Goal: Task Accomplishment & Management: Manage account settings

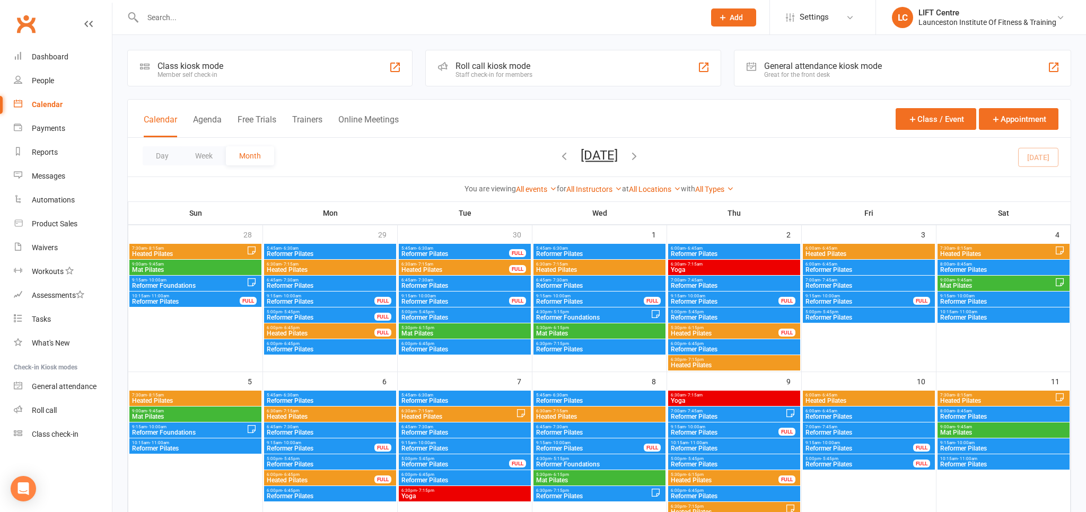
scroll to position [224, 0]
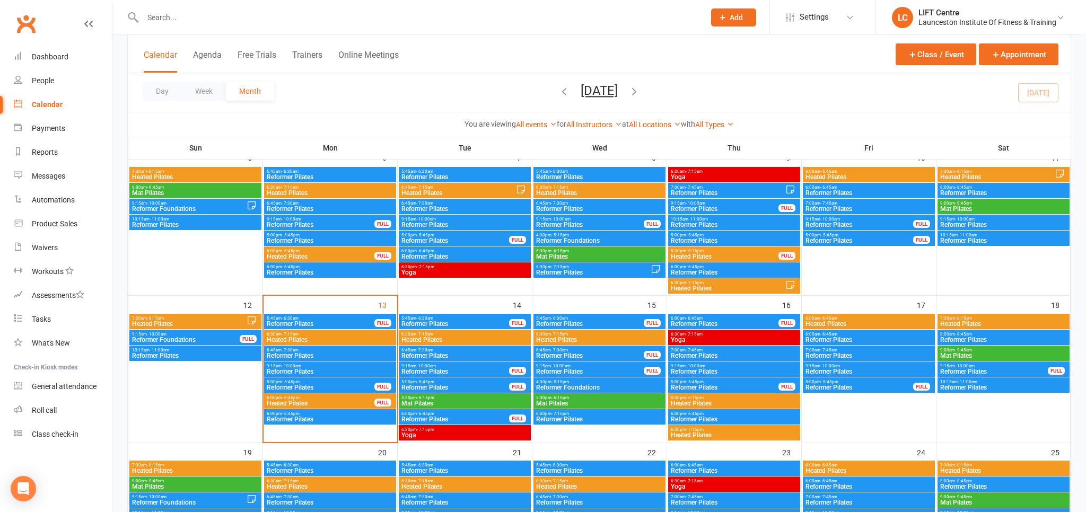
click at [278, 25] on div at bounding box center [412, 17] width 570 height 34
click at [279, 18] on input "text" at bounding box center [419, 17] width 558 height 15
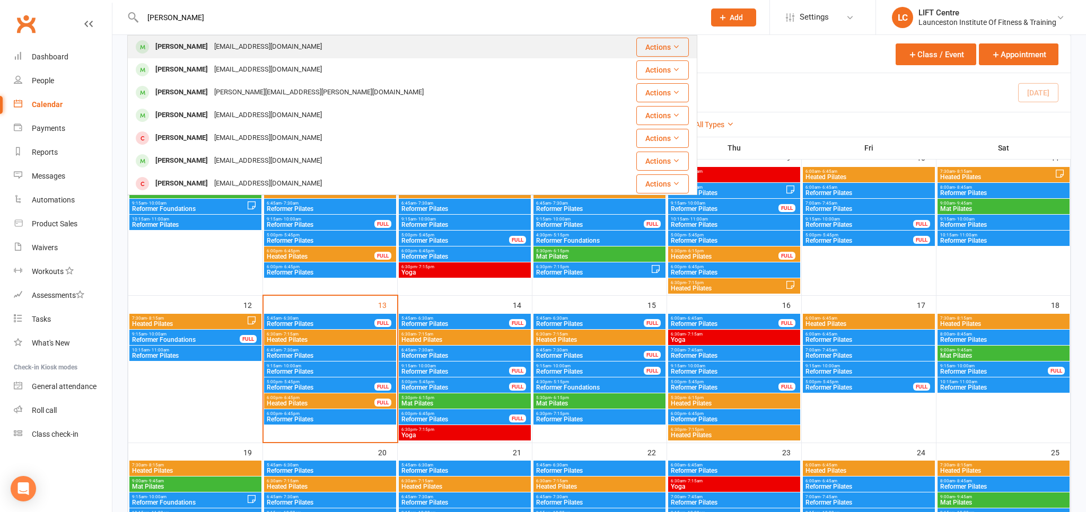
type input "renae"
click at [243, 48] on div "Renaebonner@outlook.com" at bounding box center [268, 46] width 114 height 15
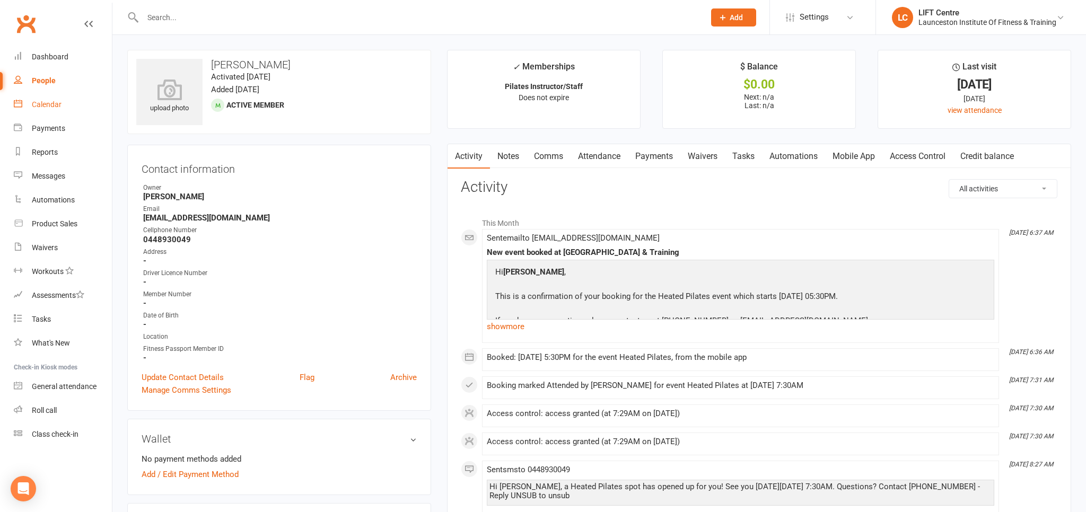
click at [58, 103] on div "Calendar" at bounding box center [47, 104] width 30 height 8
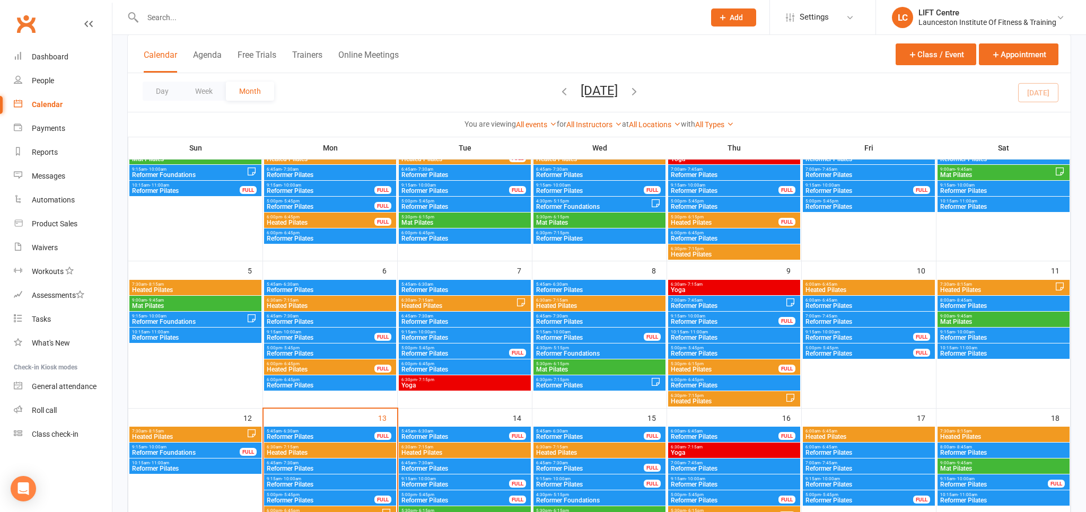
scroll to position [112, 0]
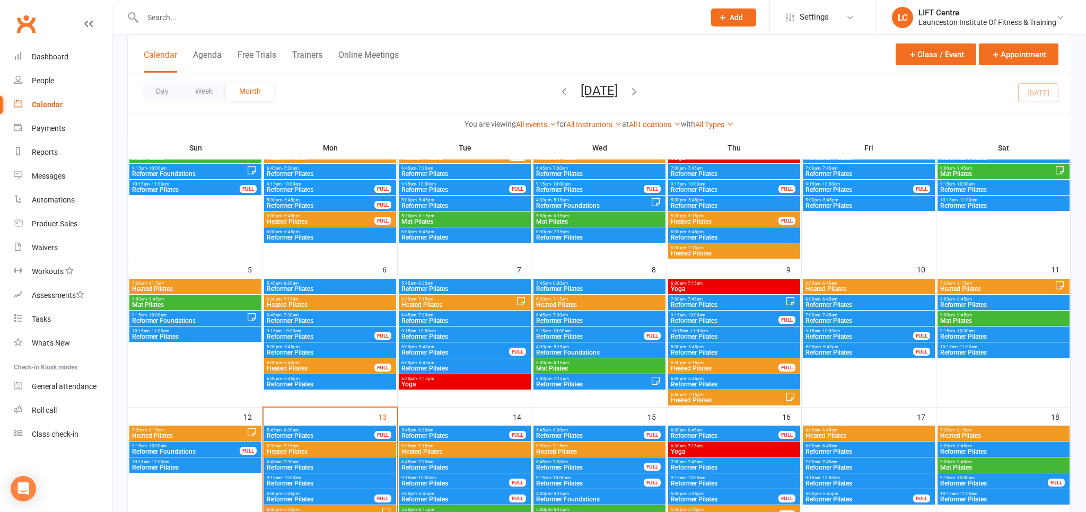
click at [692, 367] on span "Heated Pilates" at bounding box center [725, 368] width 109 height 6
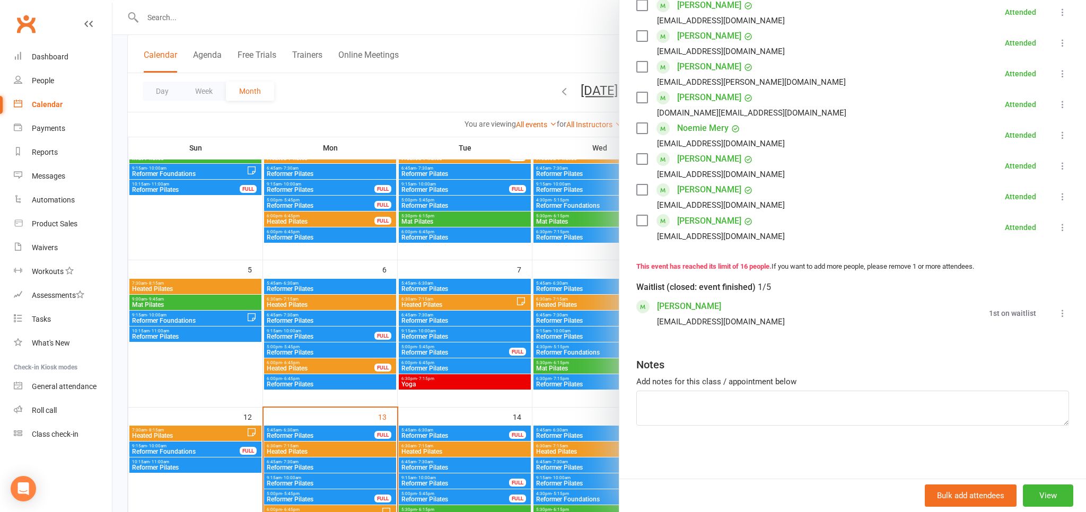
scroll to position [280, 0]
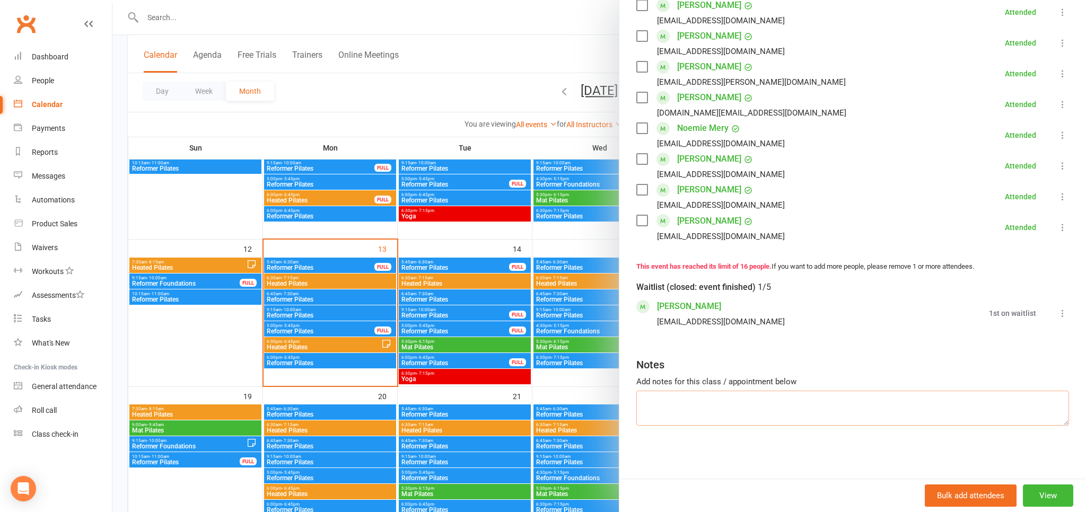
click at [712, 404] on textarea at bounding box center [853, 408] width 433 height 35
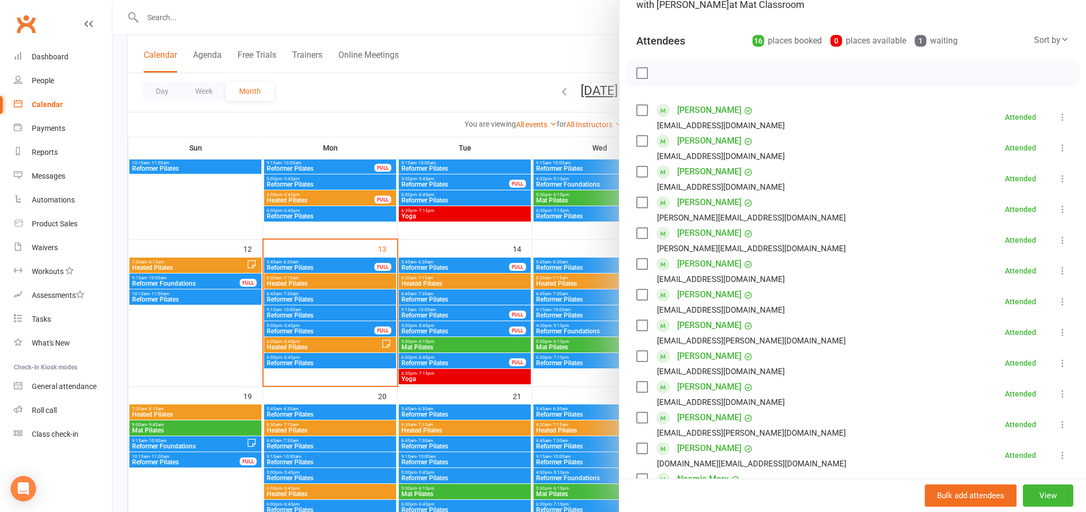
scroll to position [0, 0]
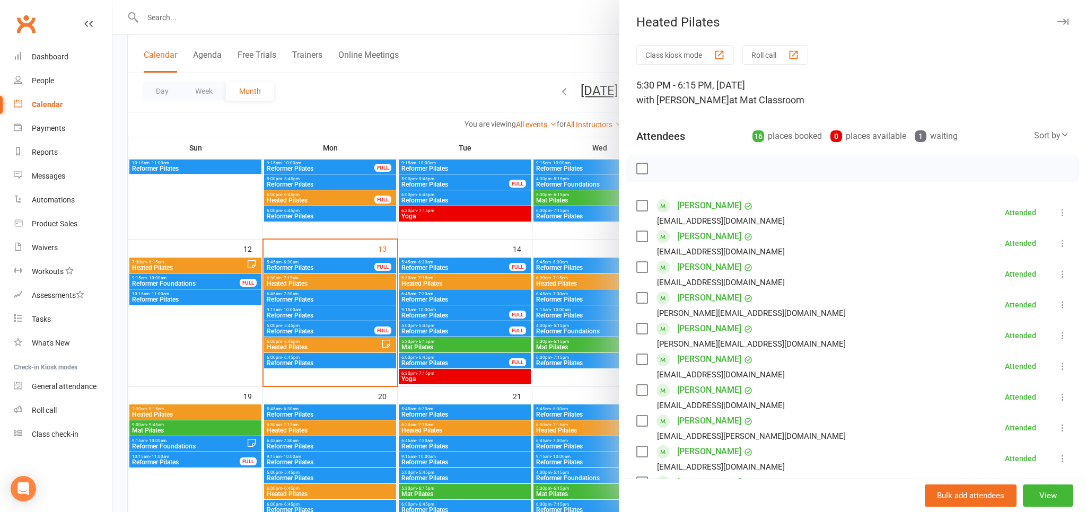
click at [502, 54] on div at bounding box center [599, 256] width 974 height 512
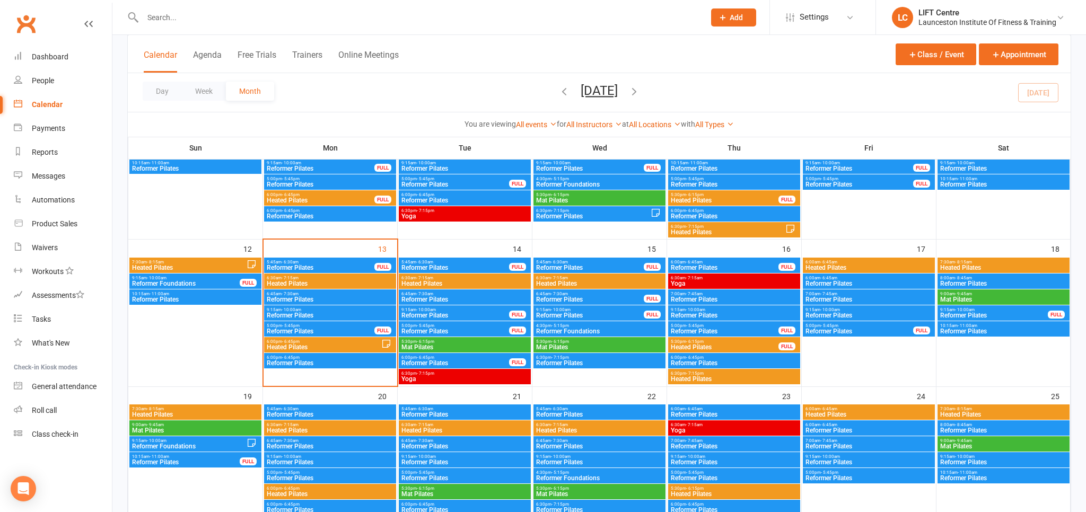
click at [730, 347] on span "Heated Pilates" at bounding box center [725, 347] width 109 height 6
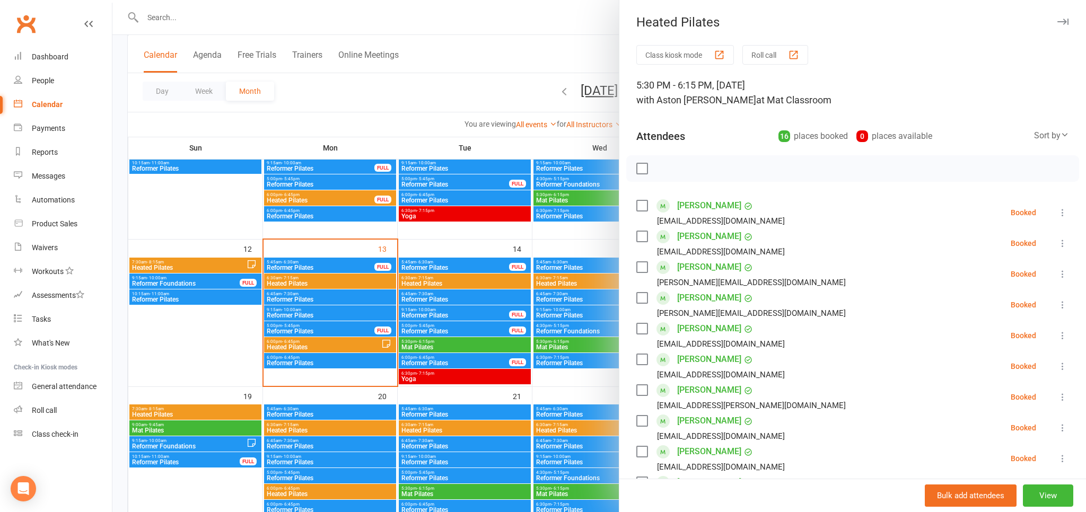
click at [493, 128] on div at bounding box center [599, 256] width 974 height 512
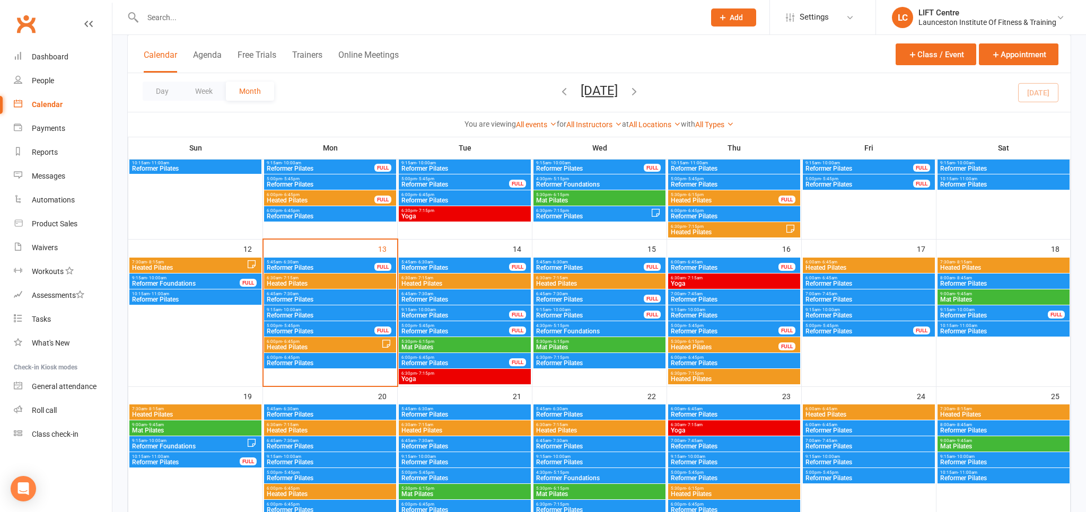
click at [698, 348] on span "Heated Pilates" at bounding box center [725, 347] width 109 height 6
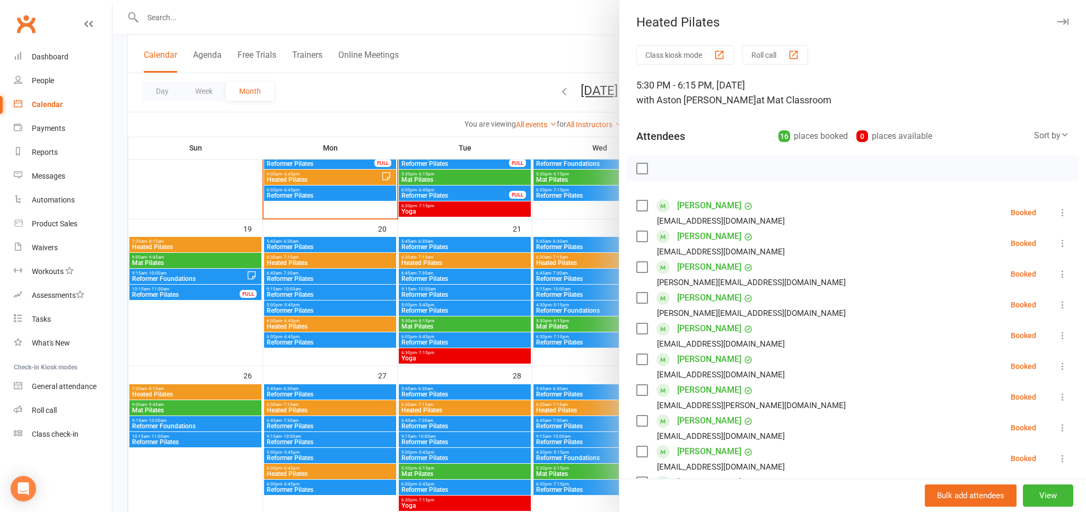
click at [523, 105] on div at bounding box center [599, 256] width 974 height 512
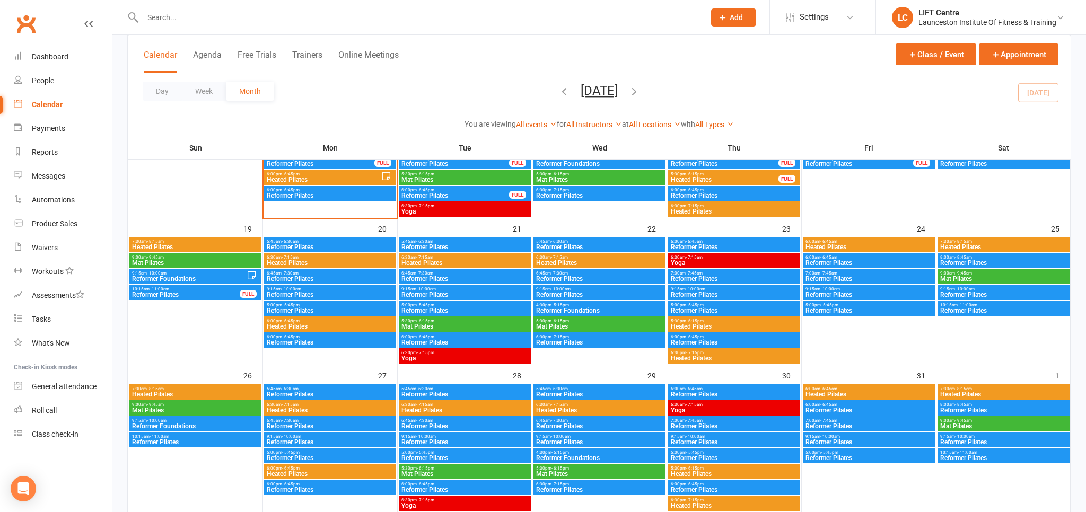
click at [715, 353] on span "6:30pm - 7:15pm" at bounding box center [735, 353] width 128 height 5
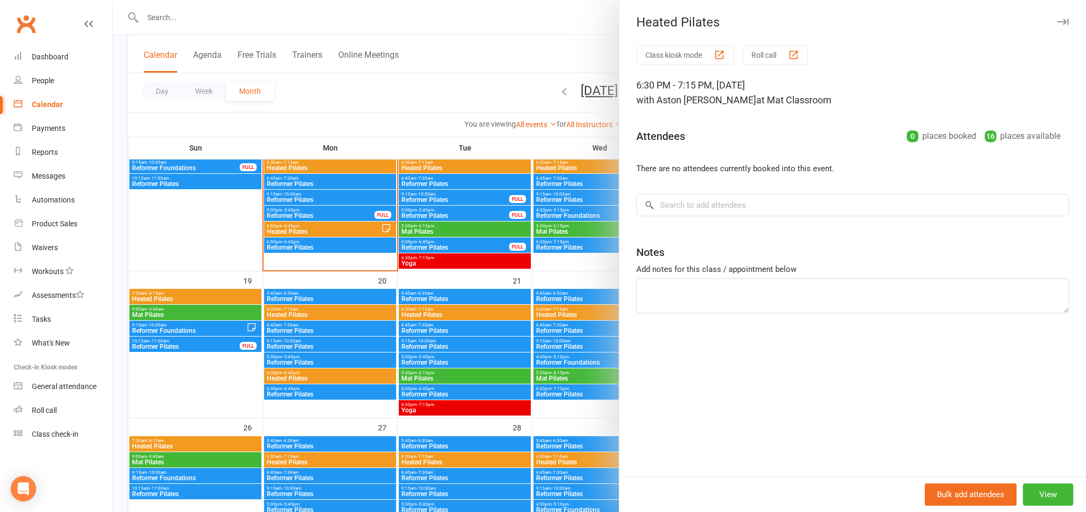
scroll to position [392, 0]
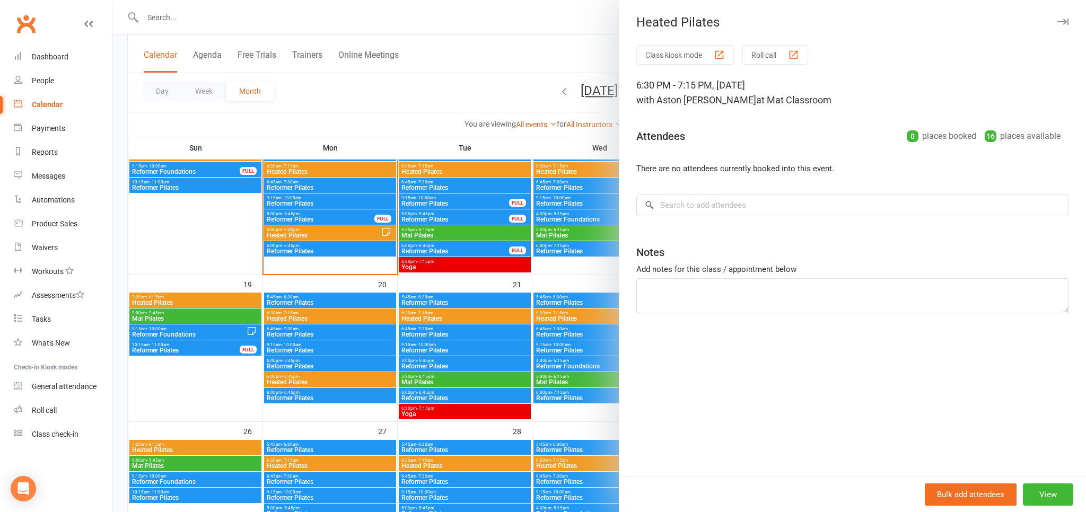
click at [471, 107] on div at bounding box center [599, 256] width 974 height 512
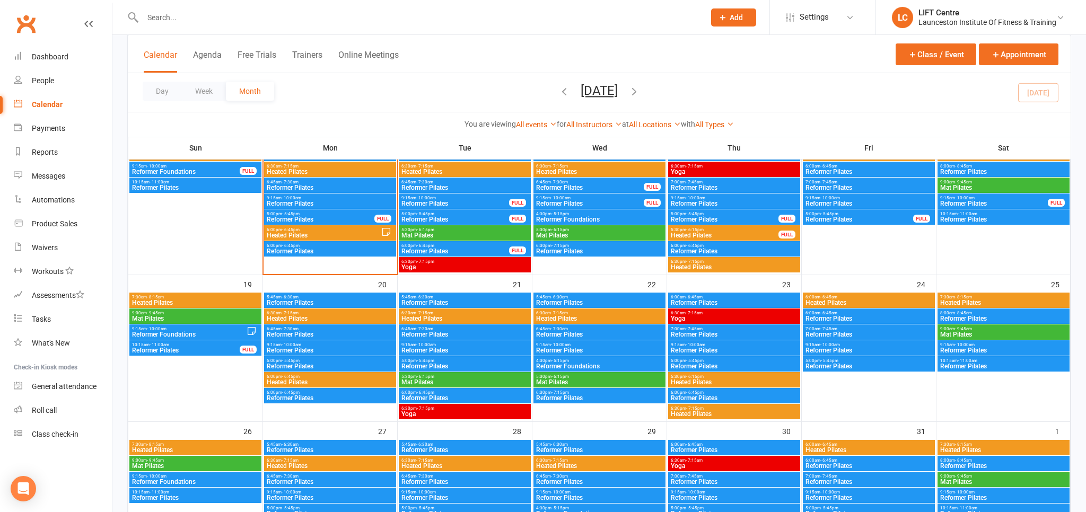
click at [765, 411] on span "6:30pm - 7:15pm" at bounding box center [735, 408] width 128 height 5
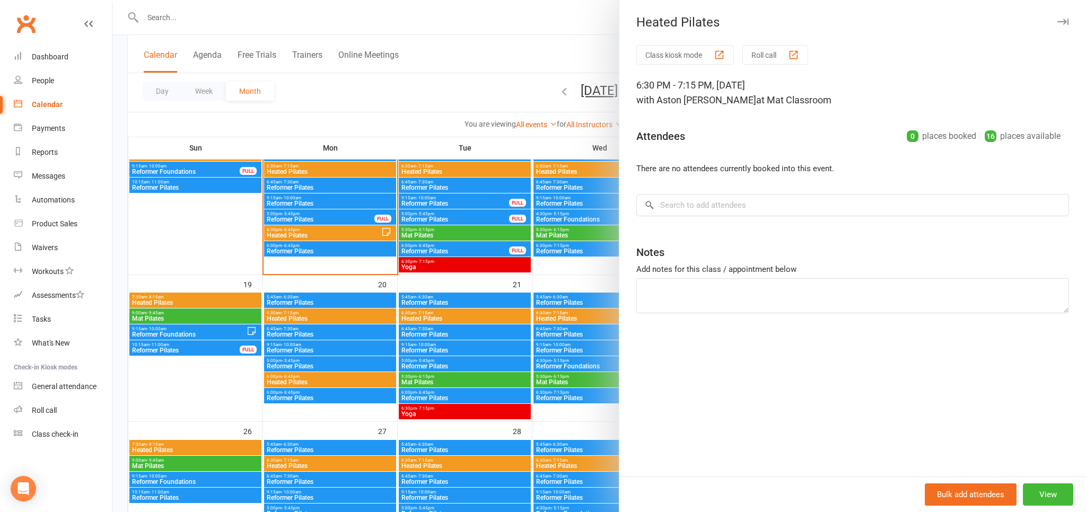
click at [451, 118] on div at bounding box center [599, 256] width 974 height 512
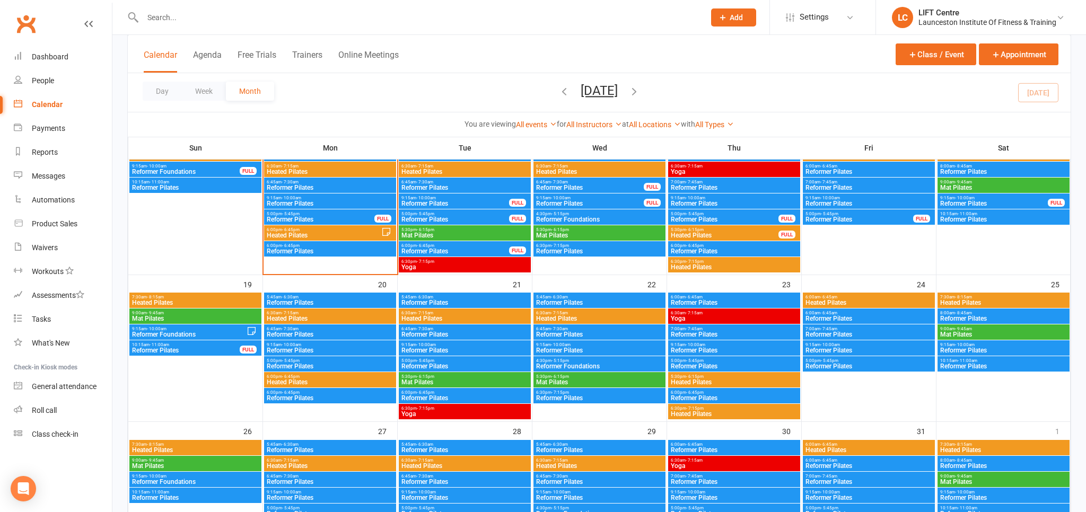
click at [709, 378] on span "5:30pm - 6:15pm" at bounding box center [735, 377] width 128 height 5
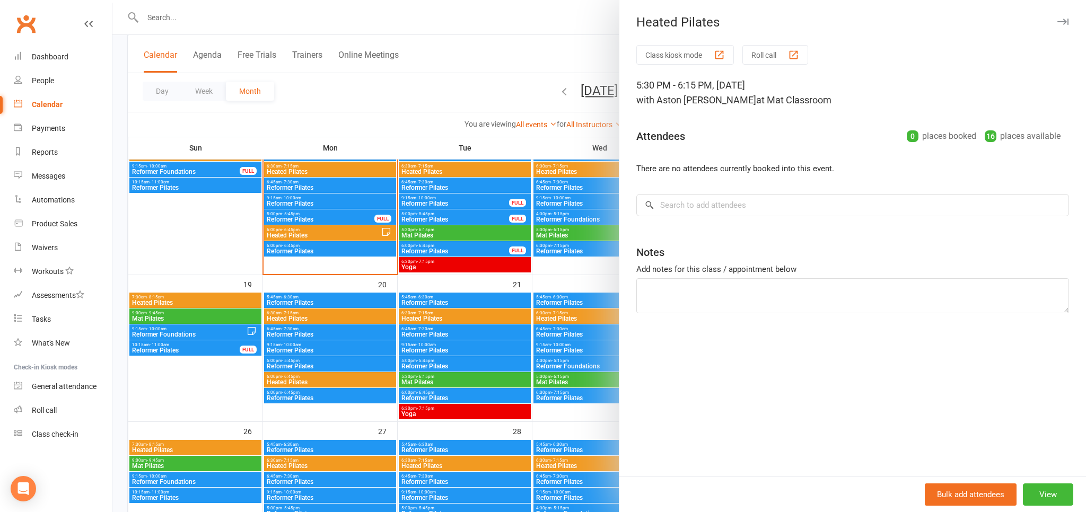
click at [513, 89] on div at bounding box center [599, 256] width 974 height 512
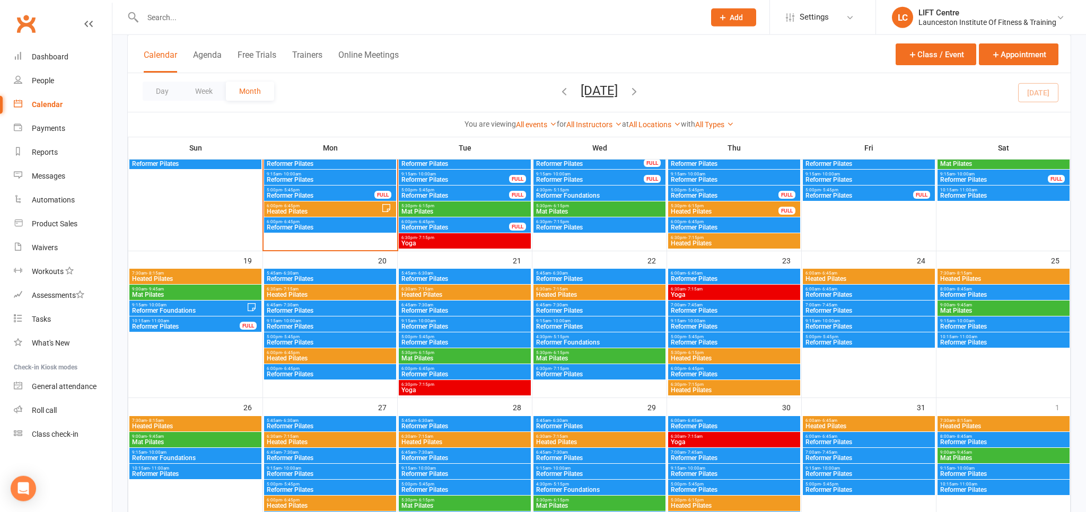
scroll to position [448, 0]
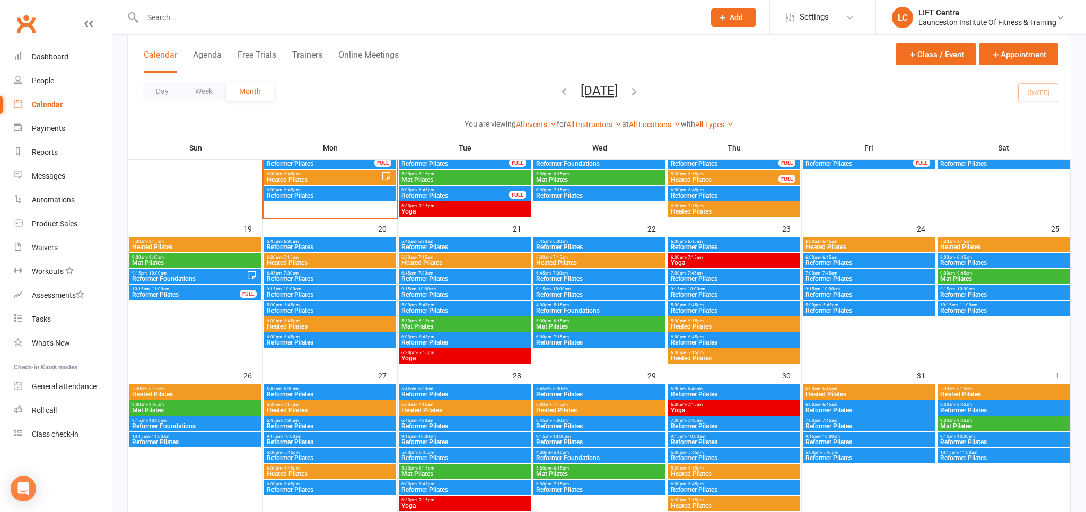
click at [732, 354] on span "6:30pm - 7:15pm" at bounding box center [735, 353] width 128 height 5
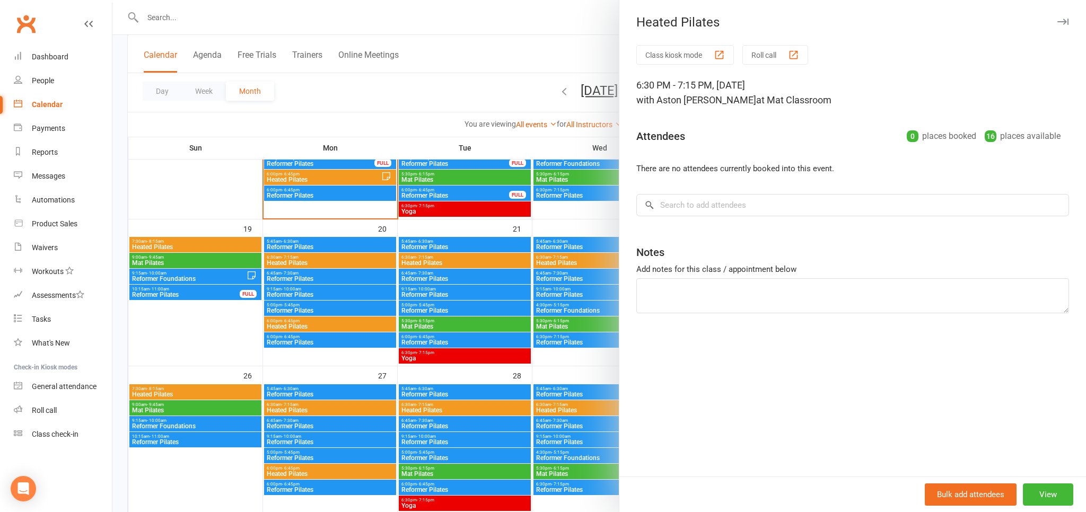
click at [471, 94] on div at bounding box center [599, 256] width 974 height 512
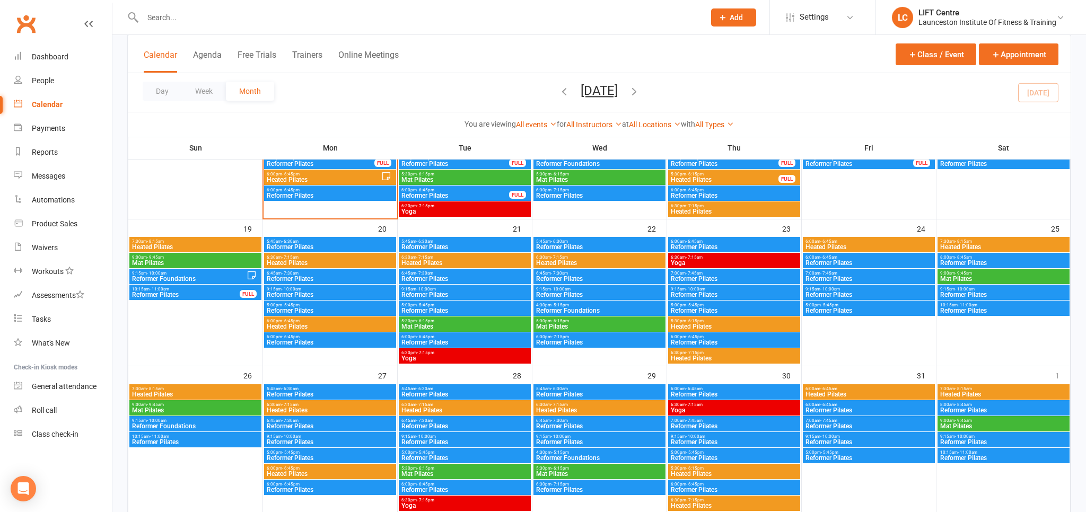
click at [750, 321] on span "5:30pm - 6:15pm" at bounding box center [735, 321] width 128 height 5
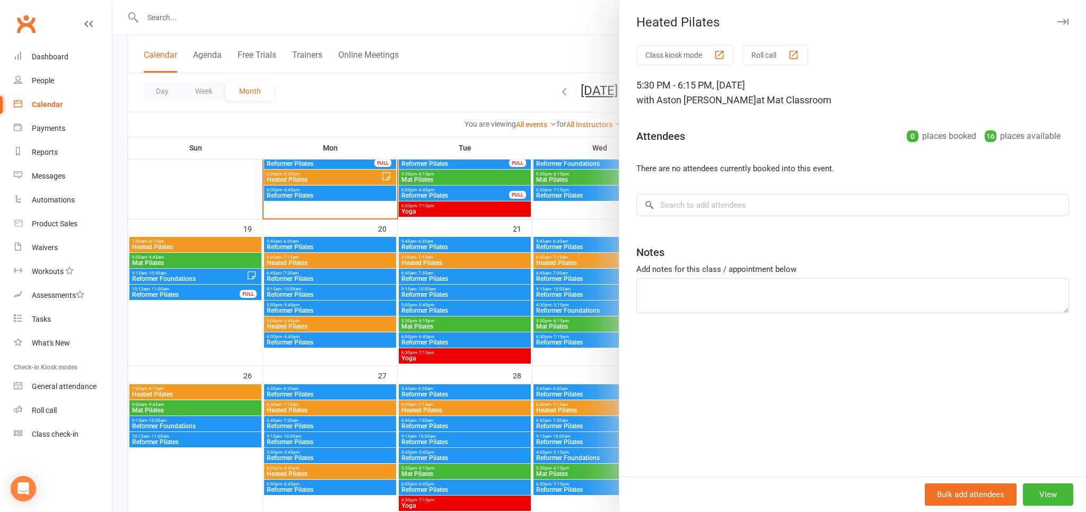
click at [476, 99] on div at bounding box center [599, 256] width 974 height 512
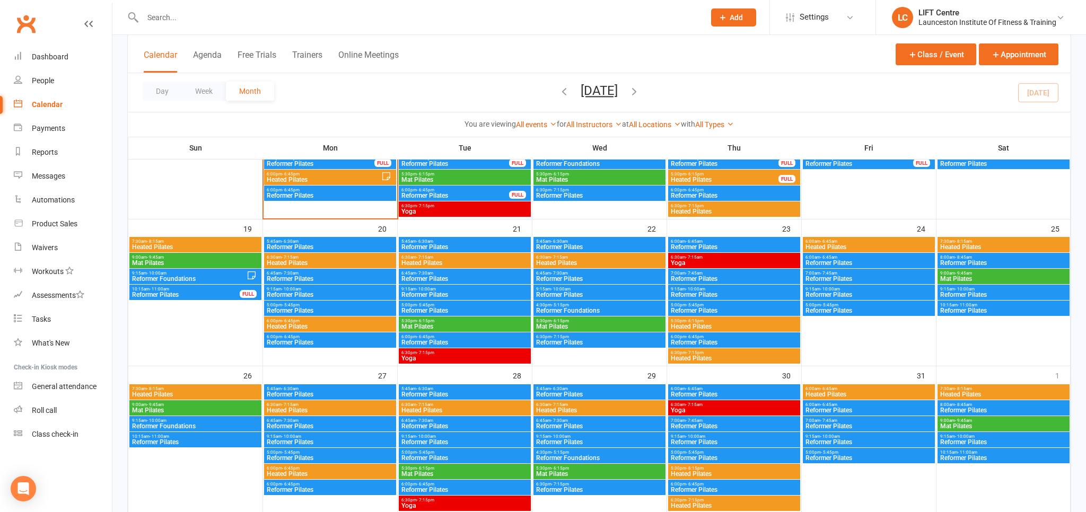
click at [735, 326] on span "Heated Pilates" at bounding box center [735, 327] width 128 height 6
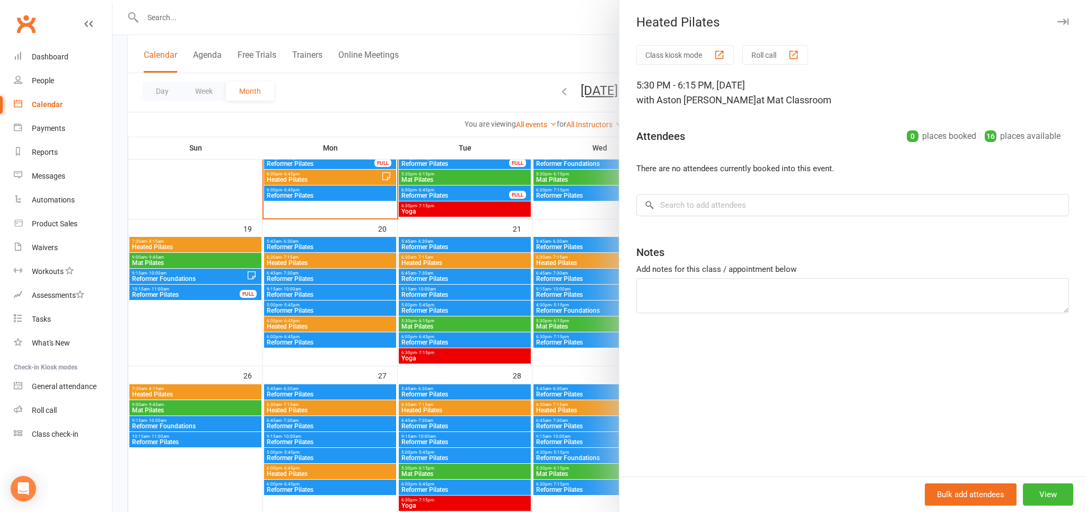
click at [475, 58] on div at bounding box center [599, 256] width 974 height 512
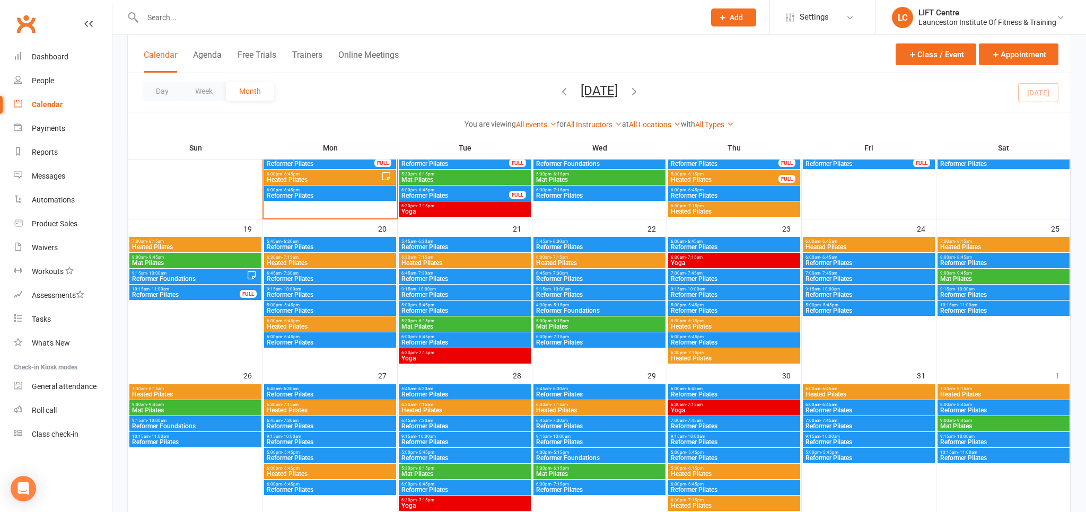
scroll to position [336, 0]
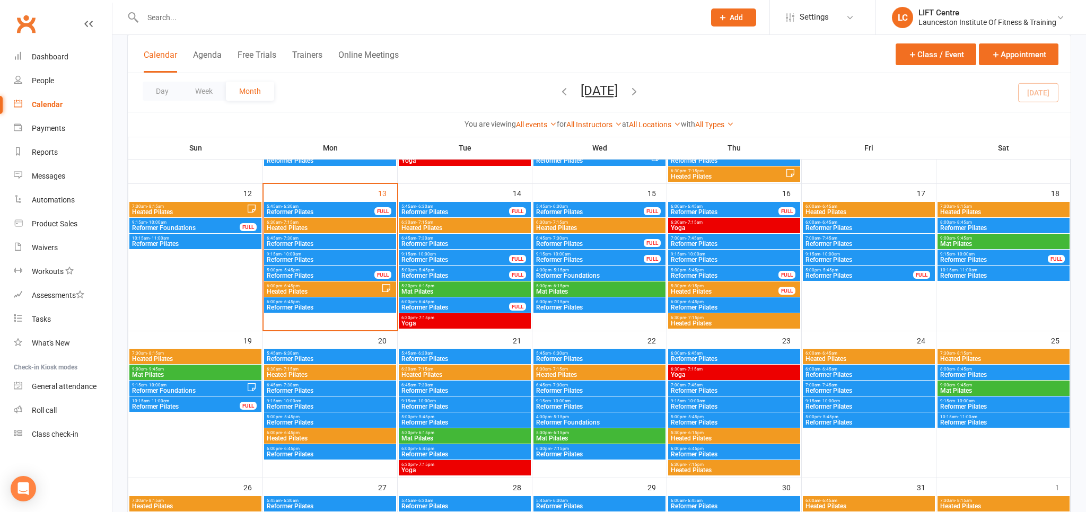
click at [752, 289] on span "Heated Pilates" at bounding box center [725, 292] width 109 height 6
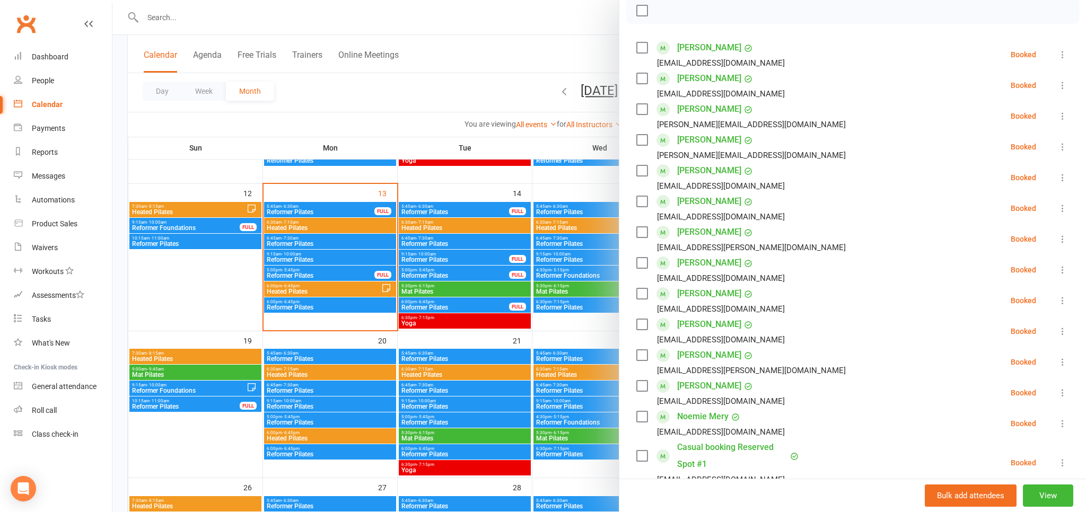
scroll to position [176, 0]
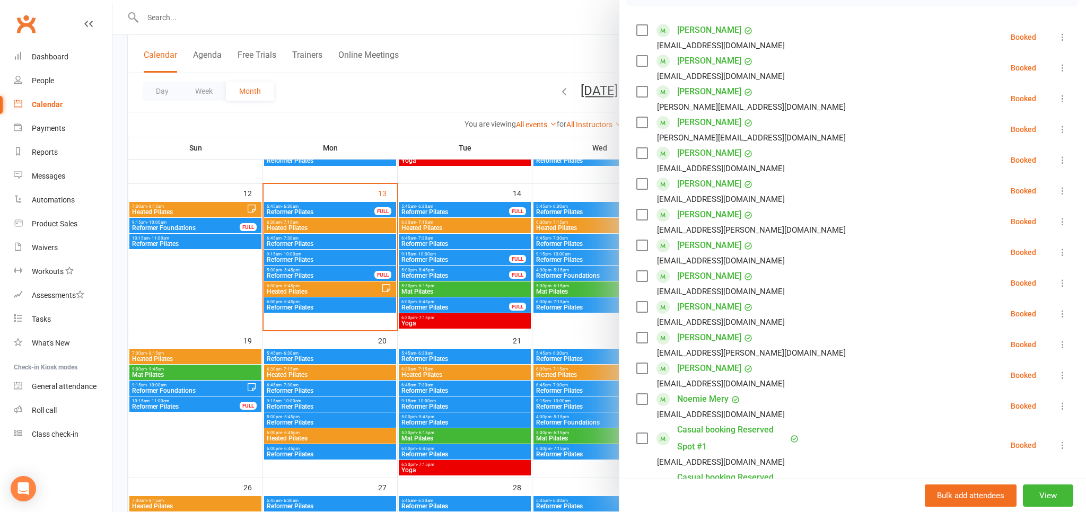
click at [576, 65] on div at bounding box center [599, 256] width 974 height 512
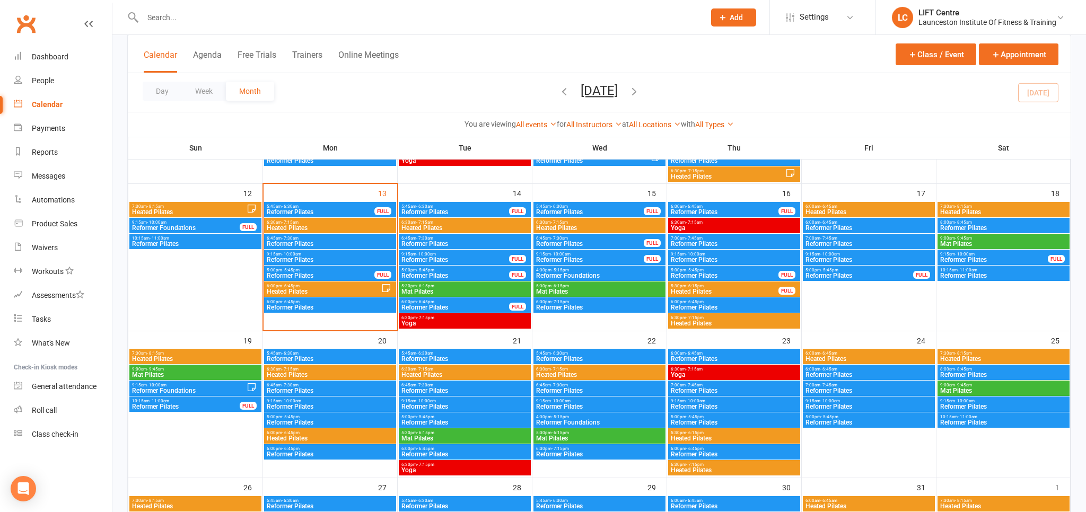
click at [737, 325] on span "Heated Pilates" at bounding box center [735, 323] width 128 height 6
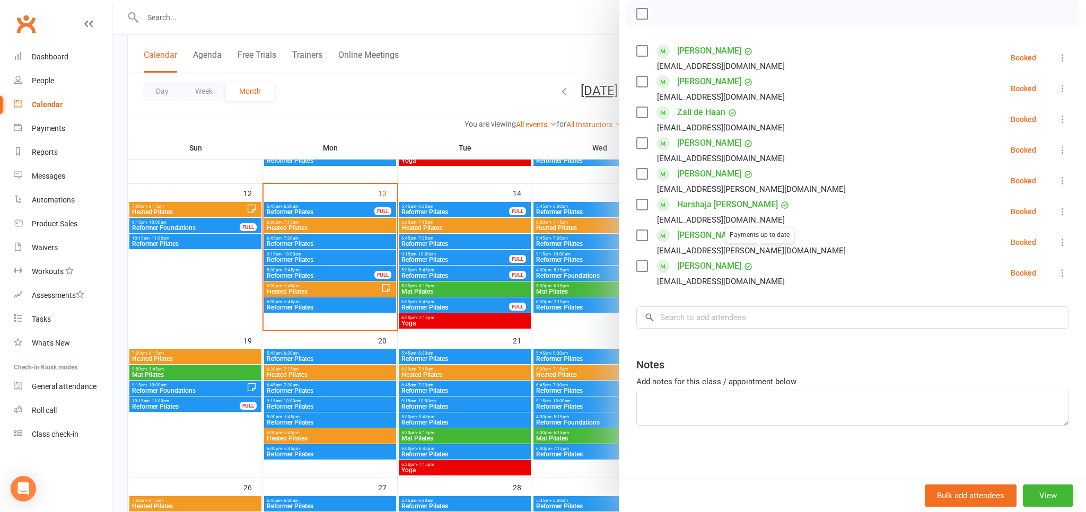
scroll to position [172, 0]
click at [420, 86] on div at bounding box center [599, 256] width 974 height 512
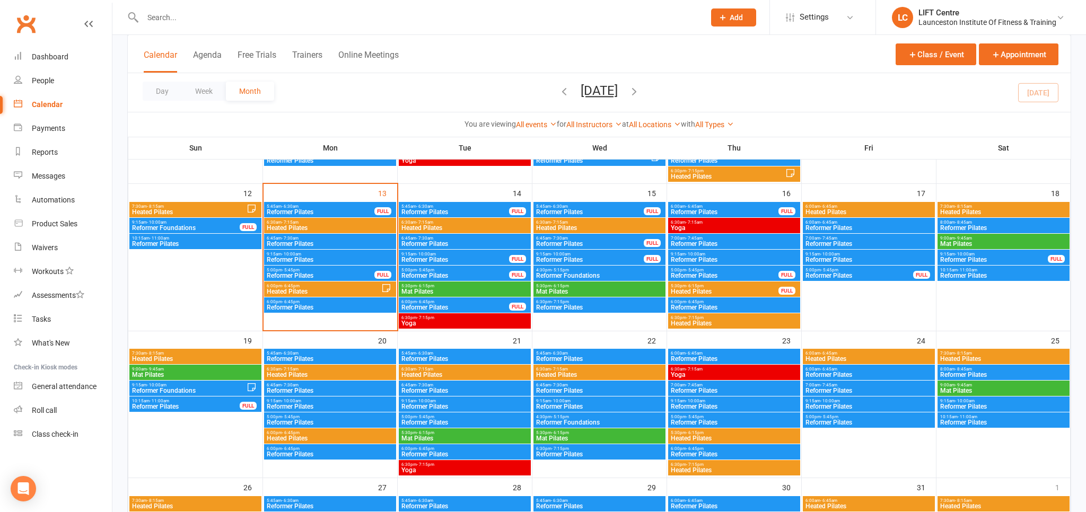
click at [840, 209] on span "Heated Pilates" at bounding box center [869, 212] width 128 height 6
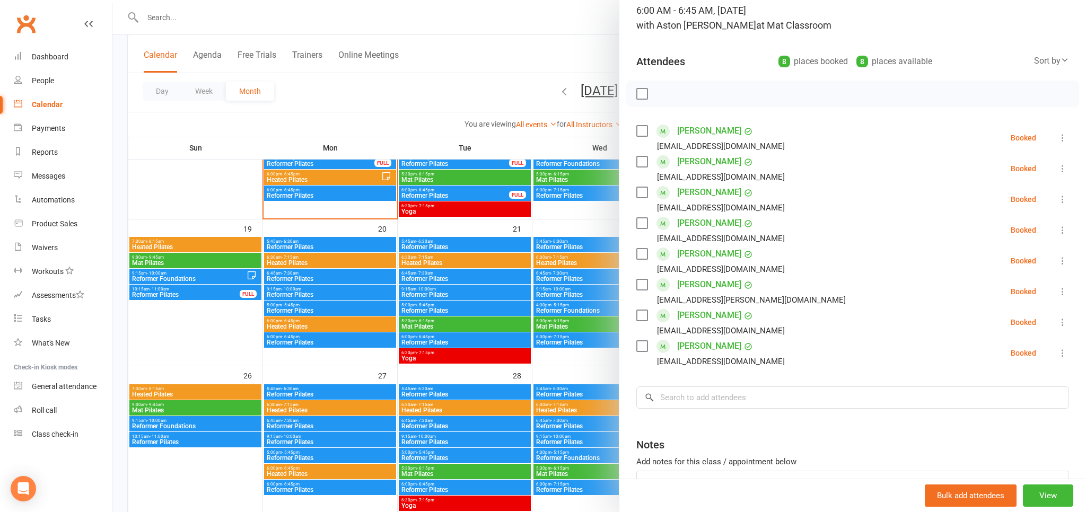
scroll to position [155, 0]
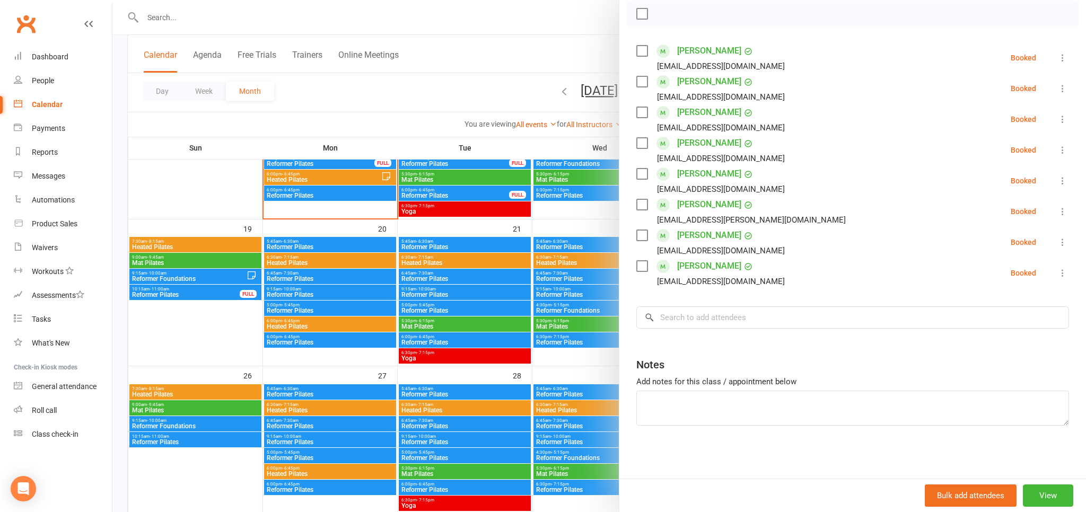
click at [454, 65] on div at bounding box center [599, 256] width 974 height 512
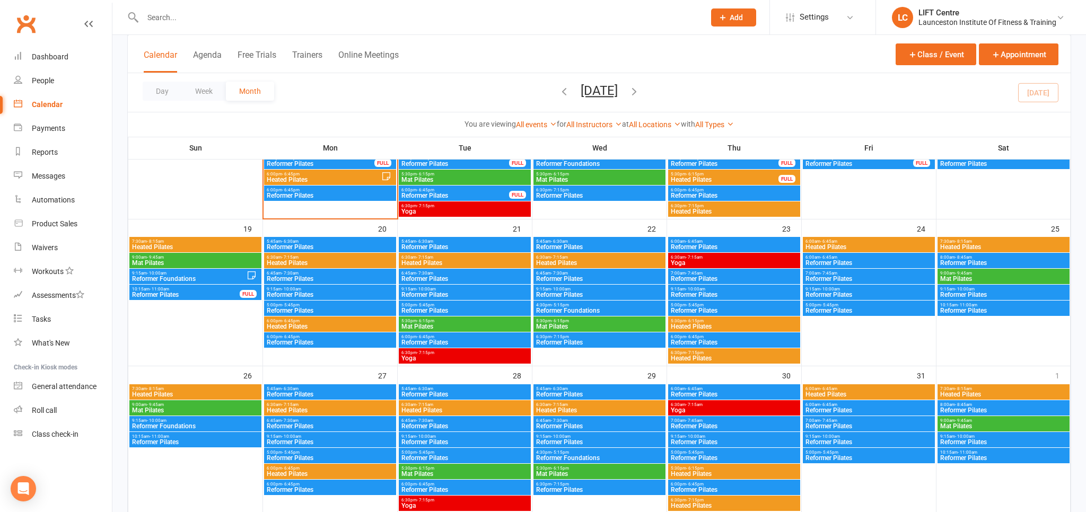
click at [725, 319] on span "5:30pm - 6:15pm" at bounding box center [735, 321] width 128 height 5
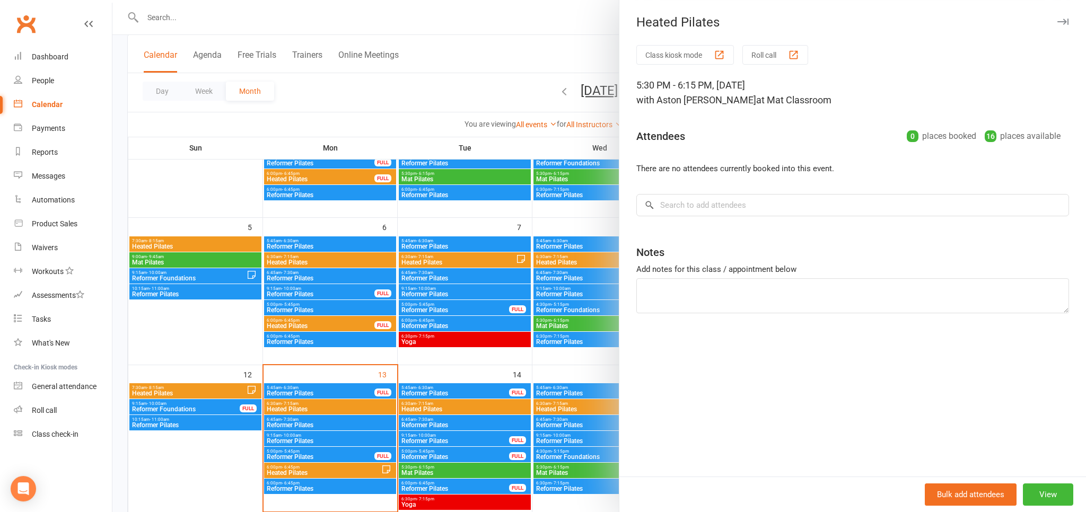
scroll to position [112, 0]
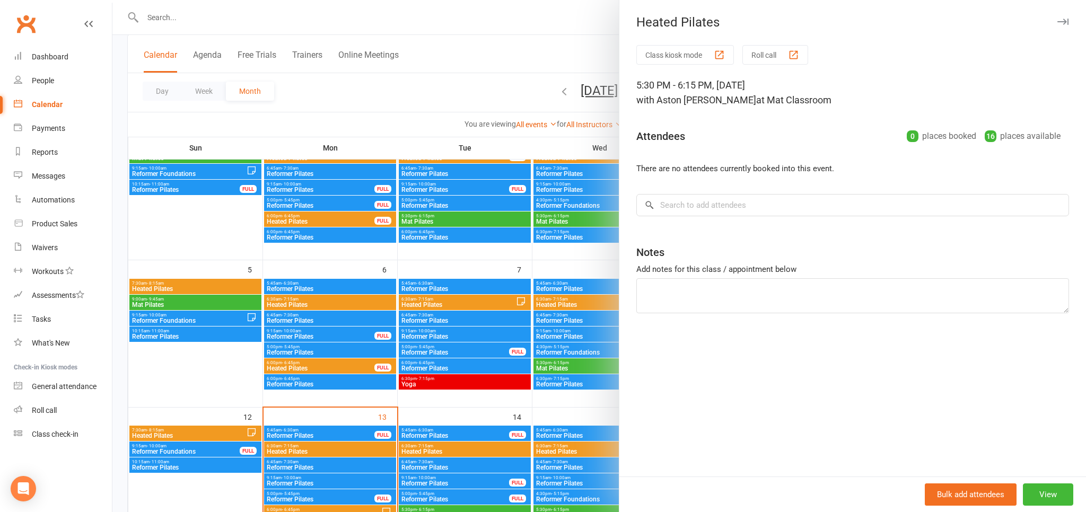
click at [534, 98] on div at bounding box center [599, 256] width 974 height 512
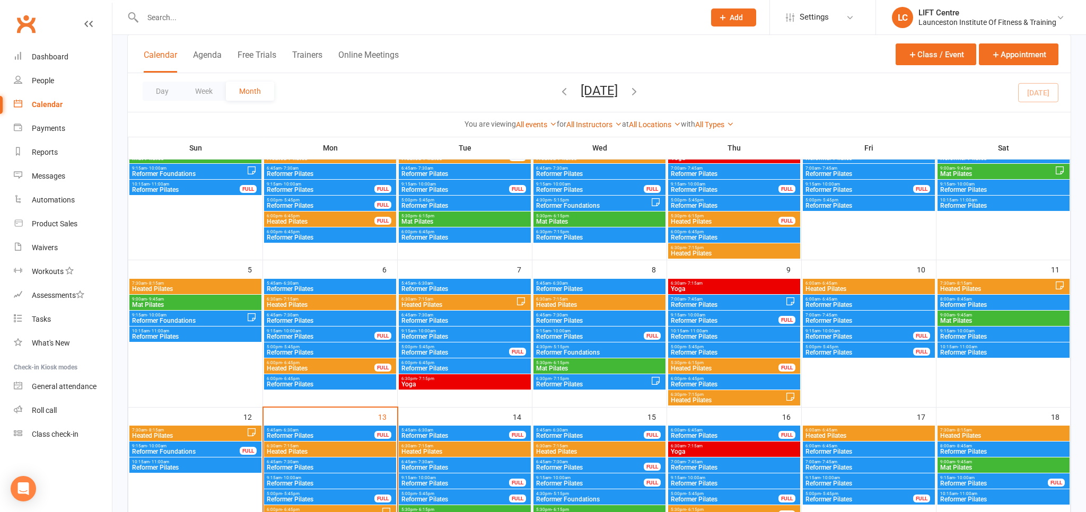
click at [752, 365] on span "Heated Pilates" at bounding box center [725, 368] width 109 height 6
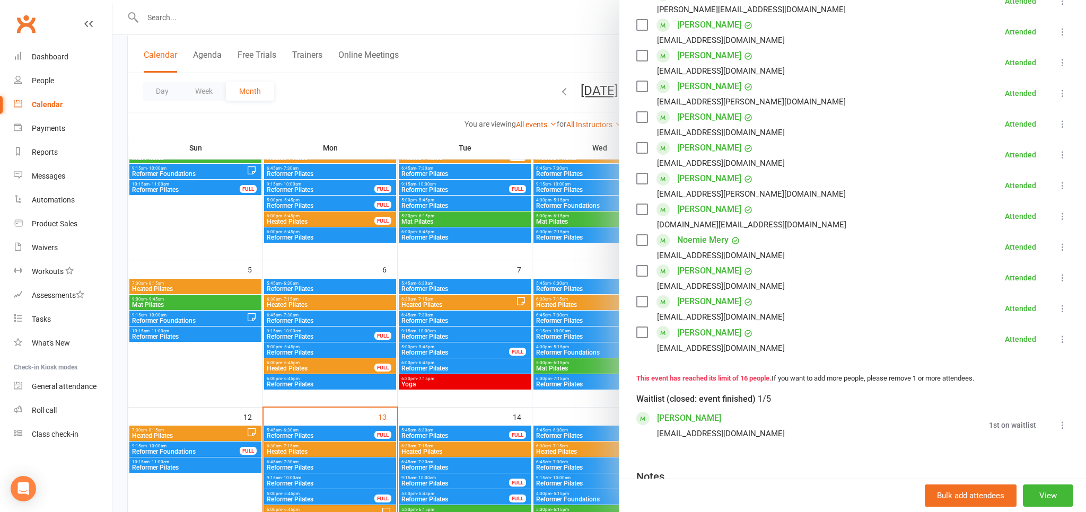
scroll to position [351, 0]
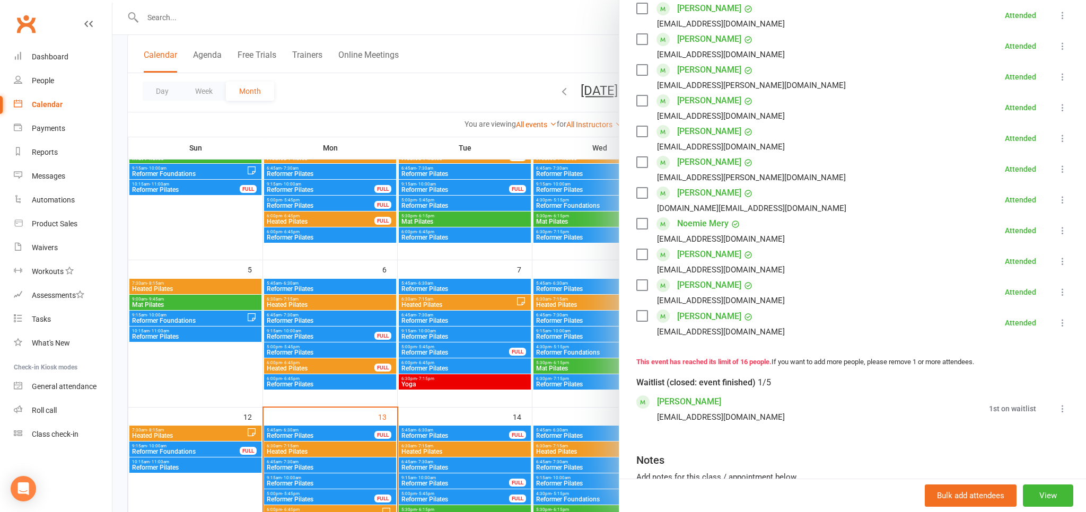
click at [687, 403] on link "Shayde Hillier" at bounding box center [689, 402] width 64 height 17
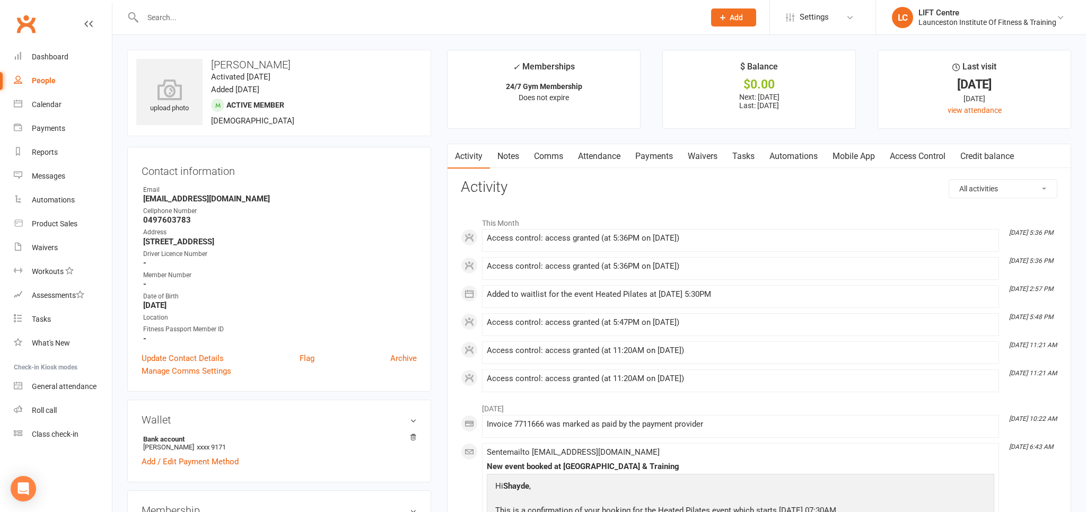
click at [650, 162] on link "Payments" at bounding box center [654, 156] width 53 height 24
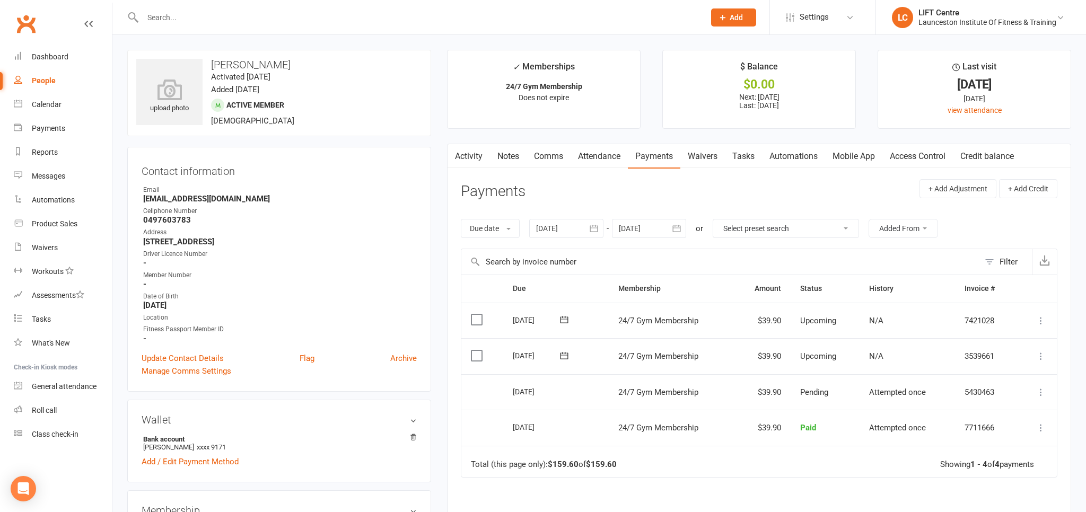
drag, startPoint x: 822, startPoint y: 150, endPoint x: 843, endPoint y: 155, distance: 21.9
click at [824, 152] on link "Automations" at bounding box center [793, 156] width 63 height 24
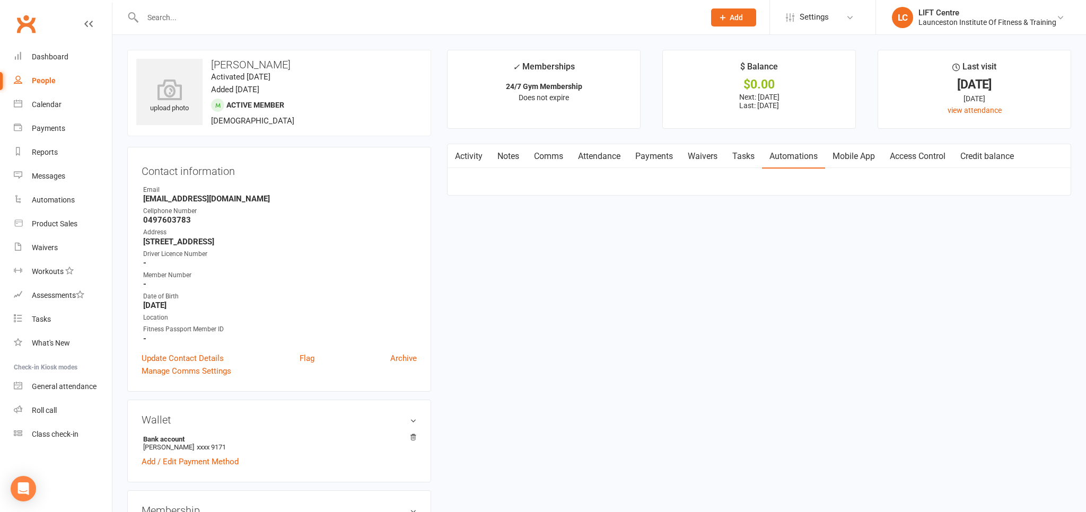
click at [845, 155] on link "Mobile App" at bounding box center [853, 156] width 57 height 24
click at [54, 107] on div "Calendar" at bounding box center [47, 104] width 30 height 8
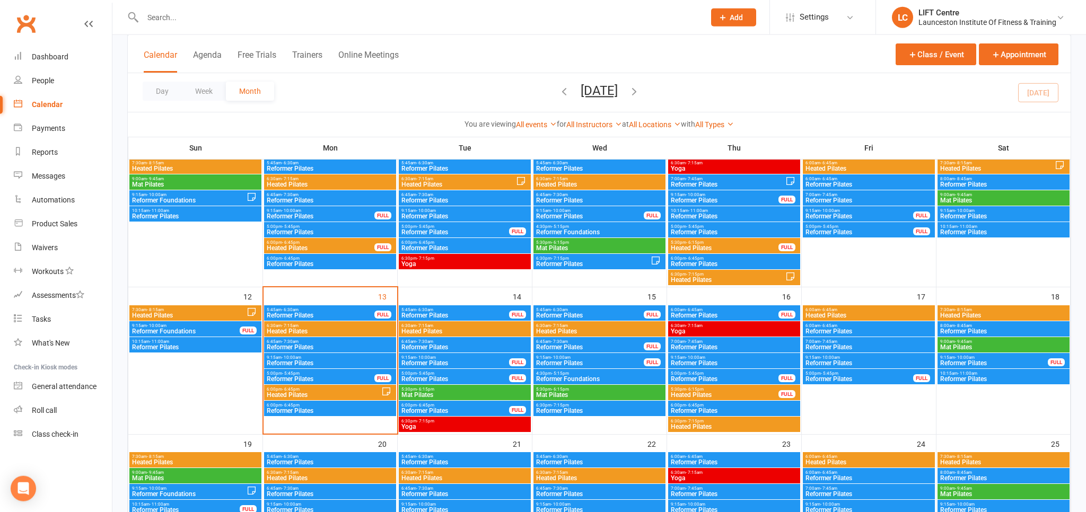
scroll to position [336, 0]
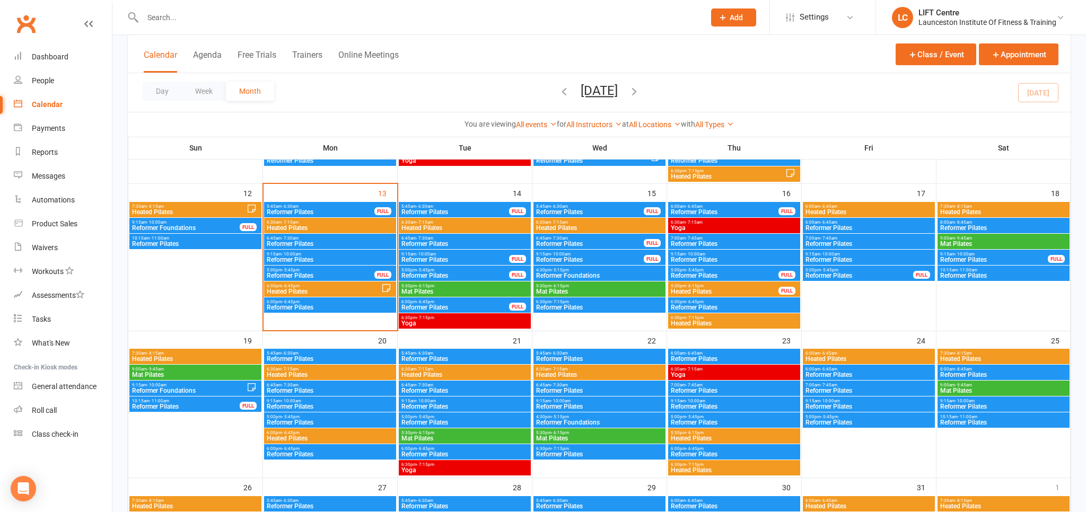
click at [728, 289] on span "Heated Pilates" at bounding box center [725, 292] width 109 height 6
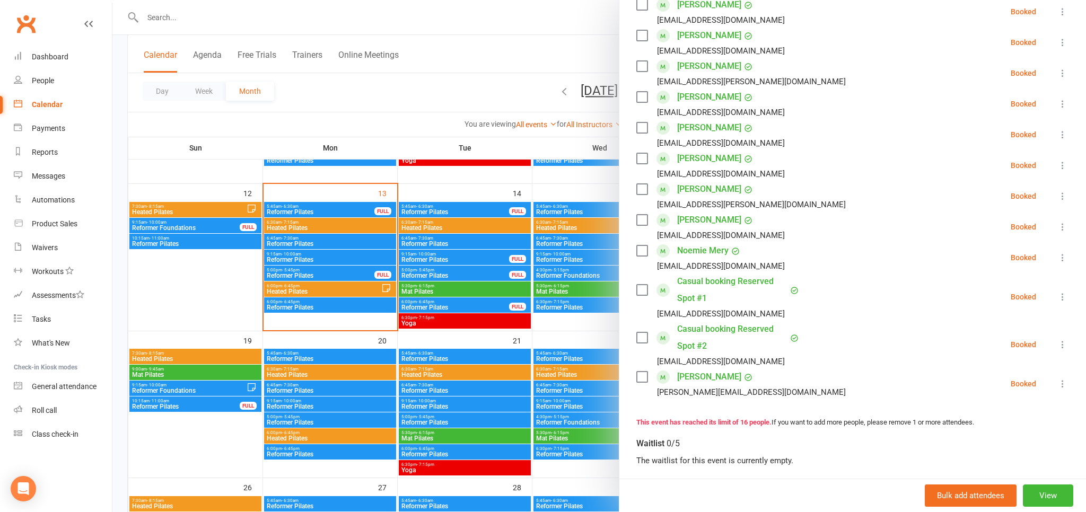
scroll to position [500, 0]
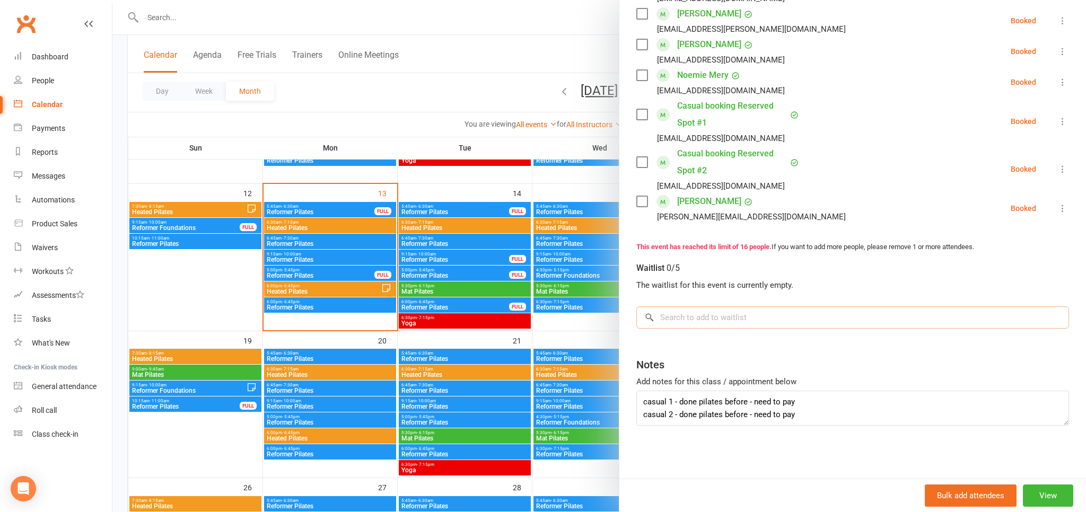
click at [753, 318] on input "search" at bounding box center [853, 318] width 433 height 22
click at [681, 402] on textarea "casual 1 - done pilates before - need to pay casual 2 - done pilates before - n…" at bounding box center [853, 408] width 433 height 35
click at [681, 416] on textarea "casual 1 - Shayde Hillier - done pilates before - need to pay casual 2 - done p…" at bounding box center [853, 408] width 433 height 35
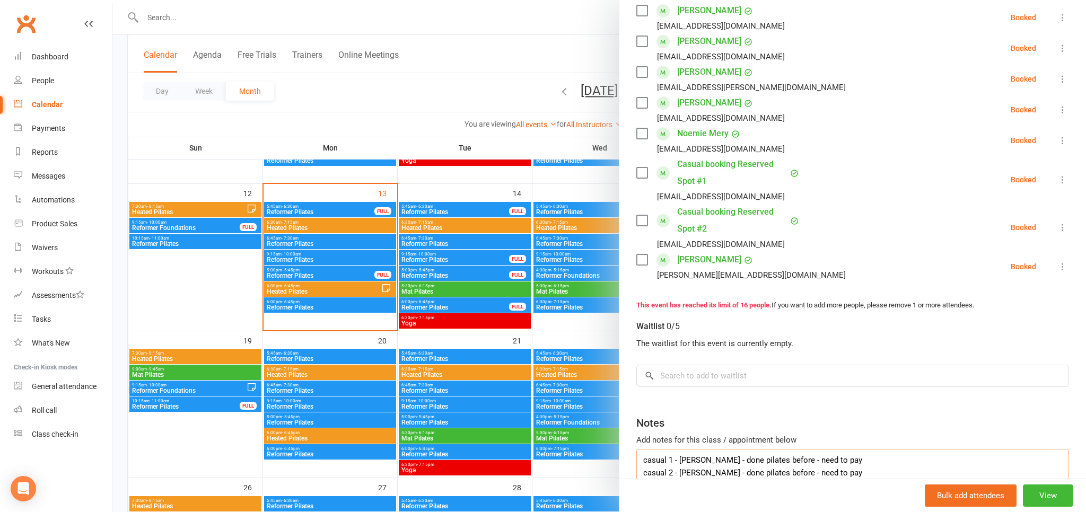
scroll to position [324, 0]
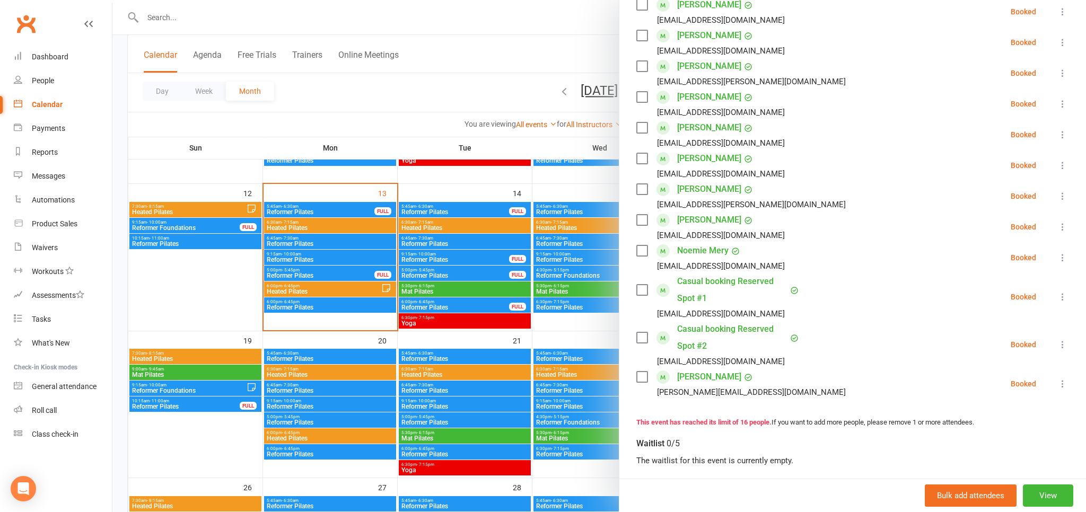
type textarea "casual 1 - Shayde Hillier - done pilates before - need to pay casual 2 - gemma …"
click at [507, 76] on div at bounding box center [599, 256] width 974 height 512
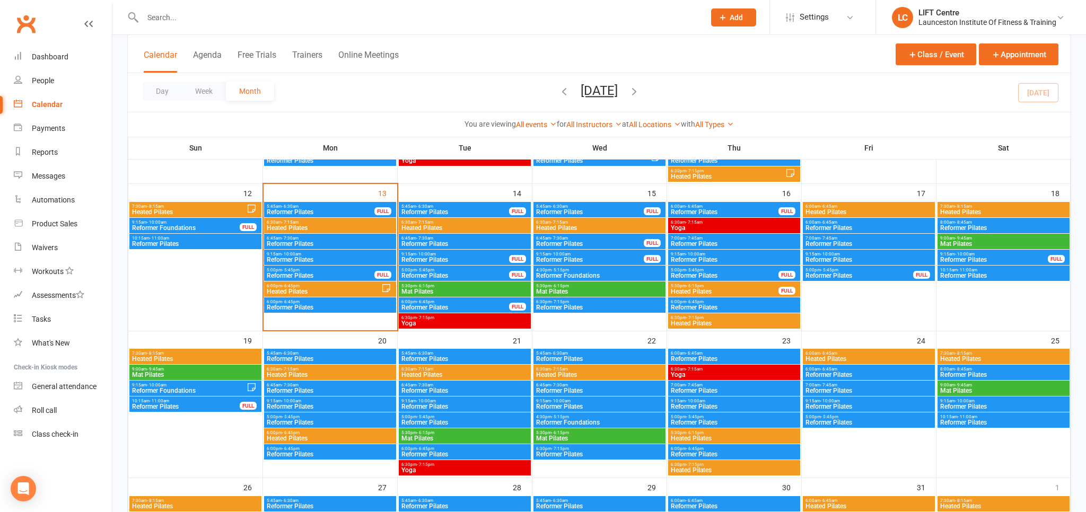
click at [282, 20] on input "text" at bounding box center [419, 17] width 558 height 15
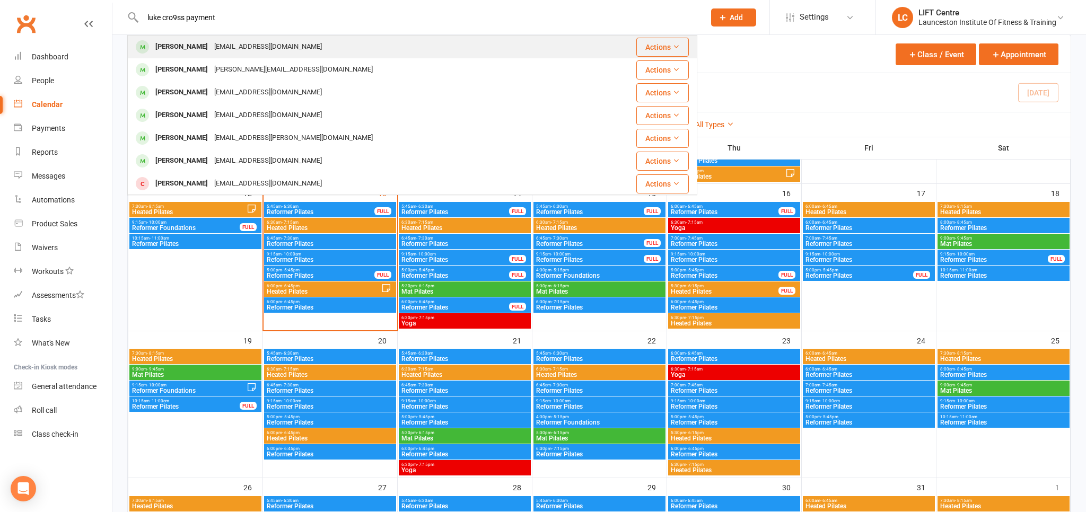
type input "luke cro9ss payment"
click at [248, 52] on div "lukecross1818@gmail.com" at bounding box center [268, 46] width 114 height 15
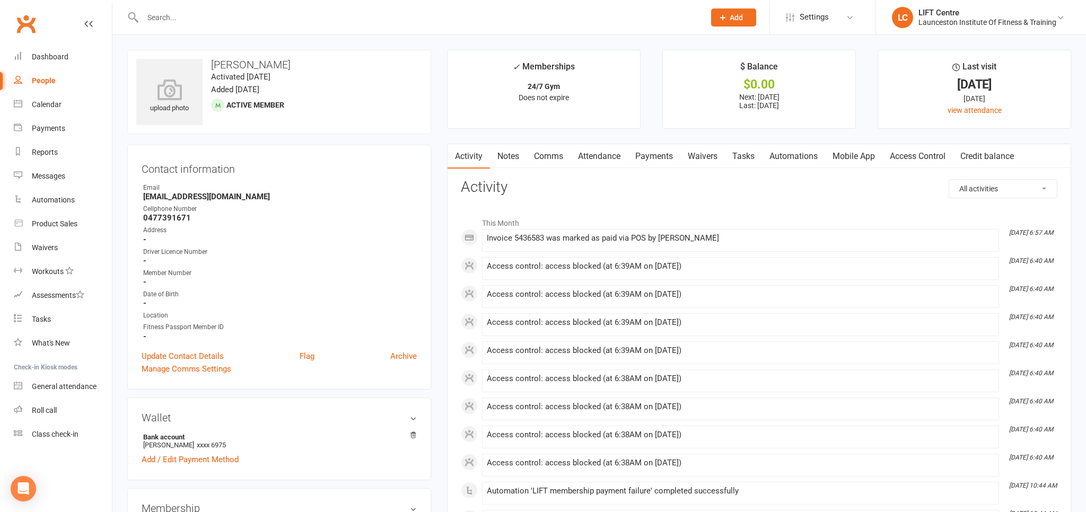
click at [642, 154] on link "Payments" at bounding box center [654, 156] width 53 height 24
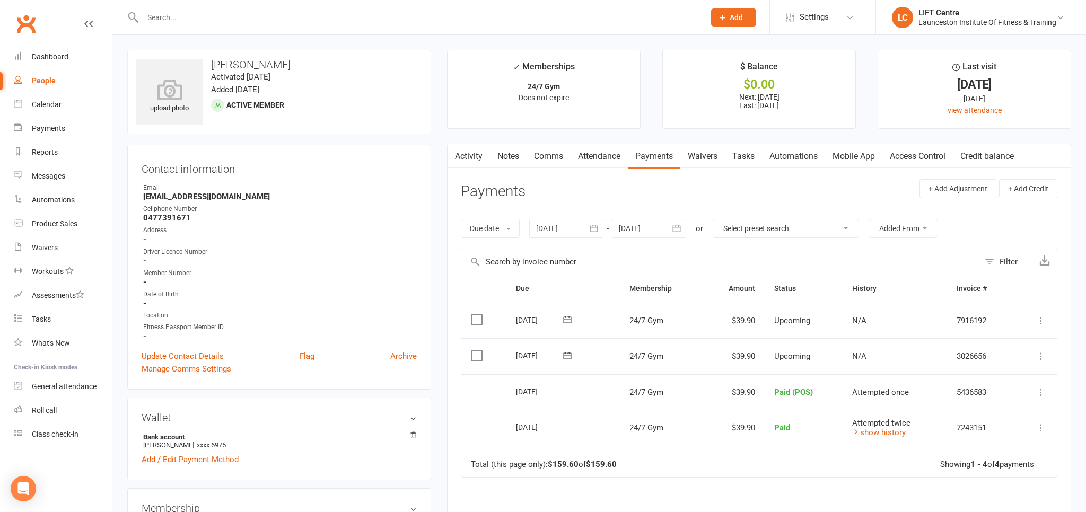
click at [186, 27] on div at bounding box center [412, 17] width 570 height 34
click at [186, 18] on input "text" at bounding box center [419, 17] width 558 height 15
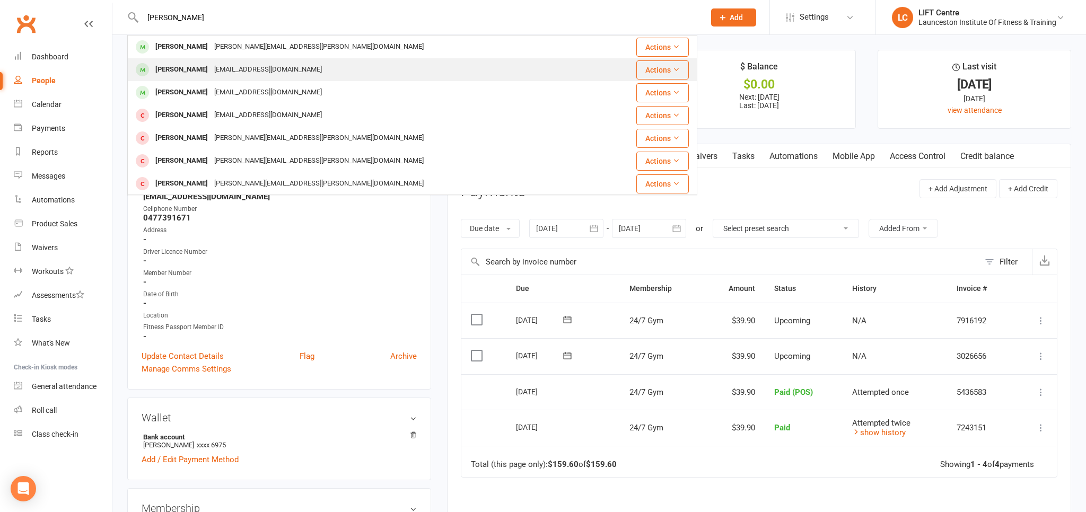
type input "josh anderson"
click at [295, 69] on div "Josh Anderson Jafencing@hotmail.com" at bounding box center [364, 70] width 473 height 22
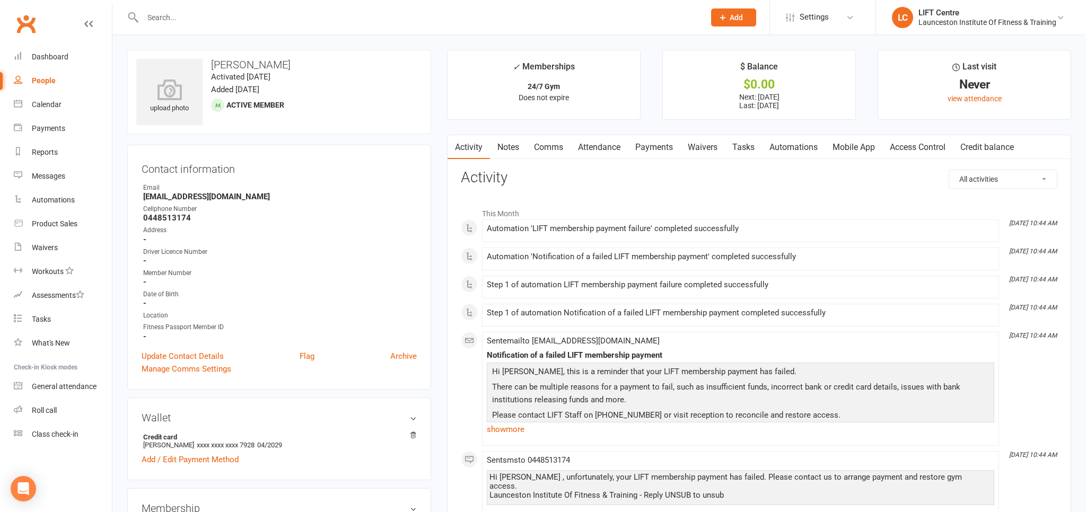
click at [667, 145] on link "Payments" at bounding box center [654, 147] width 53 height 24
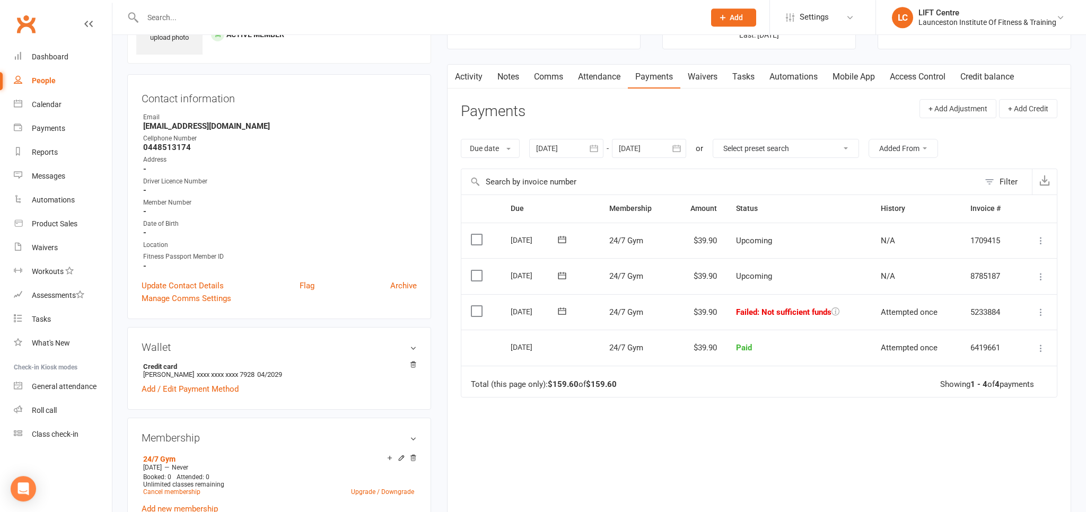
scroll to position [112, 0]
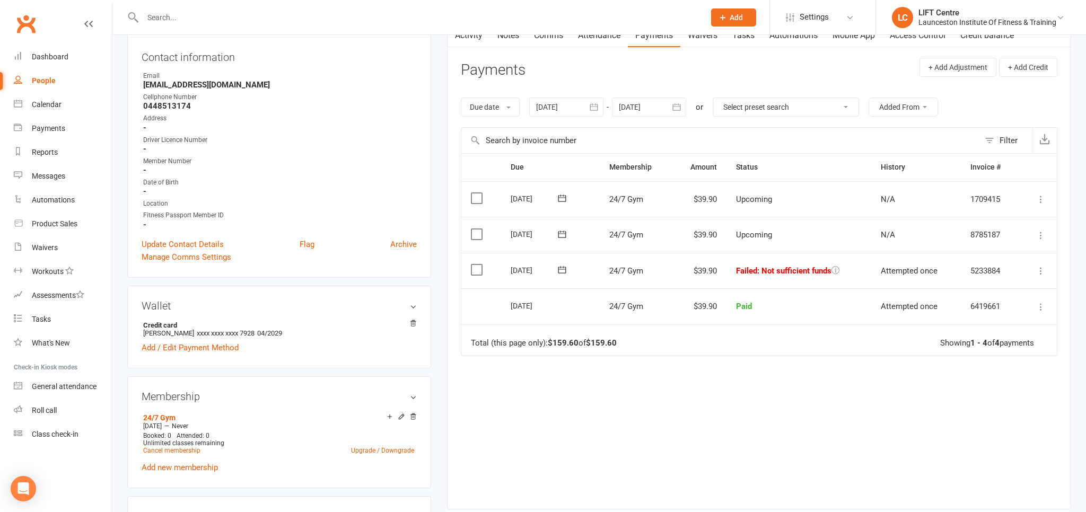
click at [594, 99] on button "button" at bounding box center [594, 107] width 19 height 19
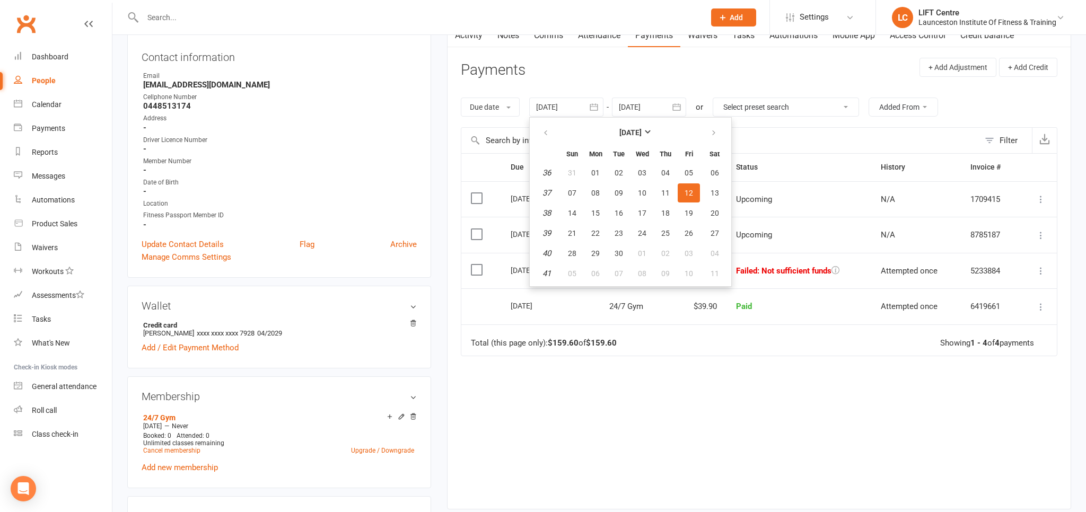
click at [536, 130] on th at bounding box center [546, 132] width 27 height 23
click at [550, 128] on button "button" at bounding box center [546, 132] width 23 height 19
click at [551, 124] on button "button" at bounding box center [546, 132] width 23 height 19
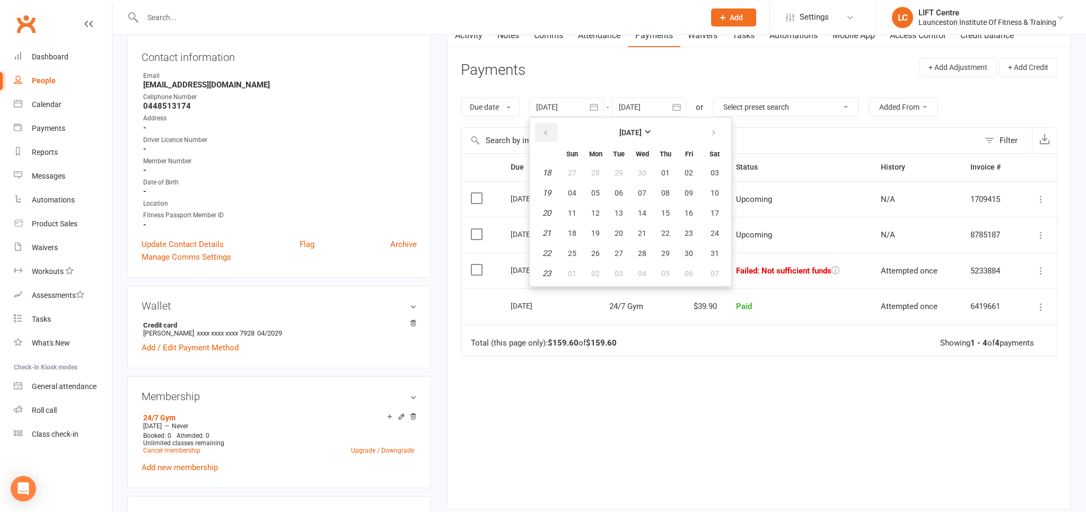
click at [551, 124] on button "button" at bounding box center [546, 132] width 23 height 19
click at [655, 193] on table "April 2025 Sun Mon Tue Wed Thu Fri Sat 14 30 31 01 02 03 04 05 15 06 07 08 09 1…" at bounding box center [630, 202] width 197 height 164
click at [652, 191] on button "09" at bounding box center [642, 193] width 22 height 19
type input "09 Apr 2025"
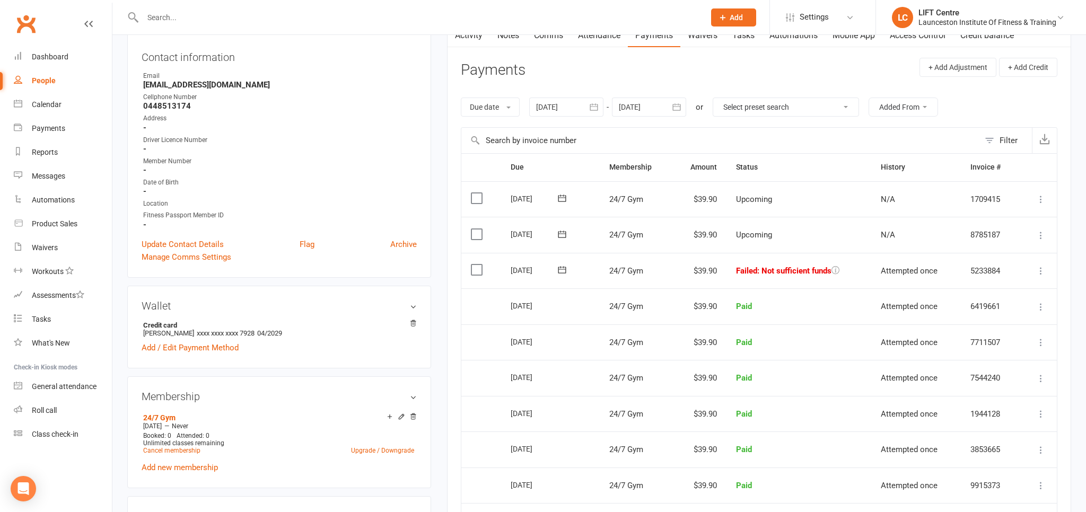
click at [1045, 268] on icon at bounding box center [1041, 271] width 11 height 11
click at [978, 375] on link "Retry now" at bounding box center [994, 376] width 105 height 21
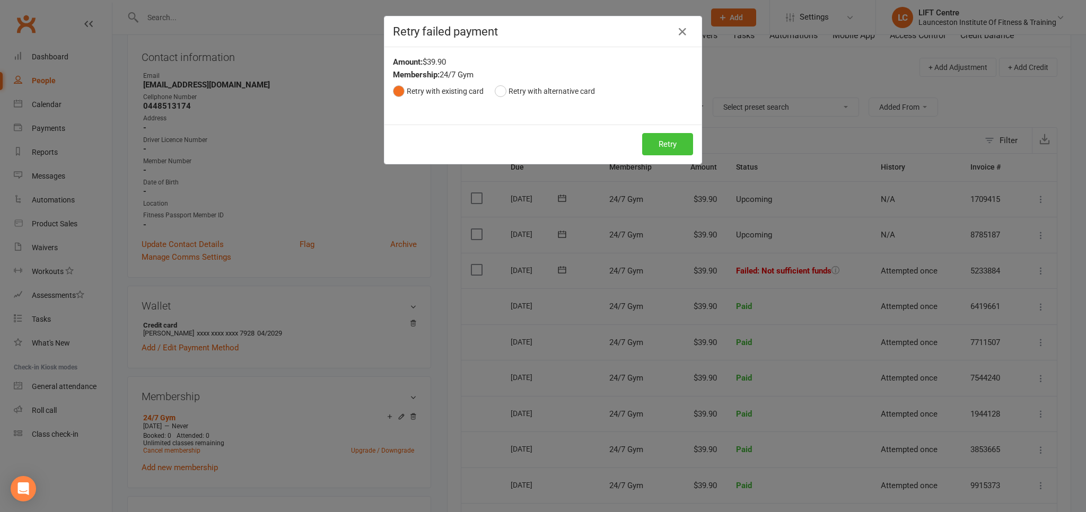
click at [674, 147] on button "Retry" at bounding box center [667, 144] width 51 height 22
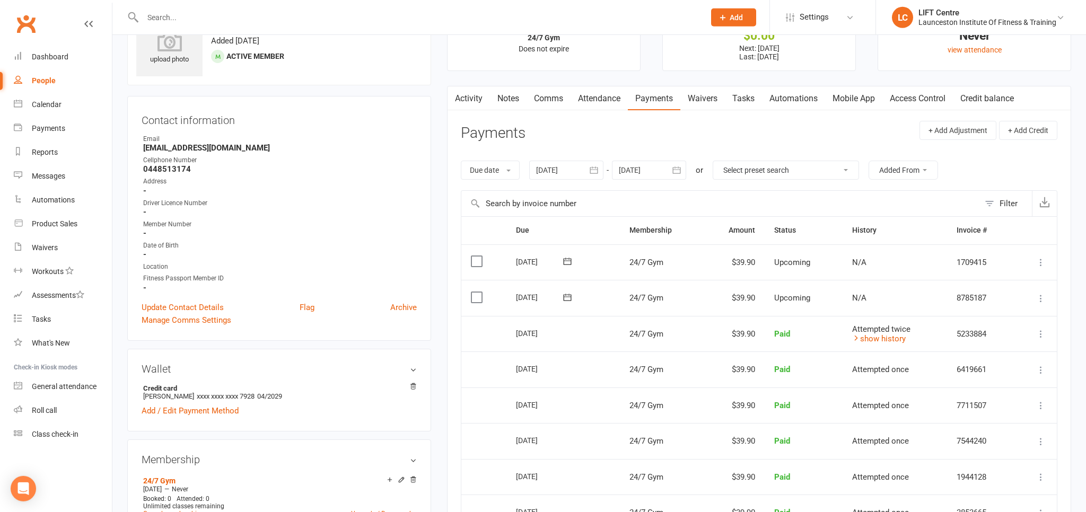
scroll to position [0, 0]
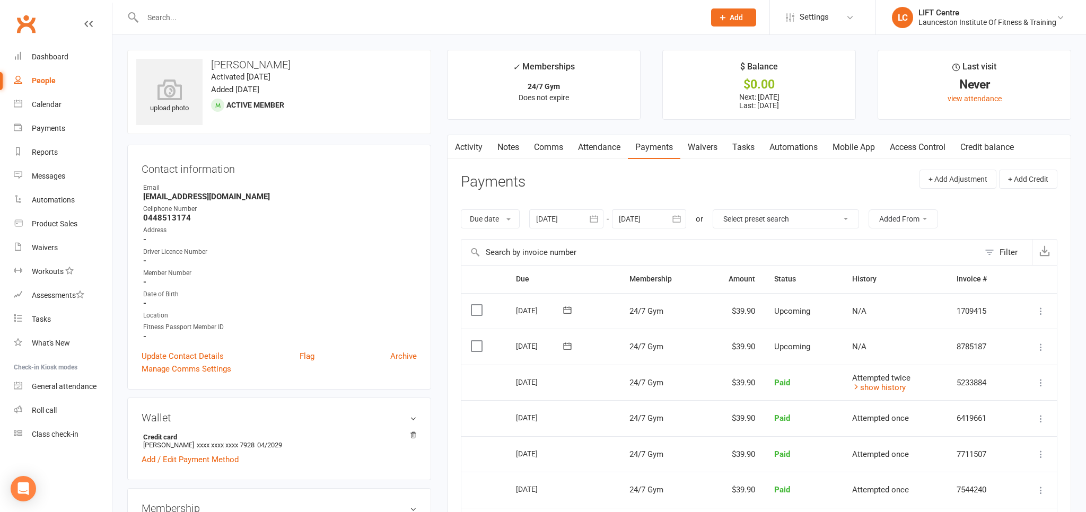
click at [933, 147] on link "Access Control" at bounding box center [918, 147] width 71 height 24
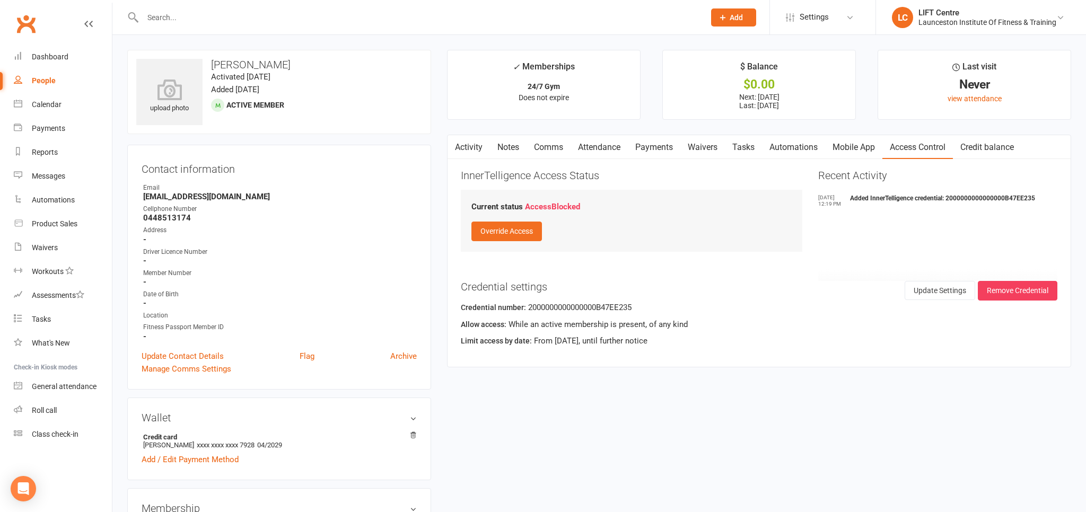
click at [480, 146] on link "Activity" at bounding box center [469, 147] width 42 height 24
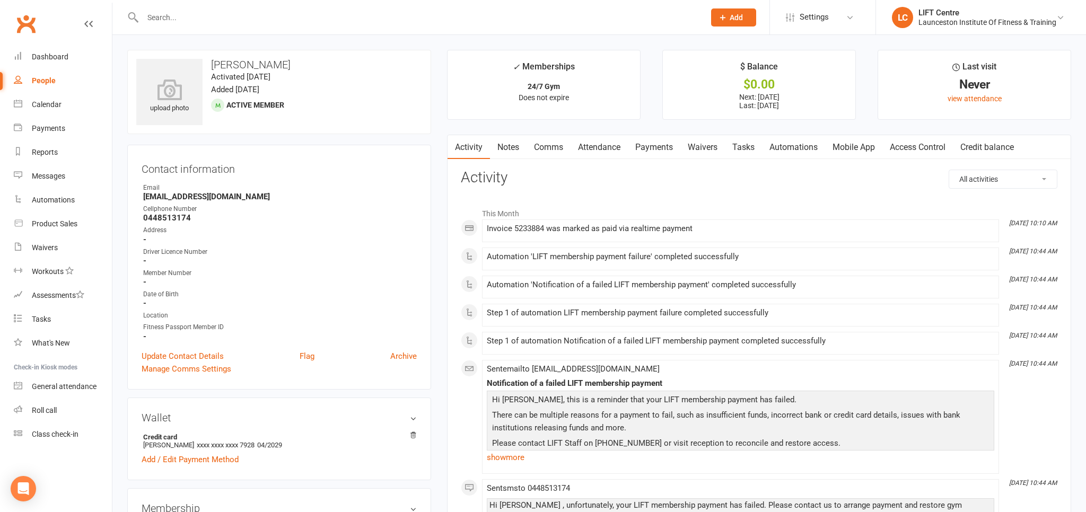
click at [658, 146] on link "Payments" at bounding box center [654, 147] width 53 height 24
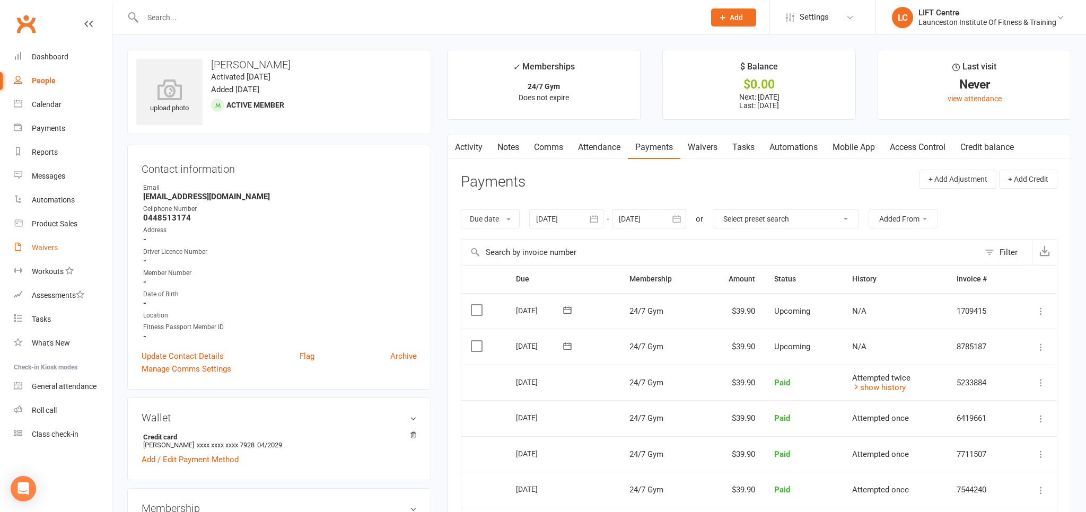
click at [46, 247] on div "Waivers" at bounding box center [45, 247] width 26 height 8
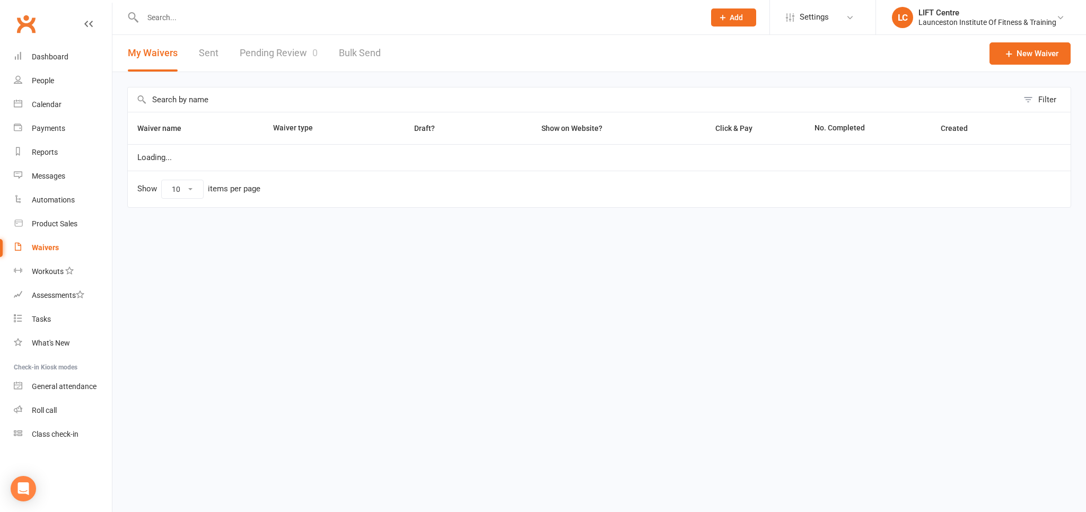
select select "50"
click at [288, 49] on link "Pending Review 0" at bounding box center [279, 53] width 78 height 37
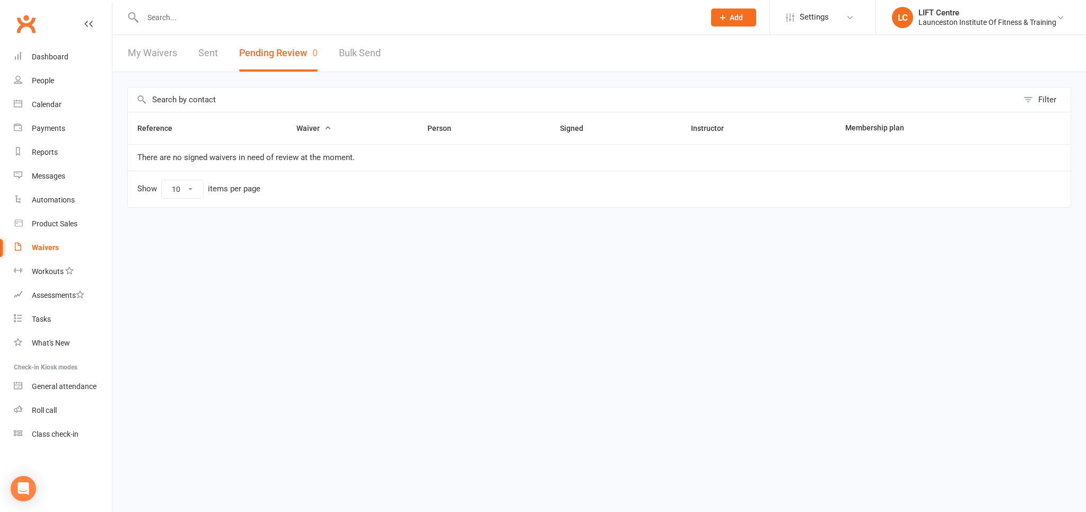
click at [46, 249] on div "Waivers" at bounding box center [45, 247] width 27 height 8
select select "50"
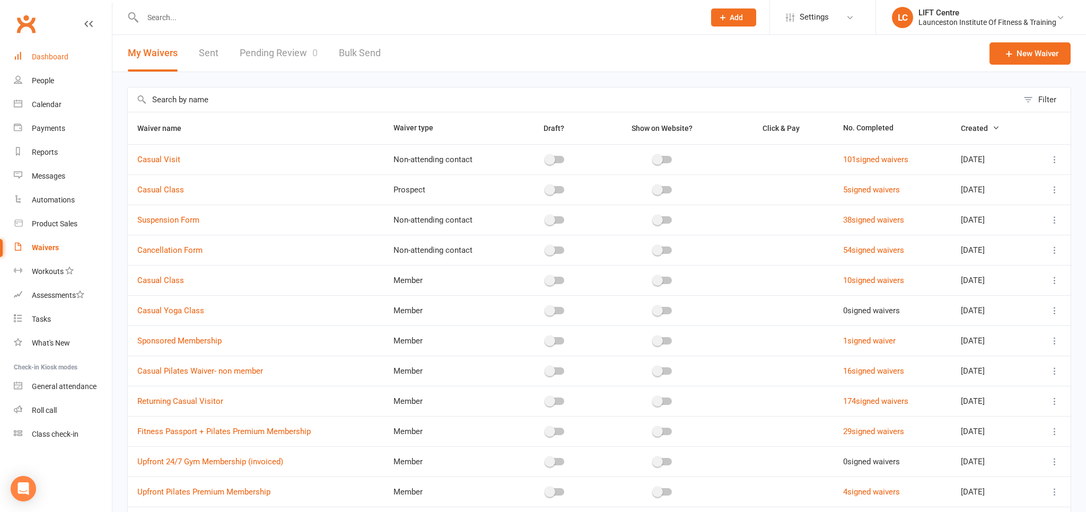
click at [56, 56] on div "Dashboard" at bounding box center [50, 57] width 37 height 8
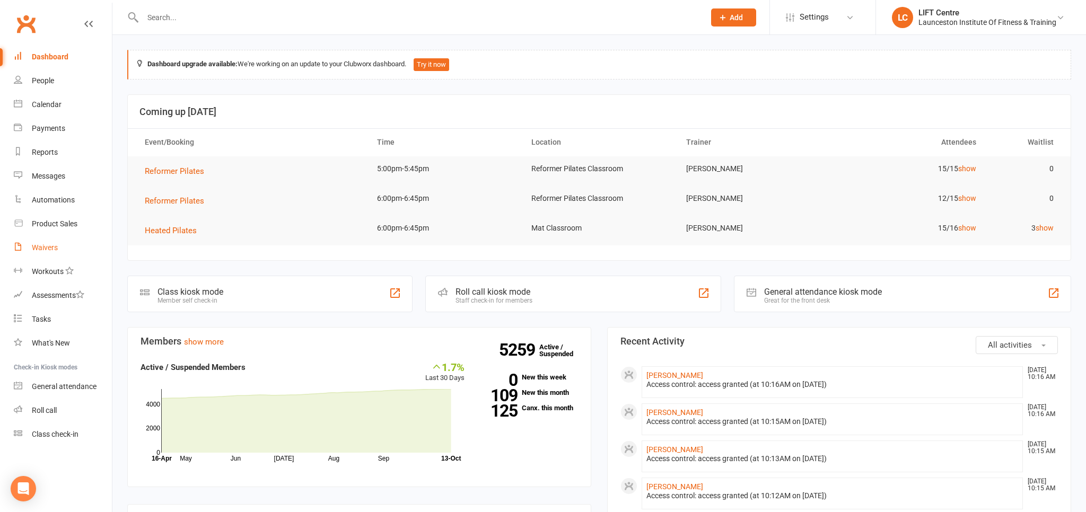
drag, startPoint x: 46, startPoint y: 247, endPoint x: 117, endPoint y: 239, distance: 72.1
click at [46, 247] on div "Waivers" at bounding box center [45, 247] width 26 height 8
select select "50"
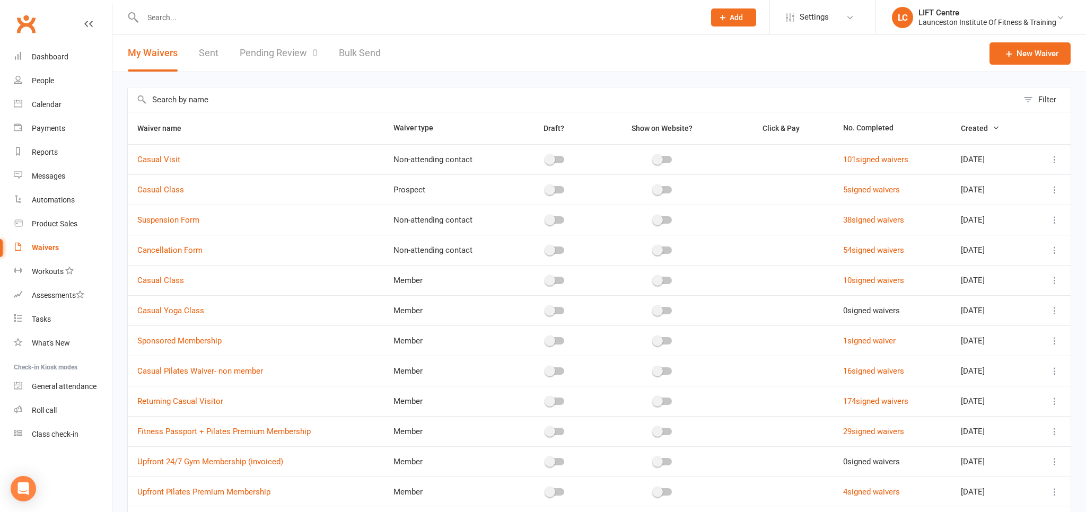
click at [278, 50] on link "Pending Review 0" at bounding box center [279, 53] width 78 height 37
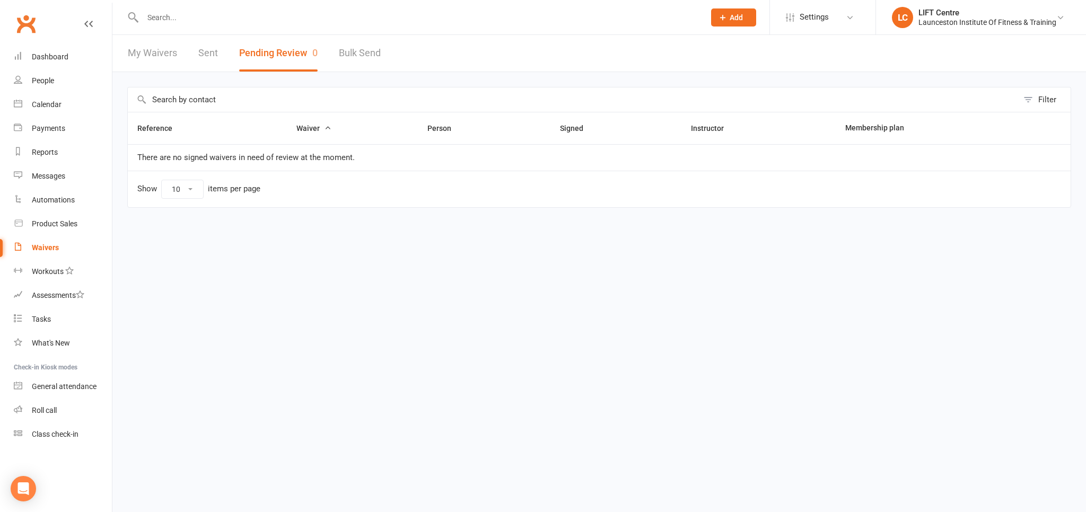
click at [277, 14] on input "text" at bounding box center [419, 17] width 558 height 15
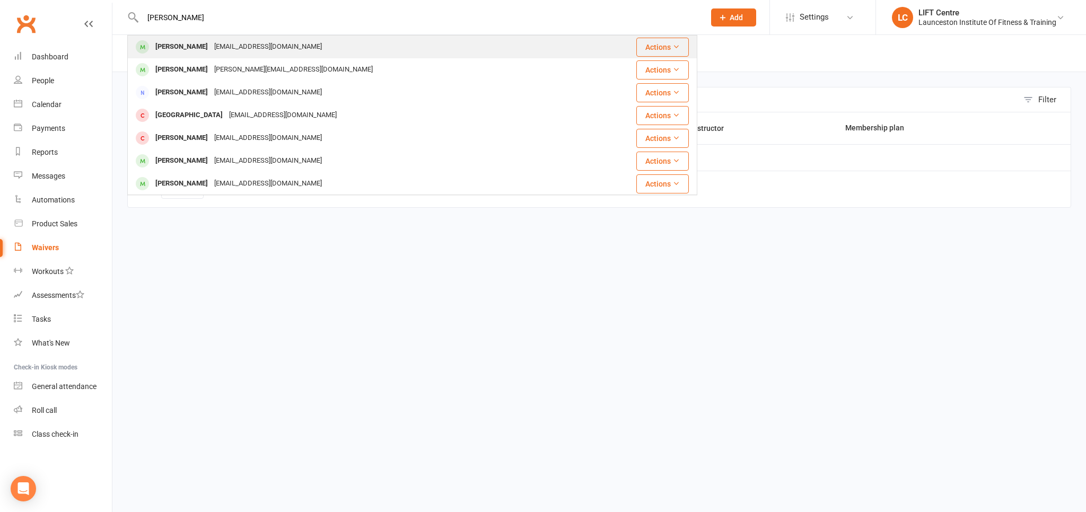
type input "willow dale"
click at [282, 46] on div "Willow Daley Daleywillow@gmail.com" at bounding box center [364, 47] width 473 height 22
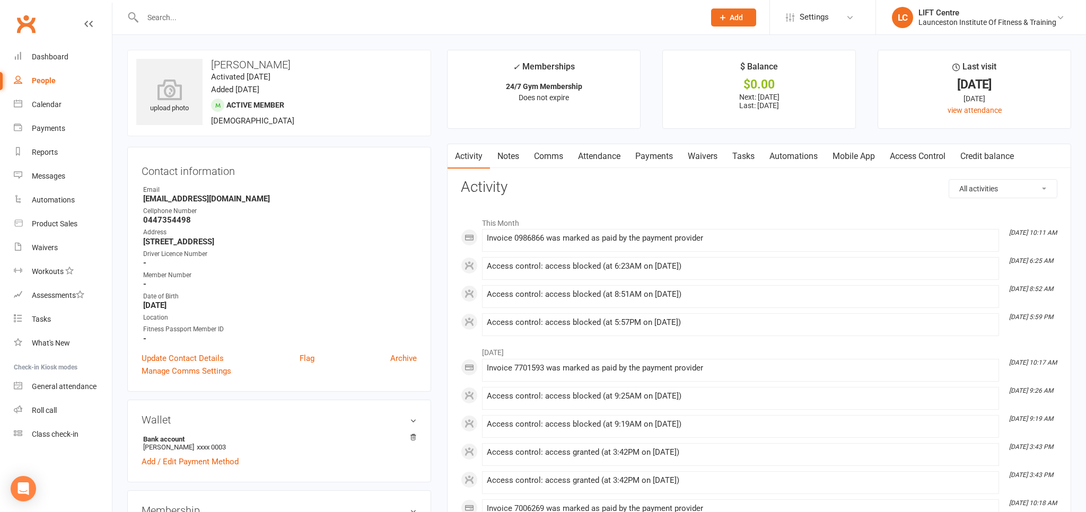
click at [922, 160] on link "Access Control" at bounding box center [918, 156] width 71 height 24
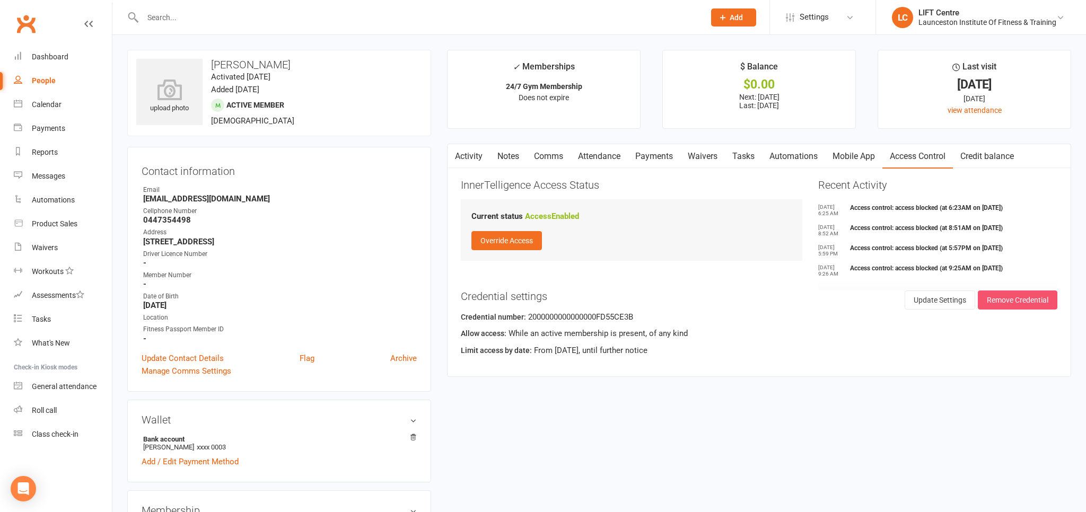
click at [1004, 298] on button "Remove Credential" at bounding box center [1018, 300] width 80 height 19
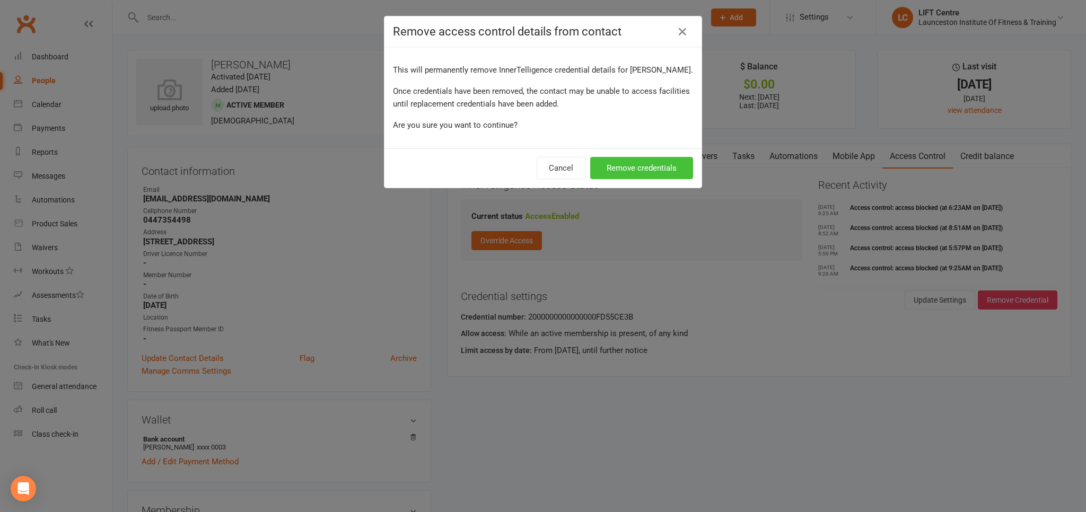
click at [649, 169] on button "Remove credentials" at bounding box center [641, 168] width 103 height 22
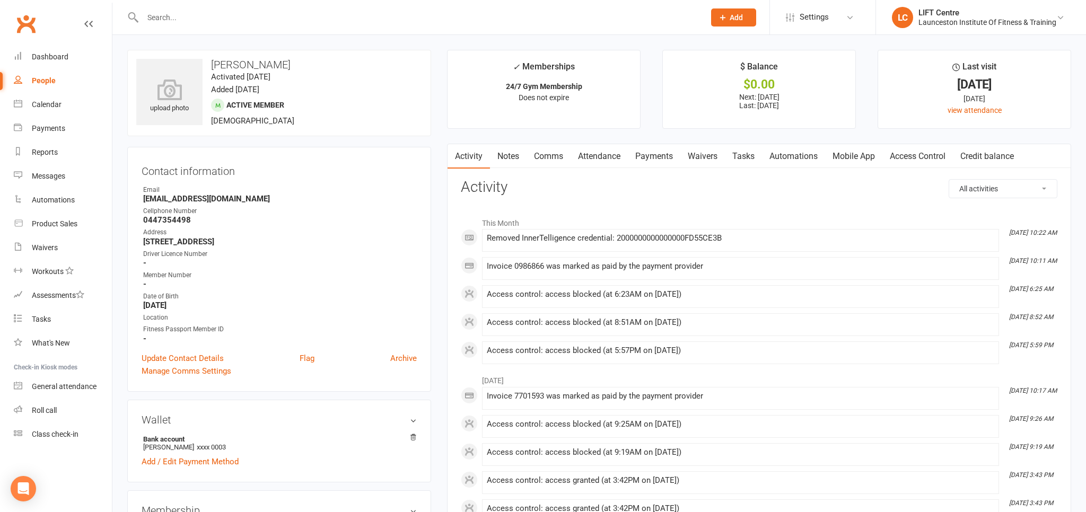
click at [906, 151] on link "Access Control" at bounding box center [918, 156] width 71 height 24
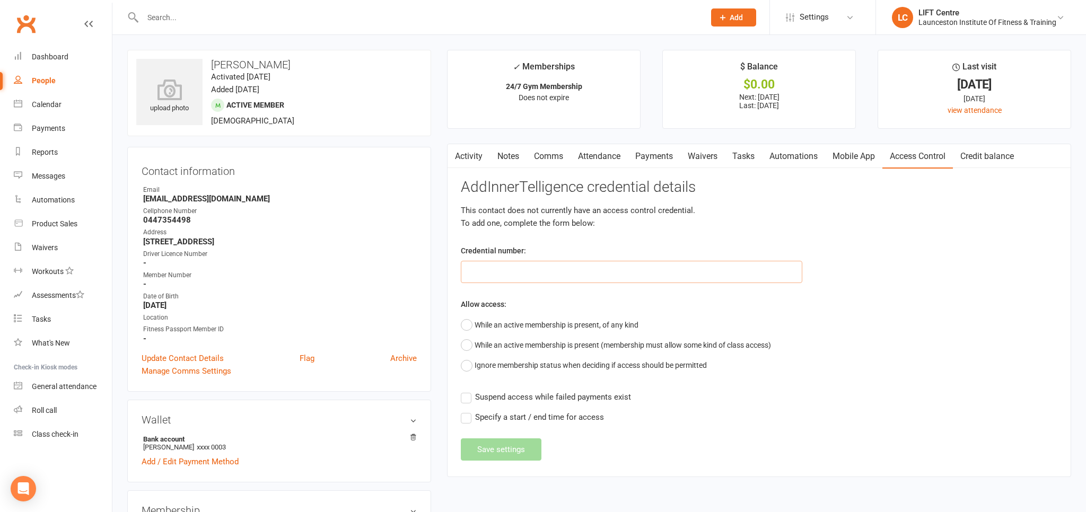
paste input "2000000000000000FD51537B"
type input "2000000000000000FD51537B"
click at [631, 324] on button "While an active membership is present, of any kind" at bounding box center [550, 325] width 178 height 20
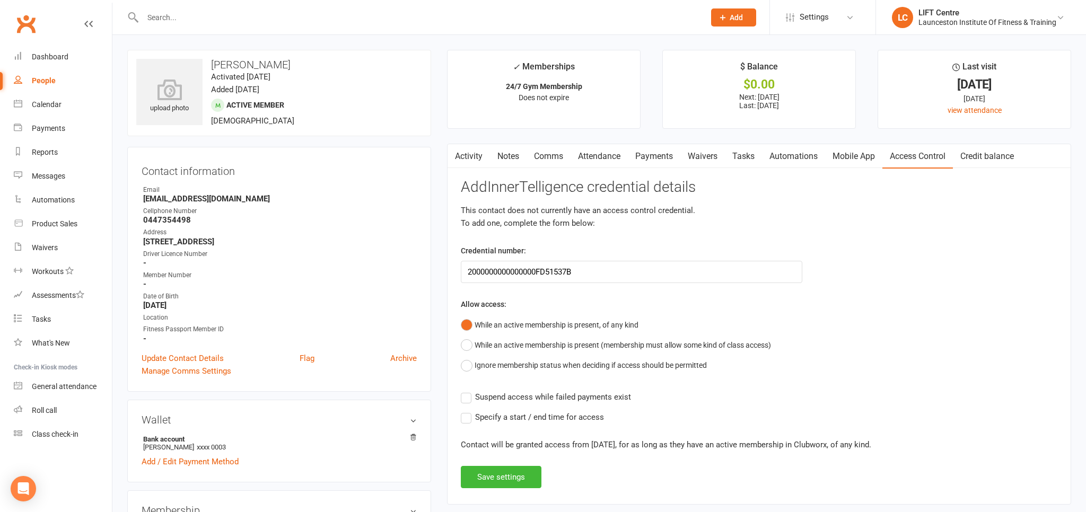
click at [621, 404] on div "Add InnerTelligence credential details This contact does not currently have an …" at bounding box center [759, 333] width 597 height 309
click at [557, 396] on span "Suspend access while failed payments exist" at bounding box center [553, 396] width 156 height 11
click at [557, 391] on input "Suspend access while failed payments exist" at bounding box center [546, 391] width 170 height 0
click at [524, 481] on button "Save settings" at bounding box center [501, 477] width 81 height 22
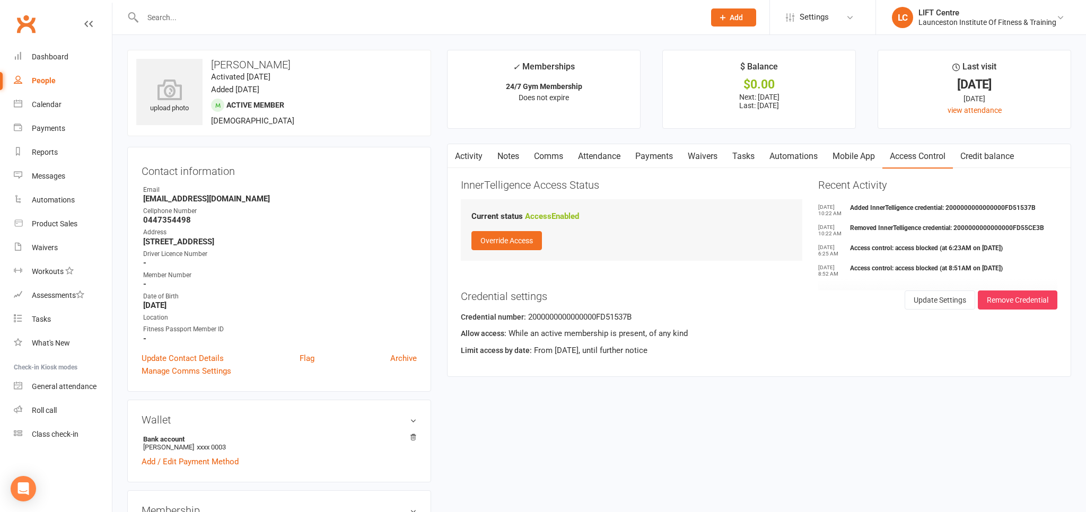
click at [666, 165] on link "Payments" at bounding box center [654, 156] width 53 height 24
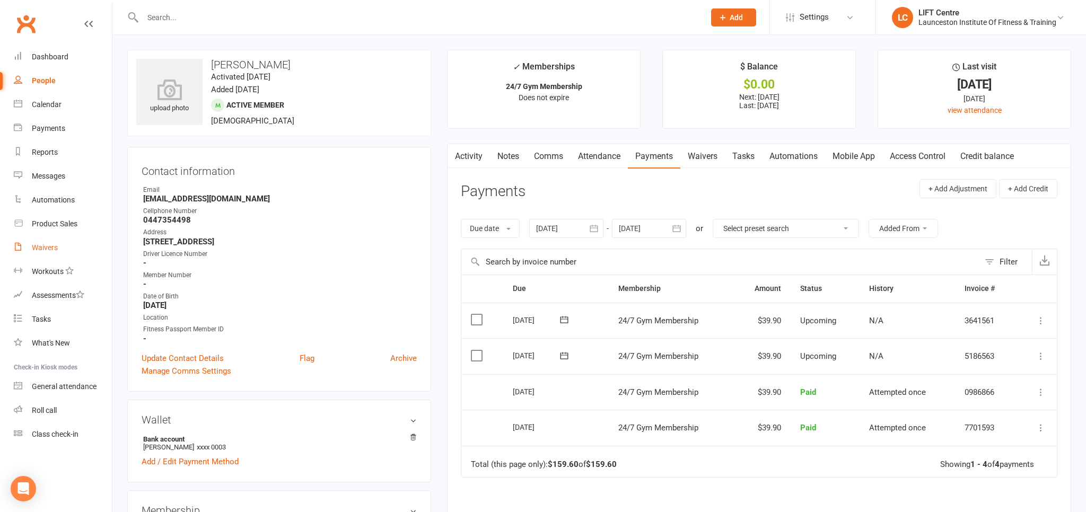
click at [47, 245] on div "Waivers" at bounding box center [45, 247] width 26 height 8
select select "50"
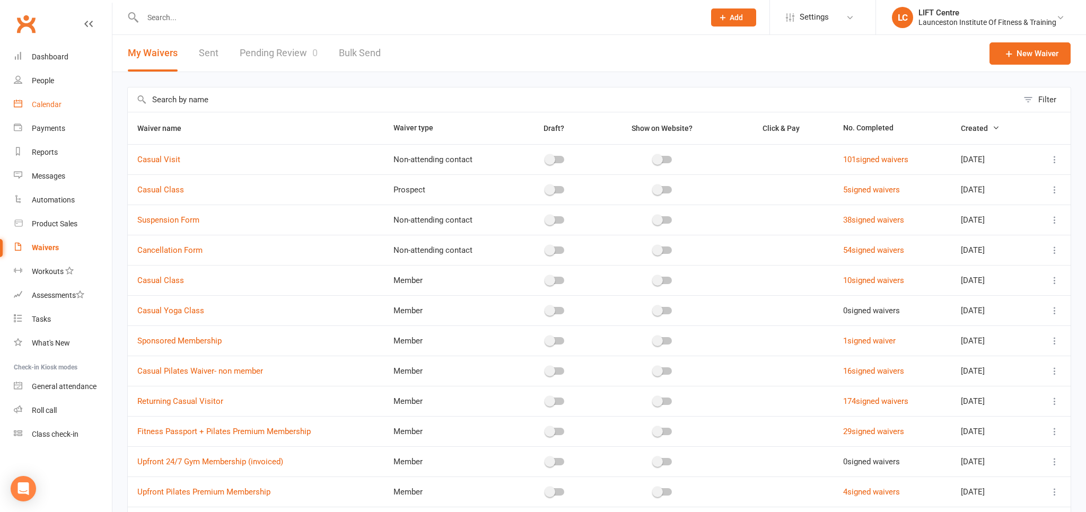
click at [35, 107] on div "Calendar" at bounding box center [47, 104] width 30 height 8
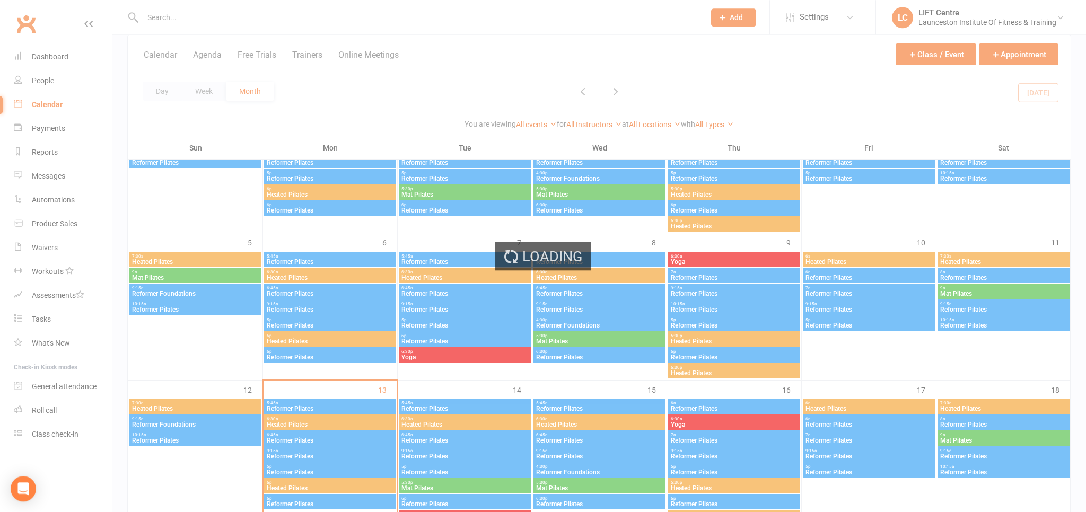
scroll to position [168, 0]
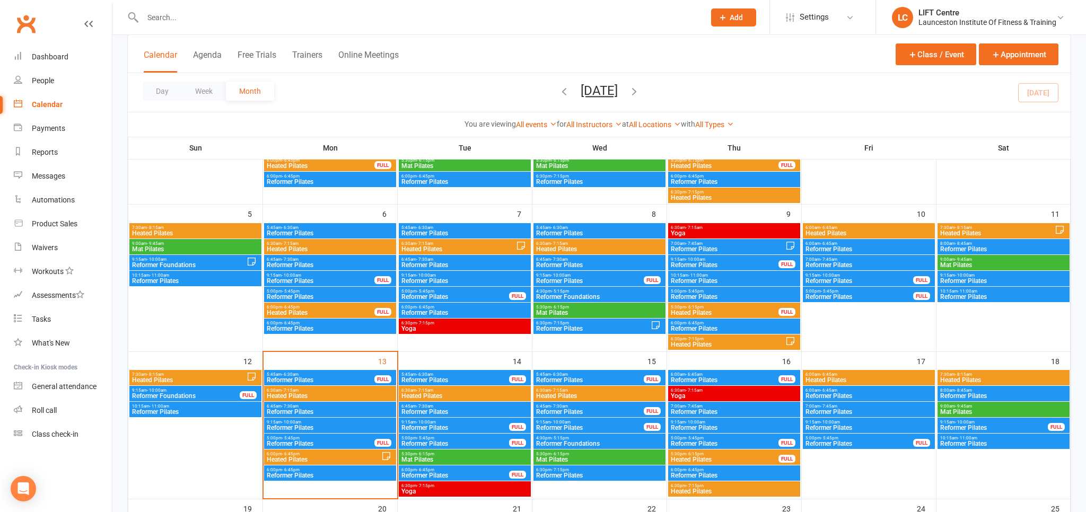
click at [353, 309] on span "6:00pm - 6:45pm" at bounding box center [320, 307] width 109 height 5
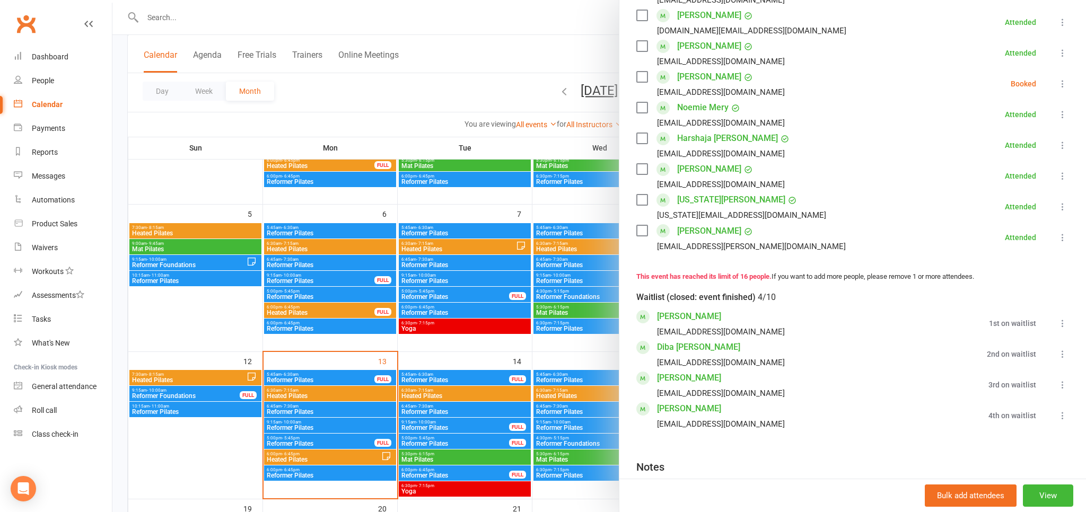
scroll to position [380, 0]
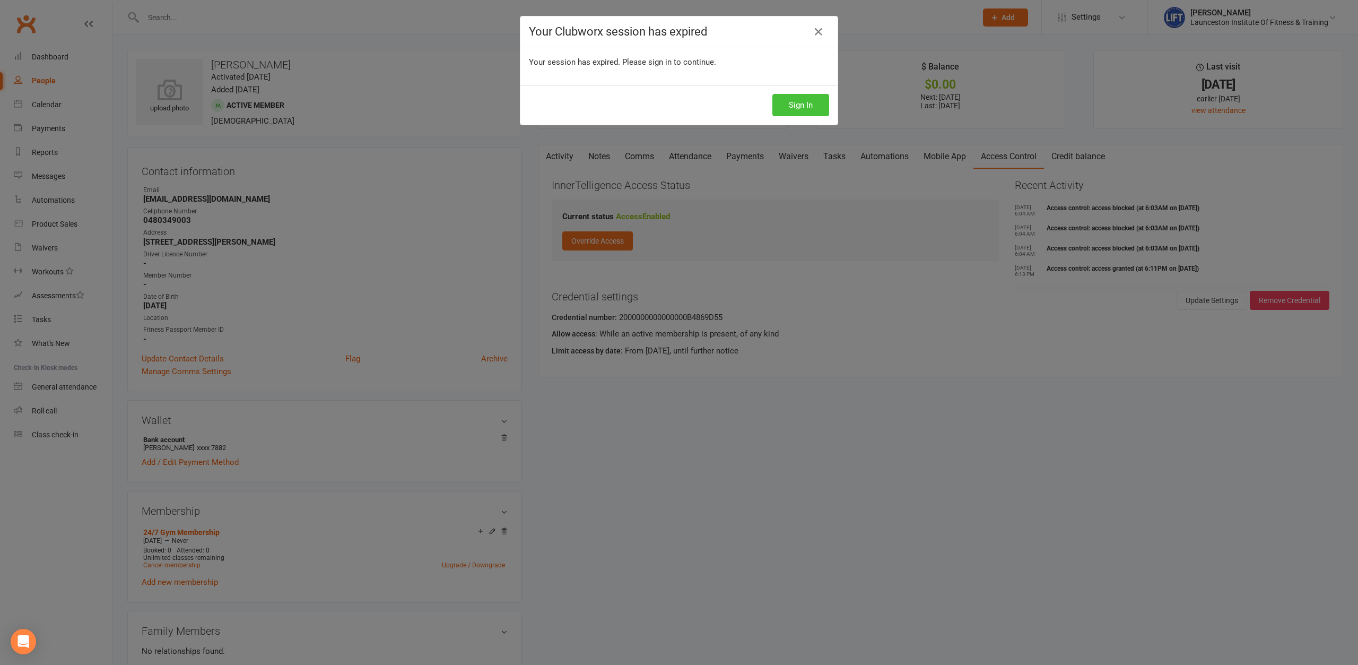
click at [789, 100] on button "Sign In" at bounding box center [800, 105] width 57 height 22
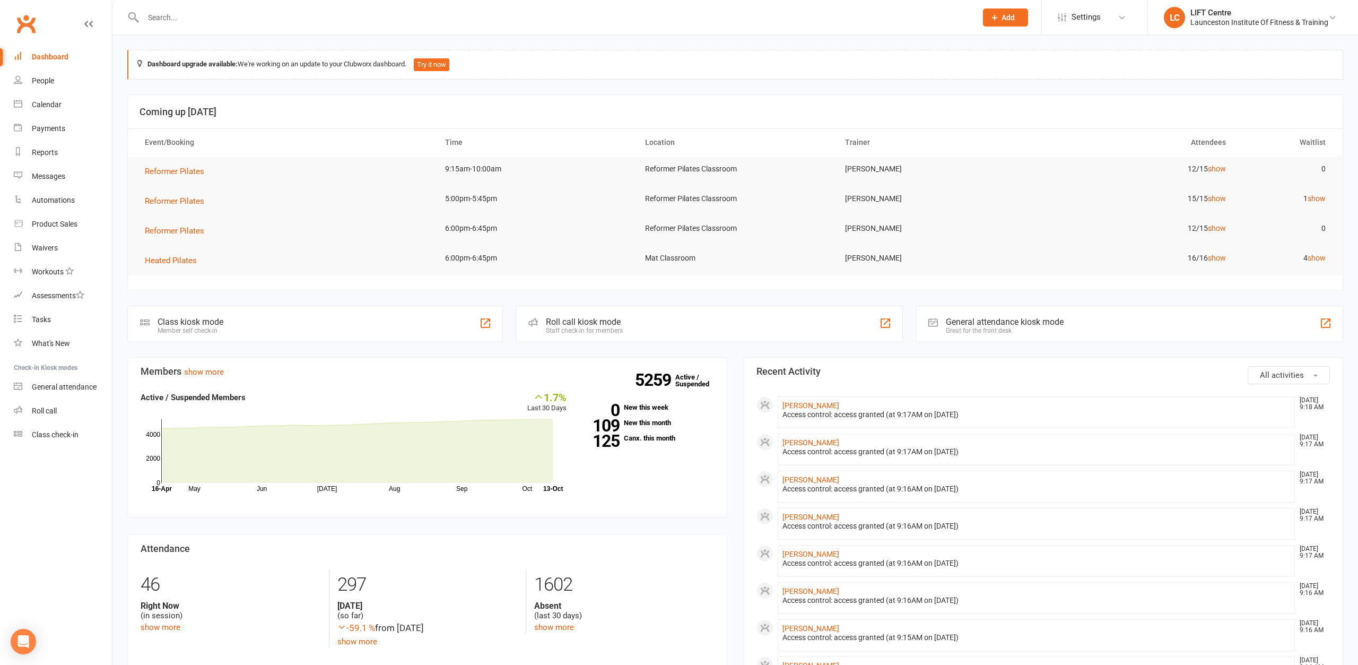
click at [551, 14] on input "text" at bounding box center [554, 17] width 829 height 15
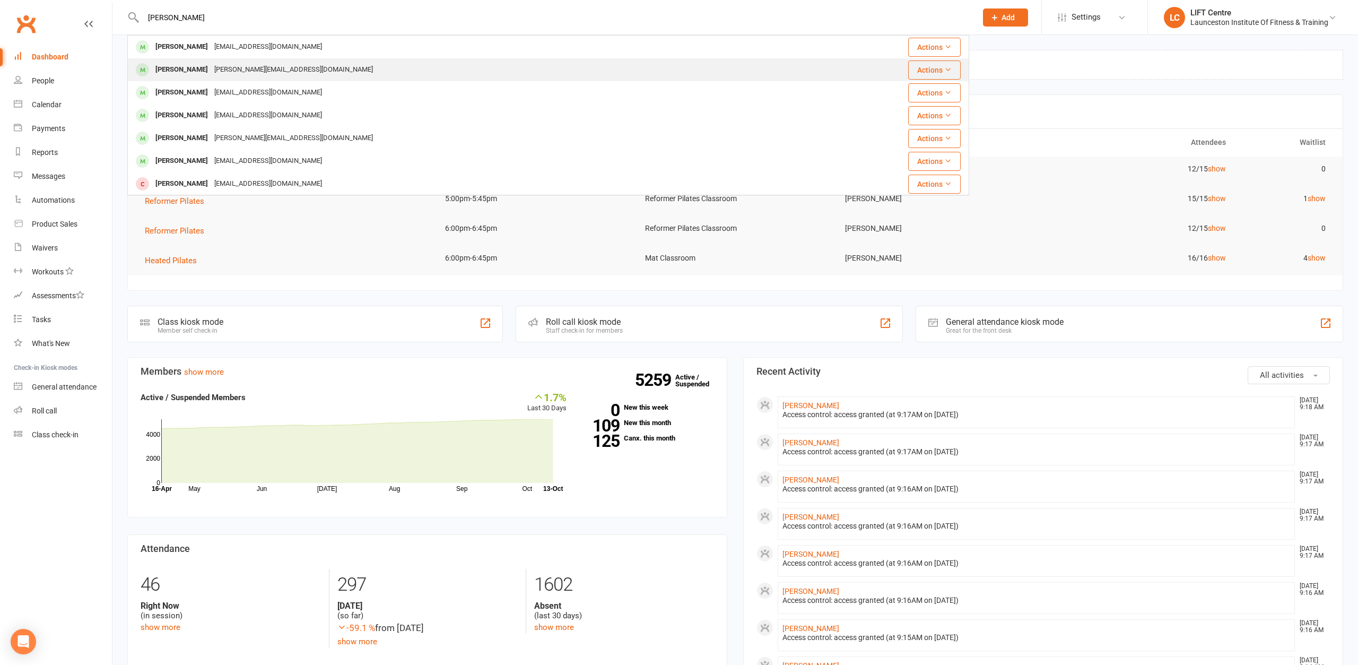
type input "lambert"
click at [192, 66] on div "Shannon Lambert" at bounding box center [181, 69] width 59 height 15
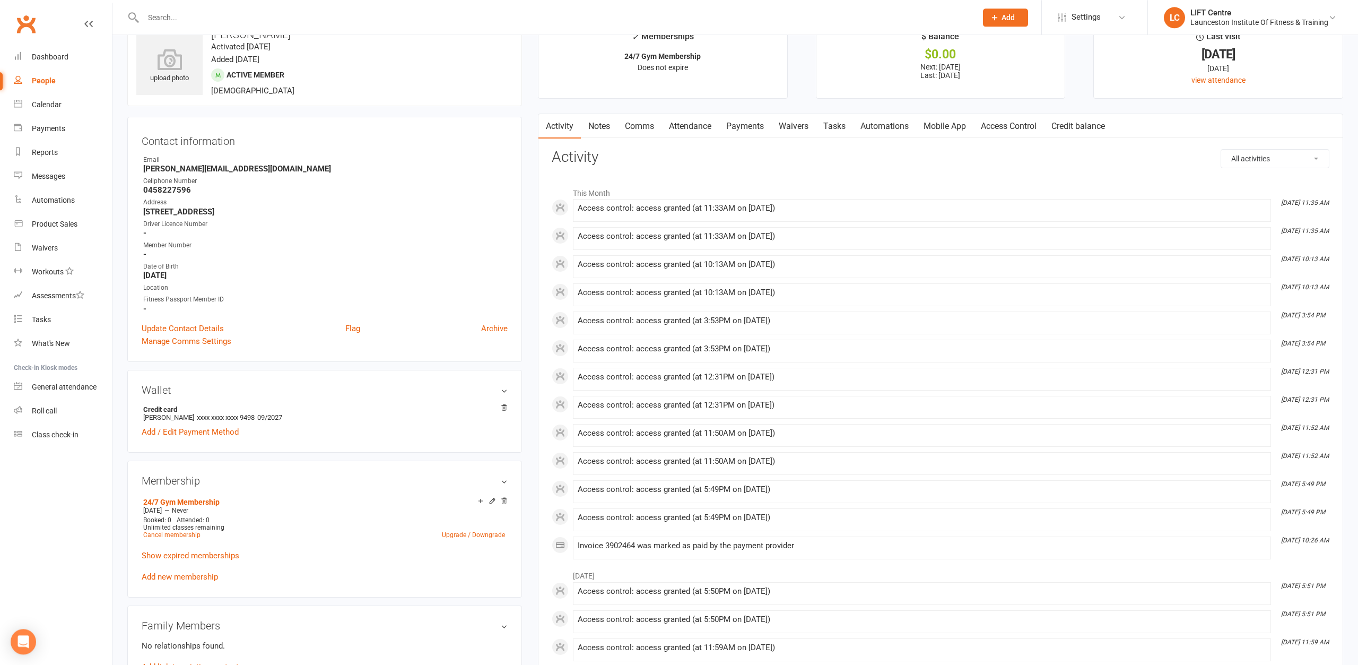
scroll to position [54, 0]
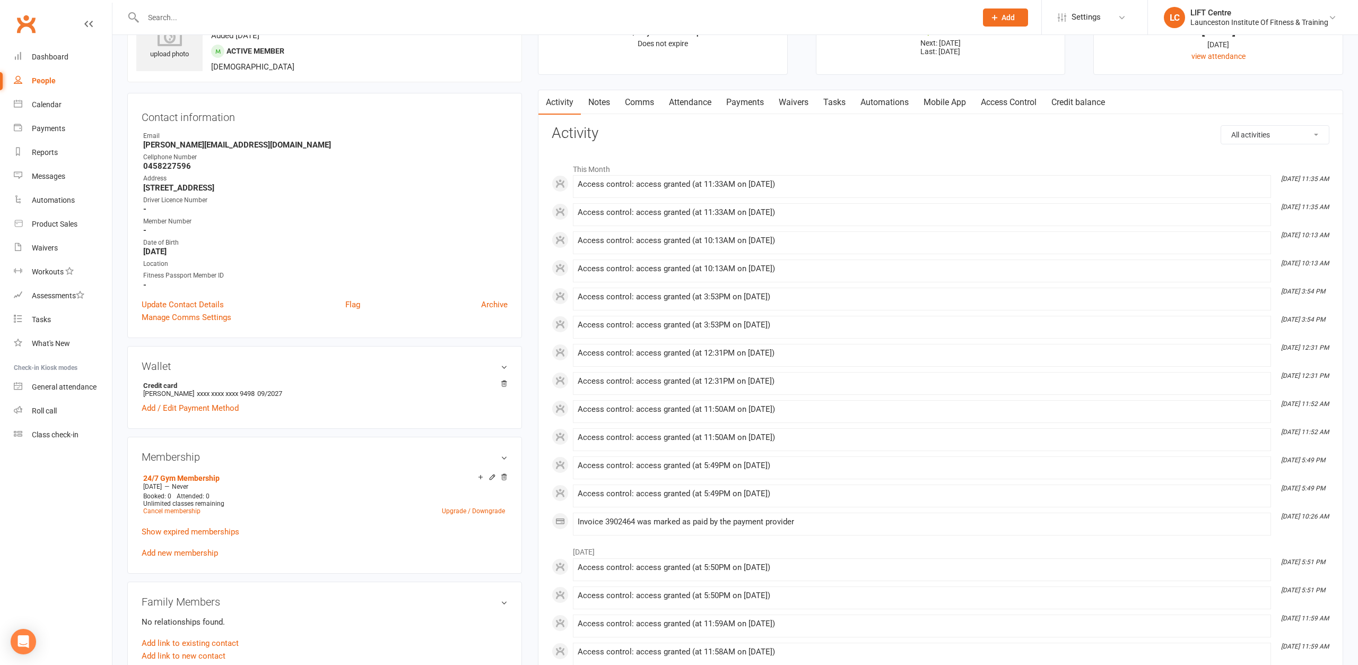
click at [342, 20] on input "text" at bounding box center [554, 17] width 829 height 15
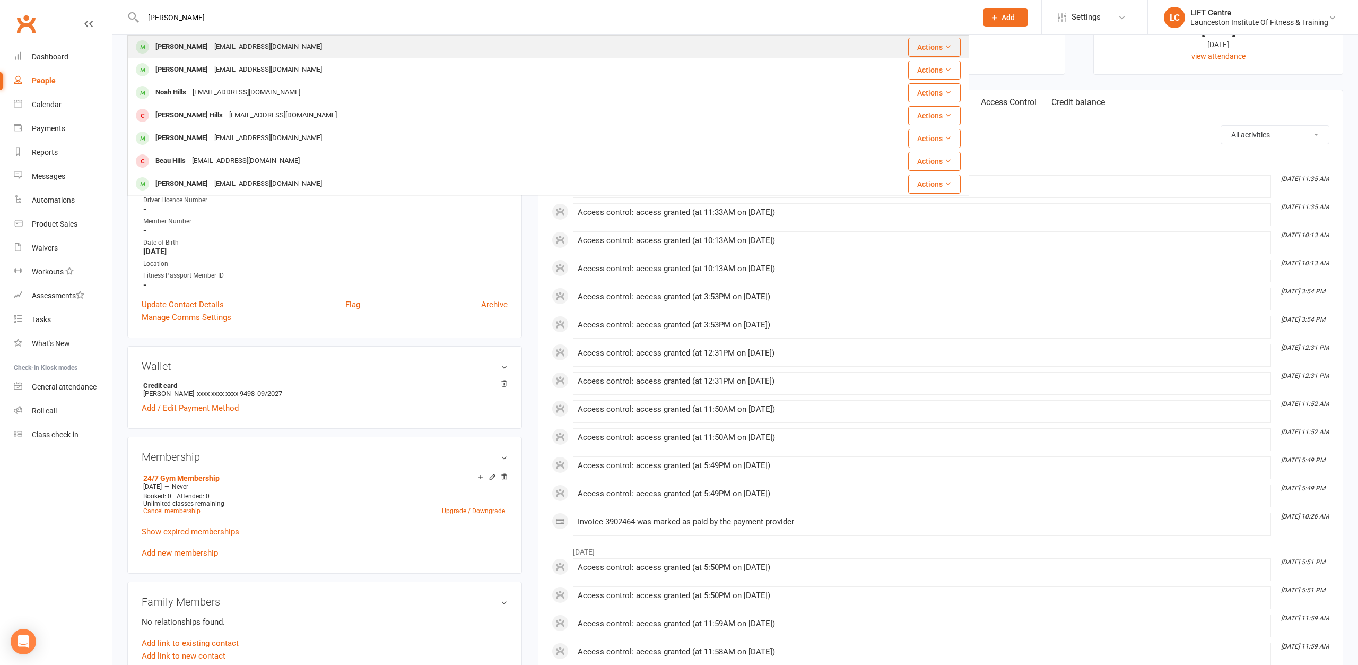
type input "matt hills"
click at [211, 47] on div "matthewj.hills@outlook.com" at bounding box center [268, 46] width 114 height 15
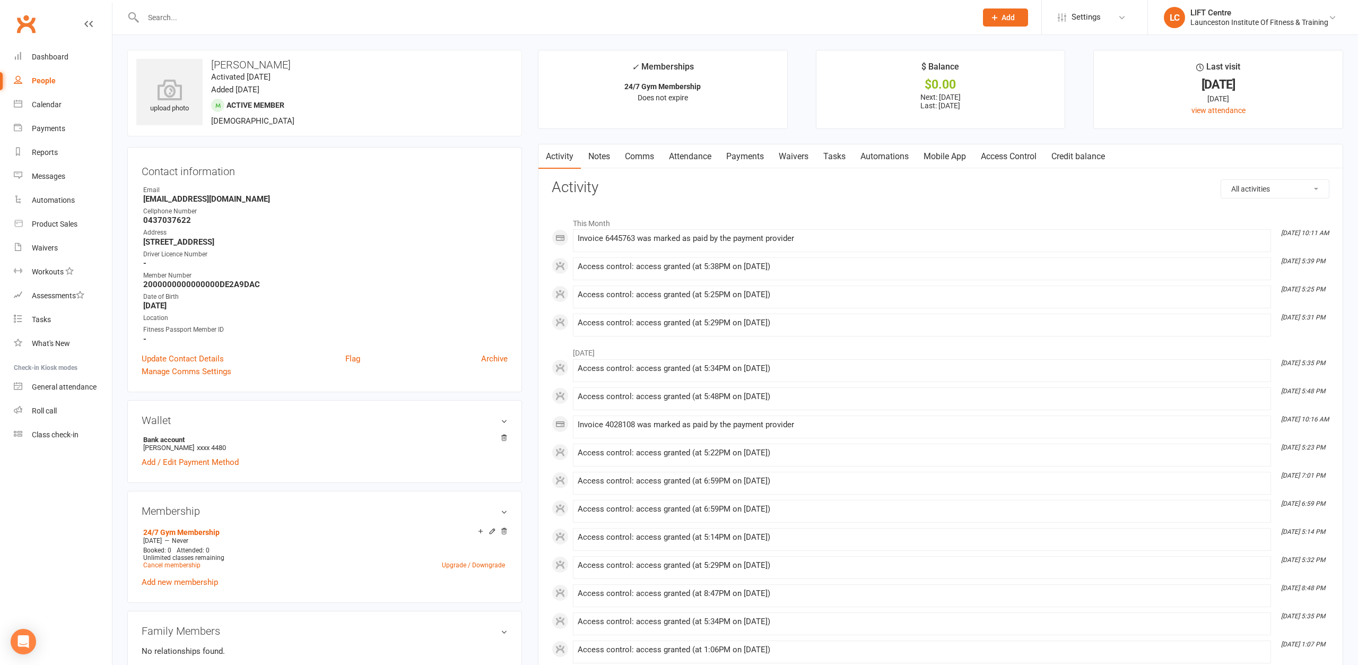
click at [328, 24] on input "text" at bounding box center [554, 17] width 829 height 15
click at [282, 14] on input "text" at bounding box center [554, 17] width 829 height 15
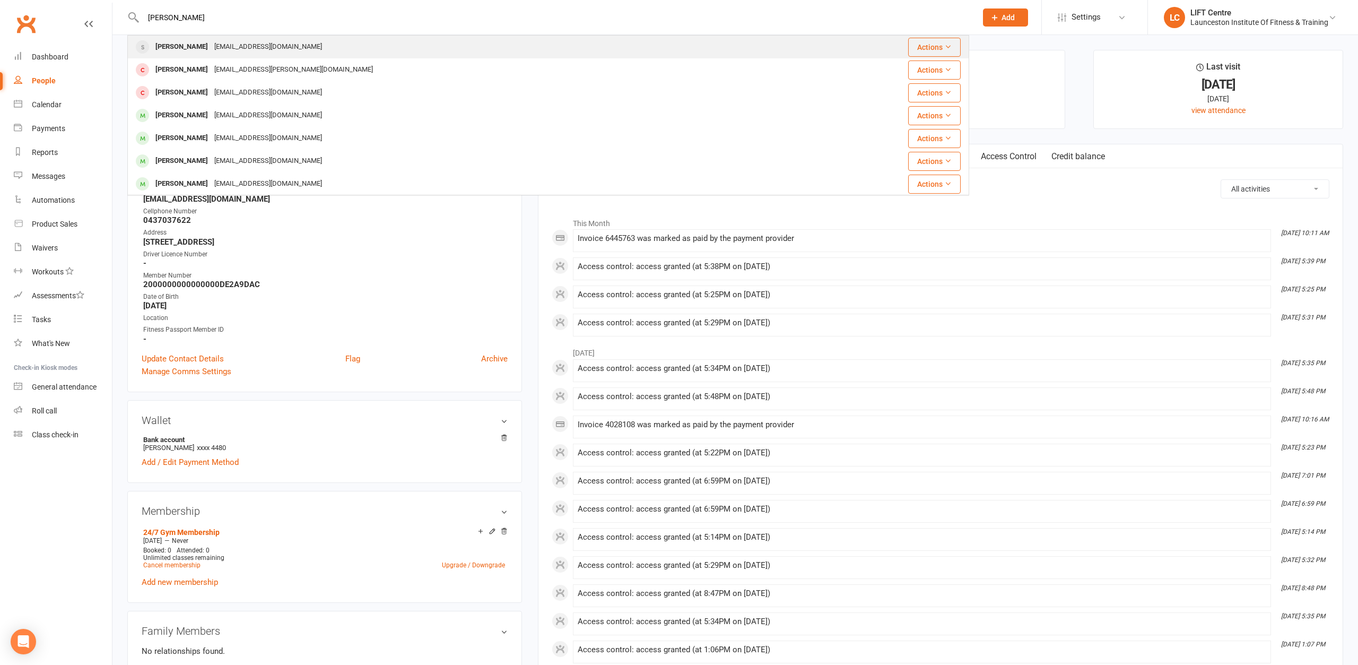
type input "oscar jones"
click at [336, 50] on div "Oscar Jones oscarrjoness@outlook.com" at bounding box center [466, 47] width 676 height 22
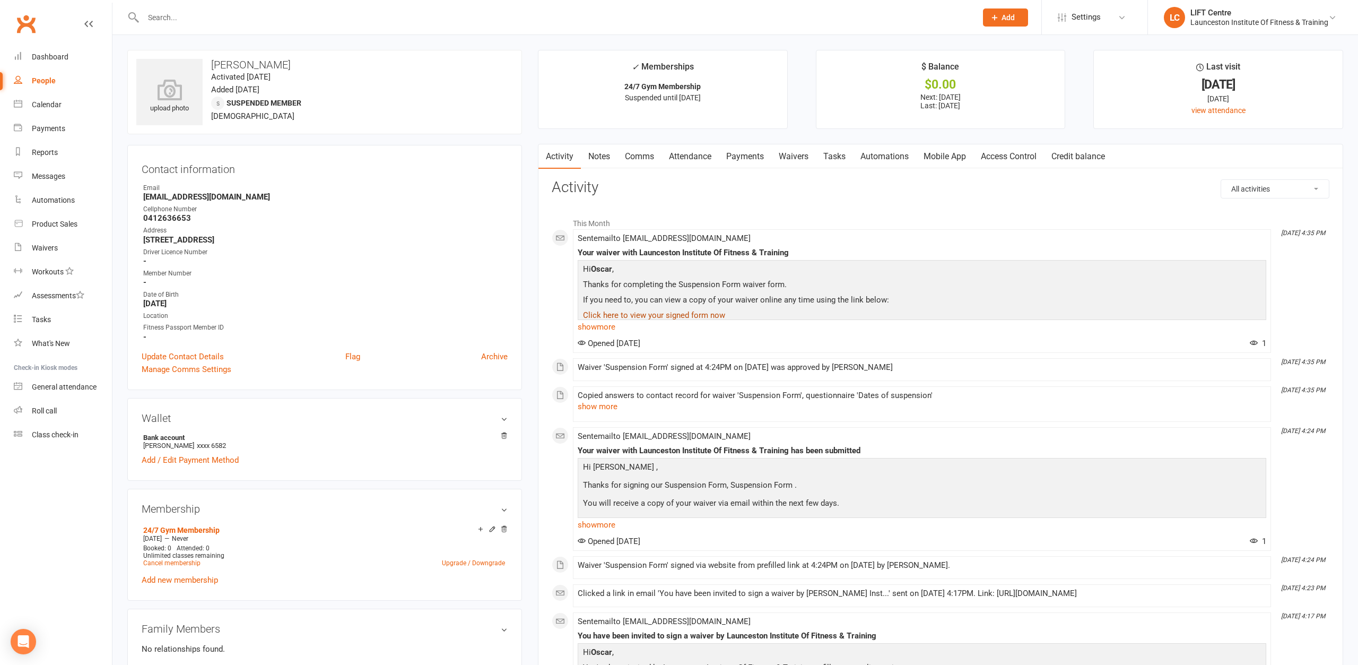
click at [705, 313] on link "Click here to view your signed form now" at bounding box center [654, 315] width 142 height 10
click at [706, 315] on link "Click here to view your signed form now" at bounding box center [654, 315] width 142 height 10
click at [615, 327] on link "show more" at bounding box center [922, 326] width 689 height 15
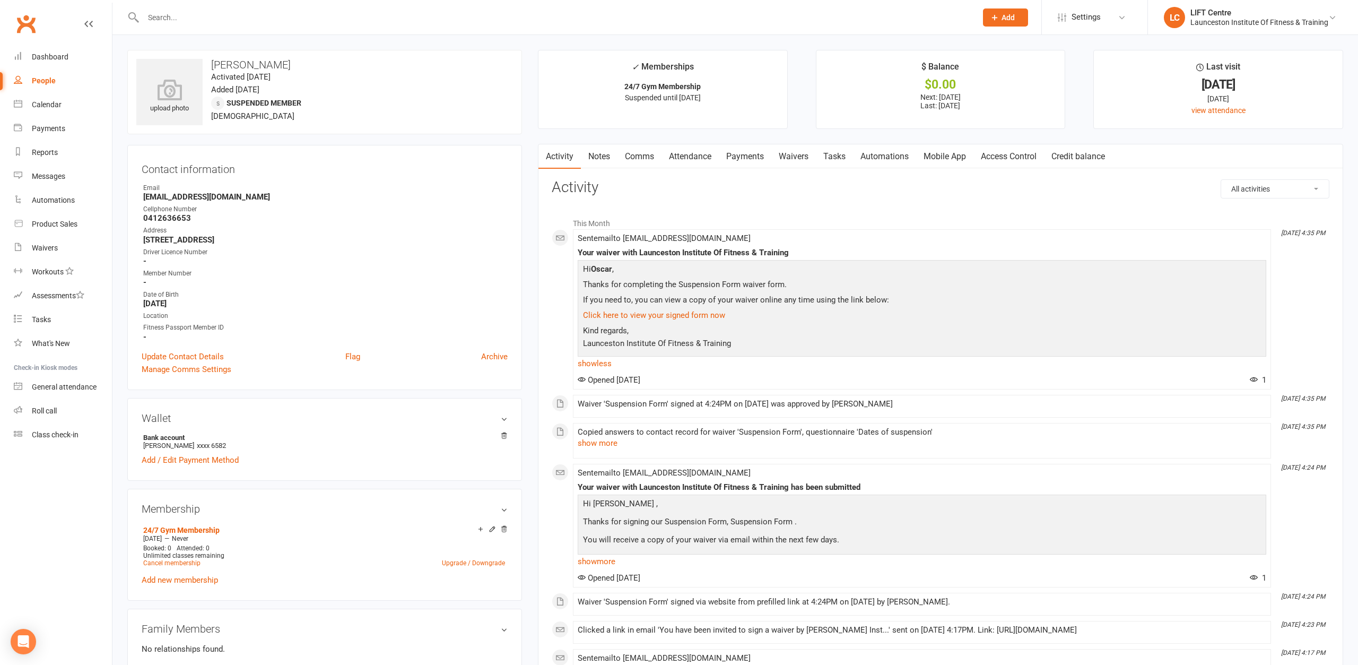
click at [669, 304] on p "If you need to, you can view a copy of your waiver online any time using the li…" at bounding box center [921, 300] width 683 height 15
click at [673, 318] on link "Click here to view your signed form now" at bounding box center [654, 315] width 142 height 10
click at [735, 152] on link "Payments" at bounding box center [745, 156] width 53 height 24
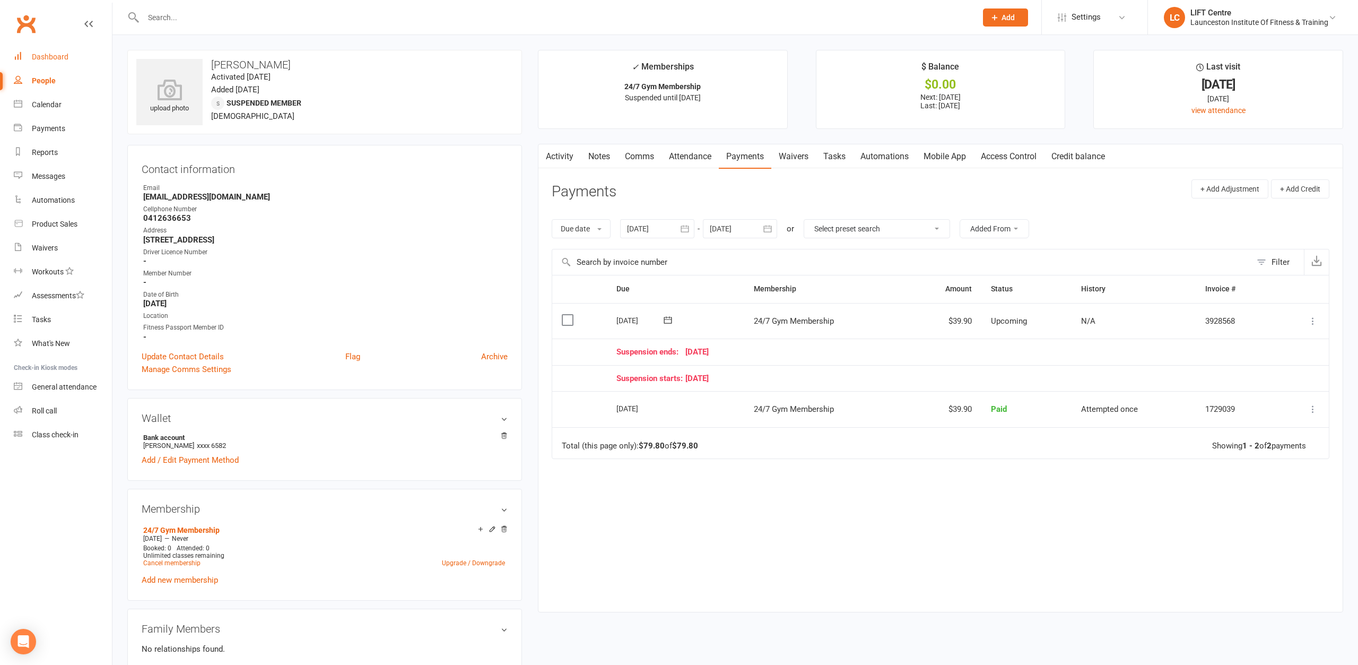
click at [55, 57] on div "Dashboard" at bounding box center [50, 57] width 37 height 8
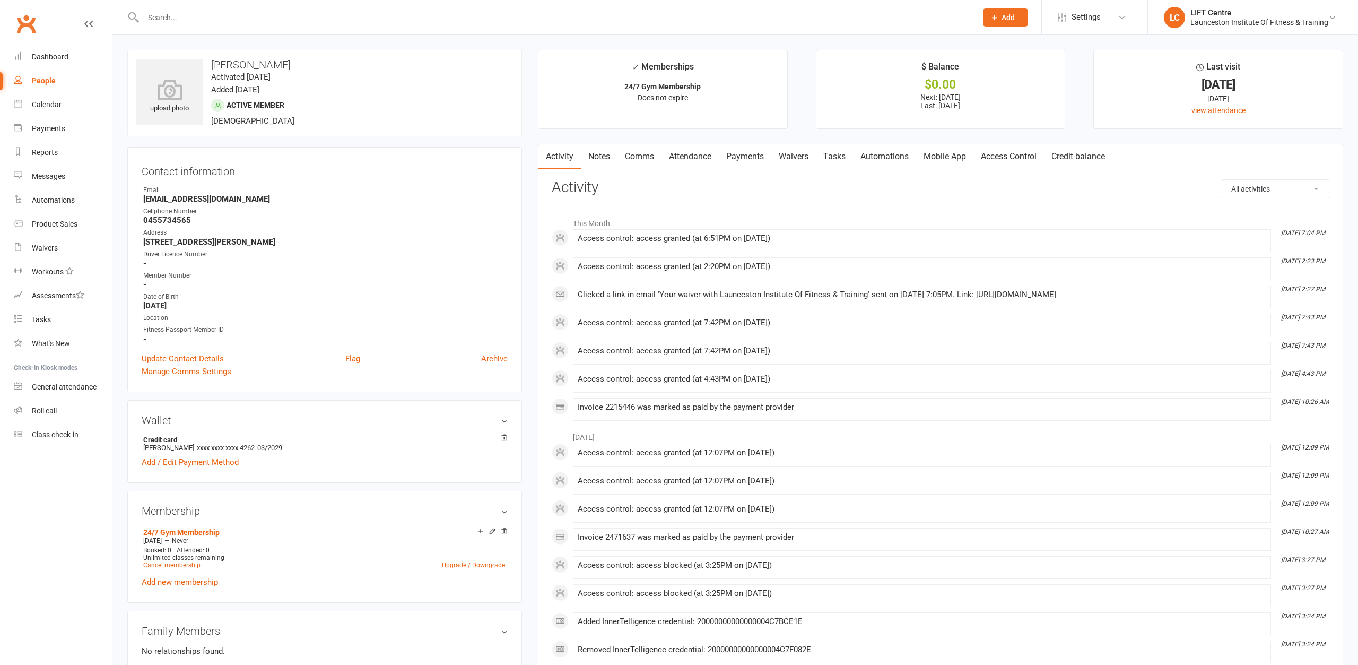
click at [225, 10] on input "text" at bounding box center [554, 17] width 829 height 15
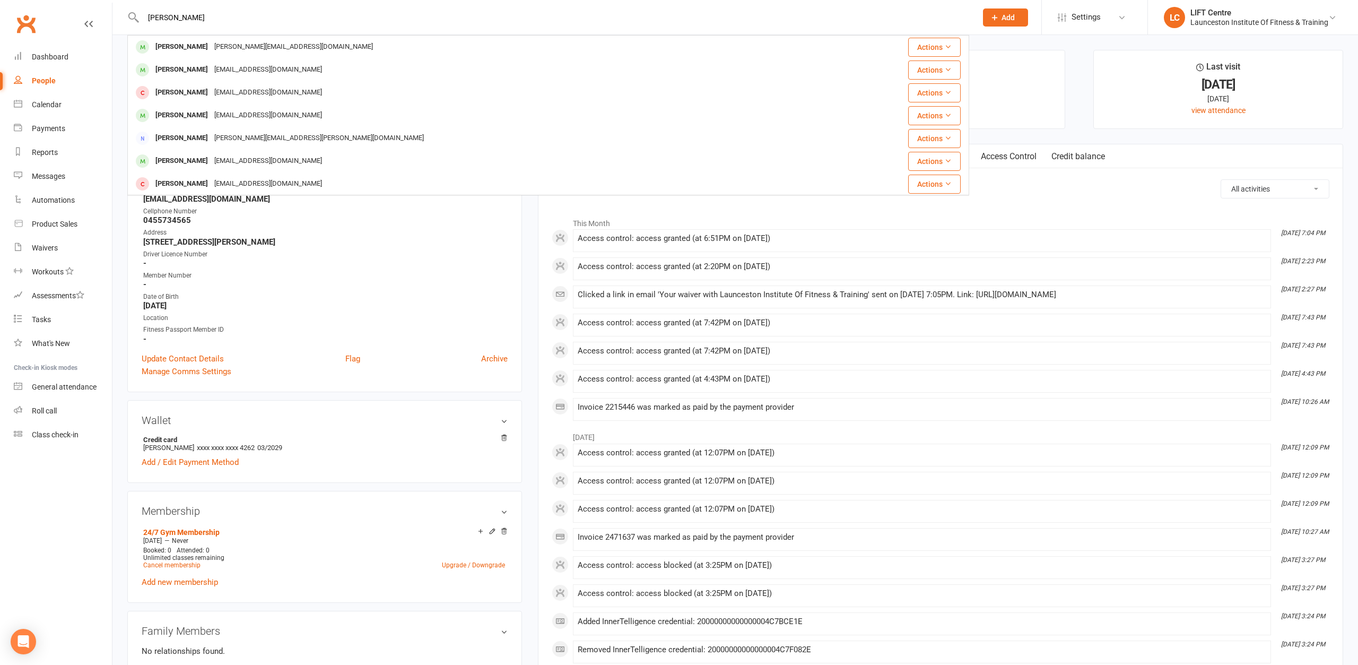
type input "dale"
click at [931, 217] on li "This Month" at bounding box center [941, 220] width 778 height 17
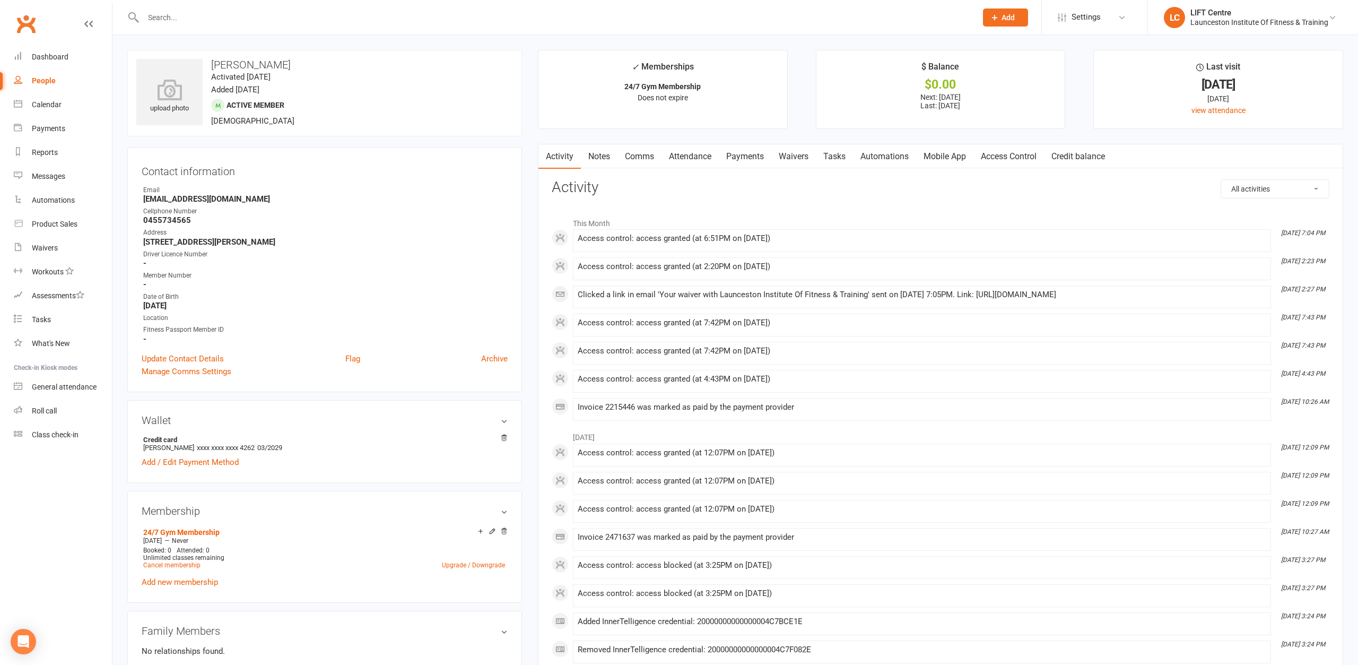
click at [163, 17] on input "text" at bounding box center [554, 17] width 829 height 15
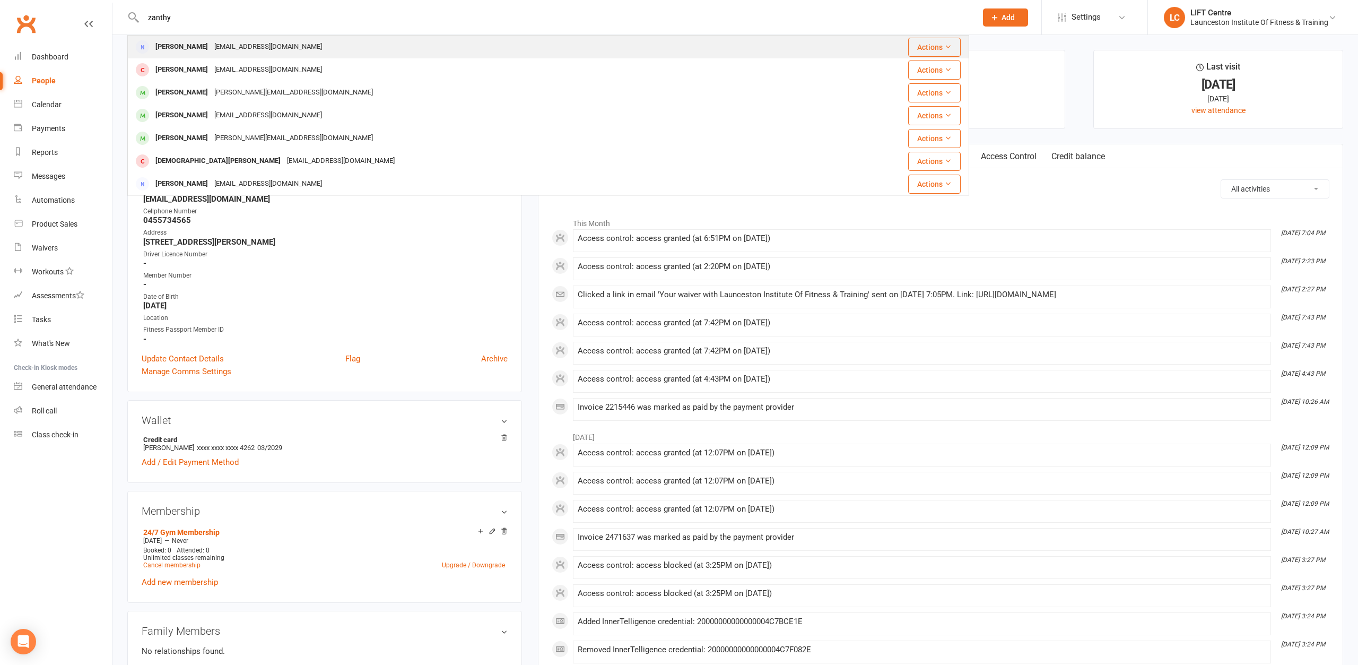
type input "zanthy"
click at [194, 52] on div "Zanthee Rossiter" at bounding box center [181, 46] width 59 height 15
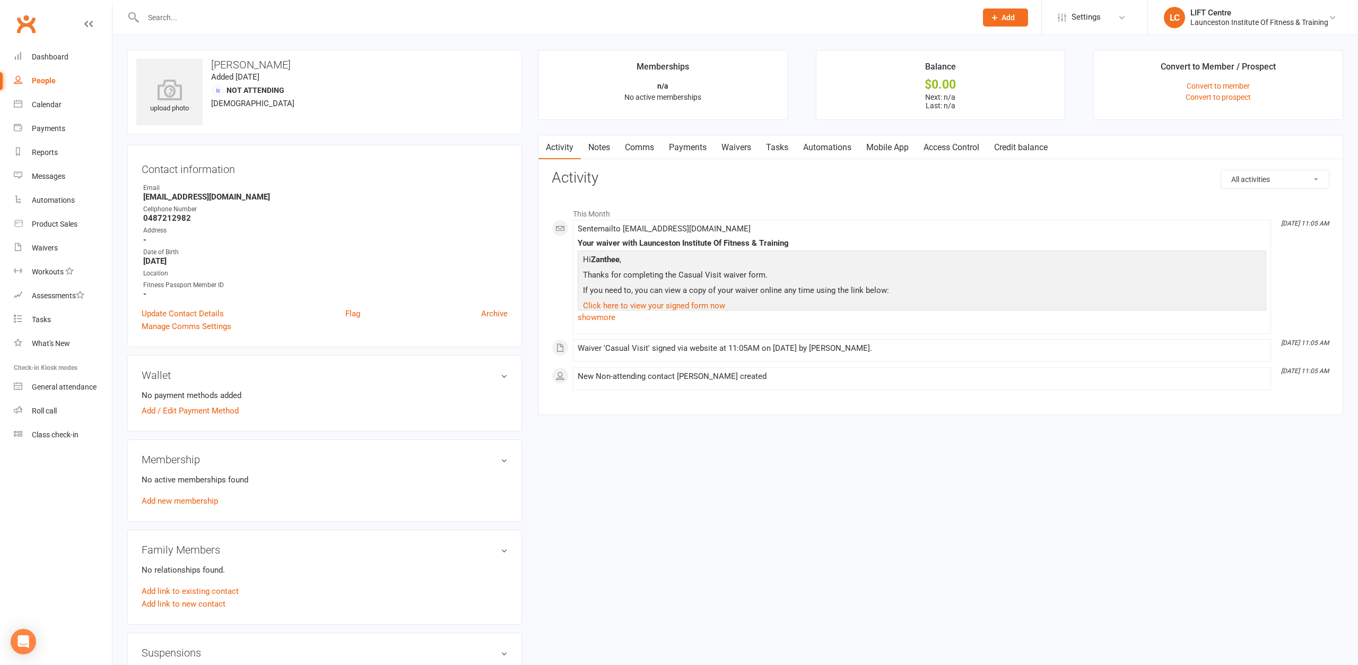
click at [268, 20] on input "text" at bounding box center [554, 17] width 829 height 15
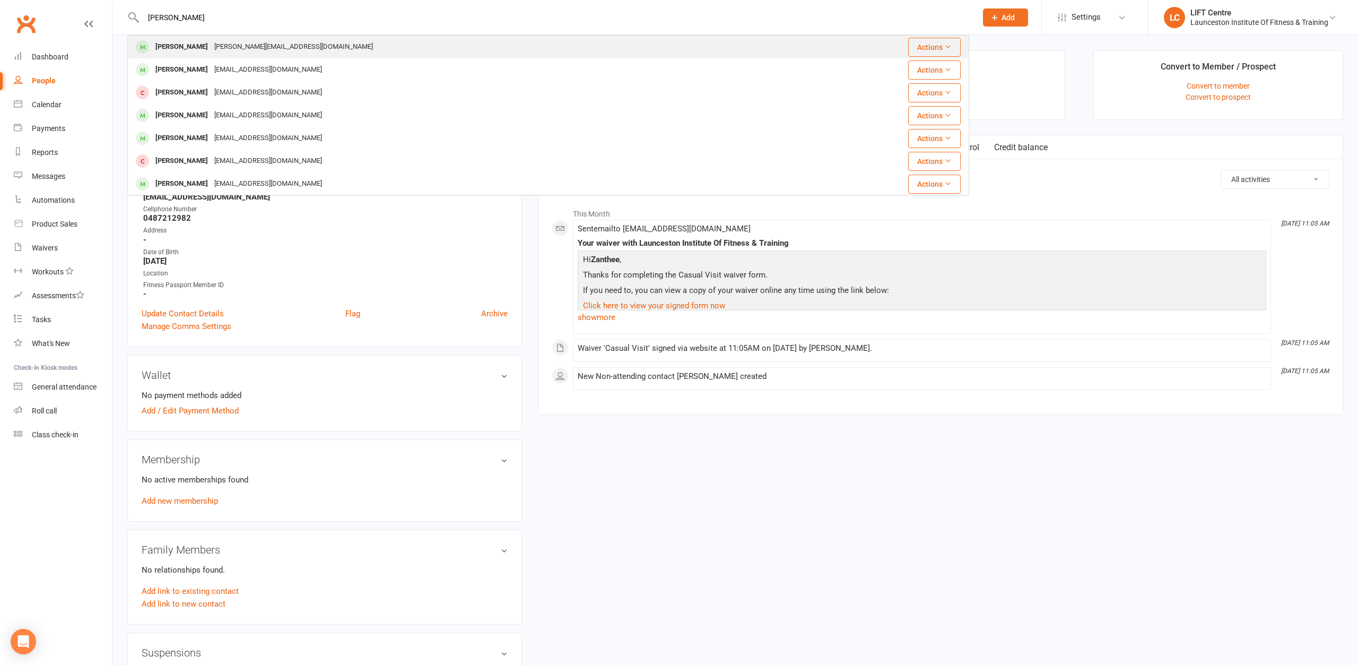
type input "dale w"
click at [211, 42] on div "Dalewrigley@me.com" at bounding box center [293, 46] width 165 height 15
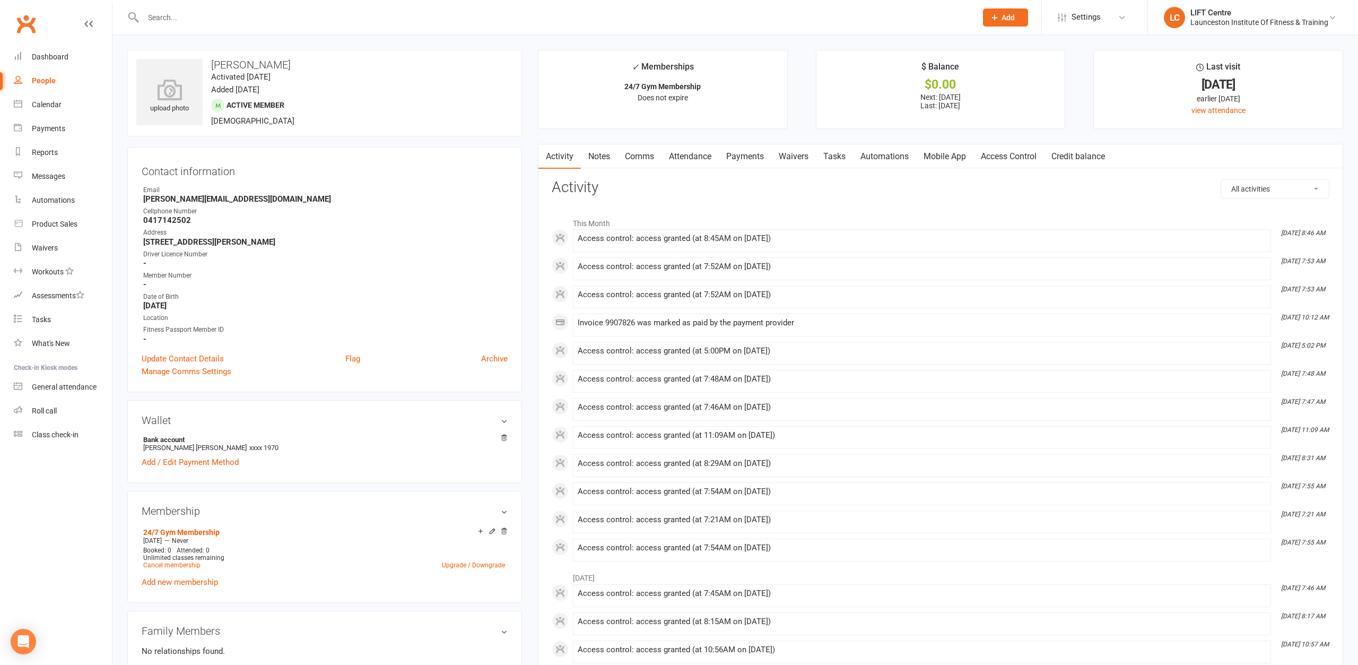
click at [758, 154] on link "Payments" at bounding box center [745, 156] width 53 height 24
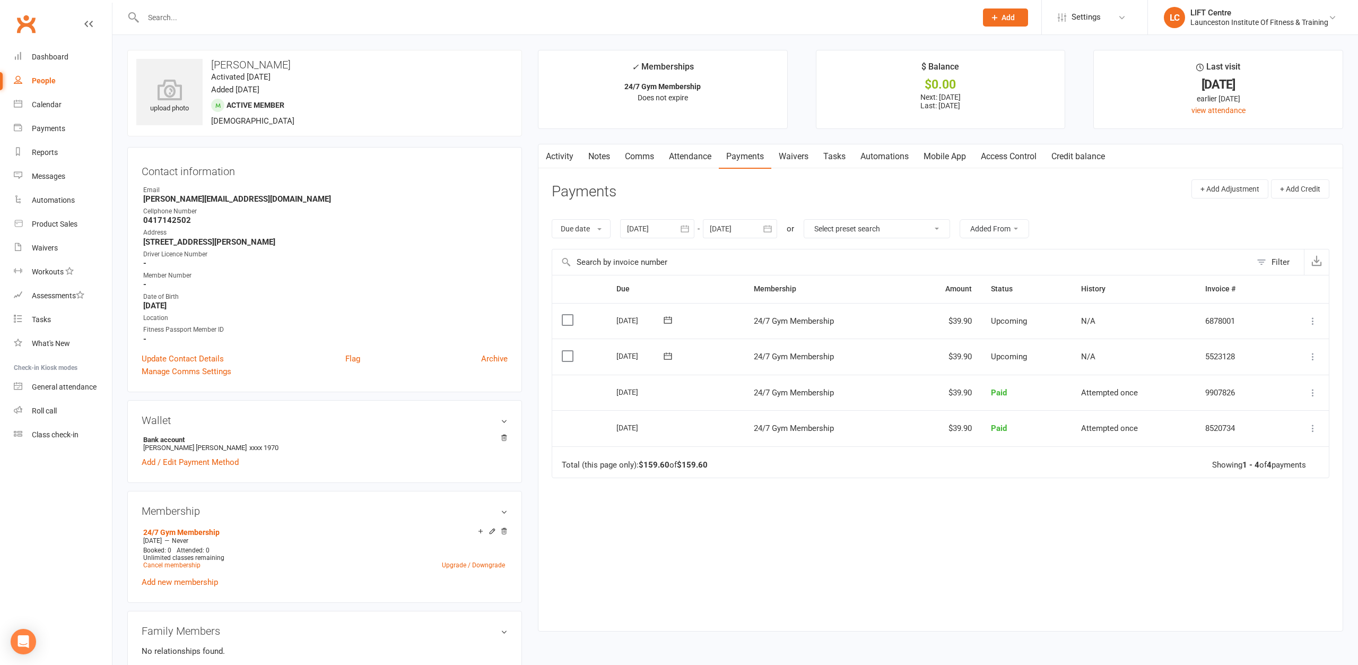
click at [685, 230] on icon "button" at bounding box center [685, 228] width 11 height 11
click at [629, 251] on button "button" at bounding box center [637, 254] width 23 height 19
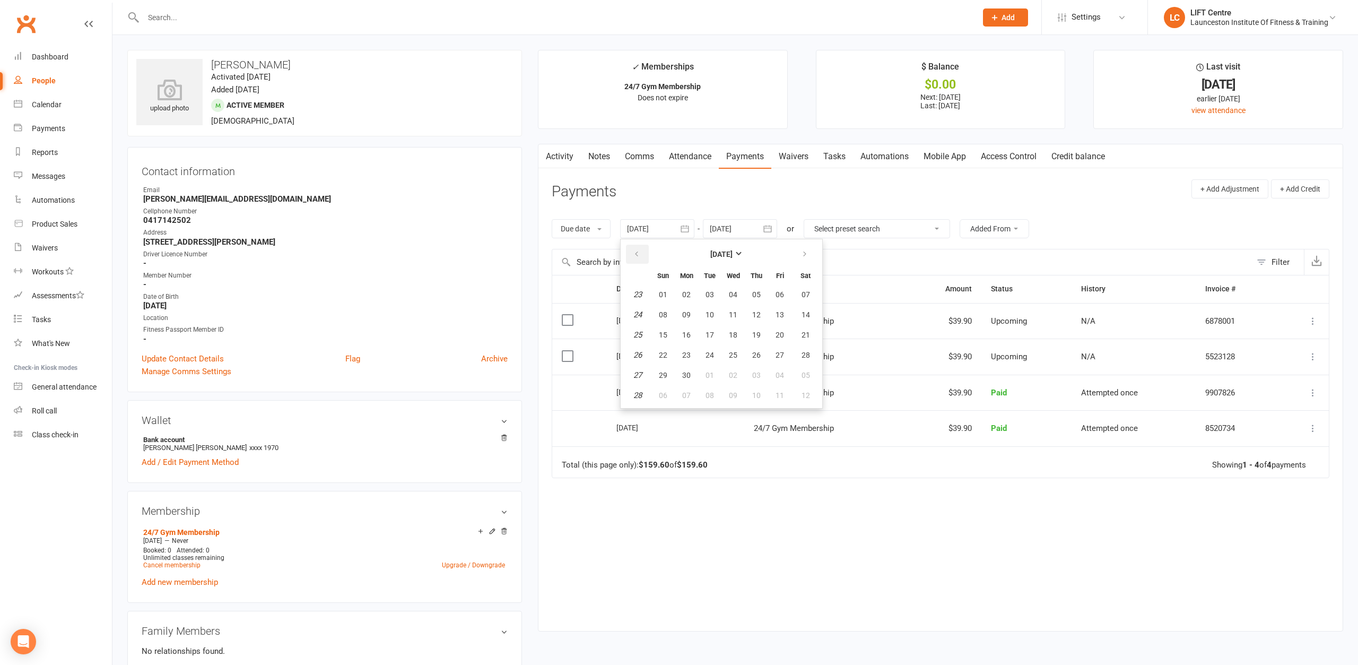
click at [629, 251] on button "button" at bounding box center [637, 254] width 23 height 19
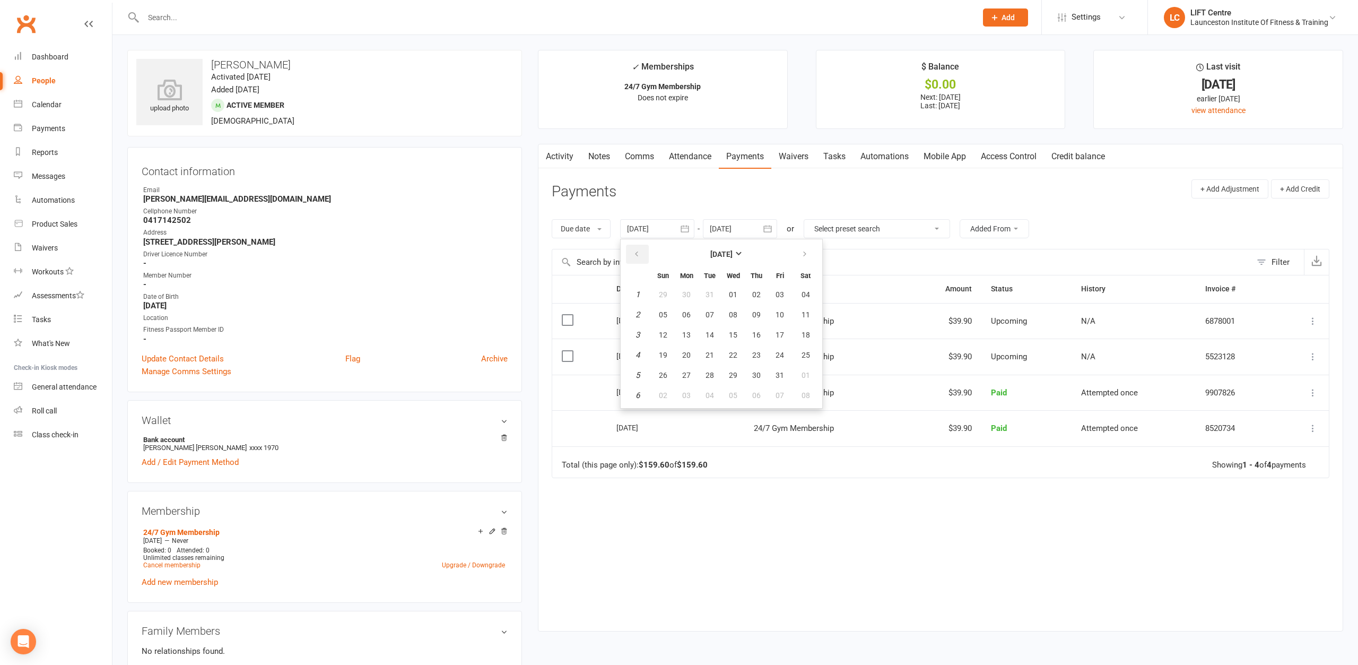
click at [629, 251] on button "button" at bounding box center [637, 254] width 23 height 19
click at [710, 315] on span "05" at bounding box center [710, 314] width 8 height 8
type input "05 Nov 2024"
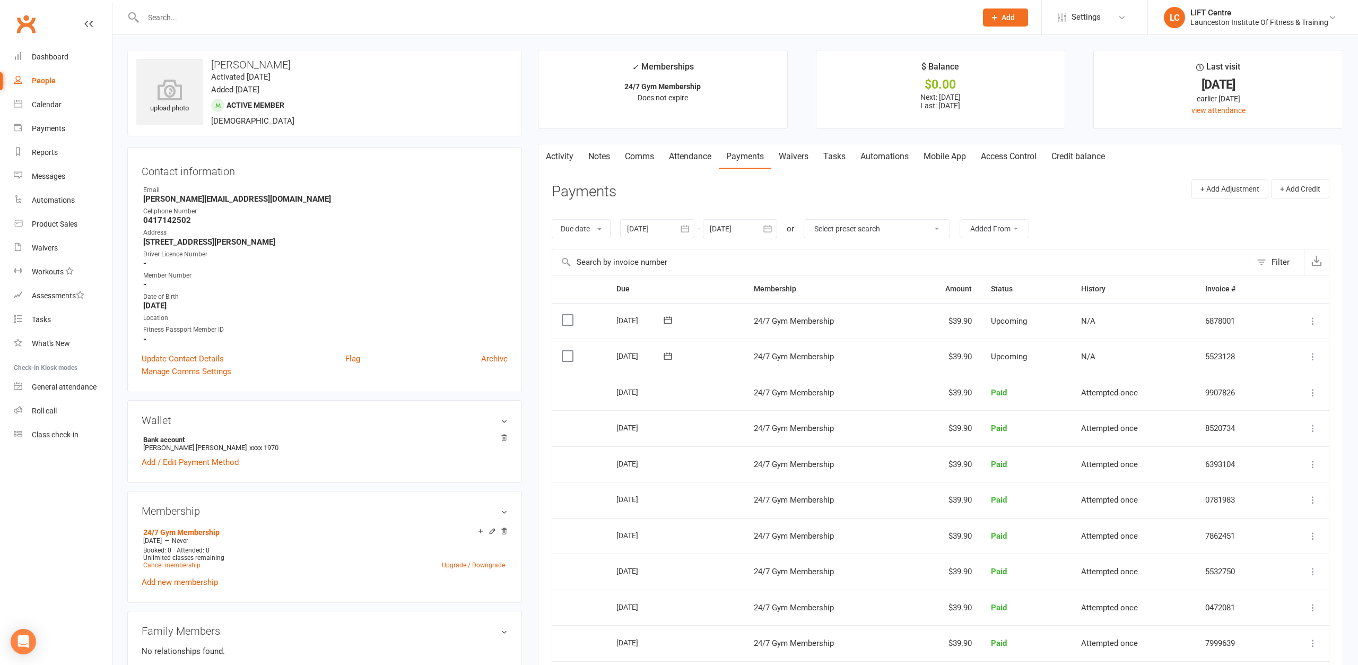
click at [676, 150] on link "Attendance" at bounding box center [689, 156] width 57 height 24
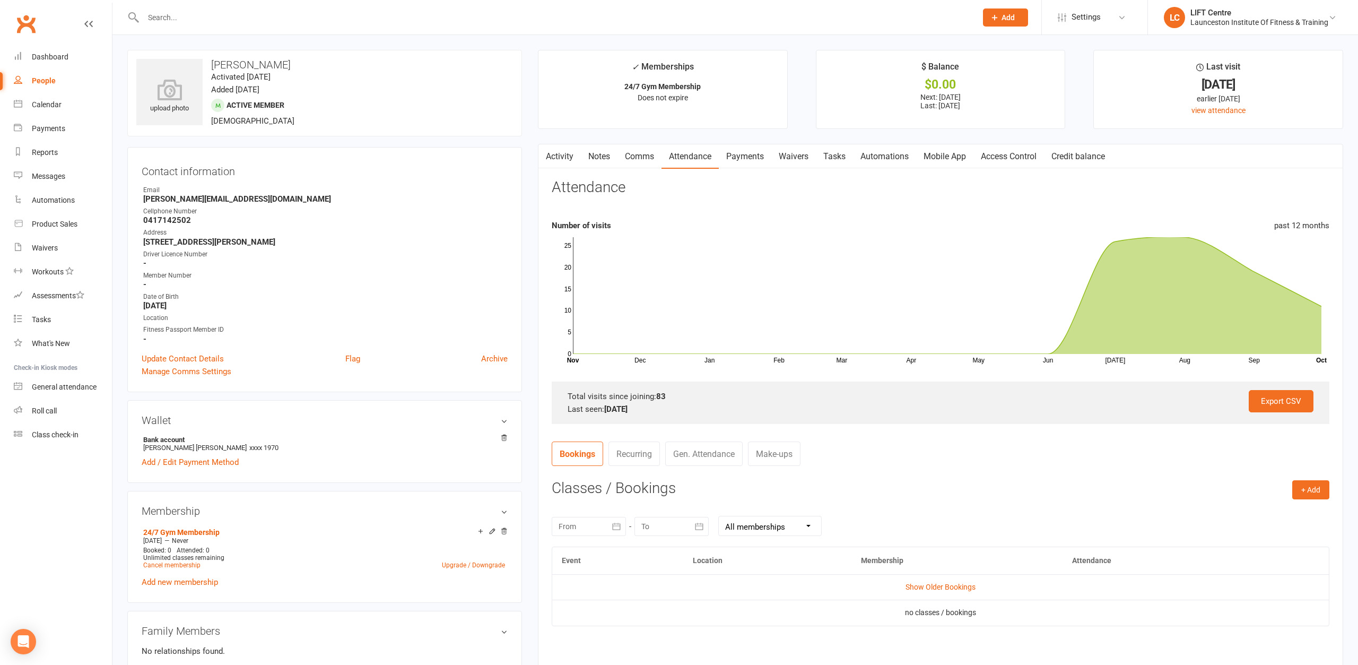
click at [753, 152] on link "Payments" at bounding box center [745, 156] width 53 height 24
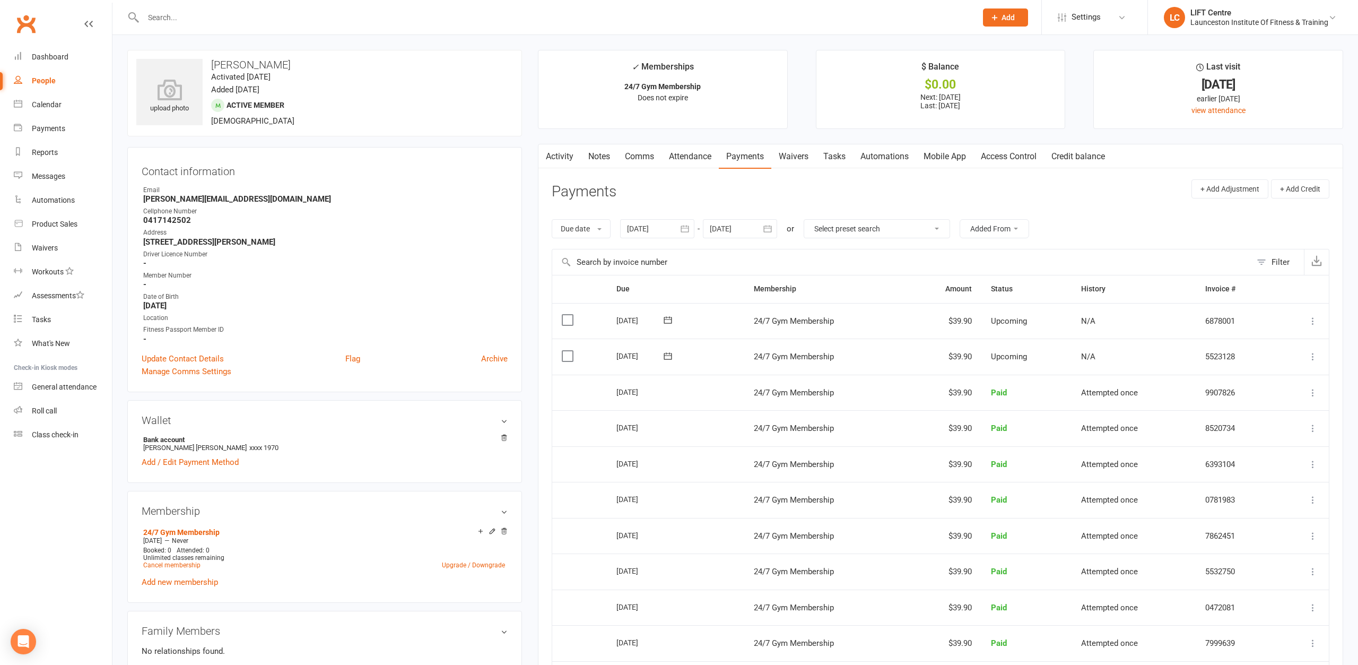
click at [801, 155] on link "Waivers" at bounding box center [793, 156] width 45 height 24
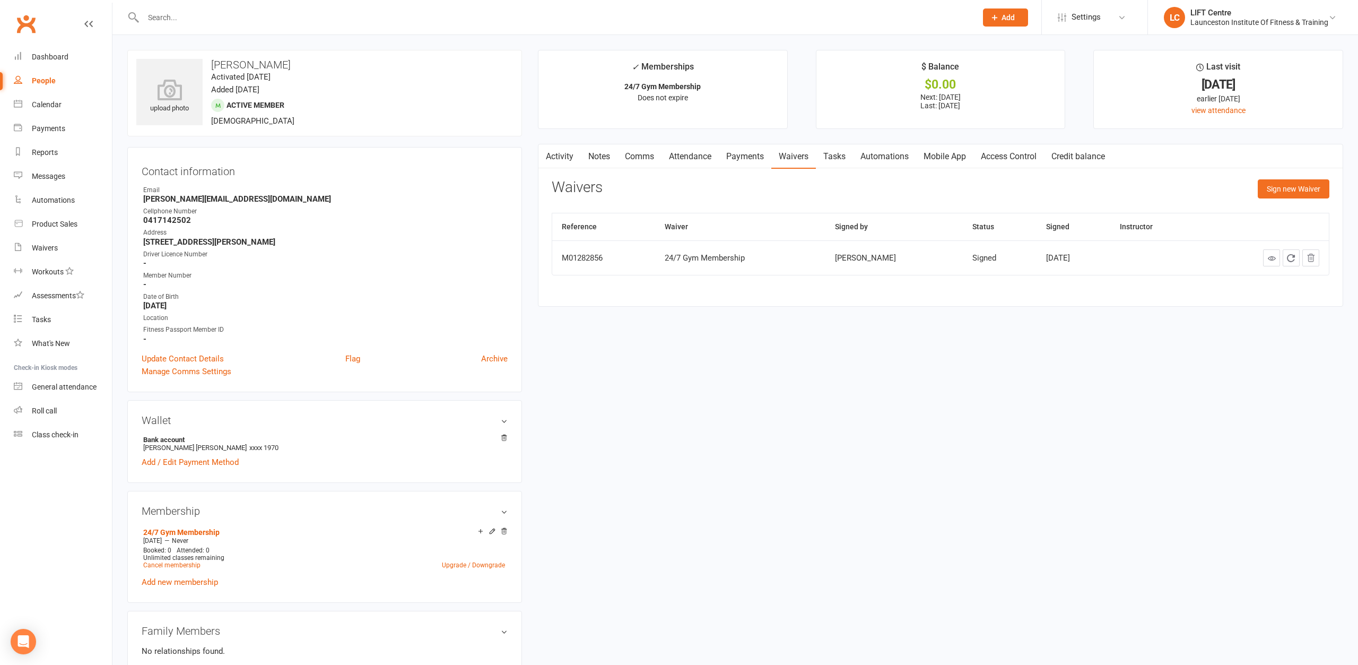
click at [747, 156] on link "Payments" at bounding box center [745, 156] width 53 height 24
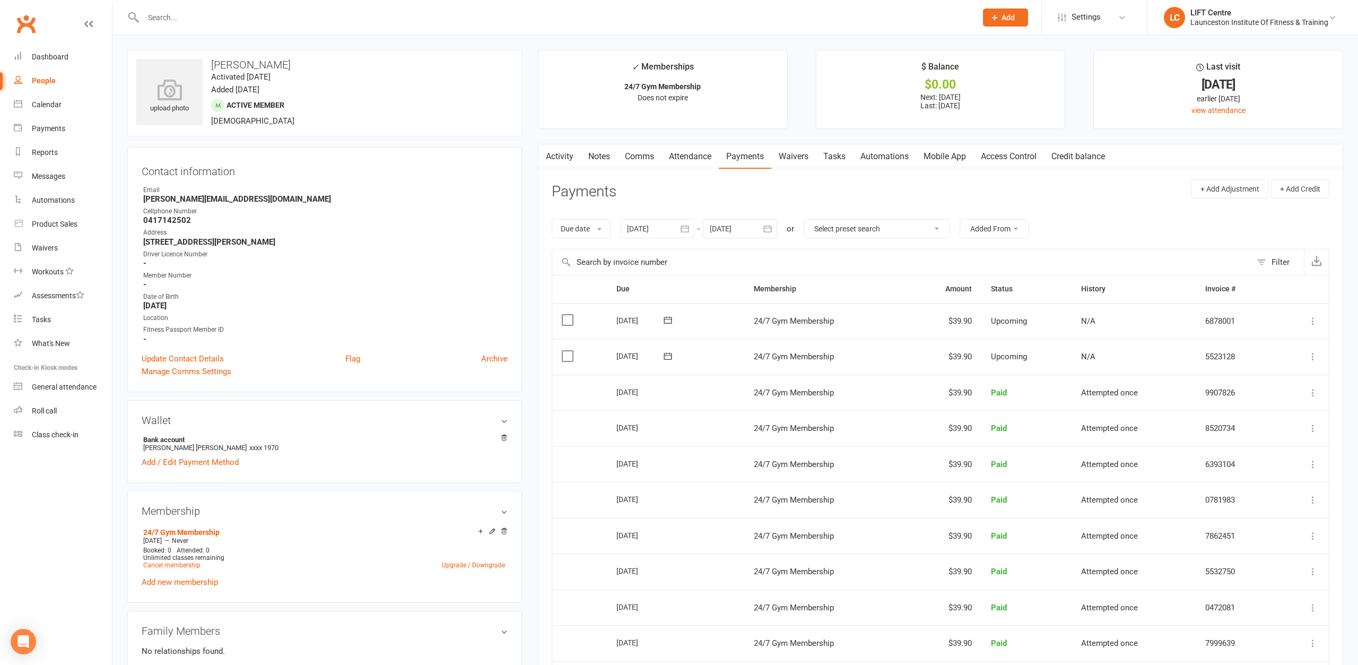
click at [170, 20] on input "text" at bounding box center [554, 17] width 829 height 15
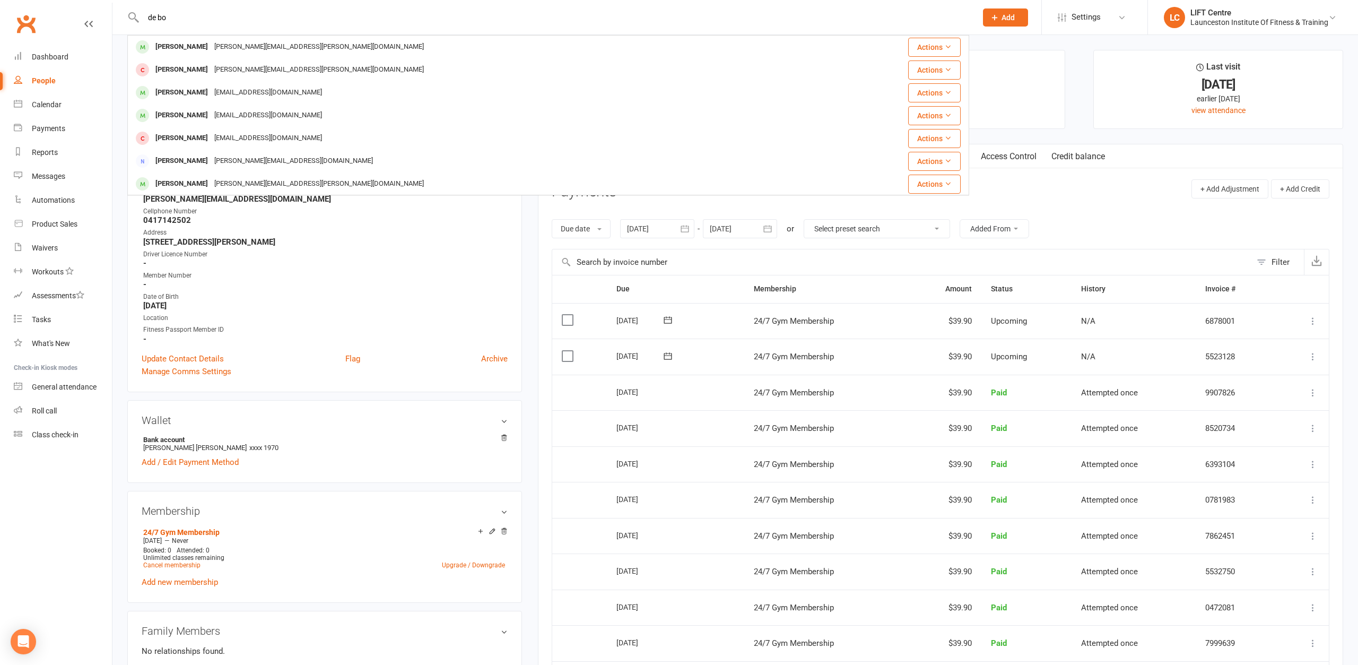
type input "de bo"
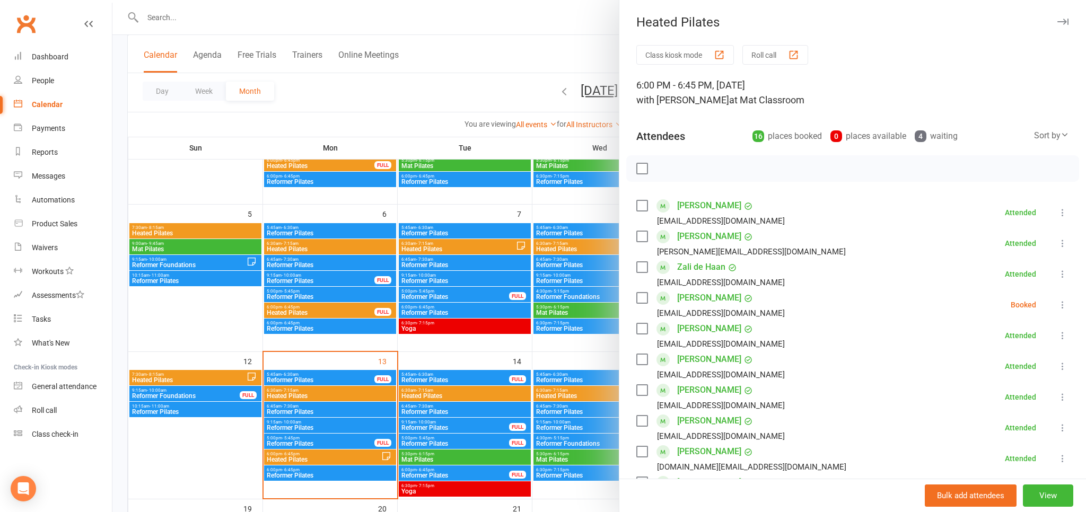
scroll to position [380, 0]
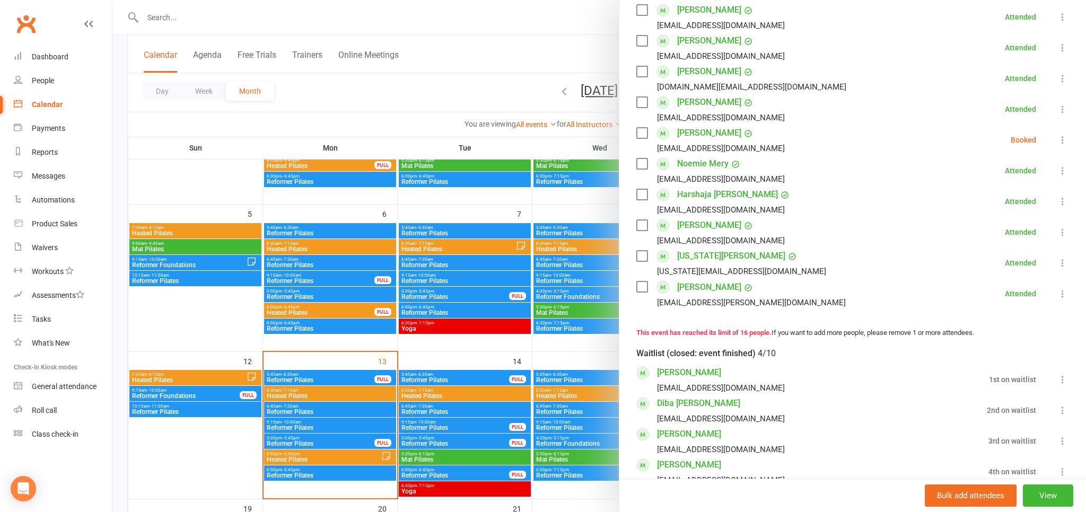
click at [432, 99] on div at bounding box center [599, 256] width 974 height 512
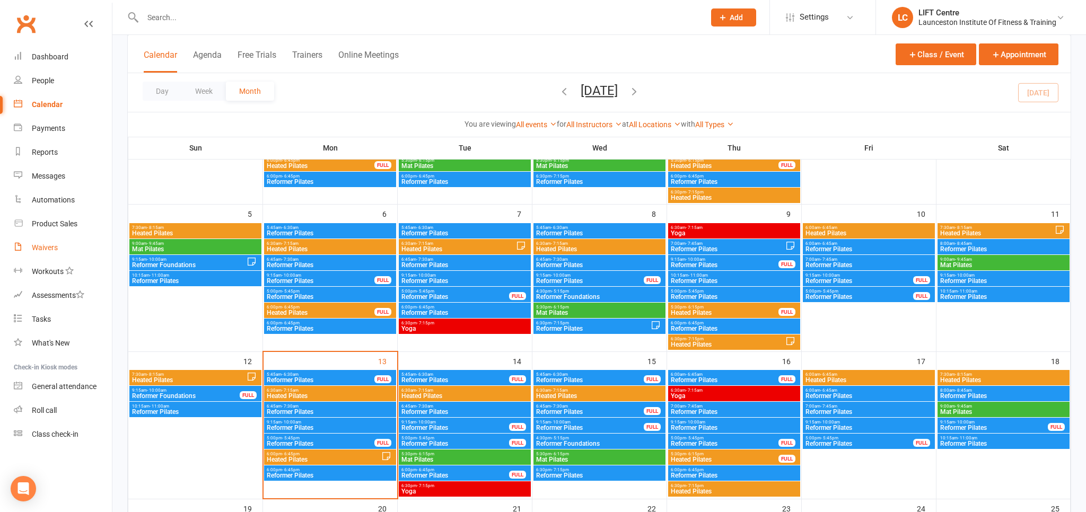
click at [57, 250] on div "Waivers" at bounding box center [45, 247] width 26 height 8
select select "50"
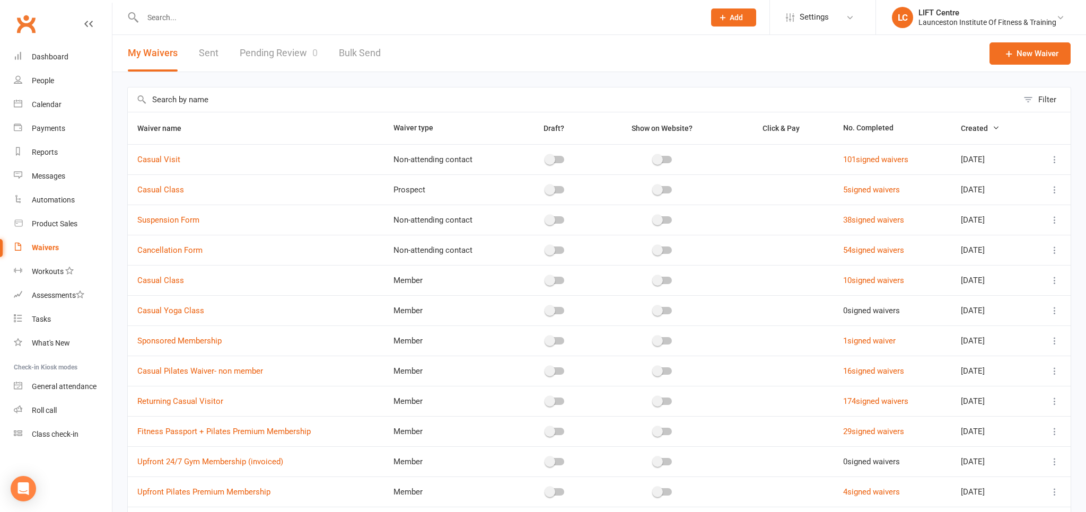
click at [300, 66] on link "Pending Review 0" at bounding box center [279, 53] width 78 height 37
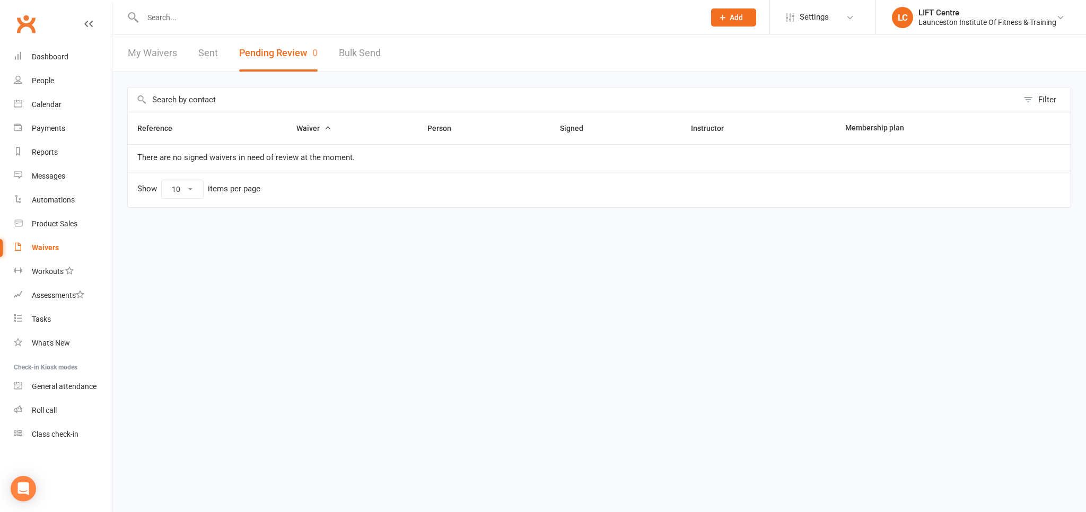
click at [371, 51] on link "Bulk Send" at bounding box center [360, 53] width 42 height 37
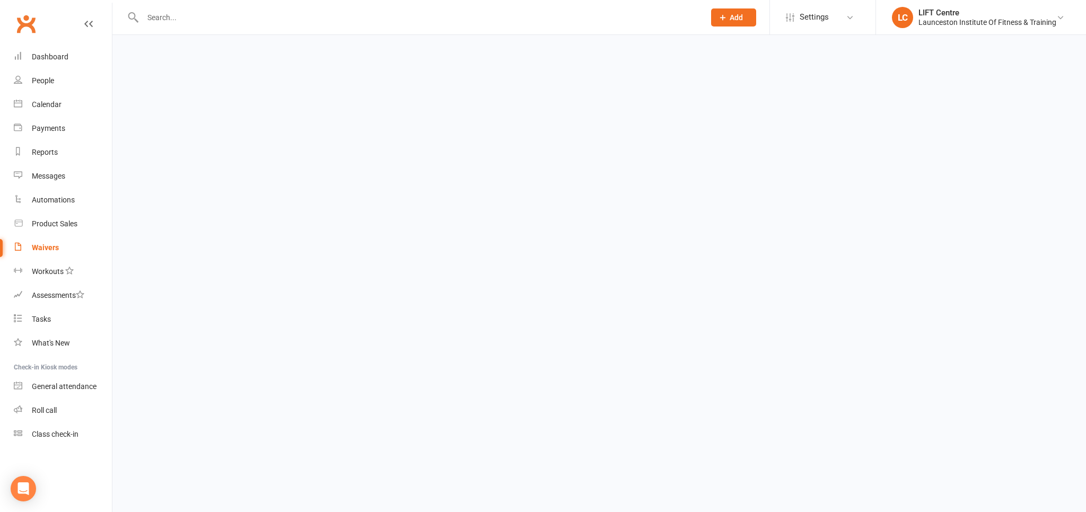
click at [301, 48] on html "Prospect Member Non-attending contact Class / event Appointment Task Membership…" at bounding box center [543, 25] width 1086 height 50
select select "active_members"
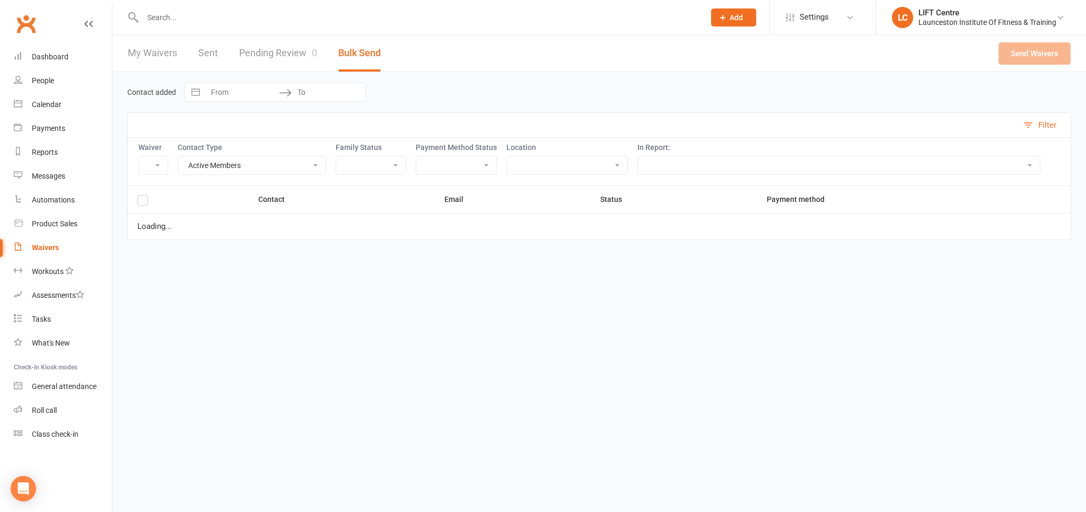
click at [297, 55] on link "Pending Review 0" at bounding box center [278, 53] width 78 height 37
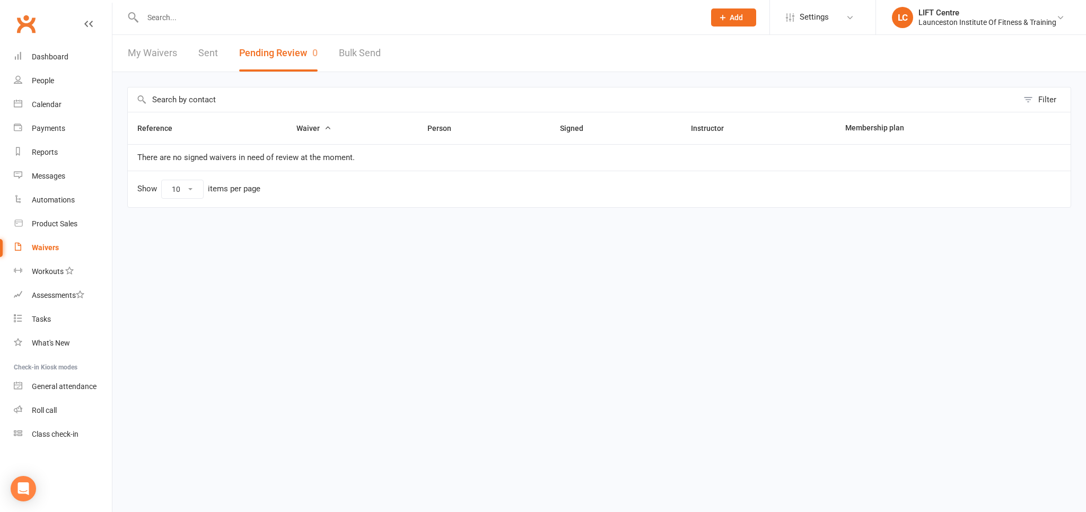
click at [360, 48] on link "Bulk Send" at bounding box center [360, 53] width 42 height 37
select select "active_members"
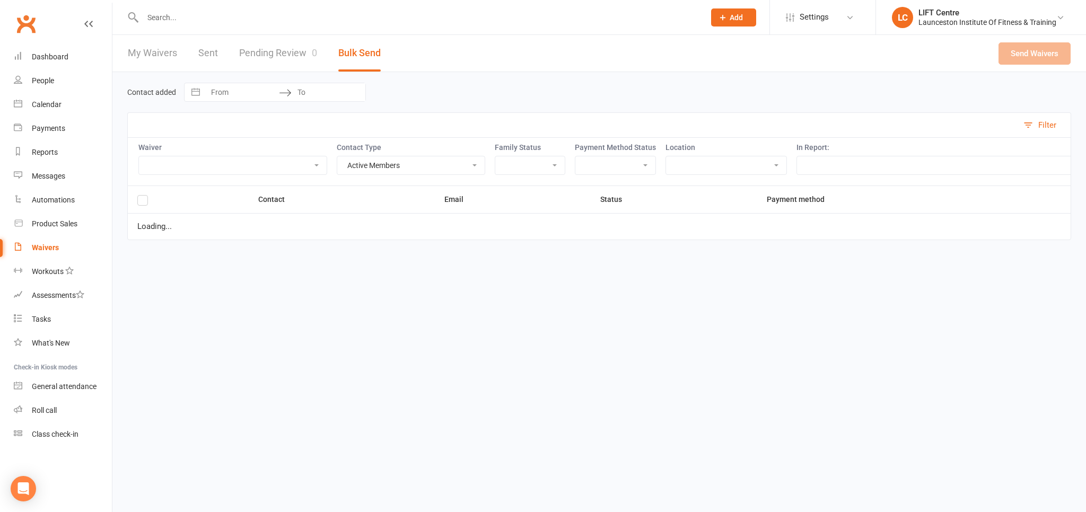
click at [308, 56] on link "Pending Review 0" at bounding box center [278, 53] width 78 height 37
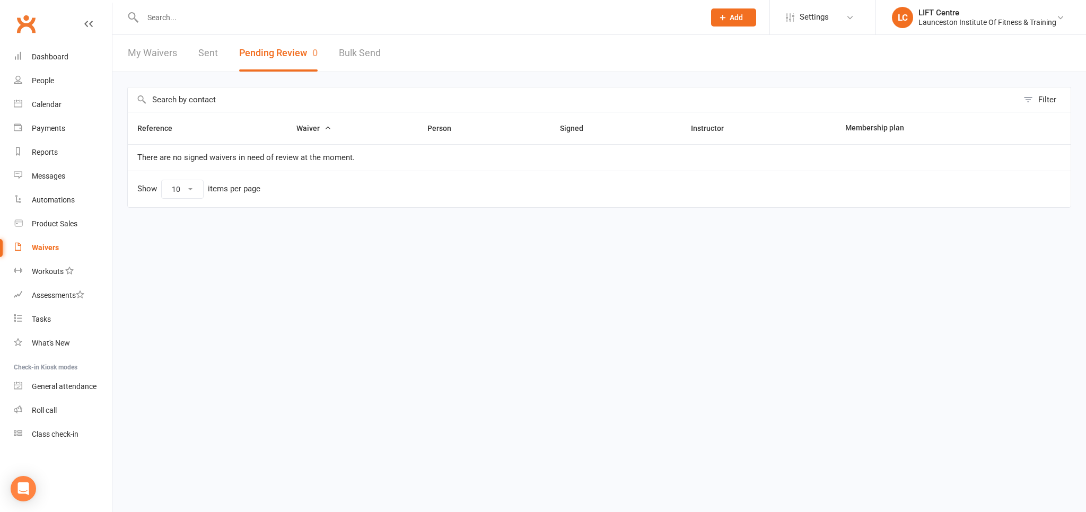
click at [355, 57] on link "Bulk Send" at bounding box center [360, 53] width 42 height 37
select select "active_members"
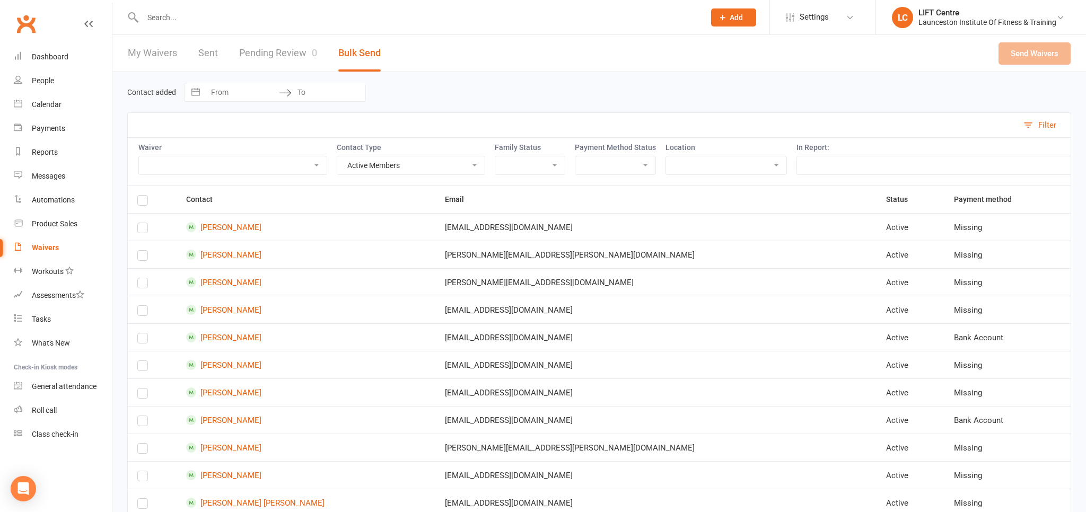
click at [291, 57] on link "Pending Review 0" at bounding box center [278, 53] width 78 height 37
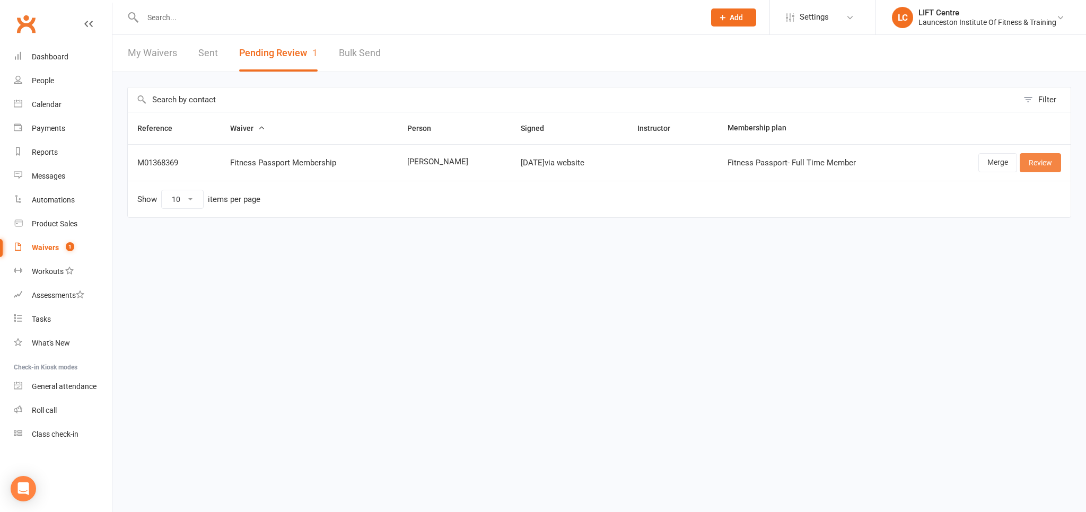
click at [1034, 161] on link "Review" at bounding box center [1040, 162] width 41 height 19
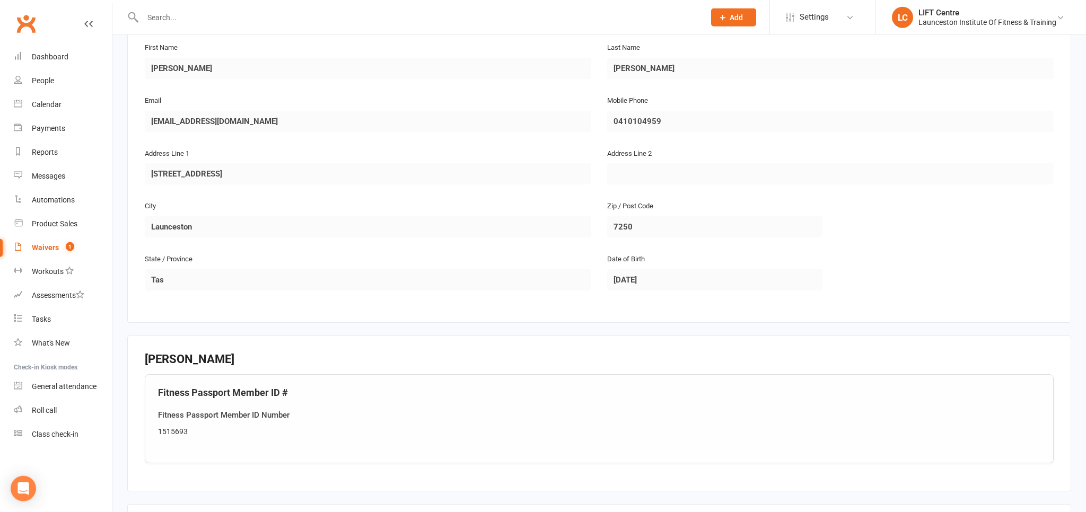
scroll to position [280, 0]
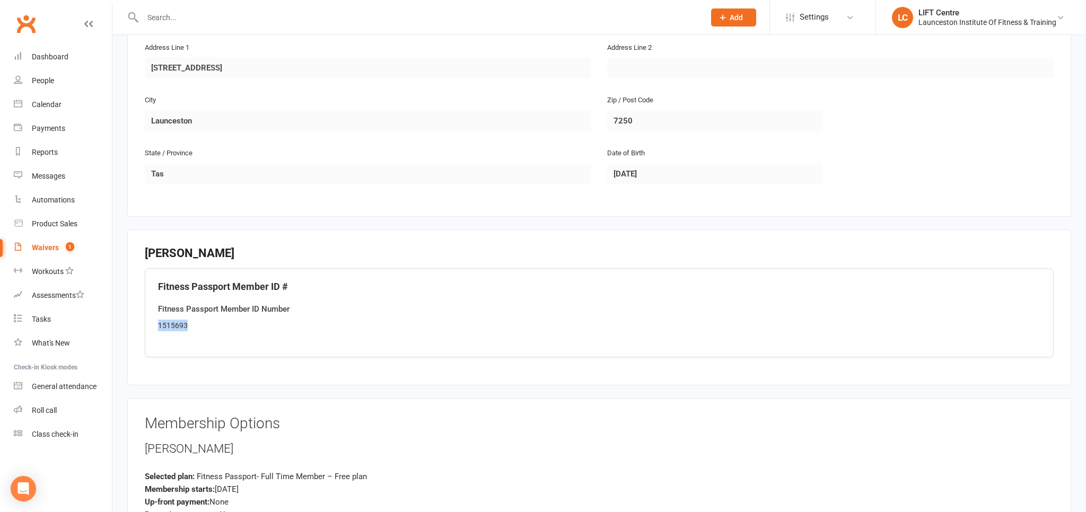
drag, startPoint x: 199, startPoint y: 324, endPoint x: 146, endPoint y: 318, distance: 53.3
click at [146, 318] on div "Fitness Passport Member ID # Fitness Passport Member ID Number 1515693" at bounding box center [599, 312] width 909 height 89
copy div "1515693"
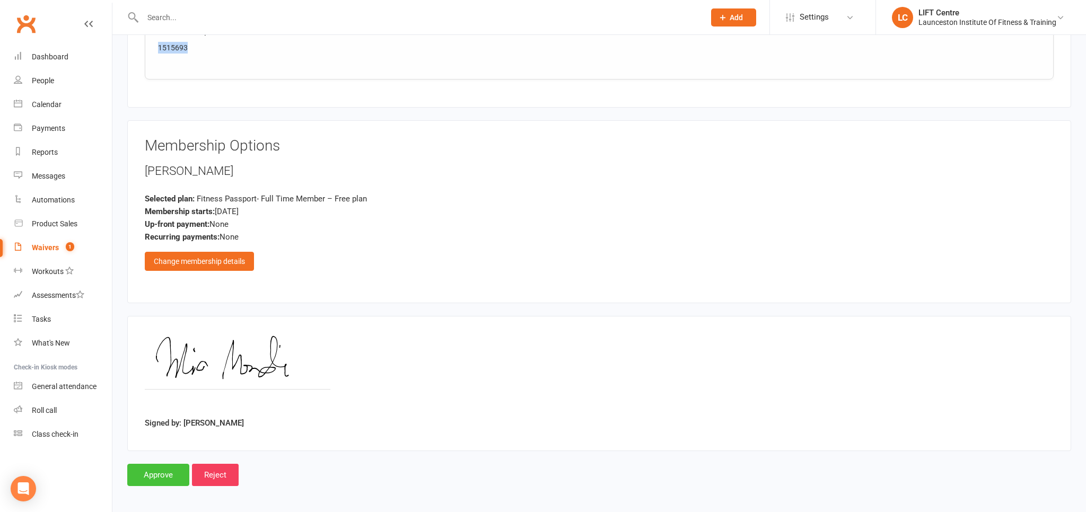
click at [161, 469] on input "Approve" at bounding box center [158, 475] width 62 height 22
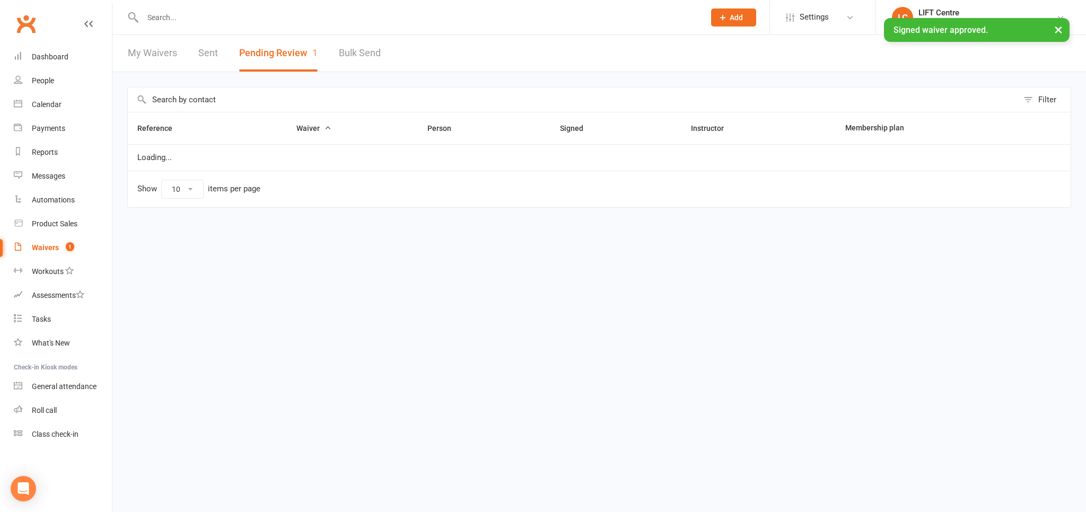
click at [205, 17] on input "text" at bounding box center [419, 17] width 558 height 15
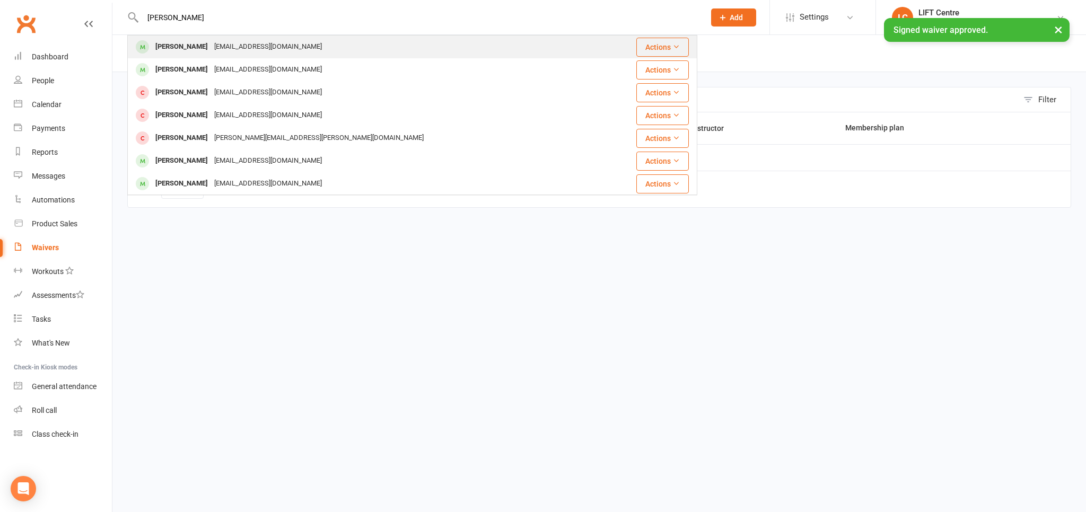
type input "[PERSON_NAME]"
click at [258, 47] on div "[EMAIL_ADDRESS][DOMAIN_NAME]" at bounding box center [268, 46] width 114 height 15
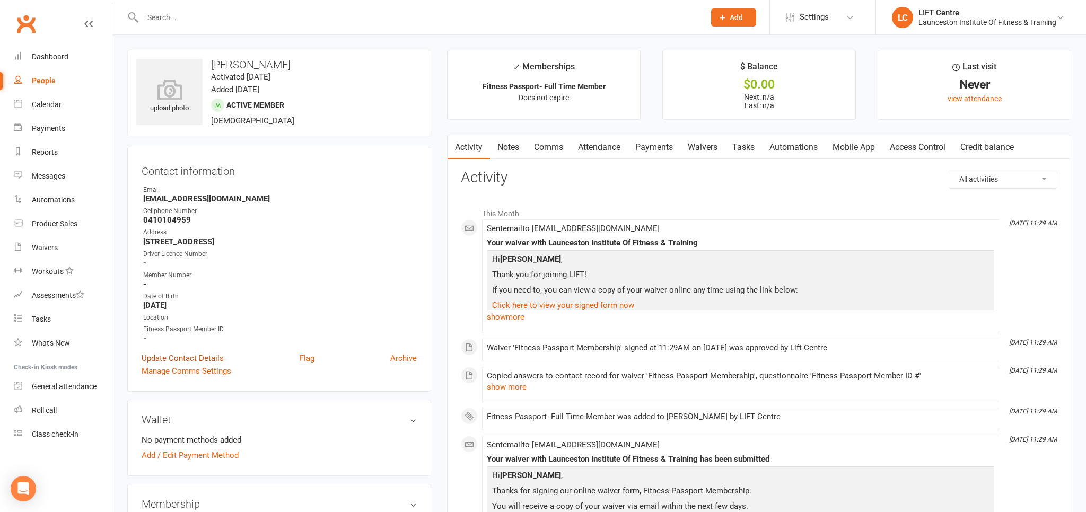
click at [180, 359] on link "Update Contact Details" at bounding box center [183, 358] width 82 height 13
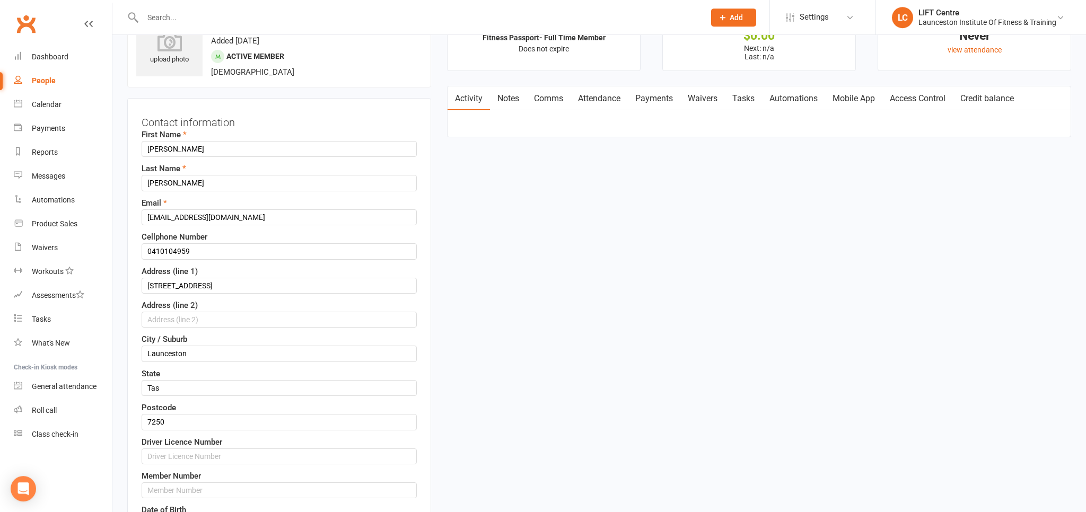
scroll to position [265, 0]
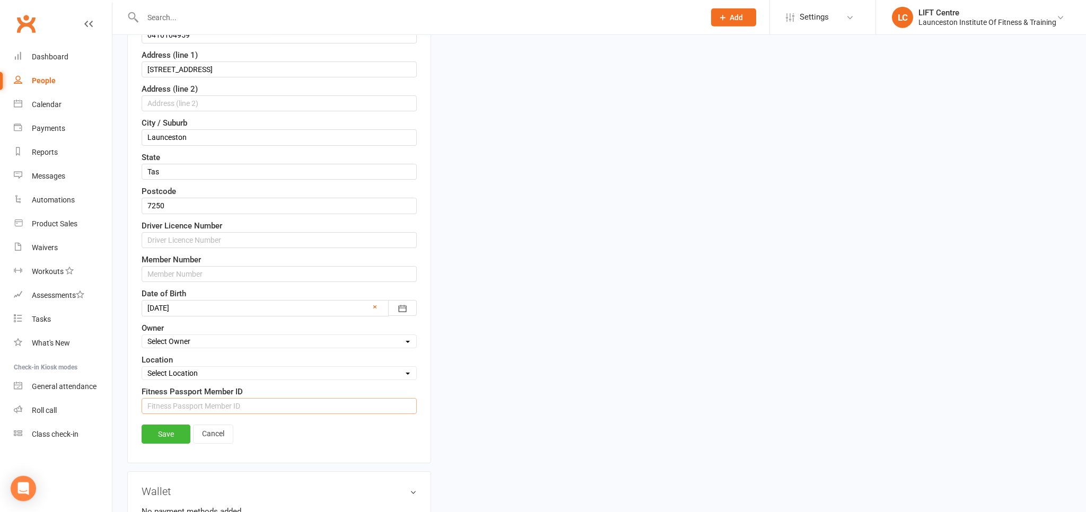
click at [193, 401] on input "string" at bounding box center [279, 406] width 275 height 16
paste input "1515693"
type input "1515693"
click at [178, 425] on link "Save" at bounding box center [166, 434] width 49 height 19
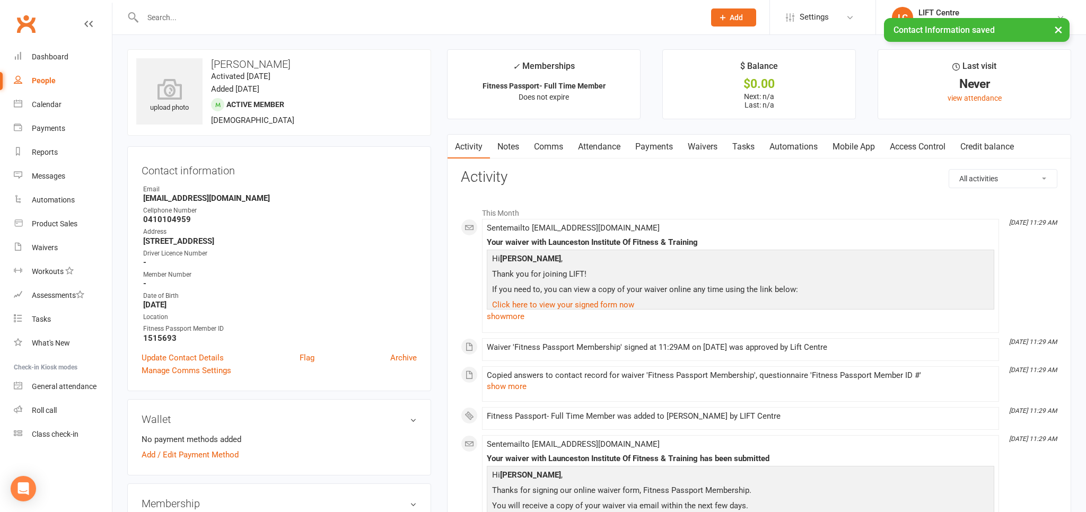
scroll to position [0, 0]
drag, startPoint x: 918, startPoint y: 150, endPoint x: 586, endPoint y: 151, distance: 331.5
click at [917, 150] on link "Access Control" at bounding box center [918, 147] width 71 height 24
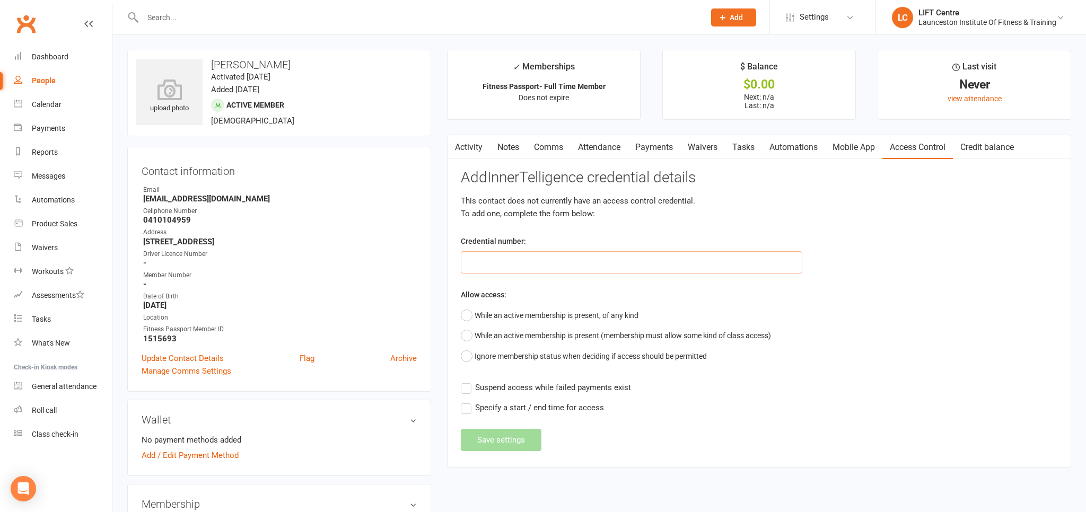
click at [485, 258] on input "text" at bounding box center [632, 262] width 342 height 22
paste input "2000000000000000DB500E1E"
type input "2000000000000000DB500E1E"
click at [472, 312] on button "While an active membership is present, of any kind" at bounding box center [550, 316] width 178 height 20
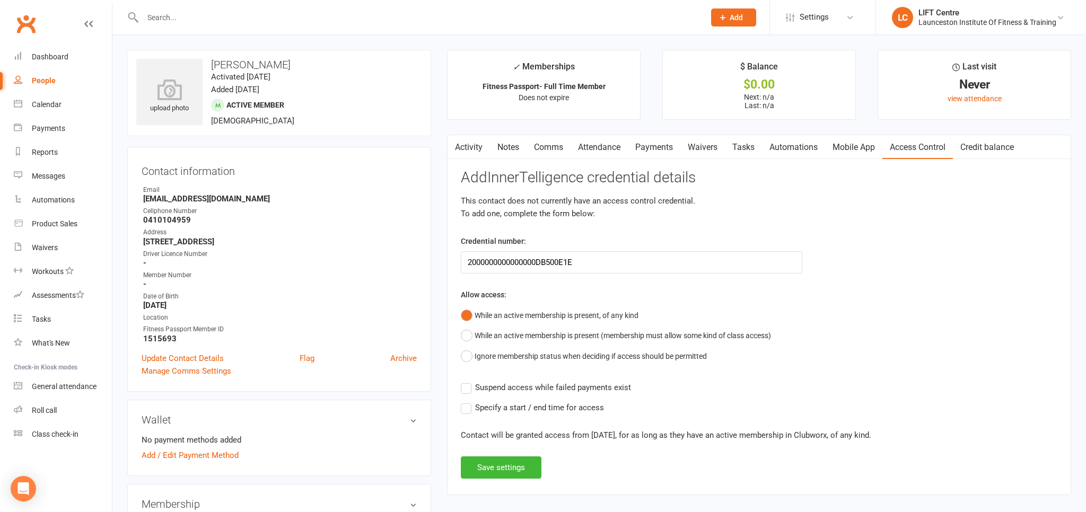
click at [466, 396] on div "Add InnerTelligence credential details This contact does not currently have an …" at bounding box center [759, 324] width 597 height 309
click at [466, 383] on label "Suspend access while failed payments exist" at bounding box center [546, 387] width 170 height 13
click at [466, 381] on input "Suspend access while failed payments exist" at bounding box center [546, 381] width 170 height 0
click at [489, 465] on button "Save settings" at bounding box center [501, 468] width 81 height 22
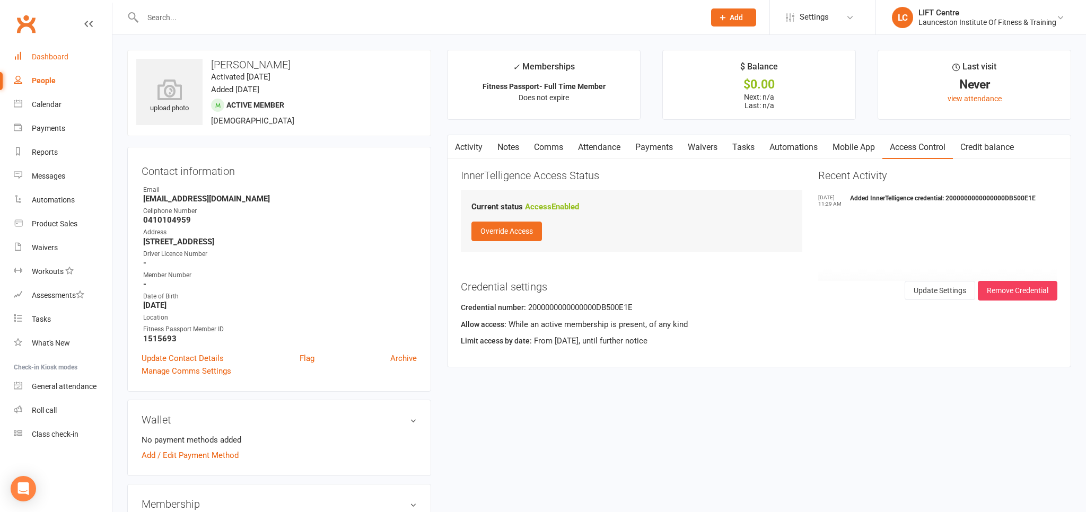
click at [55, 58] on div "Dashboard" at bounding box center [50, 57] width 37 height 8
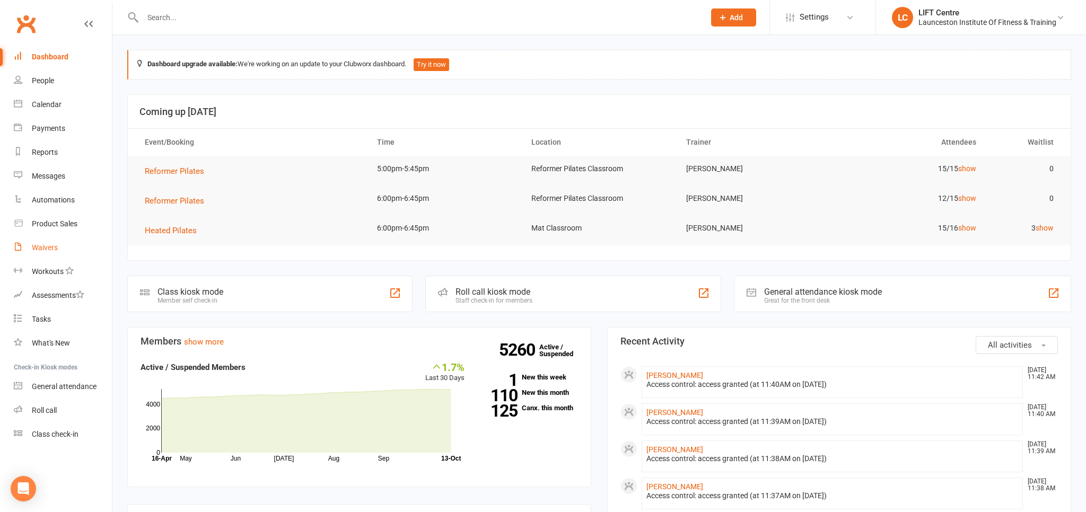
click at [46, 247] on div "Waivers" at bounding box center [45, 247] width 26 height 8
select select "50"
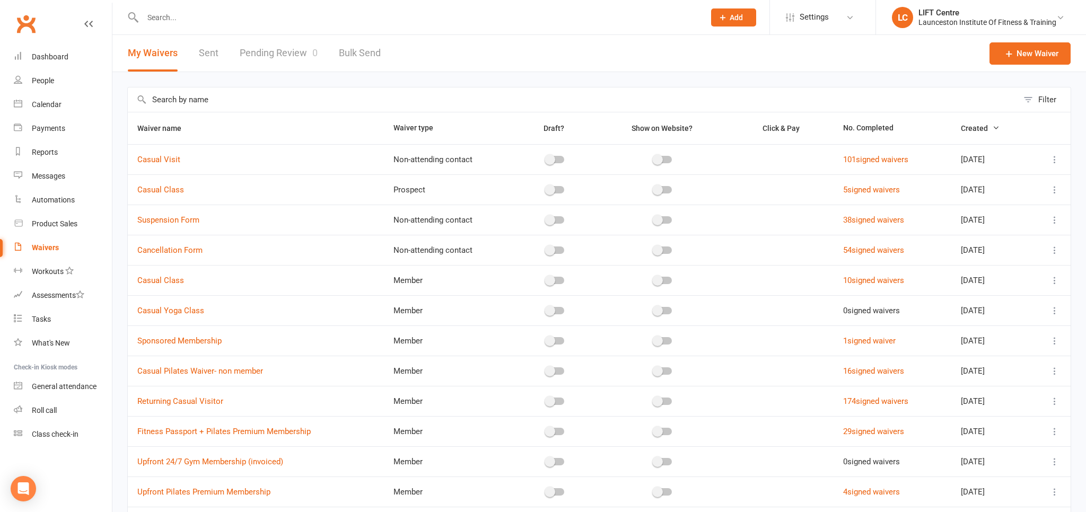
click at [280, 50] on link "Pending Review 0" at bounding box center [279, 53] width 78 height 37
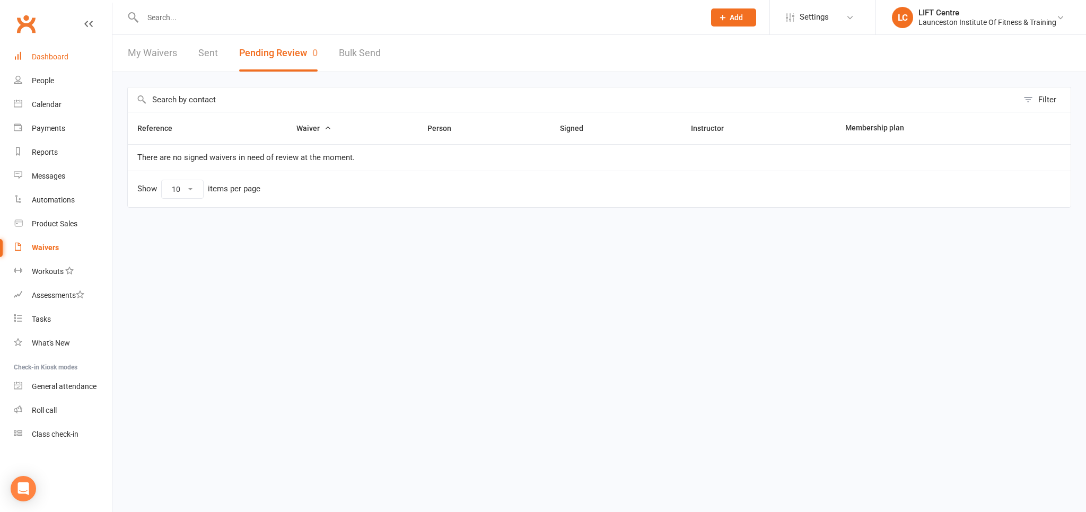
click at [53, 57] on div "Dashboard" at bounding box center [50, 57] width 37 height 8
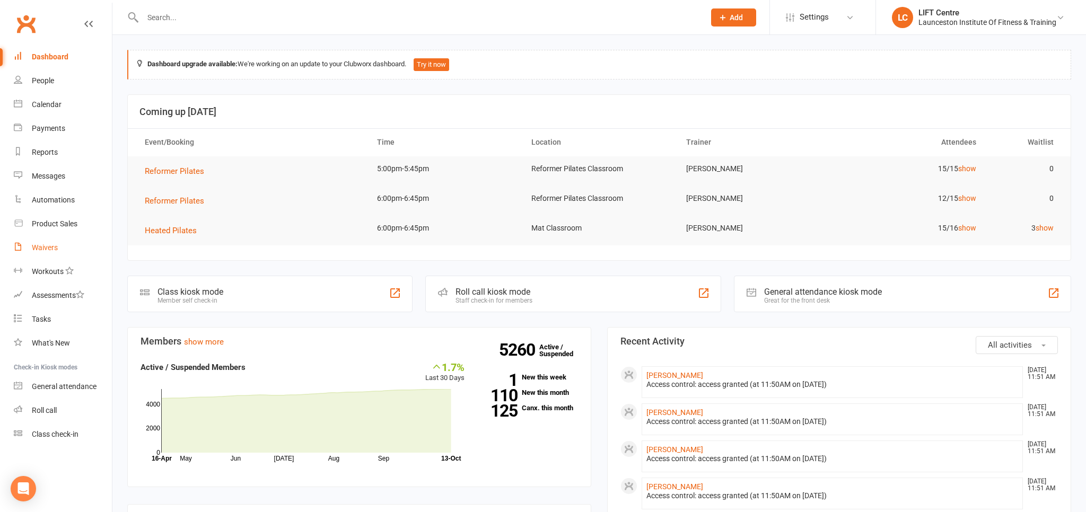
drag, startPoint x: 59, startPoint y: 251, endPoint x: 222, endPoint y: 239, distance: 162.8
click at [60, 251] on link "Waivers" at bounding box center [63, 248] width 98 height 24
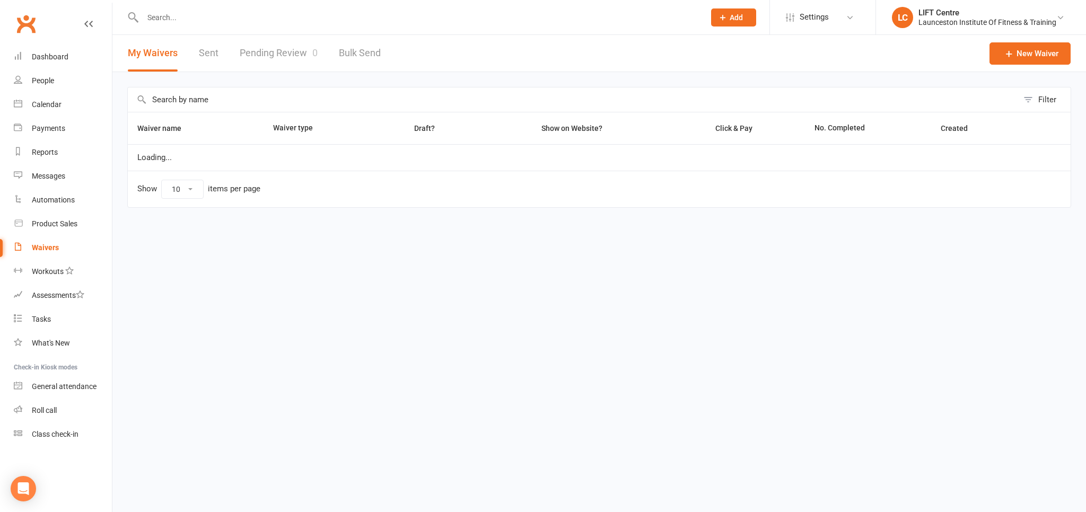
select select "50"
click at [304, 62] on link "Pending Review 0" at bounding box center [279, 53] width 78 height 37
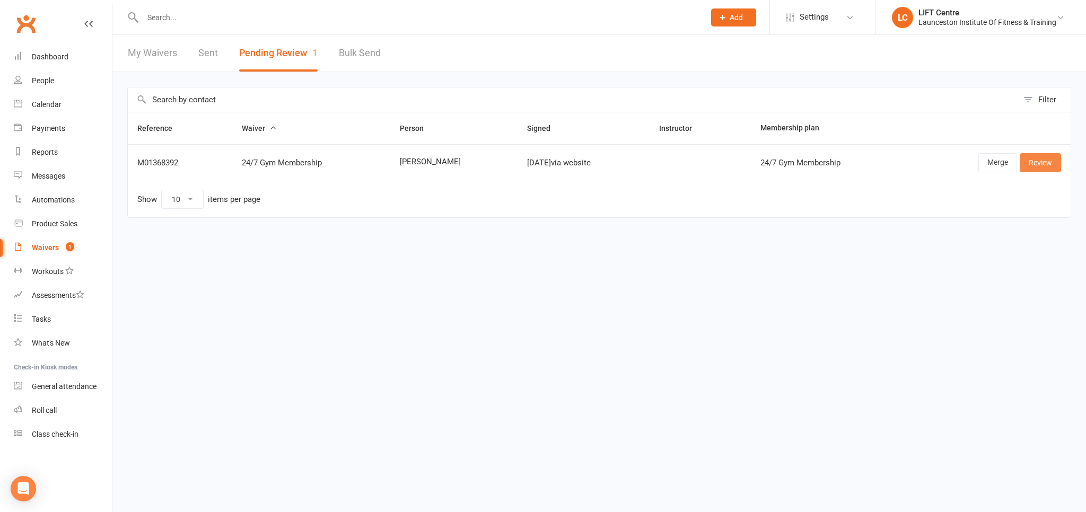
click at [1038, 164] on link "Review" at bounding box center [1040, 162] width 41 height 19
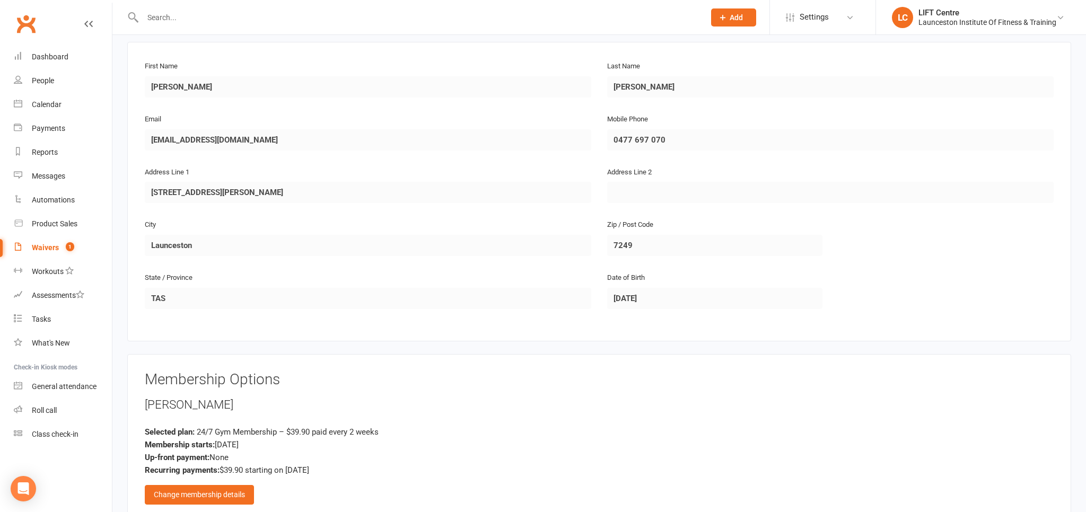
scroll to position [280, 0]
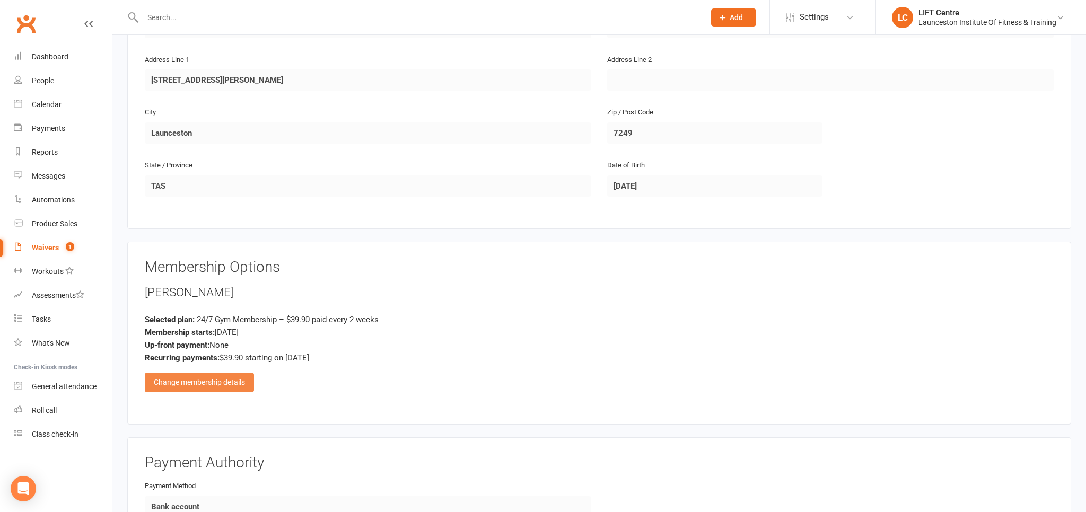
click at [203, 378] on div "Change membership details" at bounding box center [199, 382] width 109 height 19
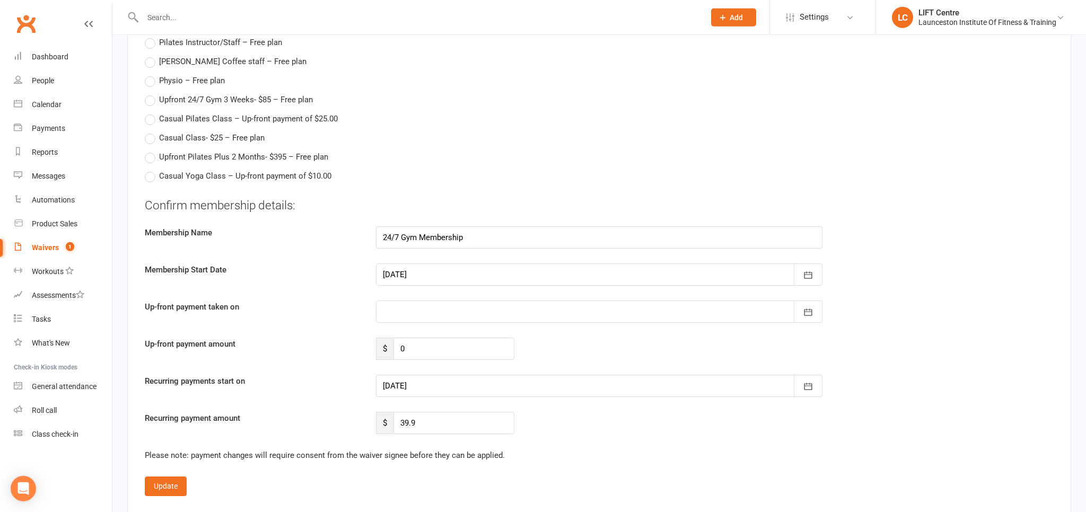
scroll to position [1344, 0]
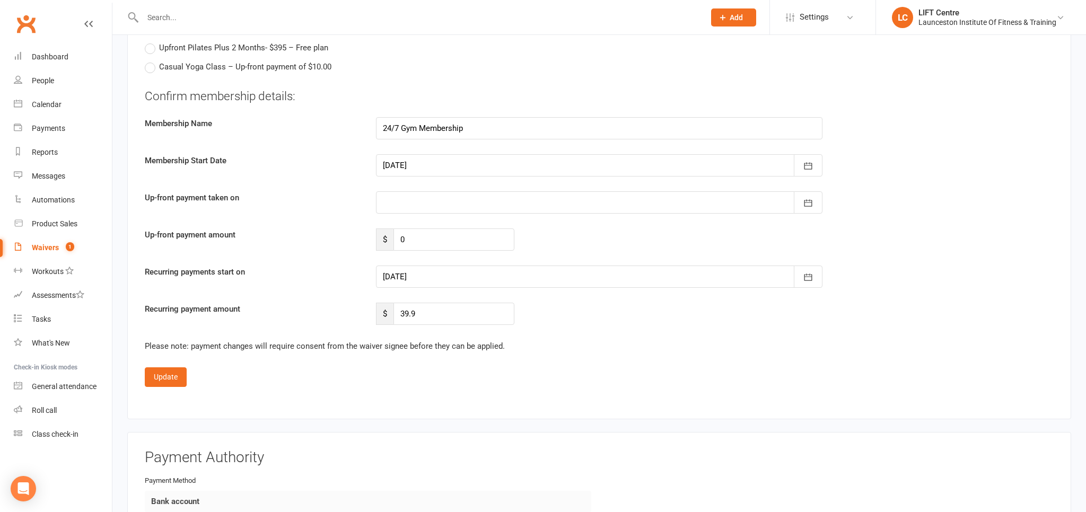
click at [445, 277] on div at bounding box center [599, 277] width 447 height 22
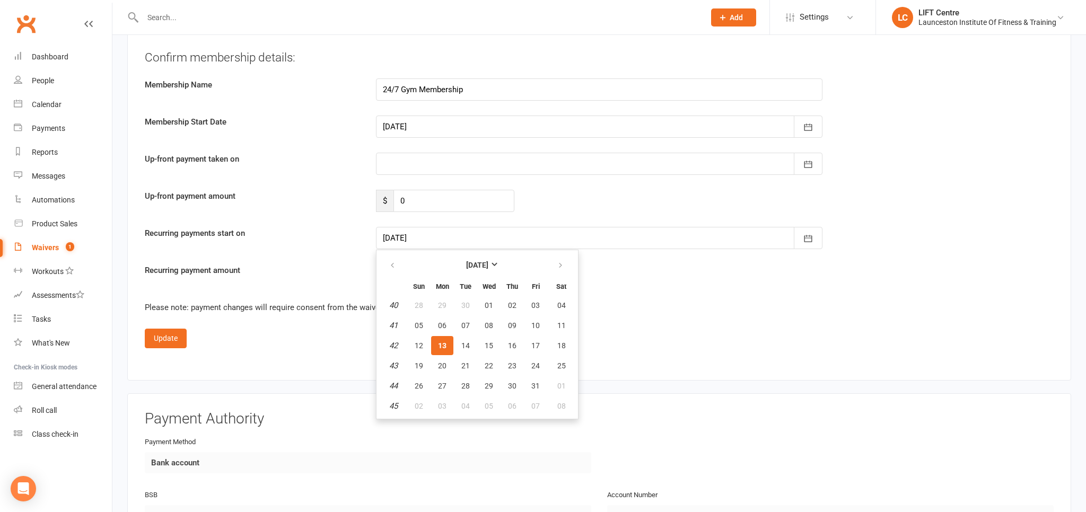
scroll to position [1400, 0]
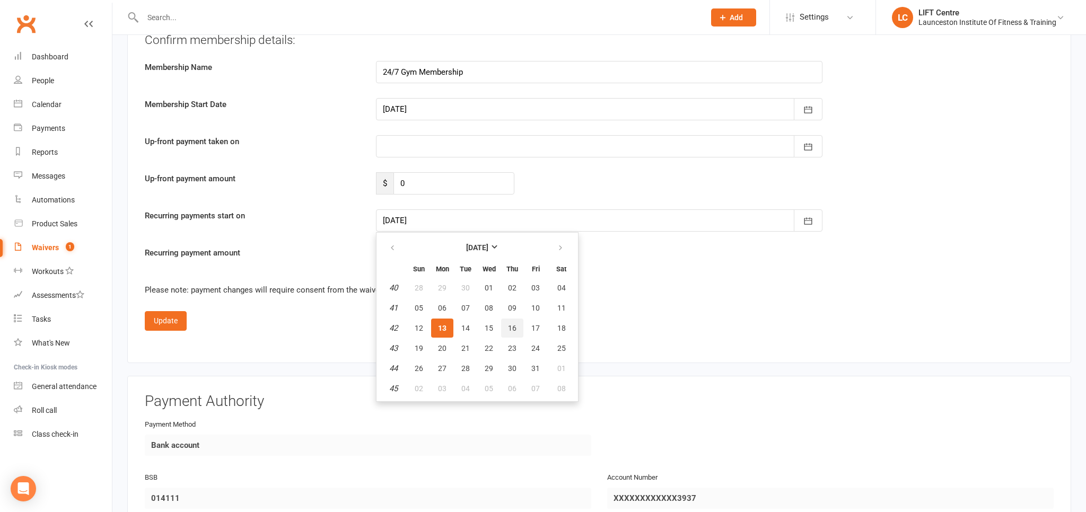
click at [505, 322] on button "16" at bounding box center [512, 328] width 22 height 19
type input "16 Oct 2025"
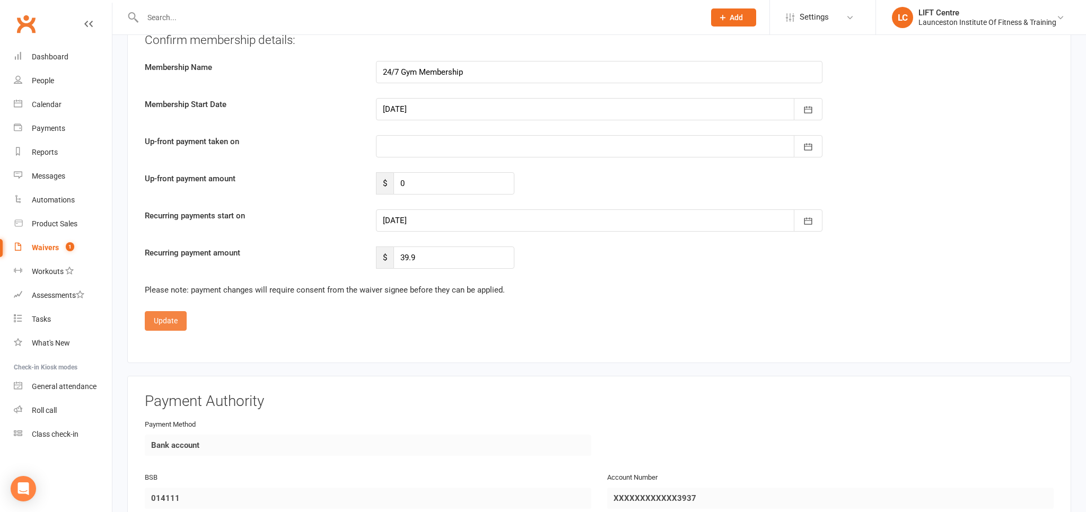
click at [163, 316] on button "Update" at bounding box center [166, 320] width 42 height 19
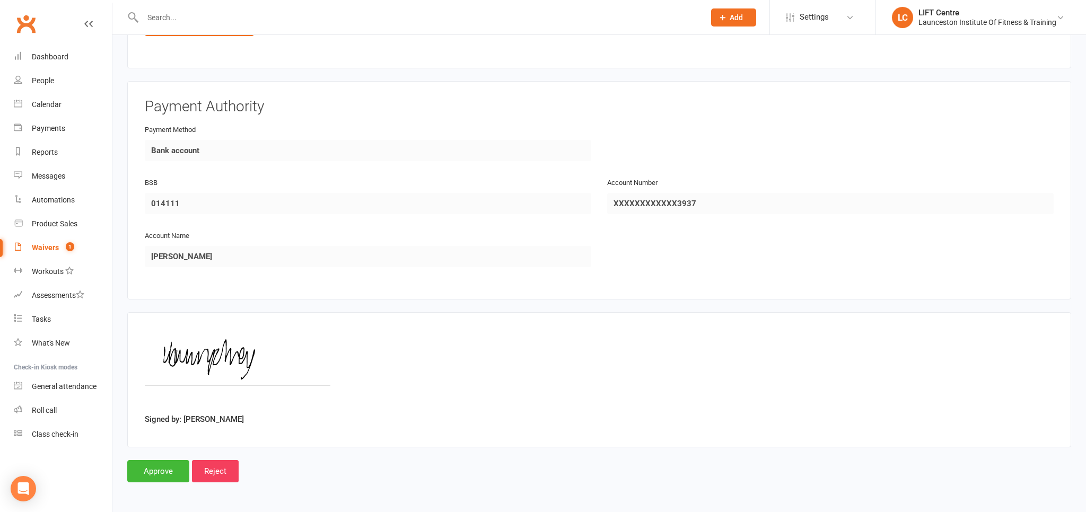
scroll to position [632, 0]
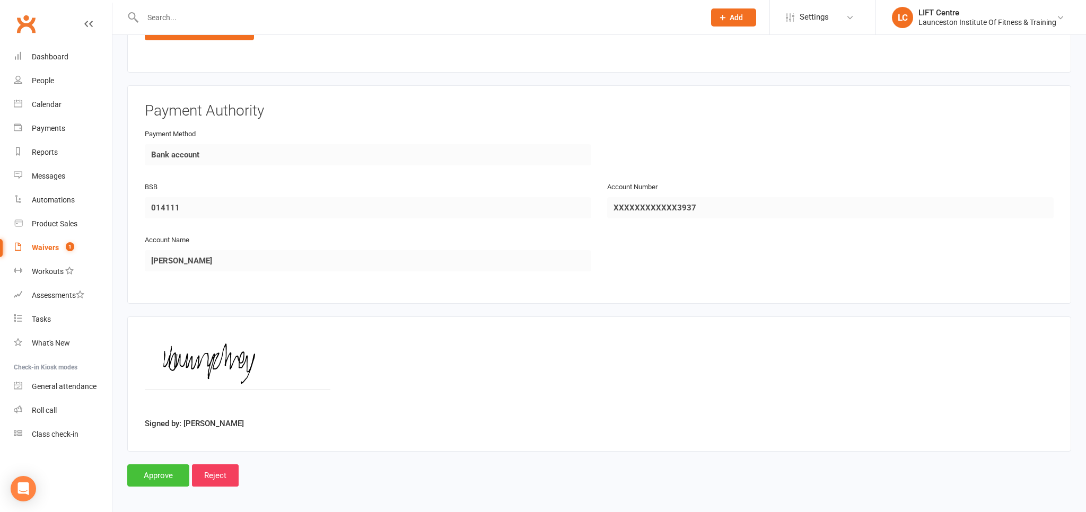
click at [162, 478] on input "Approve" at bounding box center [158, 476] width 62 height 22
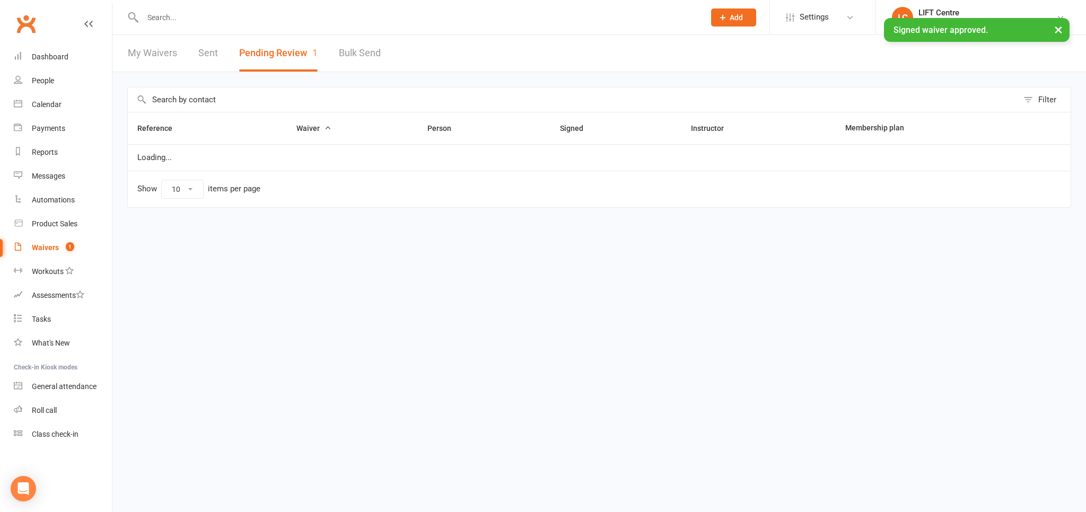
click at [155, 16] on input "text" at bounding box center [419, 17] width 558 height 15
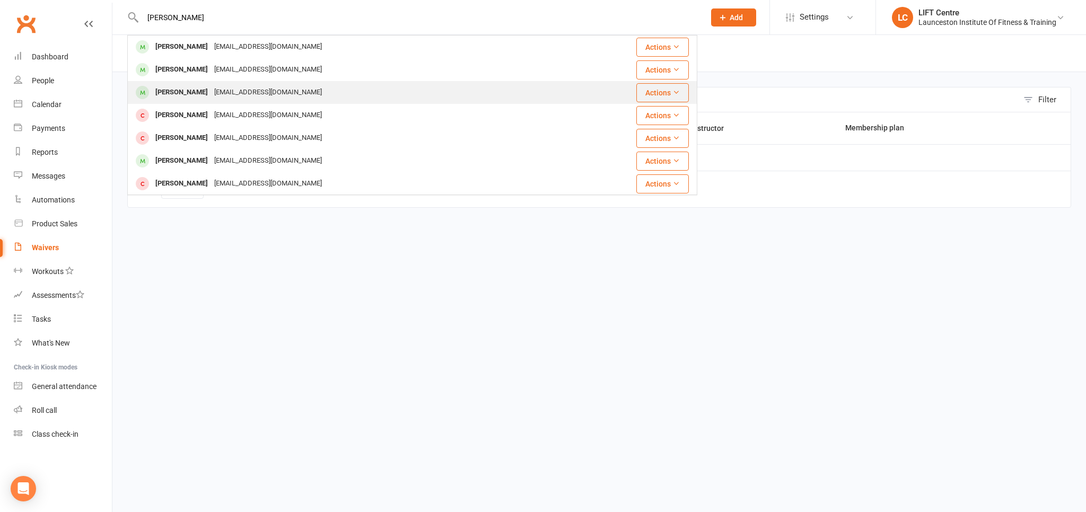
type input "humphrey"
click at [250, 87] on div "Williamhumphrey777@gmail.com" at bounding box center [268, 92] width 114 height 15
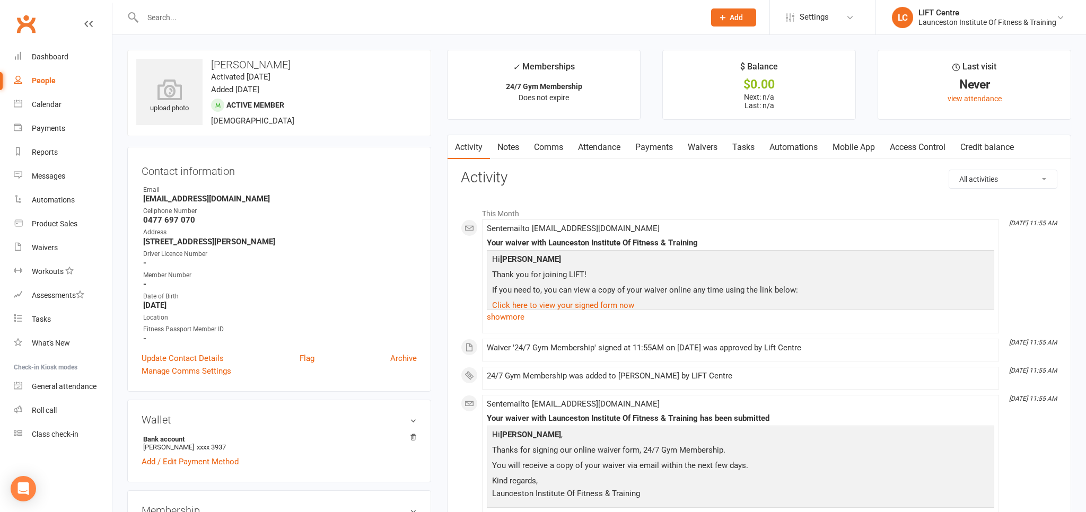
click at [897, 143] on link "Access Control" at bounding box center [918, 147] width 71 height 24
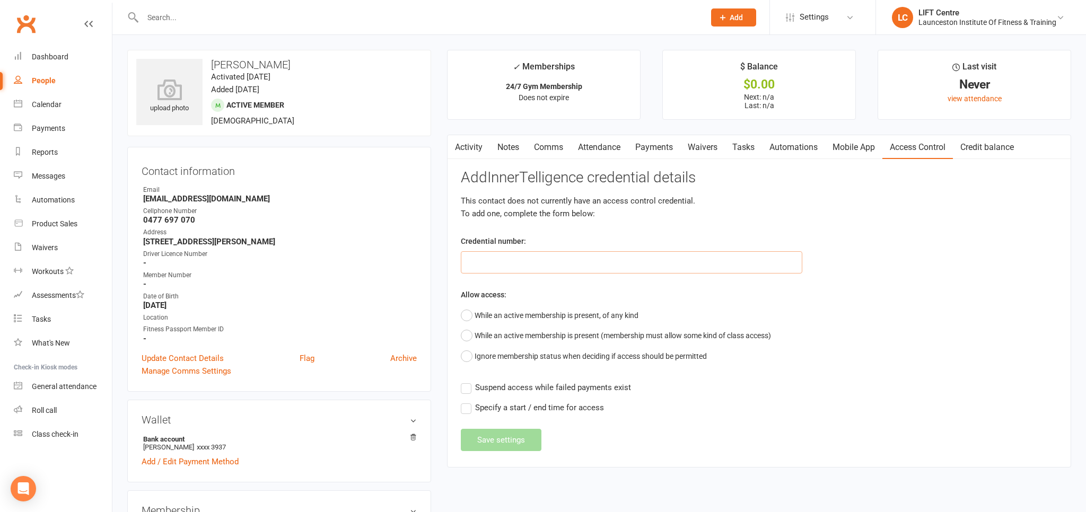
paste input "2000000000000000494B422E"
type input "2000000000000000494B422E"
click at [471, 315] on button "While an active membership is present, of any kind" at bounding box center [550, 316] width 178 height 20
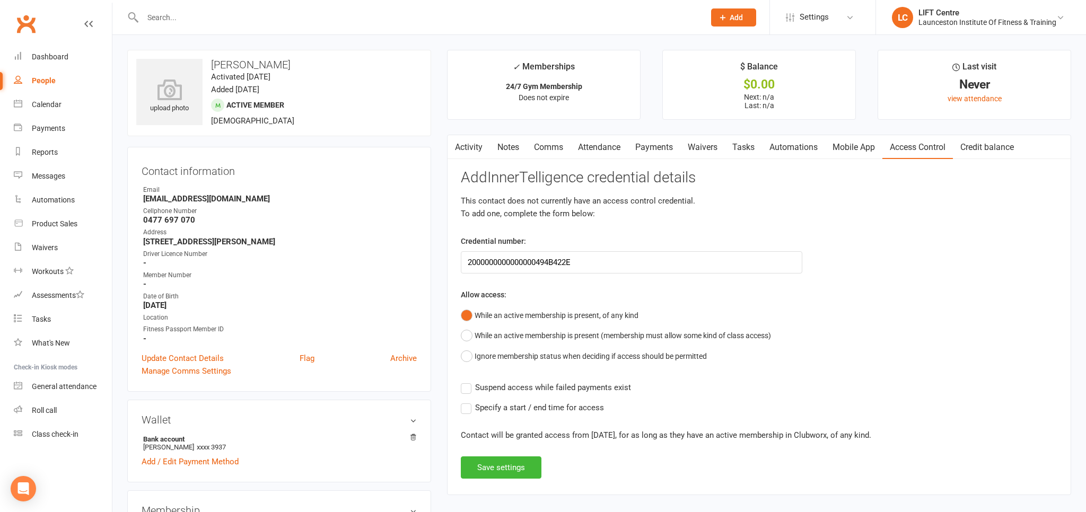
click at [466, 387] on label "Suspend access while failed payments exist" at bounding box center [546, 387] width 170 height 13
click at [466, 381] on input "Suspend access while failed payments exist" at bounding box center [546, 381] width 170 height 0
click at [501, 468] on button "Save settings" at bounding box center [501, 468] width 81 height 22
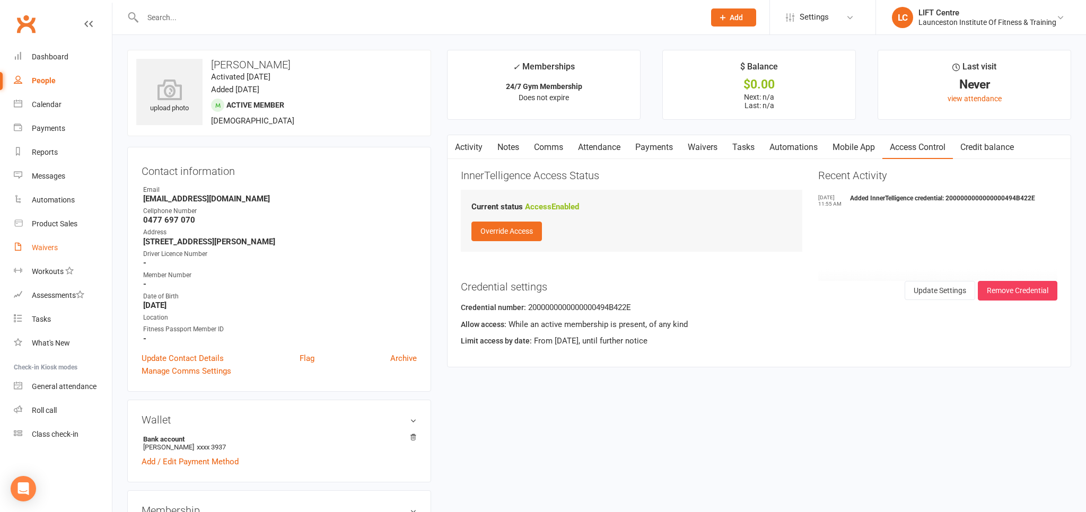
click at [47, 249] on div "Waivers" at bounding box center [45, 247] width 26 height 8
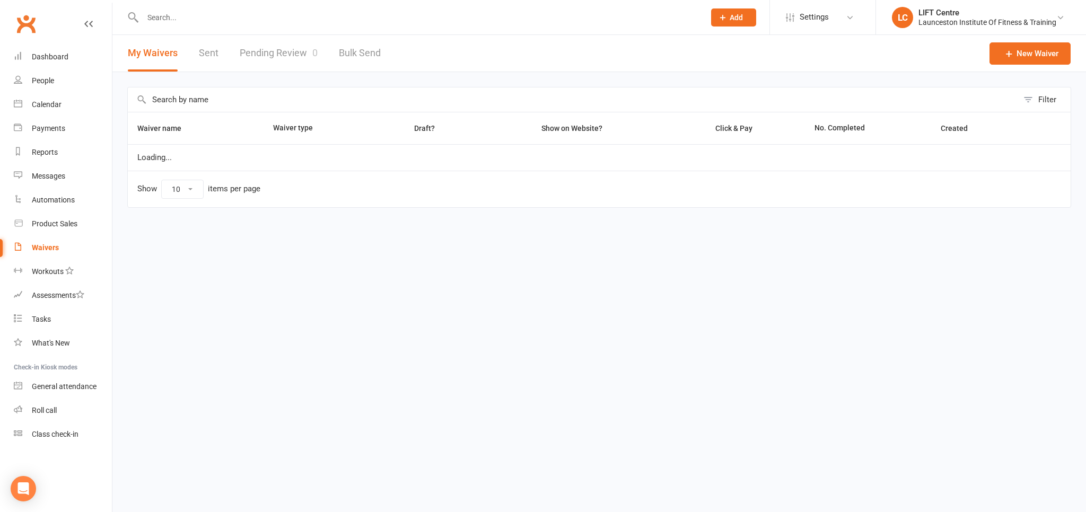
select select "50"
click at [288, 57] on link "Pending Review 0" at bounding box center [279, 53] width 78 height 37
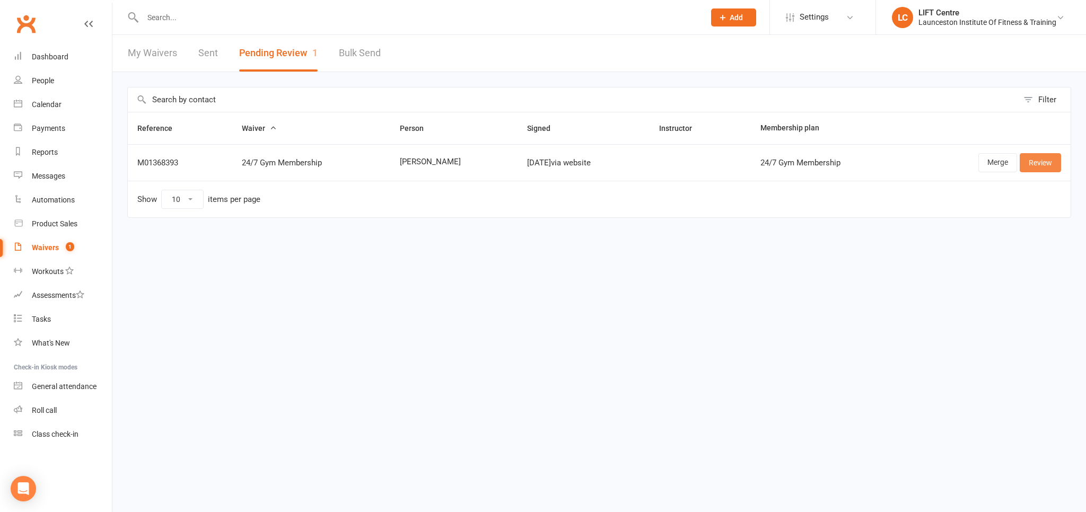
click at [1039, 161] on link "Review" at bounding box center [1040, 162] width 41 height 19
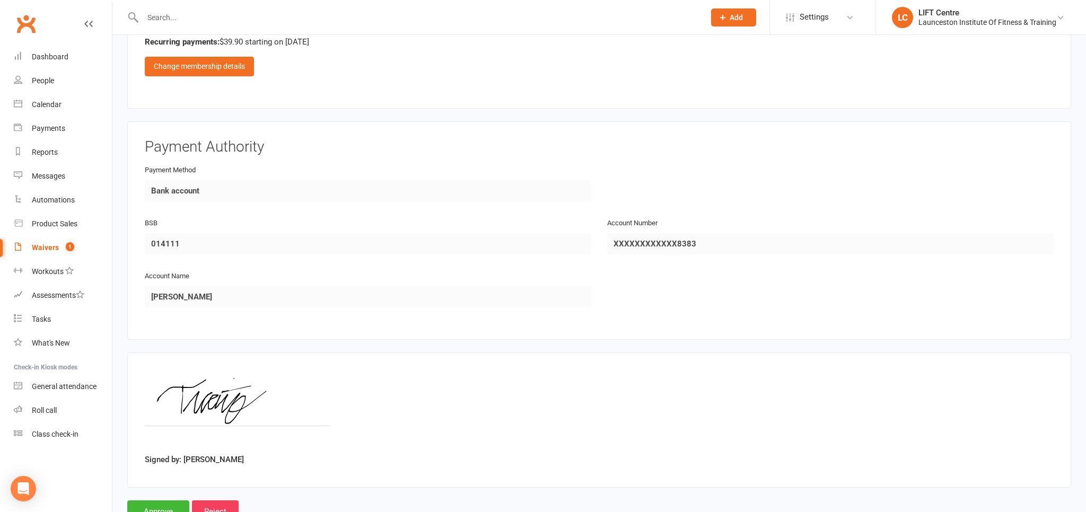
scroll to position [632, 0]
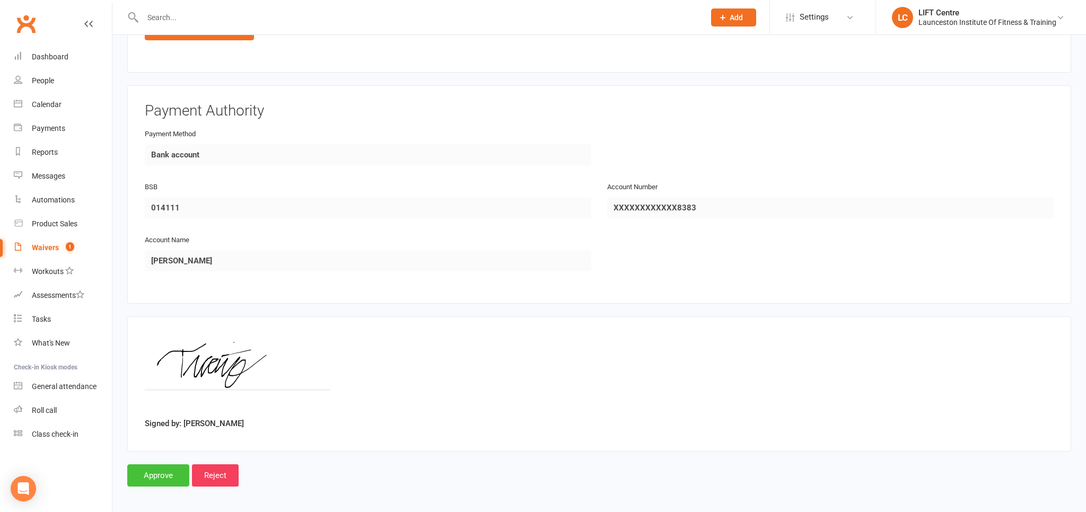
click at [161, 469] on input "Approve" at bounding box center [158, 476] width 62 height 22
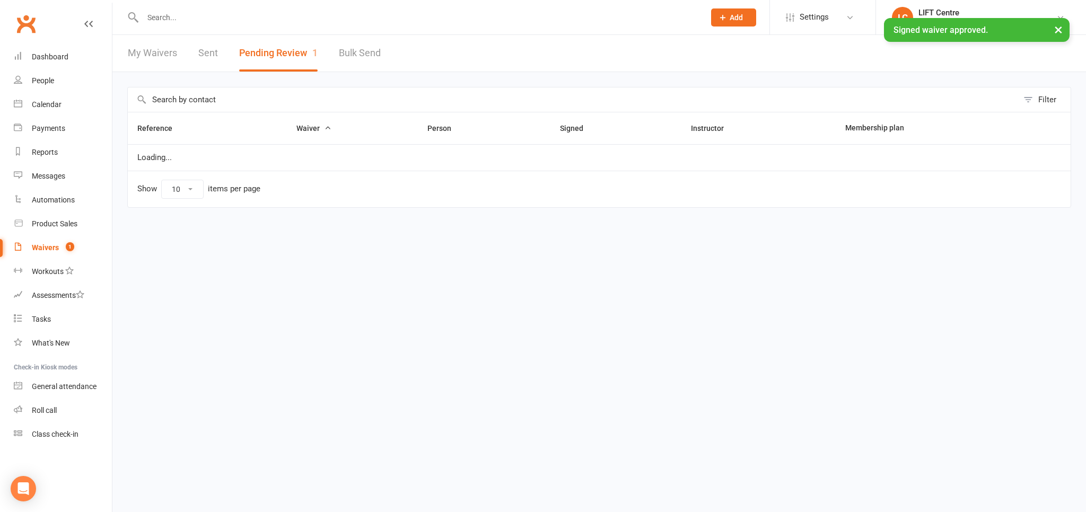
click at [182, 15] on input "text" at bounding box center [419, 17] width 558 height 15
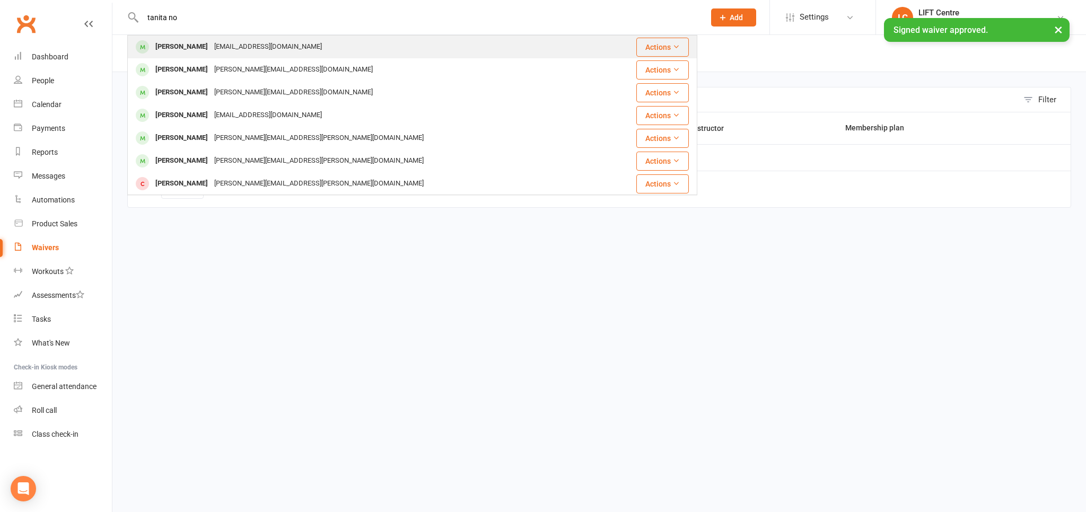
type input "tanita no"
click at [191, 48] on div "Tanita Nortje" at bounding box center [181, 46] width 59 height 15
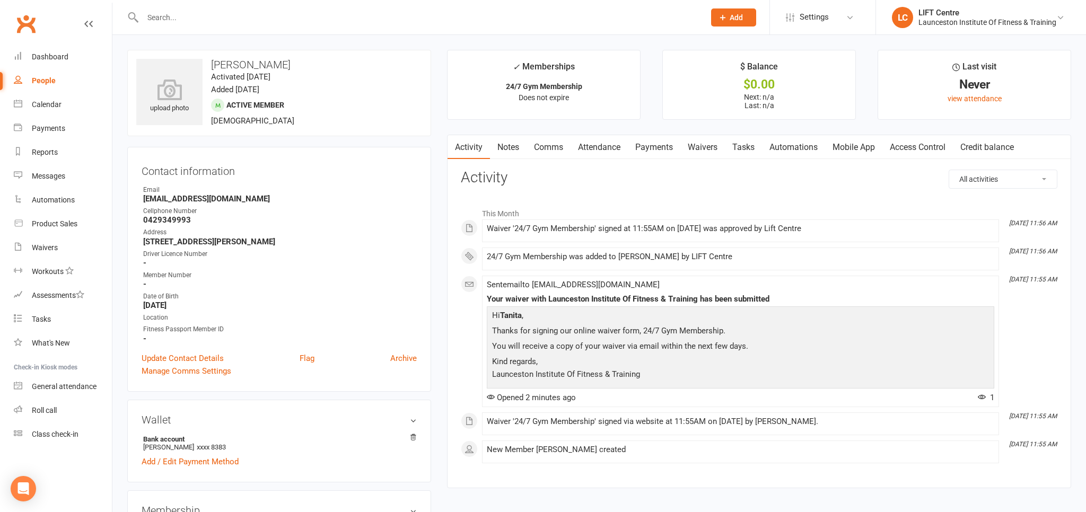
click at [916, 142] on link "Access Control" at bounding box center [918, 147] width 71 height 24
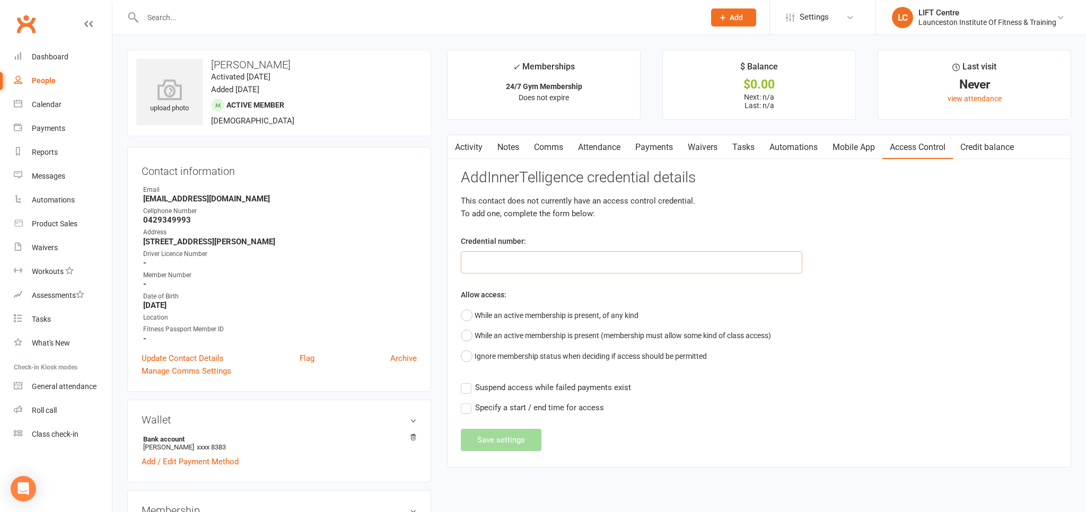
paste input "2000000000000000DB98561E"
type input "2000000000000000DB98561E"
click at [467, 316] on button "While an active membership is present, of any kind" at bounding box center [550, 316] width 178 height 20
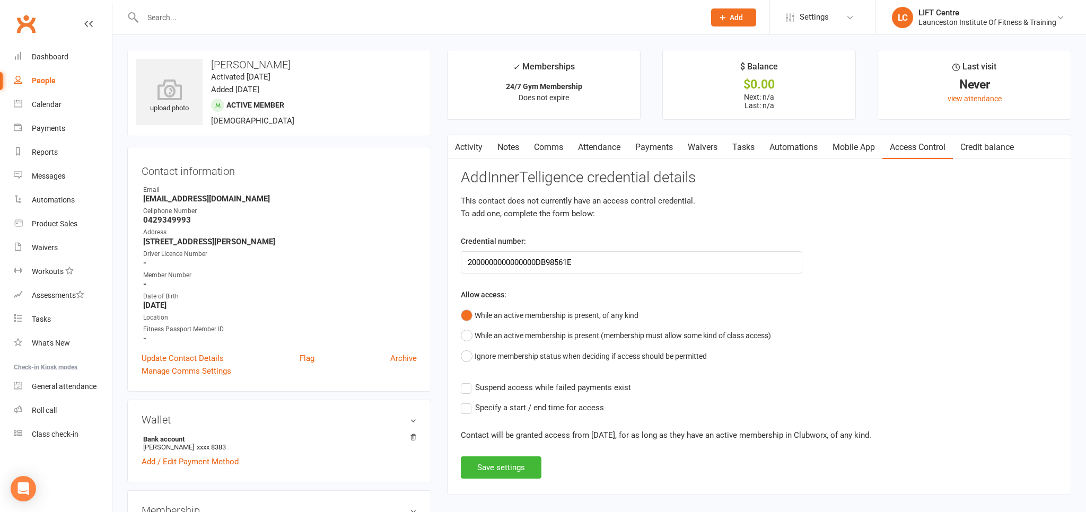
click at [464, 387] on label "Suspend access while failed payments exist" at bounding box center [546, 387] width 170 height 13
click at [464, 381] on input "Suspend access while failed payments exist" at bounding box center [546, 381] width 170 height 0
click at [502, 467] on button "Save settings" at bounding box center [501, 468] width 81 height 22
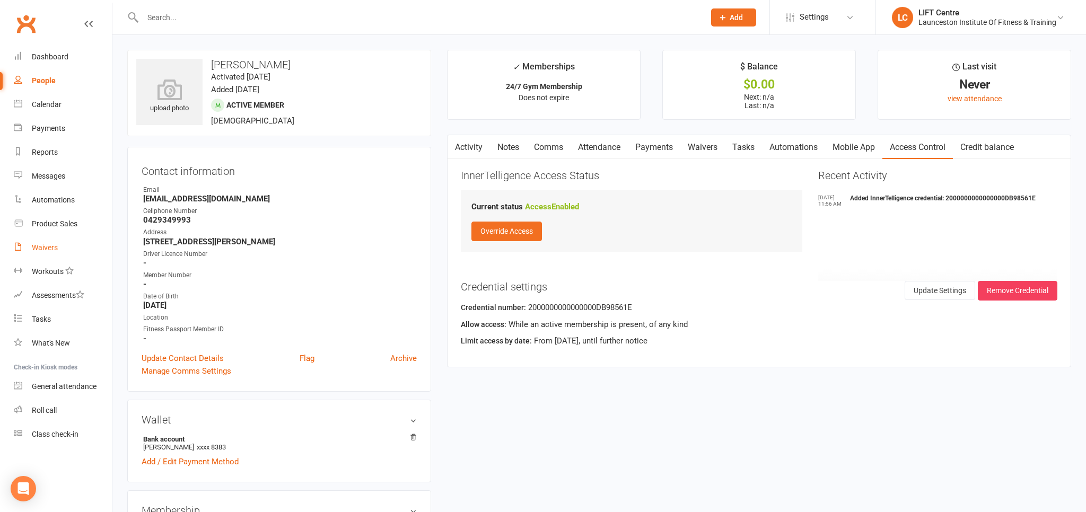
click at [47, 242] on link "Waivers" at bounding box center [63, 248] width 98 height 24
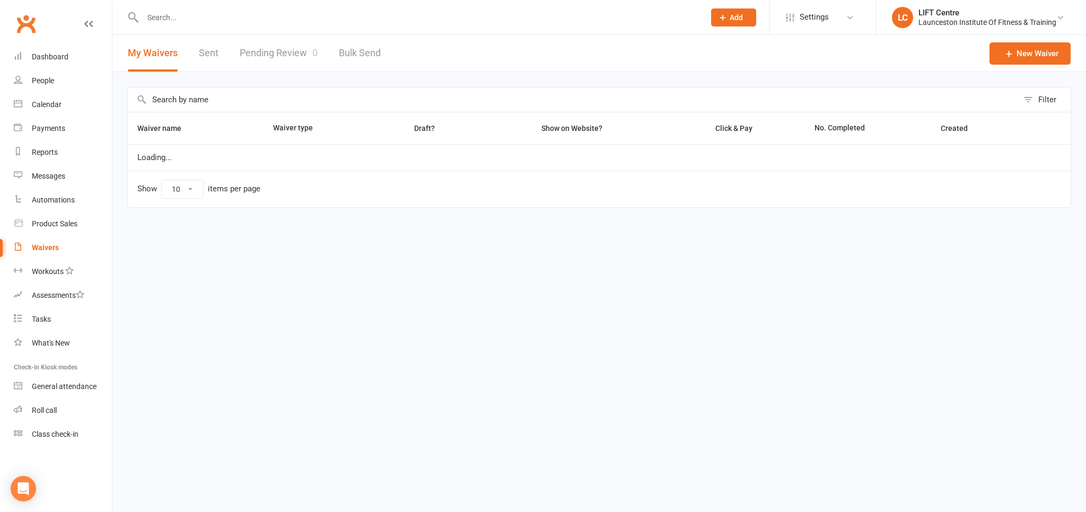
select select "50"
click at [299, 45] on link "Pending Review 0" at bounding box center [279, 53] width 78 height 37
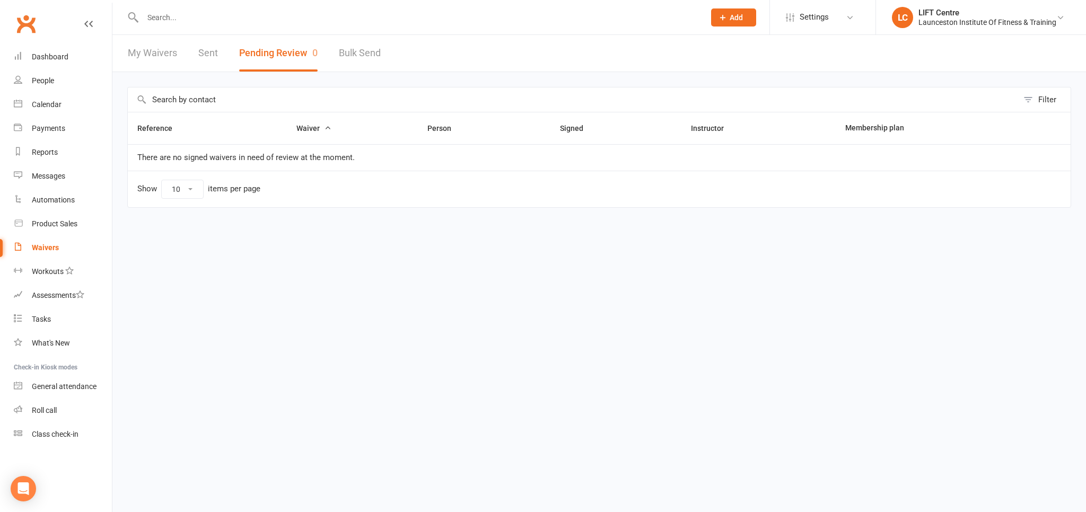
click at [226, 13] on input "text" at bounding box center [419, 17] width 558 height 15
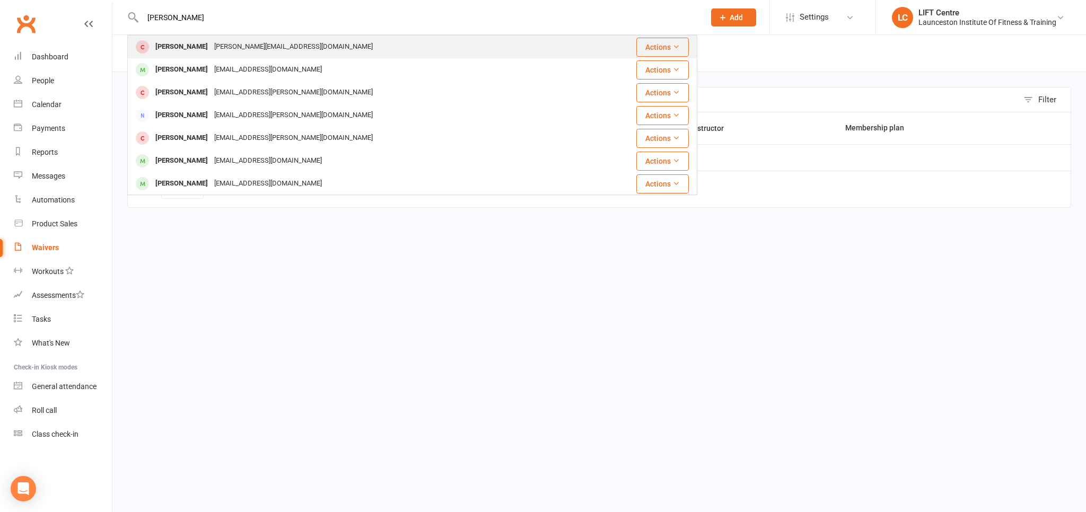
type input "logan johnstone"
click at [264, 43] on div "Logan.johnston26@hotmail.com" at bounding box center [293, 46] width 165 height 15
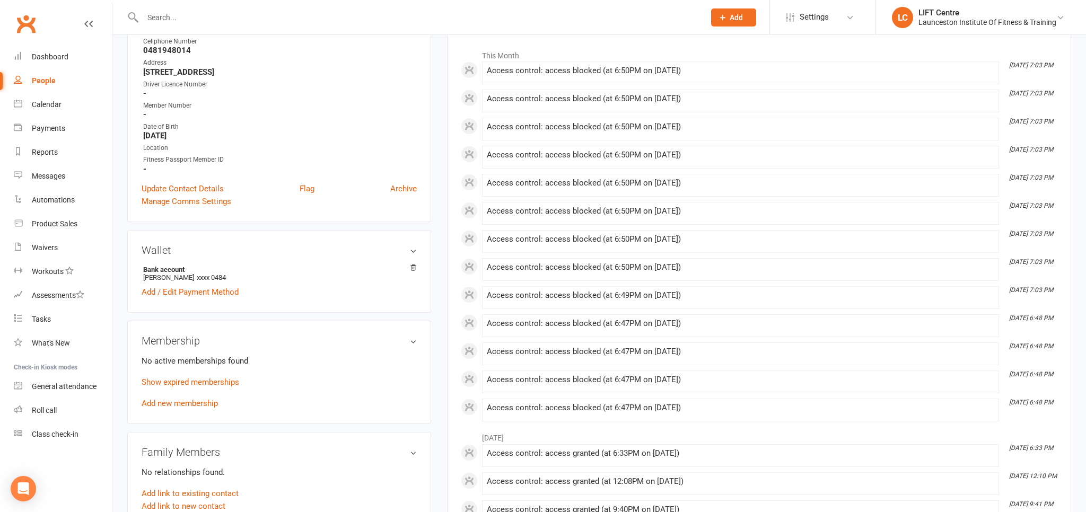
scroll to position [448, 0]
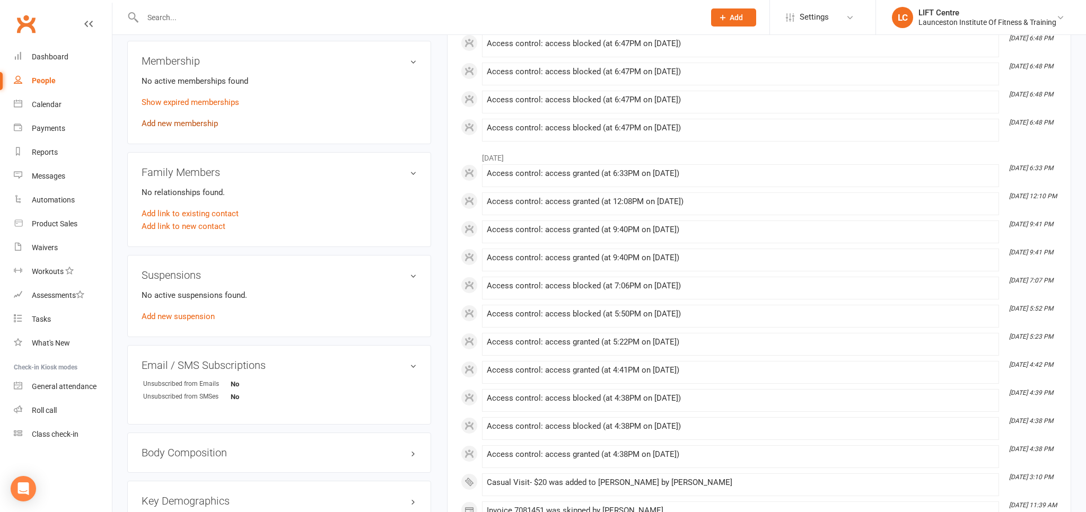
click at [189, 125] on link "Add new membership" at bounding box center [180, 124] width 76 height 10
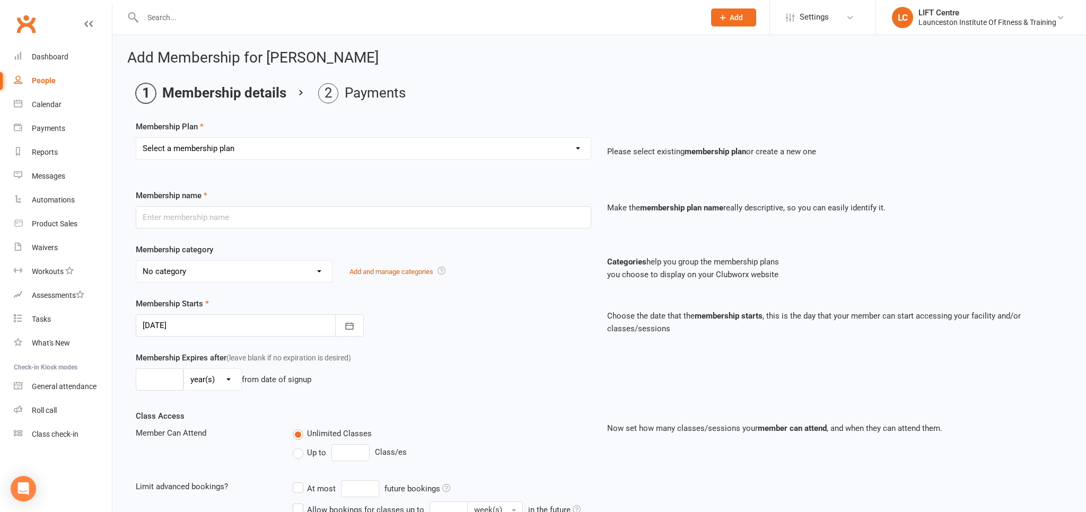
click at [136, 138] on select "Select a membership plan Create new Membership Plan 24/7 Gym Membership Pilates…" at bounding box center [363, 148] width 455 height 21
select select "3"
click option "Casual Visit- $20" at bounding box center [0, 0] width 0 height 0
type input "Casual Visit- $20"
select select "1"
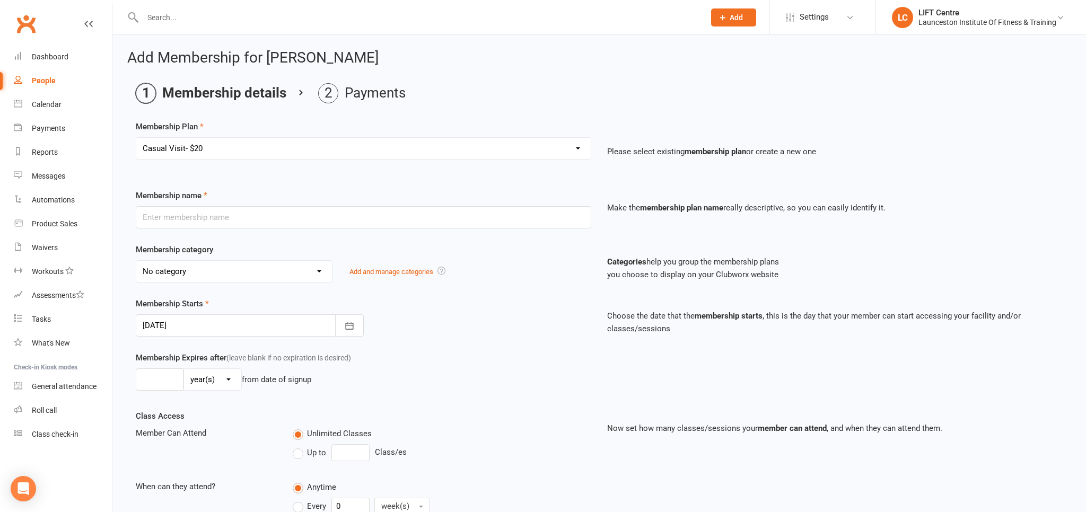
type input "1"
select select "0"
type input "1"
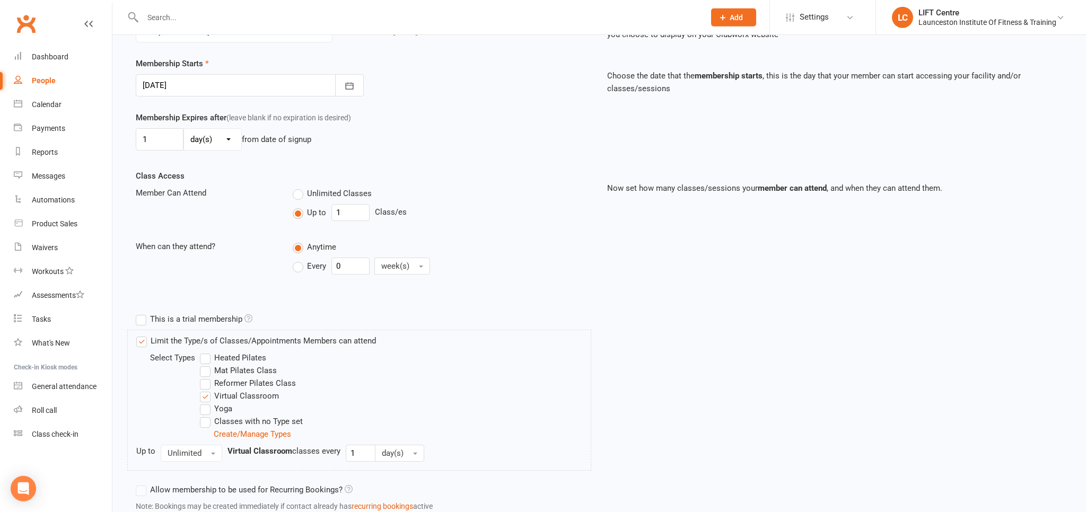
scroll to position [316, 0]
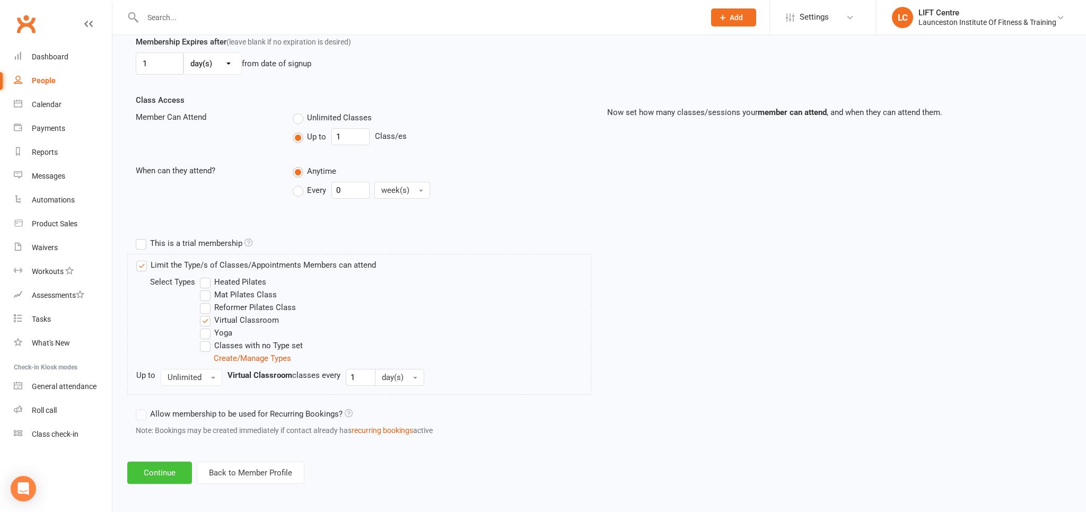
click at [171, 469] on button "Continue" at bounding box center [159, 473] width 65 height 22
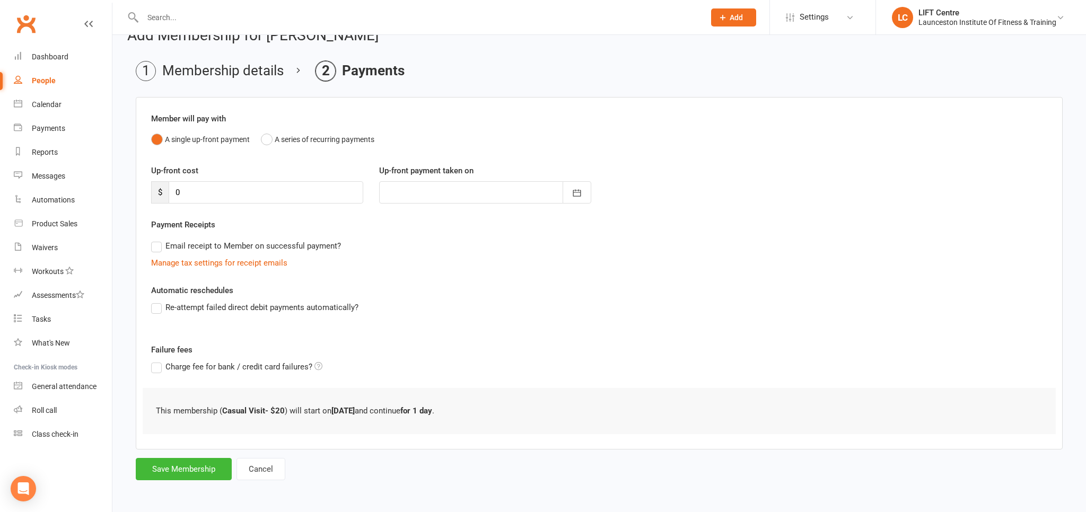
scroll to position [0, 0]
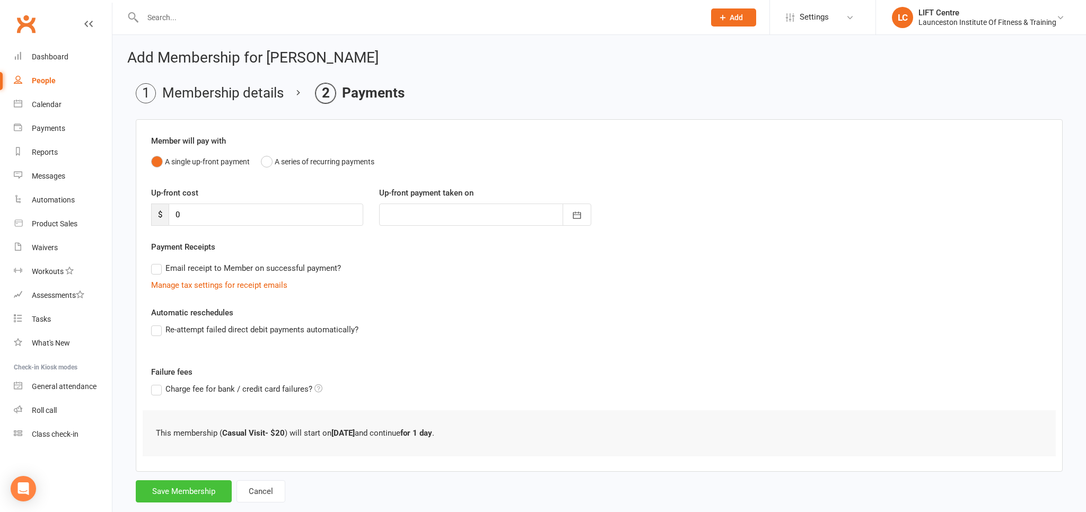
click at [190, 487] on button "Save Membership" at bounding box center [184, 492] width 96 height 22
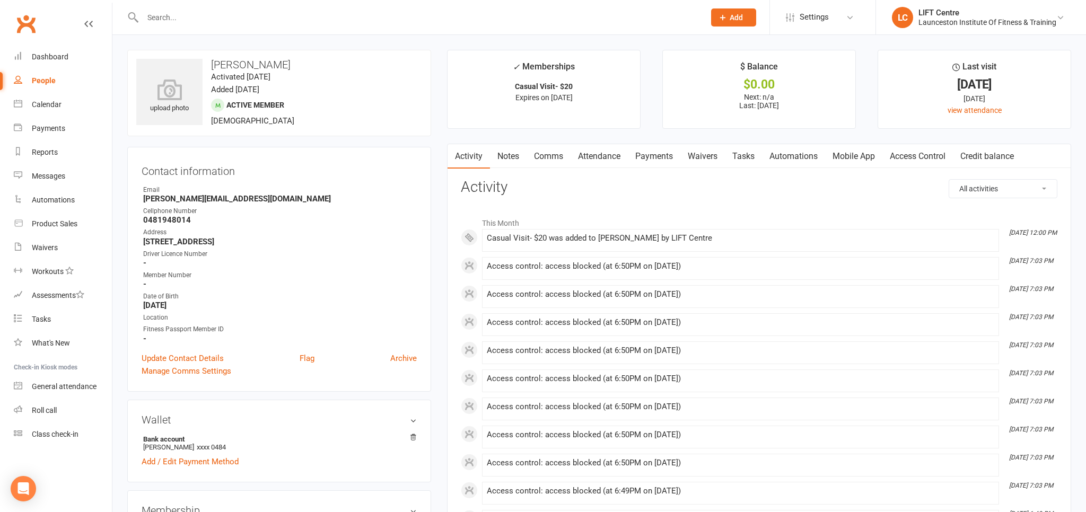
click at [909, 149] on link "Access Control" at bounding box center [918, 156] width 71 height 24
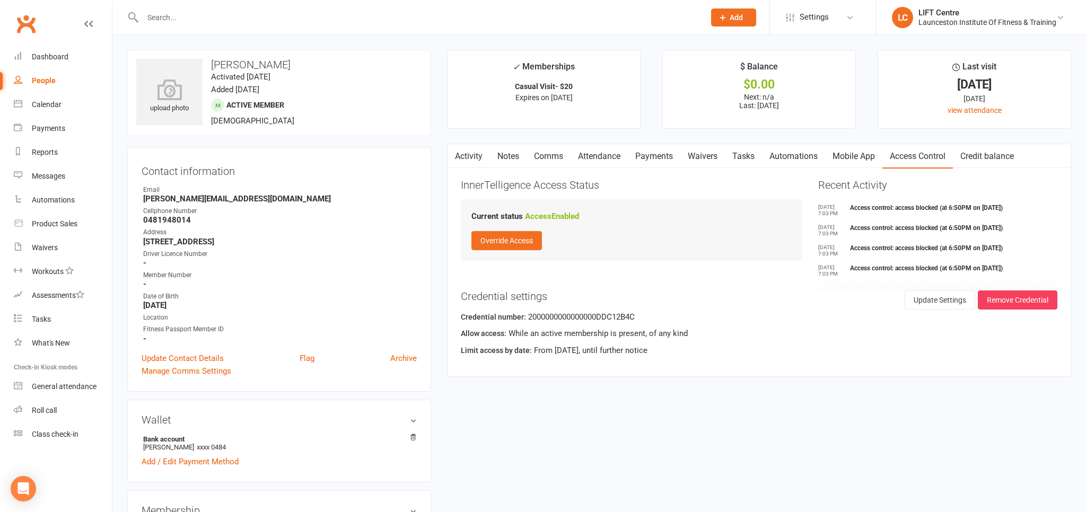
click at [655, 162] on link "Payments" at bounding box center [654, 156] width 53 height 24
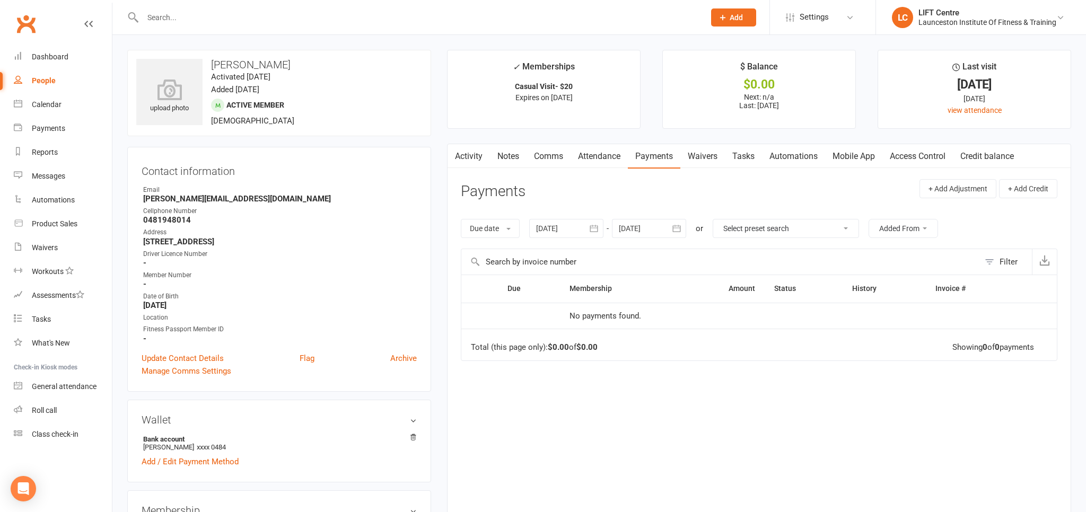
click at [219, 33] on div at bounding box center [412, 17] width 570 height 34
click at [219, 22] on input "text" at bounding box center [419, 17] width 558 height 15
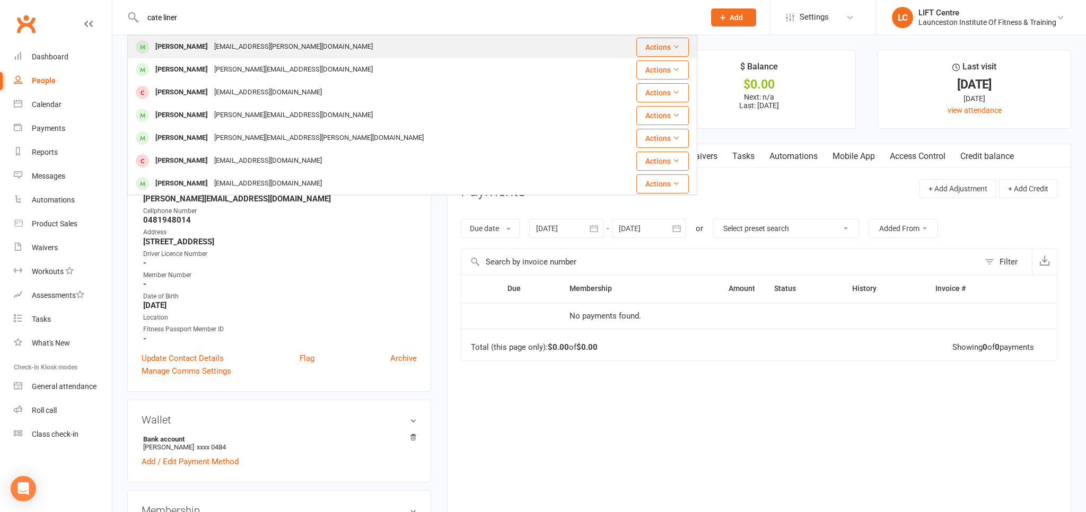
type input "cate liner"
click at [332, 41] on div "[PERSON_NAME] [PERSON_NAME][EMAIL_ADDRESS][PERSON_NAME][DOMAIN_NAME]" at bounding box center [364, 47] width 473 height 22
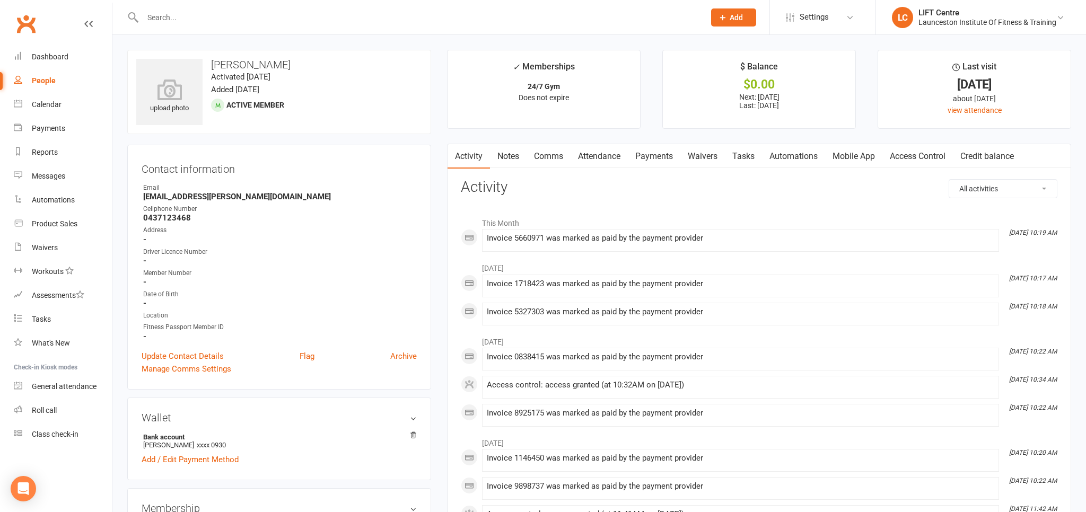
click at [658, 161] on link "Payments" at bounding box center [654, 156] width 53 height 24
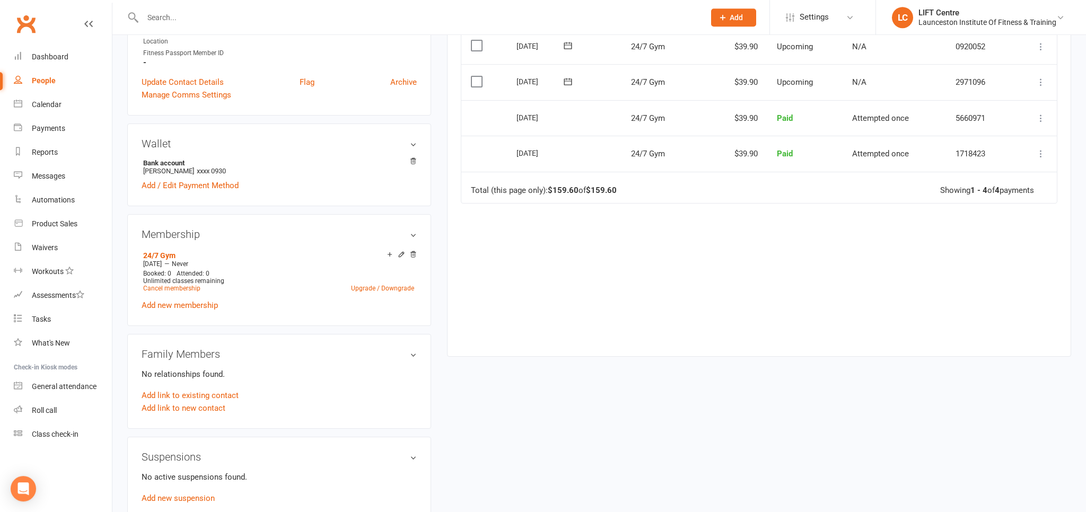
scroll to position [280, 0]
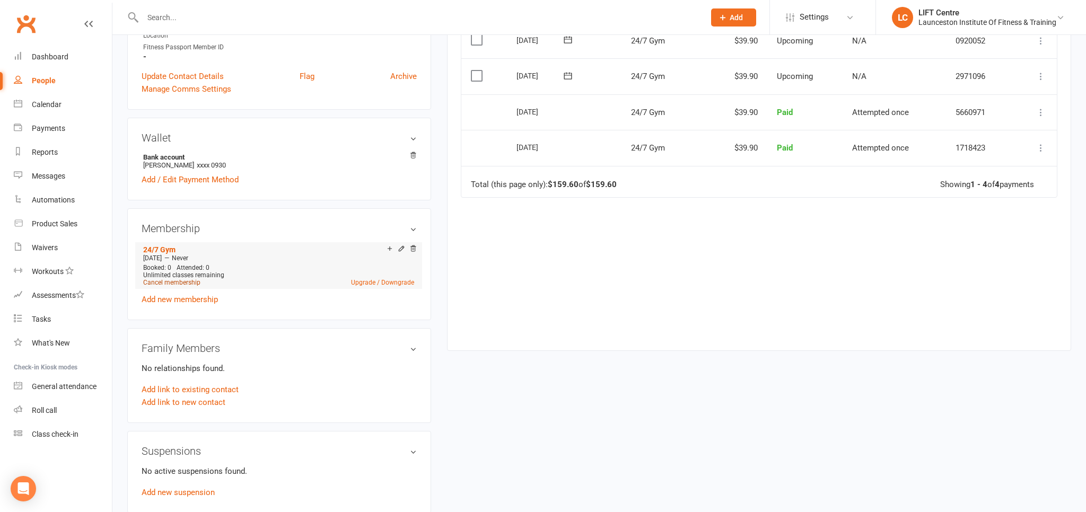
click at [181, 281] on link "Cancel membership" at bounding box center [171, 282] width 57 height 7
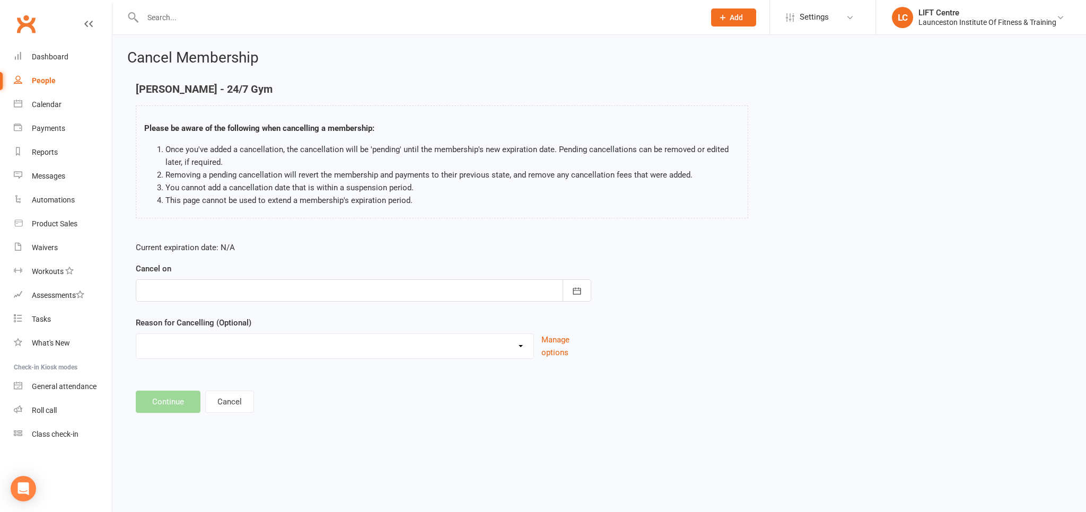
click at [368, 294] on div at bounding box center [364, 291] width 456 height 22
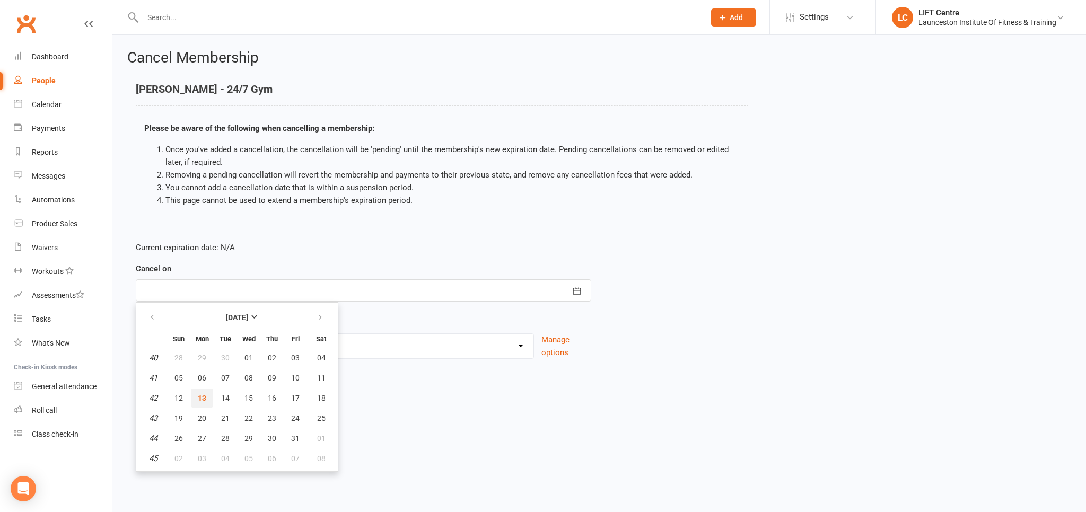
click at [201, 392] on button "13" at bounding box center [202, 398] width 22 height 19
type input "[DATE]"
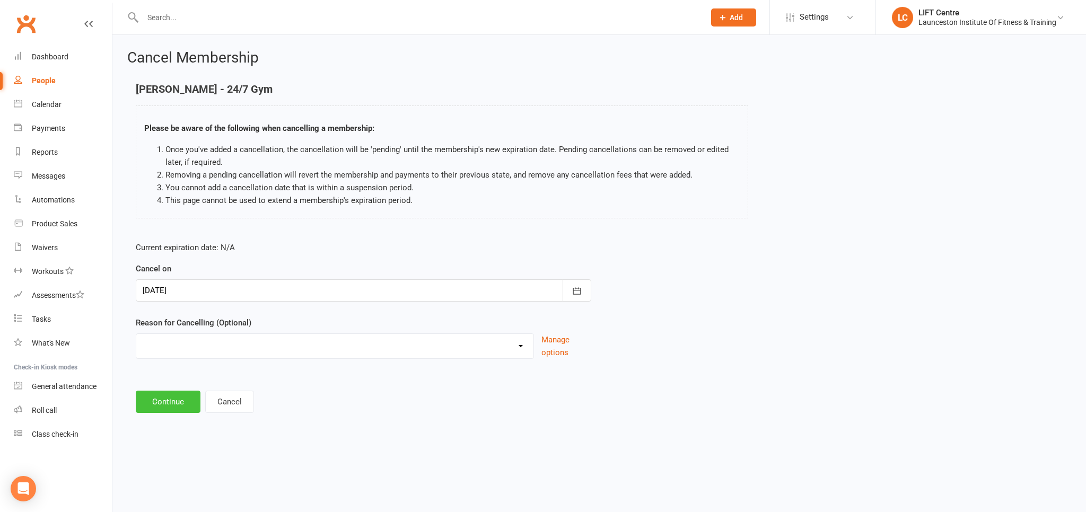
click at [179, 404] on button "Continue" at bounding box center [168, 402] width 65 height 22
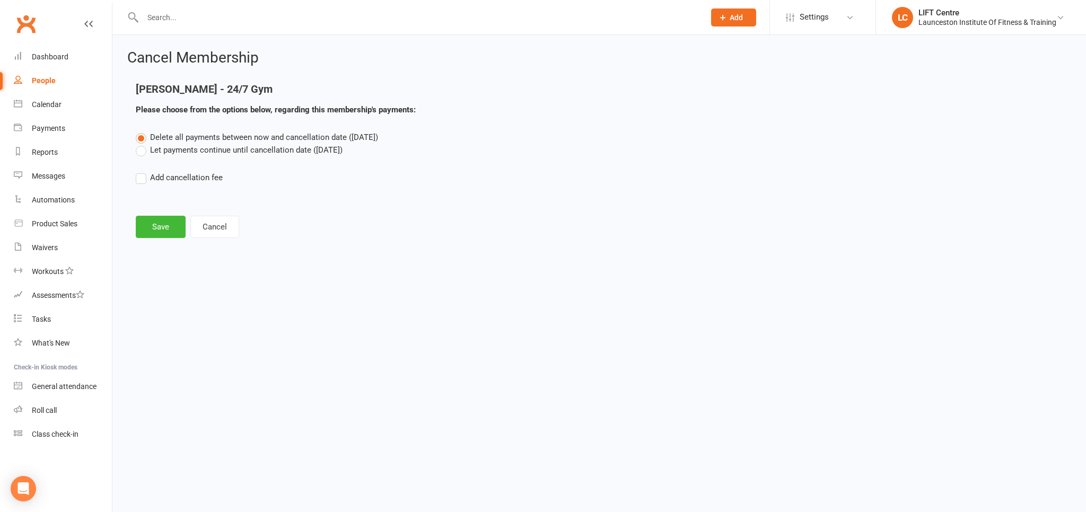
click at [143, 152] on label "Let payments continue until cancellation date (Oct 13, 2025)" at bounding box center [239, 150] width 207 height 13
click at [143, 144] on input "Let payments continue until cancellation date (Oct 13, 2025)" at bounding box center [139, 144] width 7 height 0
click at [162, 230] on button "Save" at bounding box center [161, 227] width 50 height 22
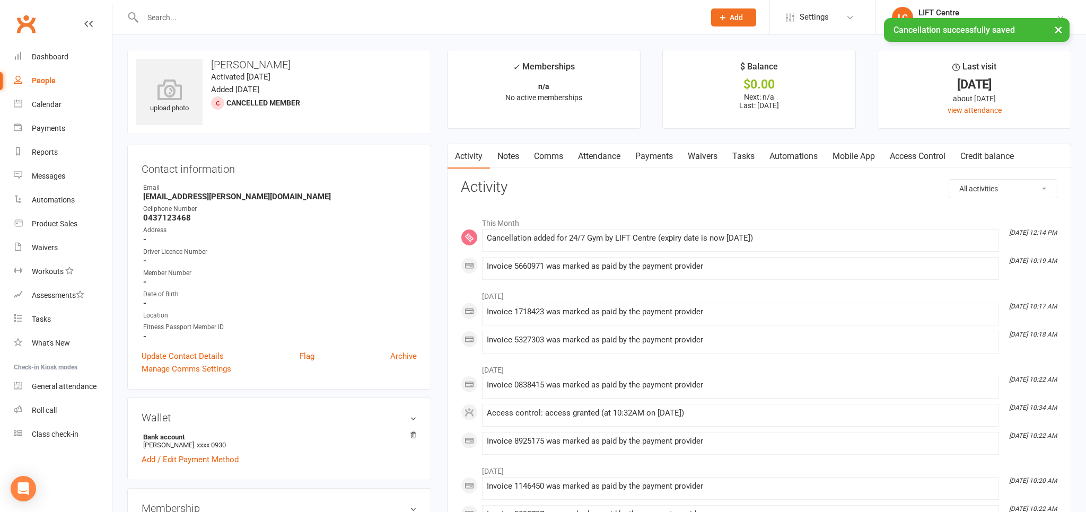
click at [663, 164] on link "Payments" at bounding box center [654, 156] width 53 height 24
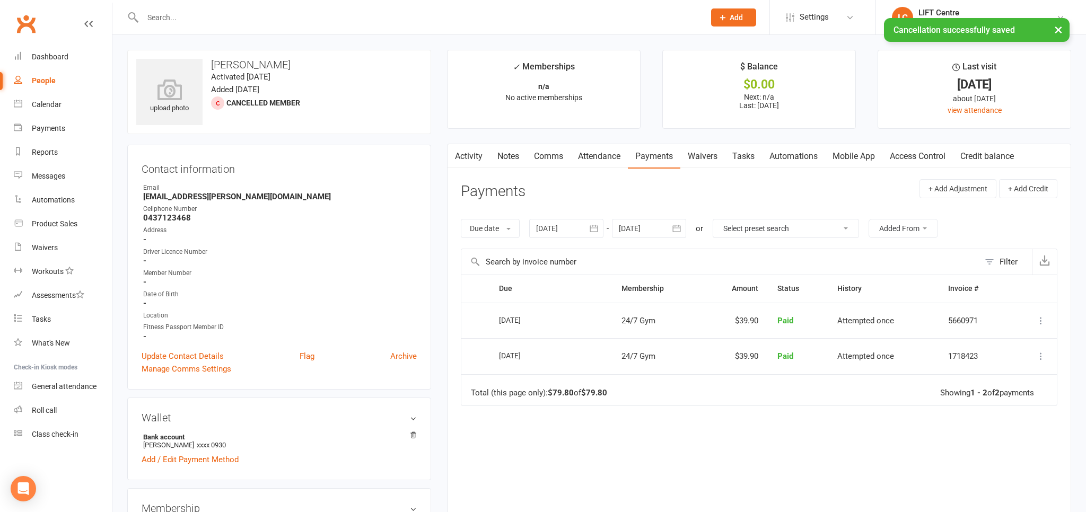
click at [603, 230] on button "button" at bounding box center [594, 228] width 19 height 19
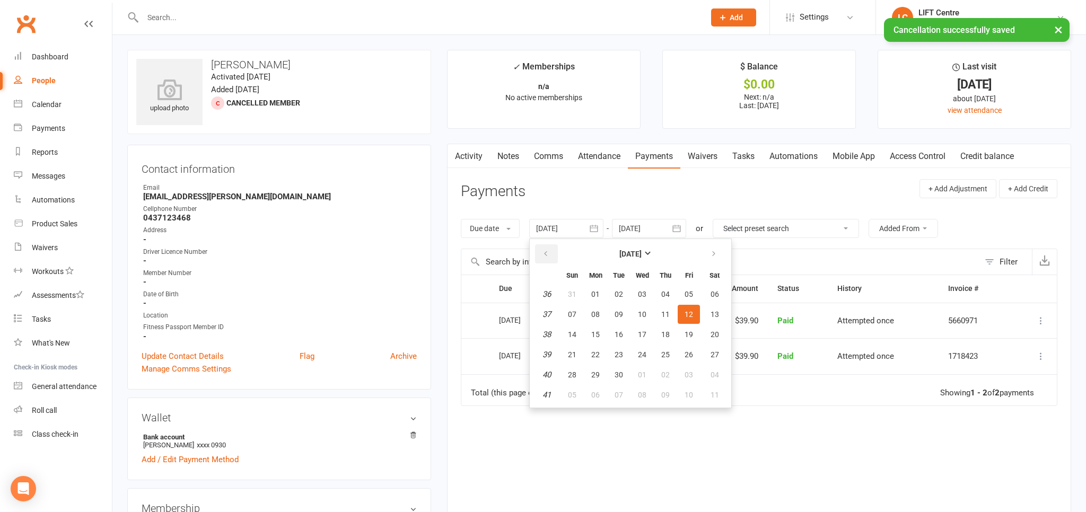
click at [549, 246] on button "button" at bounding box center [546, 254] width 23 height 19
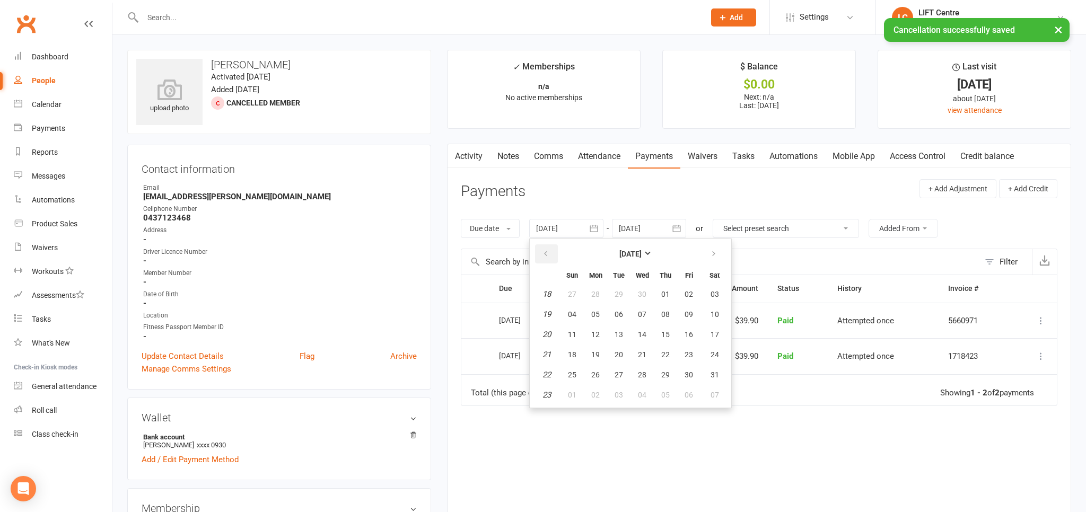
click at [549, 246] on button "button" at bounding box center [546, 254] width 23 height 19
click at [549, 247] on button "button" at bounding box center [546, 254] width 23 height 19
click at [597, 334] on span "13" at bounding box center [595, 334] width 8 height 8
type input "13 Jan 2025"
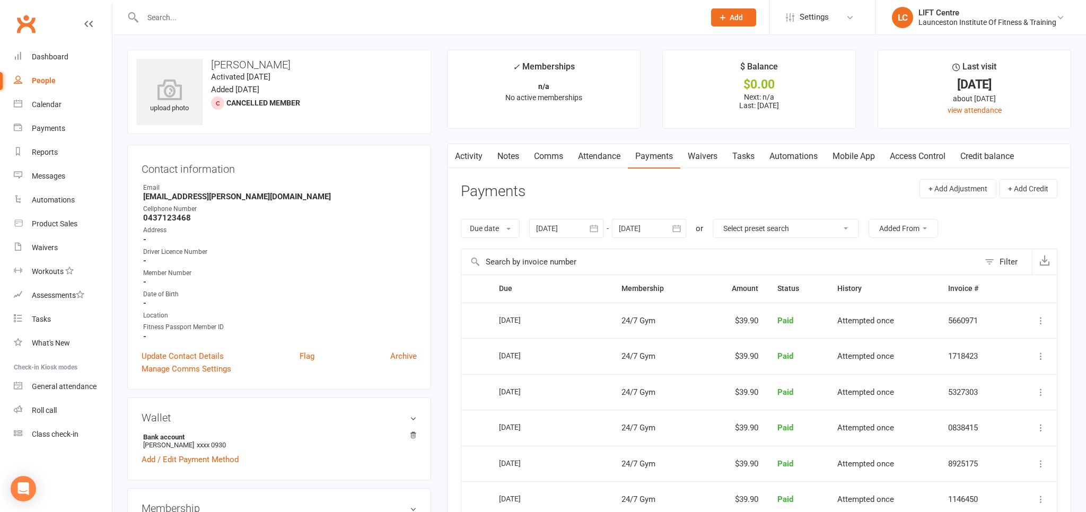
click at [712, 157] on link "Waivers" at bounding box center [703, 156] width 45 height 24
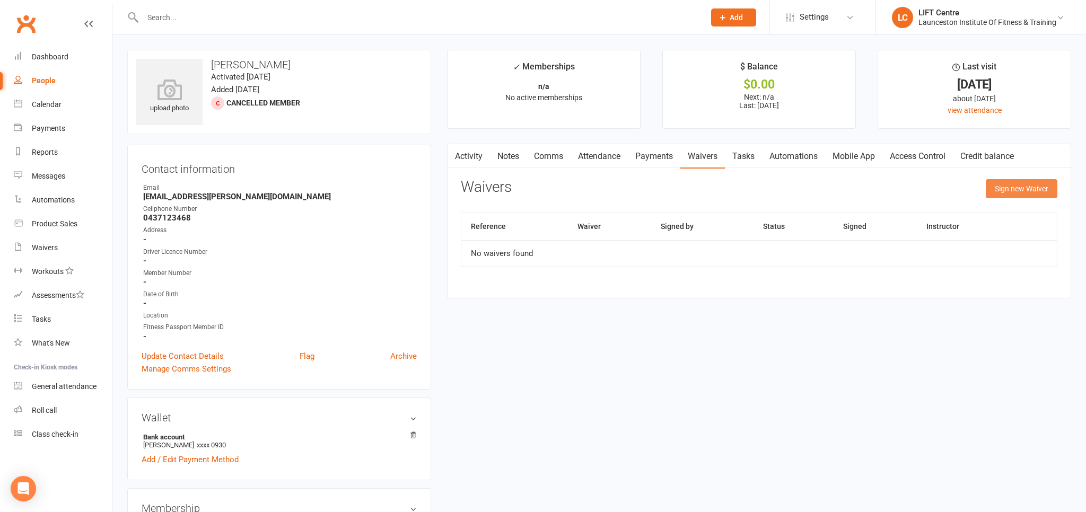
click at [1017, 189] on button "Sign new Waiver" at bounding box center [1022, 188] width 72 height 19
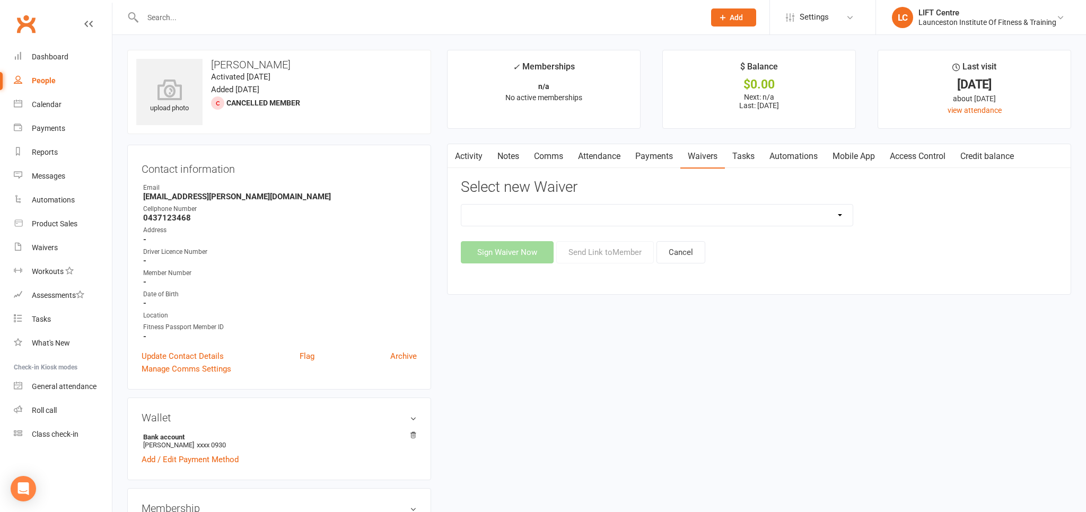
click at [462, 205] on select "24/7 Gym Membership Cancellation Form Casual Class Casual Class Casual Pilates …" at bounding box center [657, 215] width 391 height 21
select select "12888"
click option "Cancellation Form" at bounding box center [0, 0] width 0 height 0
click at [610, 252] on button "Send Link to Member" at bounding box center [605, 252] width 98 height 22
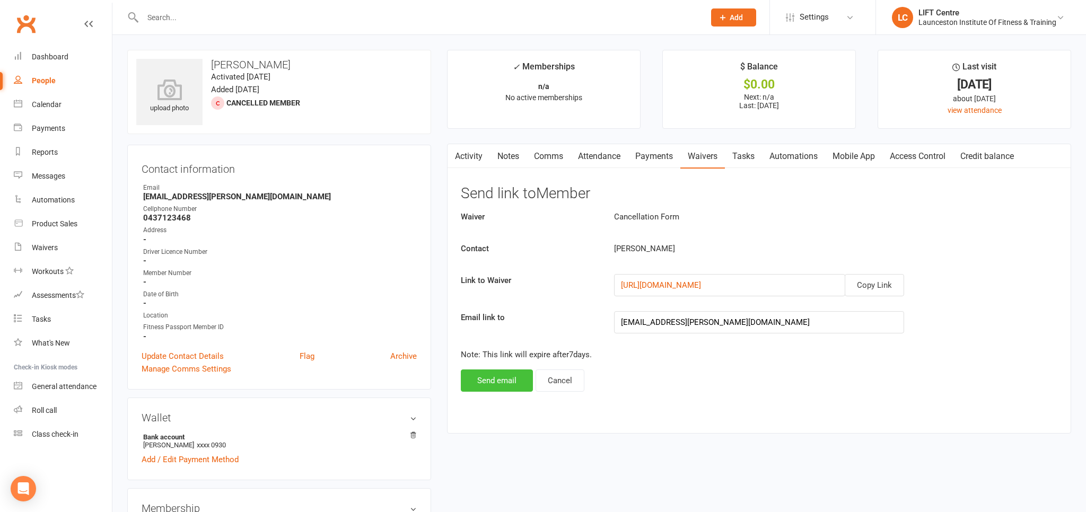
click at [499, 380] on button "Send email" at bounding box center [497, 381] width 72 height 22
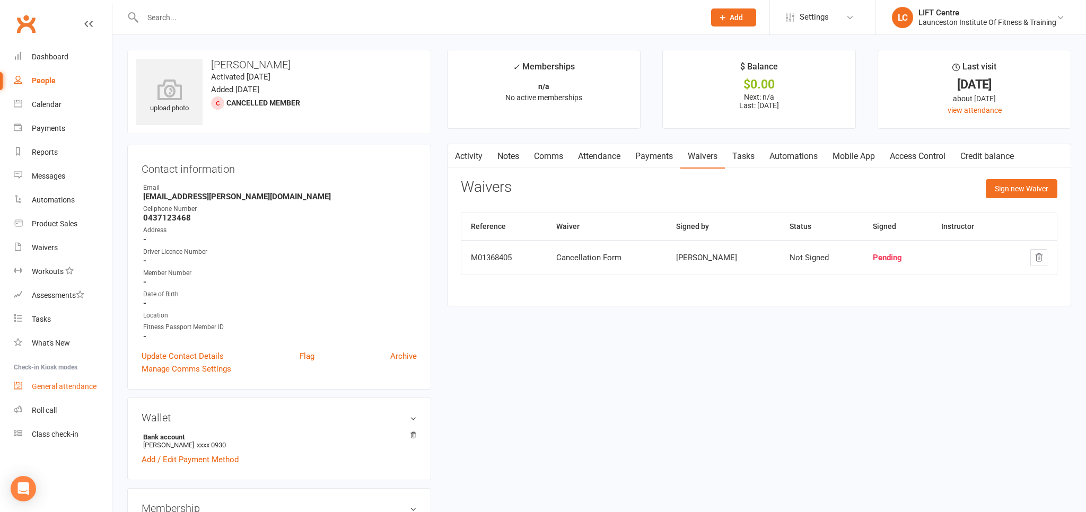
click at [45, 384] on div "General attendance" at bounding box center [64, 386] width 65 height 8
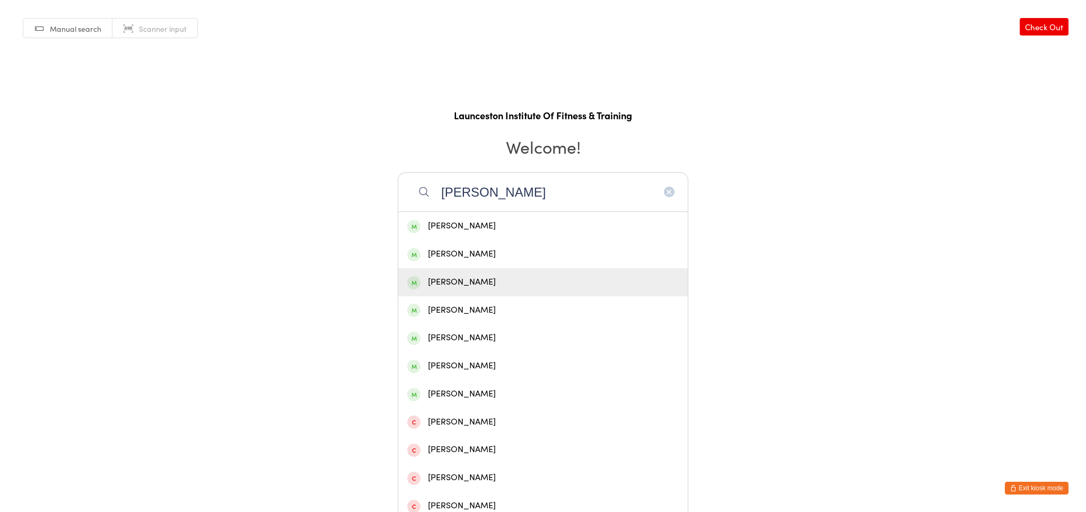
type input "[PERSON_NAME]"
click at [475, 280] on div "[PERSON_NAME]" at bounding box center [543, 282] width 272 height 14
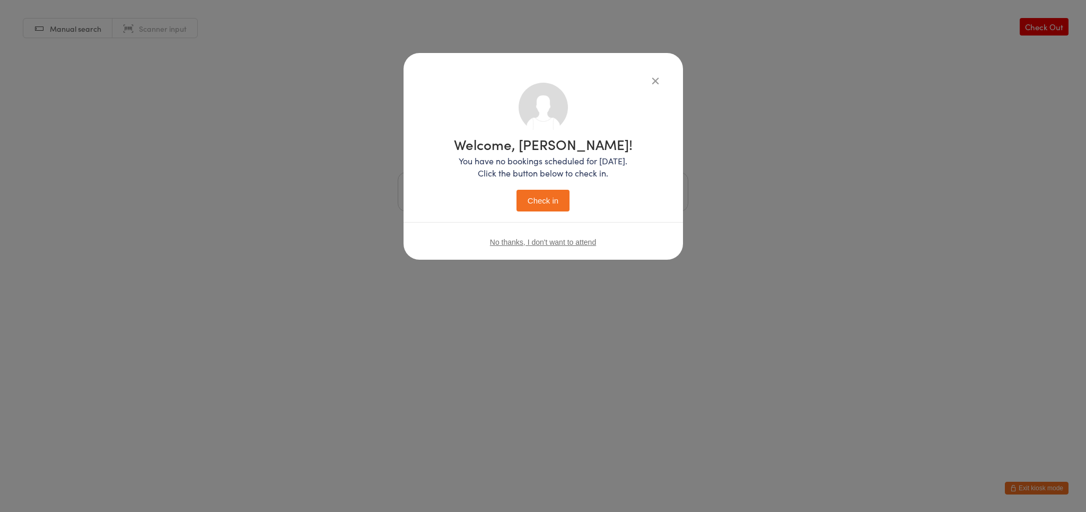
click at [545, 200] on button "Check in" at bounding box center [543, 201] width 53 height 22
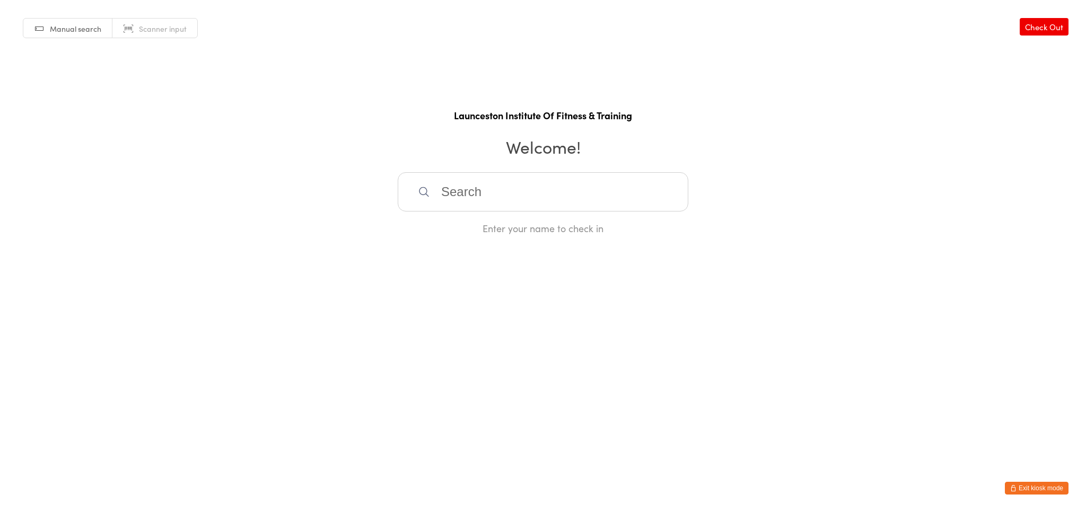
click at [1034, 489] on button "Exit kiosk mode" at bounding box center [1037, 488] width 64 height 13
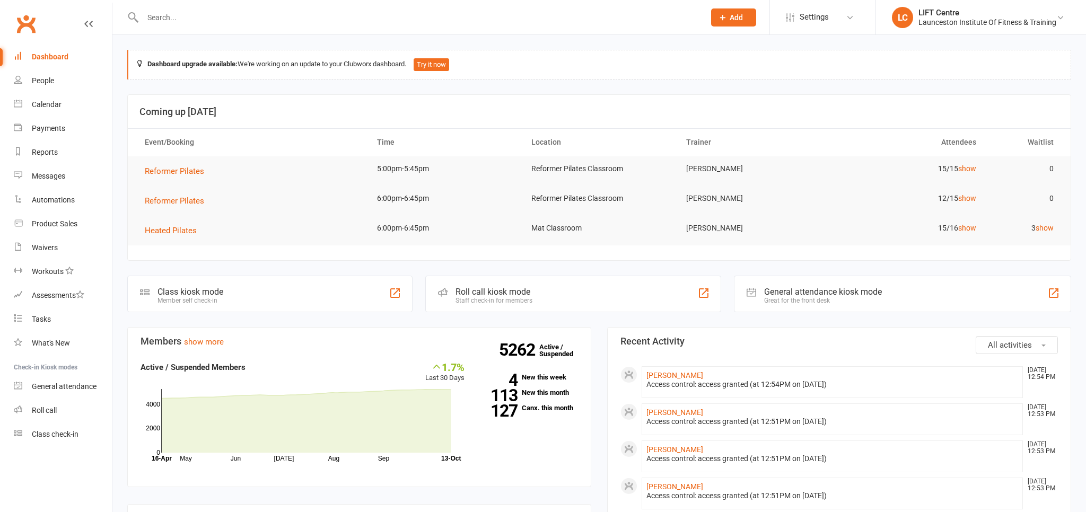
click at [162, 21] on input "text" at bounding box center [419, 17] width 558 height 15
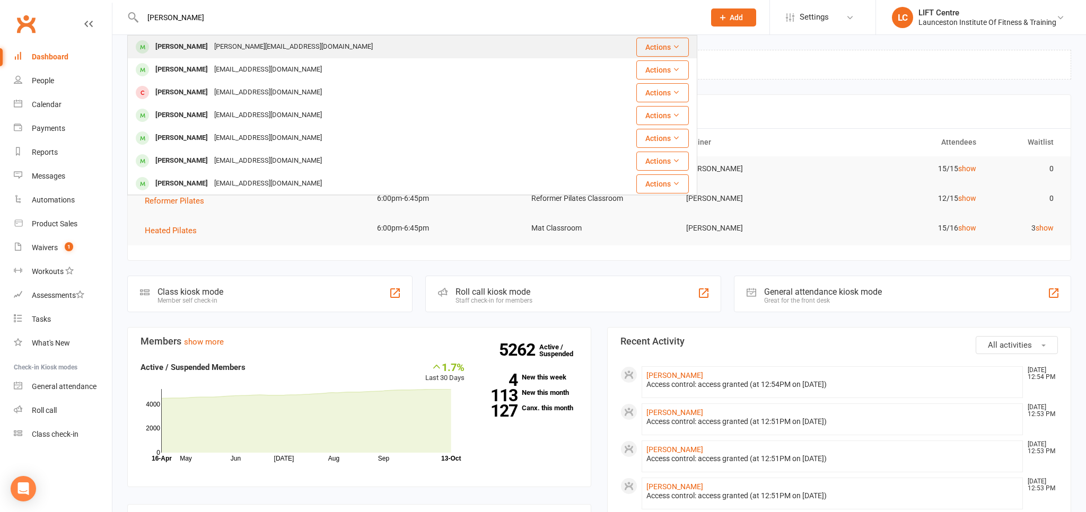
type input "shannon lam"
click at [176, 49] on div "[PERSON_NAME]" at bounding box center [181, 46] width 59 height 15
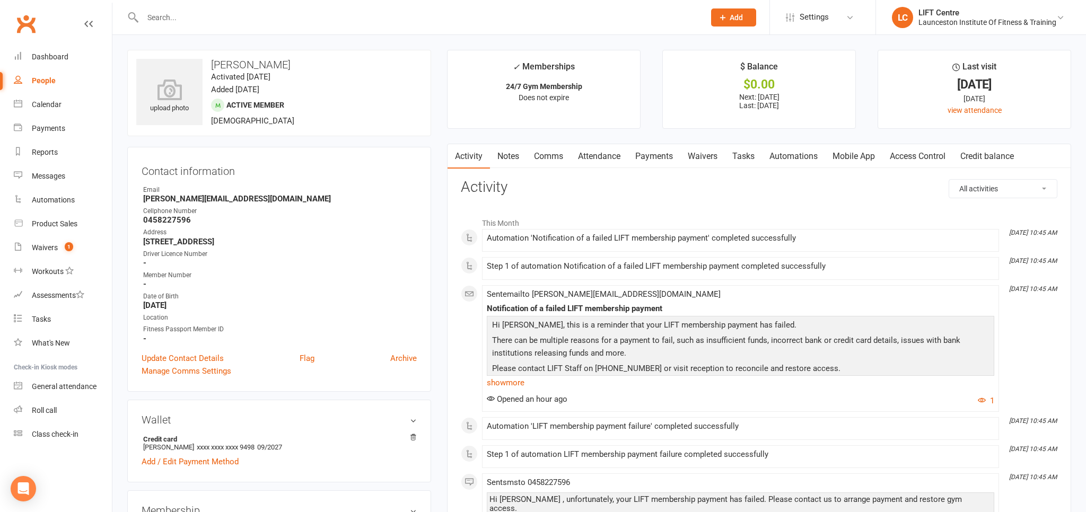
click at [655, 154] on link "Payments" at bounding box center [654, 156] width 53 height 24
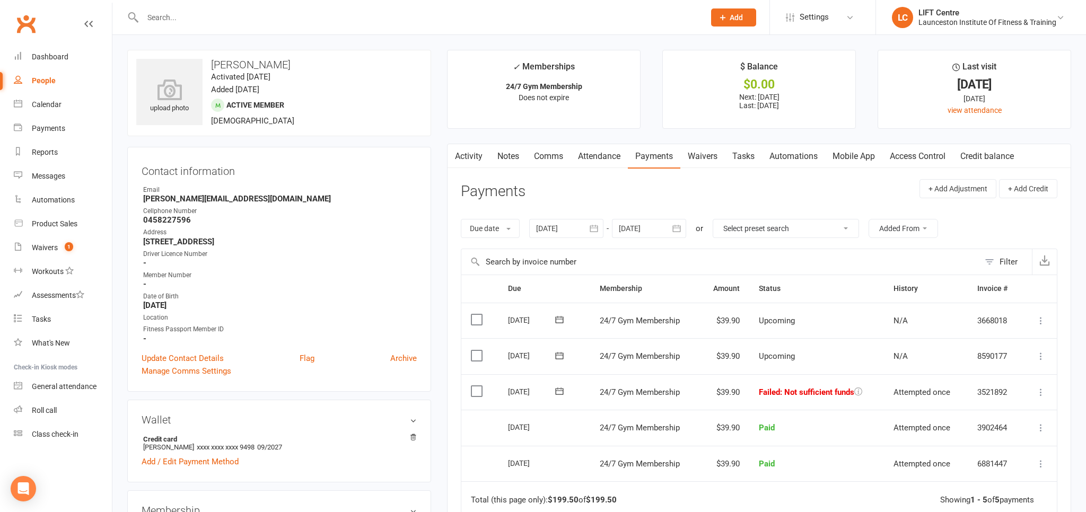
click at [1041, 392] on icon at bounding box center [1041, 392] width 11 height 11
click at [980, 493] on link "Retry now" at bounding box center [994, 498] width 105 height 21
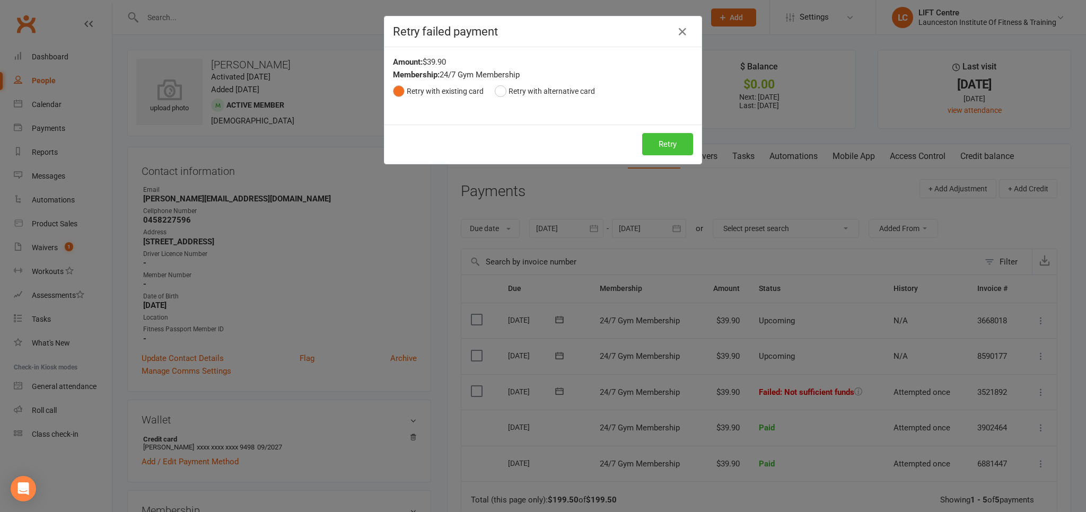
click at [676, 142] on button "Retry" at bounding box center [667, 144] width 51 height 22
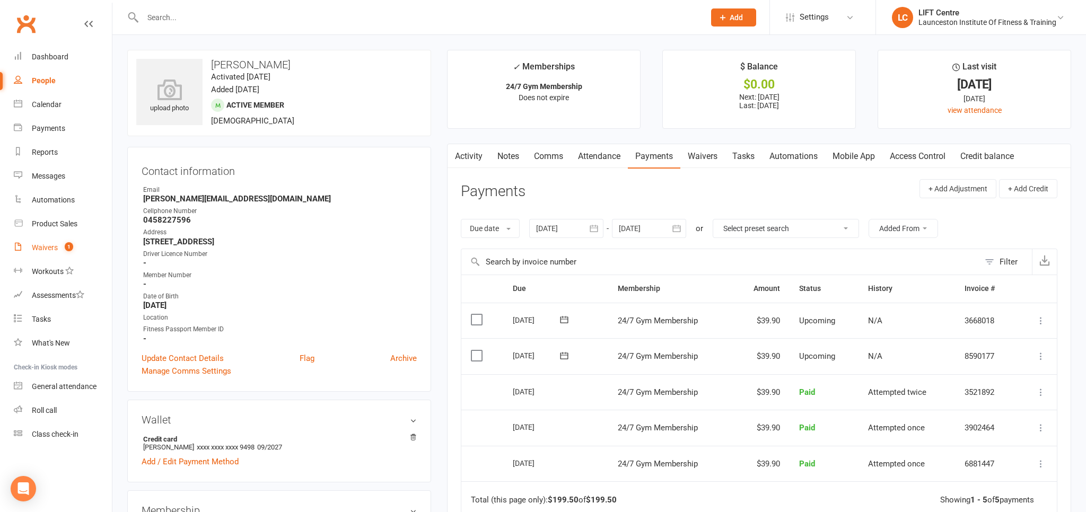
click at [40, 255] on link "Waivers 1" at bounding box center [63, 248] width 98 height 24
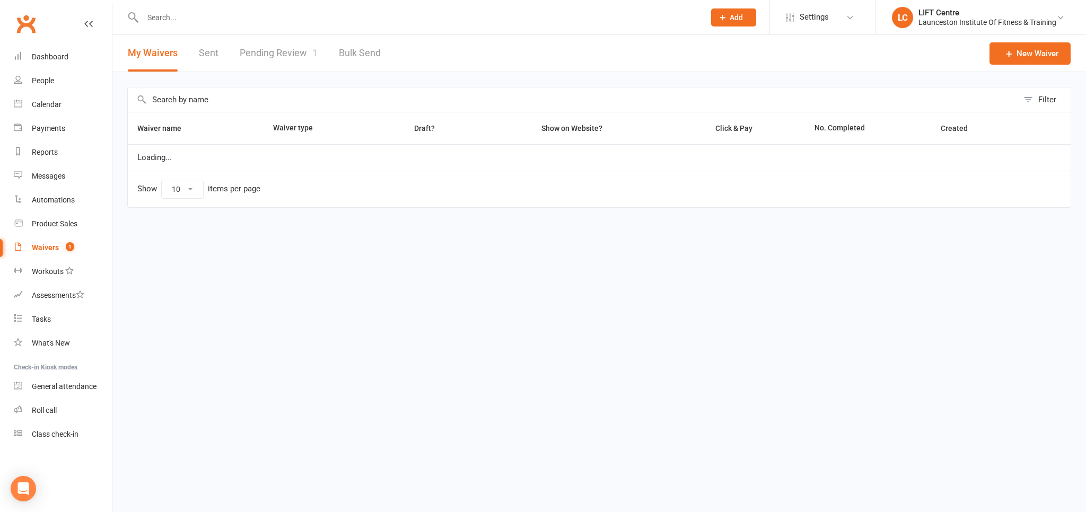
select select "50"
click at [294, 50] on link "Pending Review 1" at bounding box center [279, 53] width 78 height 37
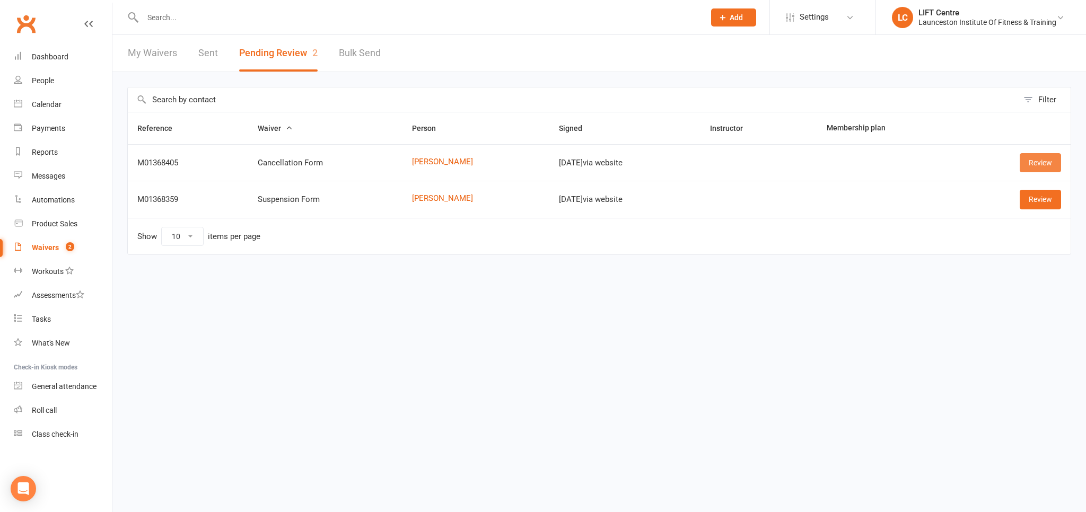
click at [1021, 158] on div "Review" at bounding box center [1016, 162] width 92 height 19
click at [1041, 165] on link "Review" at bounding box center [1040, 162] width 41 height 19
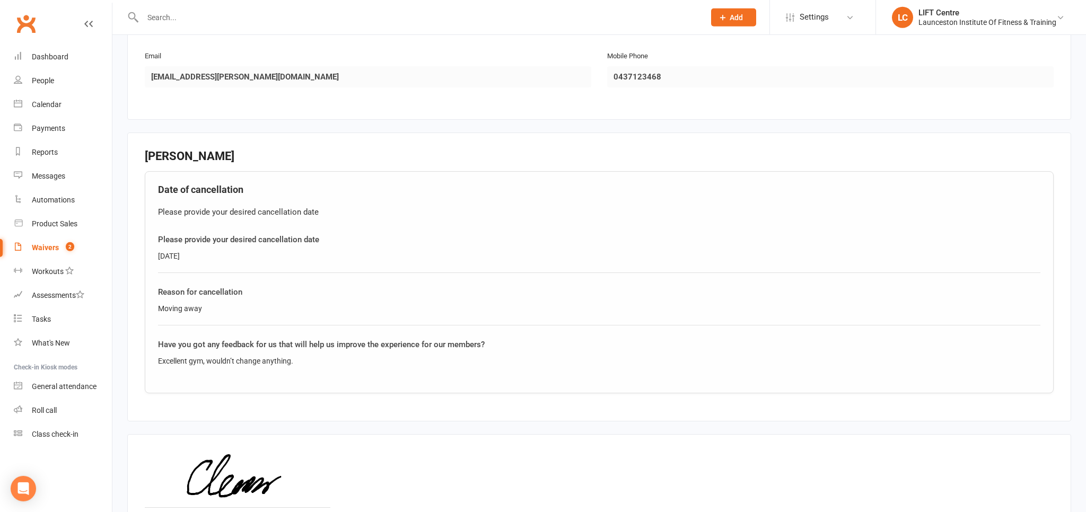
scroll to position [338, 0]
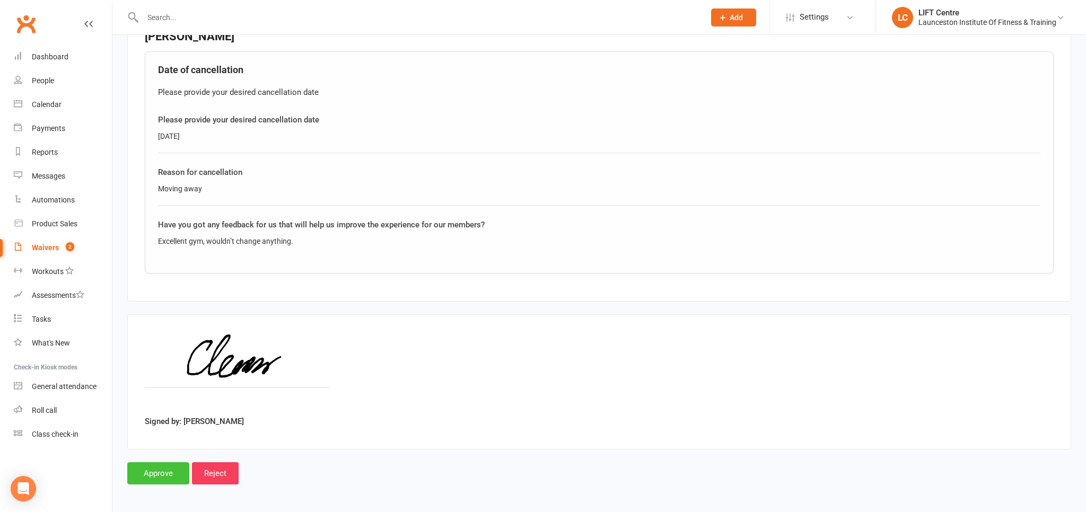
click at [179, 463] on input "Approve" at bounding box center [158, 474] width 62 height 22
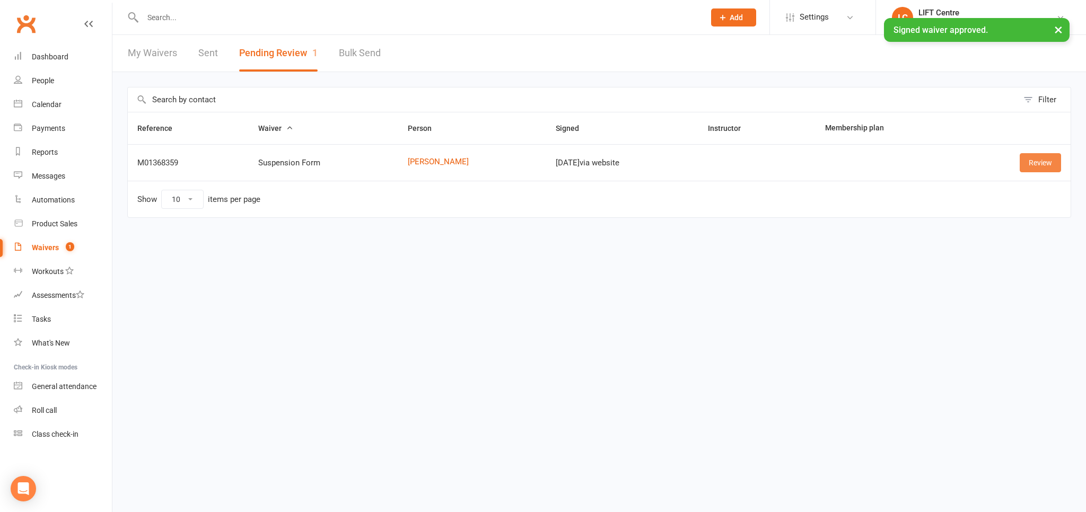
click at [1039, 155] on link "Review" at bounding box center [1040, 162] width 41 height 19
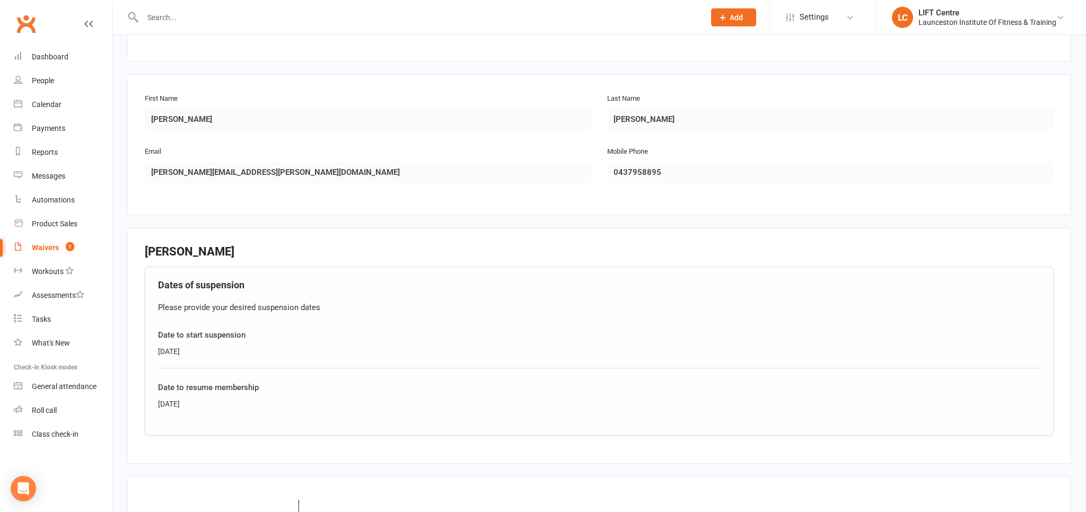
scroll to position [285, 0]
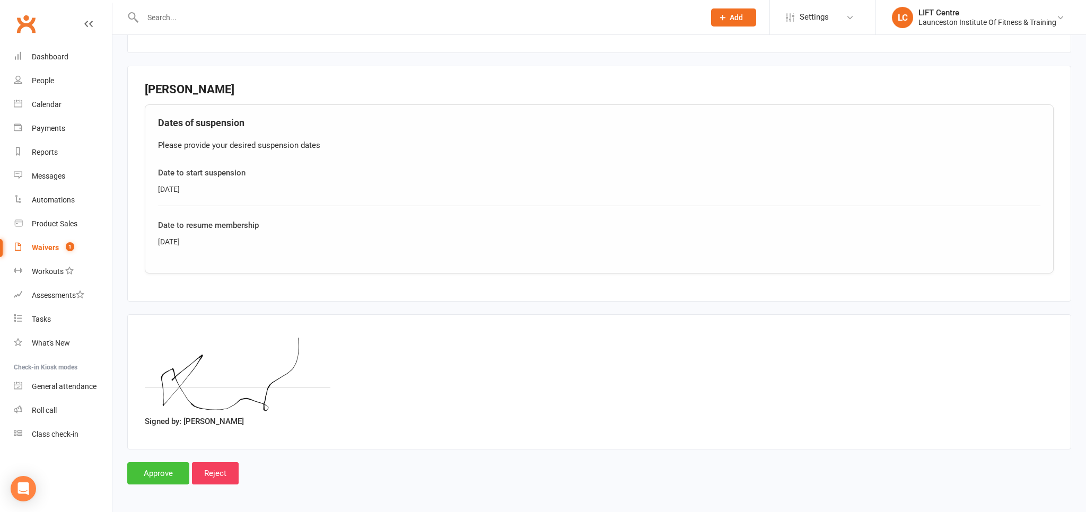
click at [162, 473] on input "Approve" at bounding box center [158, 474] width 62 height 22
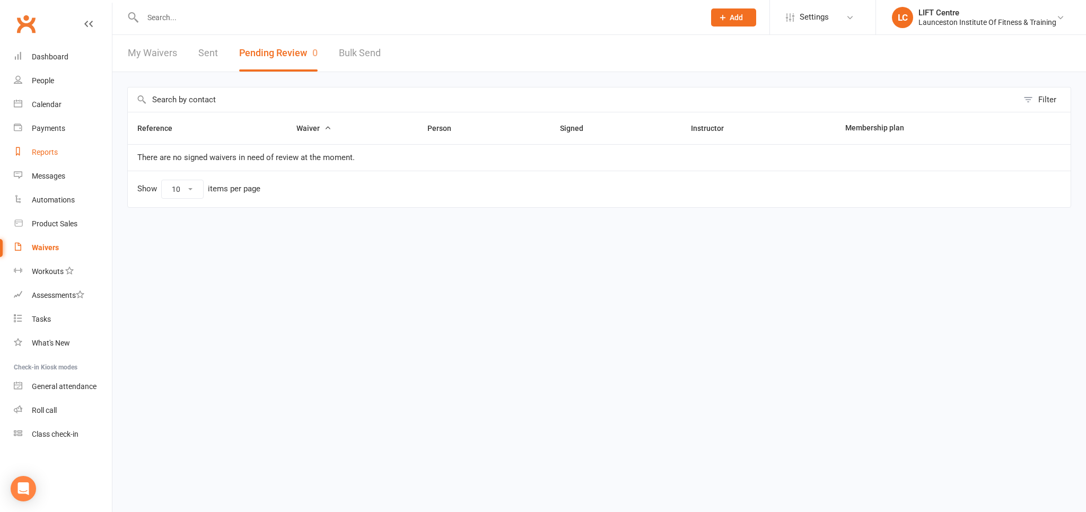
click at [53, 156] on div "Reports" at bounding box center [45, 152] width 26 height 8
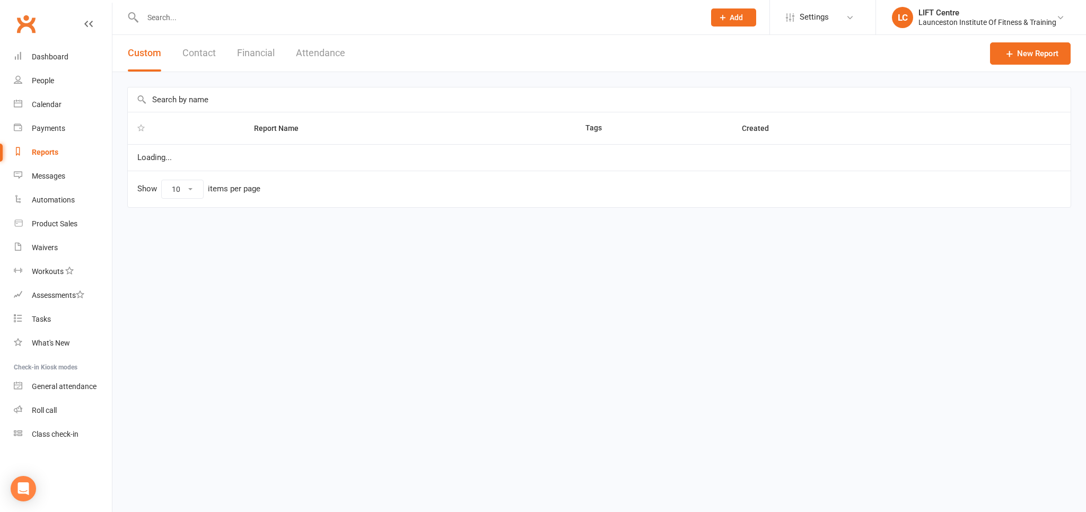
select select "100"
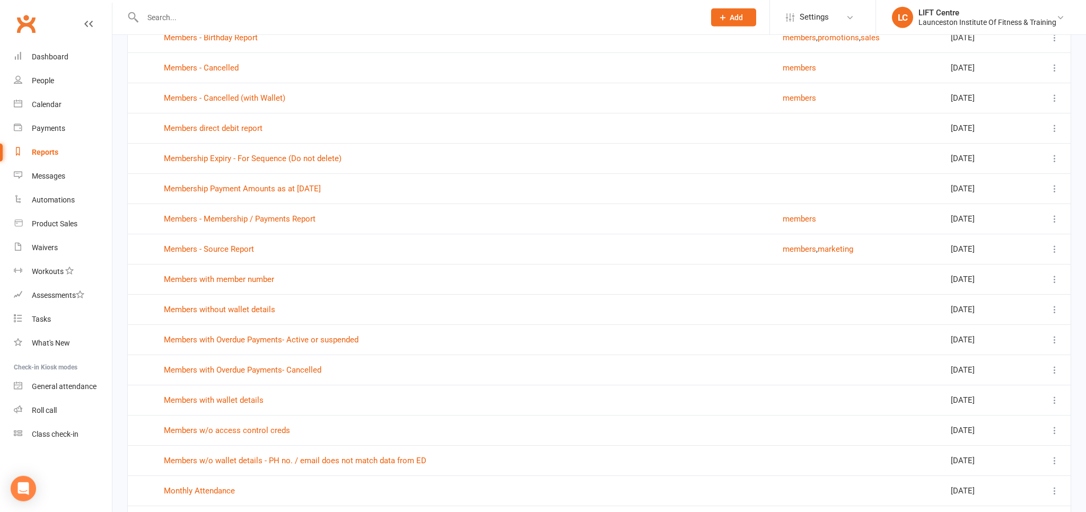
scroll to position [1232, 0]
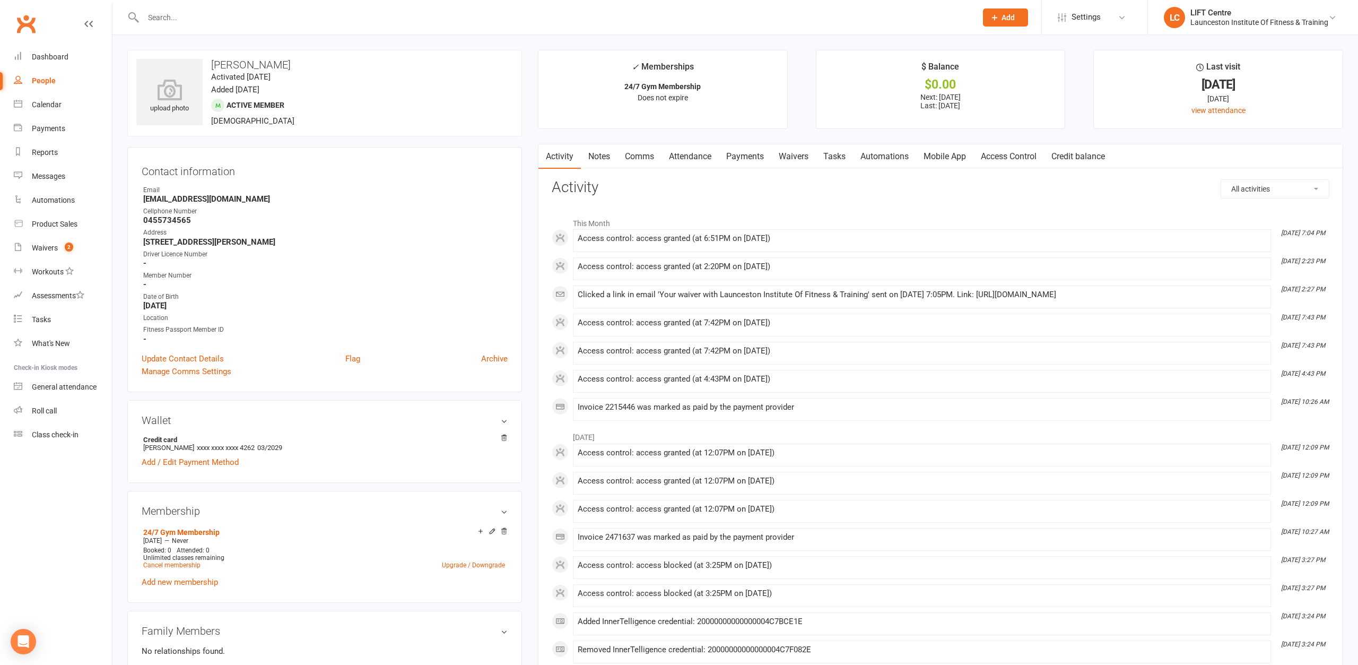
click at [319, 26] on div at bounding box center [548, 17] width 842 height 34
click at [317, 26] on div at bounding box center [548, 17] width 842 height 34
click at [309, 24] on input "text" at bounding box center [554, 17] width 829 height 15
type input "c"
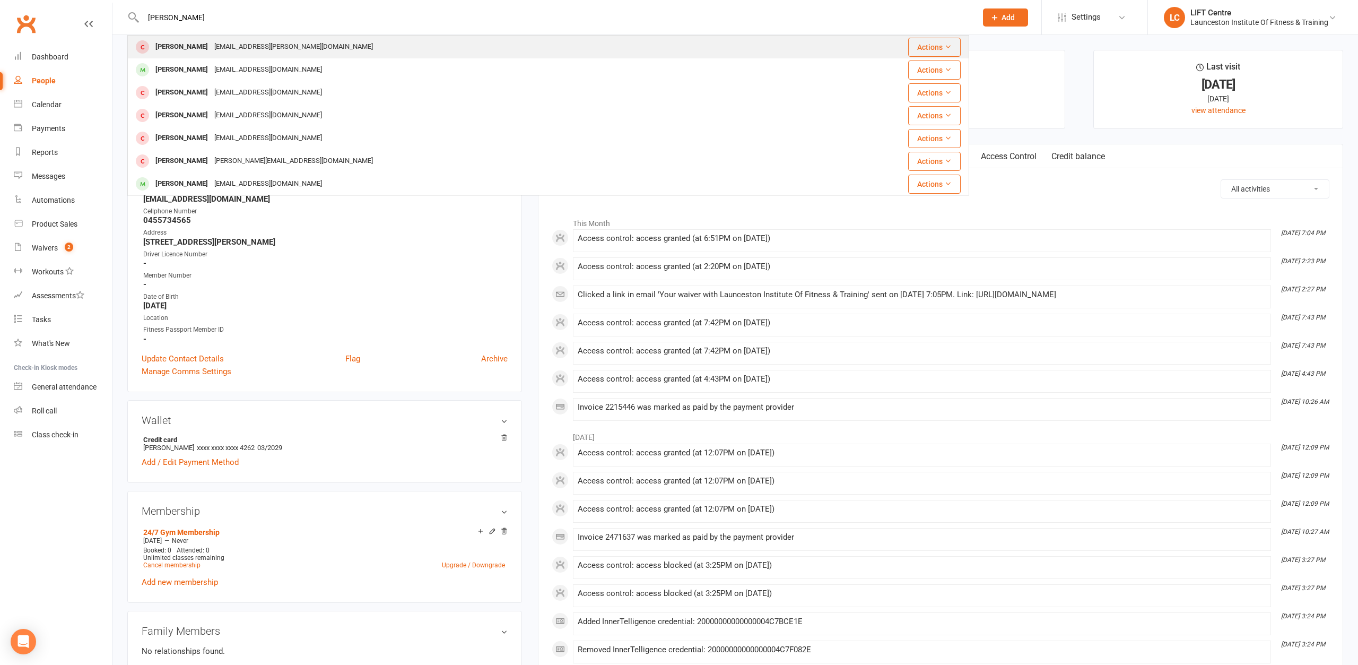
type input "[PERSON_NAME]"
click at [287, 38] on div "[PERSON_NAME] [PERSON_NAME][EMAIL_ADDRESS][PERSON_NAME][DOMAIN_NAME]" at bounding box center [477, 47] width 699 height 22
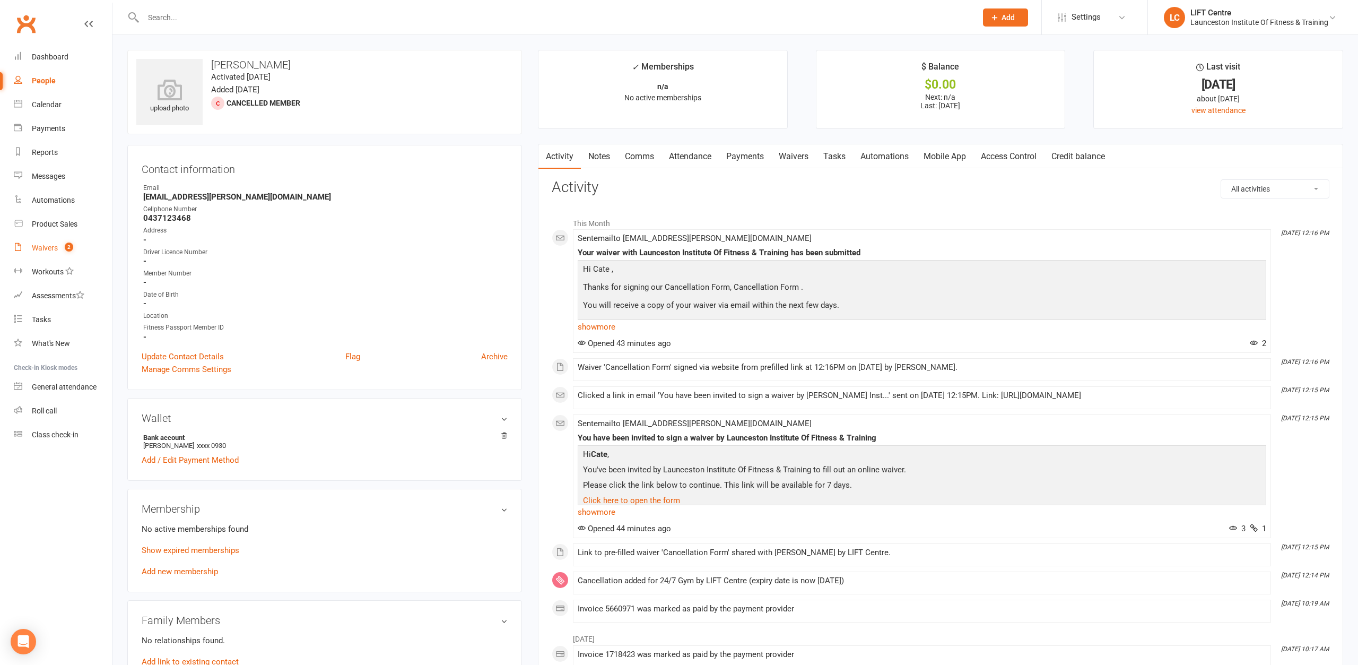
click at [29, 243] on link "Waivers 2" at bounding box center [63, 248] width 98 height 24
select select "50"
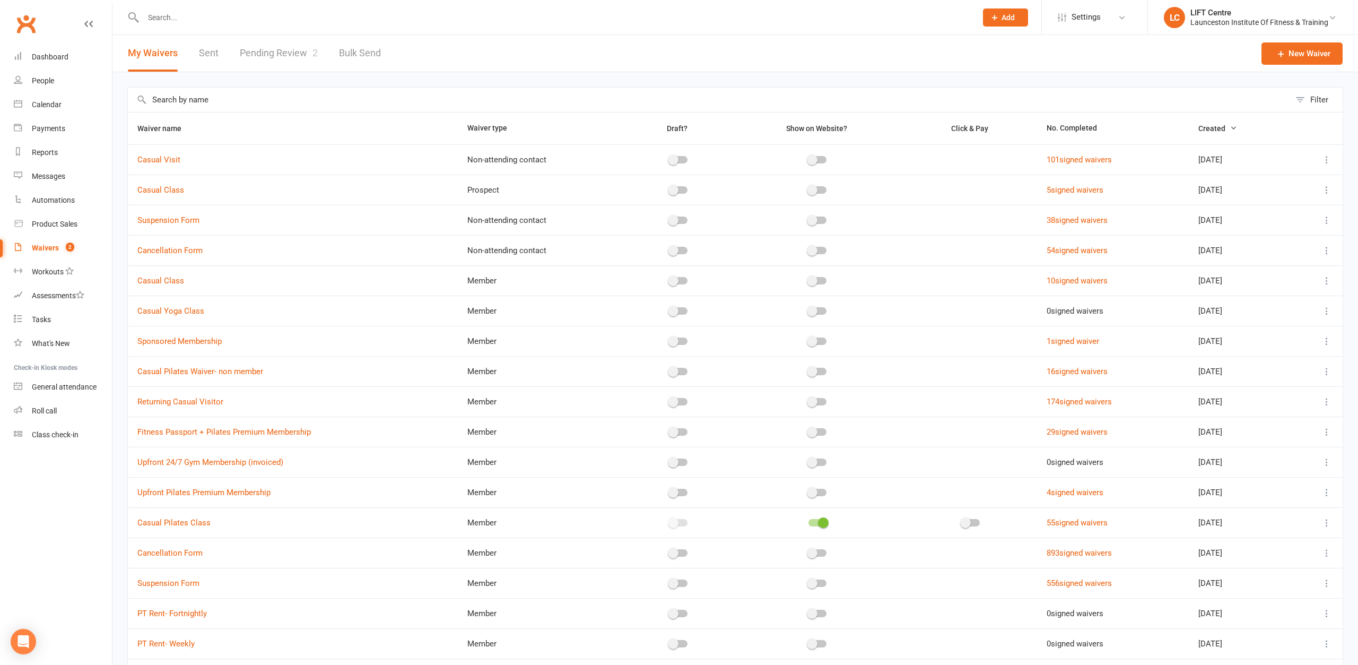
click at [287, 54] on link "Pending Review 2" at bounding box center [279, 53] width 78 height 37
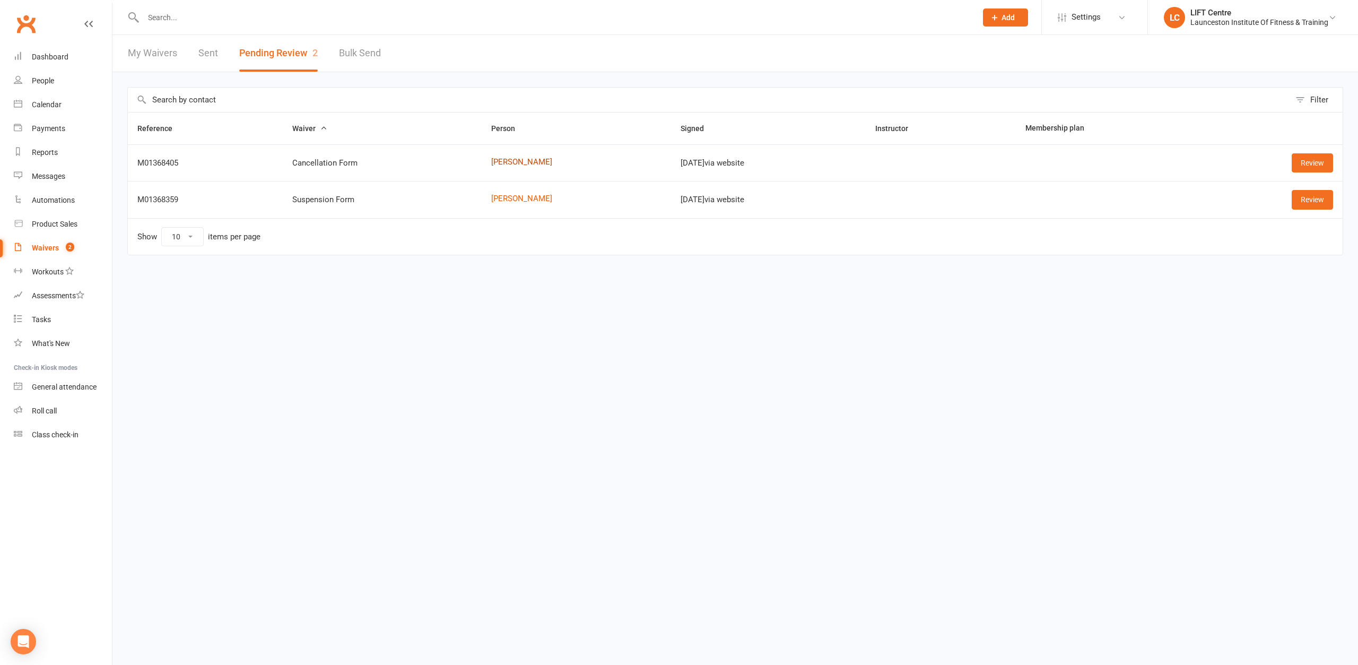
click at [498, 159] on link "[PERSON_NAME]" at bounding box center [576, 162] width 170 height 9
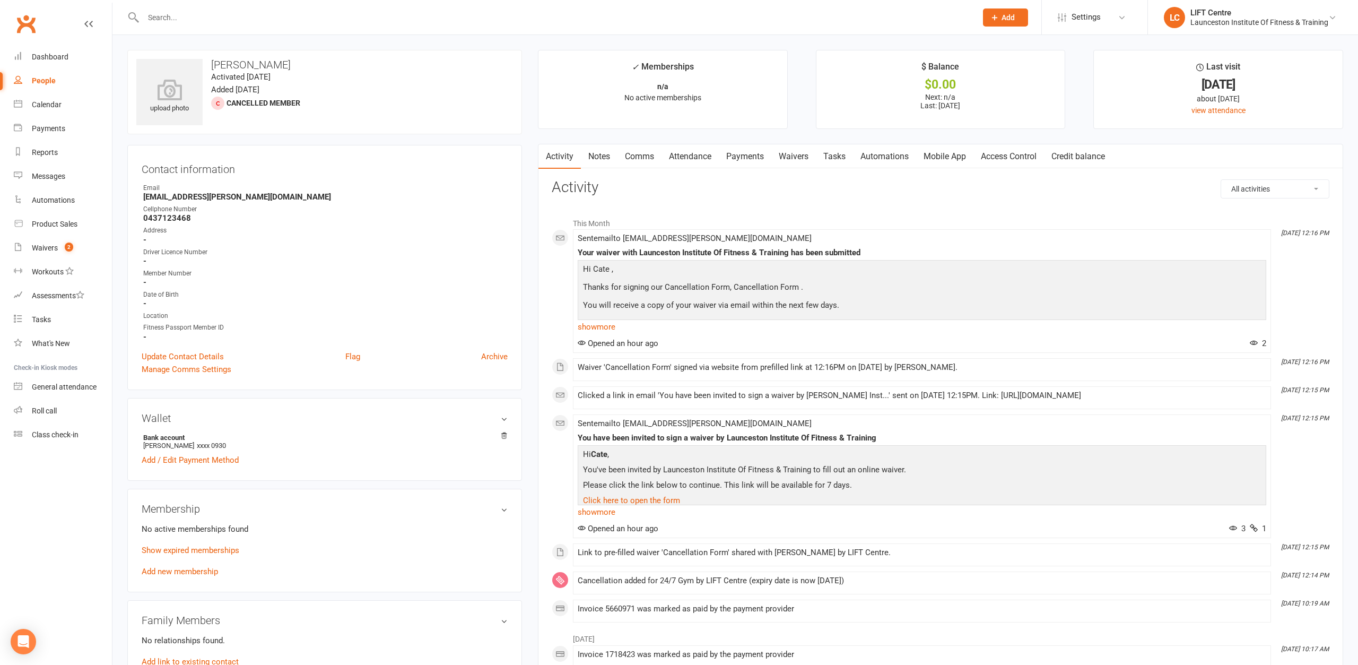
click at [199, 14] on input "text" at bounding box center [554, 17] width 829 height 15
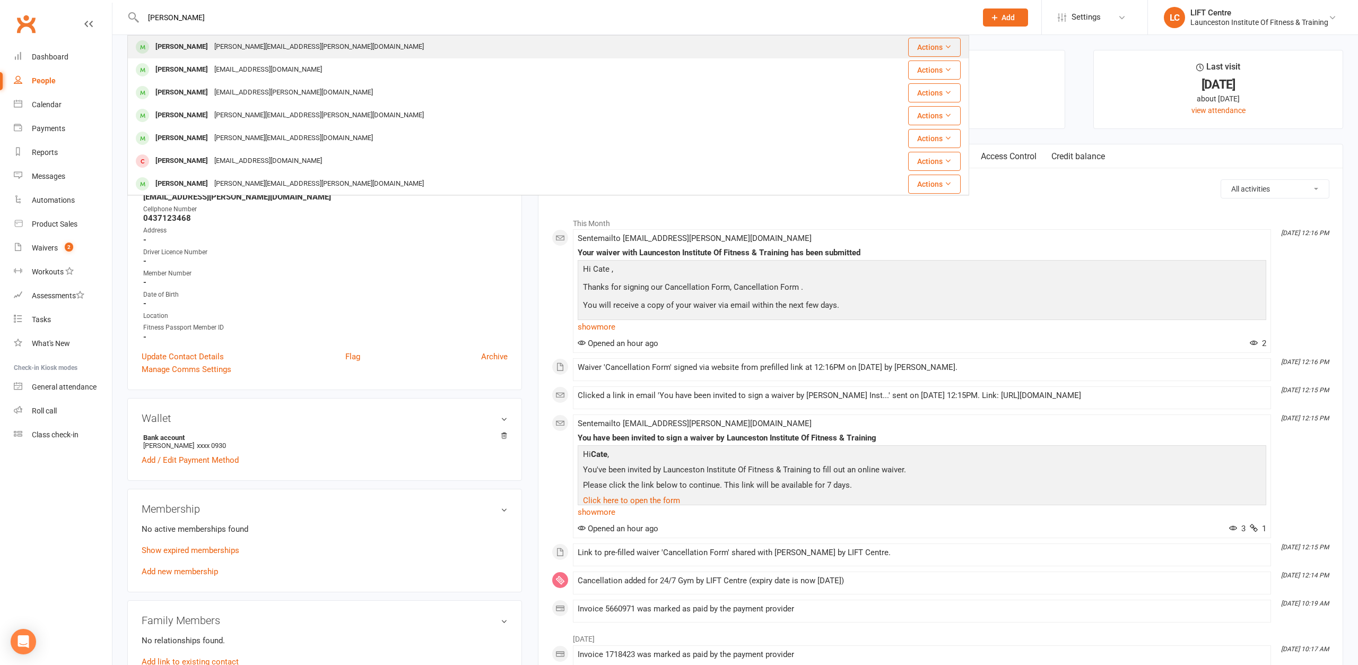
type input "[PERSON_NAME]"
click at [399, 51] on div "[PERSON_NAME] [PERSON_NAME][EMAIL_ADDRESS][PERSON_NAME][DOMAIN_NAME]" at bounding box center [477, 47] width 699 height 22
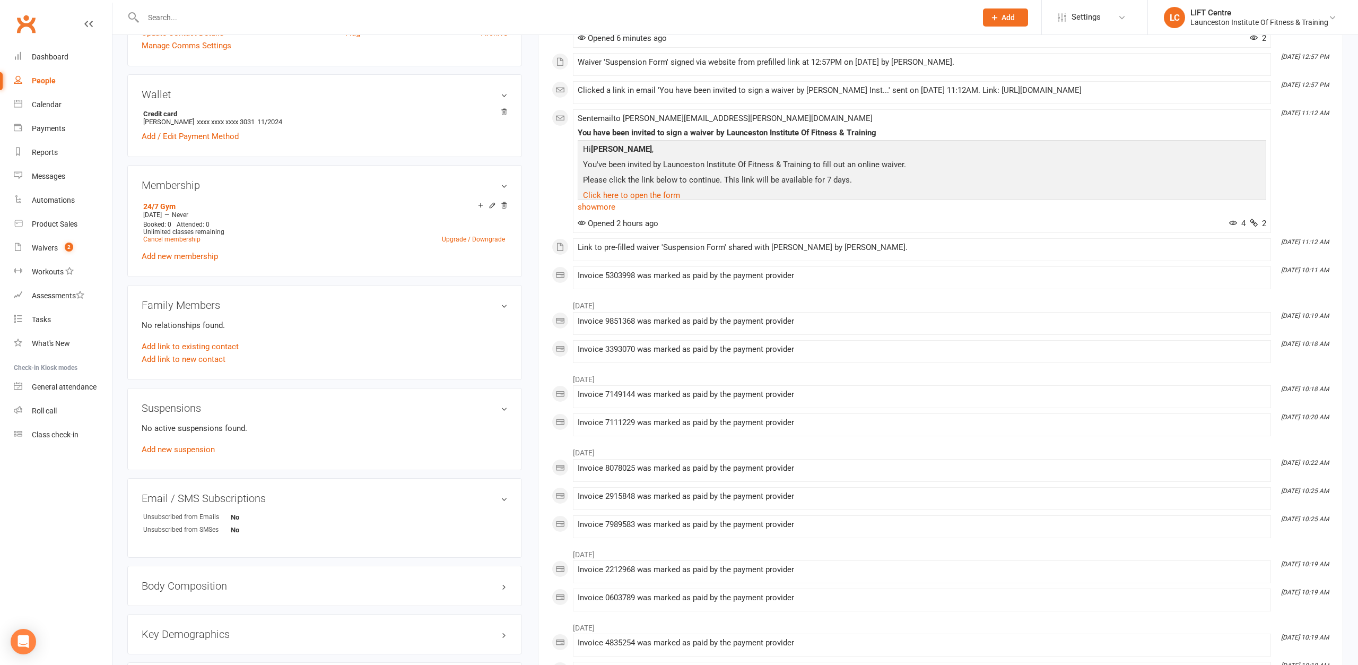
scroll to position [433, 0]
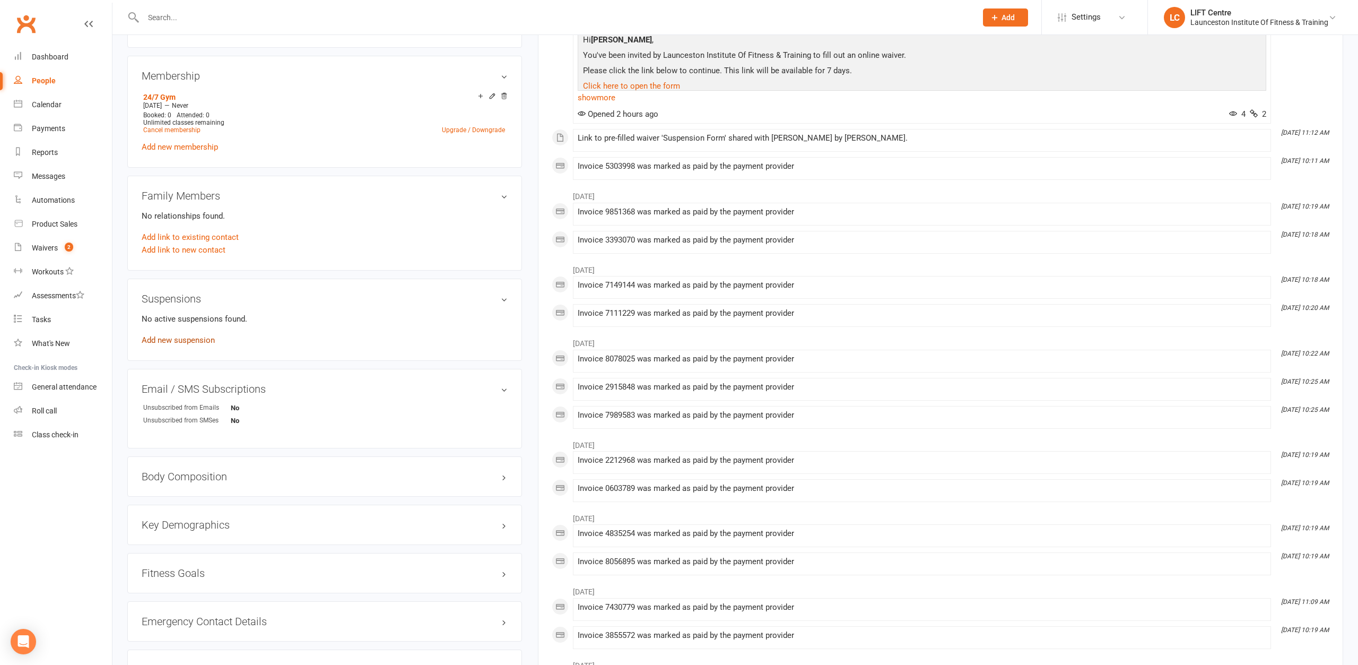
click at [164, 337] on link "Add new suspension" at bounding box center [178, 340] width 73 height 10
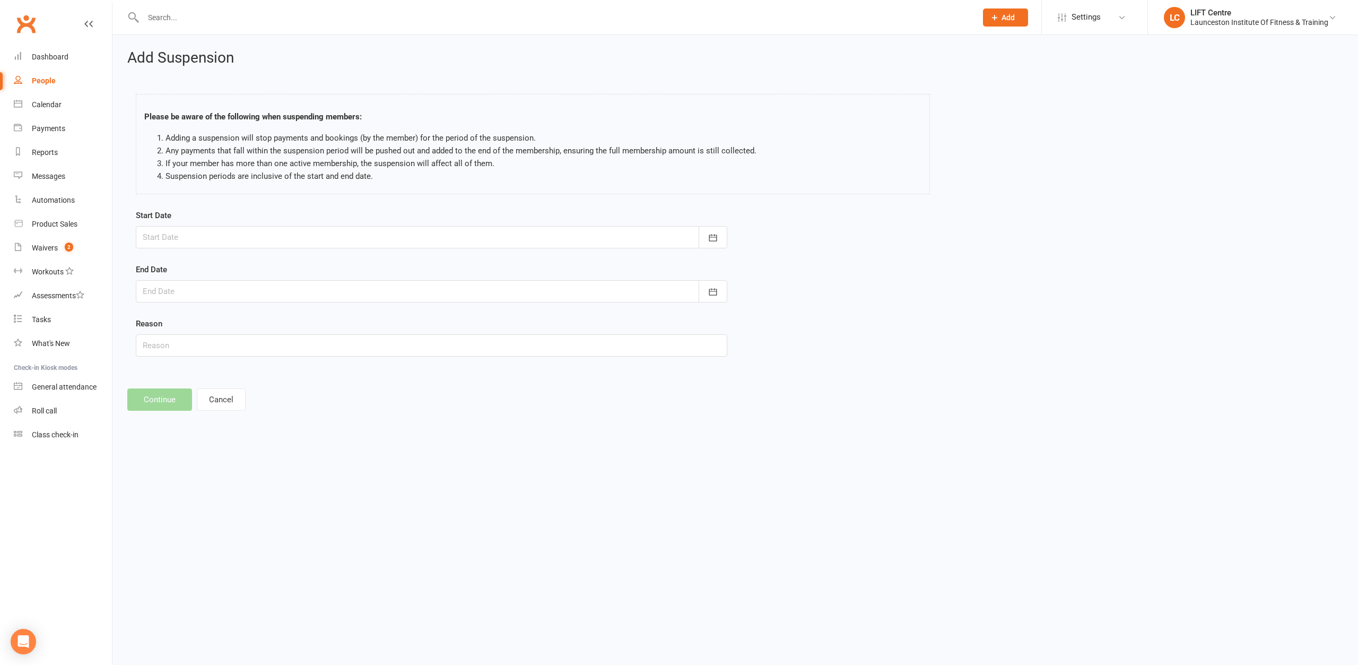
click at [248, 234] on div at bounding box center [431, 237] width 591 height 22
click at [197, 342] on button "13" at bounding box center [202, 344] width 22 height 19
type input "[DATE]"
click at [210, 298] on div at bounding box center [431, 291] width 591 height 22
click at [326, 316] on button "button" at bounding box center [321, 318] width 23 height 19
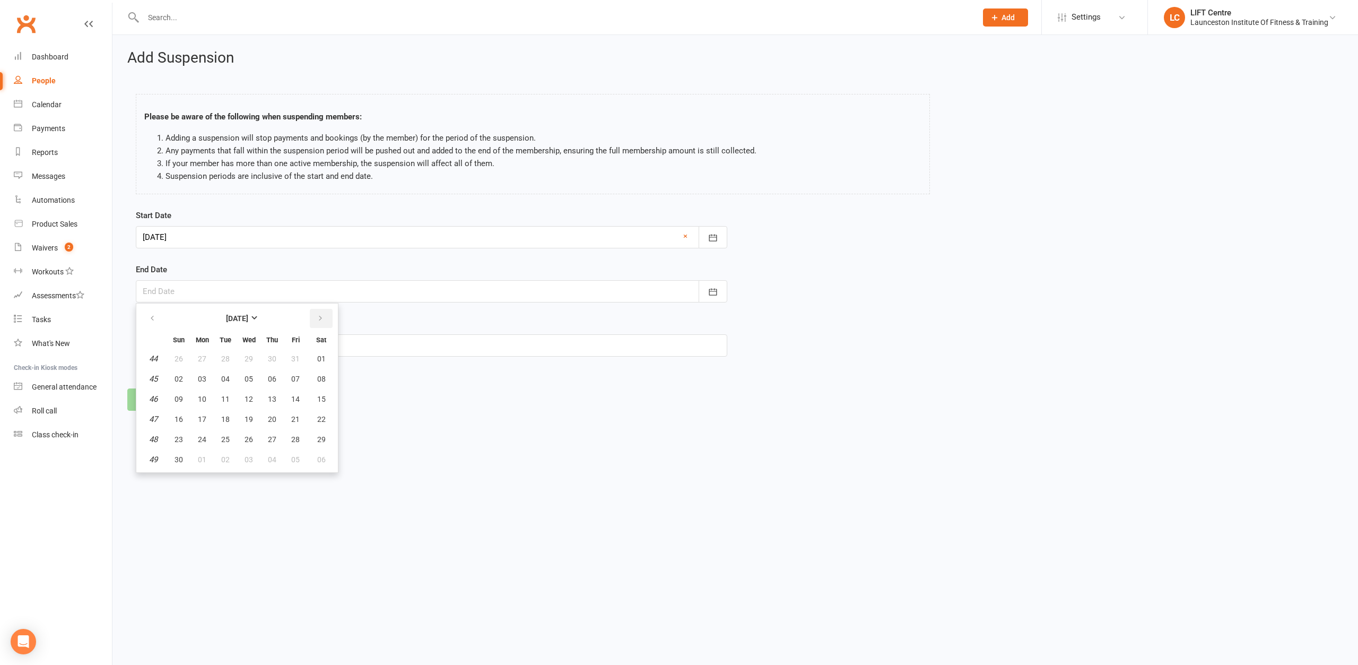
click at [324, 316] on button "button" at bounding box center [321, 318] width 23 height 19
click at [227, 398] on span "13" at bounding box center [225, 399] width 8 height 8
type input "[DATE]"
click at [149, 397] on button "Continue" at bounding box center [159, 399] width 65 height 22
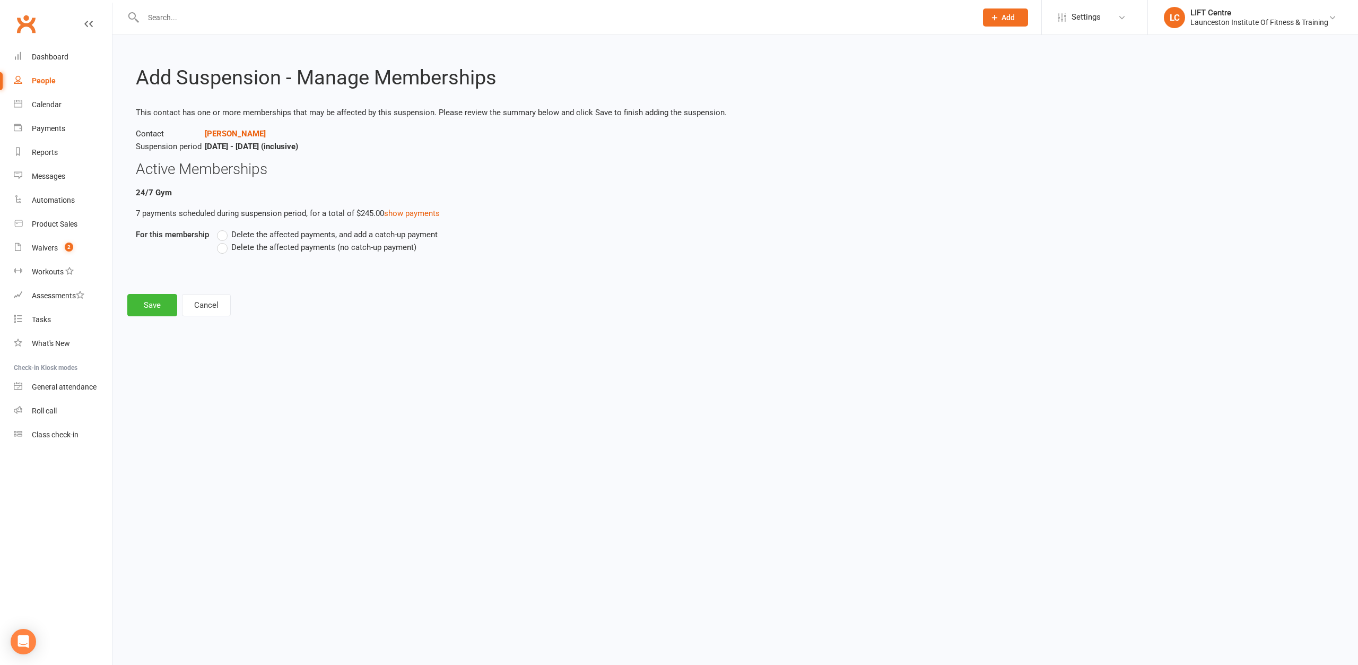
drag, startPoint x: 224, startPoint y: 247, endPoint x: 206, endPoint y: 260, distance: 22.4
click at [223, 247] on label "Delete the affected payments (no catch-up payment)" at bounding box center [316, 247] width 199 height 13
click at [227, 246] on label "Delete the affected payments (no catch-up payment)" at bounding box center [316, 247] width 199 height 13
click at [224, 241] on input "Delete the affected payments (no catch-up payment)" at bounding box center [220, 241] width 7 height 0
click at [151, 304] on button "Save" at bounding box center [152, 305] width 50 height 22
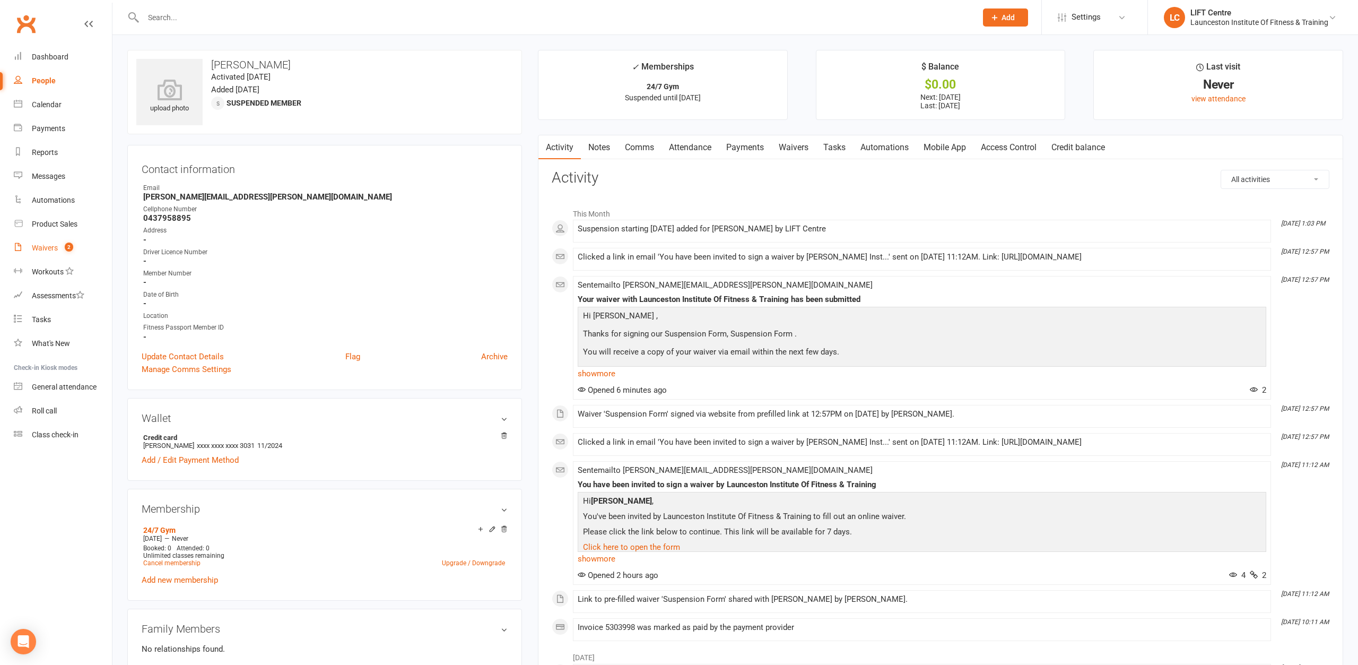
click at [58, 243] on link "Waivers 2" at bounding box center [63, 248] width 98 height 24
select select "50"
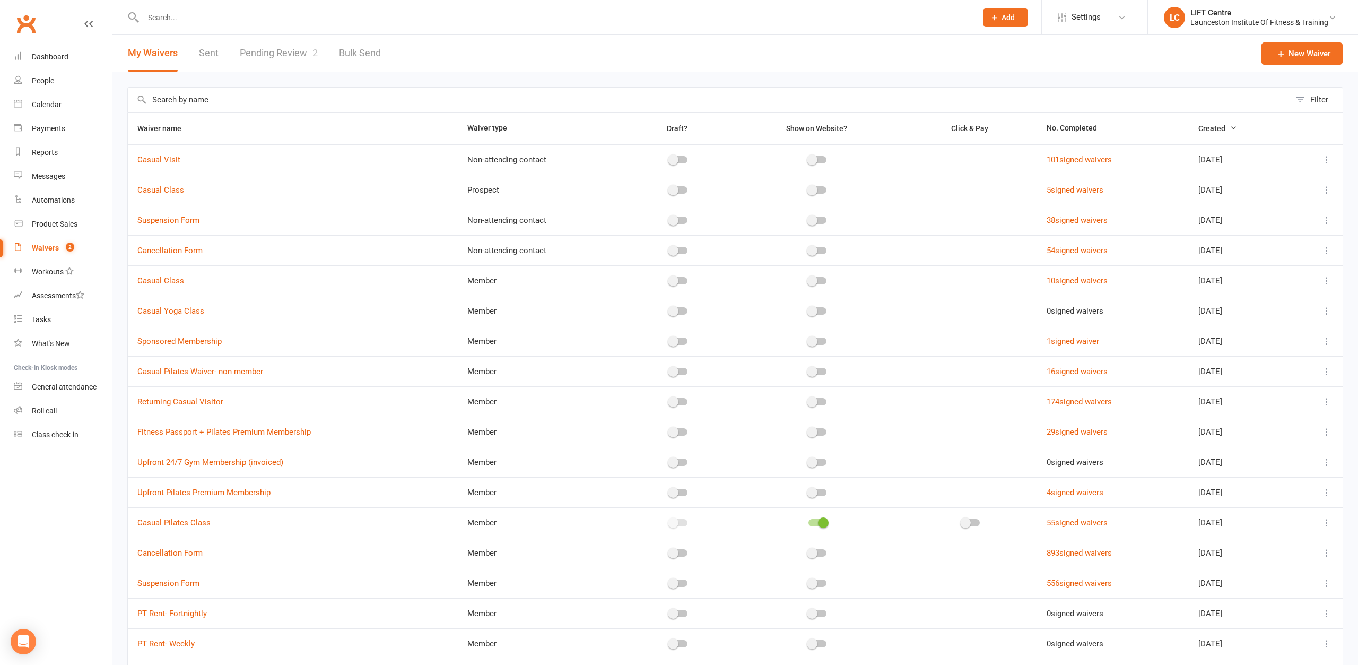
click at [260, 44] on link "Pending Review 2" at bounding box center [279, 53] width 78 height 37
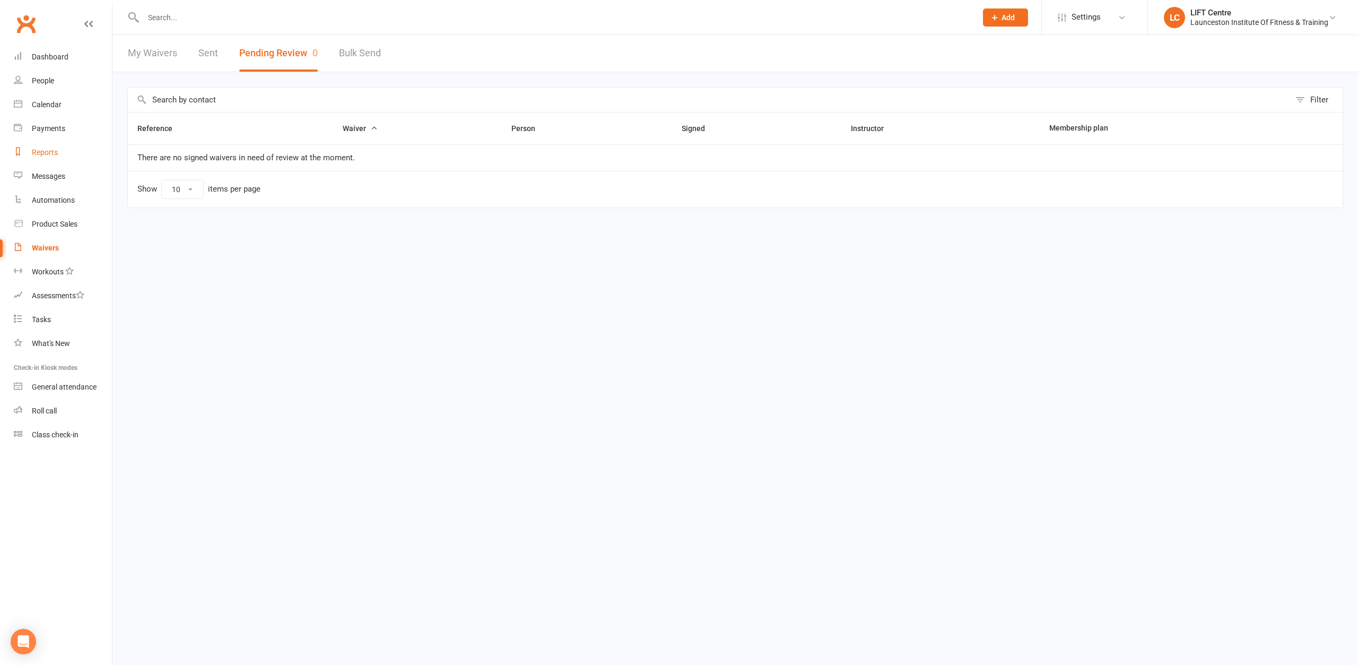
click at [60, 147] on link "Reports" at bounding box center [63, 153] width 98 height 24
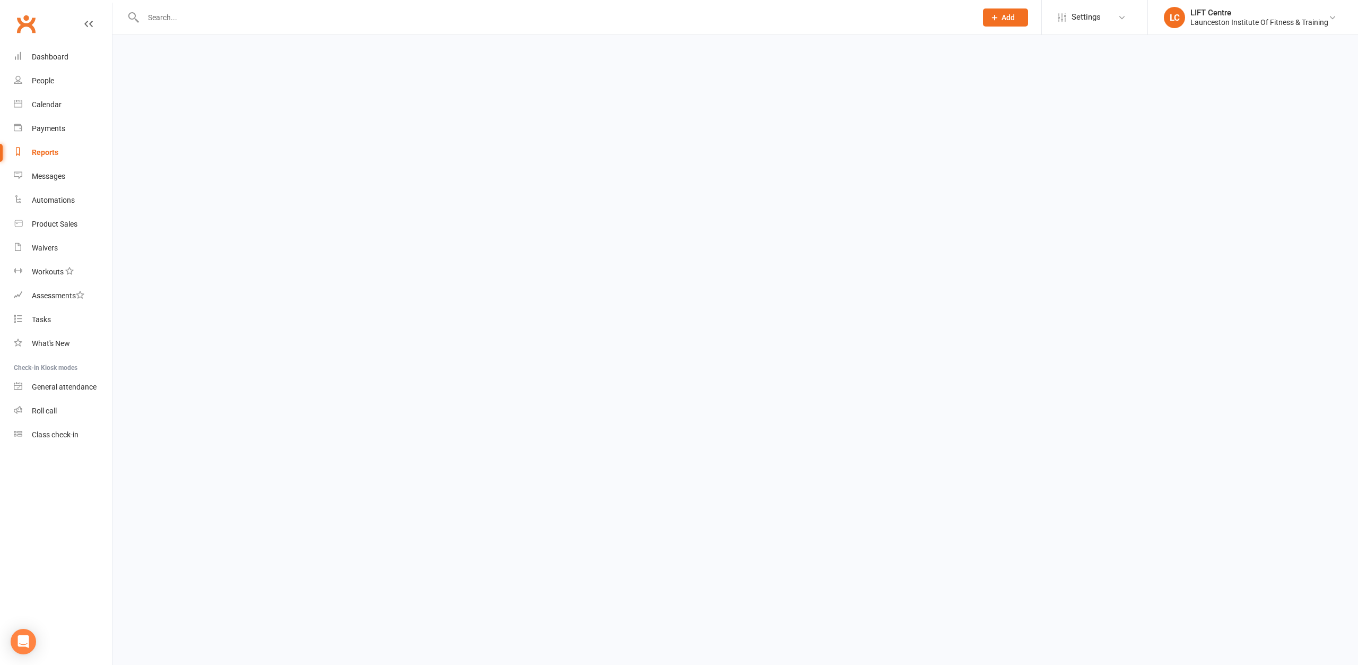
select select "100"
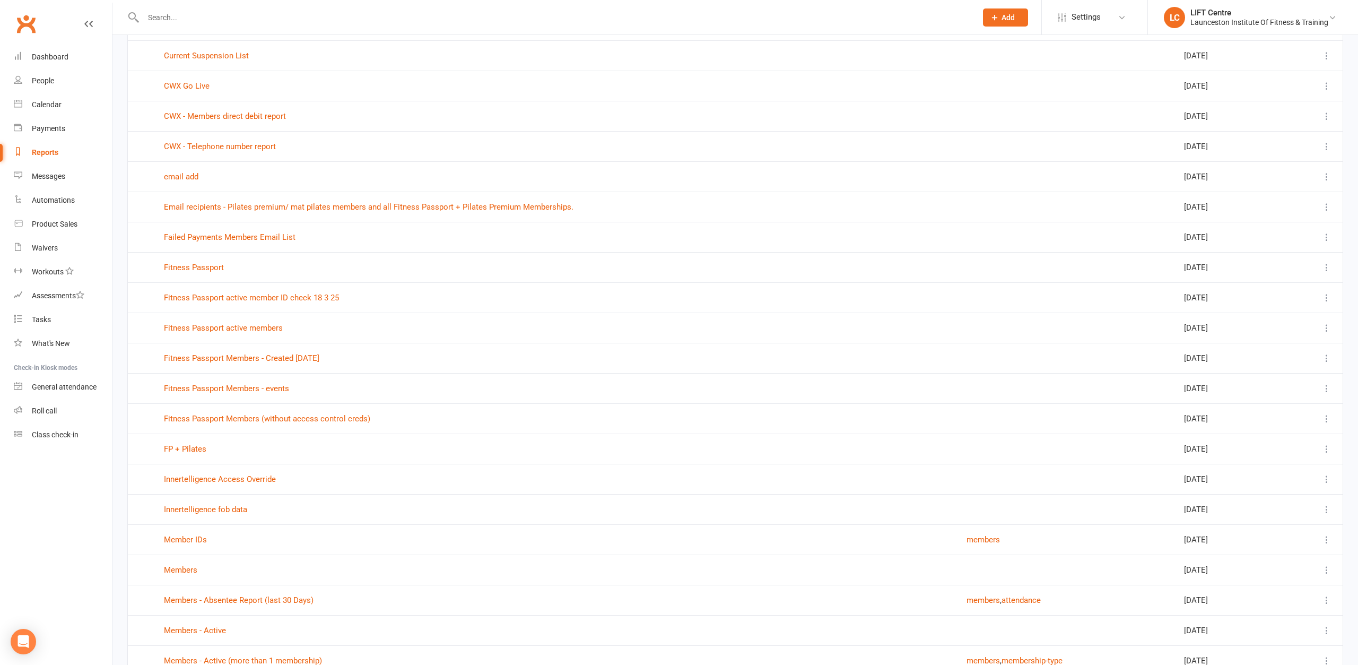
scroll to position [433, 0]
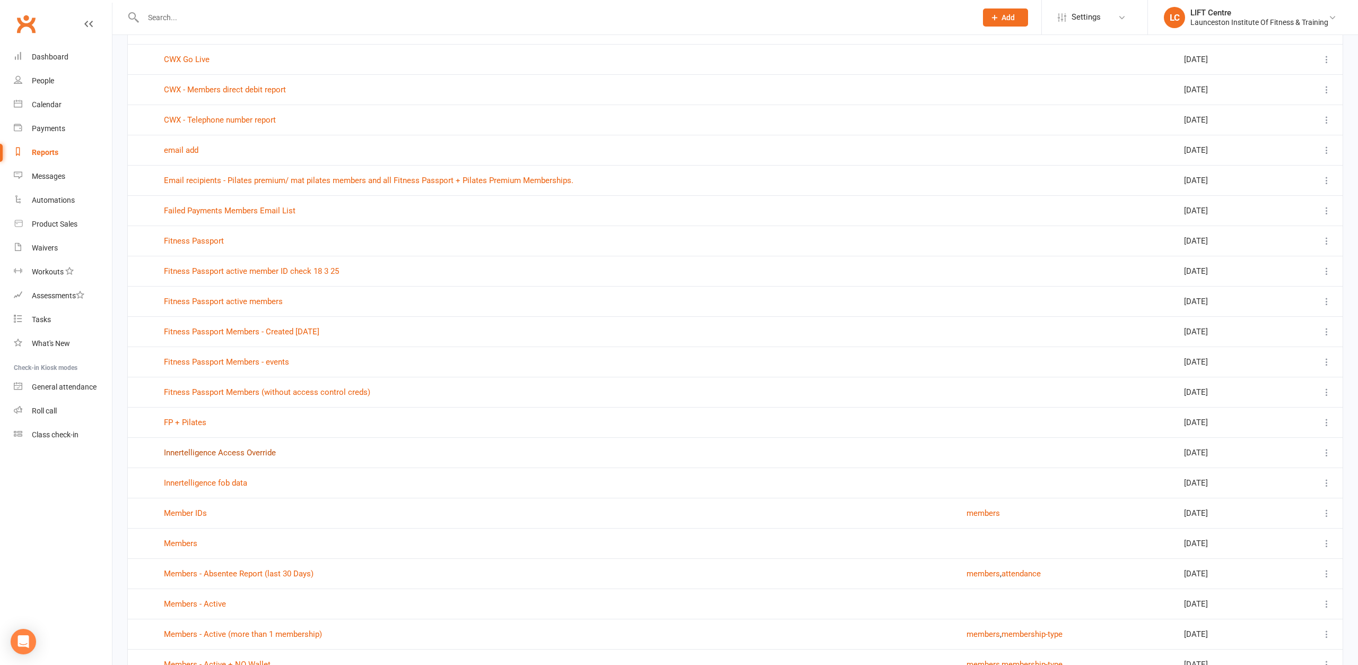
click at [253, 451] on link "Innertelligence Access Override" at bounding box center [220, 453] width 112 height 10
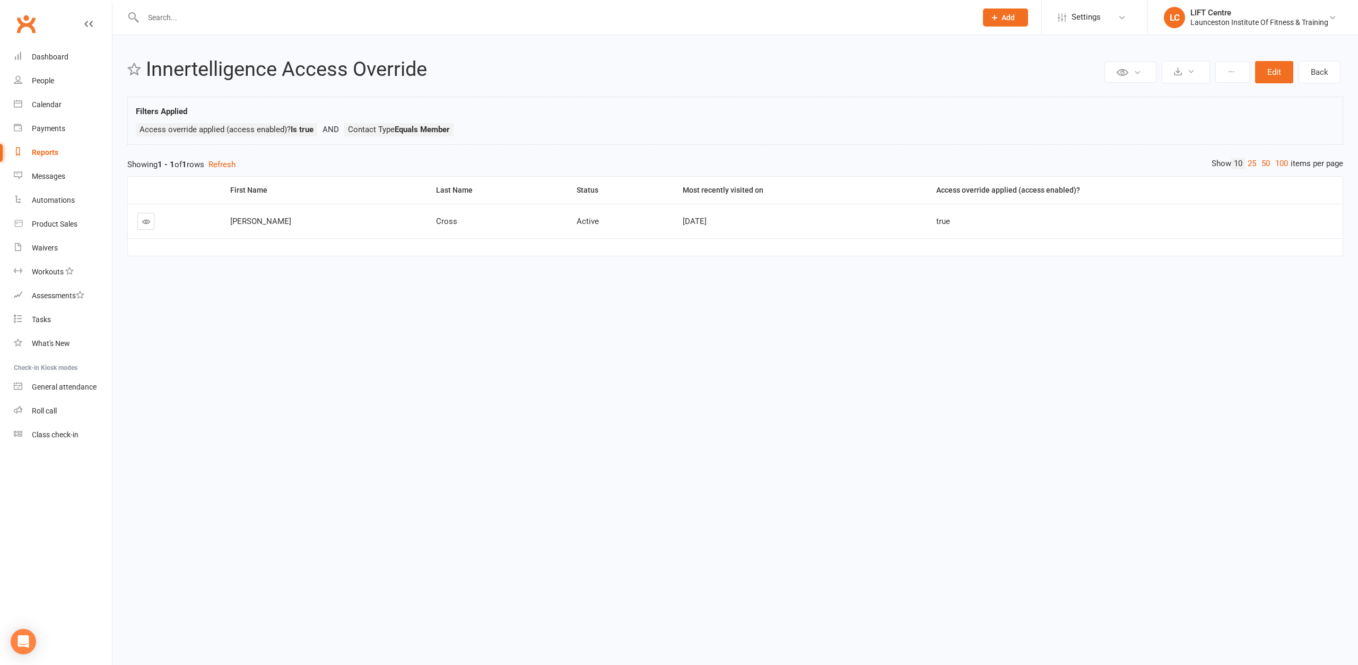
click at [139, 222] on link at bounding box center [145, 221] width 17 height 17
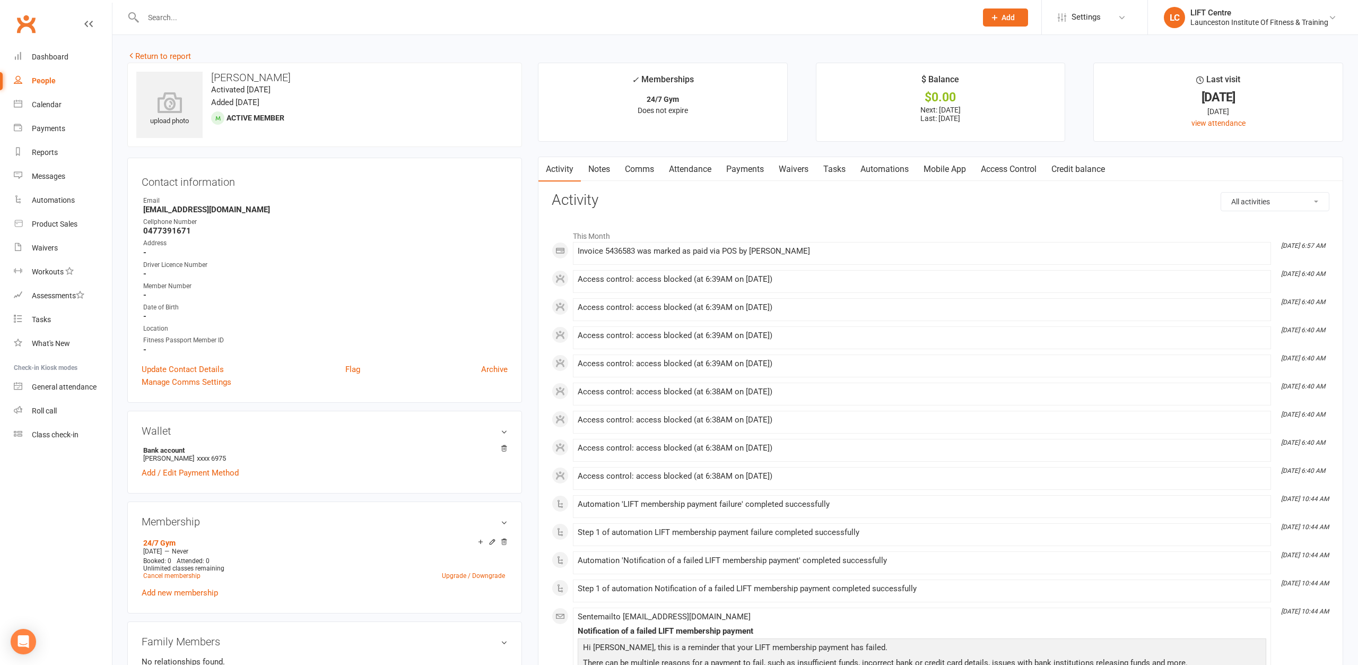
click at [1028, 166] on link "Access Control" at bounding box center [1008, 169] width 71 height 24
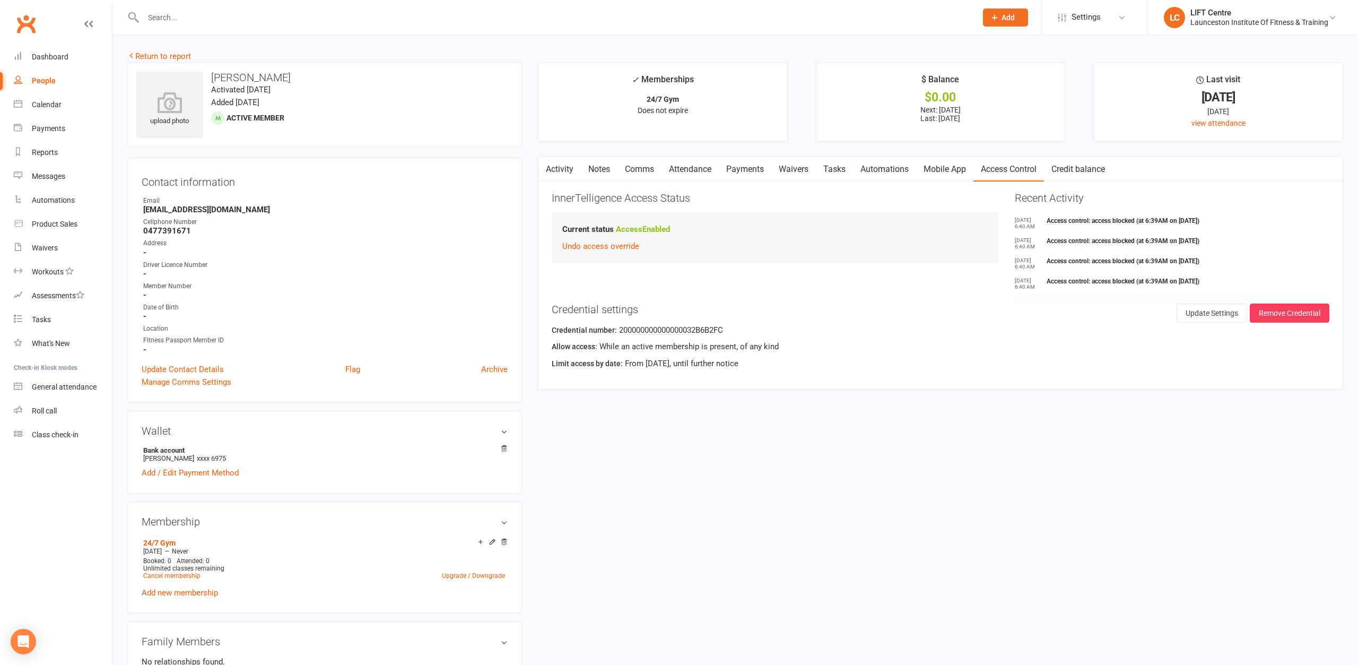
click at [752, 160] on link "Payments" at bounding box center [745, 169] width 53 height 24
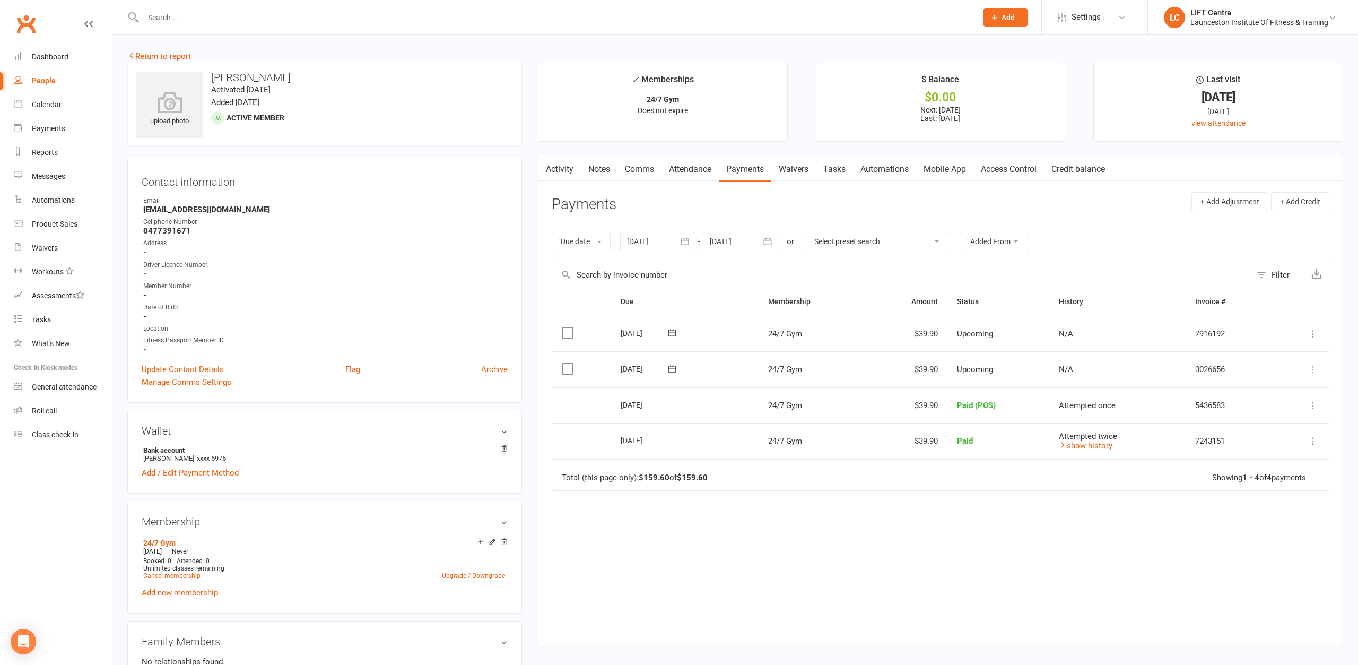
drag, startPoint x: 1005, startPoint y: 170, endPoint x: 991, endPoint y: 176, distance: 14.8
click at [1002, 171] on link "Access Control" at bounding box center [1008, 169] width 71 height 24
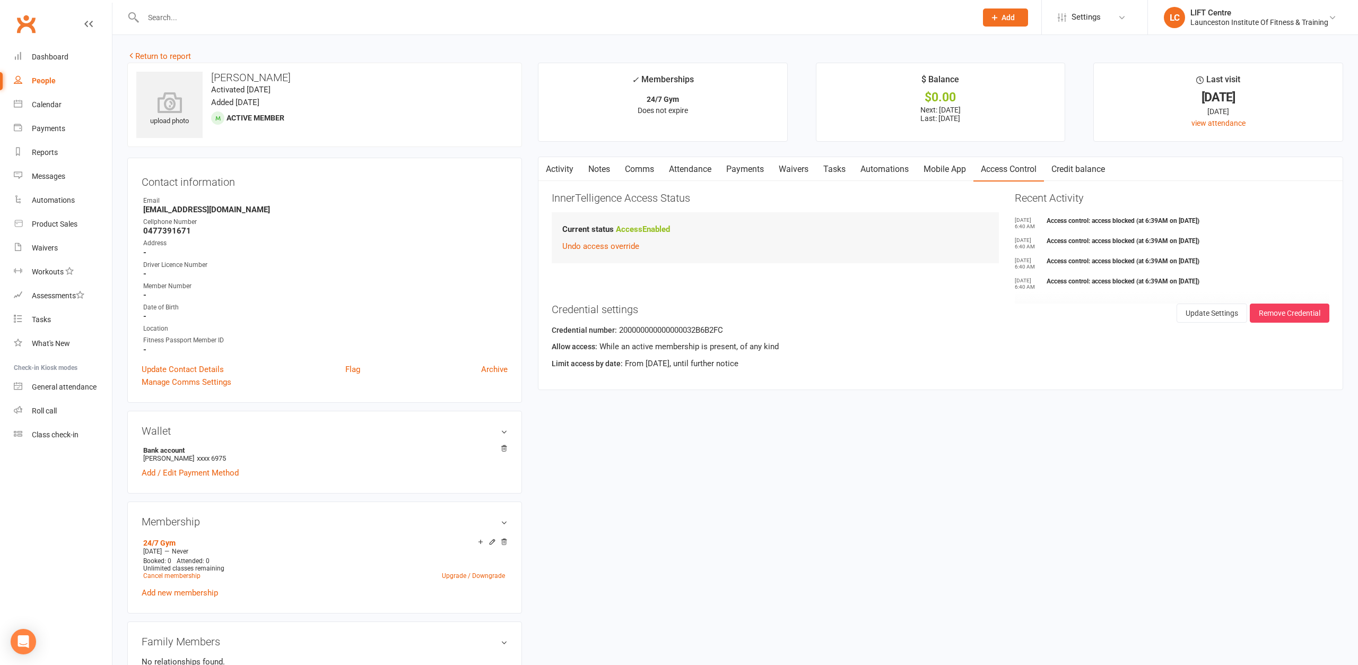
click at [616, 255] on div "Current status Access Enabled Undo access override" at bounding box center [775, 237] width 447 height 51
click at [607, 246] on button "Undo access override" at bounding box center [600, 246] width 77 height 13
click at [147, 55] on link "Return to report" at bounding box center [159, 56] width 64 height 10
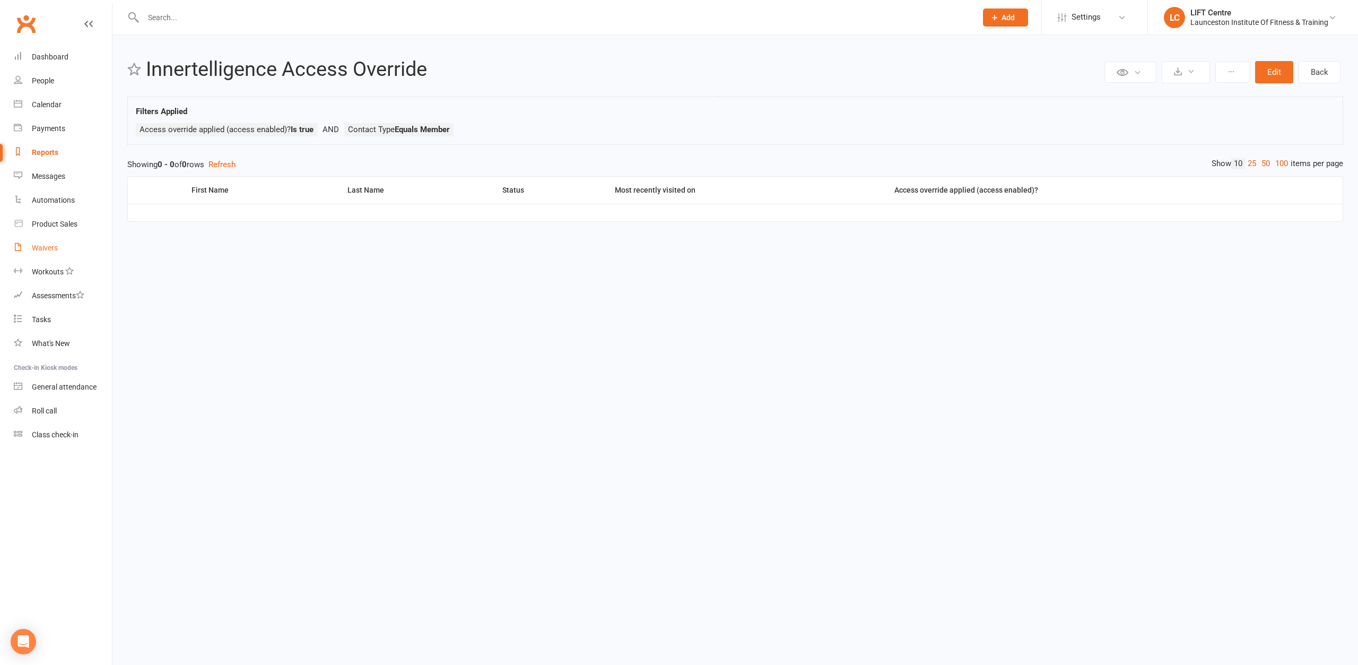
click at [58, 249] on div "Waivers" at bounding box center [45, 247] width 26 height 8
select select "50"
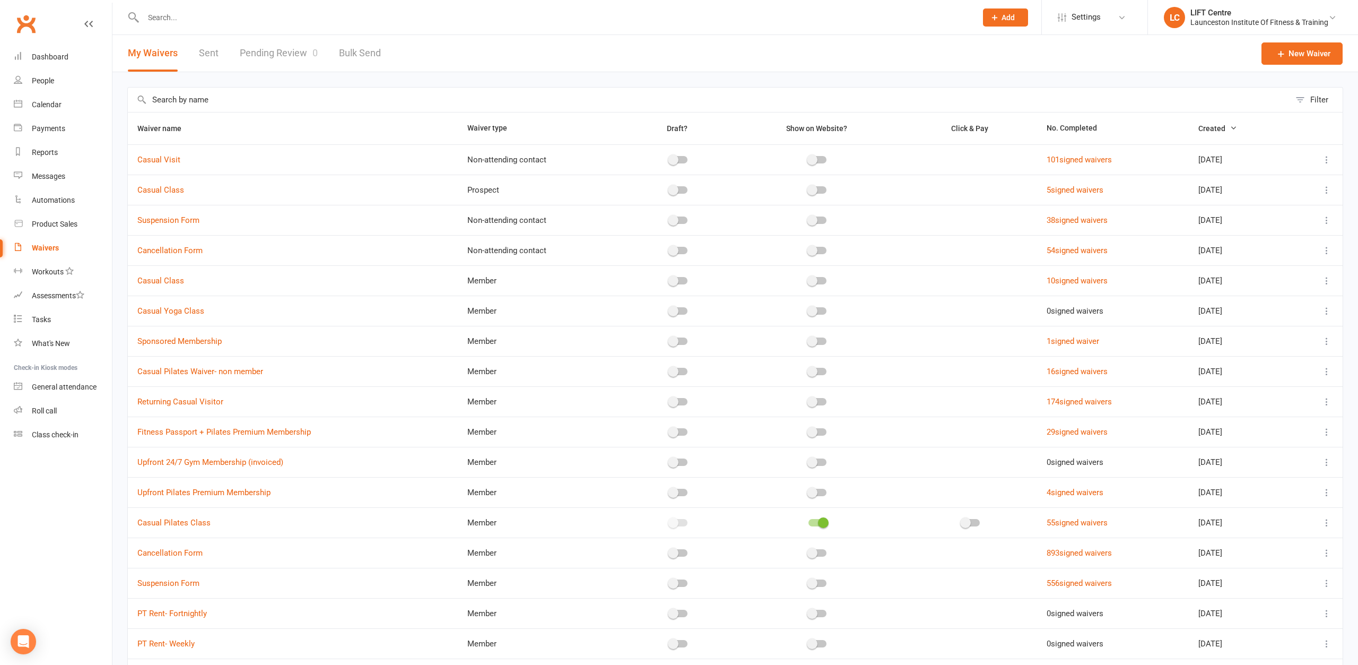
click at [302, 55] on link "Pending Review 0" at bounding box center [279, 53] width 78 height 37
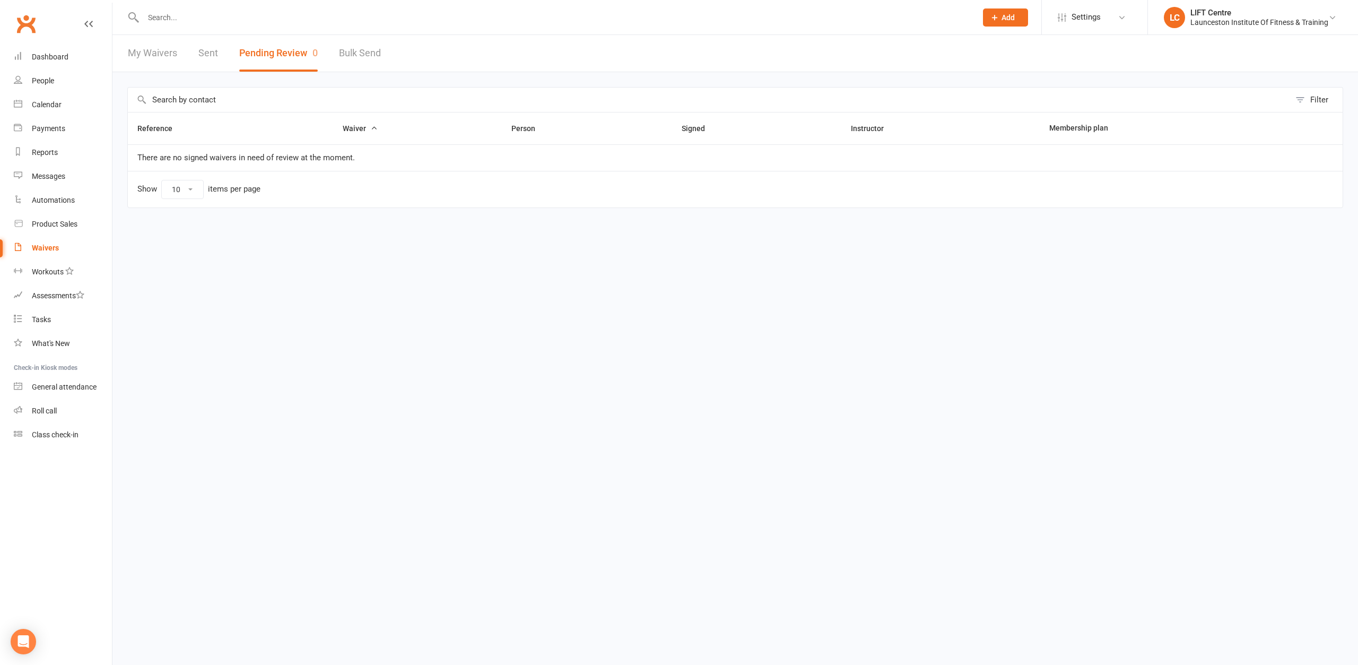
click at [136, 47] on link "My Waivers" at bounding box center [152, 53] width 49 height 37
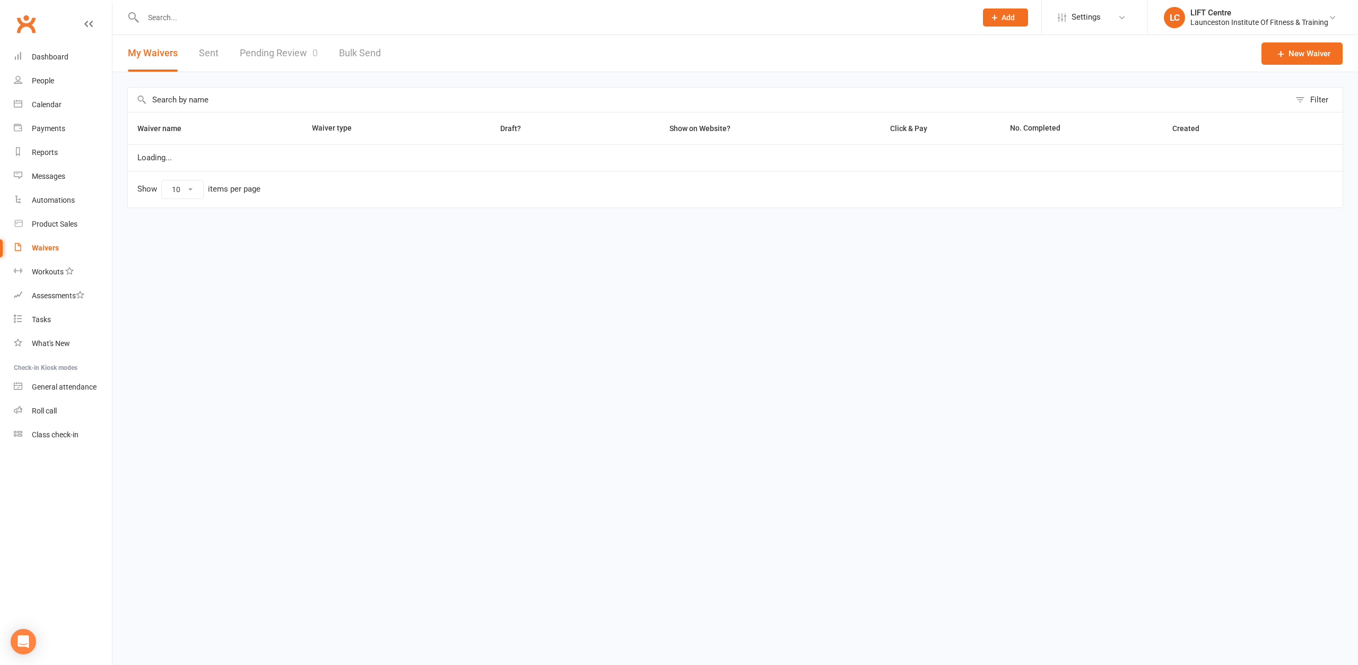
select select "50"
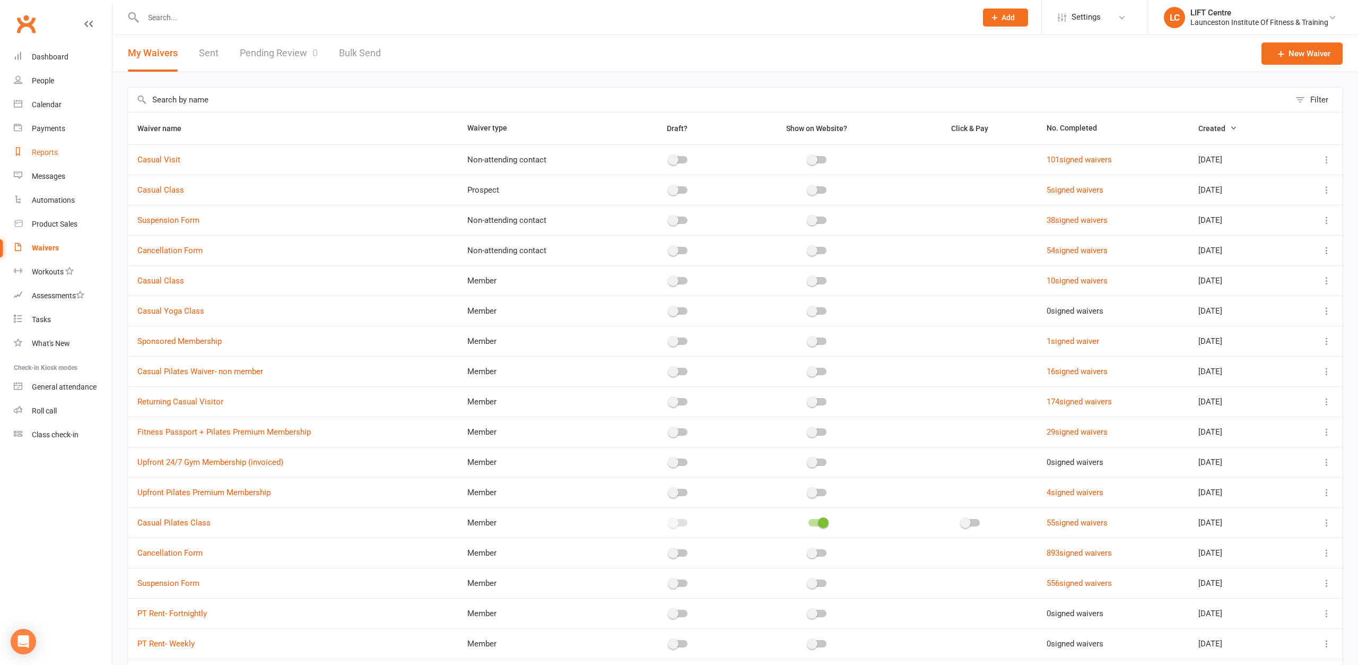
click at [54, 158] on link "Reports" at bounding box center [63, 153] width 98 height 24
select select "100"
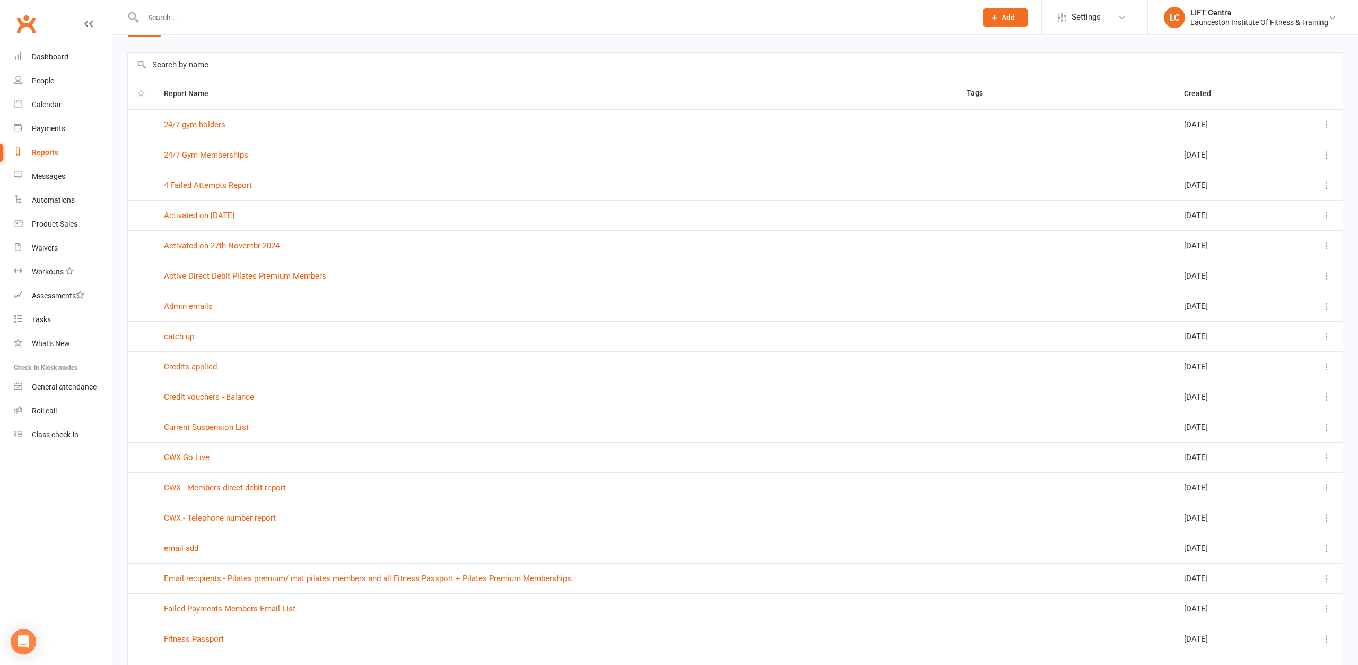
scroll to position [54, 0]
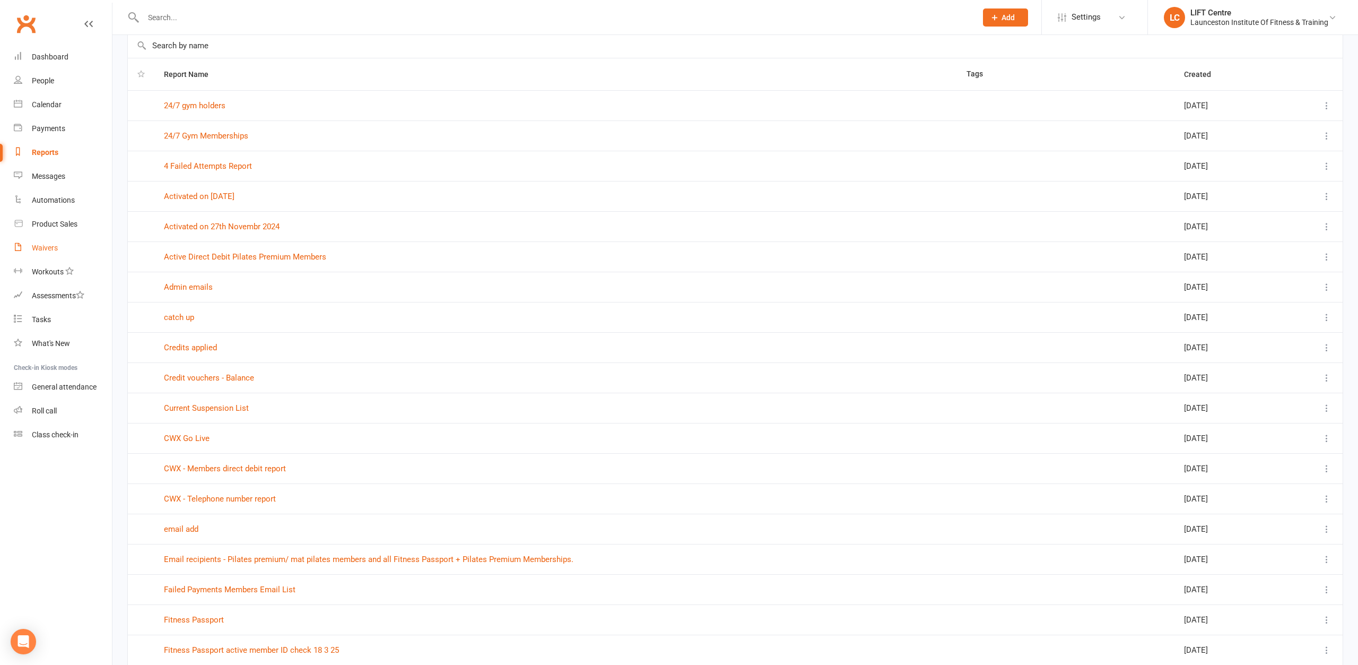
click at [26, 245] on link "Waivers" at bounding box center [63, 248] width 98 height 24
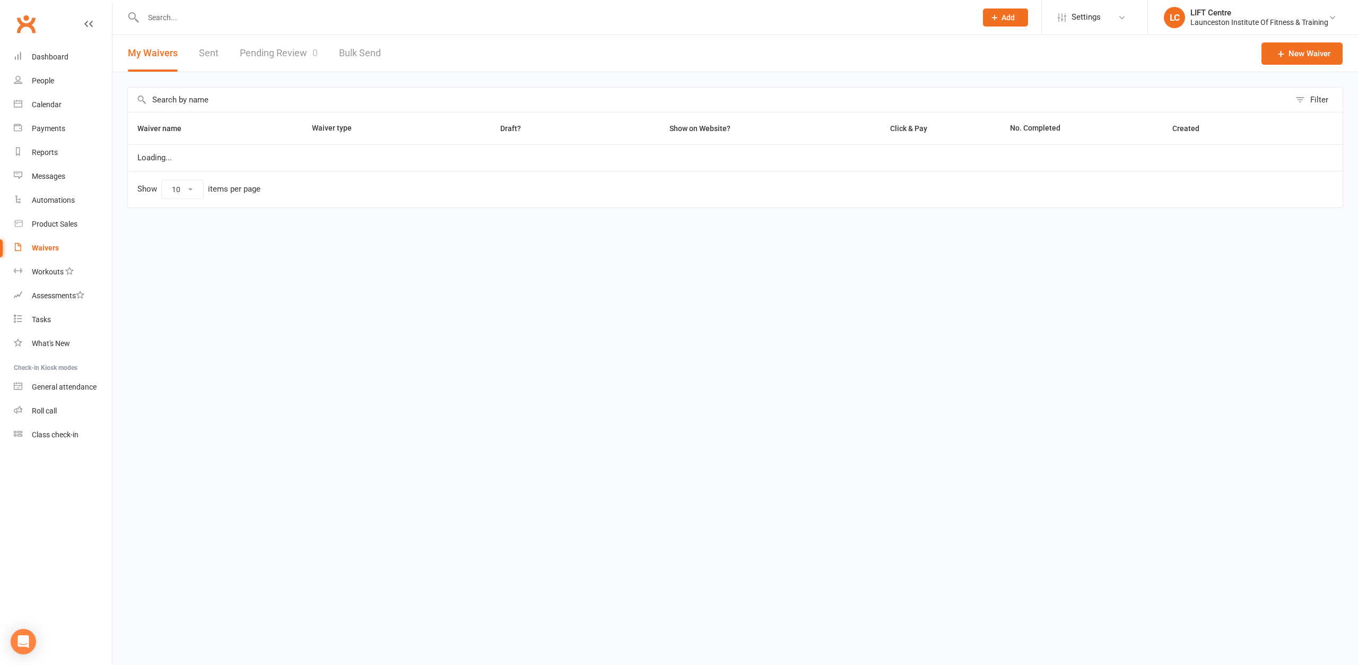
select select "50"
click at [262, 48] on link "Pending Review 0" at bounding box center [279, 53] width 78 height 37
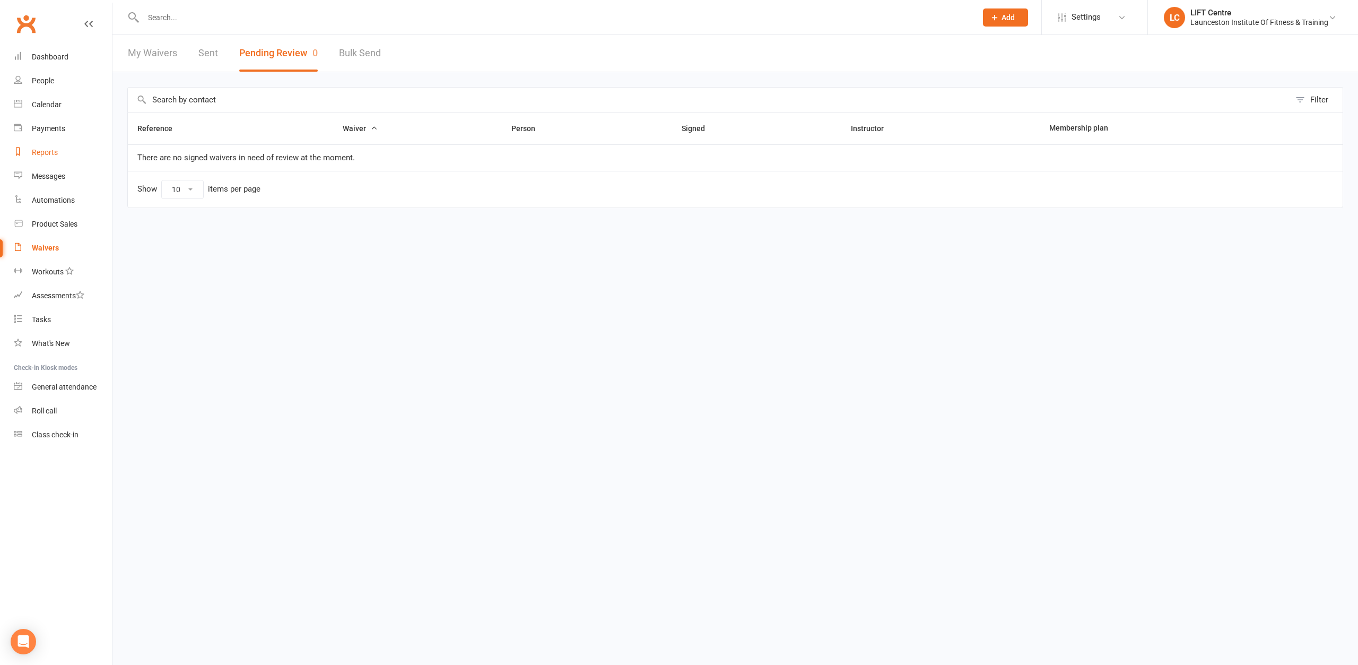
click at [56, 146] on link "Reports" at bounding box center [63, 153] width 98 height 24
select select "100"
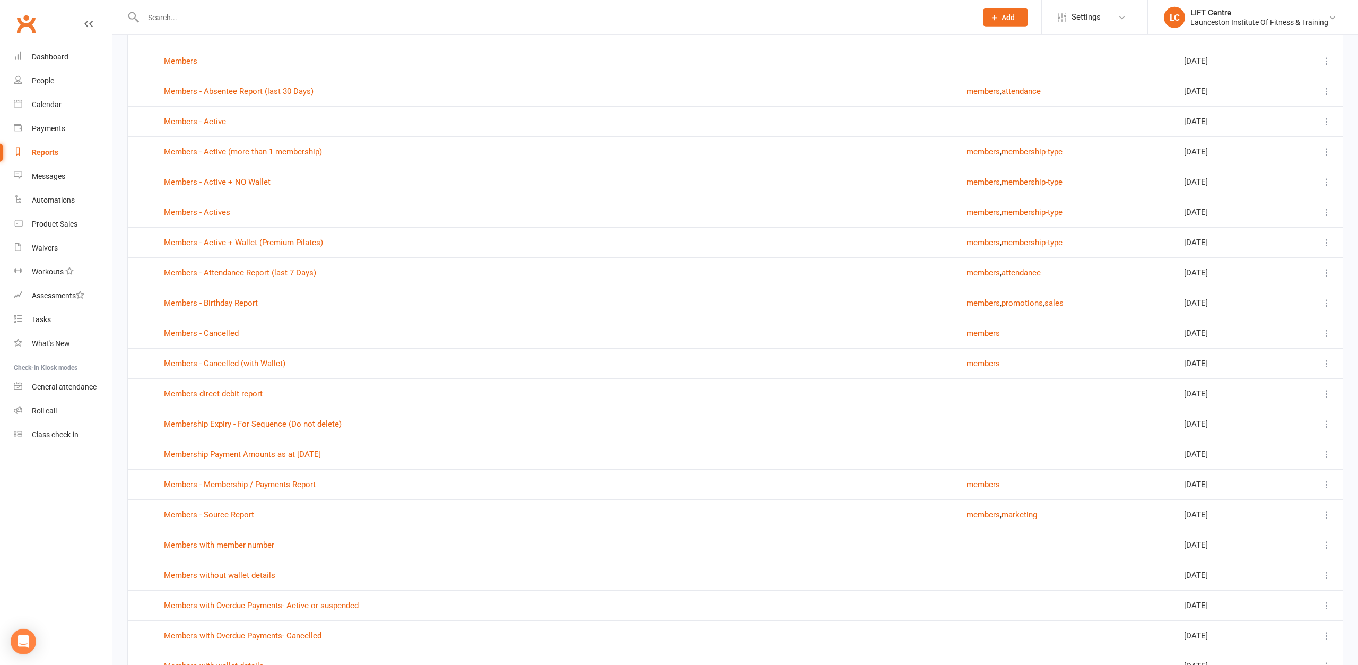
scroll to position [920, 0]
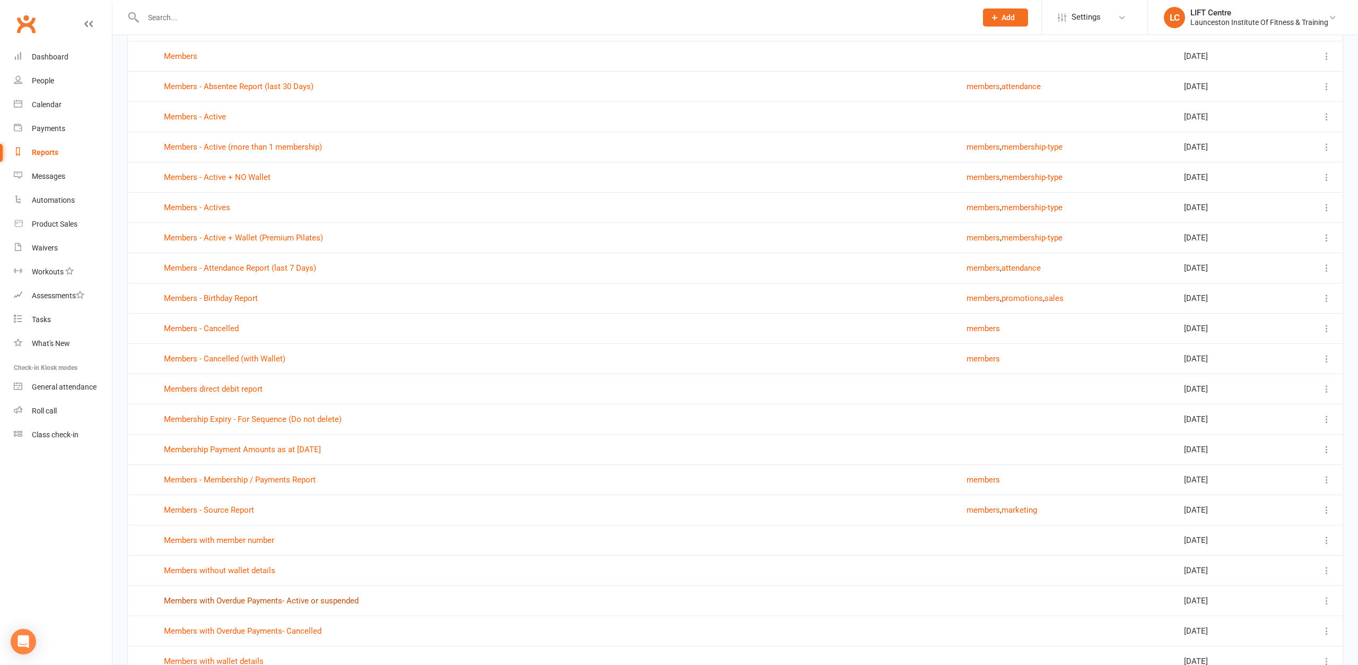
click at [283, 603] on link "Members with Overdue Payments- Active or suspended" at bounding box center [261, 601] width 195 height 10
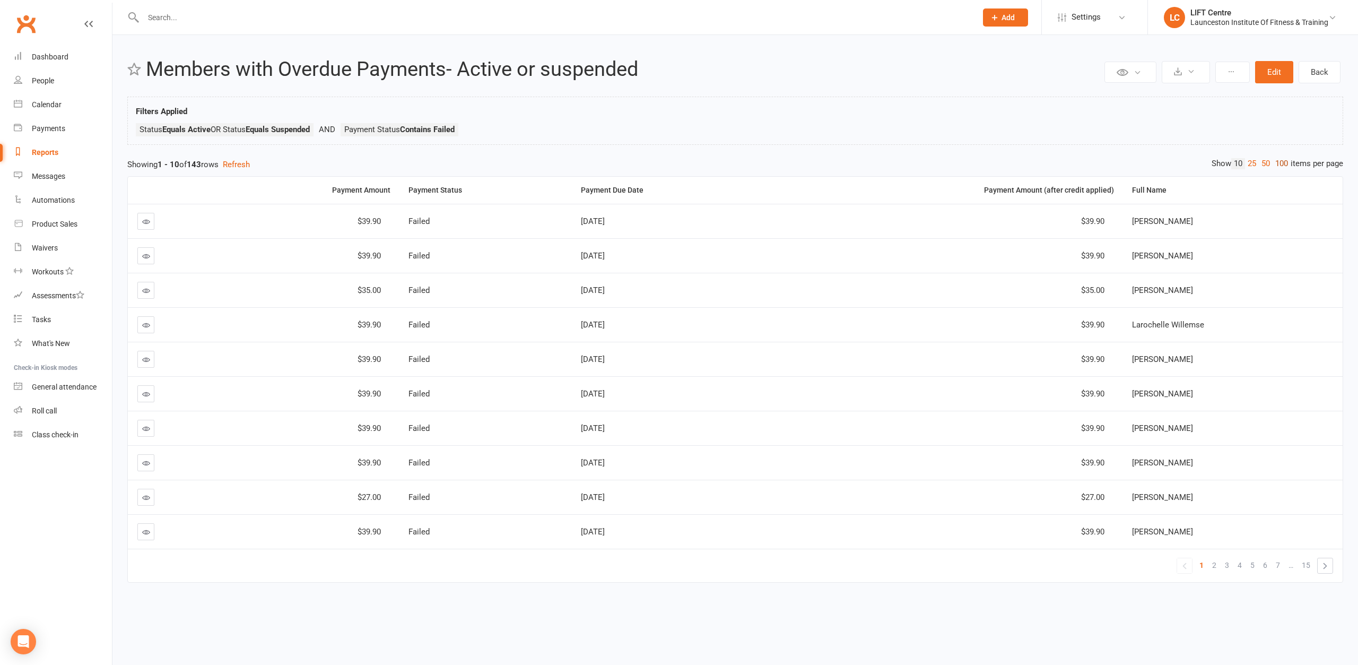
click at [1284, 162] on link "100" at bounding box center [1282, 163] width 18 height 11
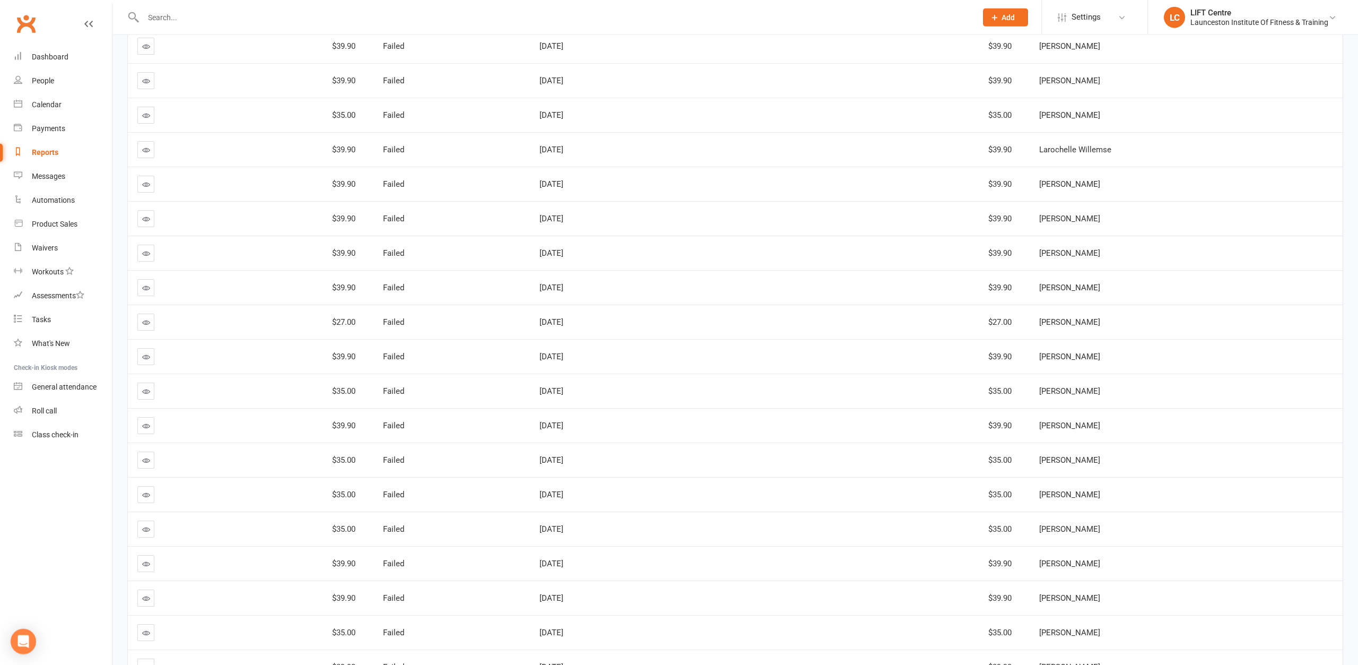
scroll to position [108, 0]
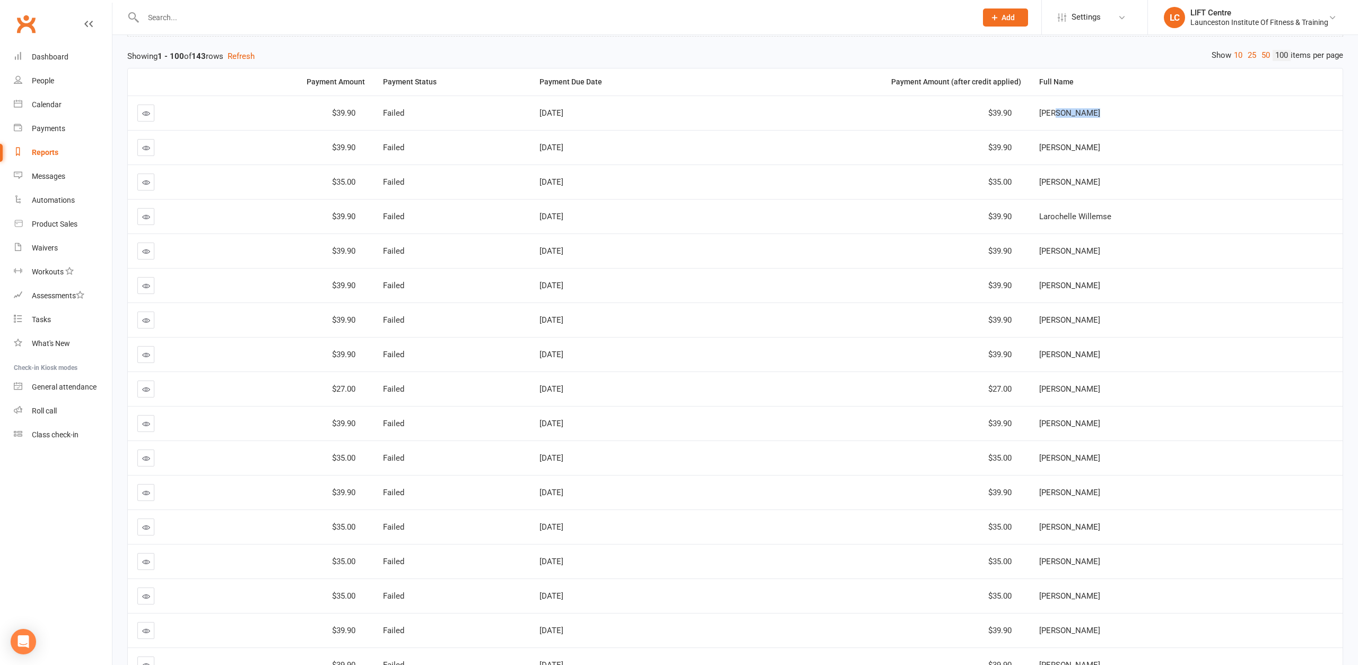
drag, startPoint x: 1154, startPoint y: 115, endPoint x: 1162, endPoint y: 136, distance: 23.3
click at [1133, 117] on div "Alana Donahoo" at bounding box center [1186, 113] width 294 height 9
drag, startPoint x: 1196, startPoint y: 144, endPoint x: 1138, endPoint y: 155, distance: 58.3
click at [1138, 155] on td "Alana Donahoo" at bounding box center [1186, 147] width 313 height 34
drag, startPoint x: 1232, startPoint y: 191, endPoint x: 1201, endPoint y: 194, distance: 31.5
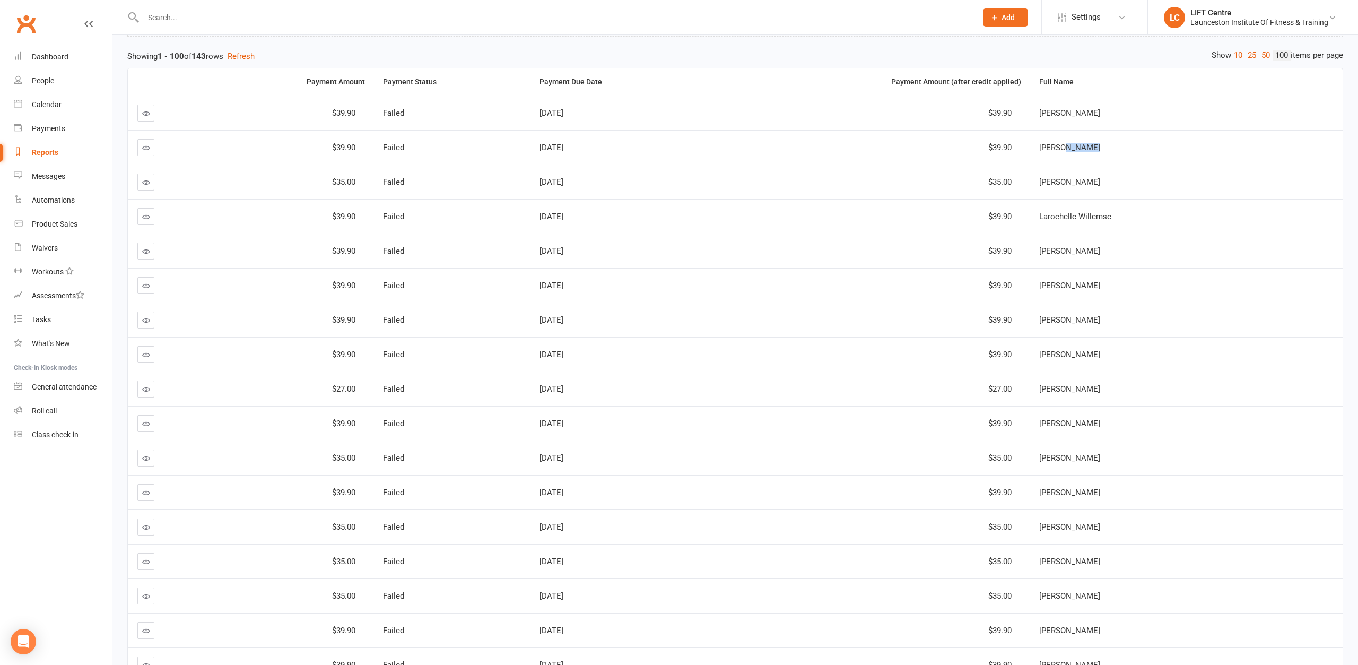
click at [1181, 187] on td "George Edmondson" at bounding box center [1186, 181] width 313 height 34
click at [1222, 210] on td "Larochelle Willemse" at bounding box center [1186, 216] width 313 height 34
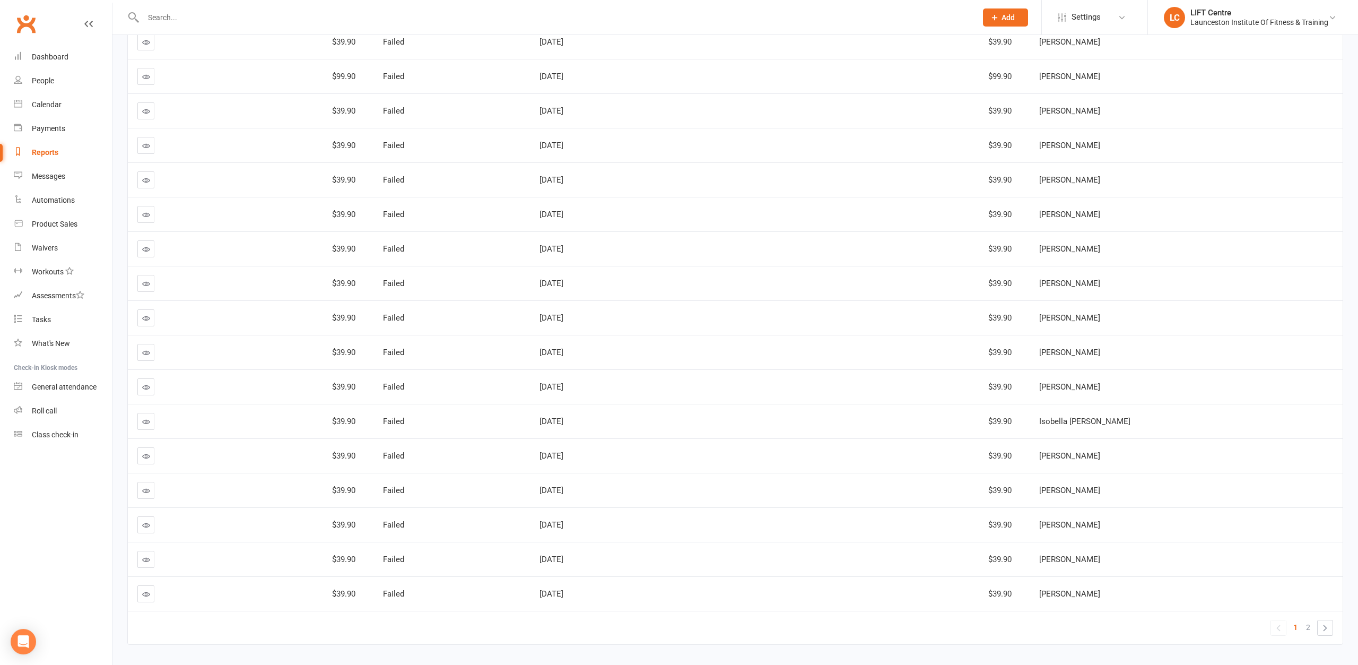
scroll to position [3071, 0]
drag, startPoint x: 1171, startPoint y: 317, endPoint x: 1126, endPoint y: 325, distance: 45.8
click at [1117, 321] on td "Bonnie Faulkner" at bounding box center [1186, 322] width 313 height 34
click at [1188, 316] on td "Bonnie Faulkner" at bounding box center [1186, 322] width 313 height 34
drag, startPoint x: 1202, startPoint y: 285, endPoint x: 1118, endPoint y: 298, distance: 84.3
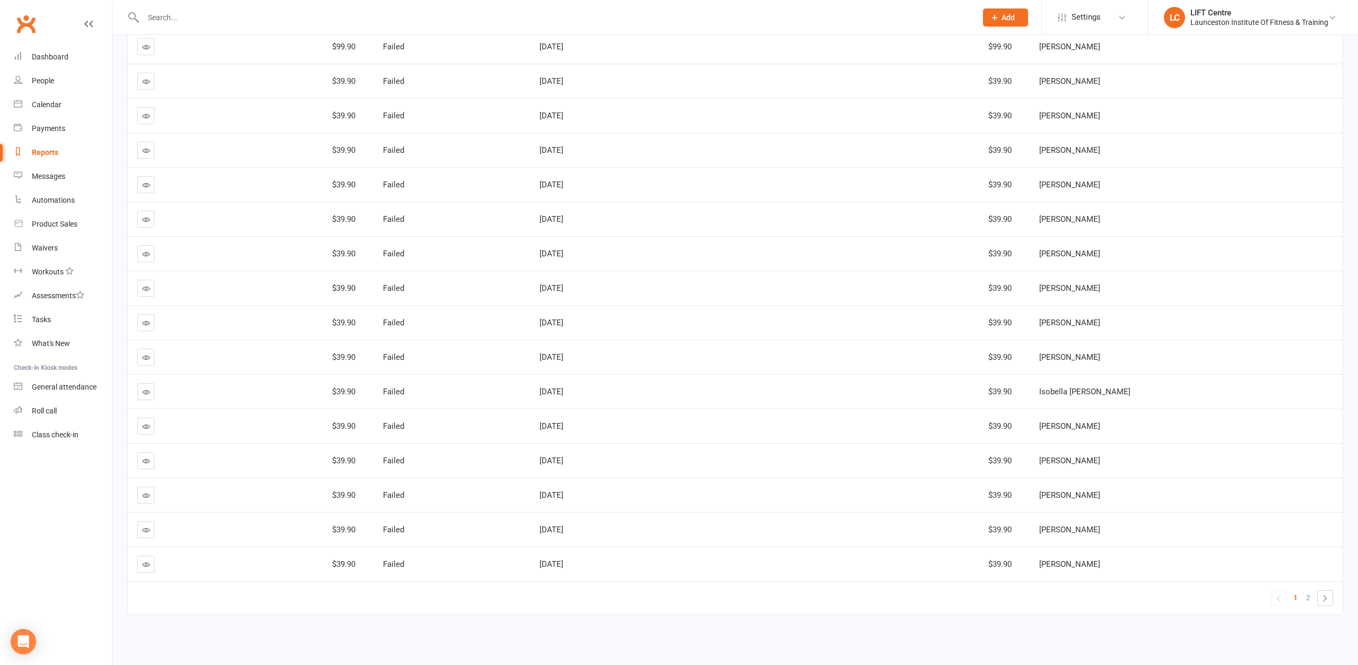
click at [1116, 299] on td "Emmanuel Koroma" at bounding box center [1186, 288] width 313 height 34
click at [1205, 260] on td "Emmanuel Koroma" at bounding box center [1186, 253] width 313 height 34
click at [144, 113] on icon at bounding box center [146, 116] width 8 height 8
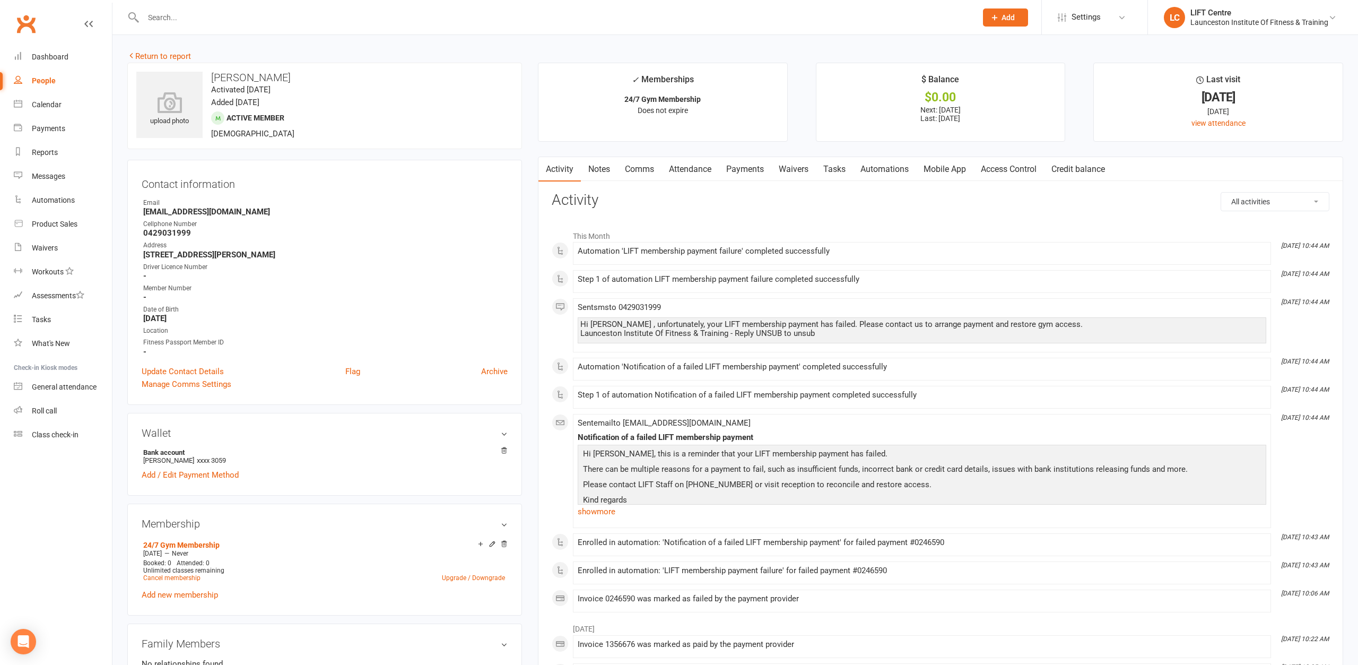
click at [144, 113] on icon at bounding box center [169, 102] width 66 height 21
click at [740, 170] on link "Payments" at bounding box center [745, 169] width 53 height 24
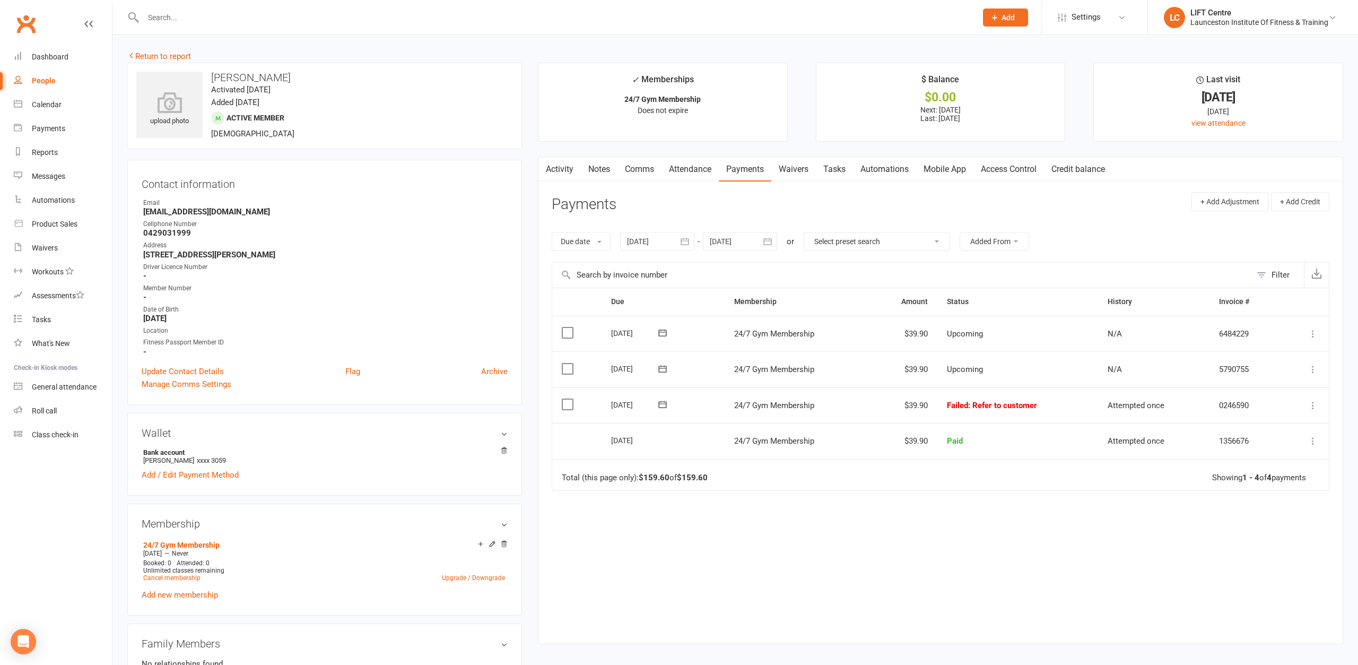
click at [673, 238] on div at bounding box center [657, 241] width 74 height 19
click at [640, 264] on icon "button" at bounding box center [636, 267] width 7 height 8
click at [671, 306] on button "01" at bounding box center [663, 307] width 22 height 19
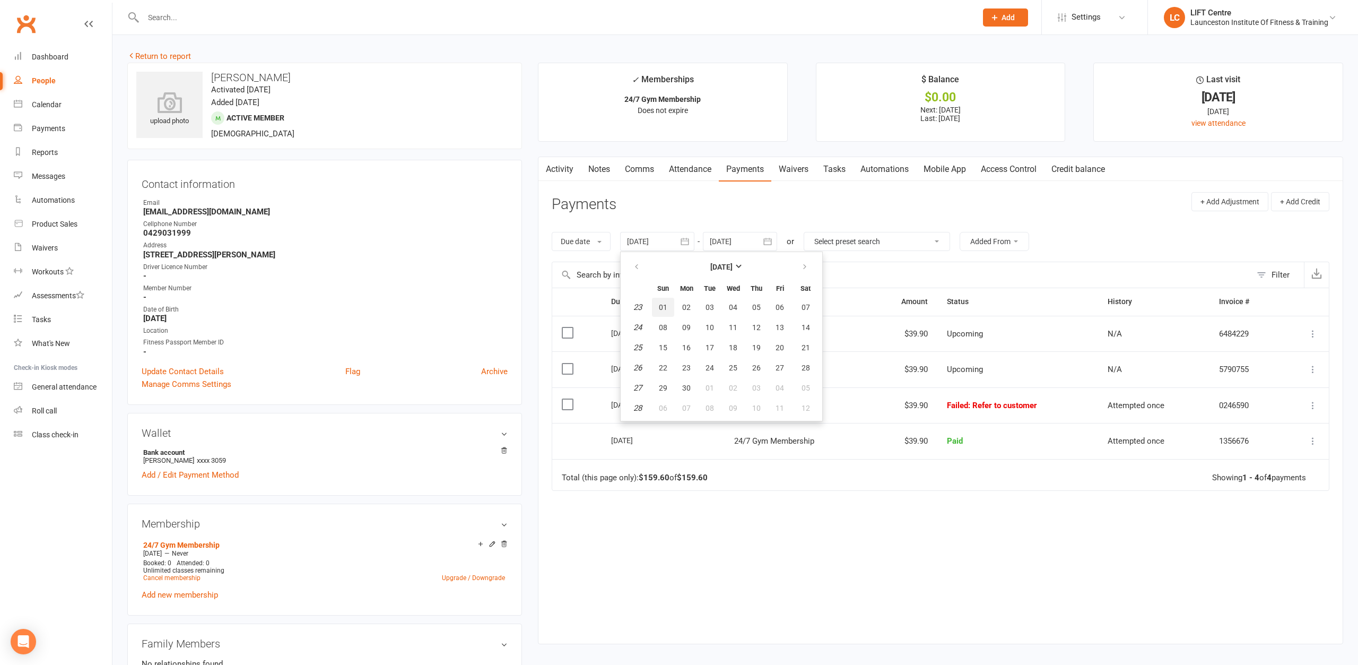
type input "01 Jun 2025"
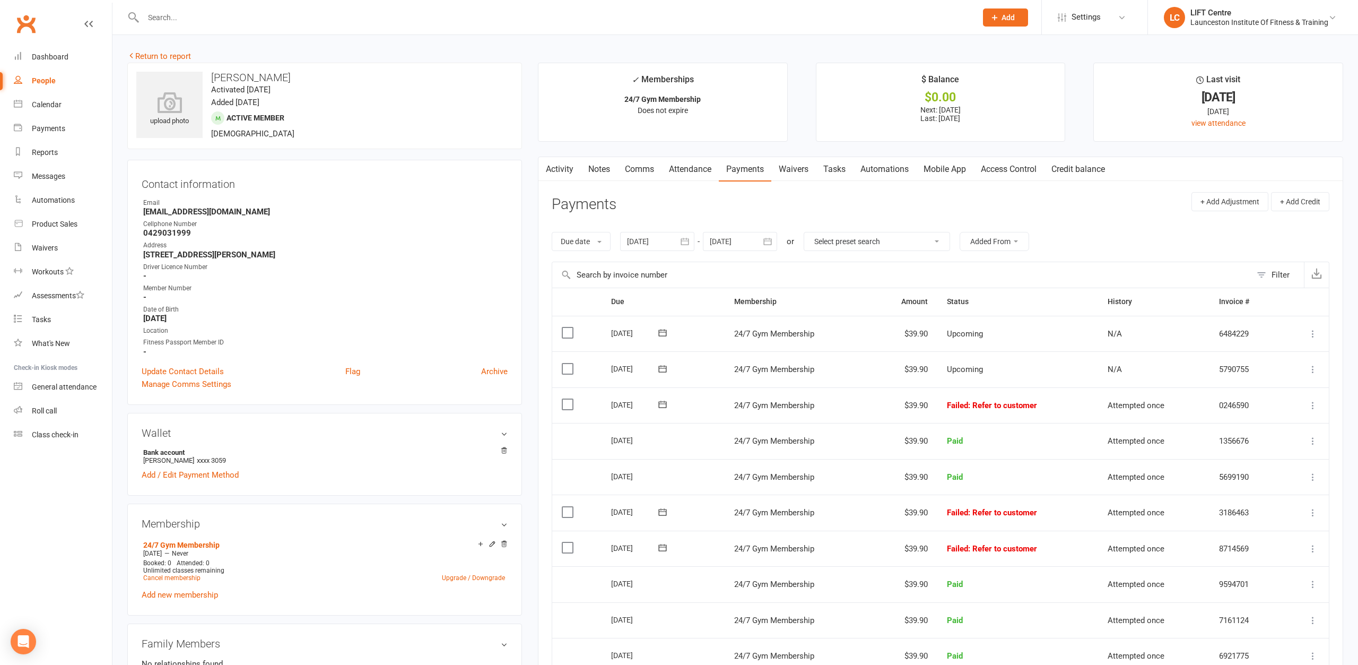
click at [1337, 441] on div "Activity Notes Comms Attendance Payments Waivers Tasks Automations Mobile App A…" at bounding box center [940, 543] width 805 height 774
click at [1014, 169] on link "Access Control" at bounding box center [1008, 169] width 71 height 24
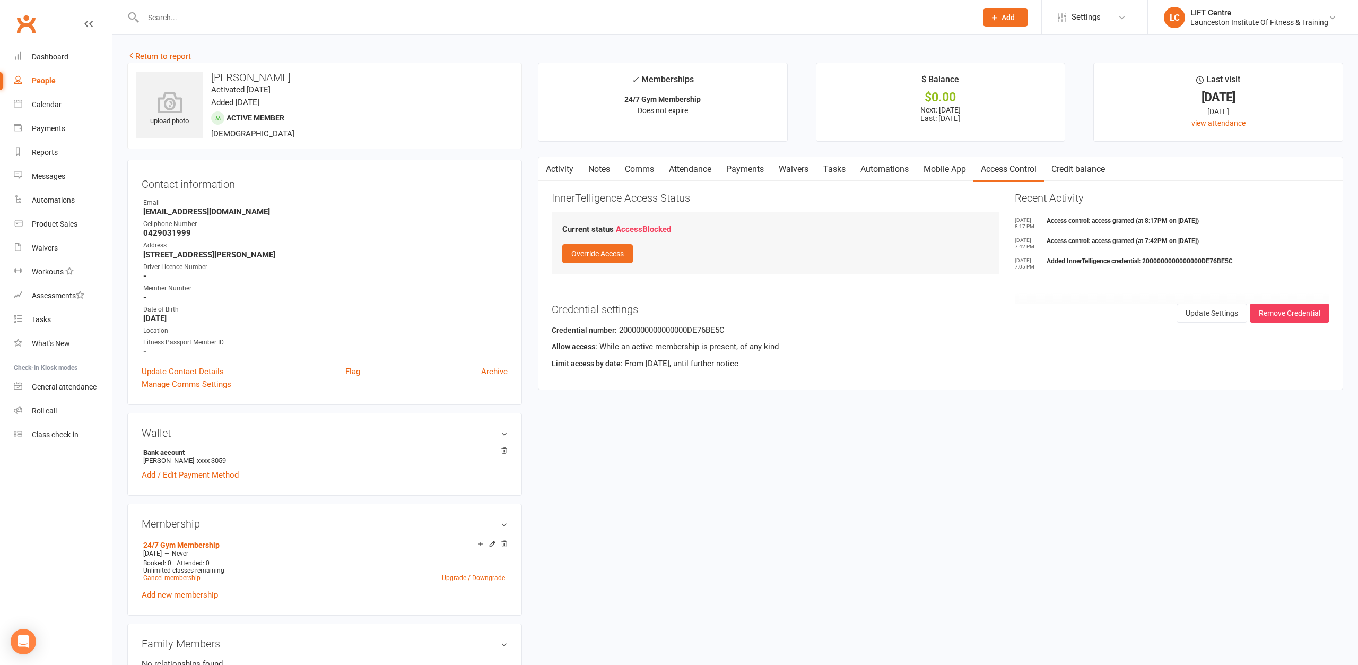
drag, startPoint x: 793, startPoint y: 169, endPoint x: 781, endPoint y: 169, distance: 11.7
click at [790, 169] on link "Waivers" at bounding box center [793, 169] width 45 height 24
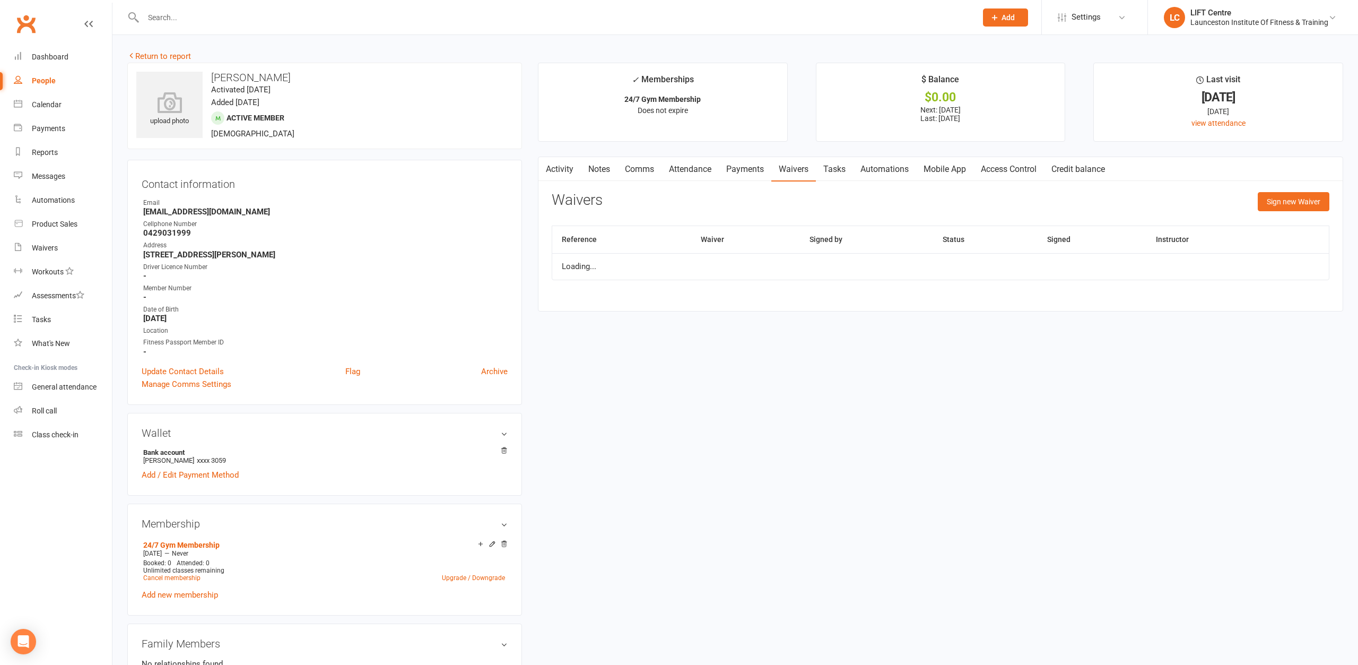
click at [755, 169] on link "Payments" at bounding box center [745, 169] width 53 height 24
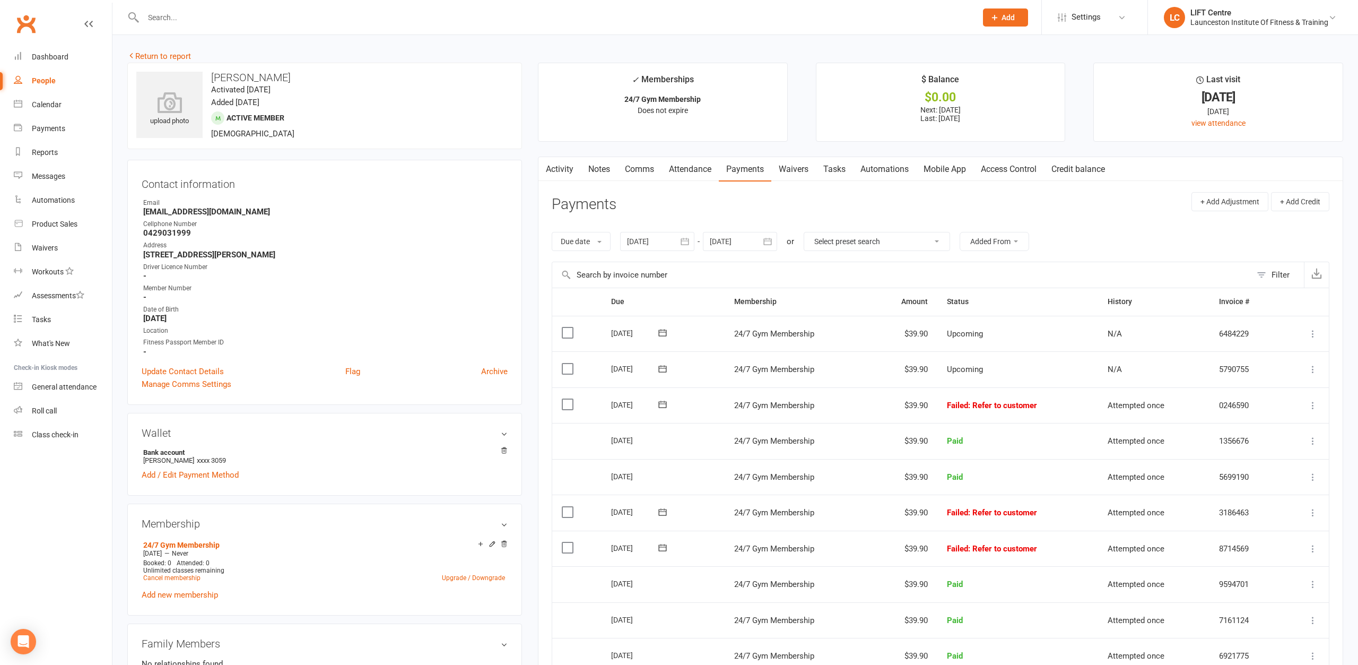
click at [179, 16] on input "text" at bounding box center [554, 17] width 829 height 15
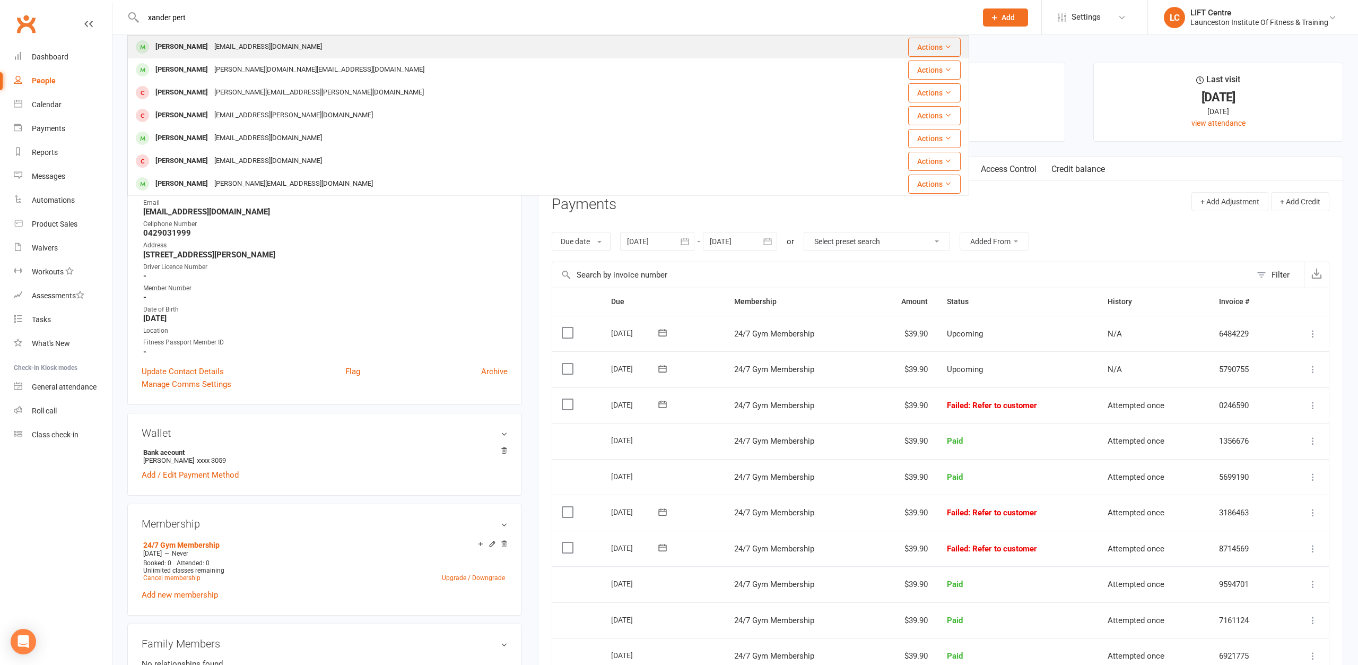
type input "xander pert"
drag, startPoint x: 215, startPoint y: 53, endPoint x: 223, endPoint y: 45, distance: 12.0
click at [221, 47] on div "P.pandapre@hotmail.com" at bounding box center [268, 46] width 114 height 15
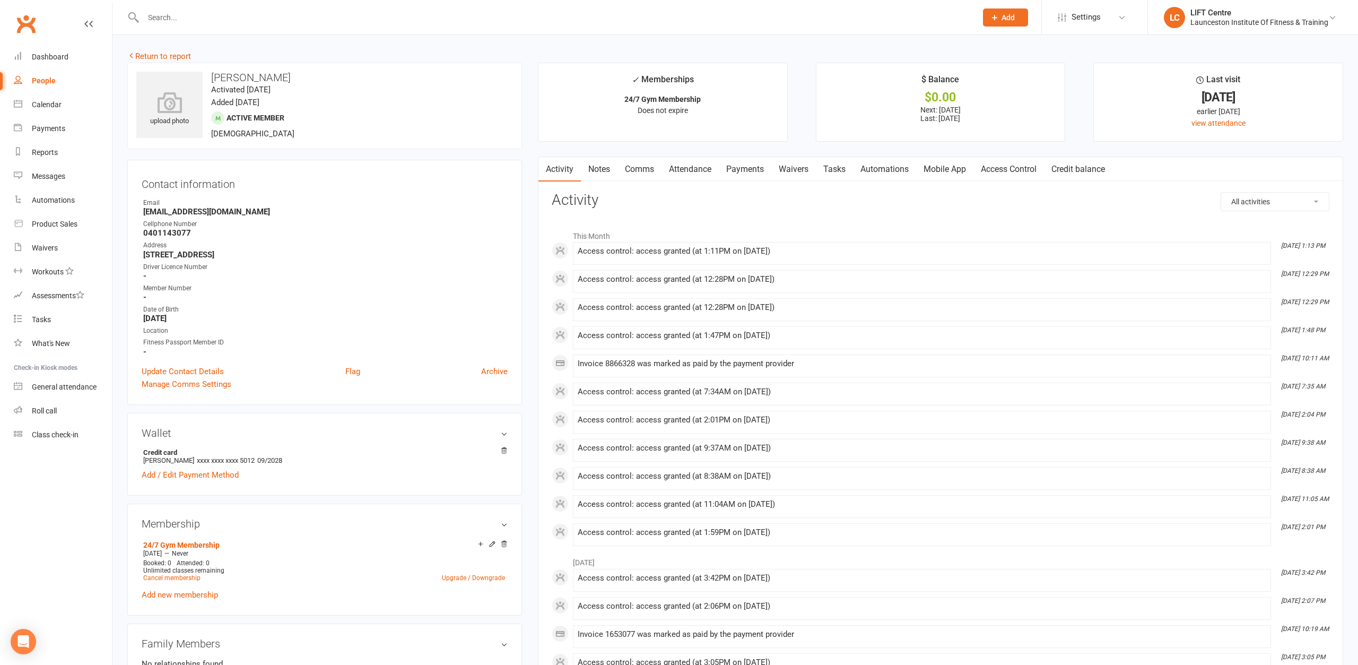
click at [737, 164] on link "Payments" at bounding box center [745, 169] width 53 height 24
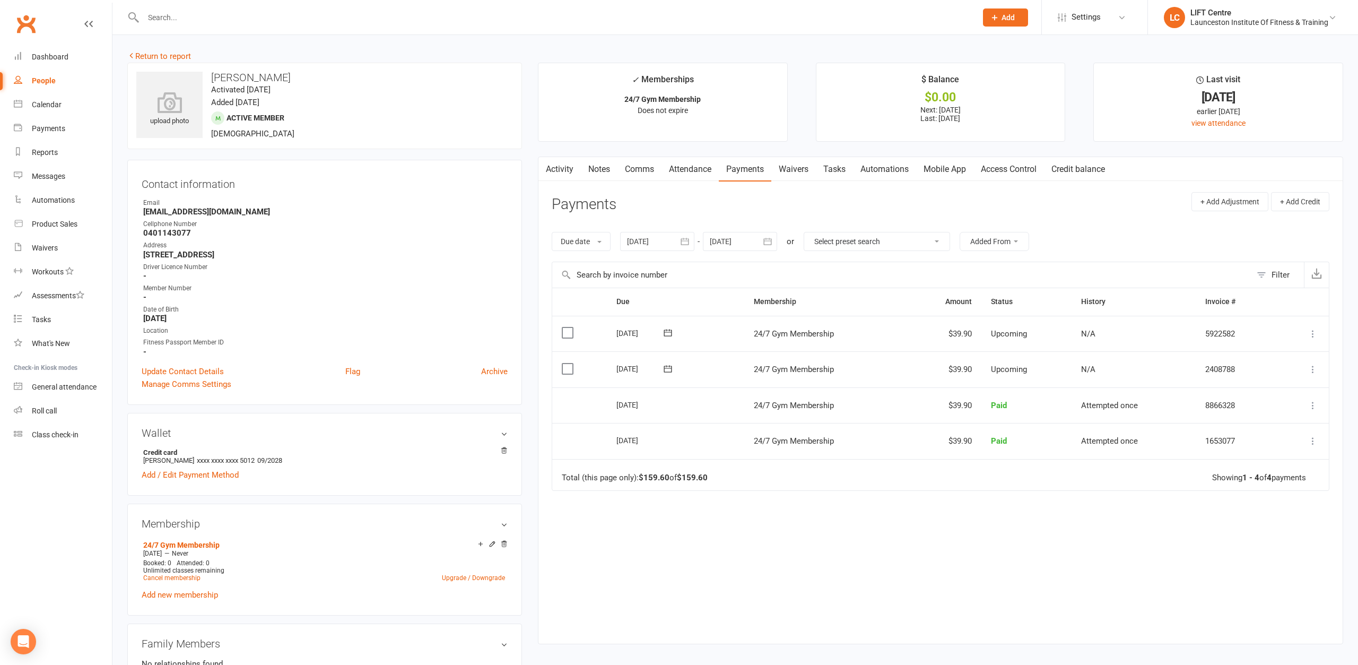
click at [1026, 170] on link "Access Control" at bounding box center [1008, 169] width 71 height 24
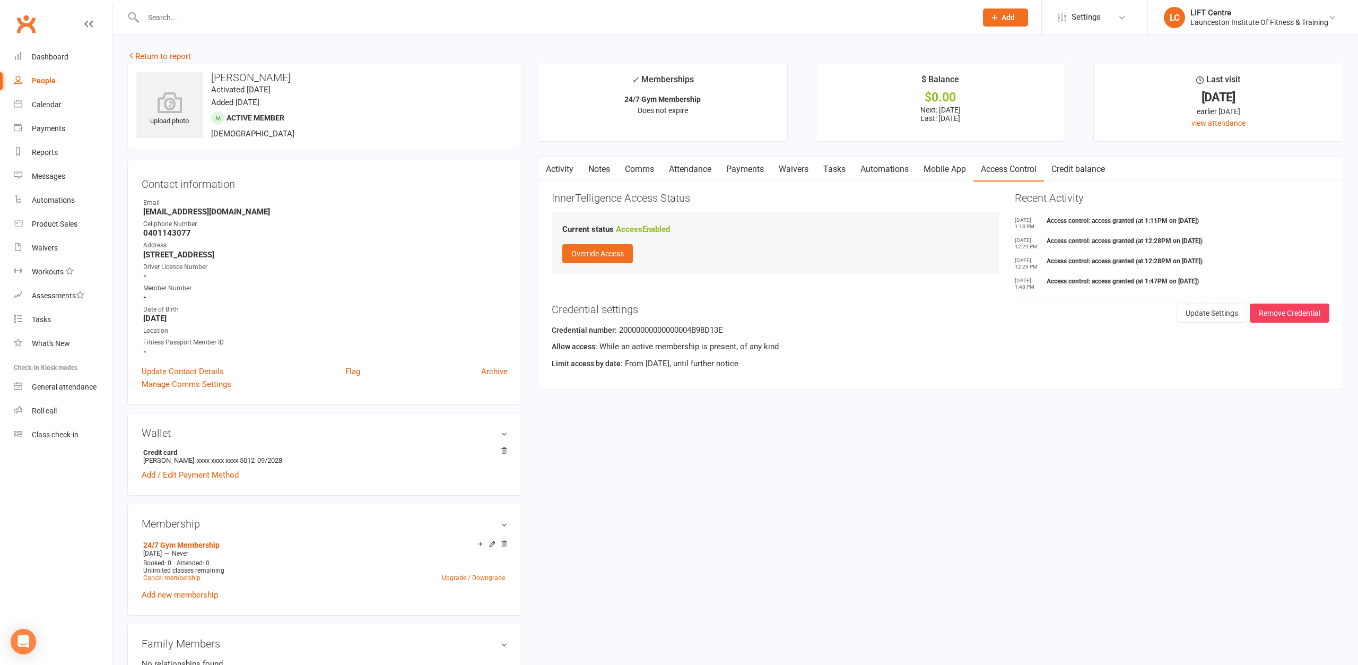
click at [752, 175] on link "Payments" at bounding box center [745, 169] width 53 height 24
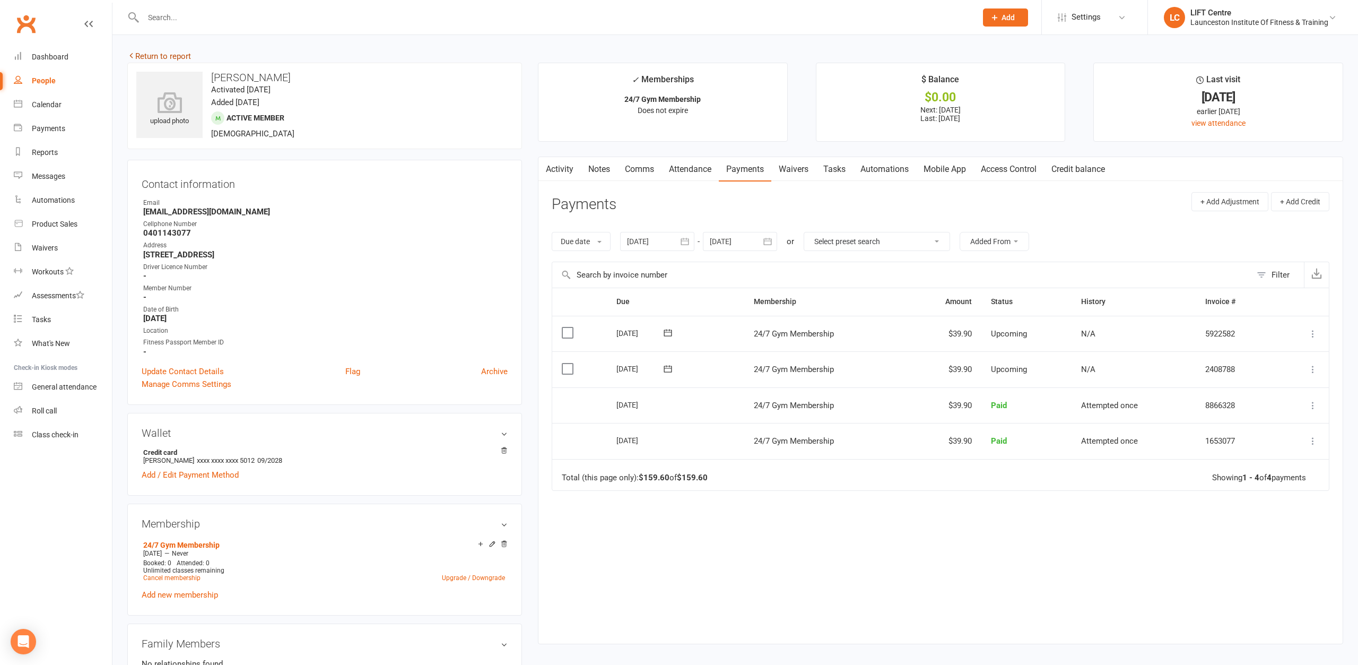
click at [158, 57] on link "Return to report" at bounding box center [159, 56] width 64 height 10
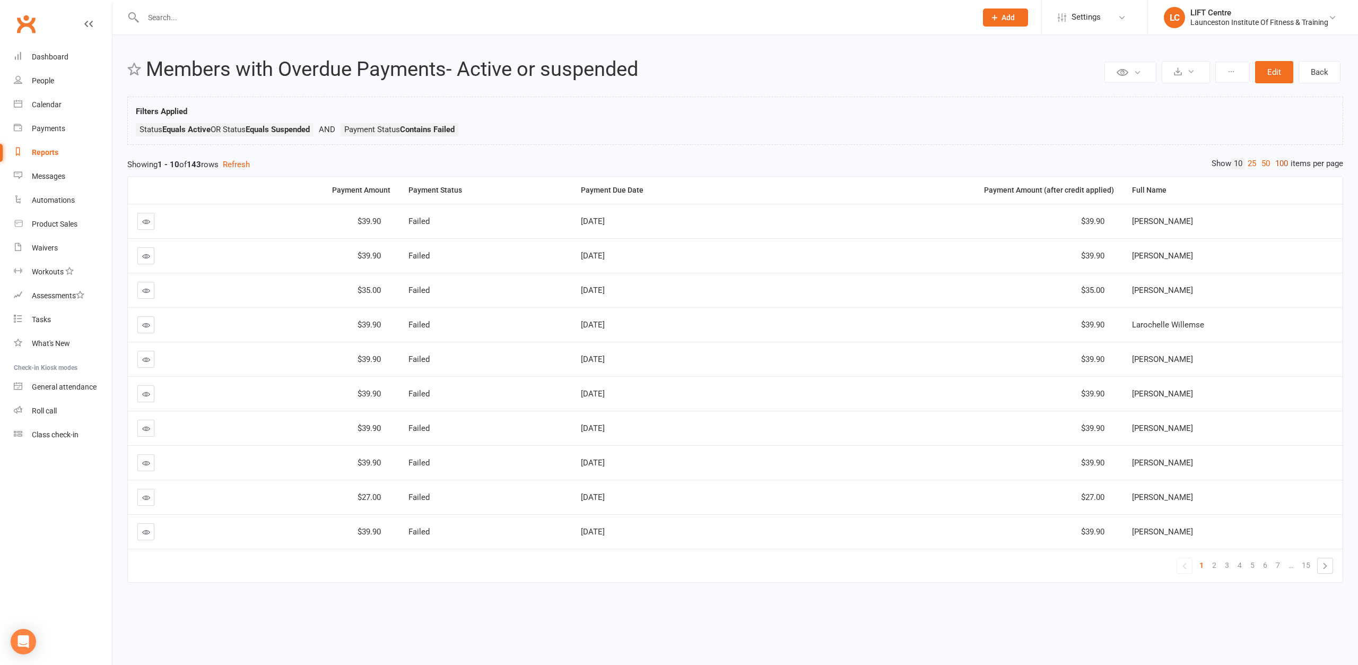
click at [1280, 164] on link "100" at bounding box center [1282, 163] width 18 height 11
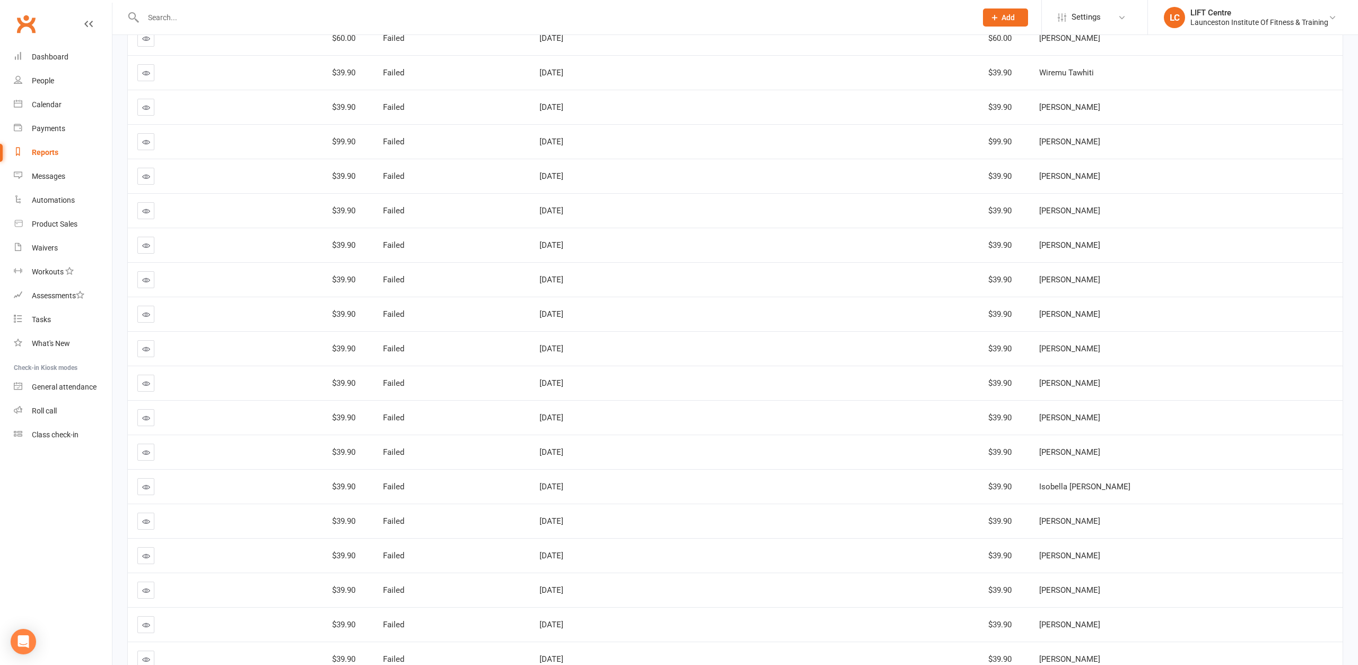
scroll to position [3071, 0]
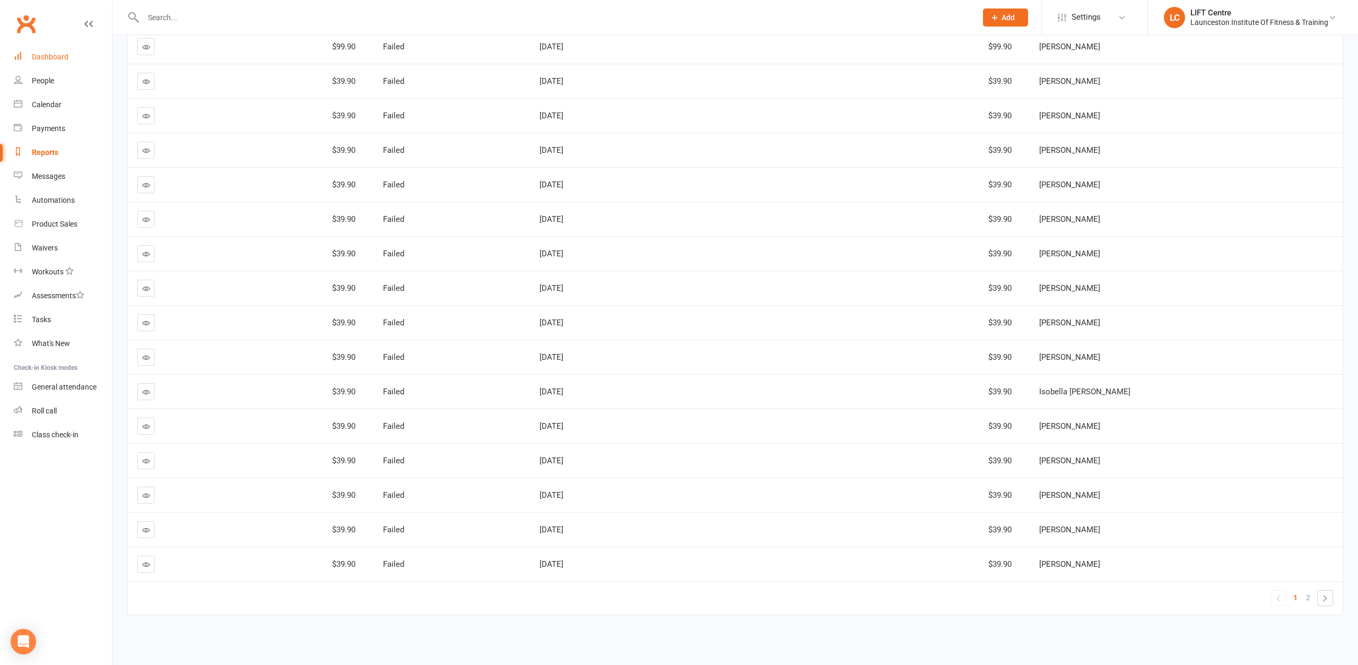
click at [54, 57] on div "Dashboard" at bounding box center [50, 57] width 37 height 8
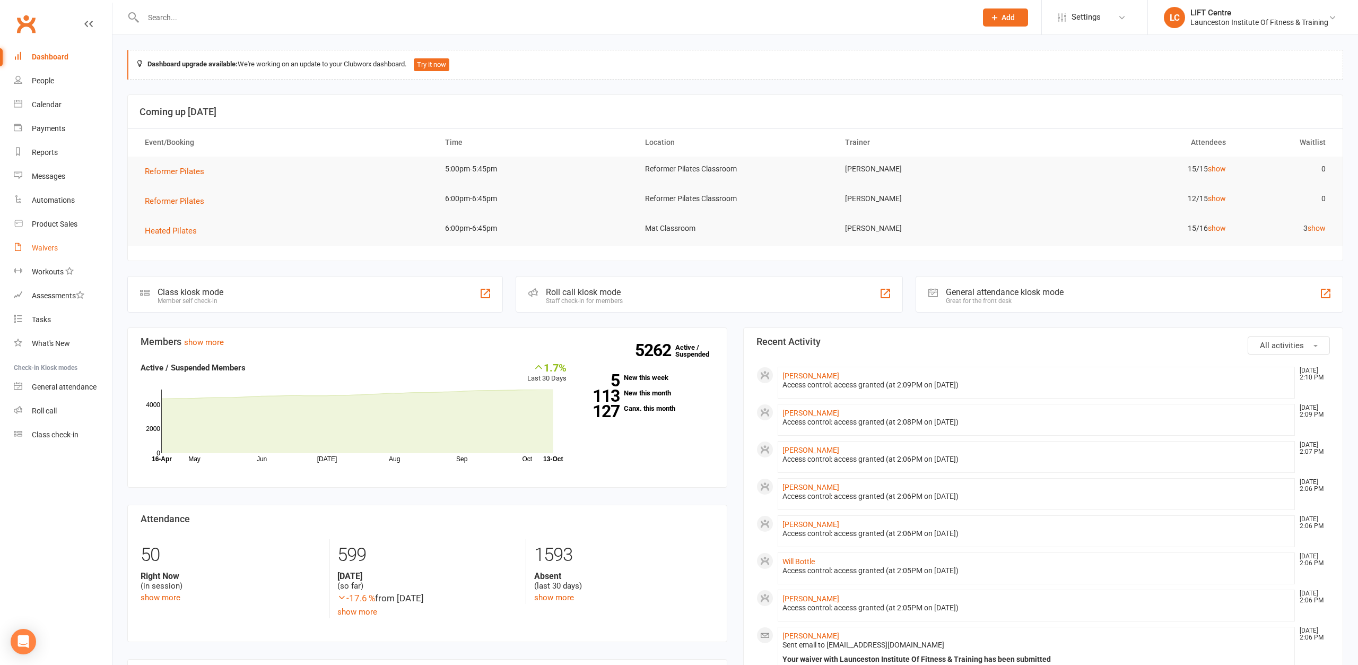
click at [46, 248] on div "Waivers" at bounding box center [45, 247] width 26 height 8
select select "50"
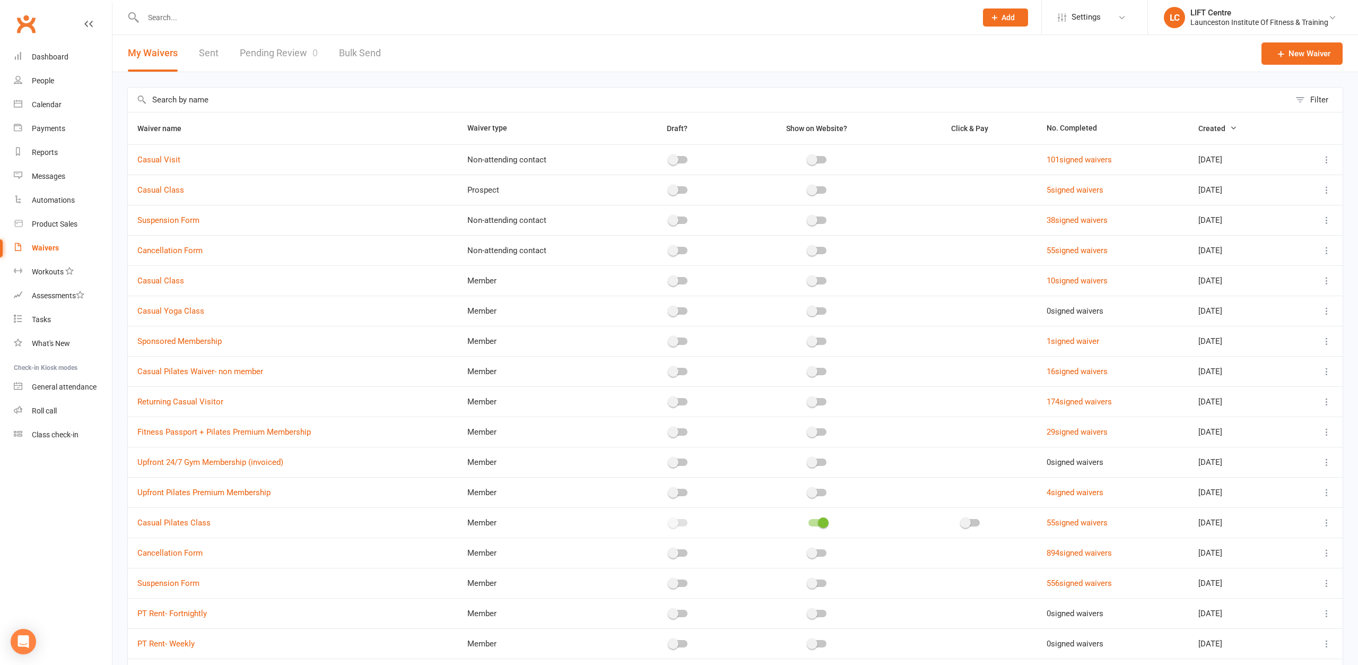
click at [278, 51] on link "Pending Review 0" at bounding box center [279, 53] width 78 height 37
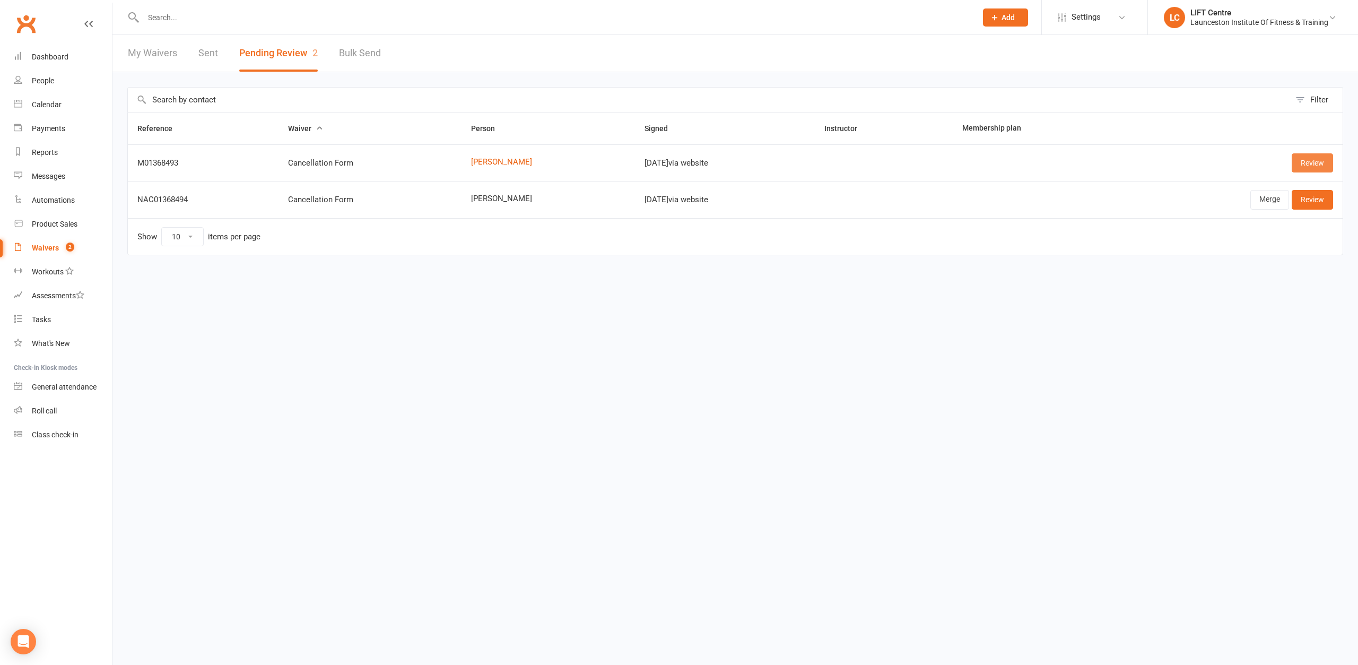
click at [1309, 168] on link "Review" at bounding box center [1312, 162] width 41 height 19
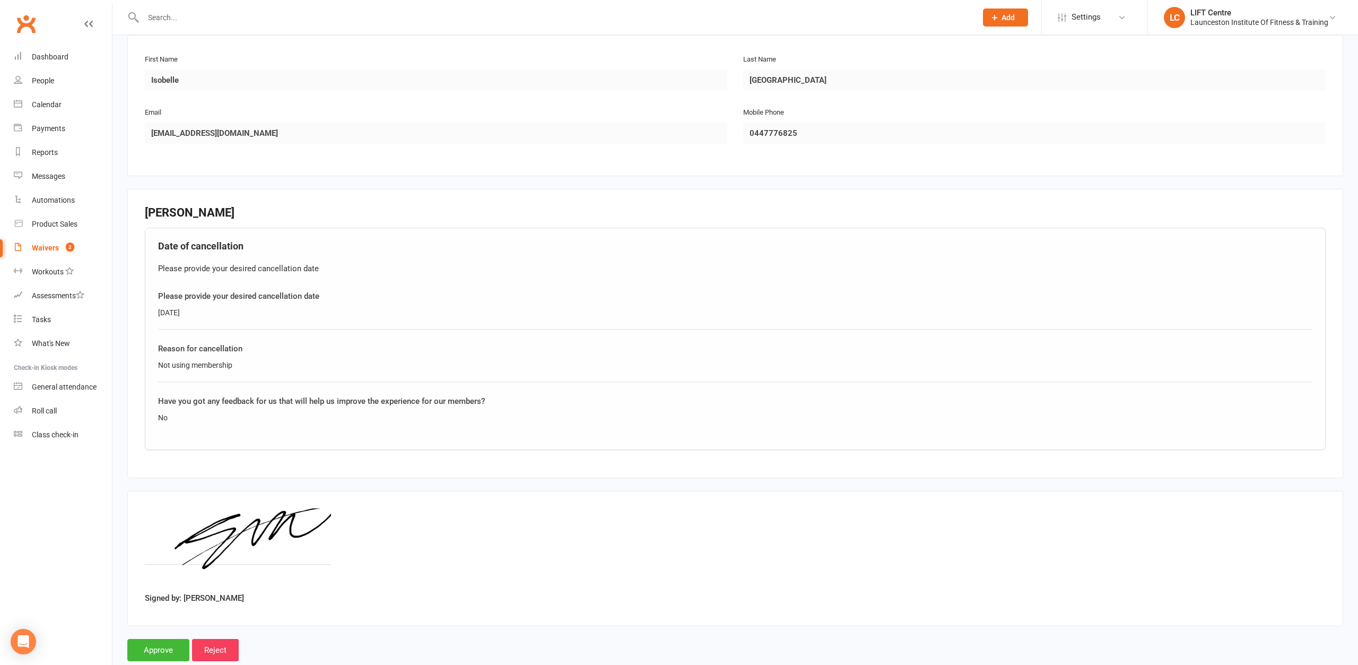
scroll to position [187, 0]
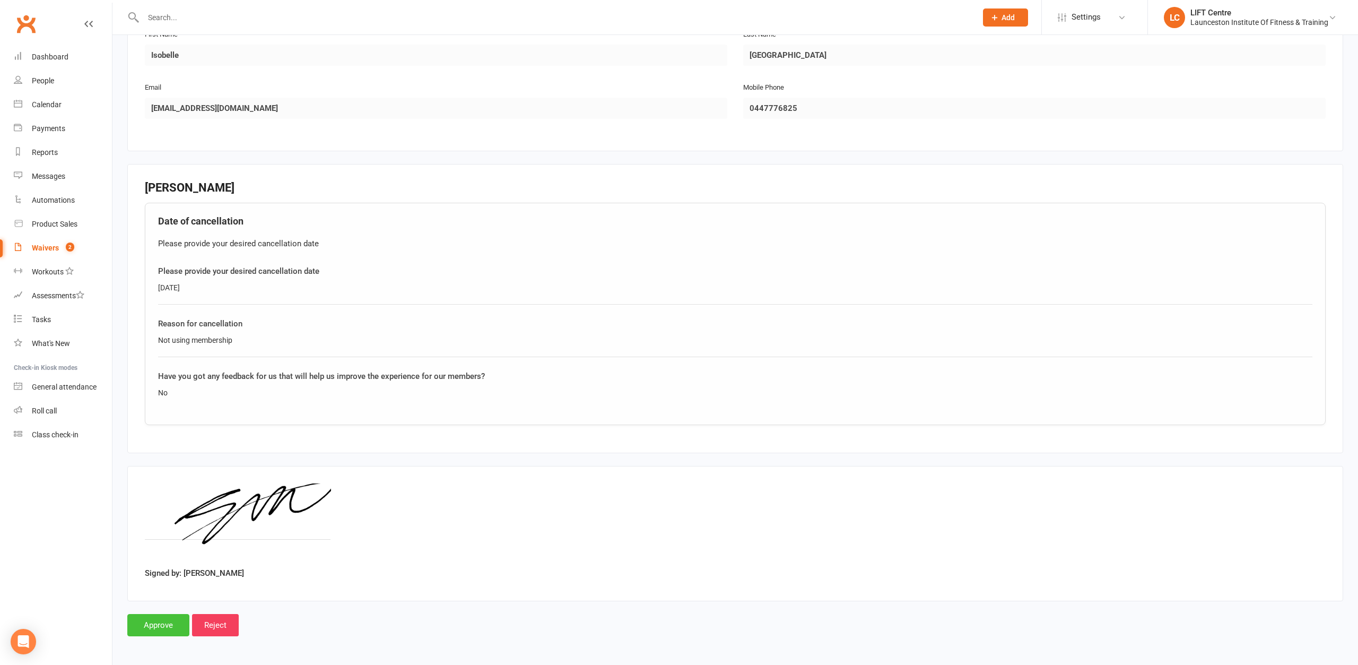
click at [161, 624] on input "Approve" at bounding box center [158, 625] width 62 height 22
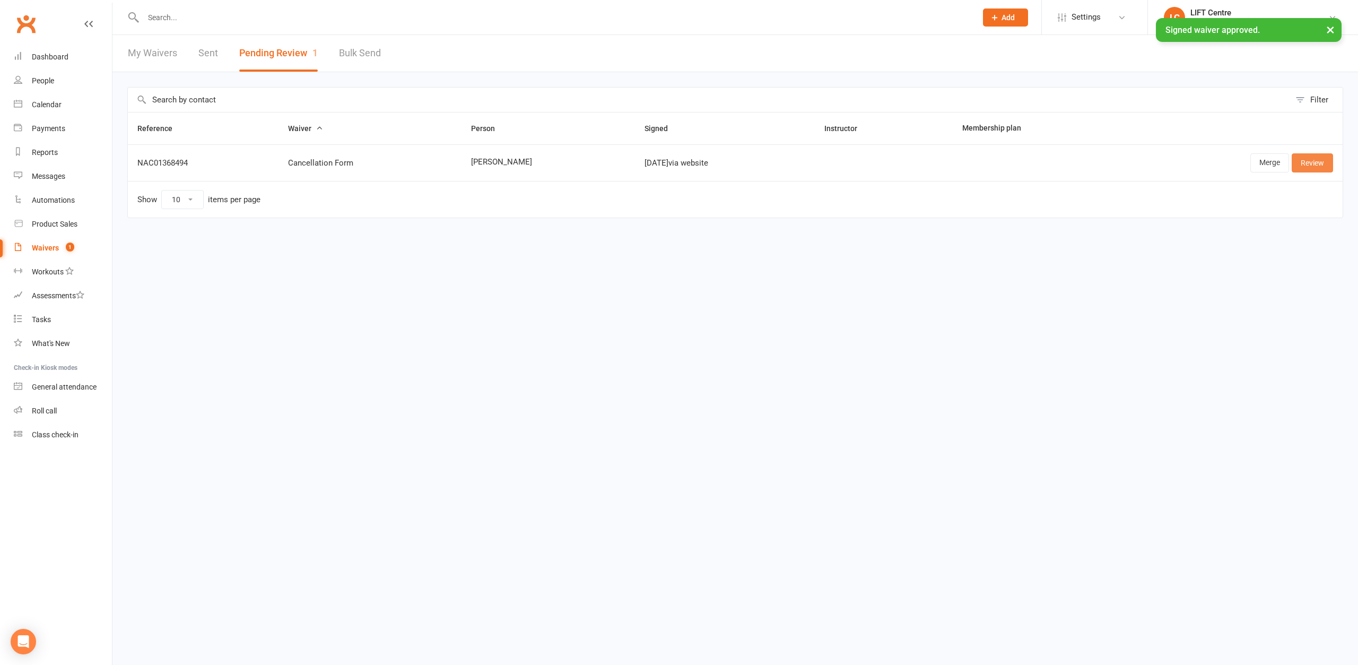
click at [1321, 166] on link "Review" at bounding box center [1312, 162] width 41 height 19
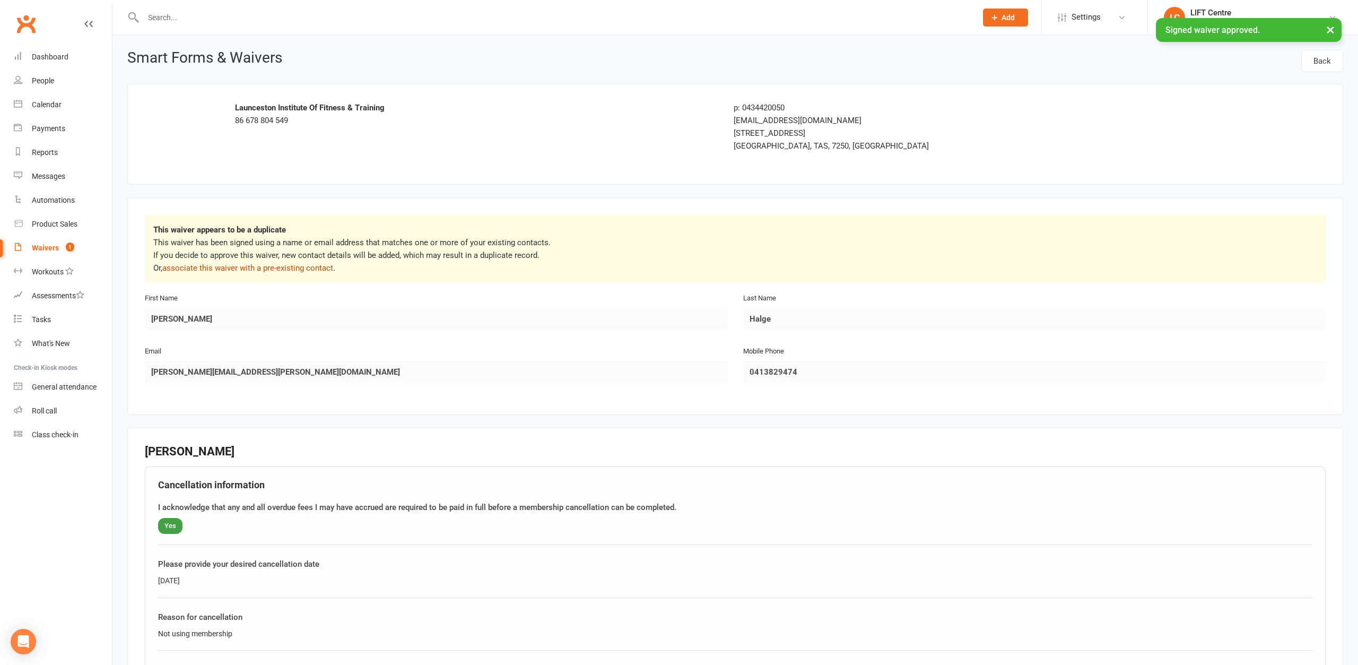
click at [283, 269] on link "associate this waiver with a pre-existing contact" at bounding box center [247, 268] width 171 height 10
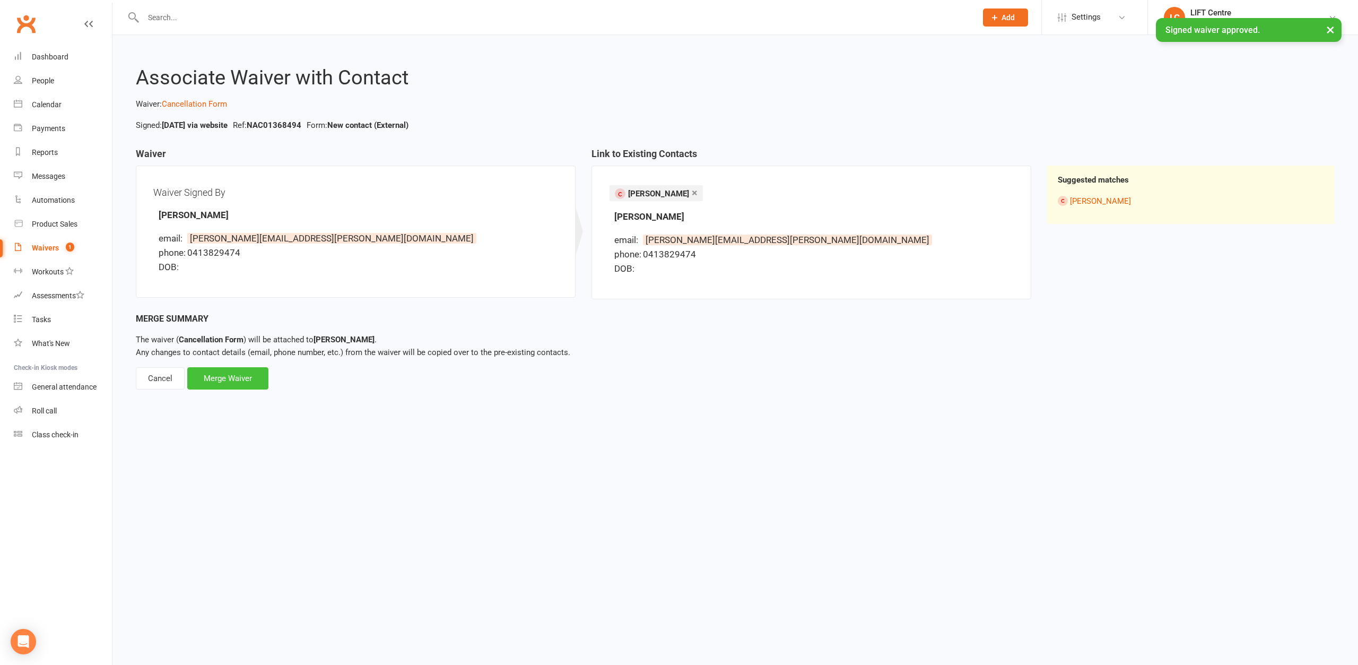
click at [237, 377] on div "Merge Waiver" at bounding box center [227, 378] width 81 height 22
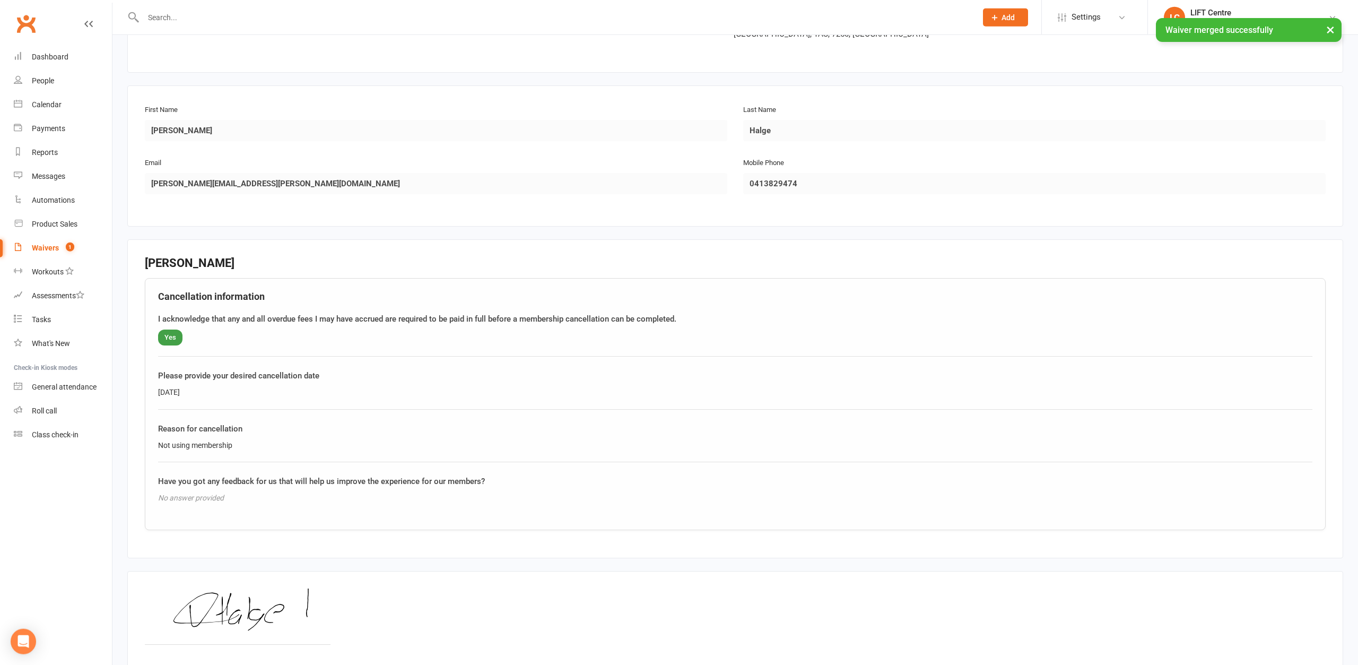
scroll to position [217, 0]
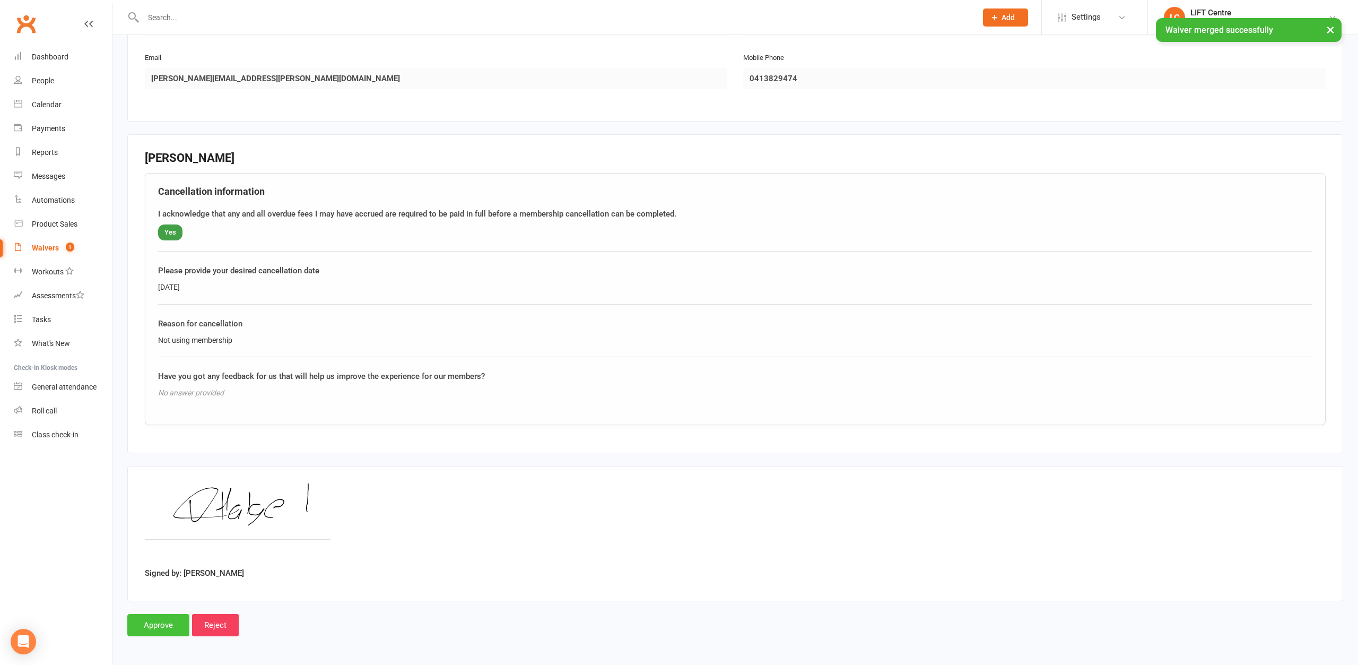
click at [185, 618] on input "Approve" at bounding box center [158, 625] width 62 height 22
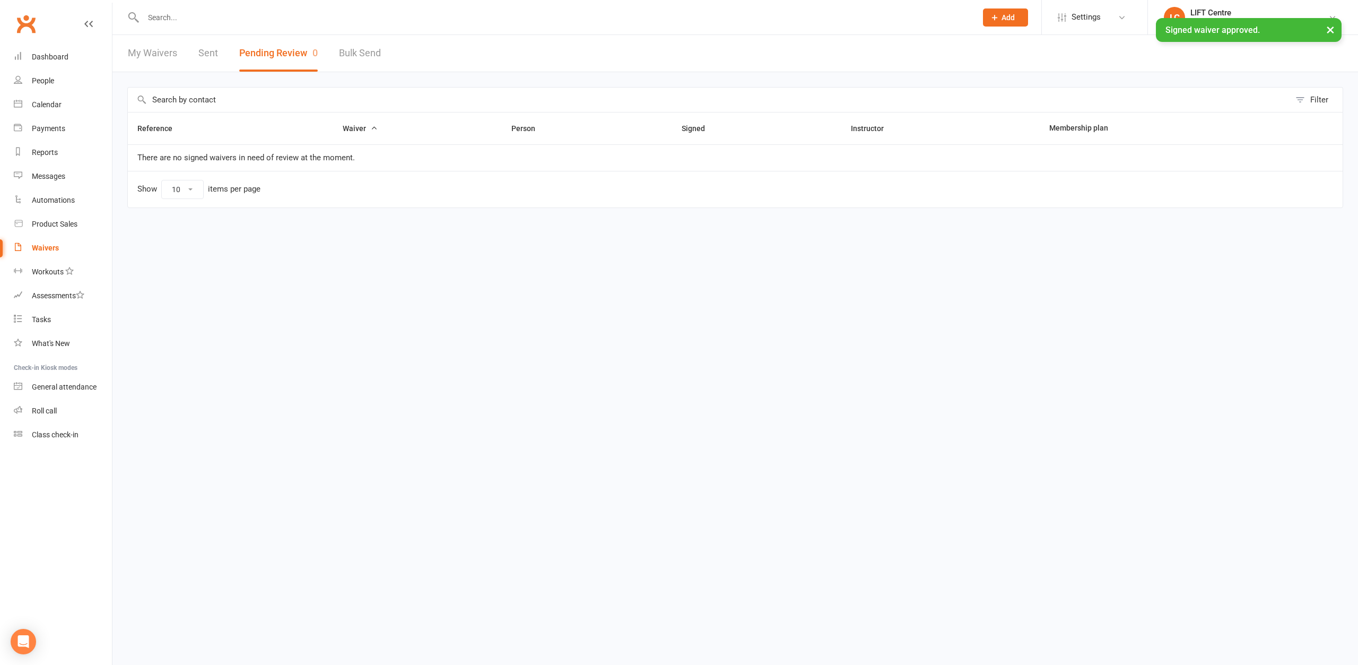
click at [318, 21] on input "text" at bounding box center [554, 17] width 829 height 15
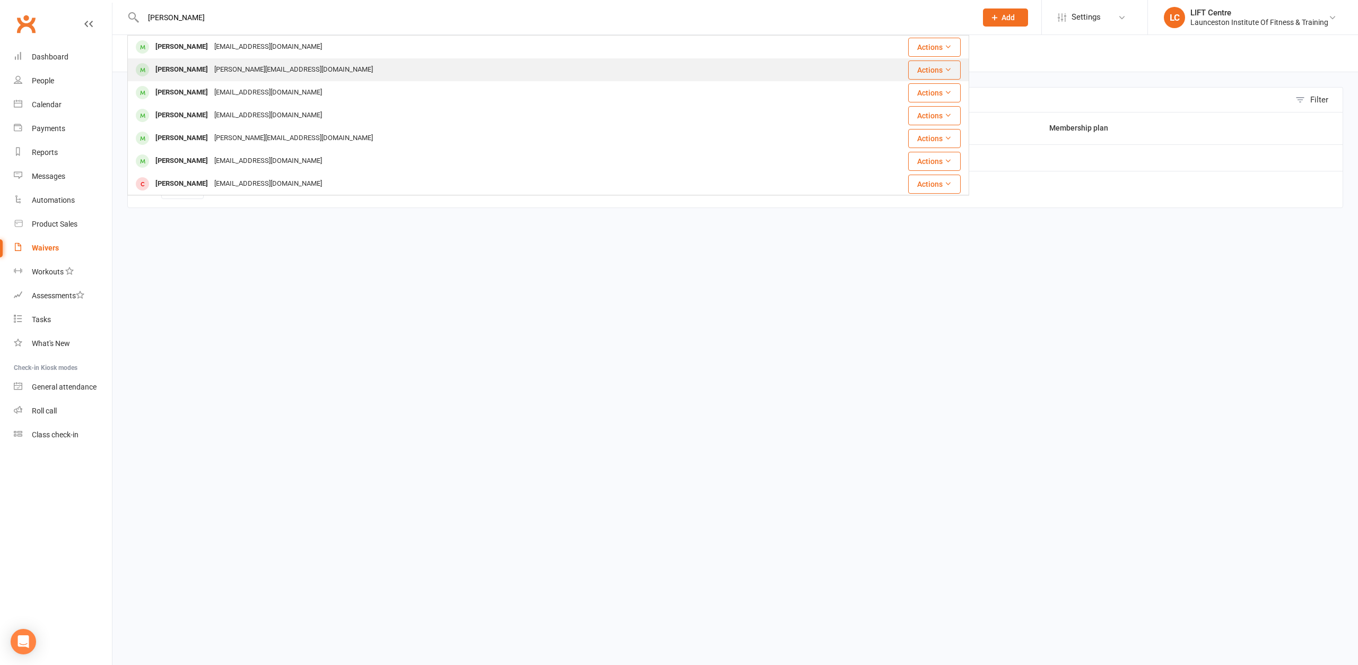
type input "lambert"
click at [248, 67] on div "Shannon.lambert1997@hotmail.com" at bounding box center [293, 69] width 165 height 15
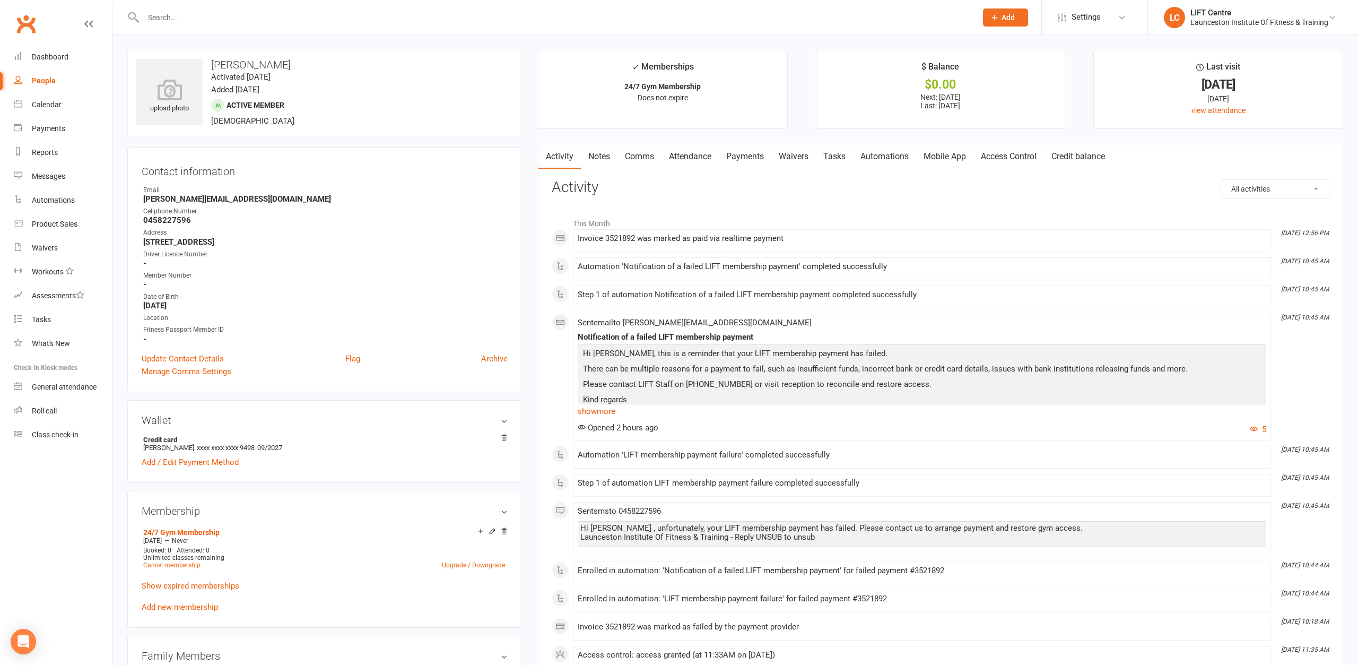
click at [750, 153] on link "Payments" at bounding box center [745, 156] width 53 height 24
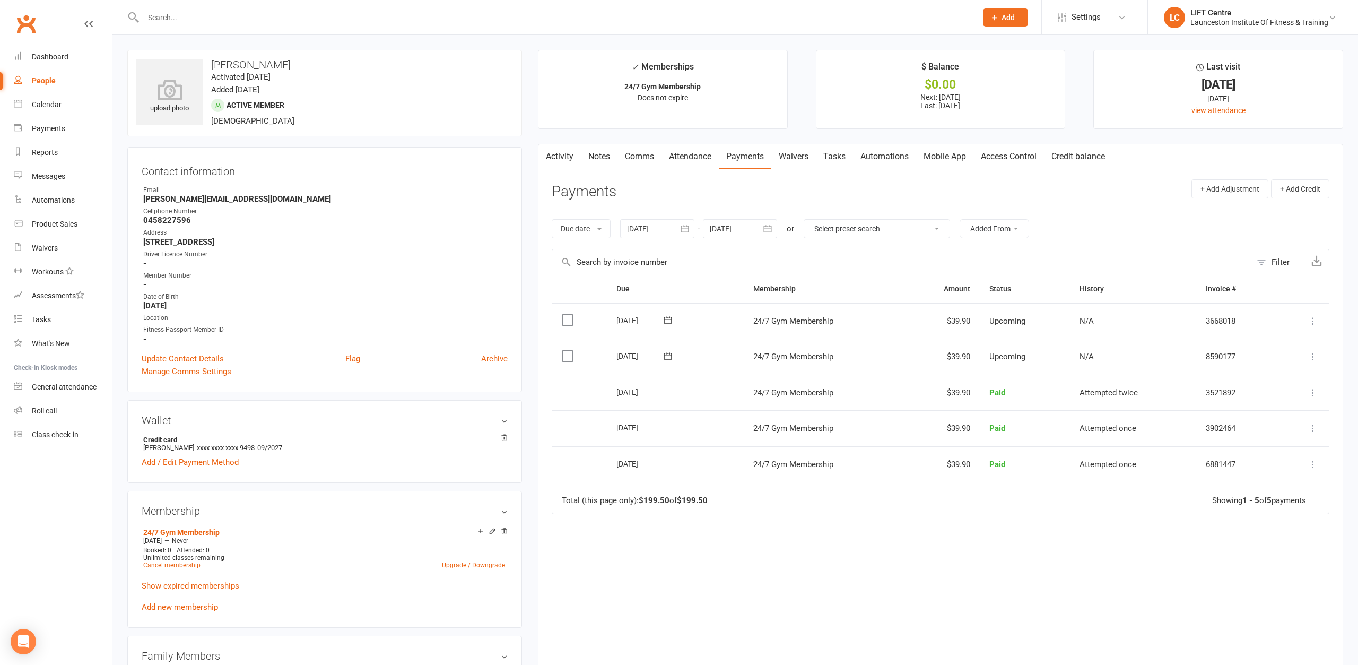
click at [690, 147] on link "Attendance" at bounding box center [689, 156] width 57 height 24
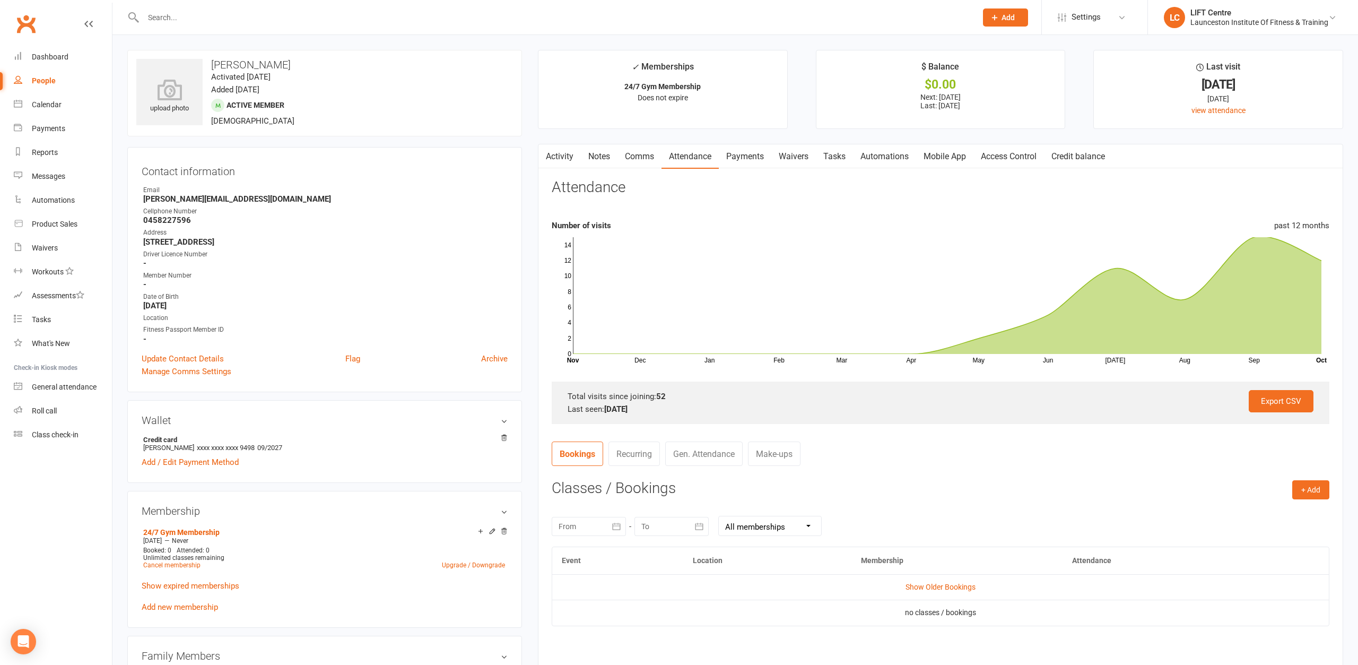
click at [636, 159] on link "Comms" at bounding box center [639, 156] width 44 height 24
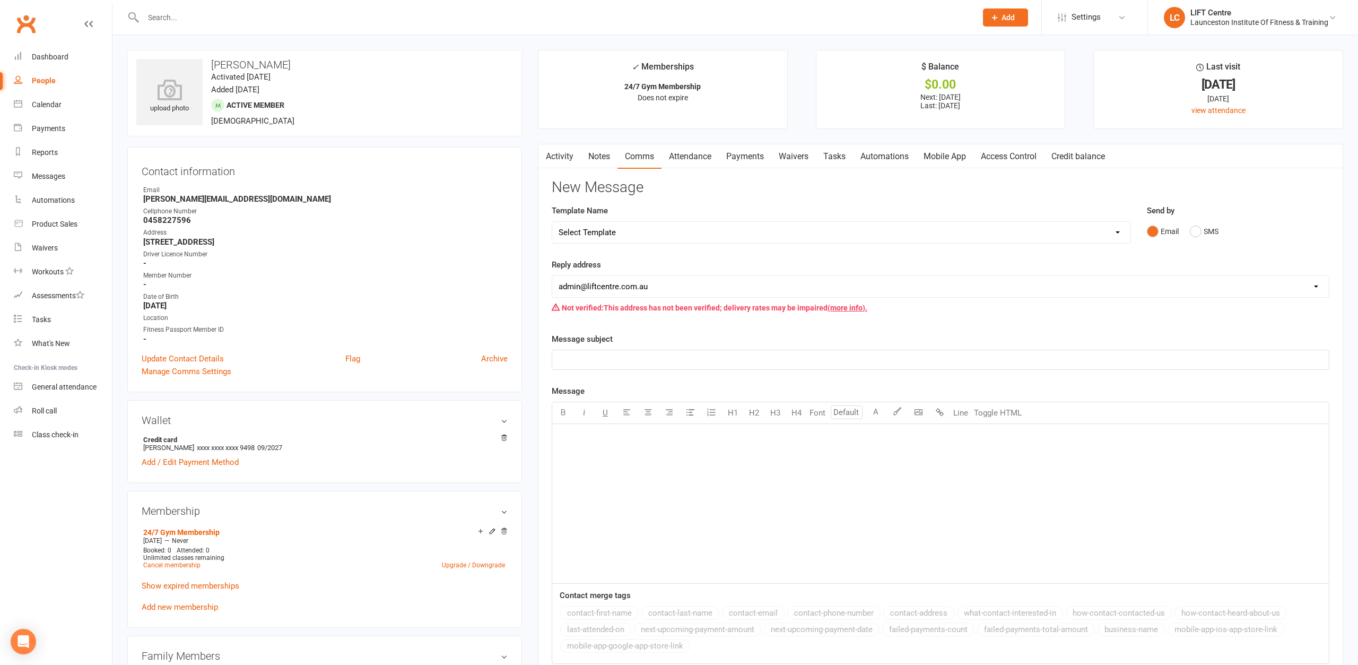
click at [598, 155] on link "Notes" at bounding box center [599, 156] width 37 height 24
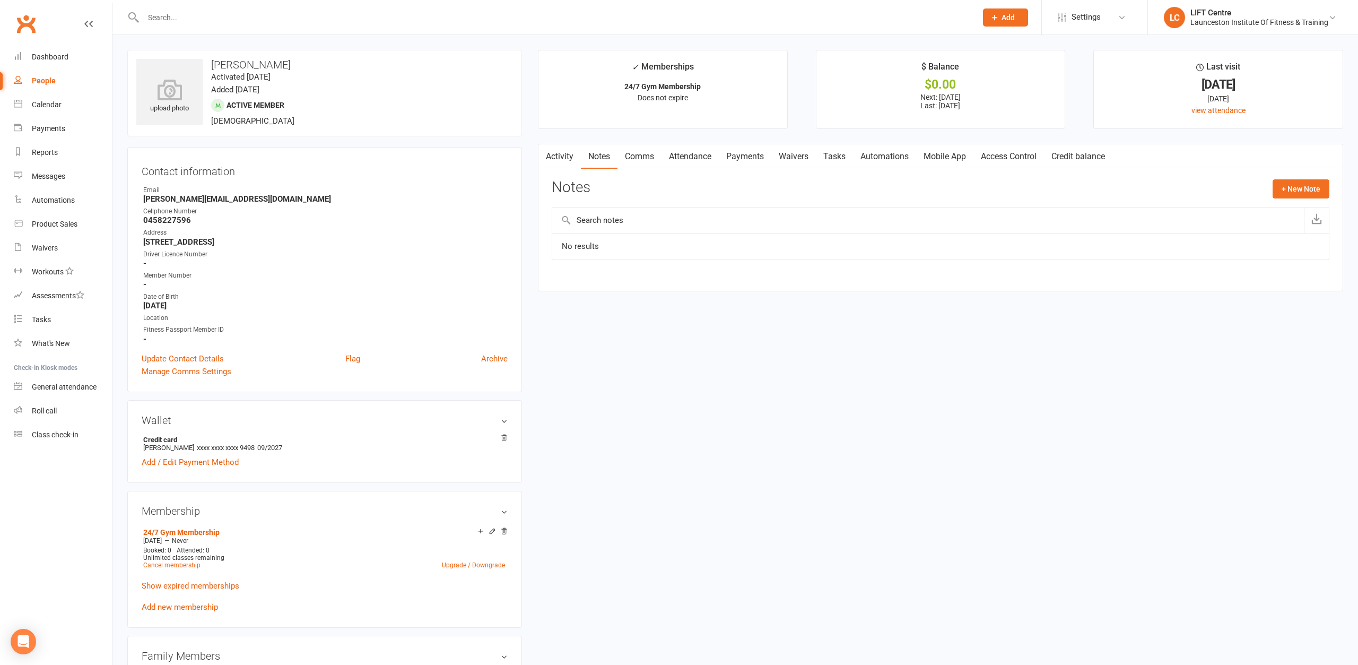
click at [563, 155] on link "Activity" at bounding box center [559, 156] width 42 height 24
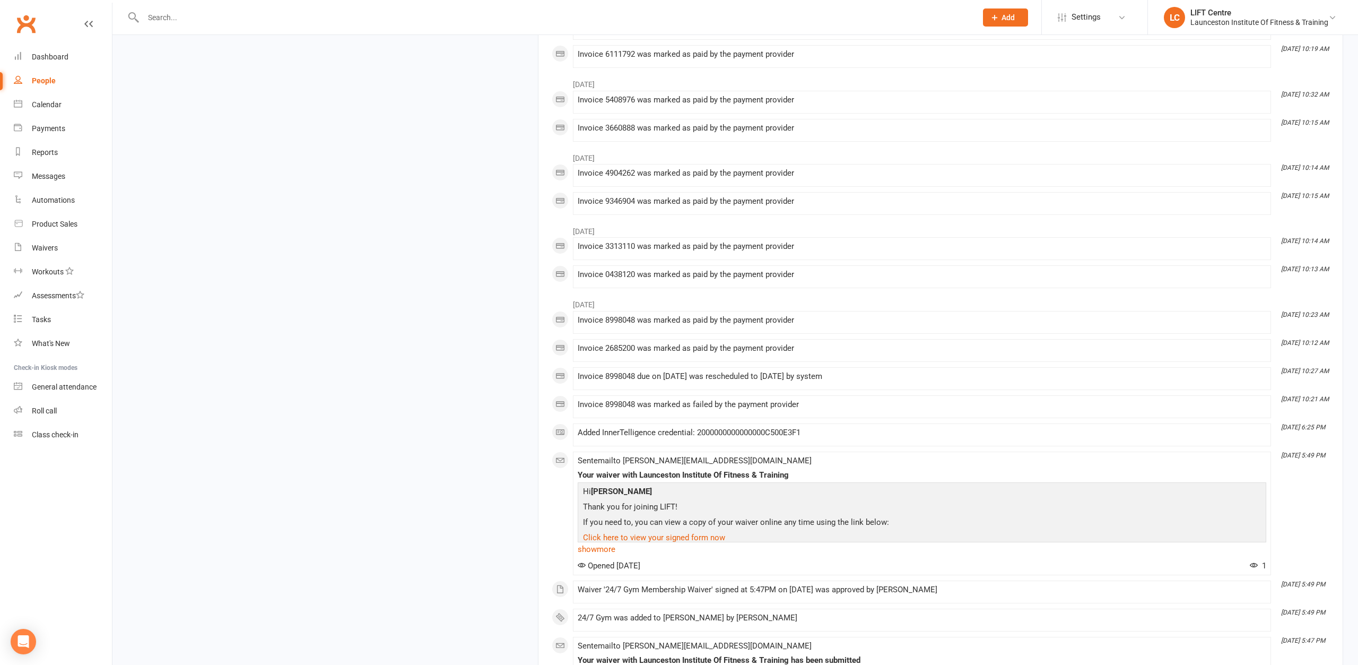
scroll to position [4705, 0]
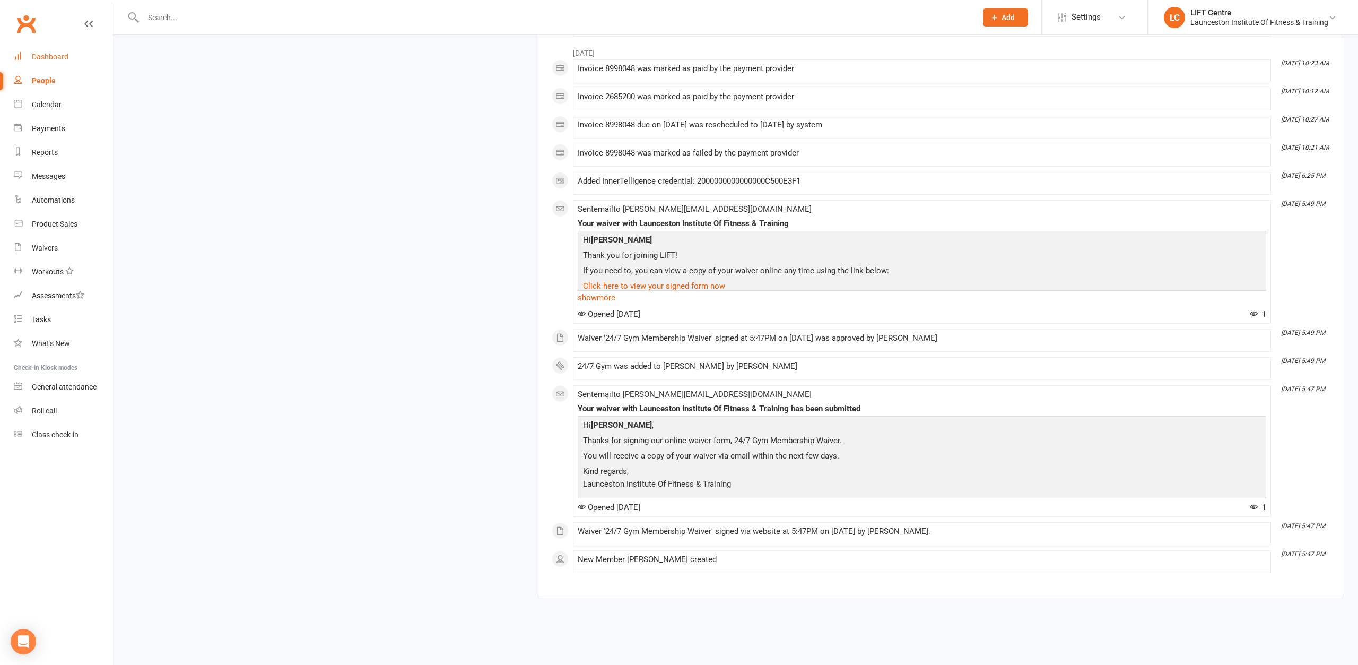
click at [54, 58] on div "Dashboard" at bounding box center [50, 57] width 37 height 8
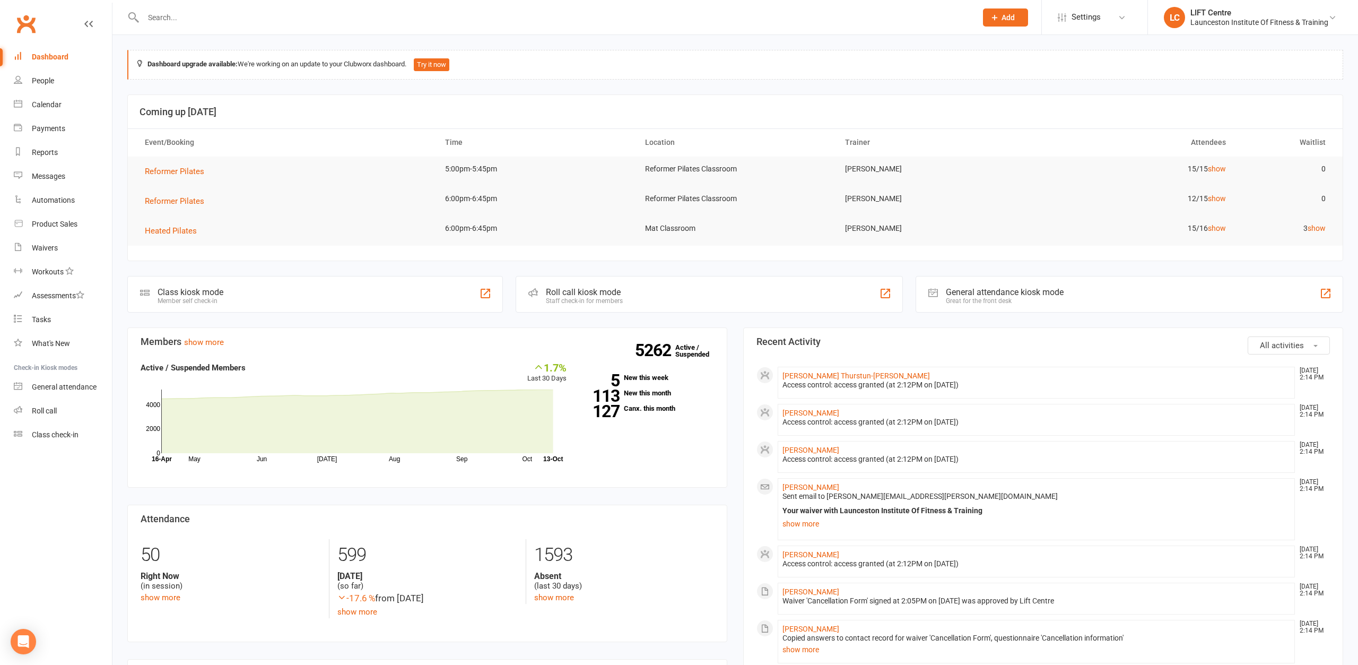
click at [196, 24] on input "text" at bounding box center [554, 17] width 829 height 15
click at [54, 56] on div "Dashboard" at bounding box center [50, 57] width 37 height 8
click at [42, 387] on div "General attendance" at bounding box center [64, 386] width 65 height 8
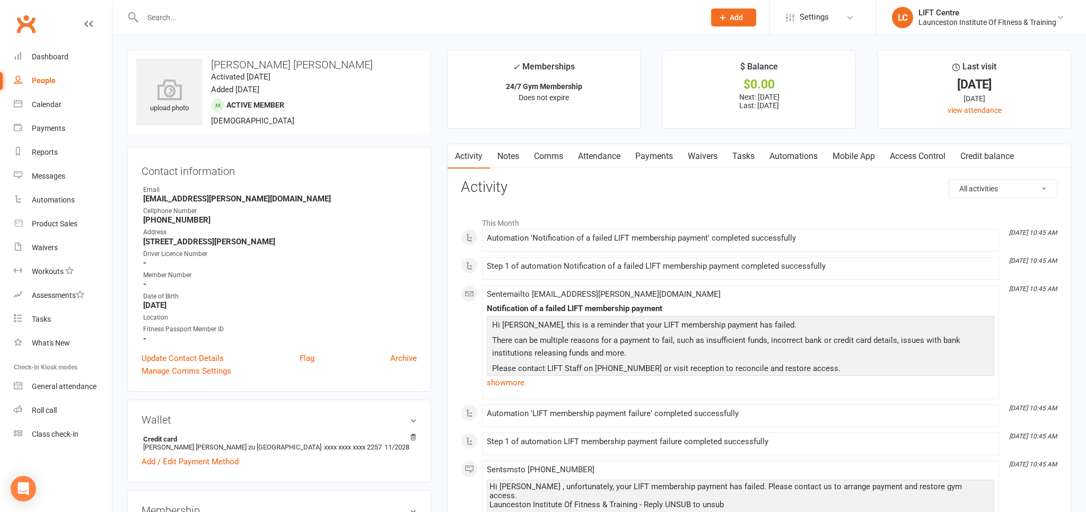
click at [671, 154] on link "Payments" at bounding box center [654, 156] width 53 height 24
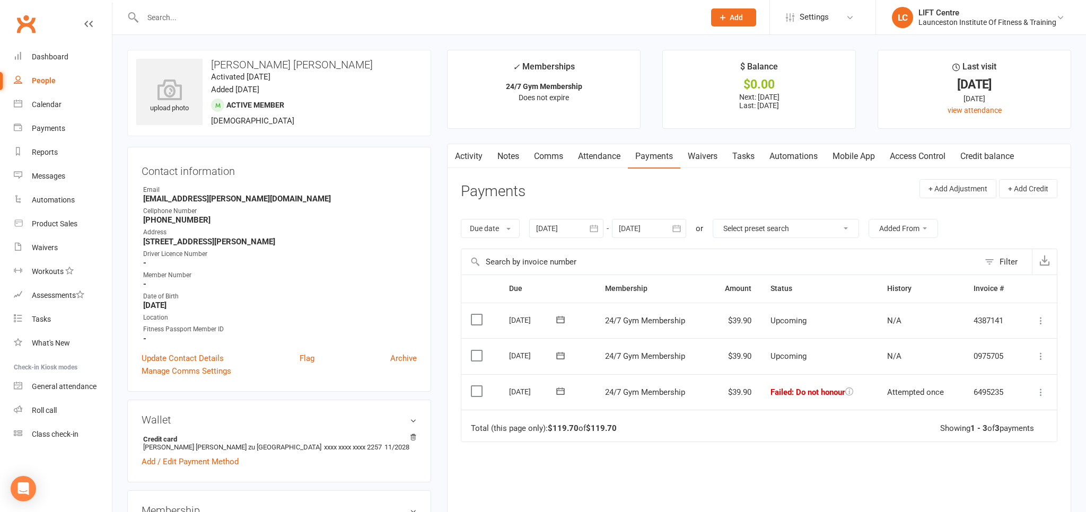
drag, startPoint x: 880, startPoint y: 413, endPoint x: 759, endPoint y: 396, distance: 122.1
click at [759, 396] on table "Due Contact Membership Amount Status History Invoice # Select this [DATE] [PERS…" at bounding box center [759, 358] width 597 height 167
click at [861, 393] on td "Failed : Do not honour" at bounding box center [819, 393] width 117 height 36
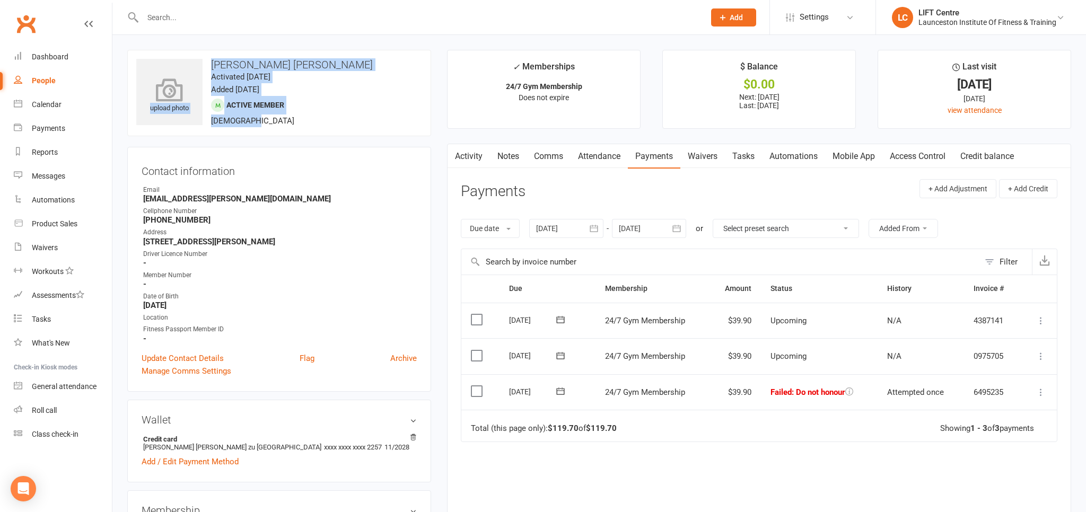
drag, startPoint x: 247, startPoint y: 118, endPoint x: 202, endPoint y: 125, distance: 45.6
click at [202, 125] on div "upload photo Theo Von heyl Activated 11 October, 2025 Added 11 October, 2025 Ac…" at bounding box center [279, 93] width 304 height 86
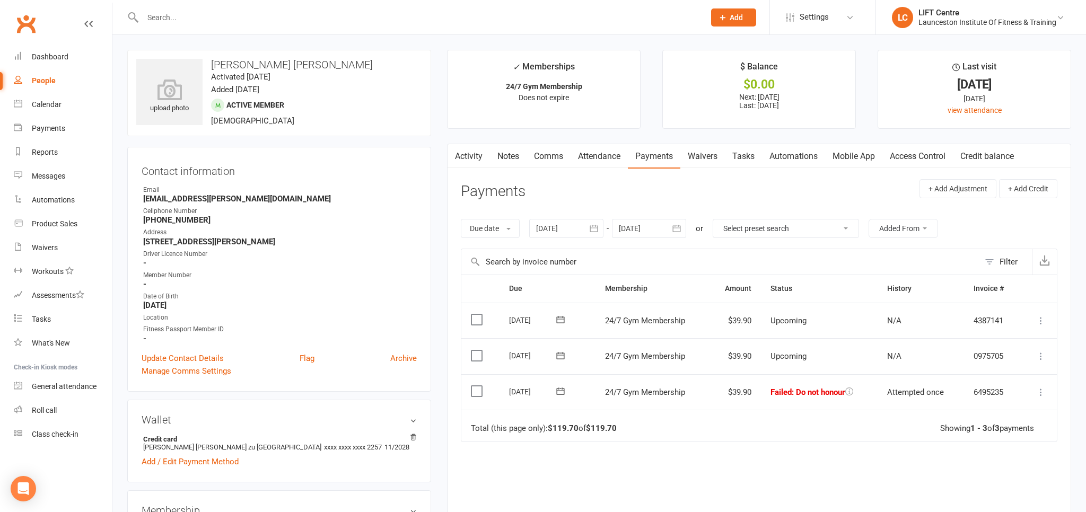
drag, startPoint x: 261, startPoint y: 138, endPoint x: 262, endPoint y: 133, distance: 5.4
click at [262, 136] on contact-information "upload photo Theo Von heyl Activated 11 October, 2025 Added 11 October, 2025 Ac…" at bounding box center [279, 221] width 304 height 342
drag, startPoint x: 215, startPoint y: 217, endPoint x: 123, endPoint y: 213, distance: 92.9
click at [226, 224] on strong "+61 455919258" at bounding box center [280, 220] width 274 height 10
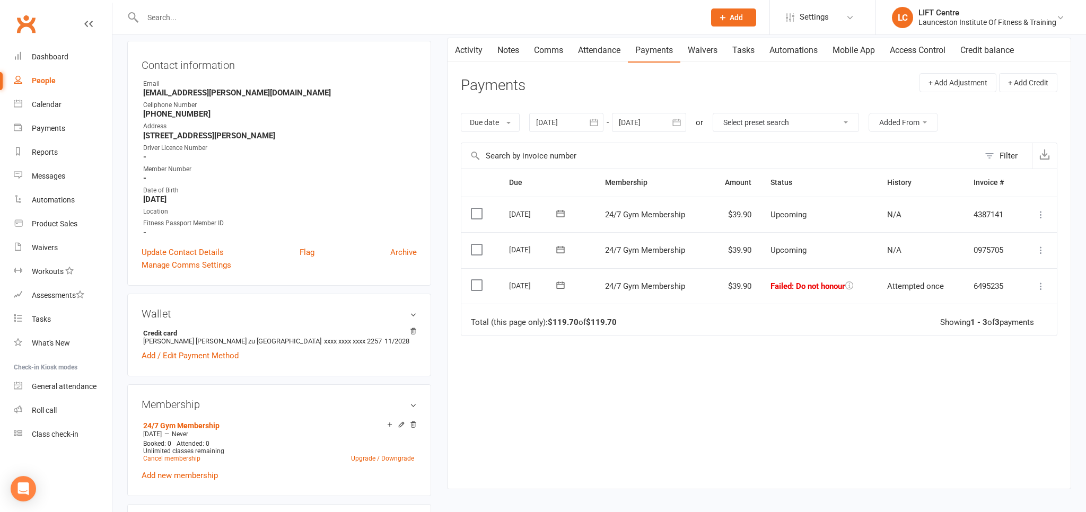
scroll to position [112, 0]
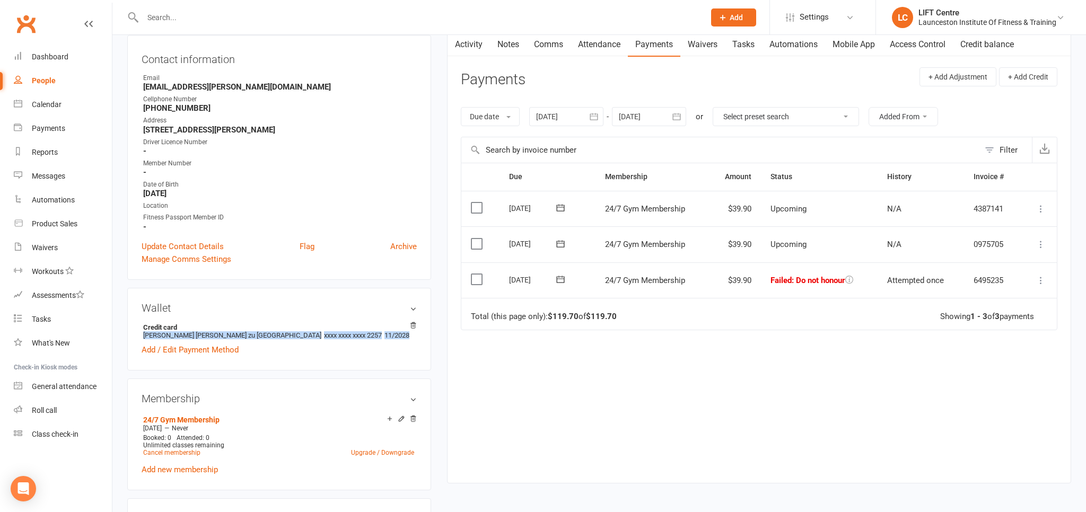
drag, startPoint x: 142, startPoint y: 341, endPoint x: 135, endPoint y: 336, distance: 8.1
click at [135, 336] on div "Wallet Credit card Theo Wilhelm Ludwig von heyl zu herrnsheim xxxx xxxx xxxx 22…" at bounding box center [279, 329] width 304 height 83
click at [256, 354] on div "Add / Edit Payment Method" at bounding box center [279, 350] width 275 height 13
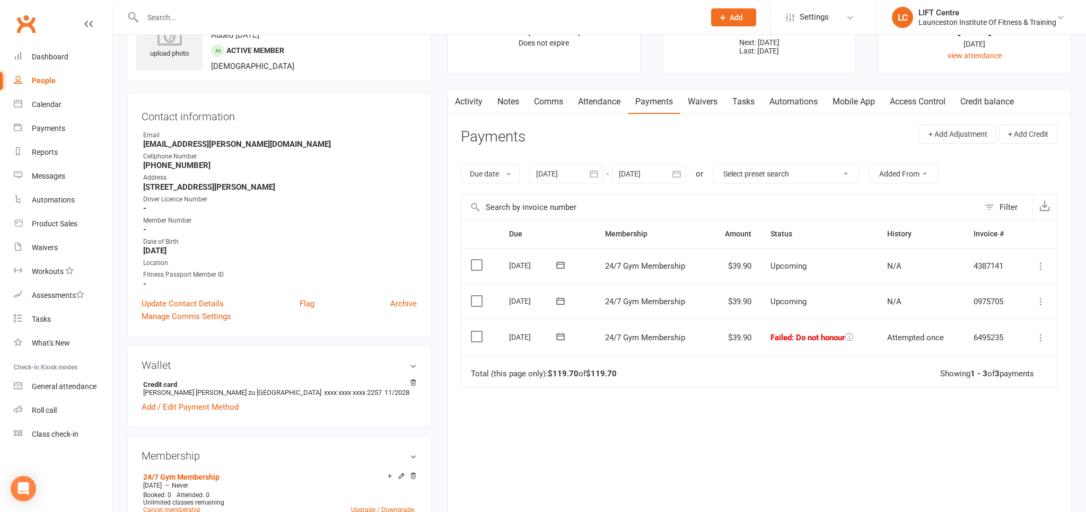
scroll to position [0, 0]
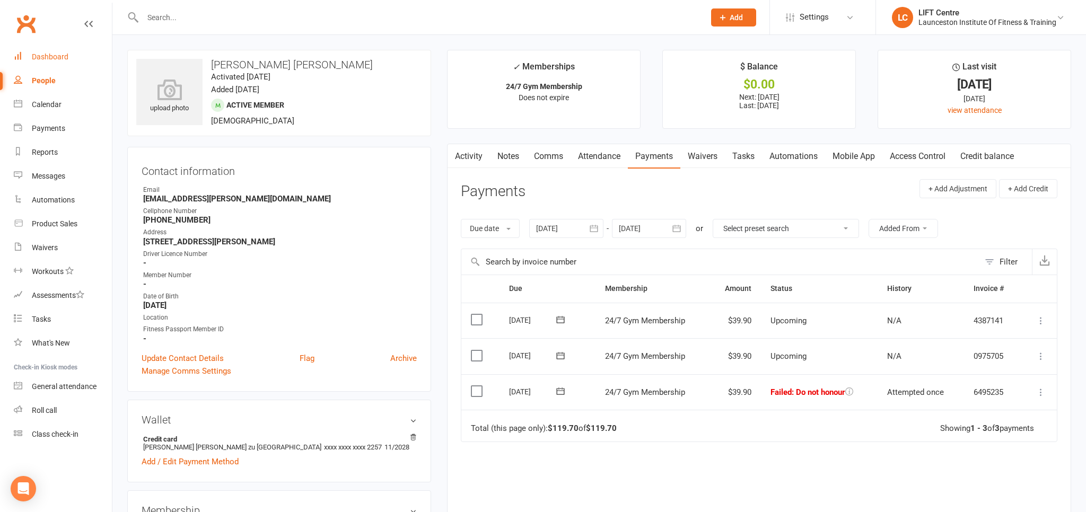
click at [56, 58] on div "Dashboard" at bounding box center [50, 57] width 37 height 8
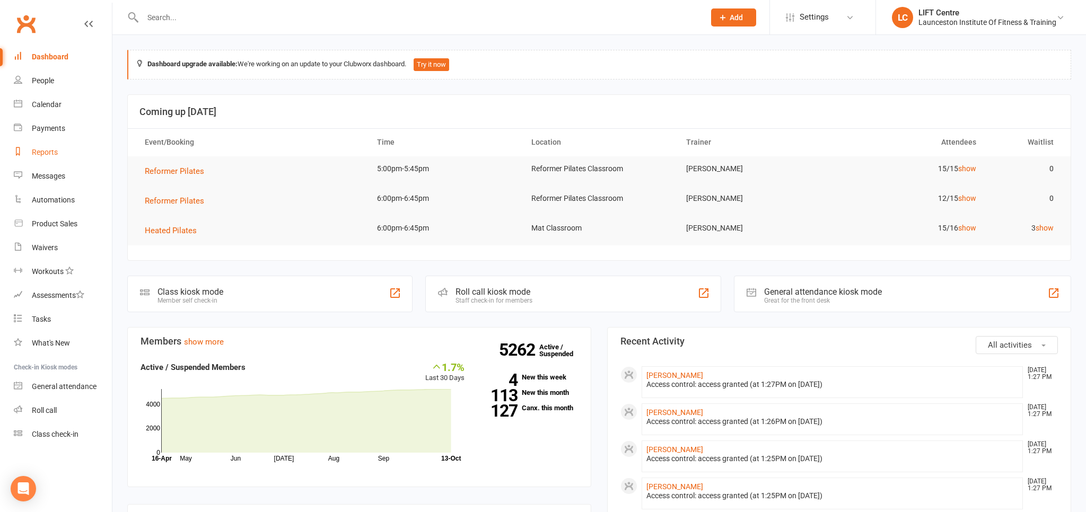
click at [56, 154] on div "Reports" at bounding box center [45, 152] width 26 height 8
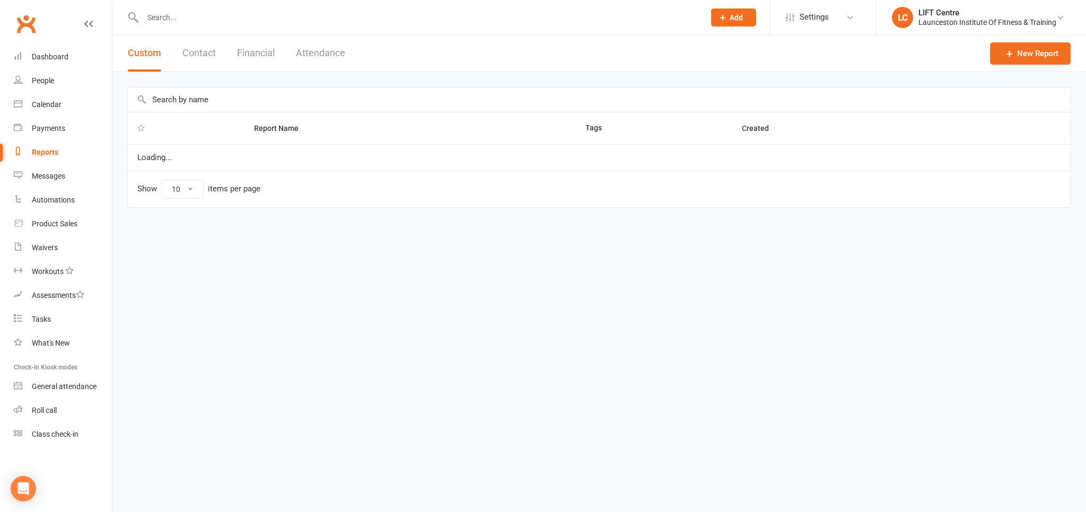
select select "100"
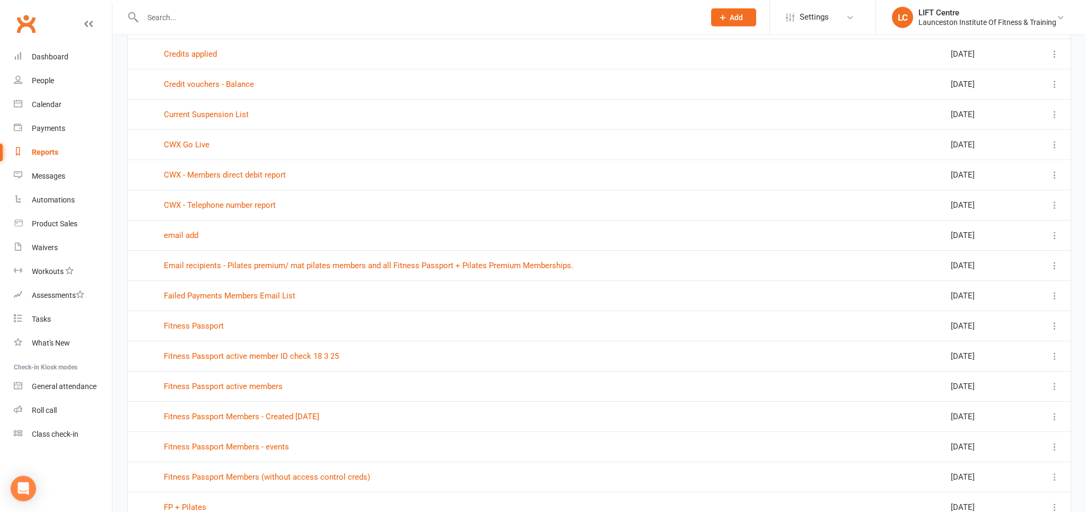
scroll to position [112, 0]
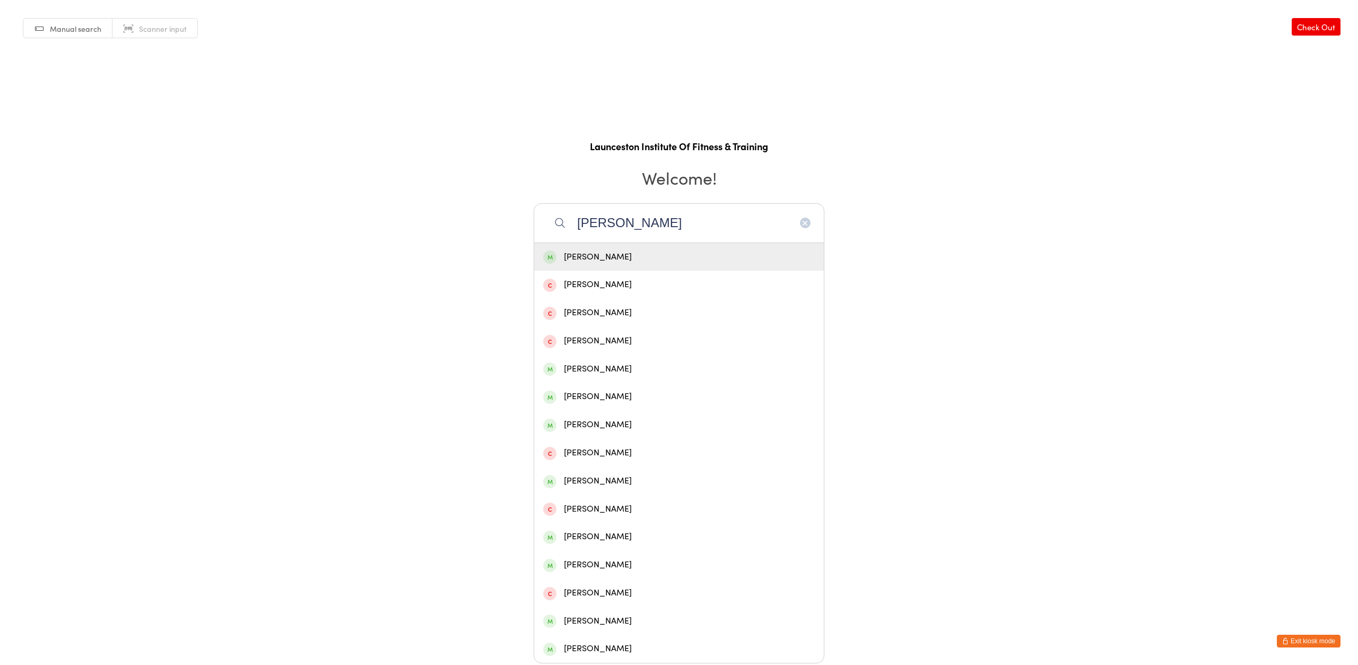
type input "[PERSON_NAME]"
click at [637, 263] on div "[PERSON_NAME]" at bounding box center [679, 257] width 290 height 28
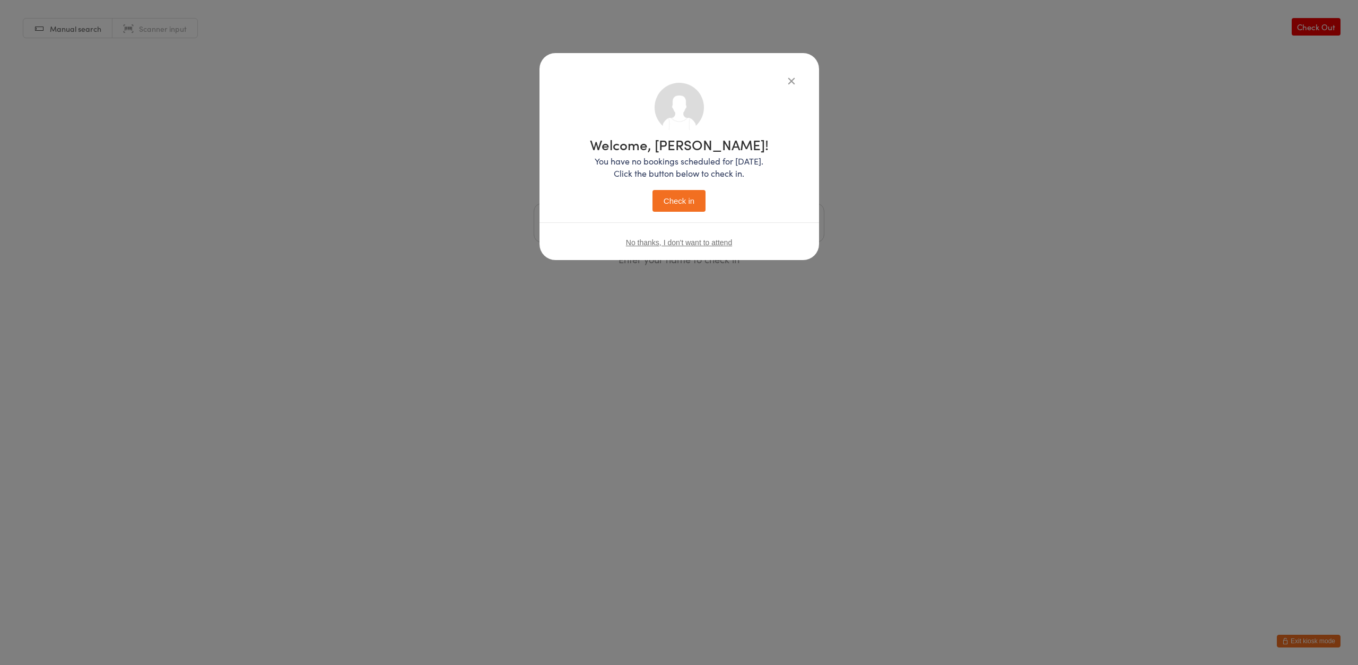
click at [667, 205] on button "Check in" at bounding box center [678, 201] width 53 height 22
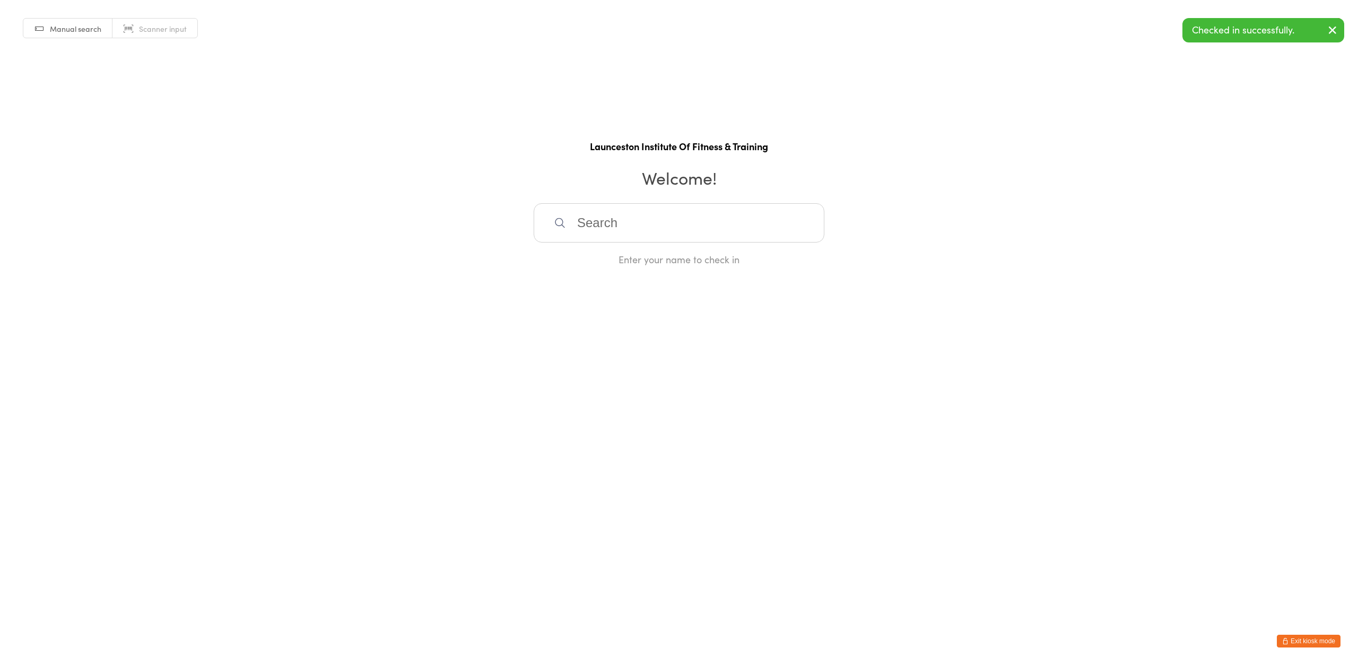
click at [1308, 642] on button "Exit kiosk mode" at bounding box center [1309, 640] width 64 height 13
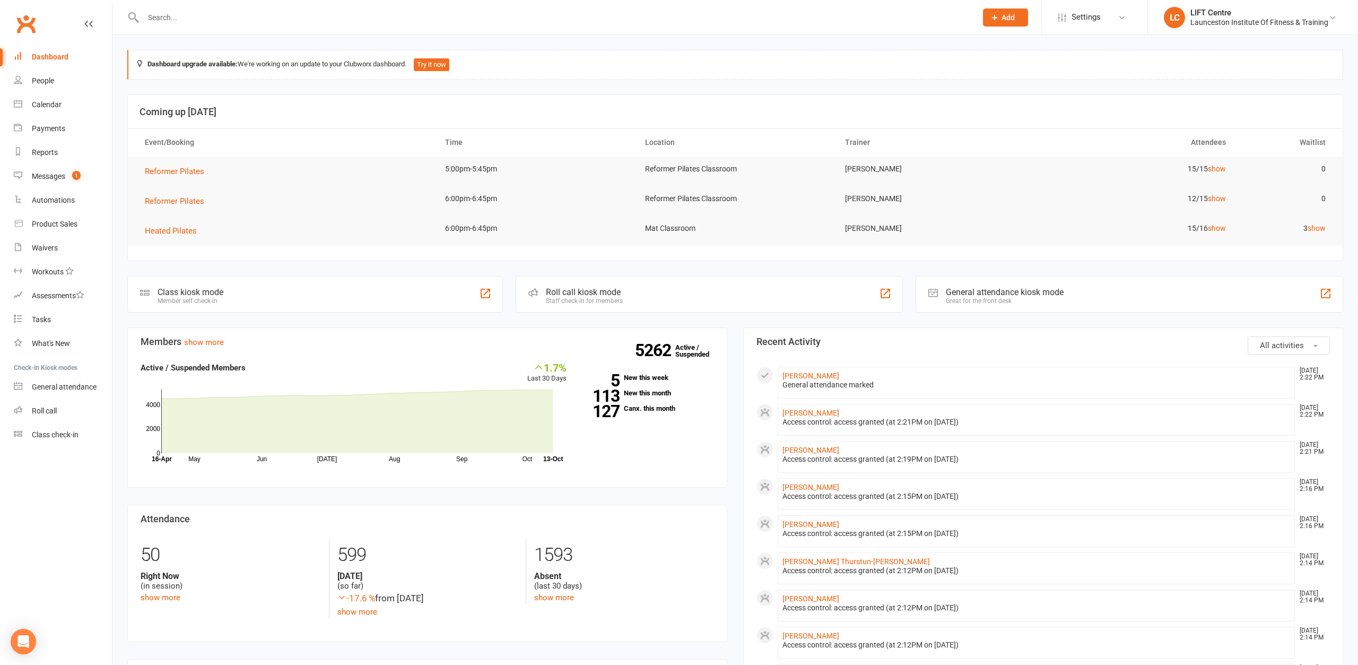
click at [162, 18] on input "text" at bounding box center [554, 17] width 829 height 15
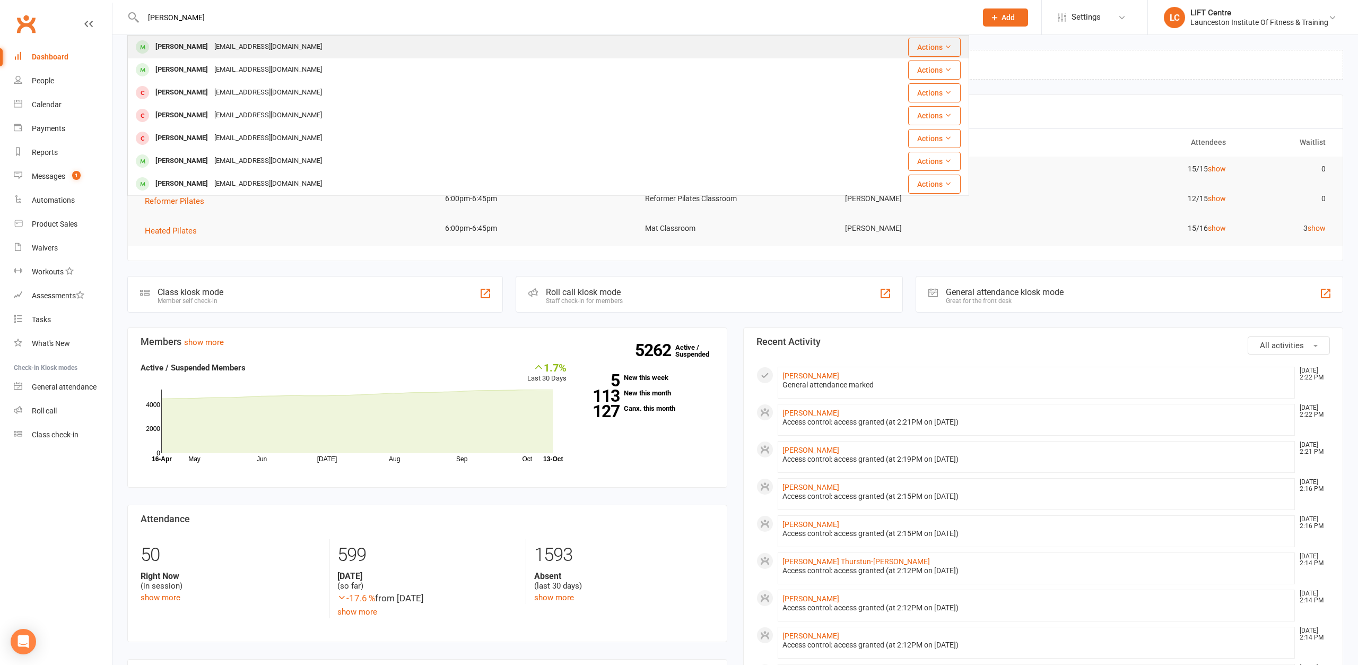
type input "[PERSON_NAME]"
click at [211, 53] on div "[EMAIL_ADDRESS][DOMAIN_NAME]" at bounding box center [268, 46] width 114 height 15
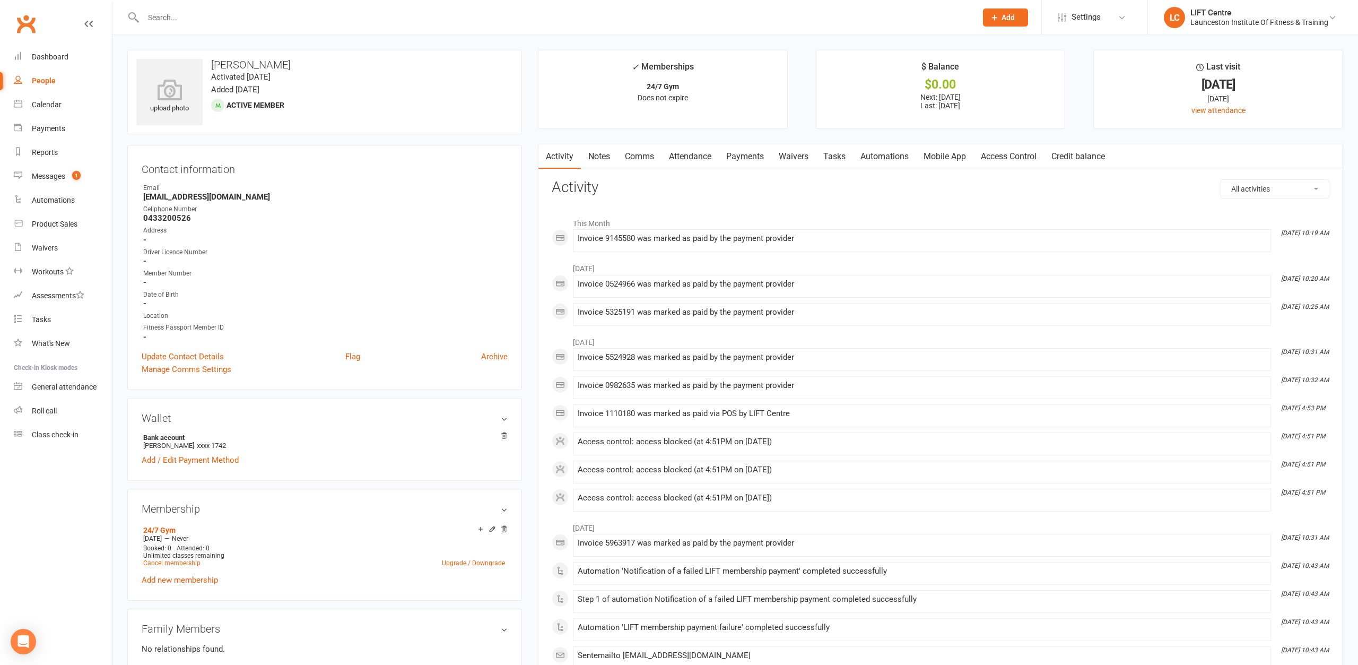
click at [746, 156] on link "Payments" at bounding box center [745, 156] width 53 height 24
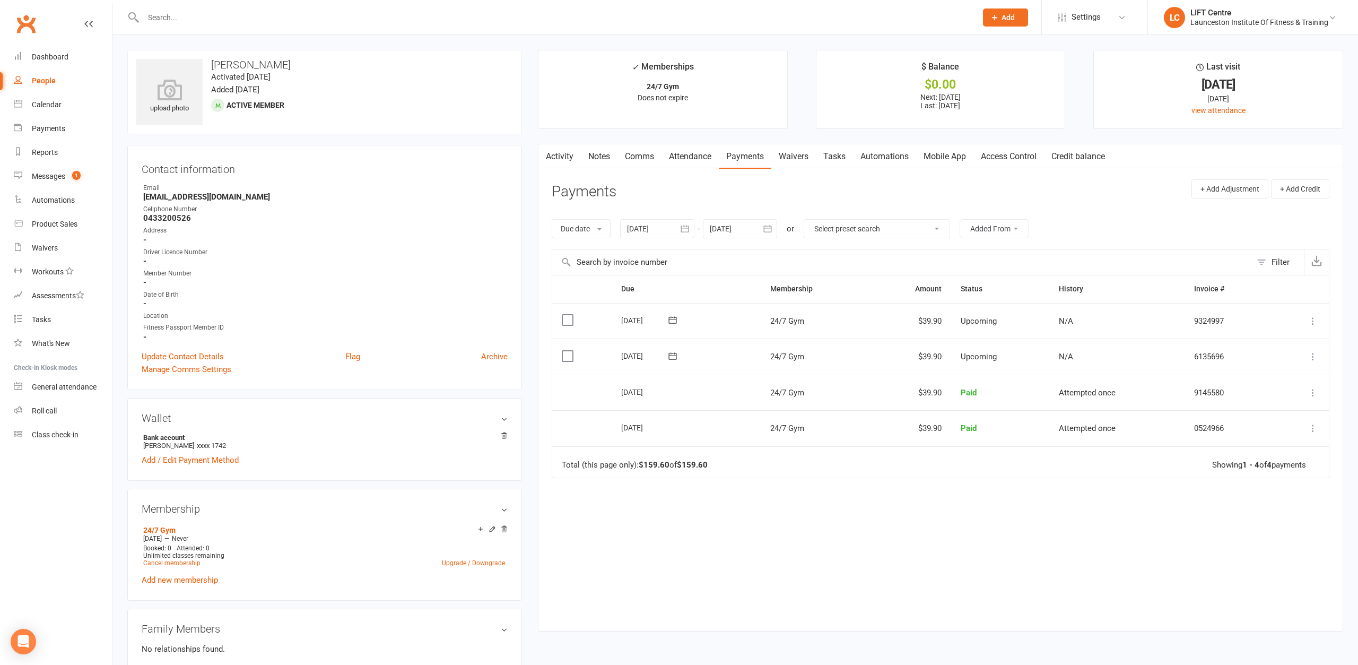
click at [769, 232] on icon "button" at bounding box center [767, 228] width 8 height 7
click at [869, 251] on button "[DATE]" at bounding box center [804, 254] width 139 height 19
click at [908, 185] on header "Payments + Add Adjustment + Add Credit" at bounding box center [941, 193] width 778 height 29
click at [768, 235] on button "button" at bounding box center [767, 228] width 19 height 19
click at [859, 247] on button "button" at bounding box center [851, 252] width 23 height 19
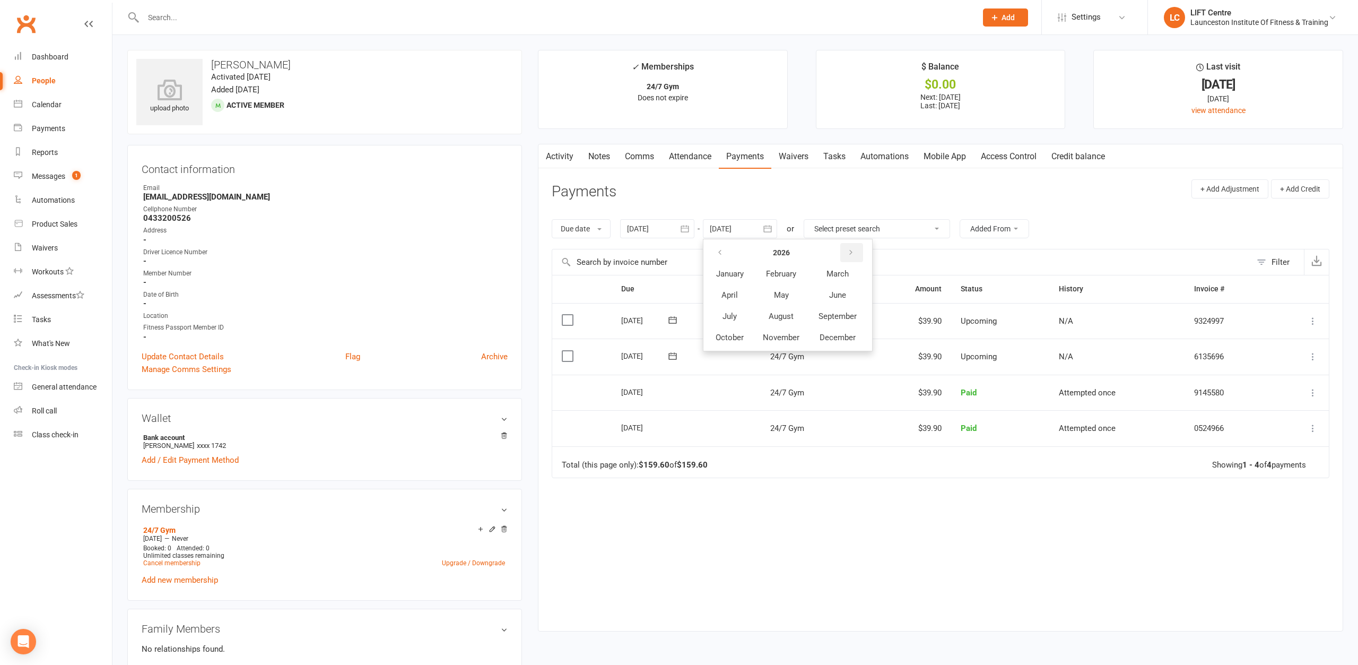
click at [859, 247] on button "button" at bounding box center [851, 252] width 23 height 19
drag, startPoint x: 717, startPoint y: 241, endPoint x: 719, endPoint y: 248, distance: 6.9
click at [717, 245] on ul "[DATE] February March April May June July August September October November Dec…" at bounding box center [788, 295] width 170 height 112
click at [719, 248] on button "button" at bounding box center [720, 252] width 23 height 19
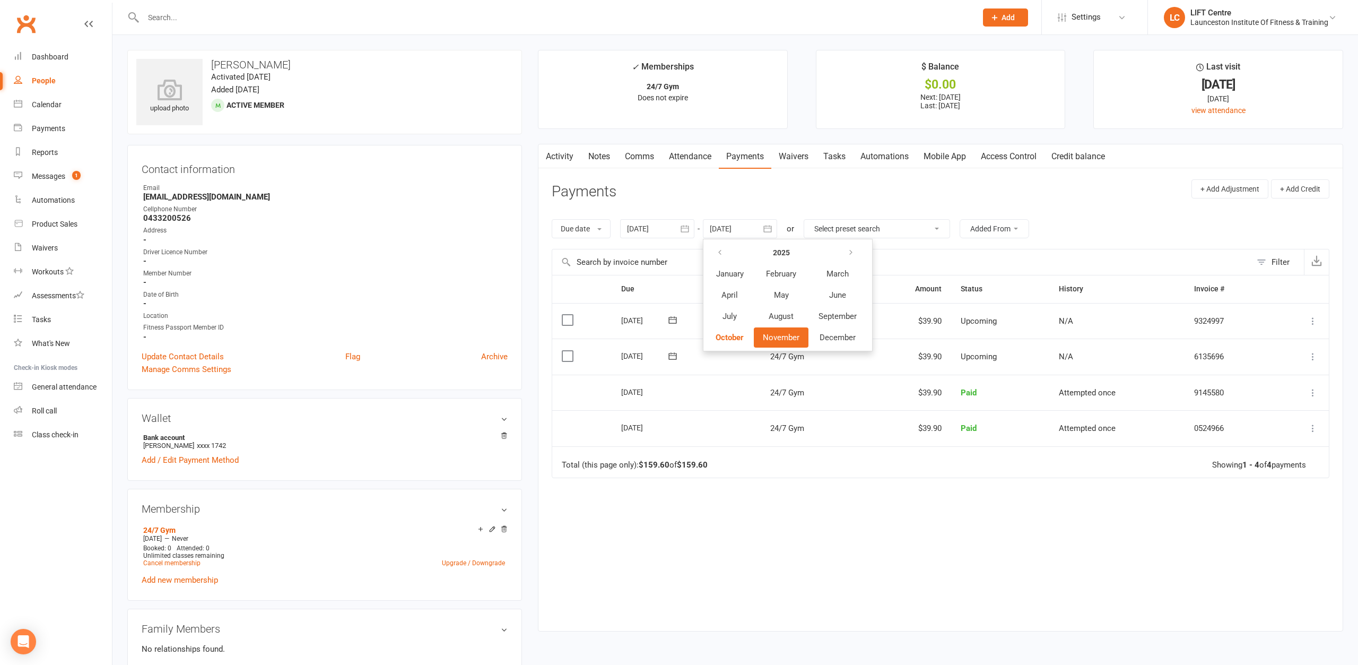
click at [847, 553] on div "Due Contact Membership Amount Status History Invoice # Select this [DATE] [PERS…" at bounding box center [941, 445] width 778 height 340
click at [747, 229] on div at bounding box center [740, 228] width 74 height 19
click at [842, 333] on button "December" at bounding box center [838, 337] width 56 height 20
click at [888, 356] on span "27" at bounding box center [888, 355] width 8 height 8
type input "[DATE]"
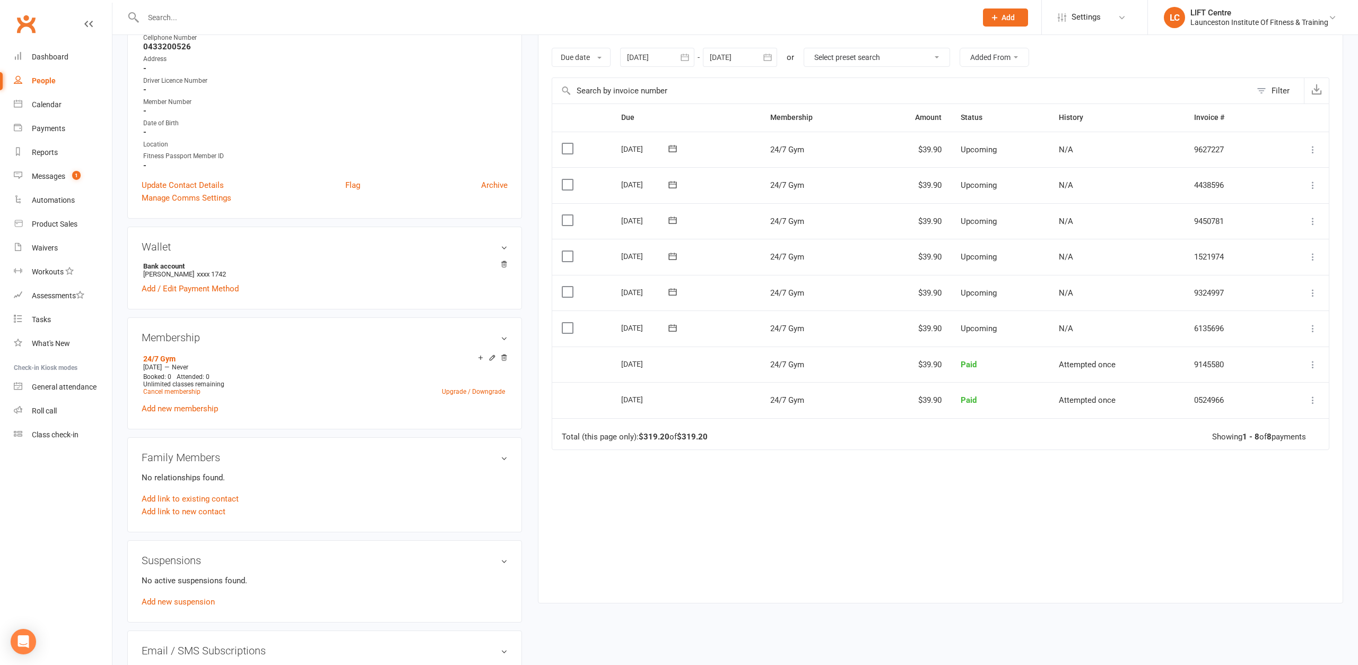
scroll to position [216, 0]
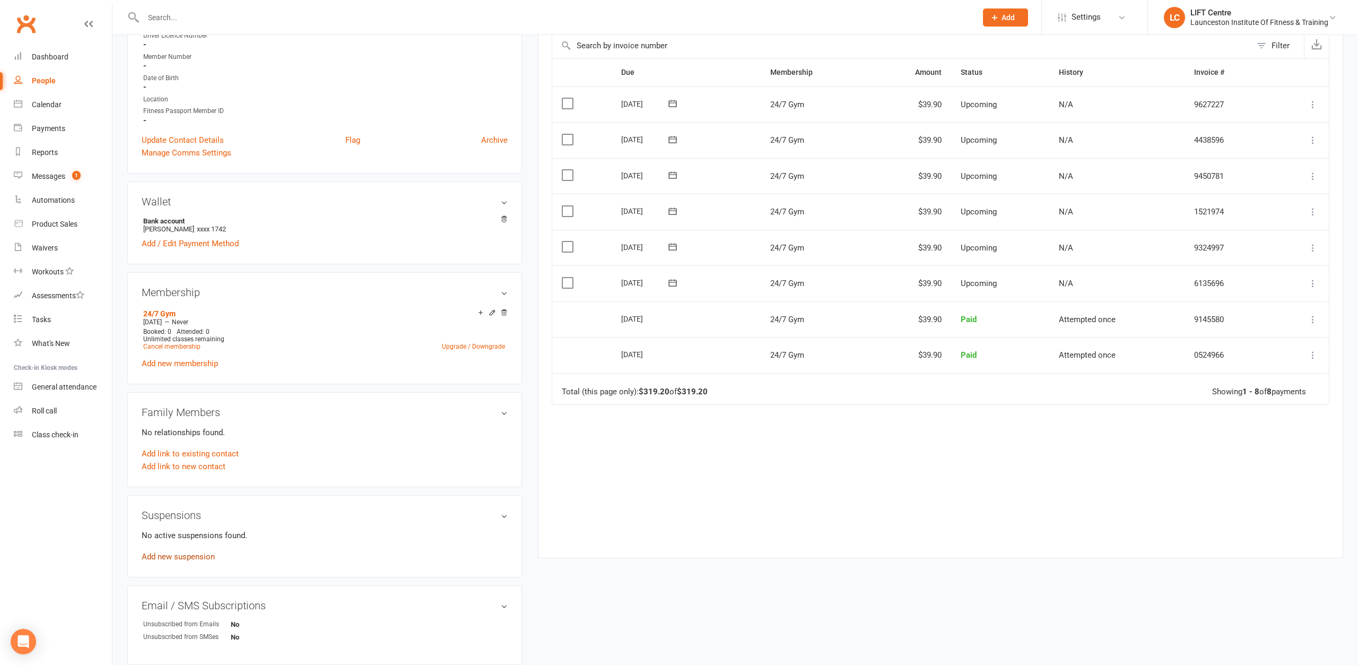
click at [199, 559] on link "Add new suspension" at bounding box center [178, 557] width 73 height 10
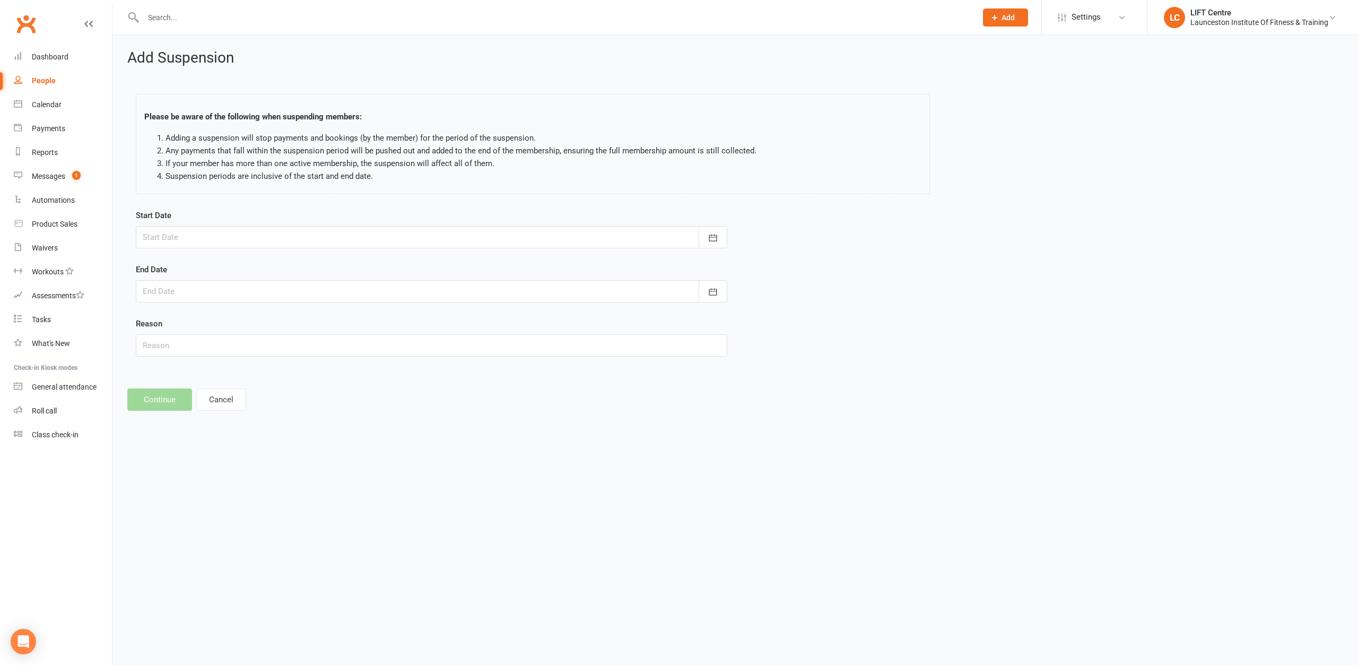
click at [235, 231] on div at bounding box center [431, 237] width 591 height 22
click at [204, 345] on span "13" at bounding box center [202, 345] width 8 height 8
type input "[DATE]"
click at [220, 309] on form "Start Date [DATE] [DATE] Sun Mon Tue Wed Thu Fri Sat 40 28 29 30 01 02 03 04 41…" at bounding box center [431, 282] width 591 height 147
click at [221, 299] on div at bounding box center [431, 291] width 591 height 22
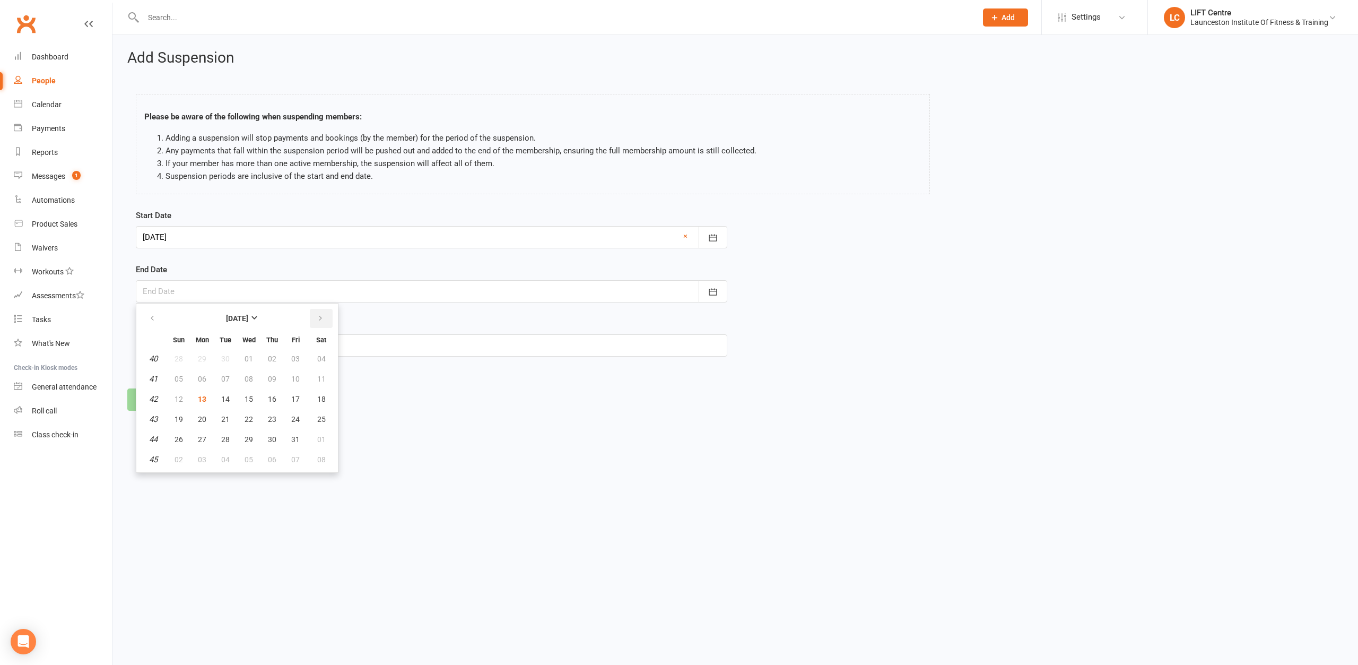
click at [320, 316] on icon "button" at bounding box center [320, 318] width 7 height 8
click at [225, 439] on span "25" at bounding box center [225, 439] width 8 height 8
type input "[DATE]"
click at [185, 354] on input "text" at bounding box center [431, 345] width 591 height 22
click at [171, 405] on button "Continue" at bounding box center [159, 399] width 65 height 22
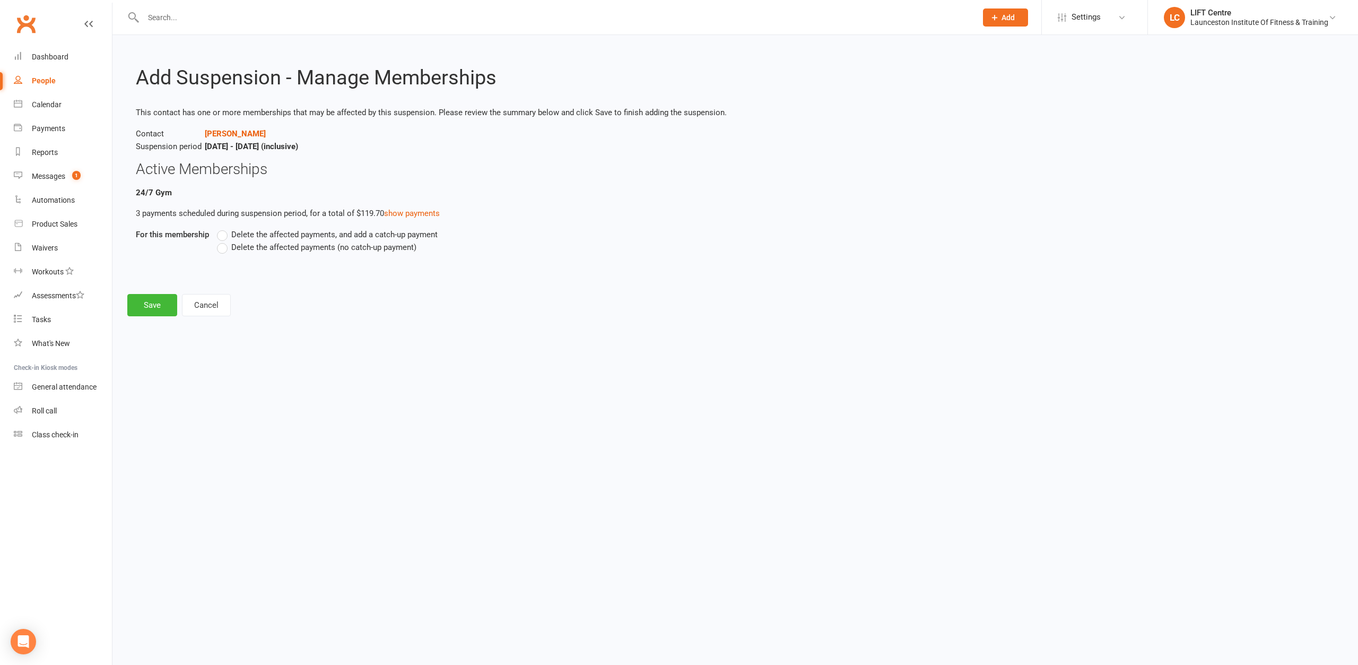
click at [227, 250] on label "Delete the affected payments (no catch-up payment)" at bounding box center [316, 247] width 199 height 13
click at [224, 241] on input "Delete the affected payments (no catch-up payment)" at bounding box center [220, 241] width 7 height 0
click at [172, 298] on button "Save" at bounding box center [152, 305] width 50 height 22
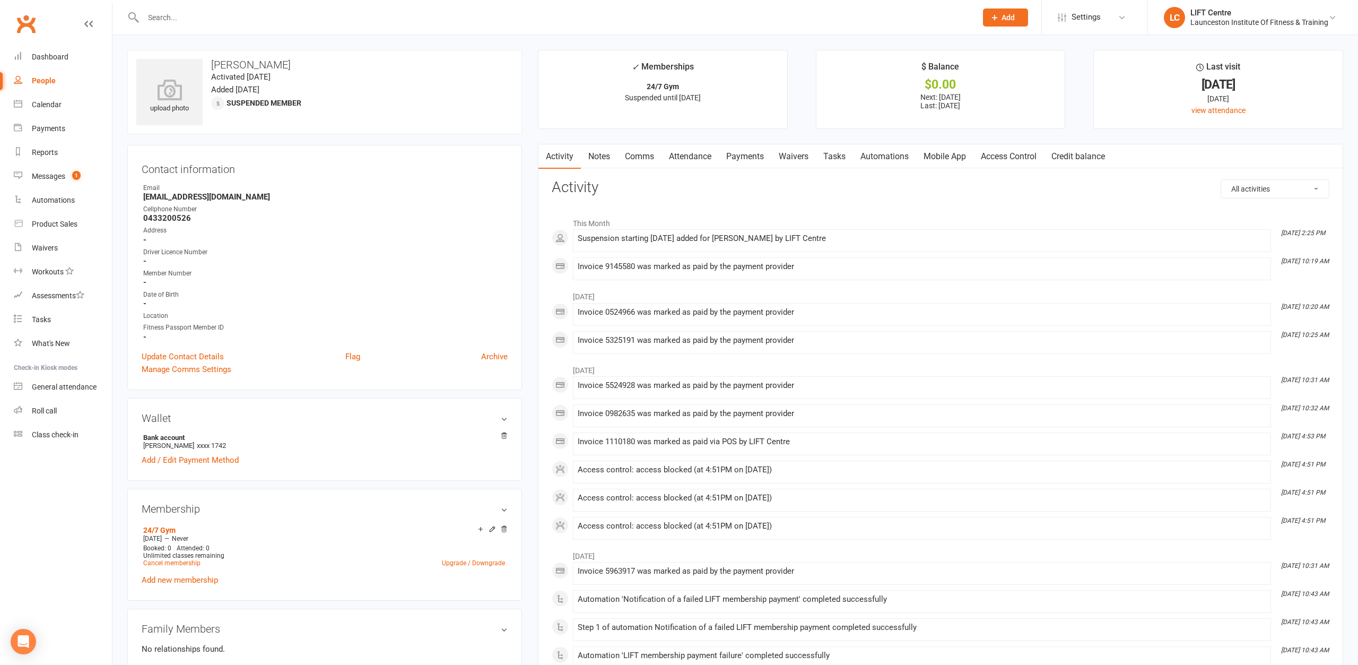
drag, startPoint x: 747, startPoint y: 161, endPoint x: 739, endPoint y: 167, distance: 9.1
click at [745, 162] on link "Payments" at bounding box center [745, 156] width 53 height 24
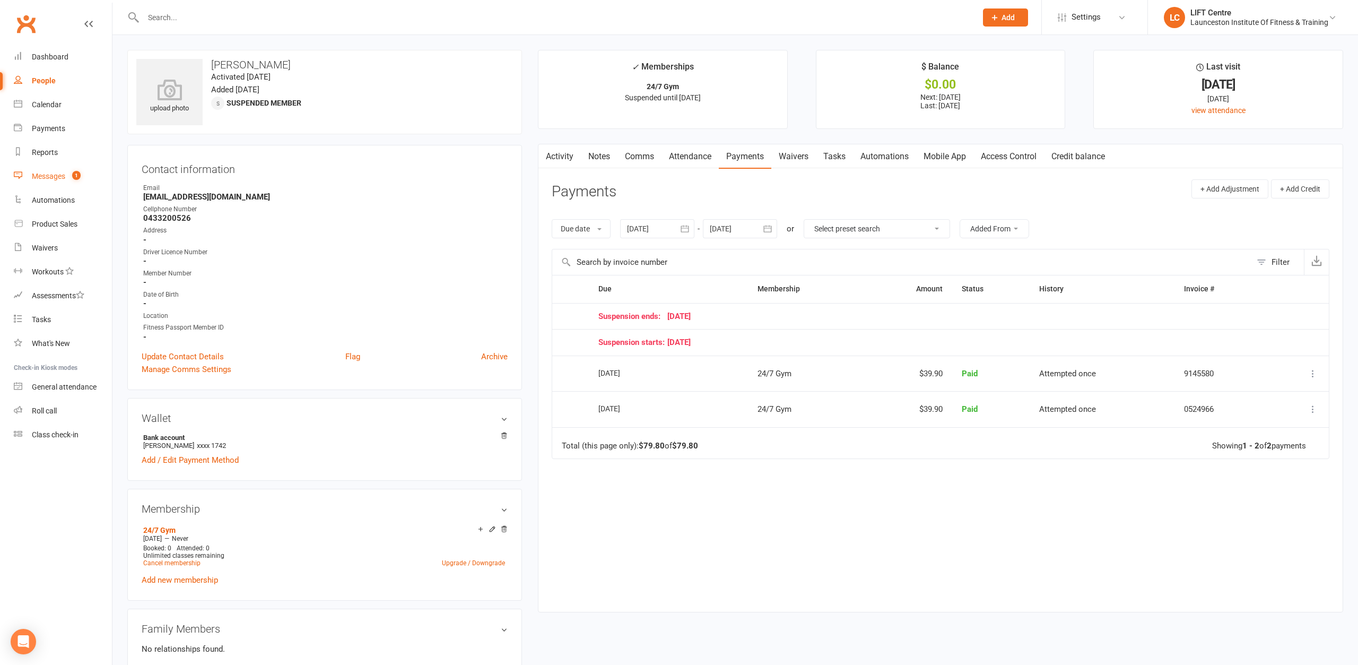
click at [44, 181] on link "Messages 1" at bounding box center [63, 176] width 98 height 24
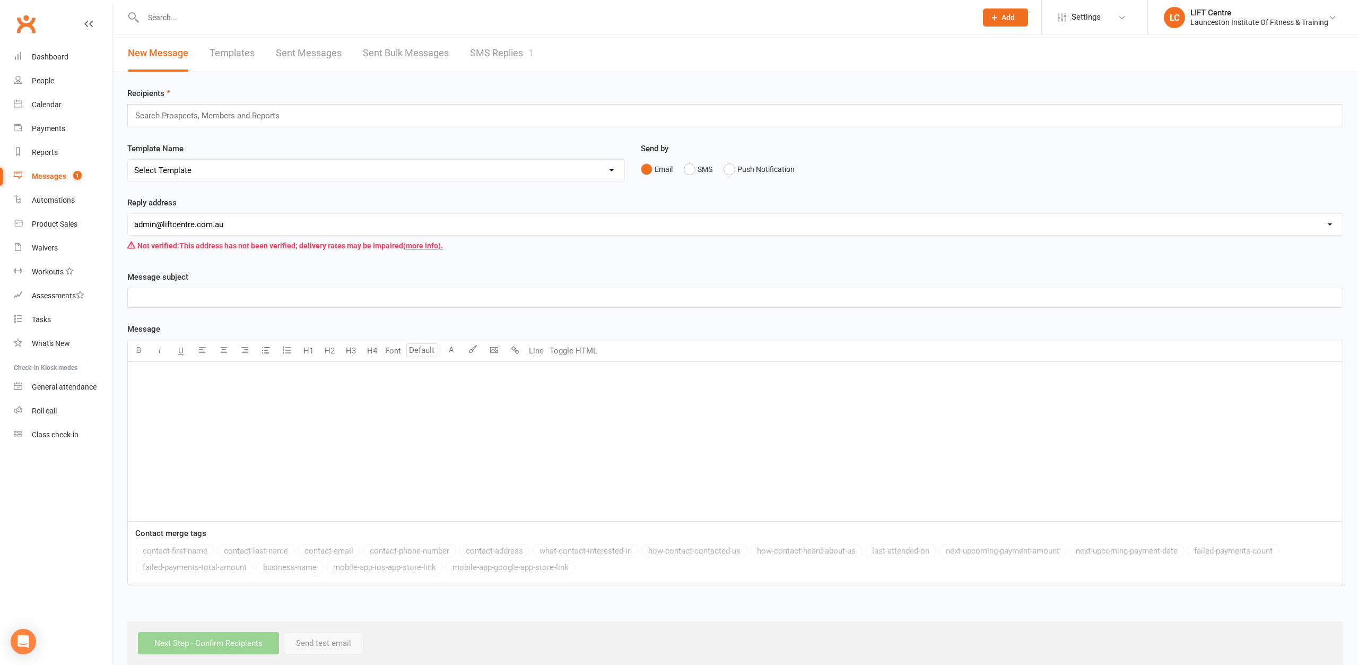
click at [506, 60] on link "SMS Replies 1" at bounding box center [502, 53] width 64 height 37
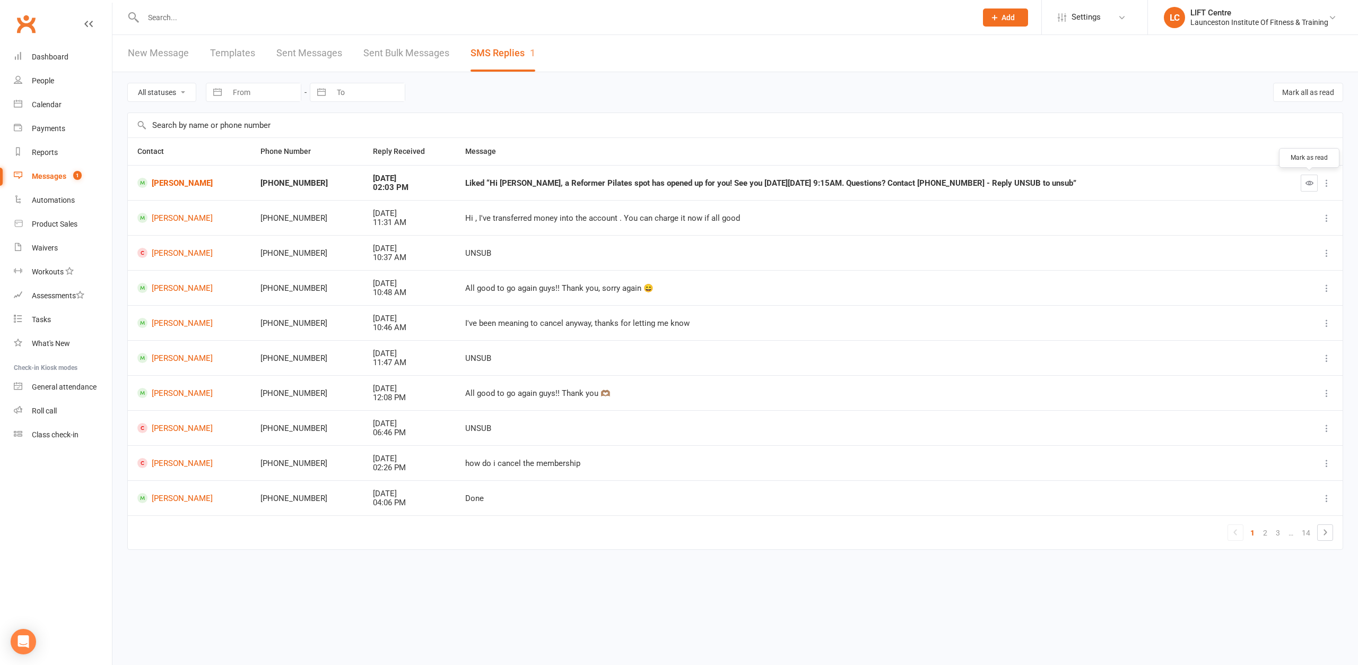
click at [1308, 187] on icon "button" at bounding box center [1309, 183] width 8 height 8
click at [163, 60] on link "New Message" at bounding box center [158, 53] width 61 height 37
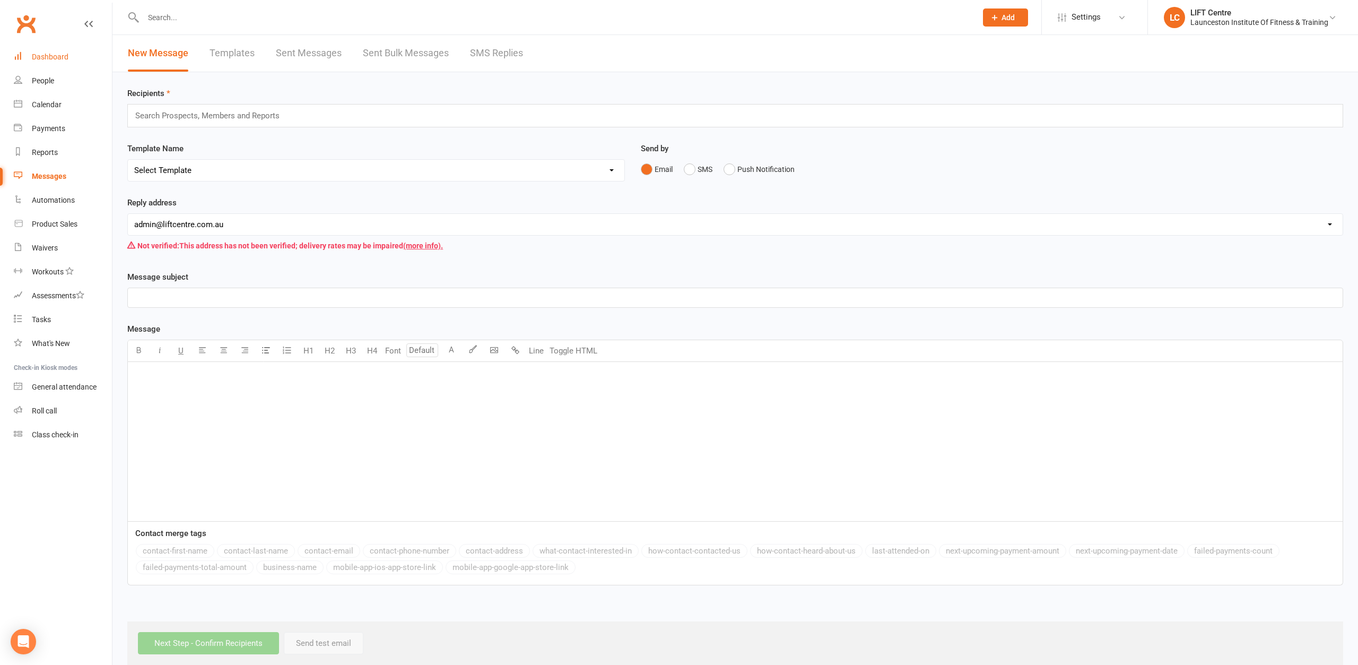
click at [55, 59] on div "Dashboard" at bounding box center [50, 57] width 37 height 8
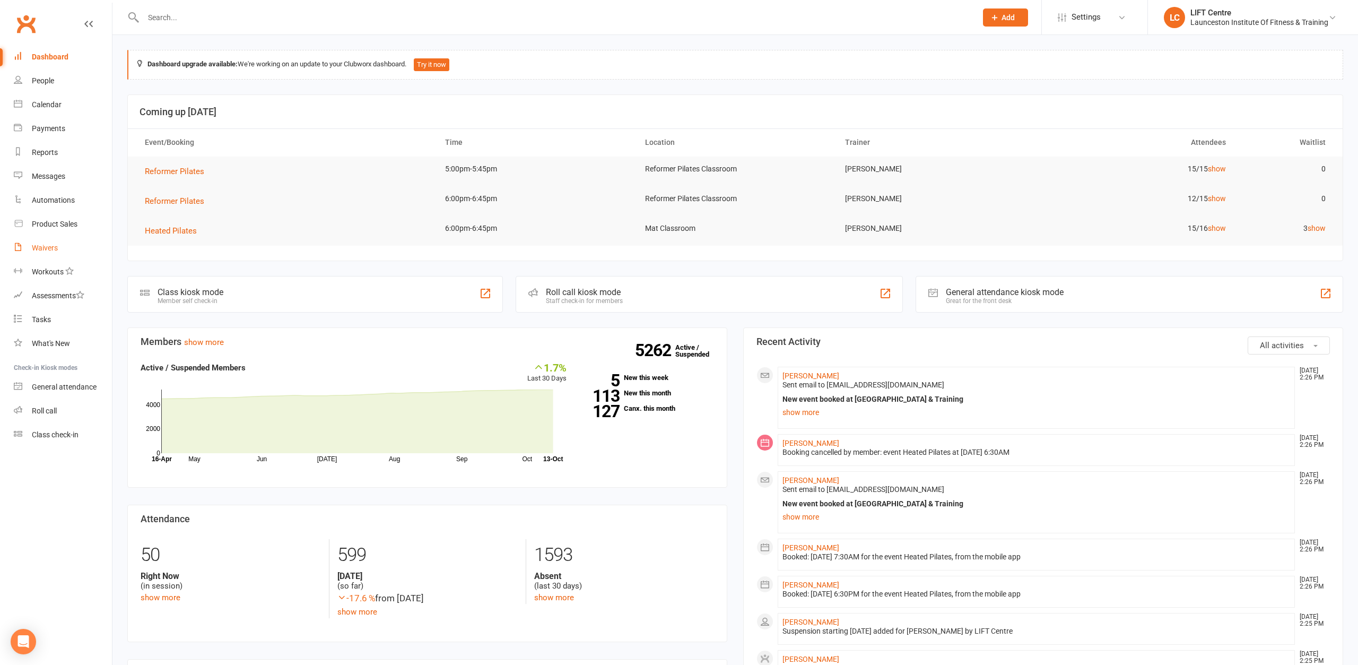
click at [44, 246] on div "Waivers" at bounding box center [45, 247] width 26 height 8
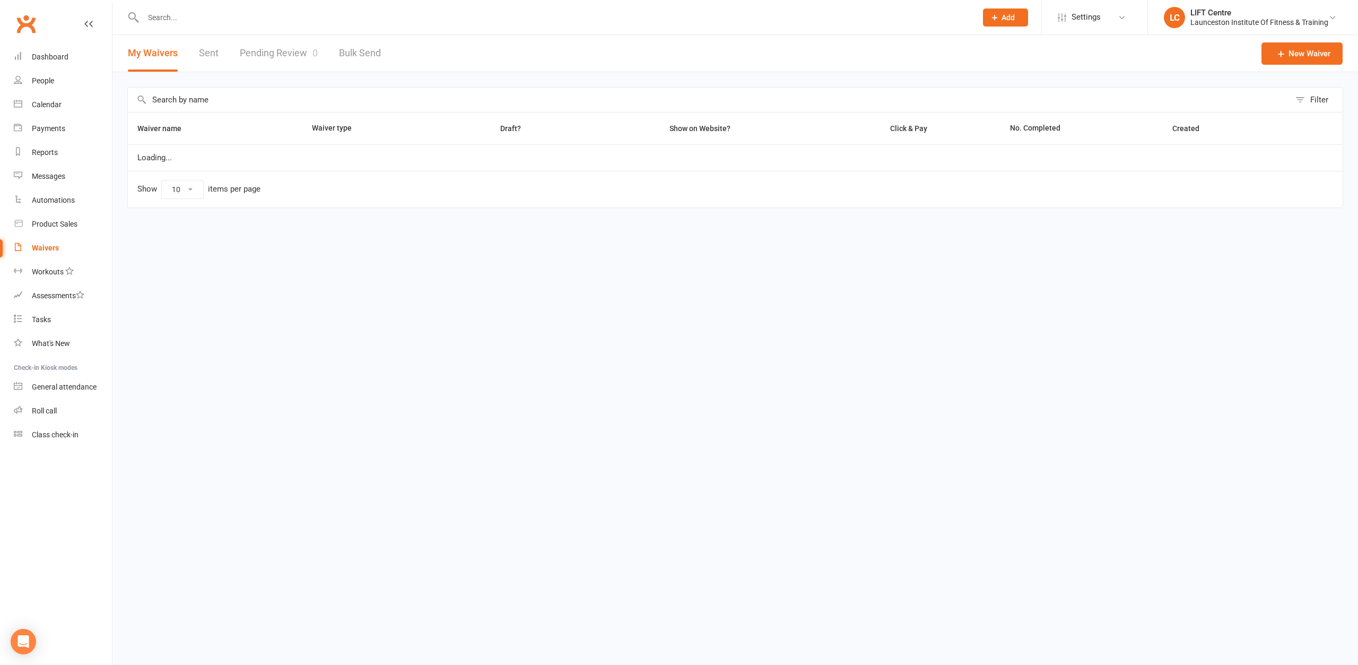
select select "50"
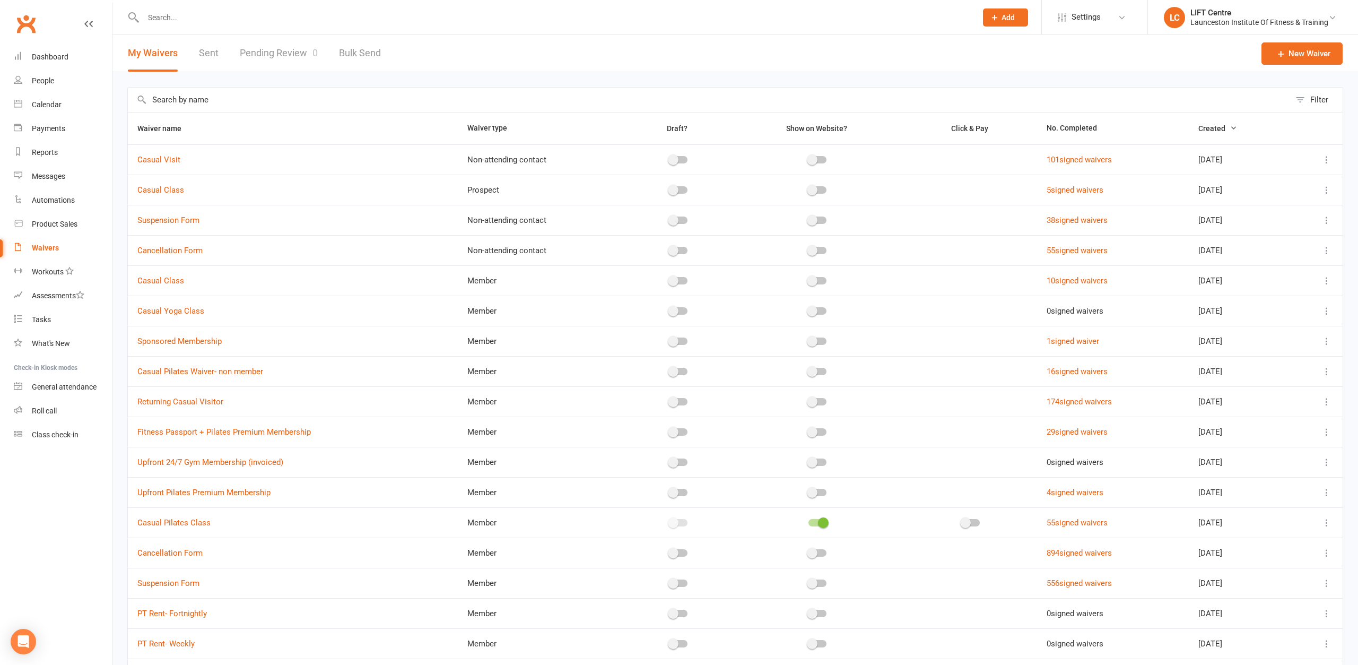
click at [288, 51] on link "Pending Review 0" at bounding box center [279, 53] width 78 height 37
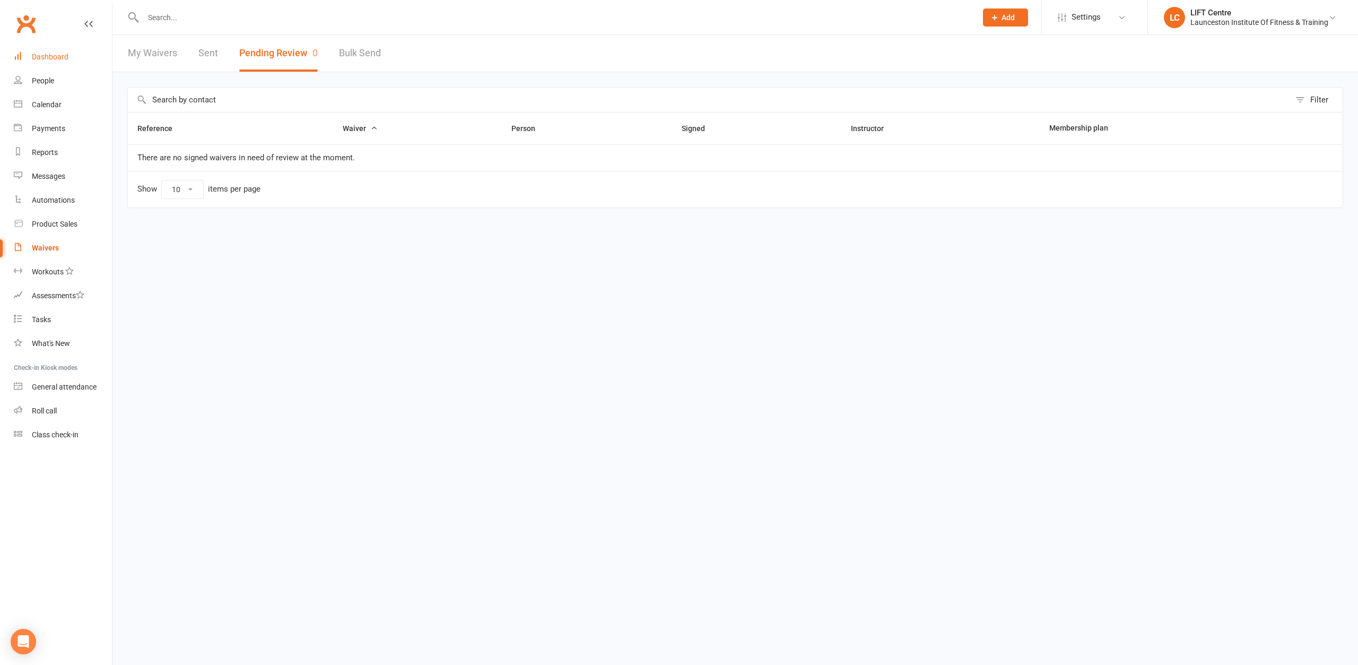
click at [55, 57] on div "Dashboard" at bounding box center [50, 57] width 37 height 8
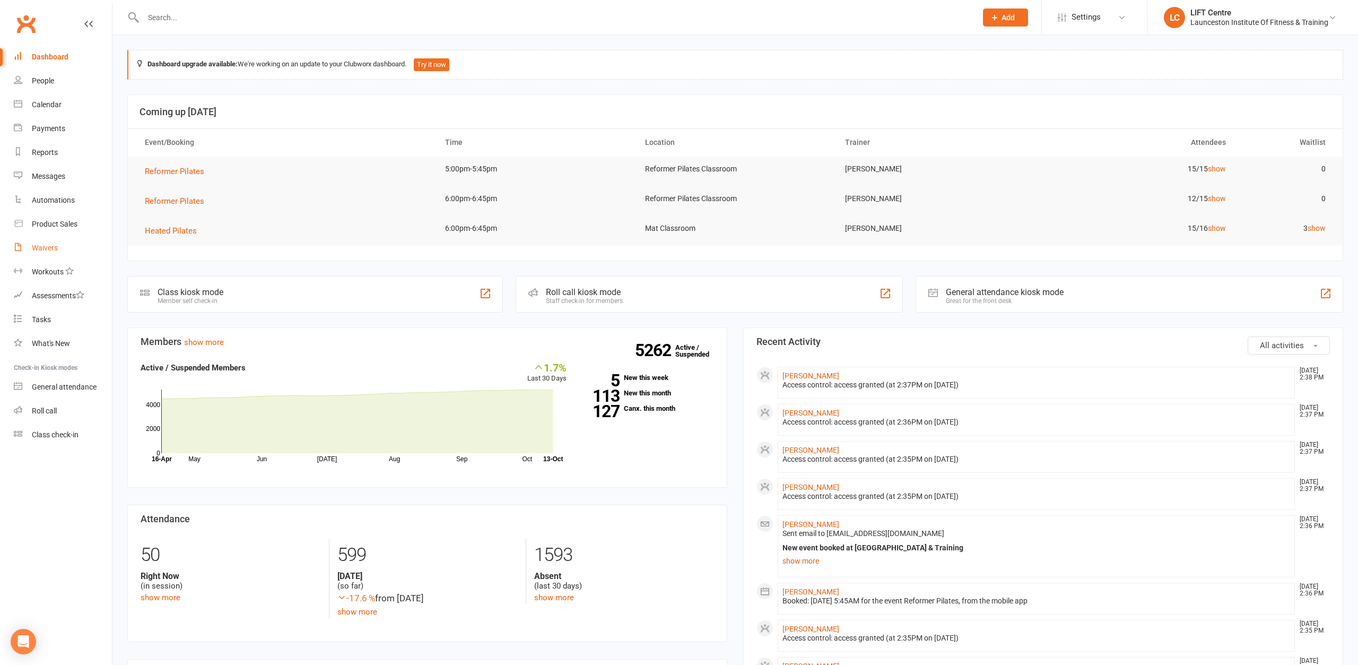
click at [46, 246] on div "Waivers" at bounding box center [45, 247] width 26 height 8
select select "50"
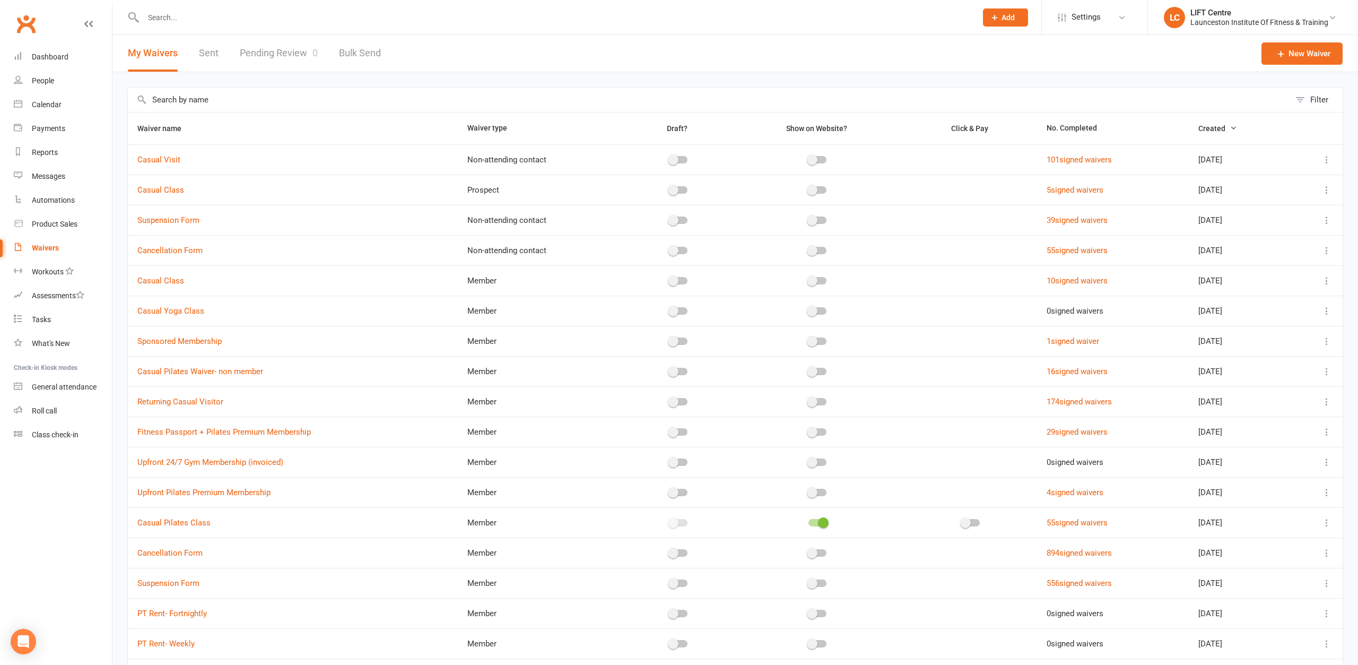
click at [287, 53] on link "Pending Review 0" at bounding box center [279, 53] width 78 height 37
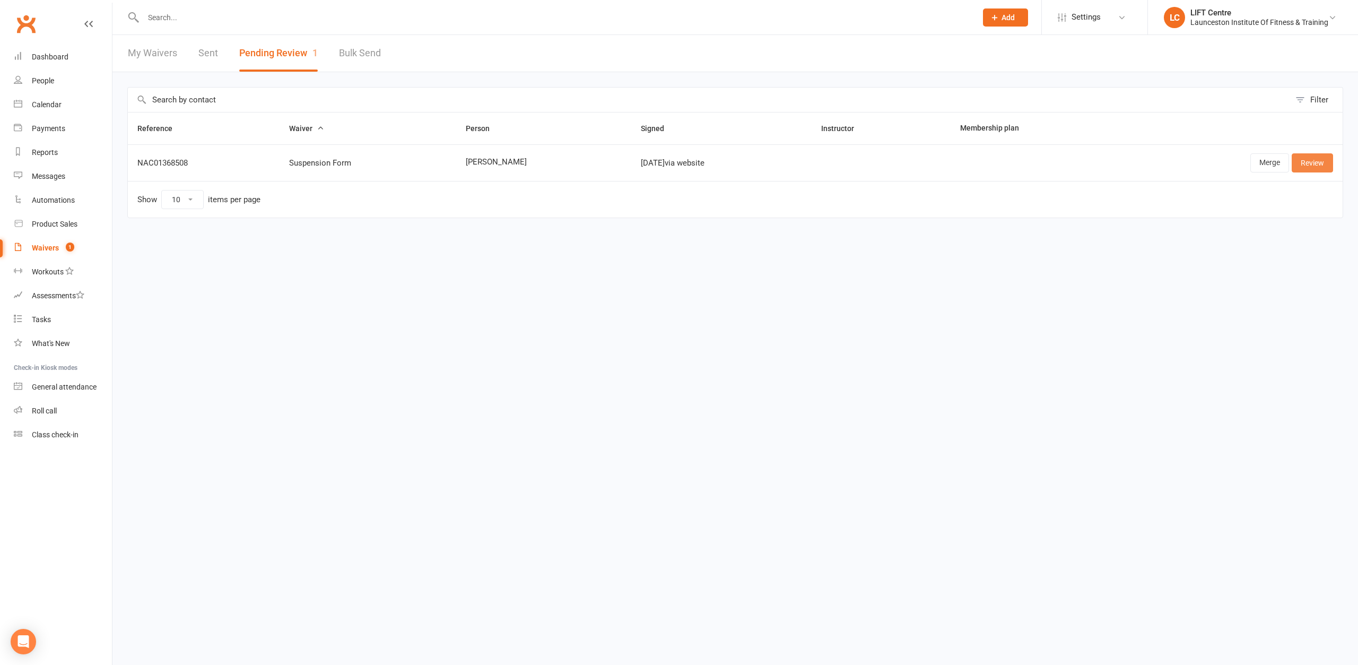
click at [1319, 161] on link "Review" at bounding box center [1312, 162] width 41 height 19
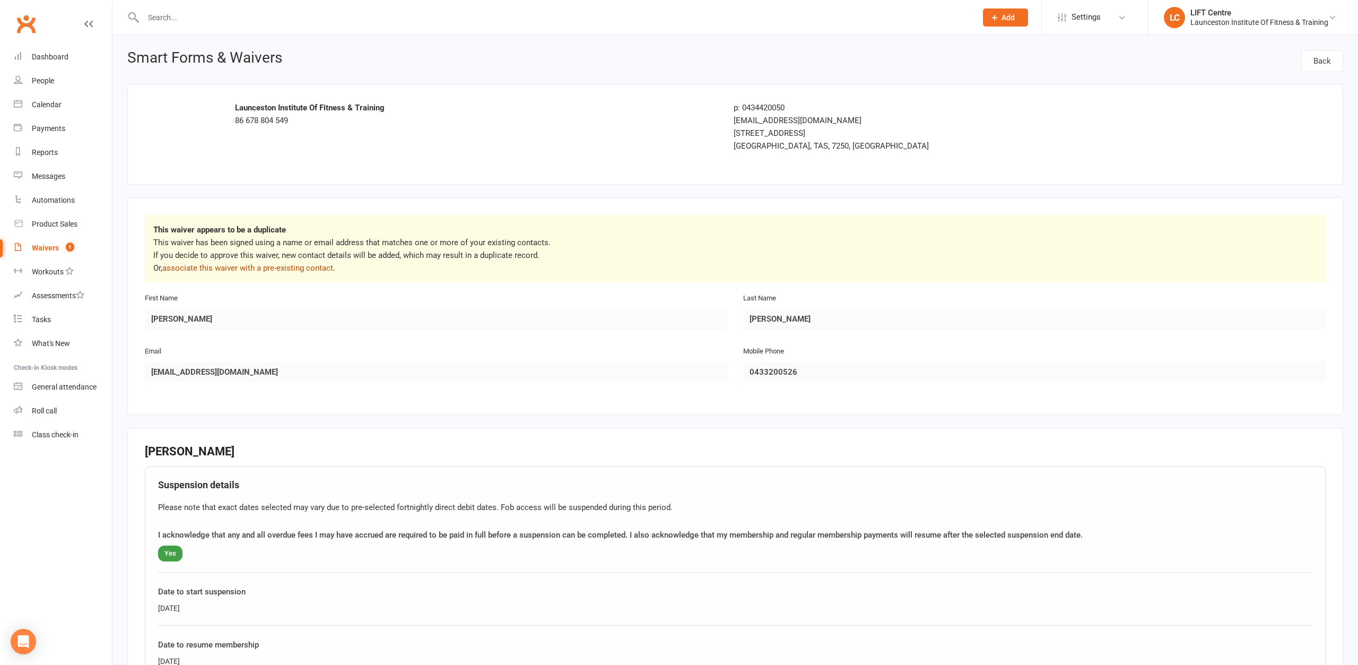
click at [272, 268] on link "associate this waiver with a pre-existing contact" at bounding box center [247, 268] width 171 height 10
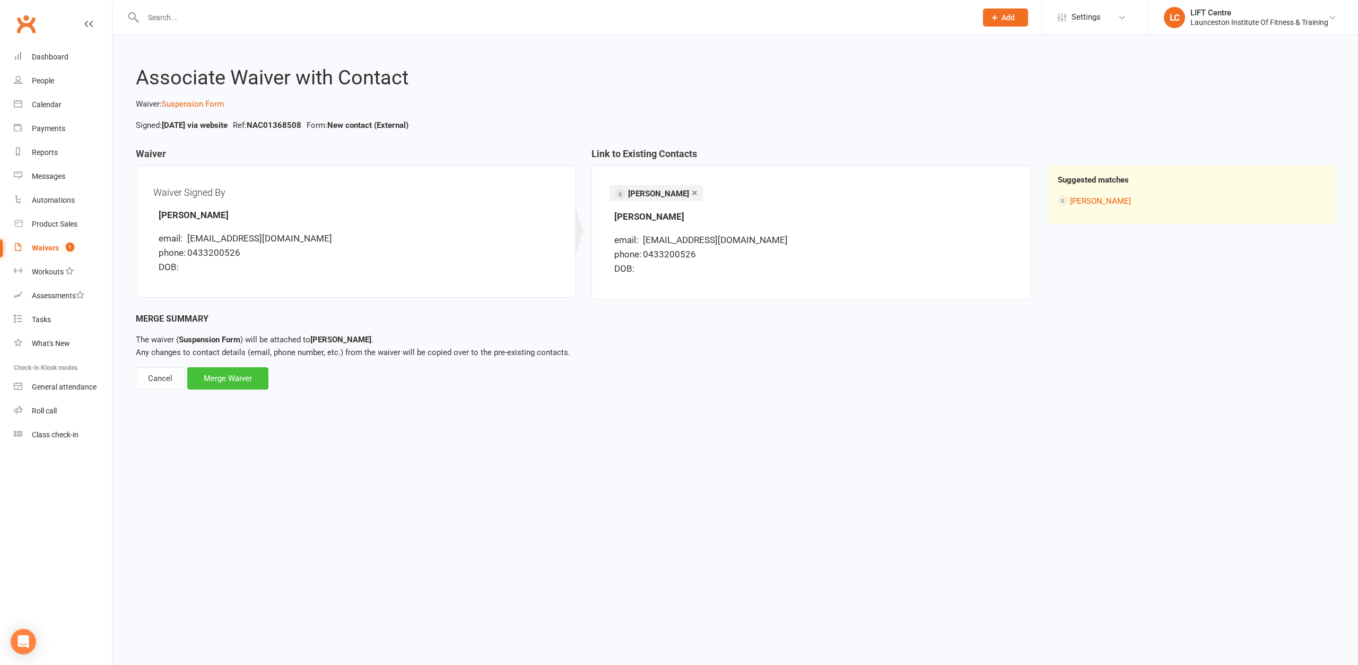
click at [248, 377] on div "Merge Waiver" at bounding box center [227, 378] width 81 height 22
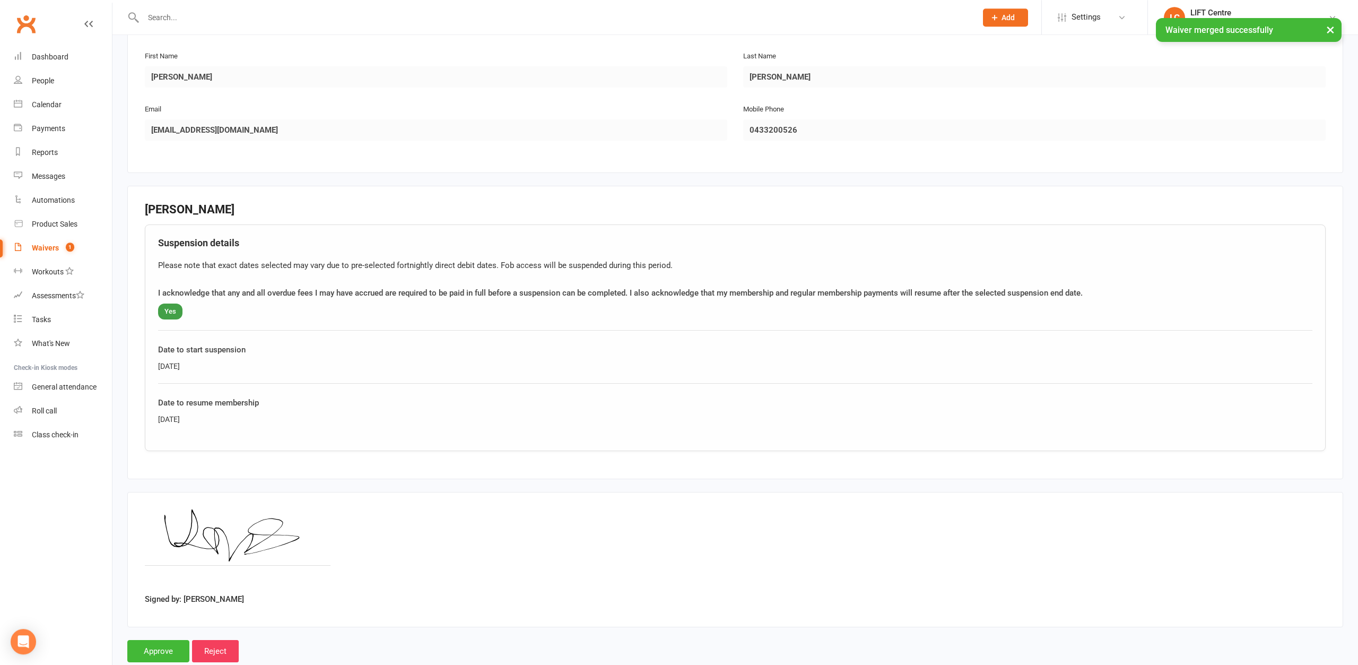
scroll to position [192, 0]
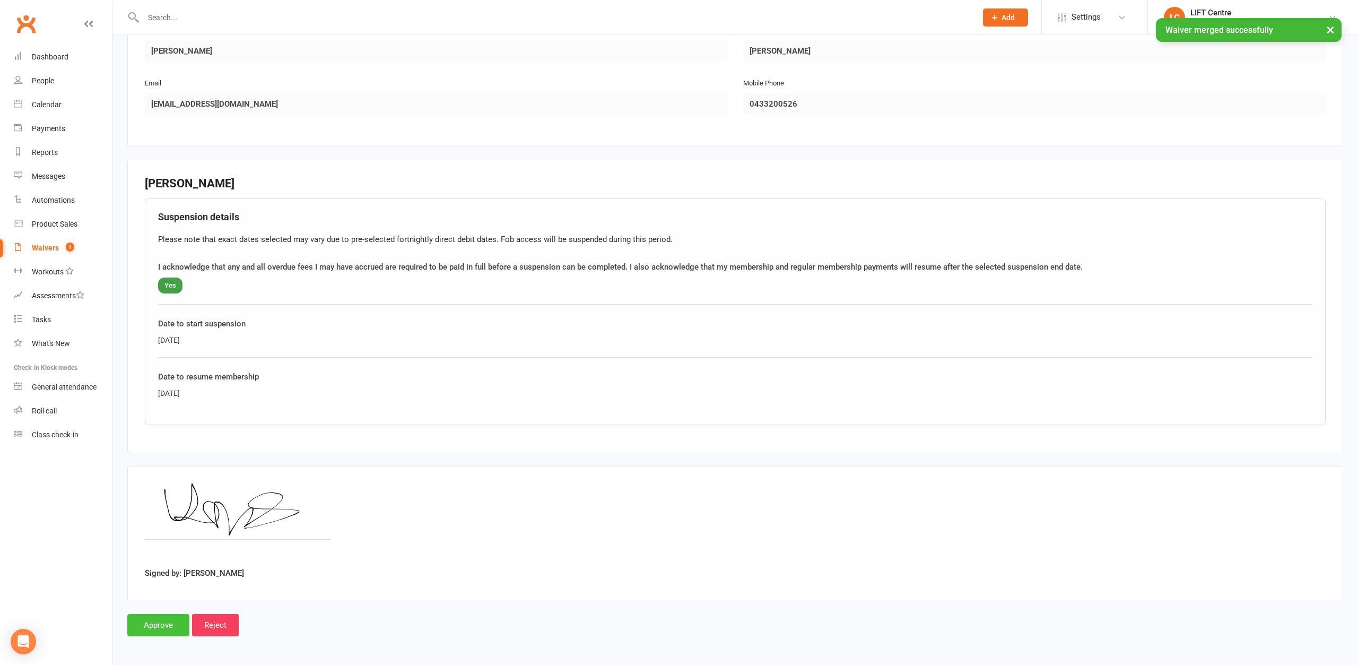
click at [150, 622] on input "Approve" at bounding box center [158, 625] width 62 height 22
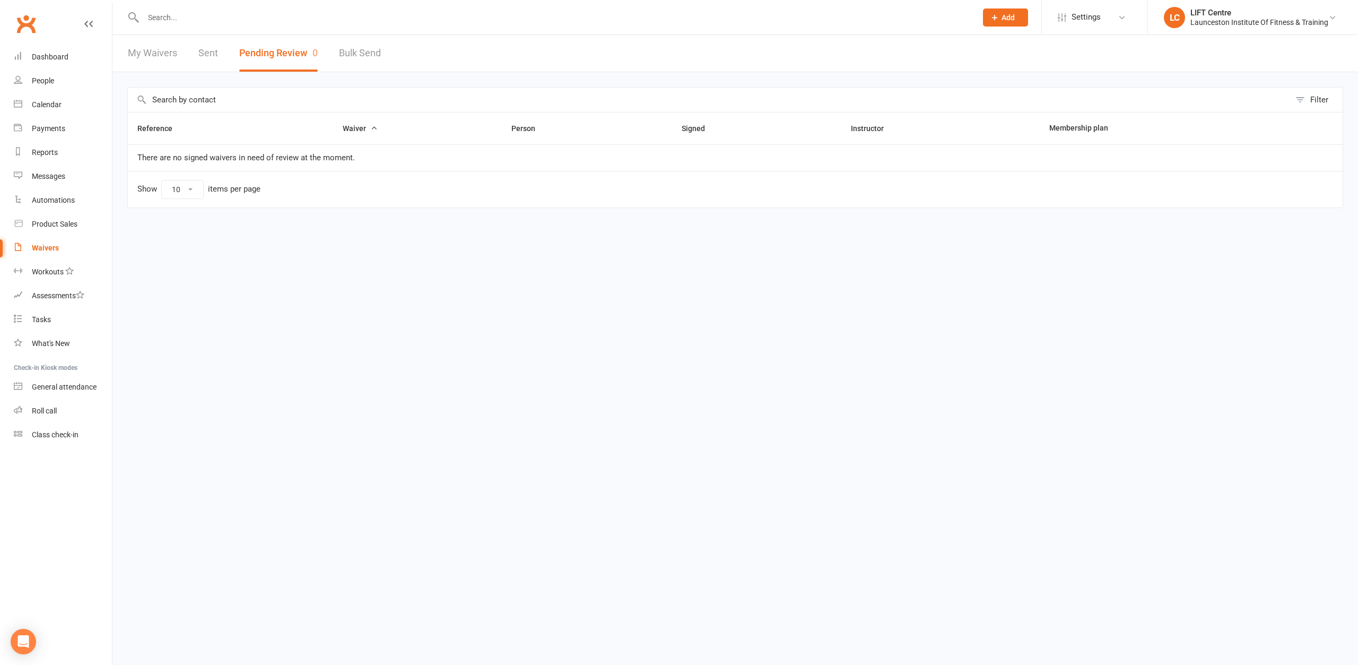
click at [185, 8] on div at bounding box center [548, 17] width 842 height 34
click at [193, 21] on input "text" at bounding box center [554, 17] width 829 height 15
click at [194, 21] on input "text" at bounding box center [554, 17] width 829 height 15
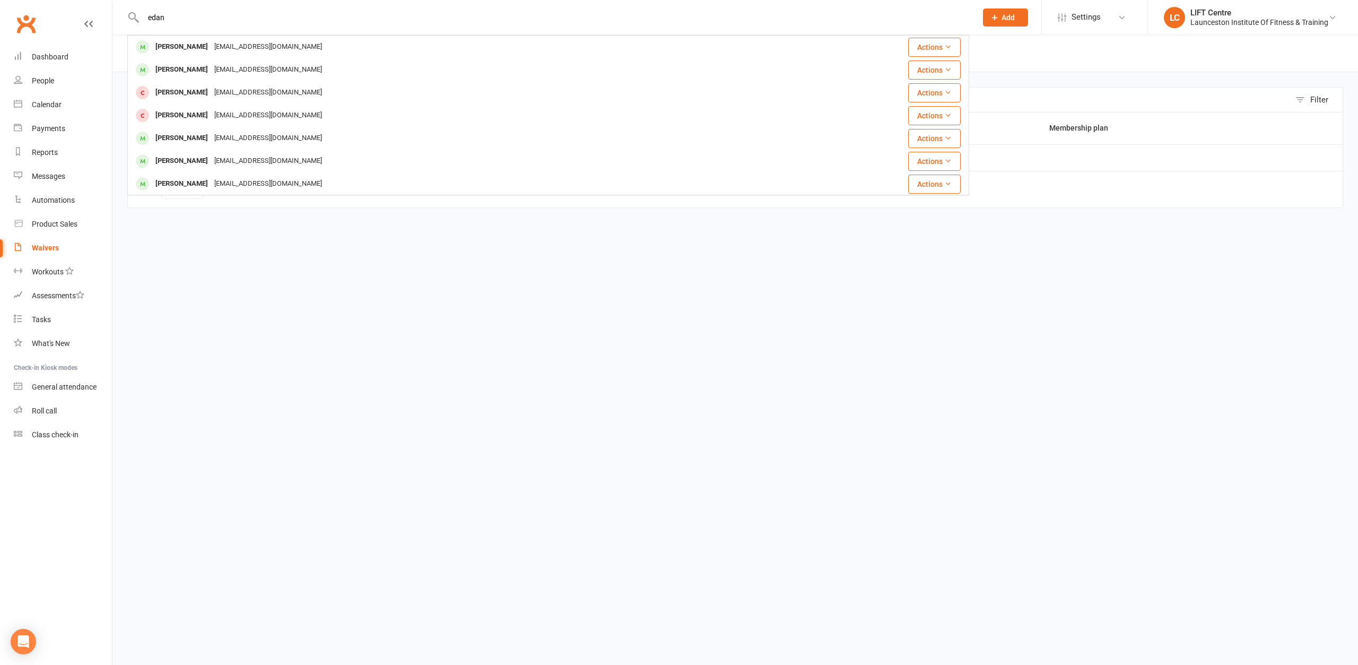
type input "edan"
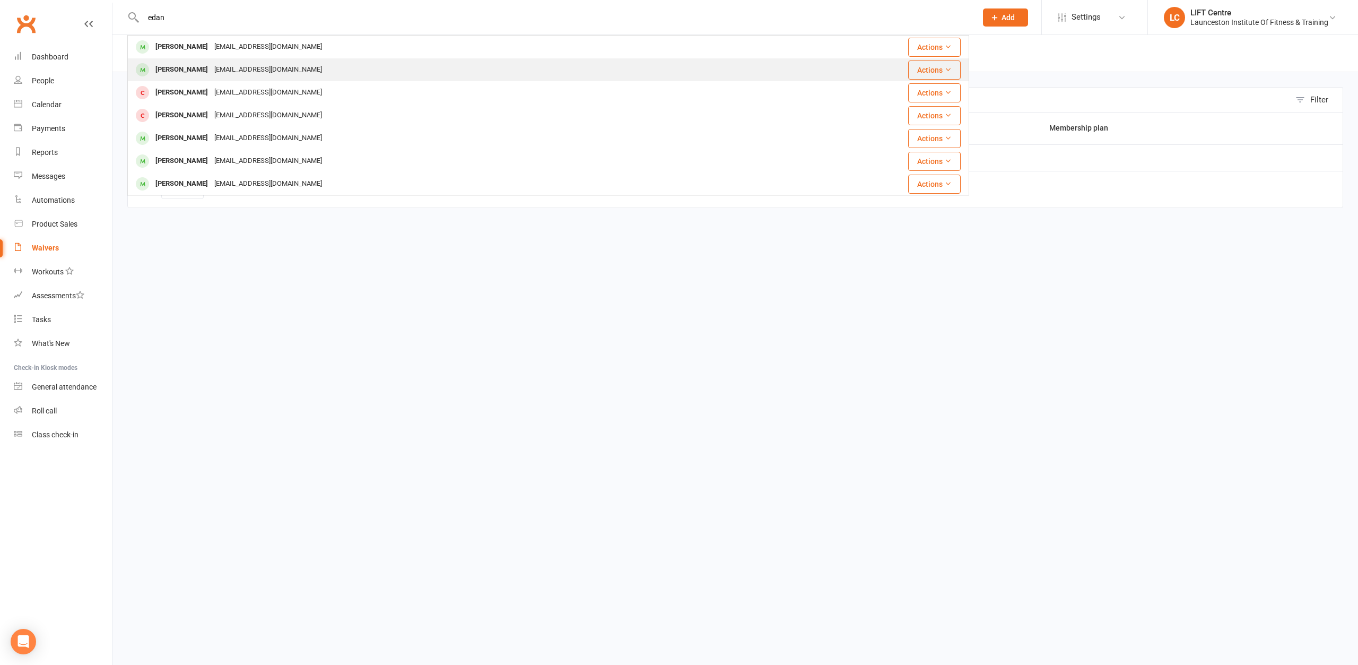
click at [211, 72] on div "Edan.bird1@gmail.com" at bounding box center [268, 69] width 114 height 15
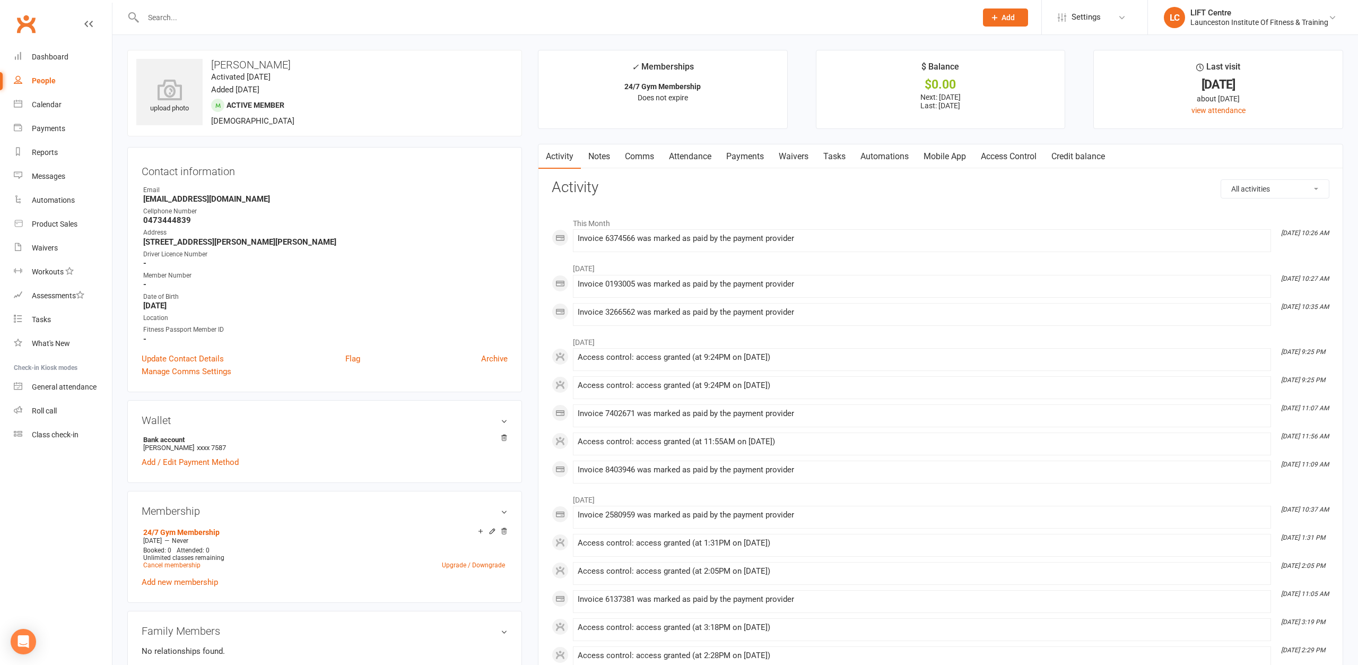
click at [732, 156] on link "Payments" at bounding box center [745, 156] width 53 height 24
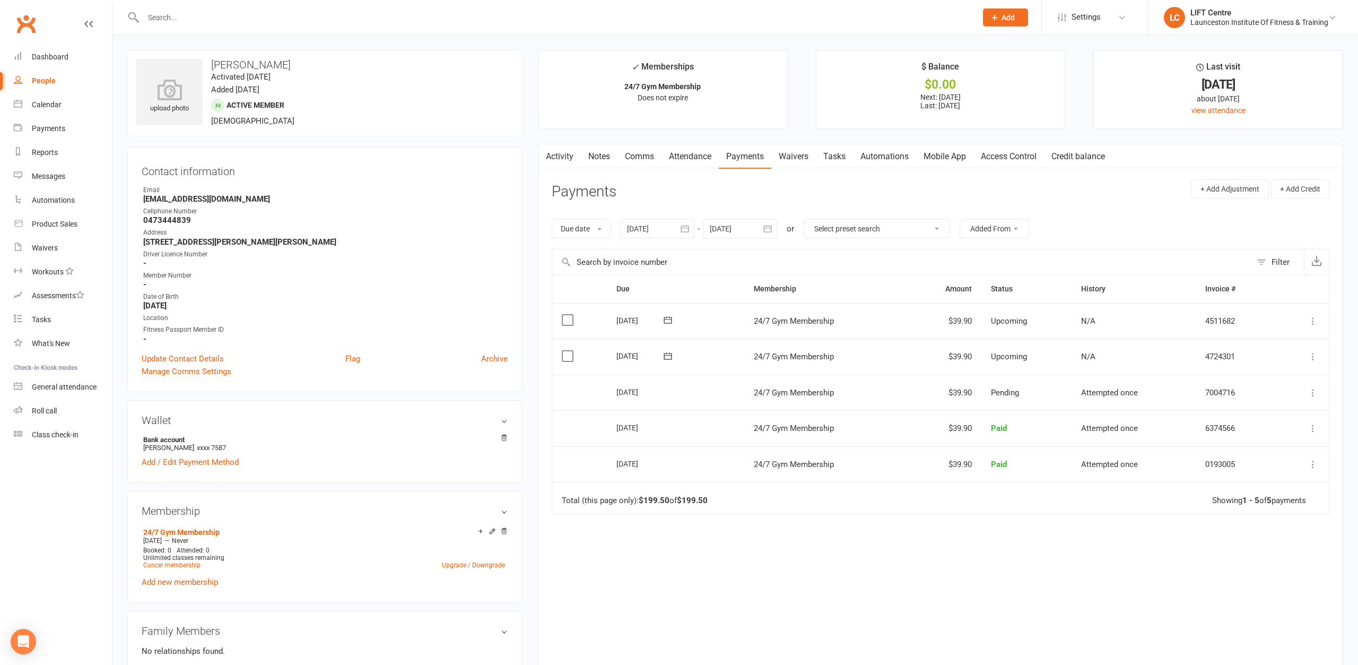
click at [674, 224] on div at bounding box center [657, 228] width 74 height 19
click at [642, 249] on button "button" at bounding box center [637, 254] width 23 height 19
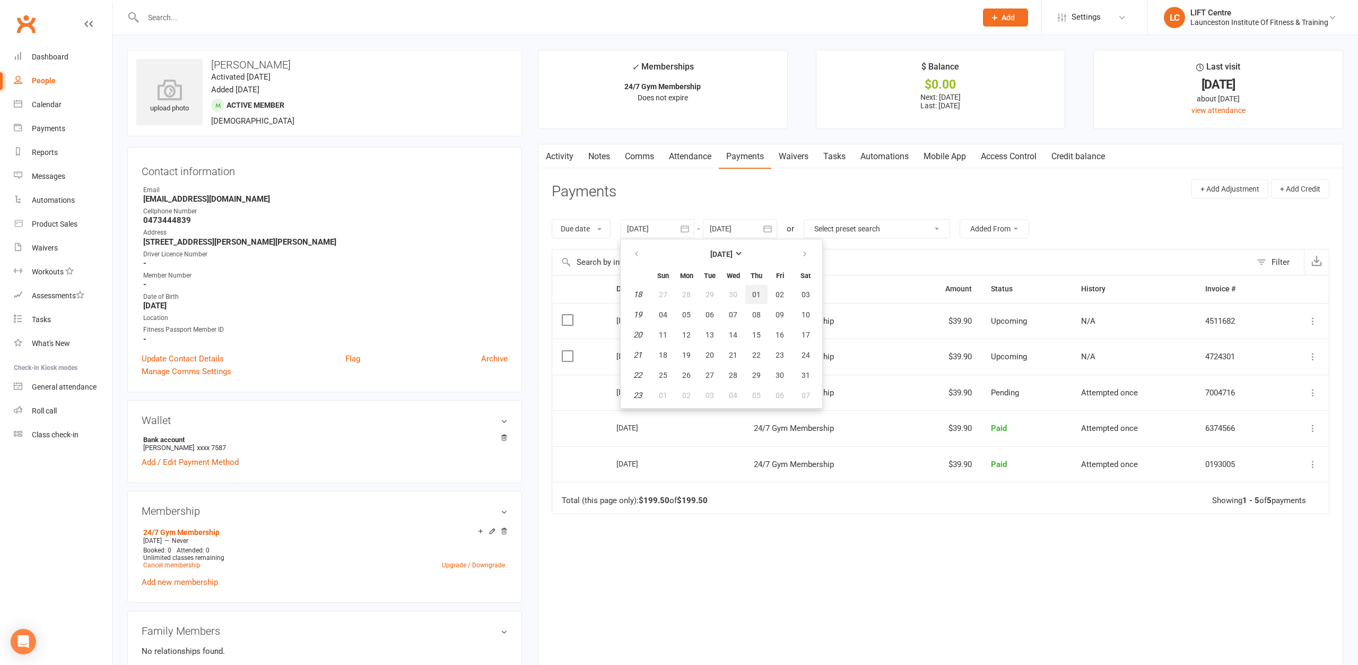
click at [757, 290] on button "01" at bounding box center [756, 294] width 22 height 19
type input "01 May 2025"
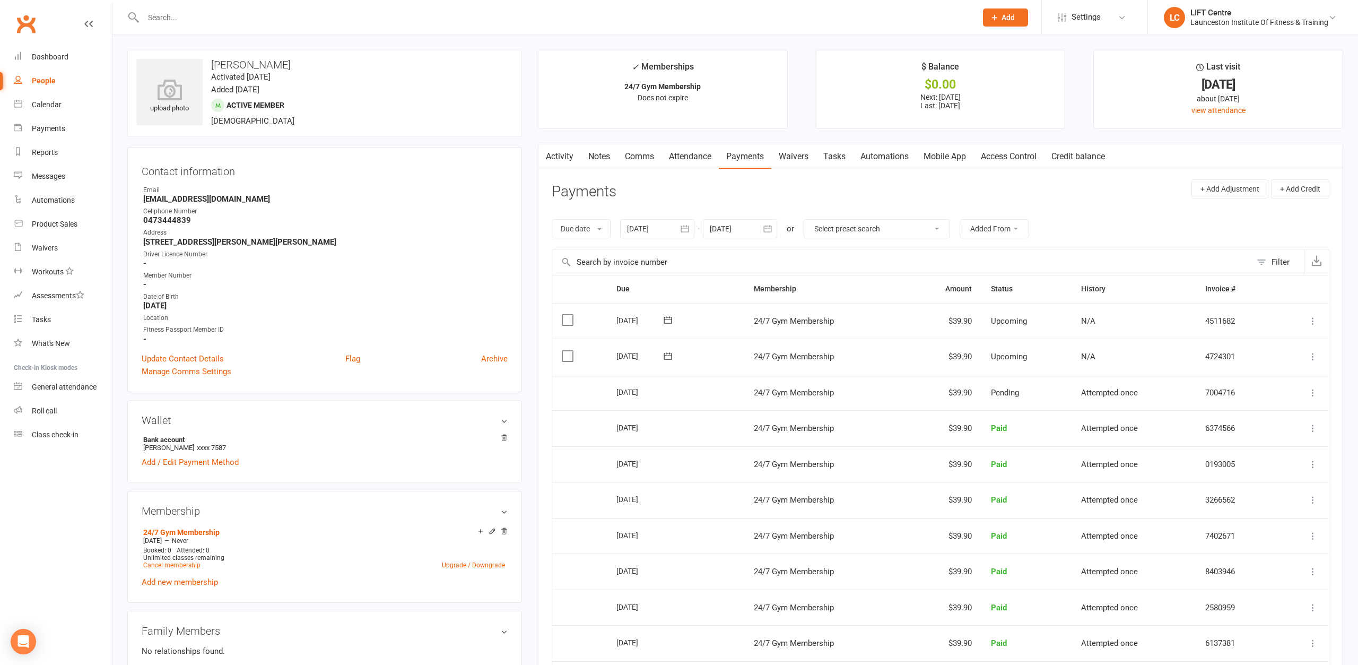
click at [1308, 430] on icon at bounding box center [1313, 428] width 11 height 11
click at [1238, 451] on link "Refund" at bounding box center [1266, 448] width 105 height 21
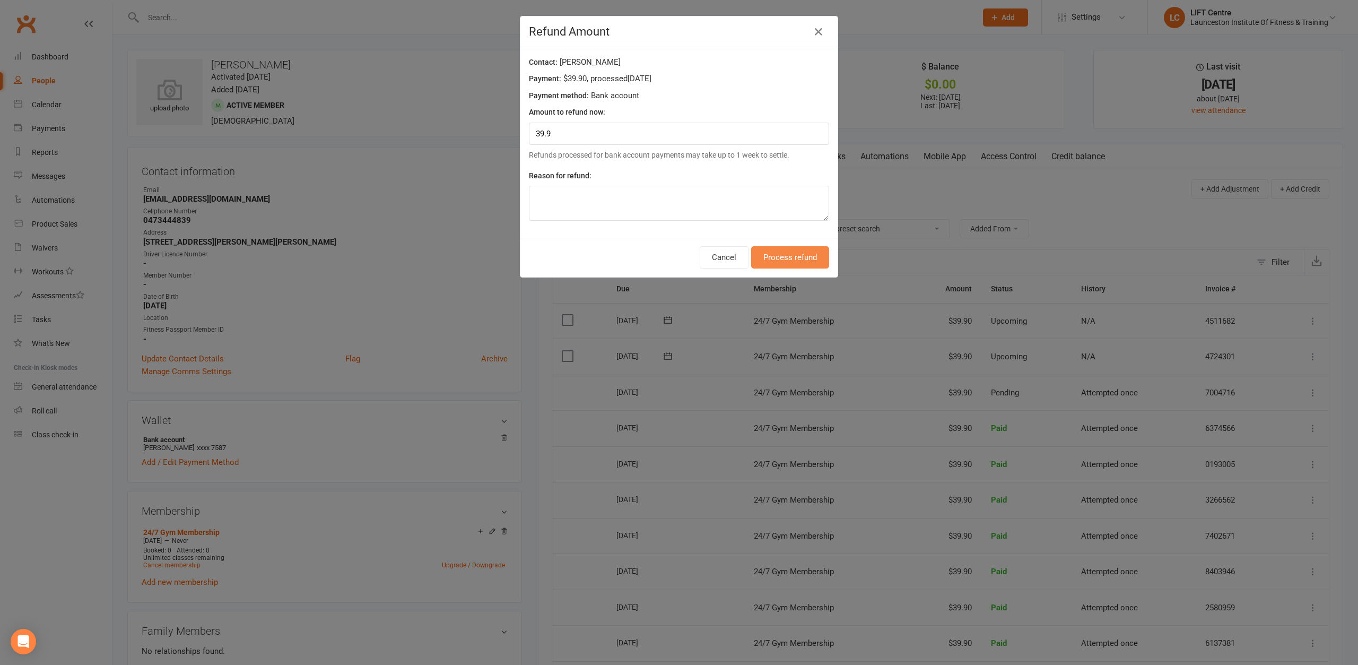
click at [801, 257] on button "Process refund" at bounding box center [790, 257] width 78 height 22
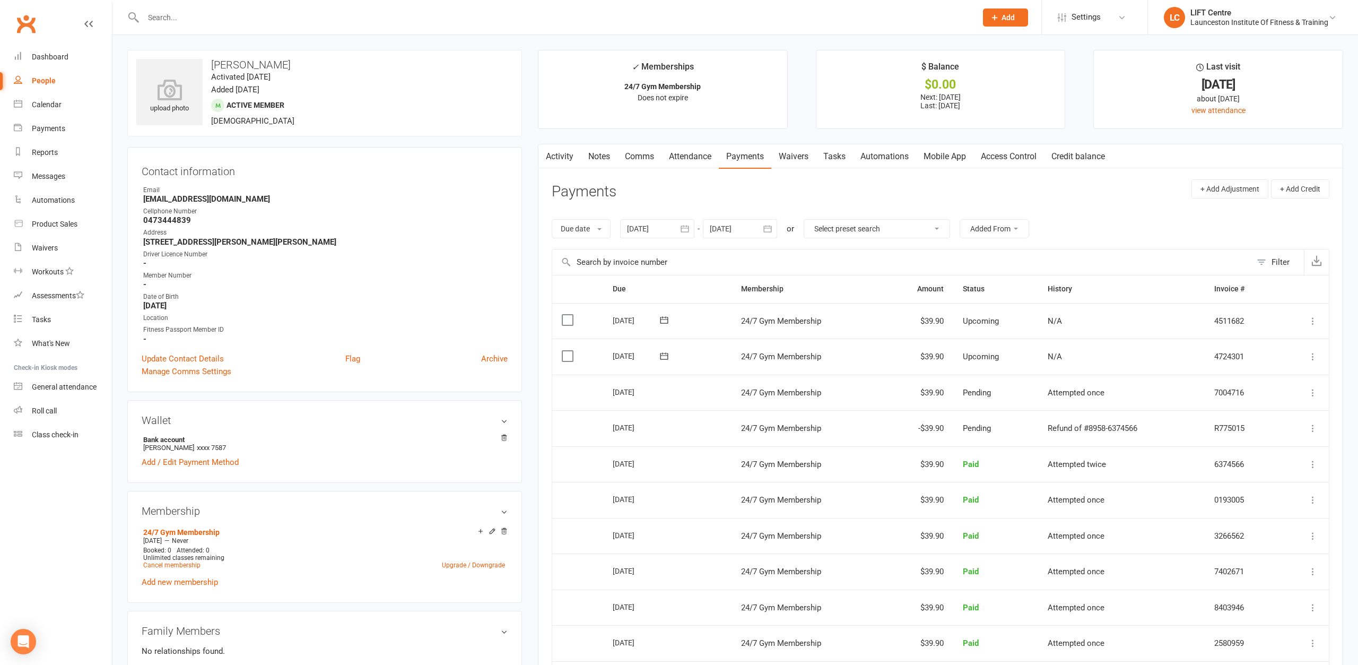
click at [587, 19] on input "text" at bounding box center [554, 17] width 829 height 15
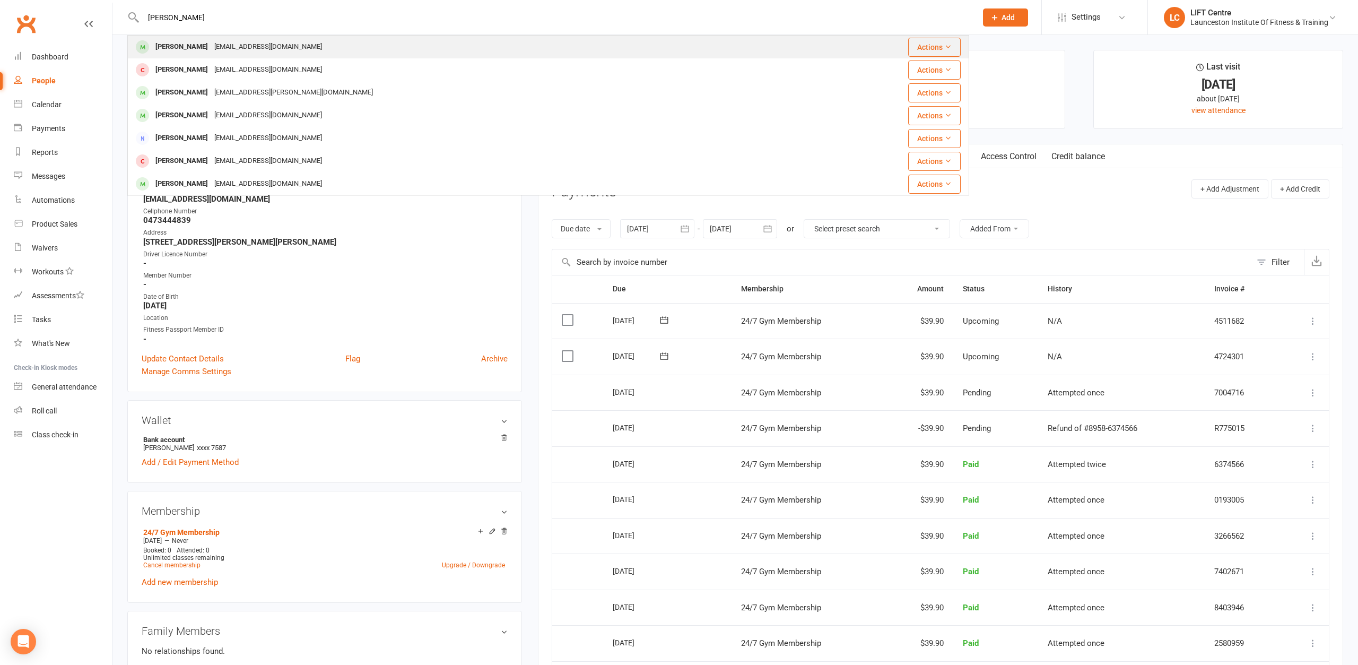
type input "hunter han"
click at [235, 50] on div "Hunterhancock51205@gmail.com" at bounding box center [268, 46] width 114 height 15
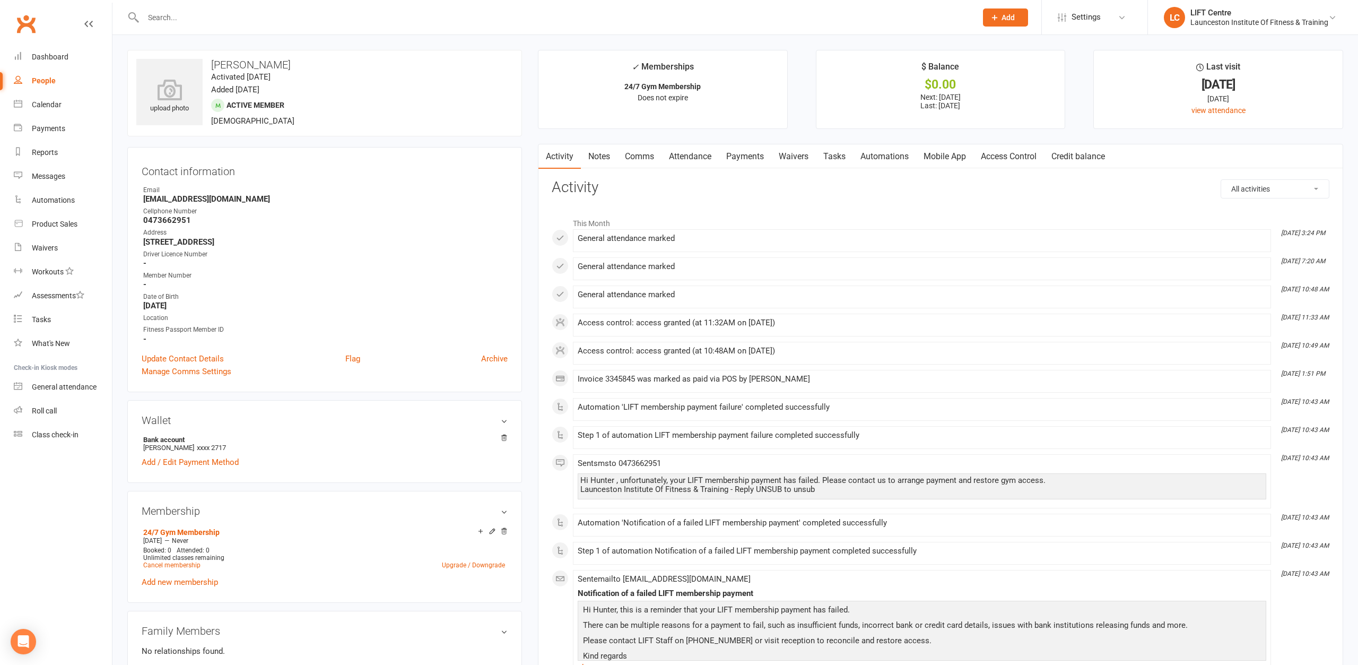
click at [1024, 165] on link "Access Control" at bounding box center [1008, 156] width 71 height 24
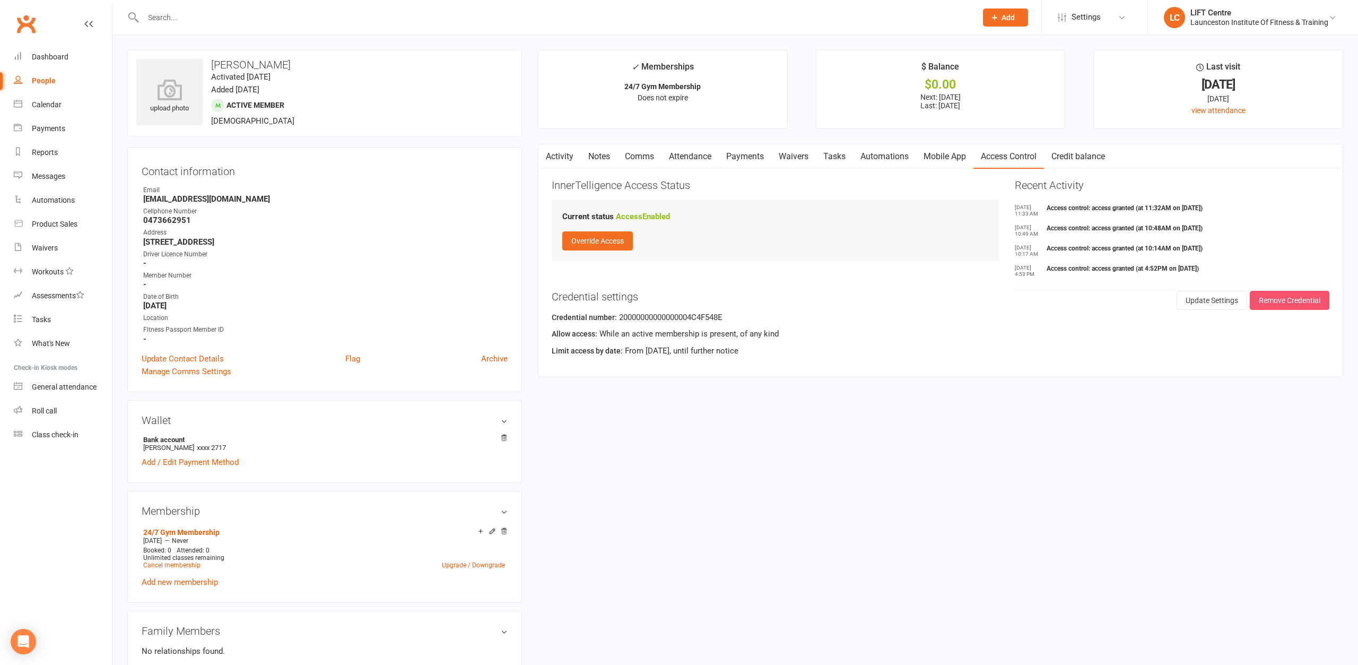
click at [1286, 307] on button "Remove Credential" at bounding box center [1290, 300] width 80 height 19
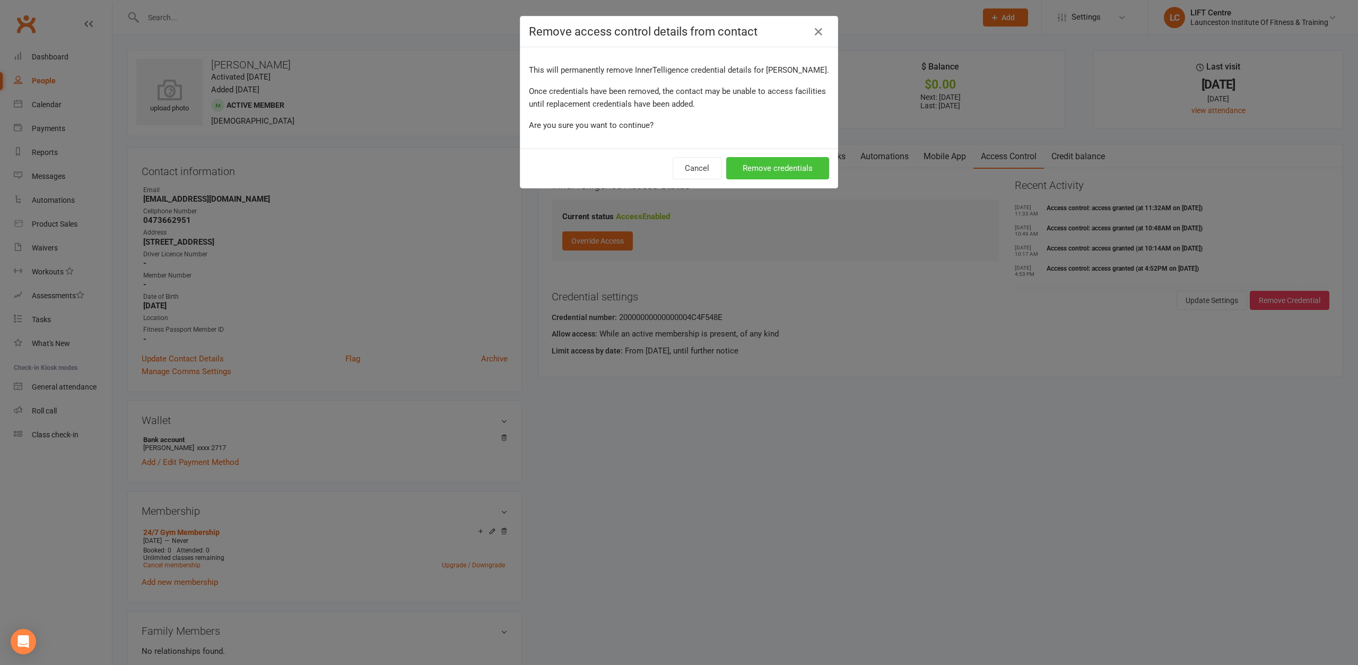
click at [817, 167] on button "Remove credentials" at bounding box center [777, 168] width 103 height 22
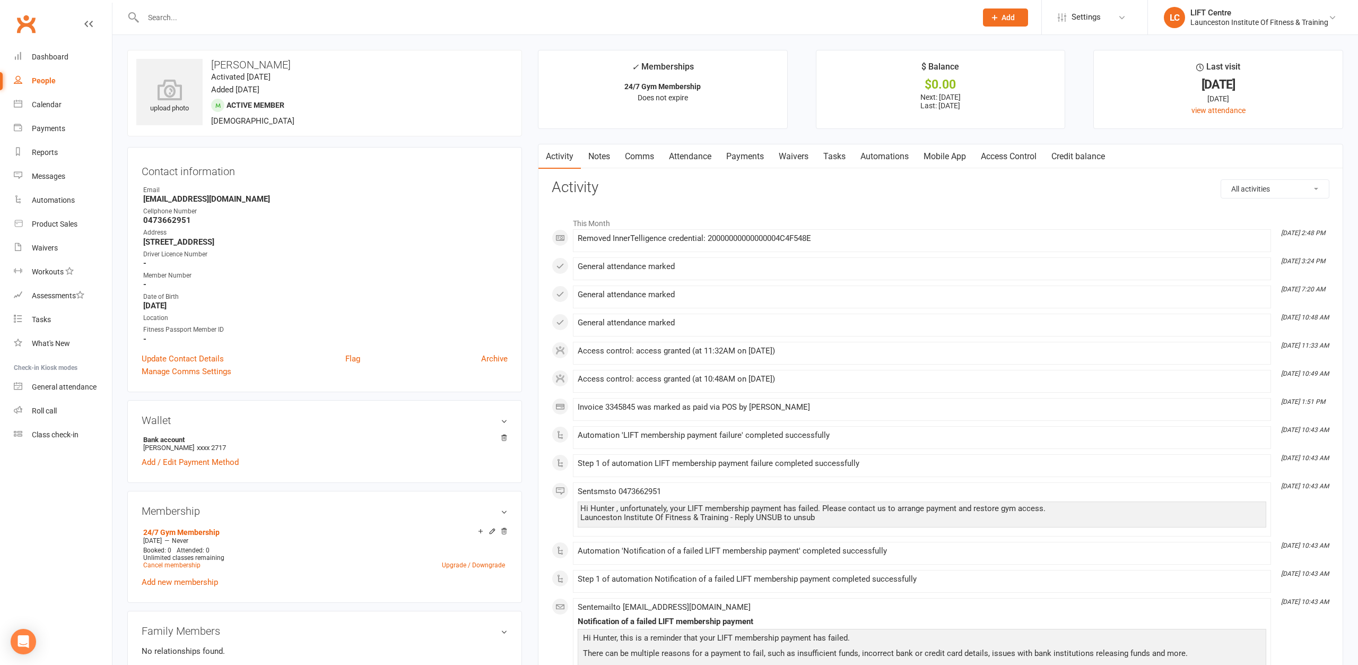
click at [994, 158] on link "Access Control" at bounding box center [1008, 156] width 71 height 24
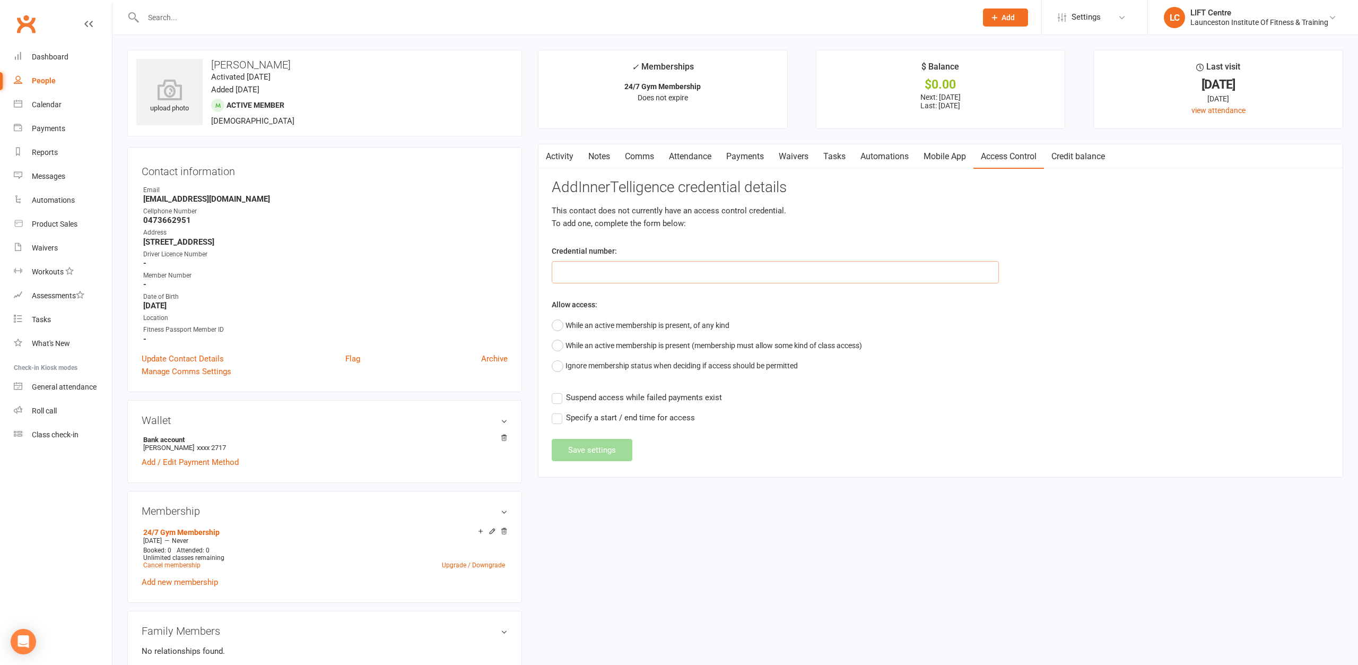
paste input "20000000000000004C60AF5E"
type input "20000000000000004C60AF5E"
drag, startPoint x: 680, startPoint y: 321, endPoint x: 683, endPoint y: 384, distance: 62.7
click at [681, 321] on button "While an active membership is present, of any kind" at bounding box center [641, 325] width 178 height 20
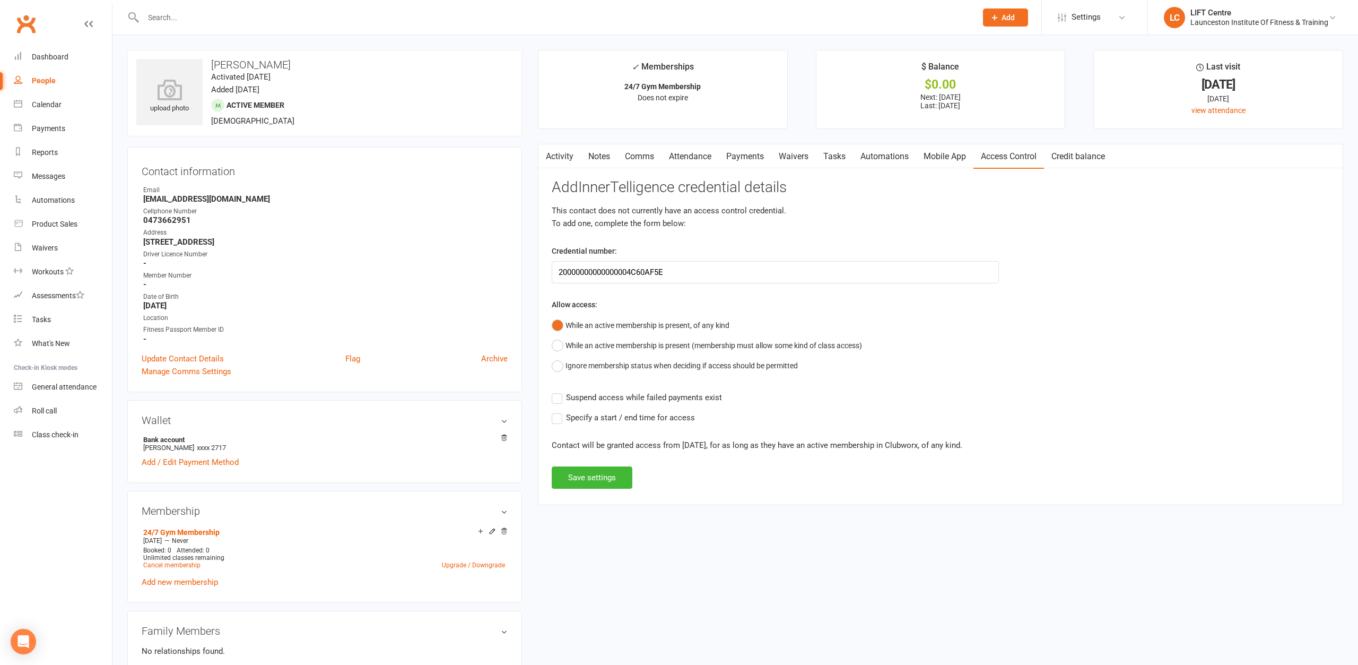
click at [669, 404] on div "Add InnerTelligence credential details This contact does not currently have an …" at bounding box center [941, 333] width 778 height 309
click at [667, 398] on span "Suspend access while failed payments exist" at bounding box center [644, 396] width 156 height 11
click at [667, 391] on input "Suspend access while failed payments exist" at bounding box center [637, 391] width 170 height 0
click at [591, 472] on button "Save settings" at bounding box center [592, 477] width 81 height 22
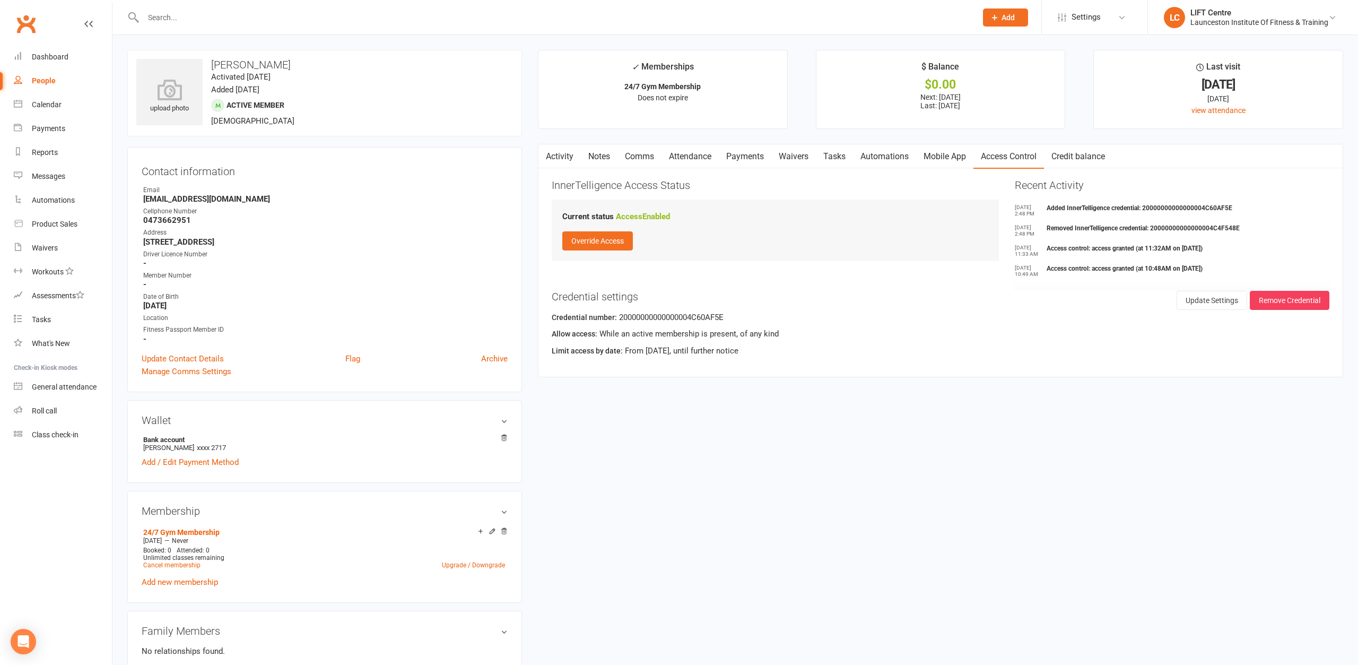
click at [152, 22] on input "text" at bounding box center [554, 17] width 829 height 15
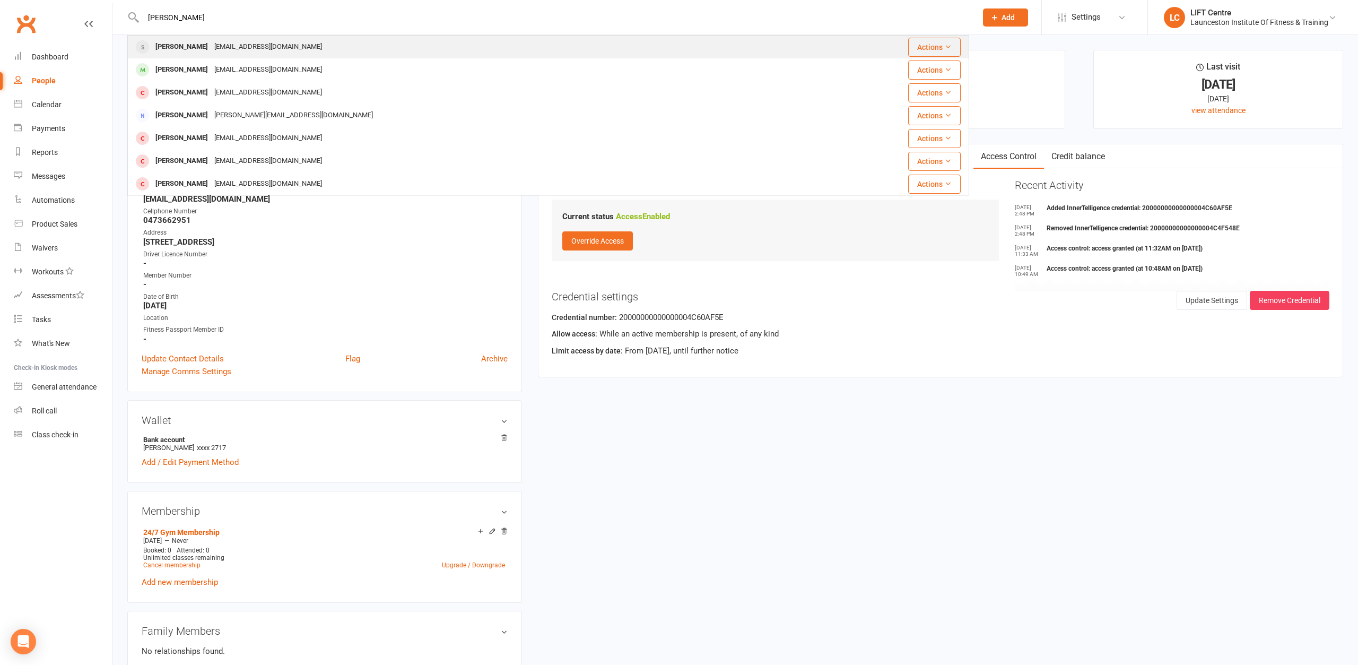
type input "aidan jasperson"
click at [243, 47] on div "[EMAIL_ADDRESS][DOMAIN_NAME]" at bounding box center [268, 46] width 114 height 15
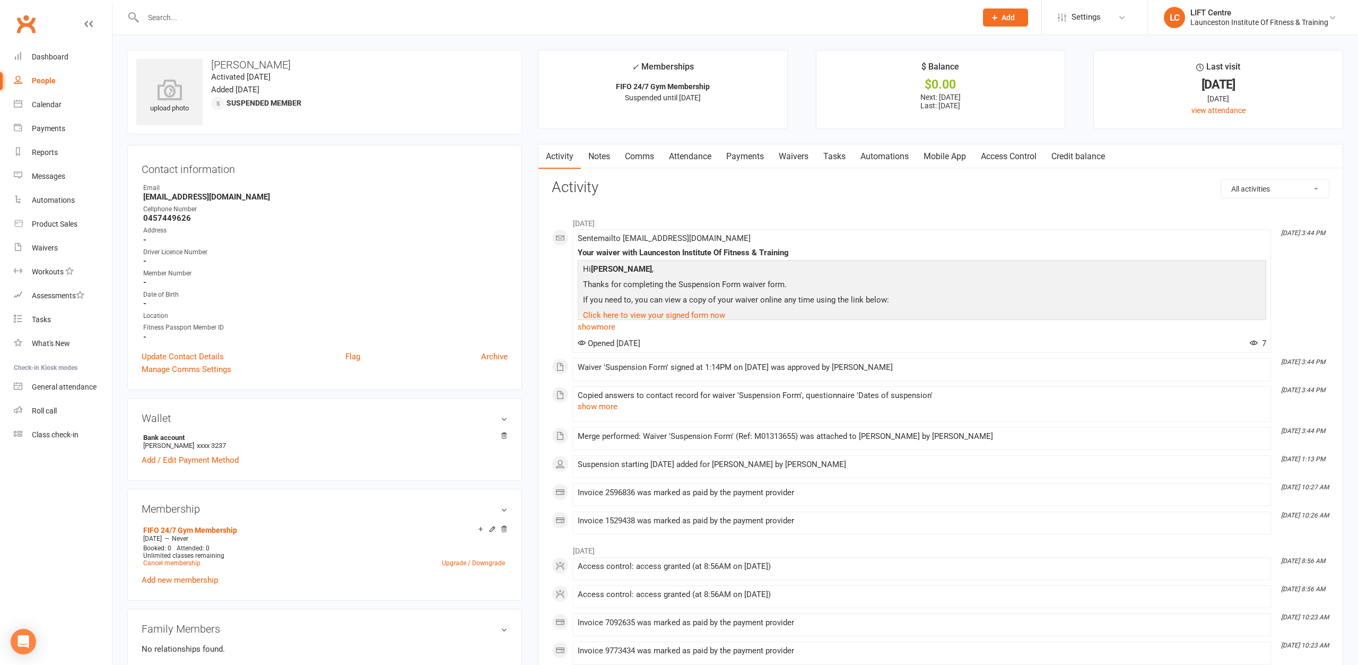
click at [759, 156] on link "Payments" at bounding box center [745, 156] width 53 height 24
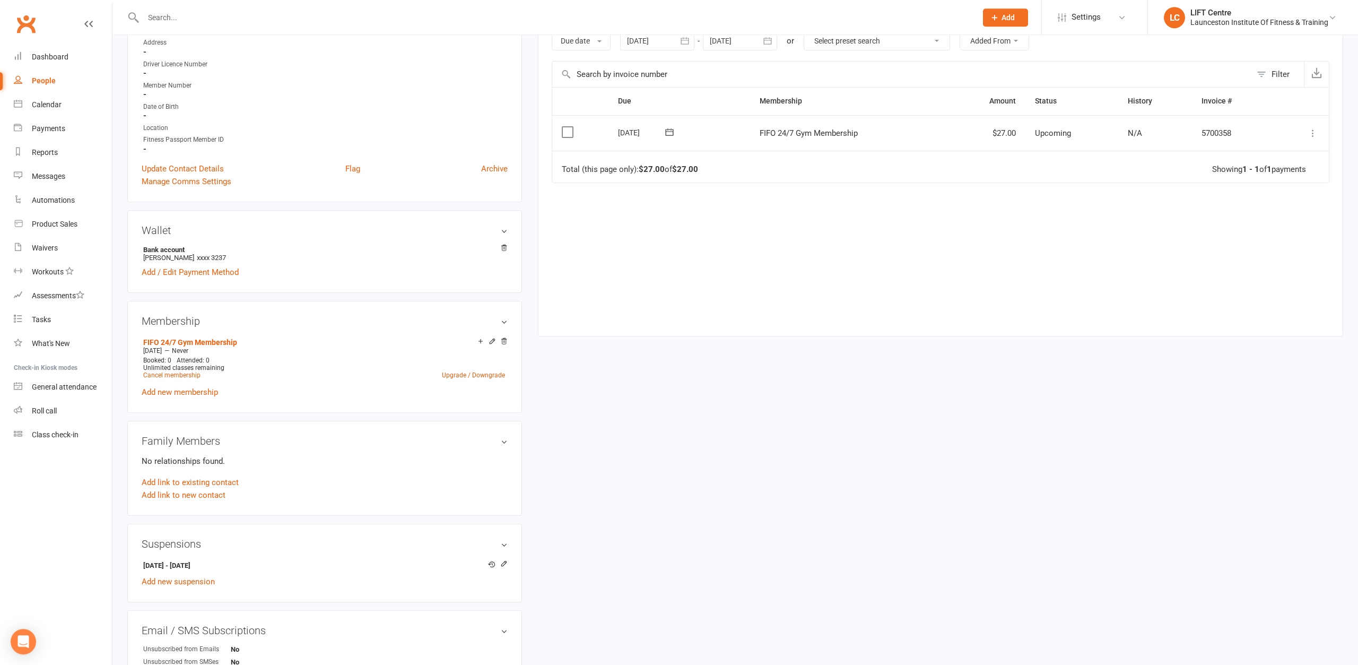
scroll to position [216, 0]
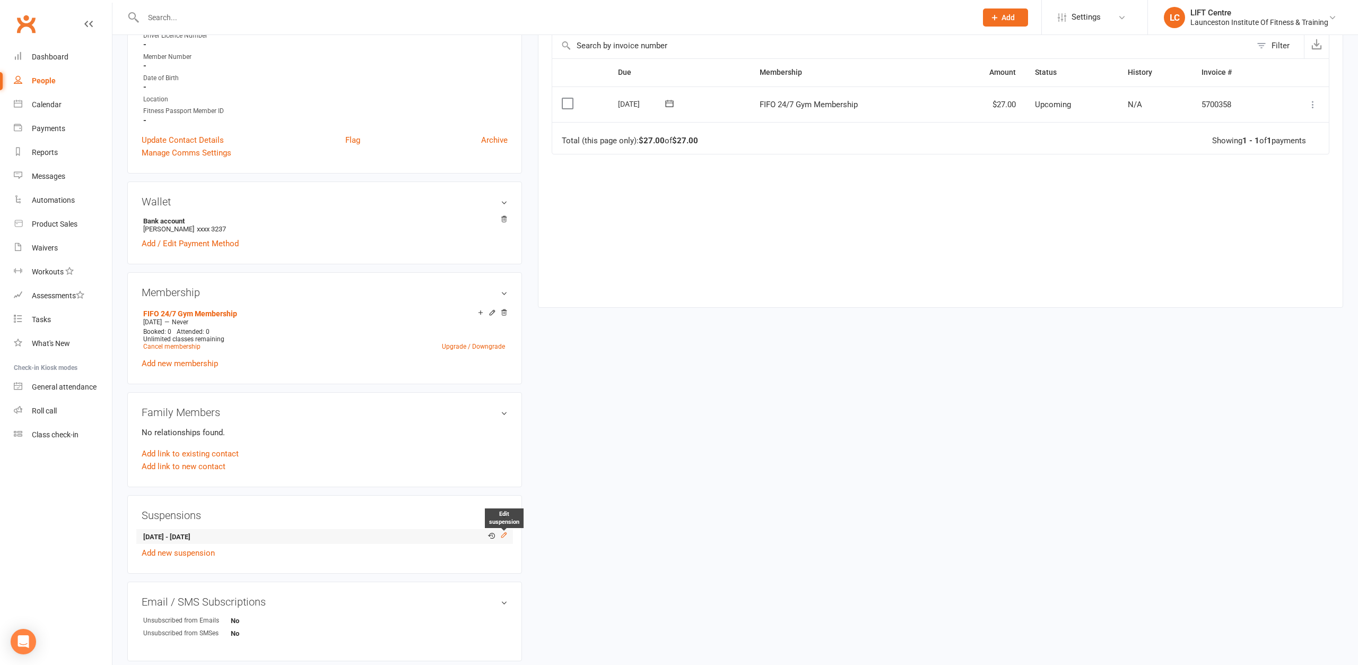
click at [504, 533] on icon at bounding box center [503, 534] width 7 height 7
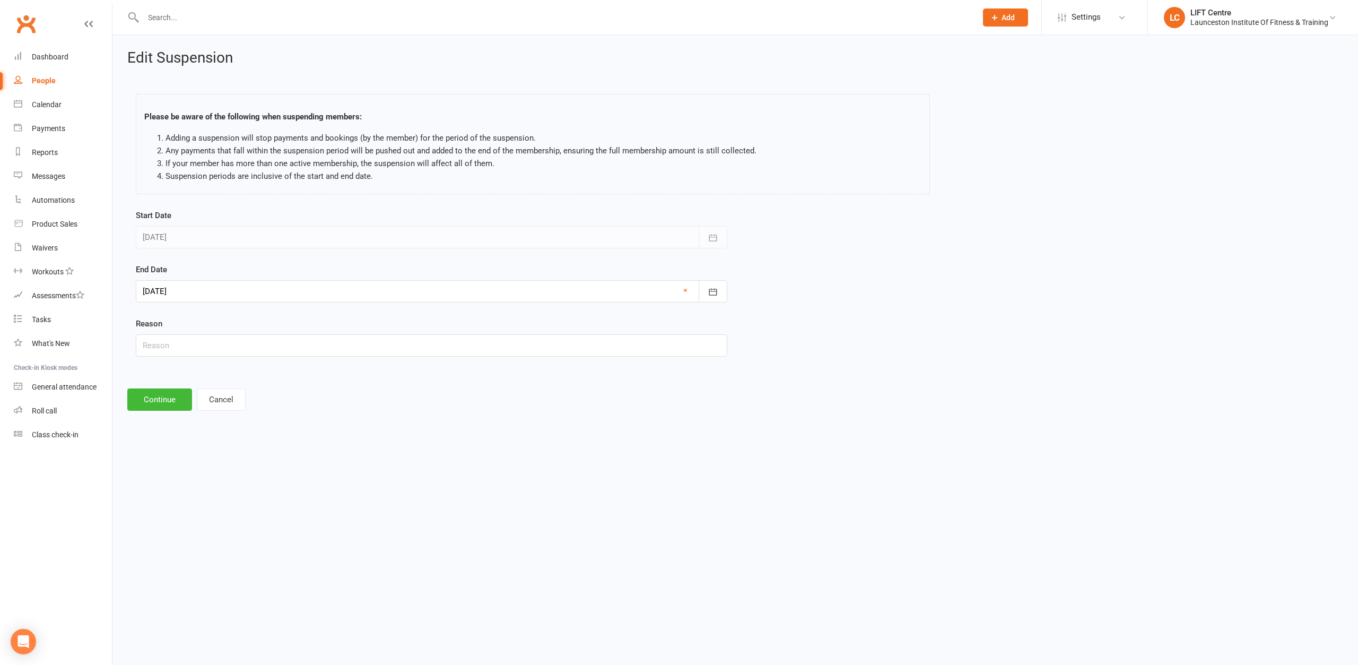
click at [499, 292] on div at bounding box center [431, 291] width 591 height 22
click at [201, 391] on button "13" at bounding box center [202, 398] width 22 height 19
click at [124, 390] on div "Edit Suspension Please be aware of the following when suspending members: Addin…" at bounding box center [735, 230] width 1246 height 390
click at [193, 296] on div at bounding box center [431, 291] width 591 height 22
click at [178, 396] on span "12" at bounding box center [179, 399] width 8 height 8
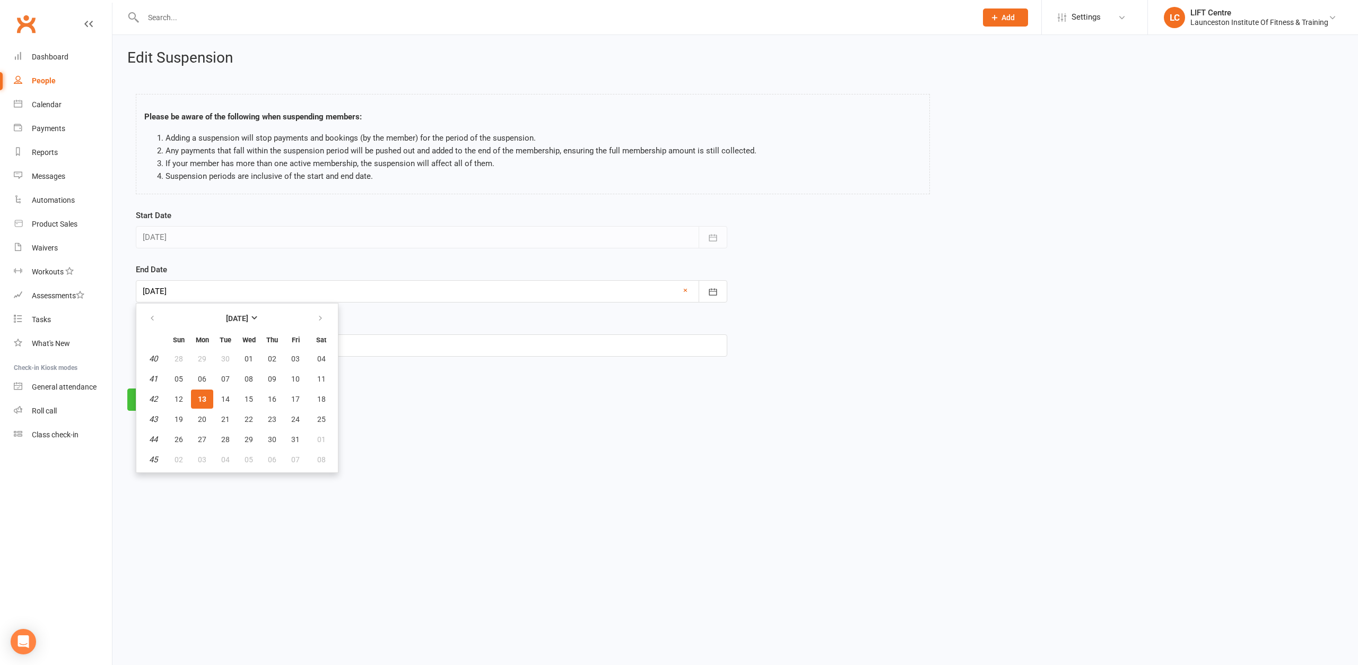
type input "12 Oct 2025"
click at [168, 405] on button "Continue" at bounding box center [159, 399] width 65 height 22
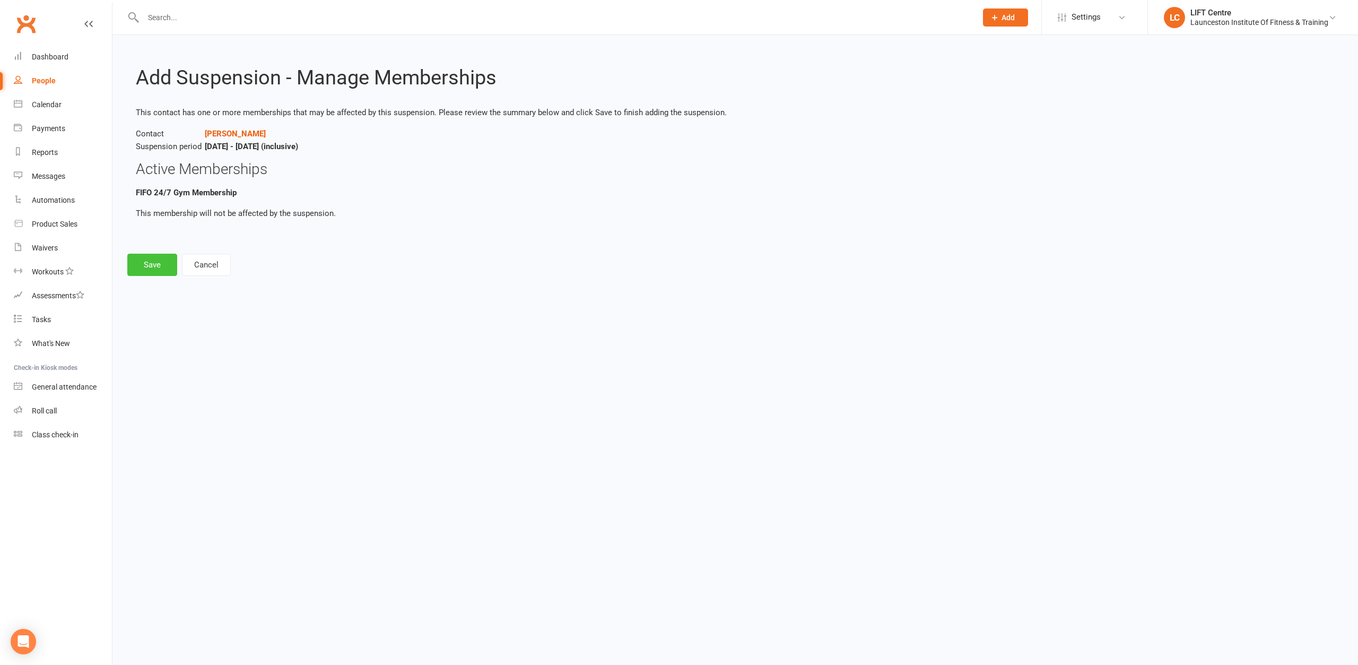
click at [143, 263] on button "Save" at bounding box center [152, 265] width 50 height 22
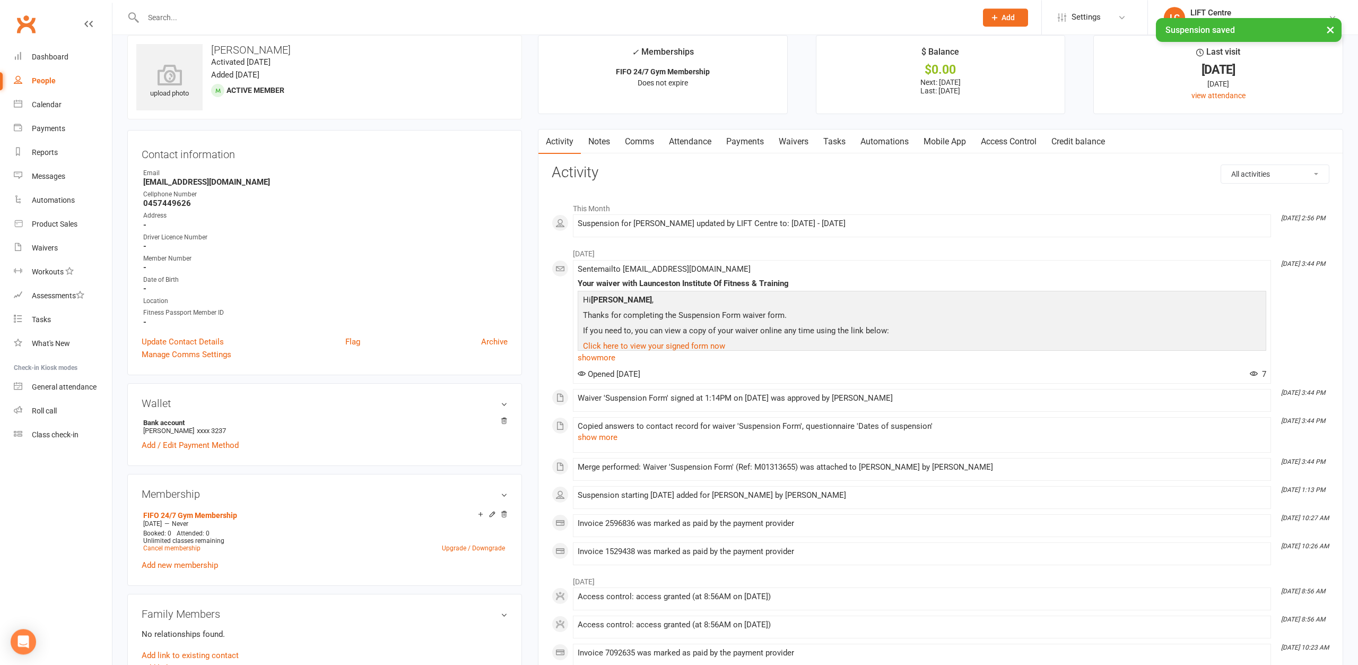
scroll to position [54, 0]
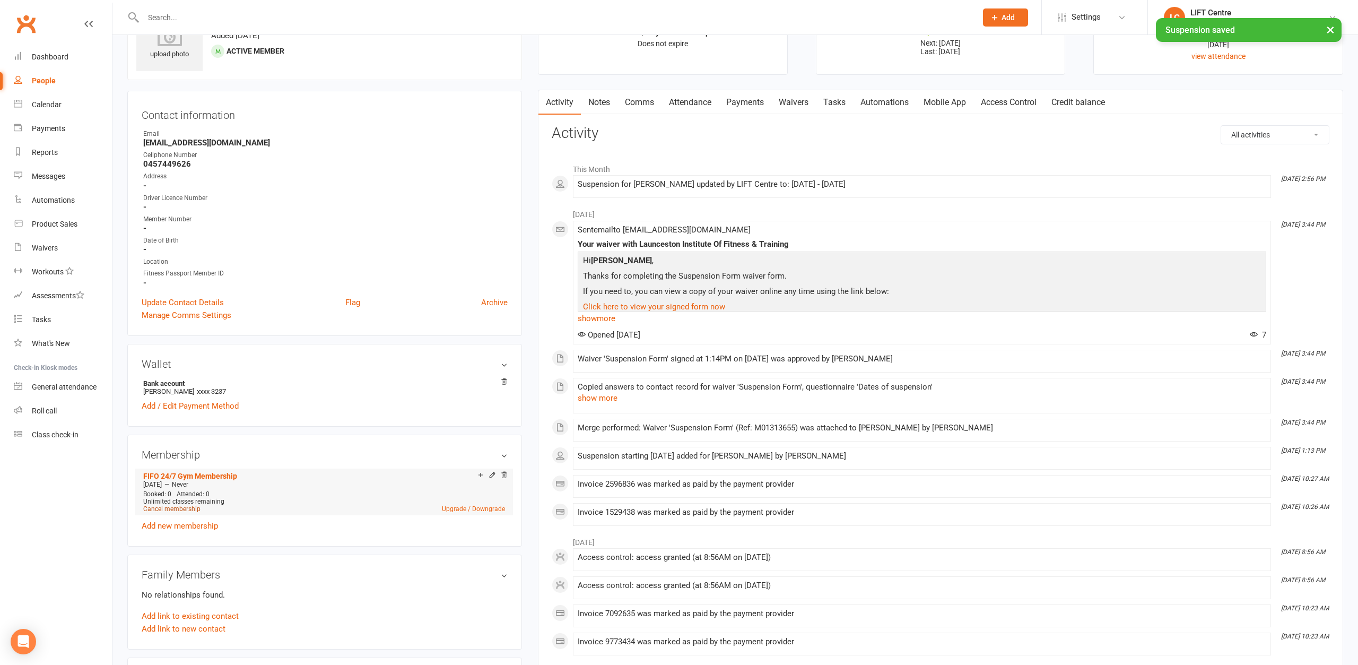
click at [188, 508] on link "Cancel membership" at bounding box center [171, 508] width 57 height 7
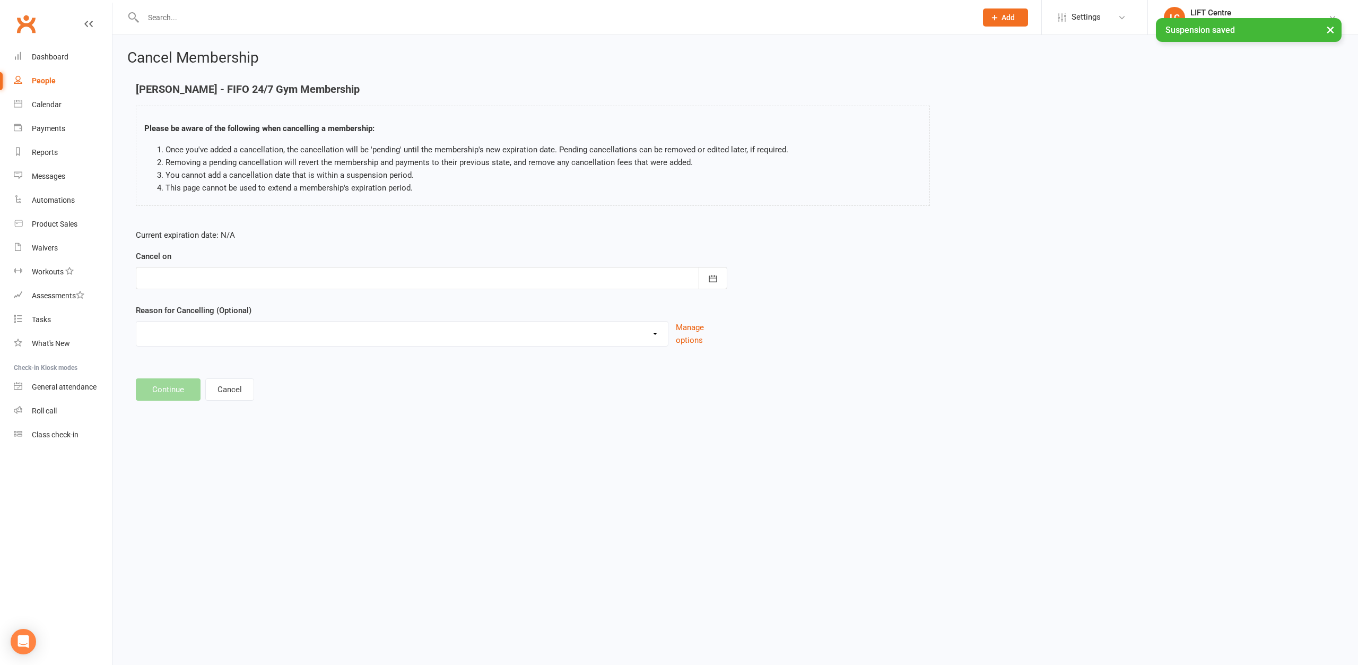
click at [318, 274] on div at bounding box center [431, 278] width 591 height 22
click at [201, 386] on span "13" at bounding box center [202, 385] width 8 height 8
type input "13 Oct 2025"
click at [170, 390] on button "Continue" at bounding box center [168, 389] width 65 height 22
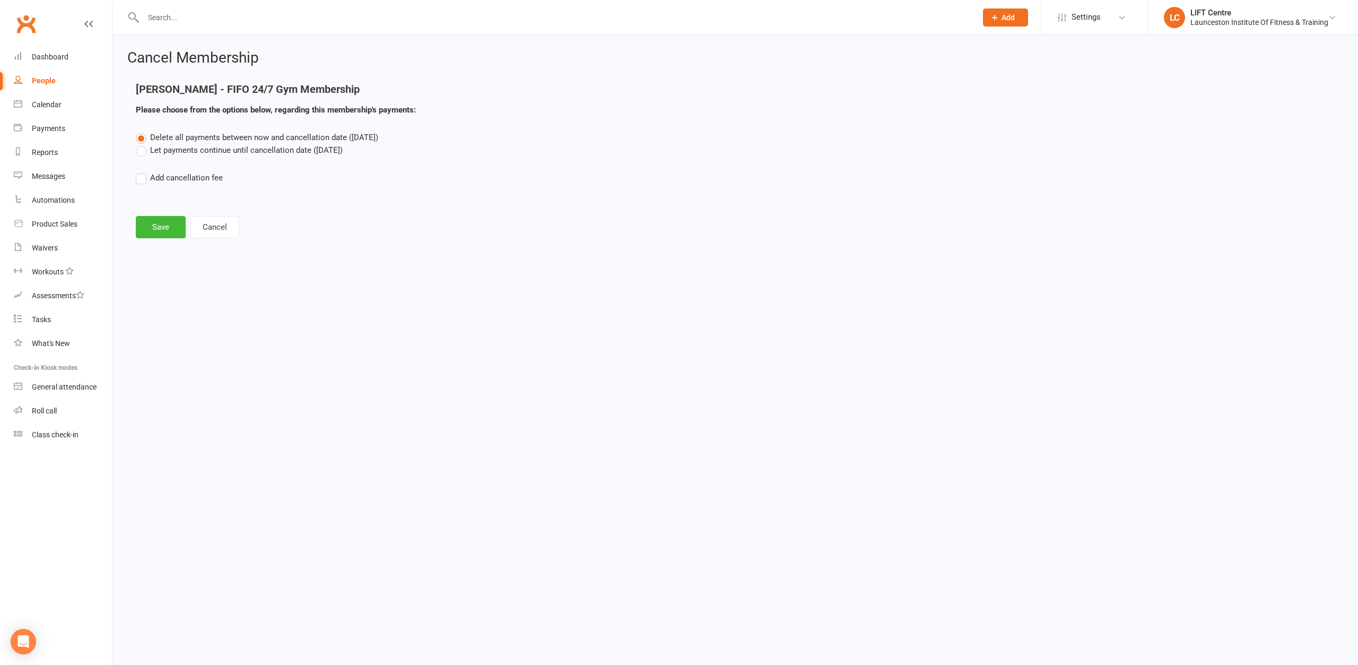
click at [169, 150] on label "Let payments continue until cancellation date (Oct 13, 2025)" at bounding box center [239, 150] width 207 height 13
click at [143, 144] on input "Let payments continue until cancellation date (Oct 13, 2025)" at bounding box center [139, 144] width 7 height 0
click at [162, 228] on button "Save" at bounding box center [161, 227] width 50 height 22
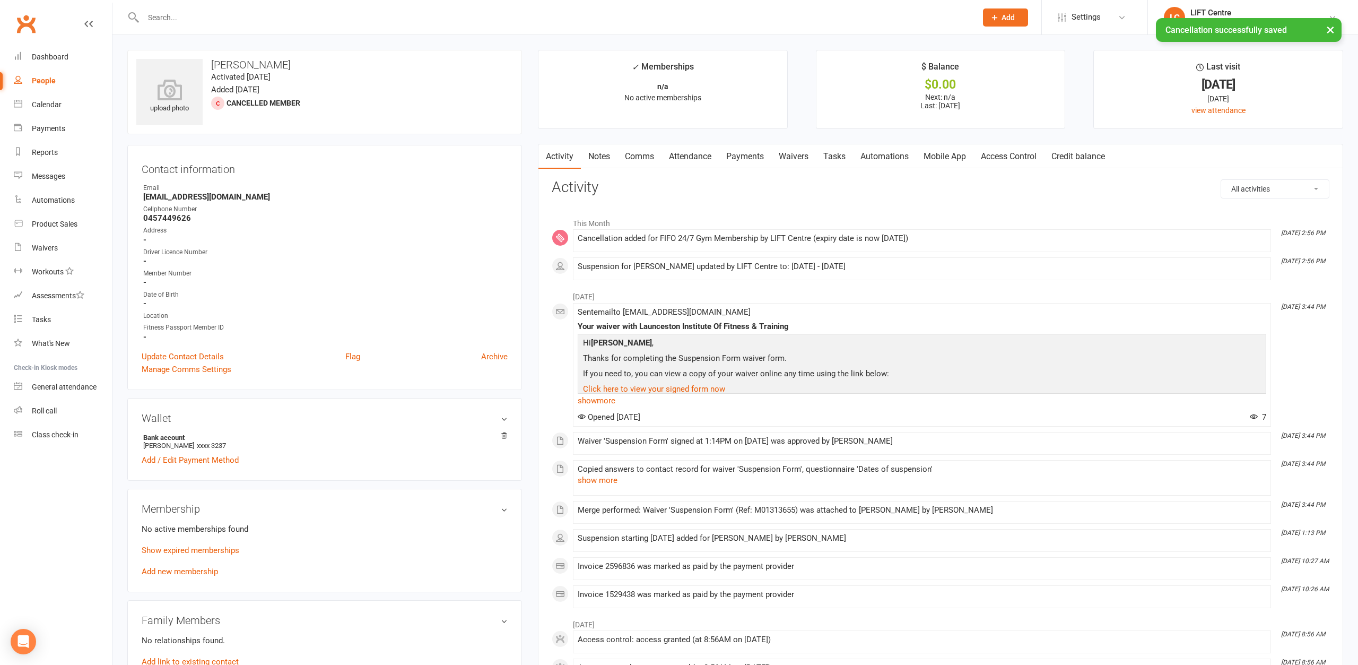
click at [741, 153] on link "Payments" at bounding box center [745, 156] width 53 height 24
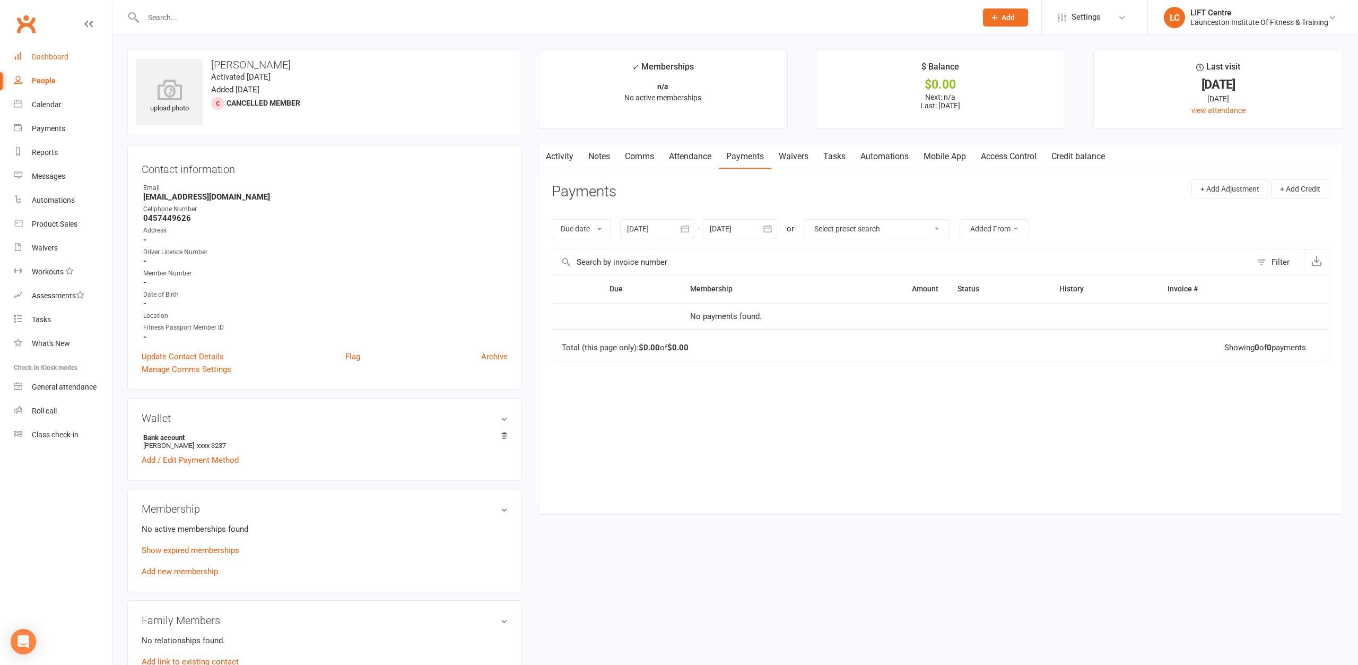
click at [54, 57] on div "Dashboard" at bounding box center [50, 57] width 37 height 8
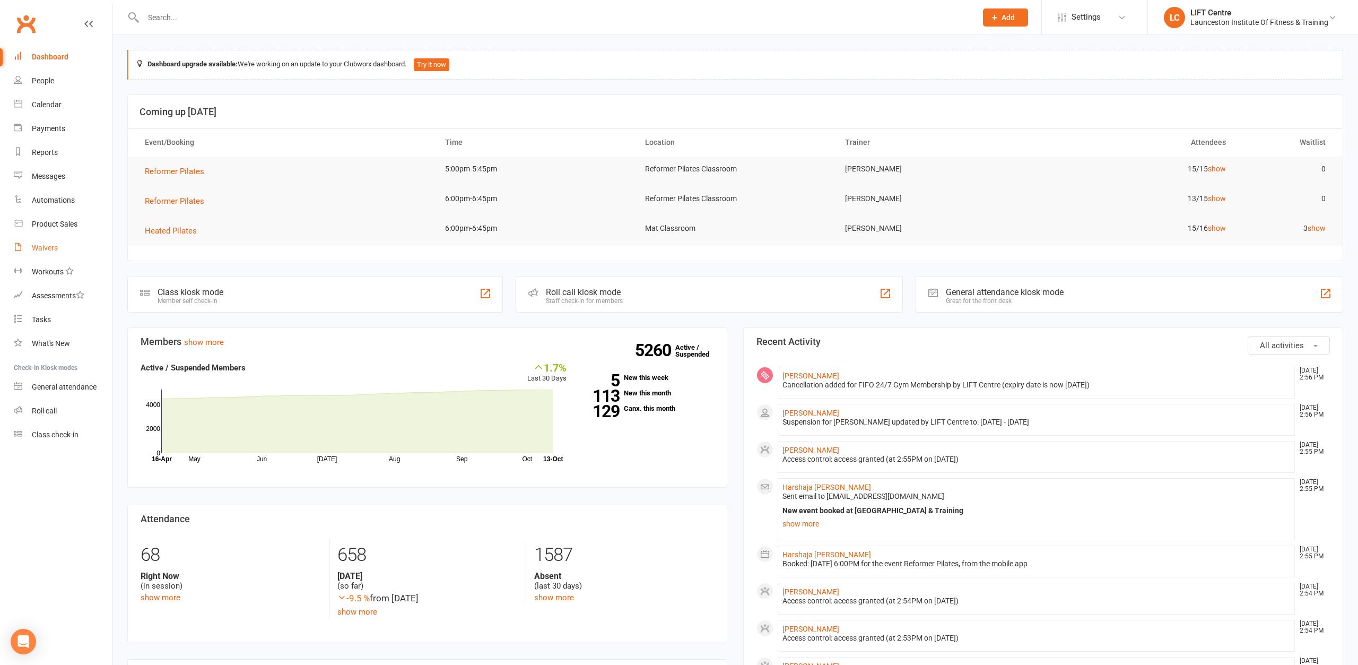
click at [45, 246] on div "Waivers" at bounding box center [45, 247] width 26 height 8
select select "50"
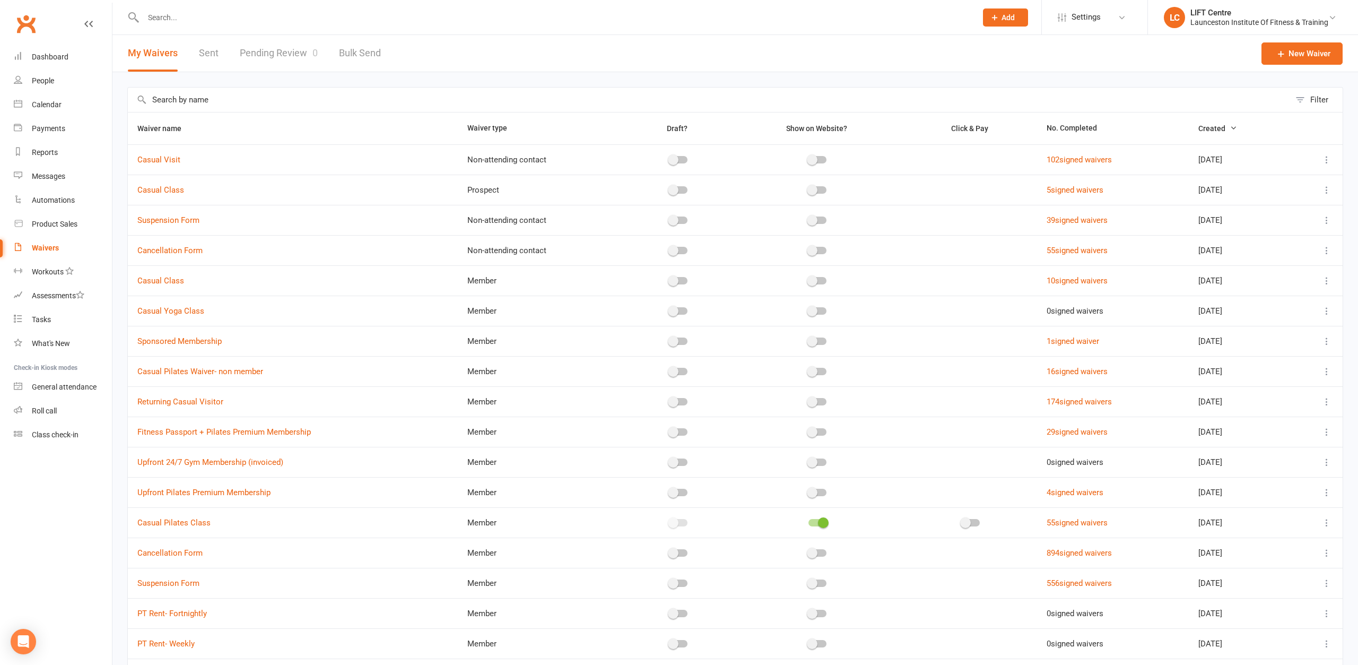
click at [288, 50] on link "Pending Review 0" at bounding box center [279, 53] width 78 height 37
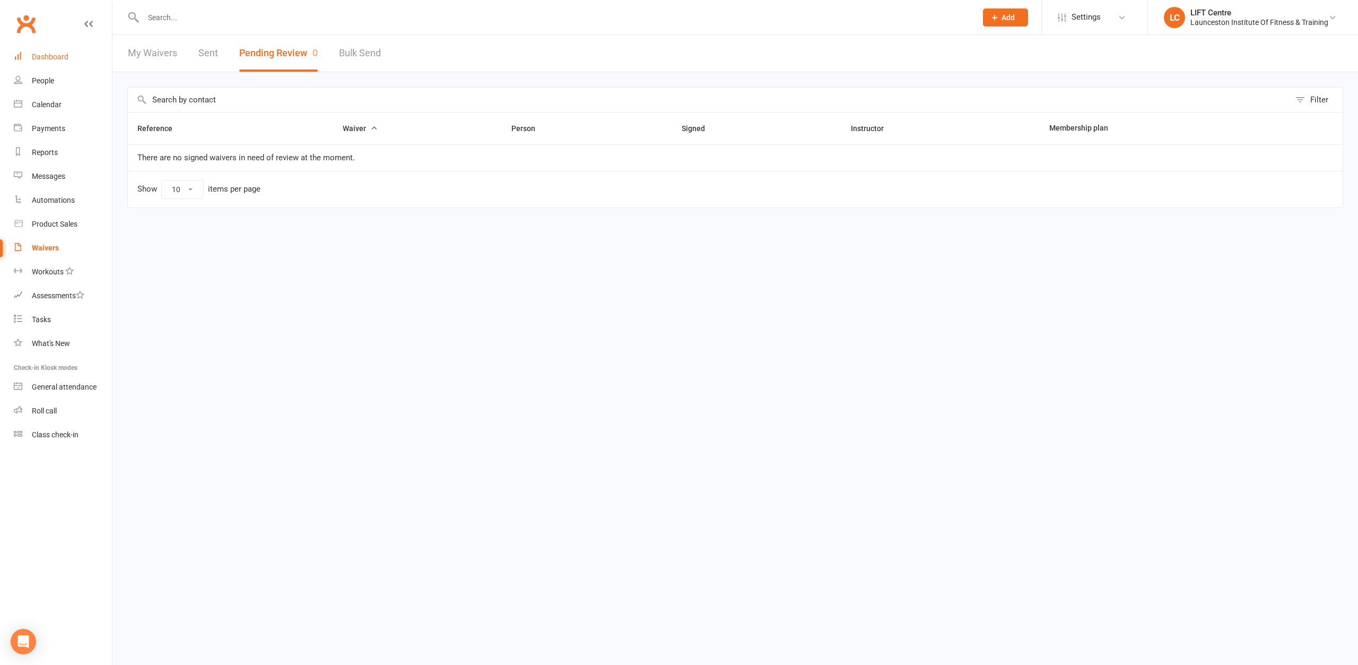
click at [46, 56] on div "Dashboard" at bounding box center [50, 57] width 37 height 8
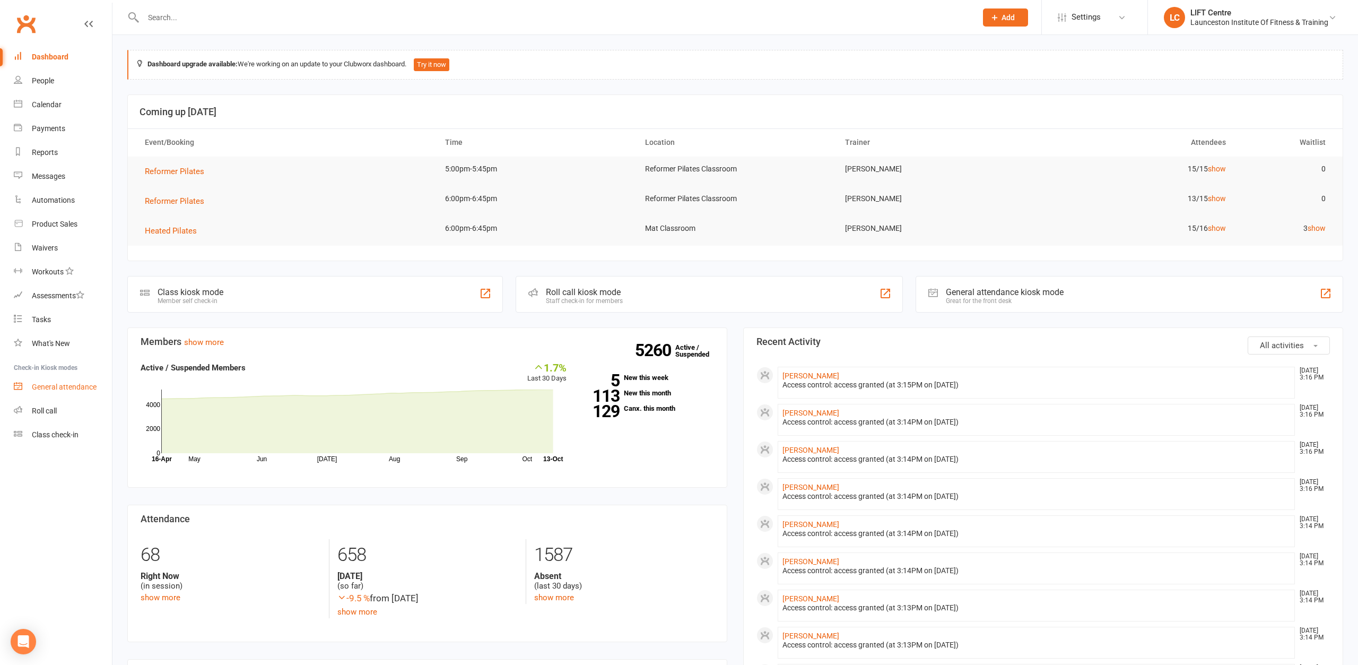
click at [93, 391] on link "General attendance" at bounding box center [63, 387] width 98 height 24
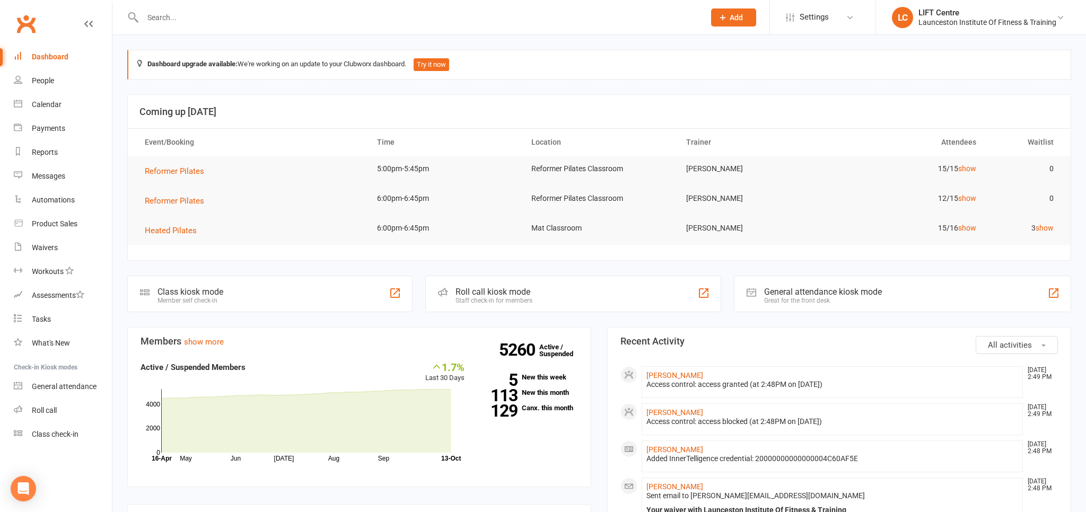
click at [235, 25] on div at bounding box center [412, 17] width 570 height 34
click at [234, 21] on input "text" at bounding box center [419, 17] width 558 height 15
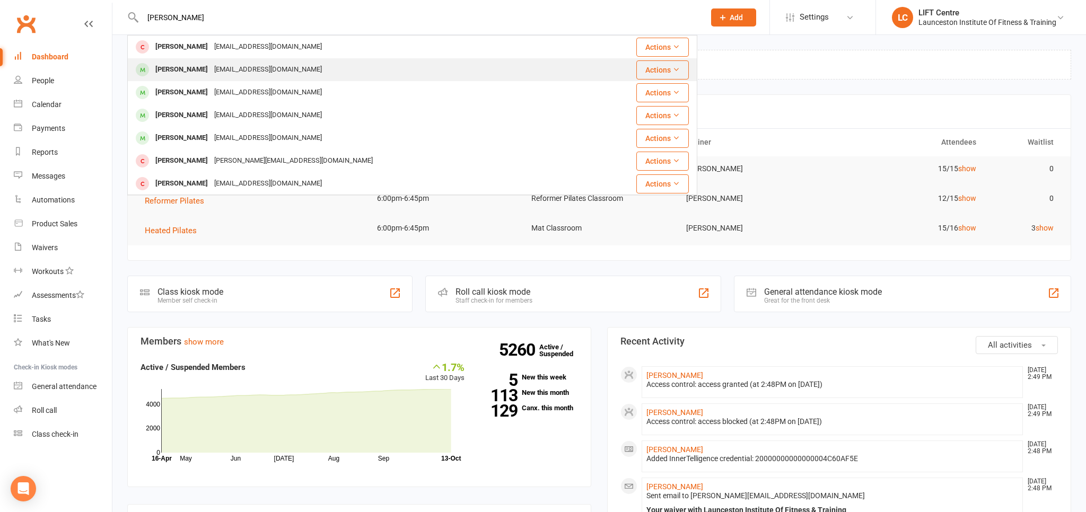
type input "[PERSON_NAME]"
click at [230, 68] on div "[EMAIL_ADDRESS][DOMAIN_NAME]" at bounding box center [268, 69] width 114 height 15
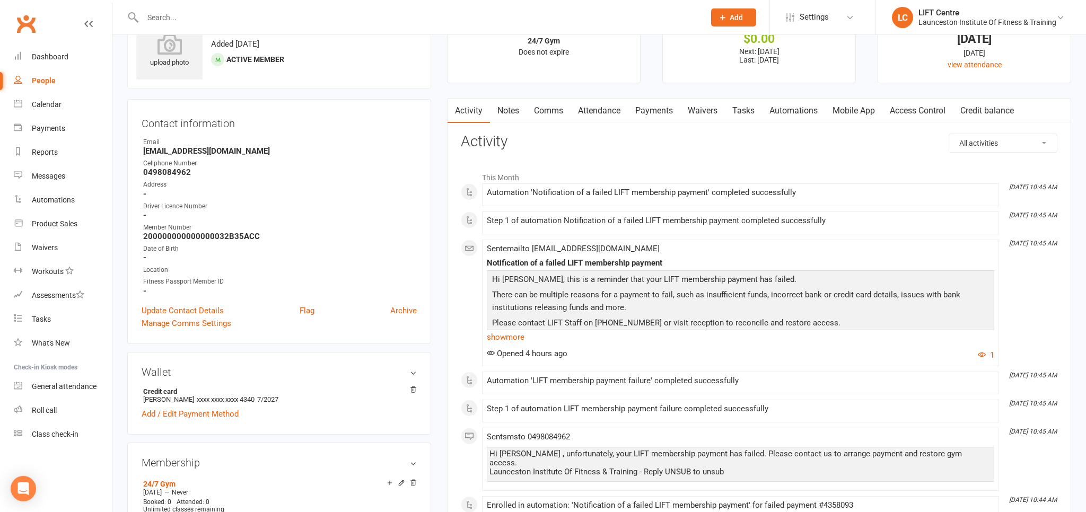
scroll to position [56, 0]
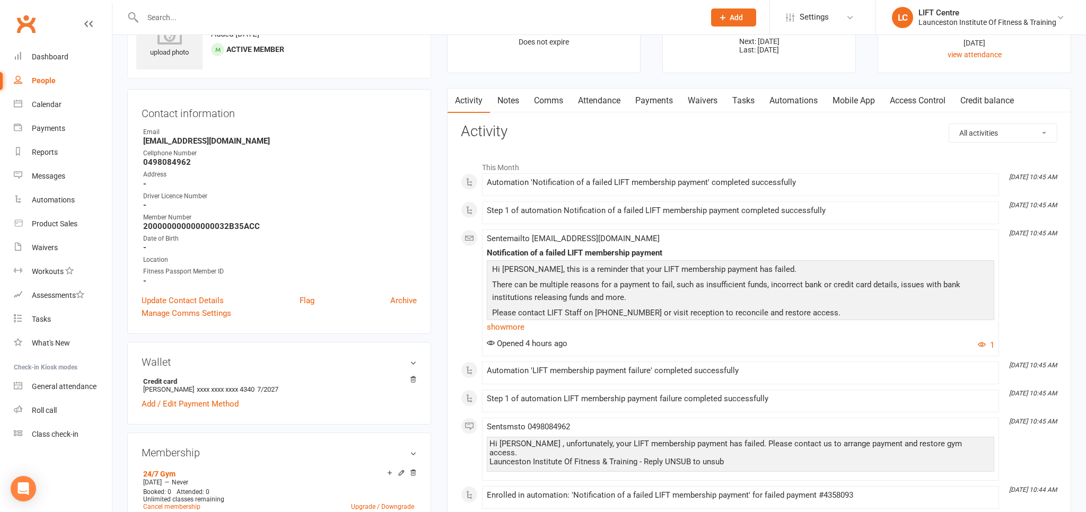
click at [664, 99] on link "Payments" at bounding box center [654, 101] width 53 height 24
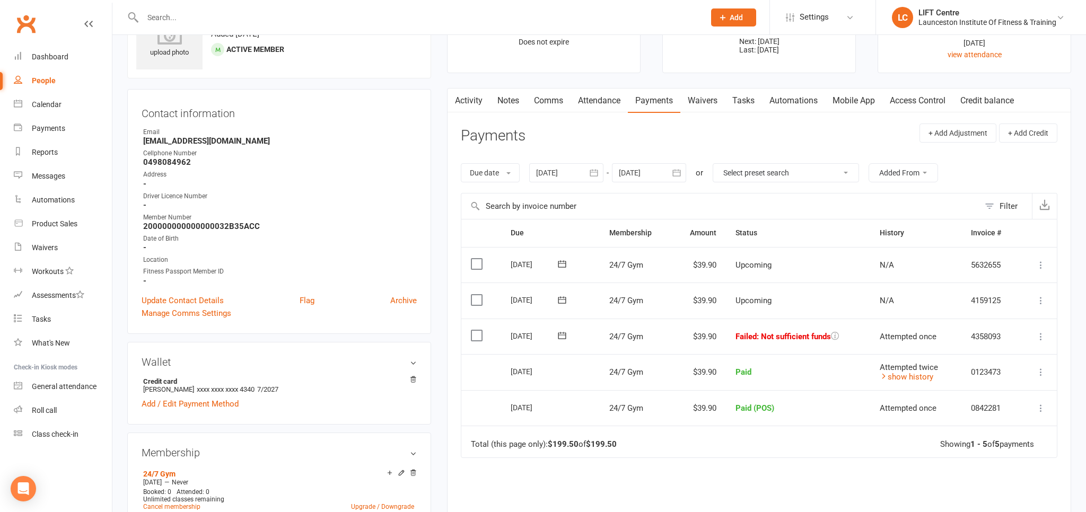
click at [597, 171] on icon "button" at bounding box center [594, 172] width 8 height 7
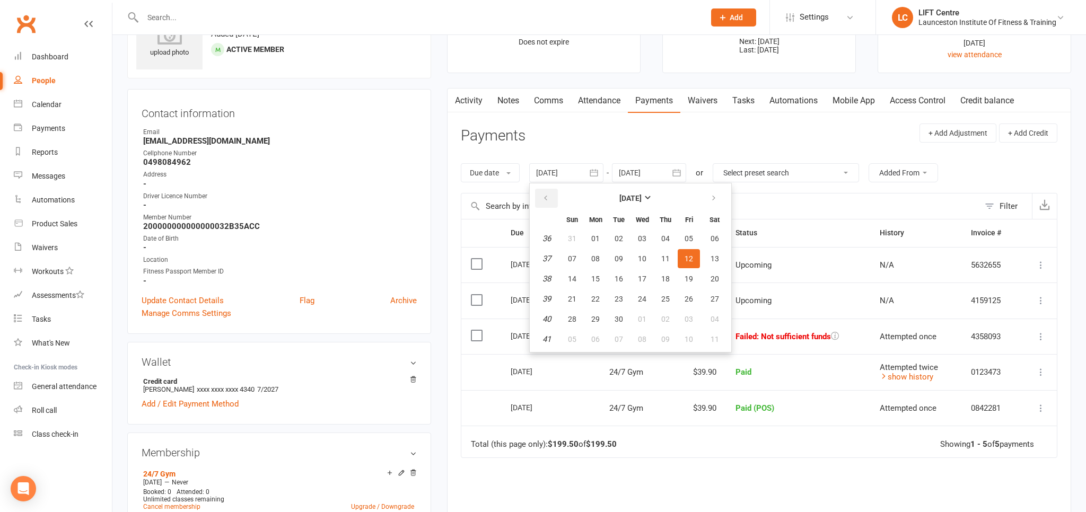
click at [544, 189] on button "button" at bounding box center [546, 198] width 23 height 19
click at [619, 263] on button "06" at bounding box center [619, 258] width 22 height 19
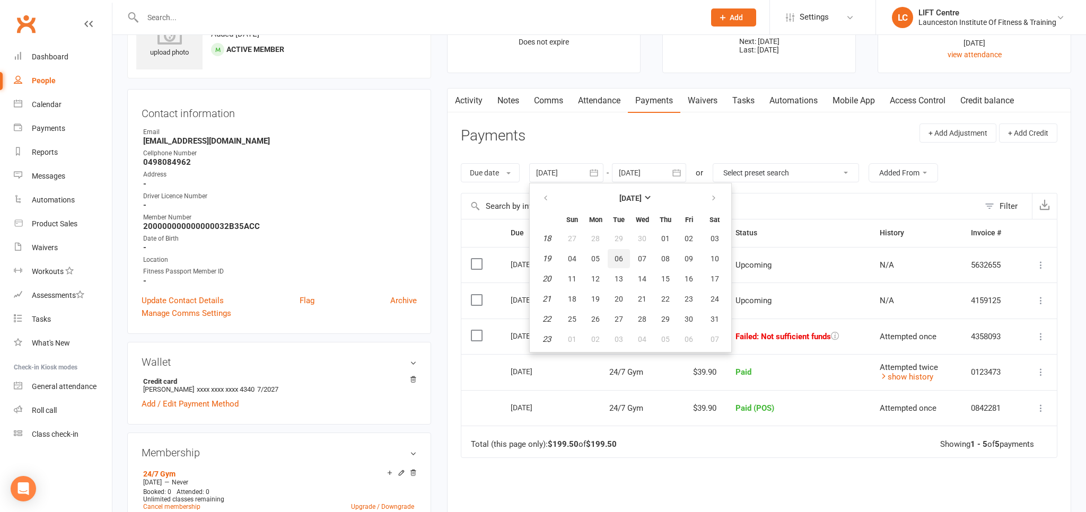
type input "06 May 2025"
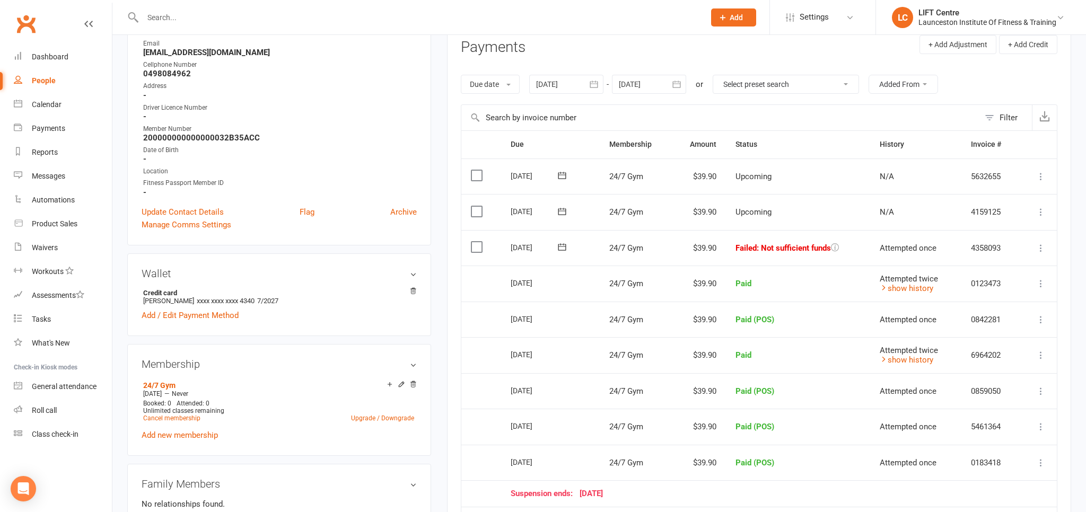
scroll to position [112, 0]
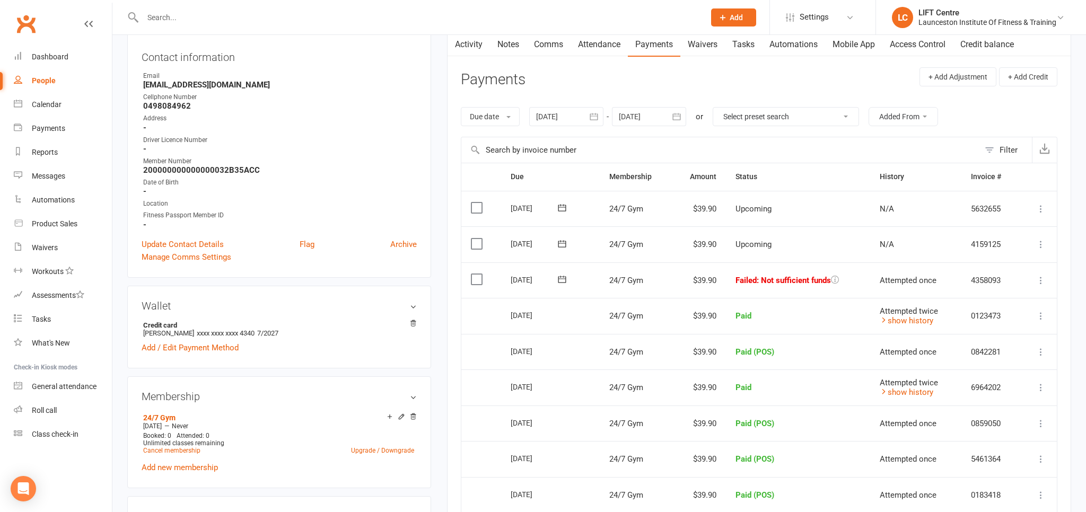
click at [1041, 279] on icon at bounding box center [1041, 280] width 11 height 11
click at [1009, 318] on link "Mark as Paid (POS)" at bounding box center [994, 322] width 105 height 21
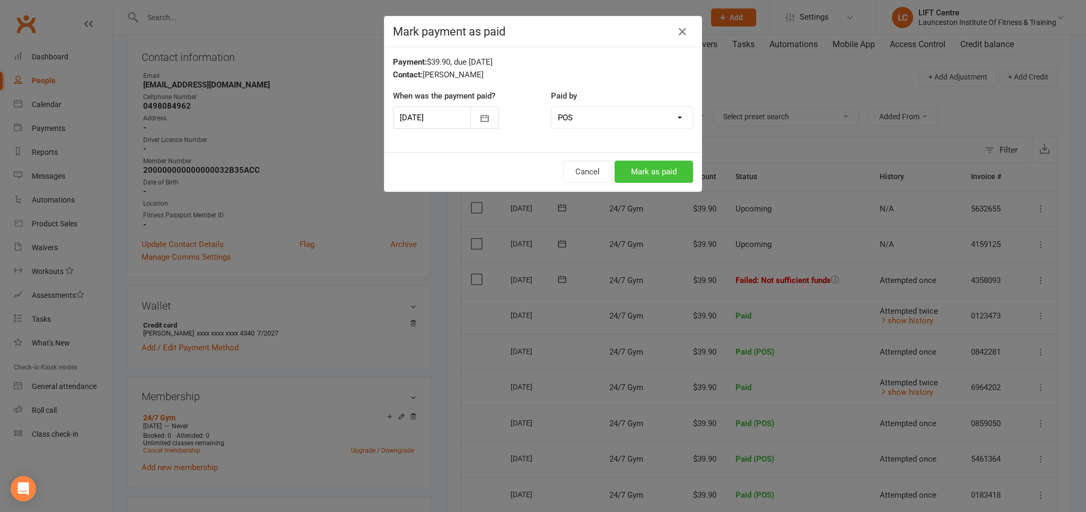
click at [669, 172] on button "Mark as paid" at bounding box center [654, 172] width 79 height 22
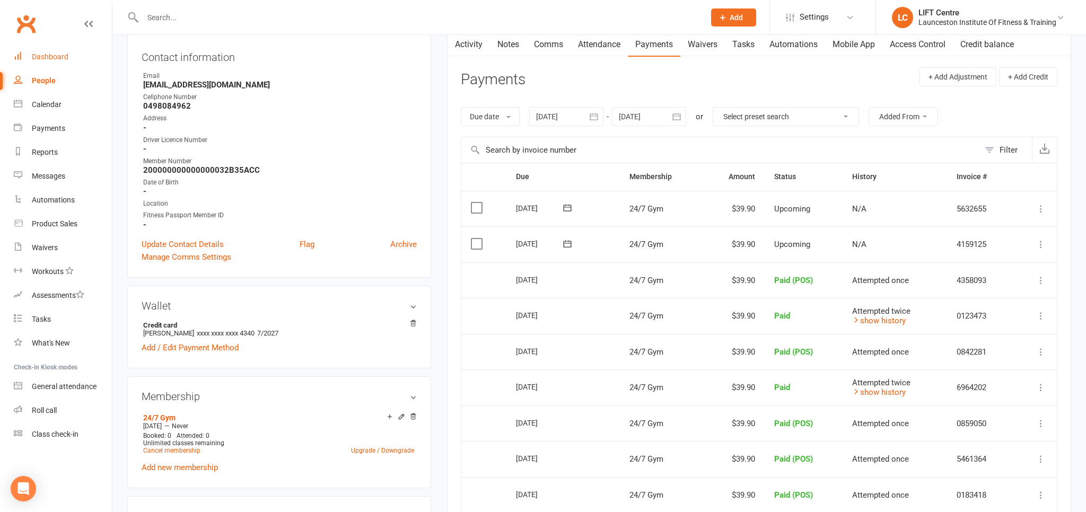
click at [54, 58] on div "Dashboard" at bounding box center [50, 57] width 37 height 8
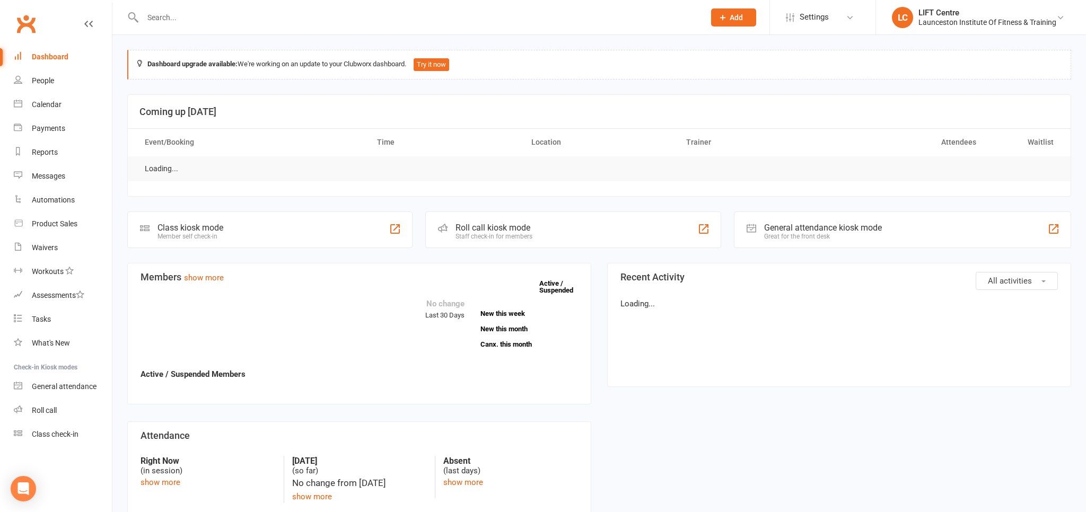
click at [205, 19] on input "text" at bounding box center [419, 17] width 558 height 15
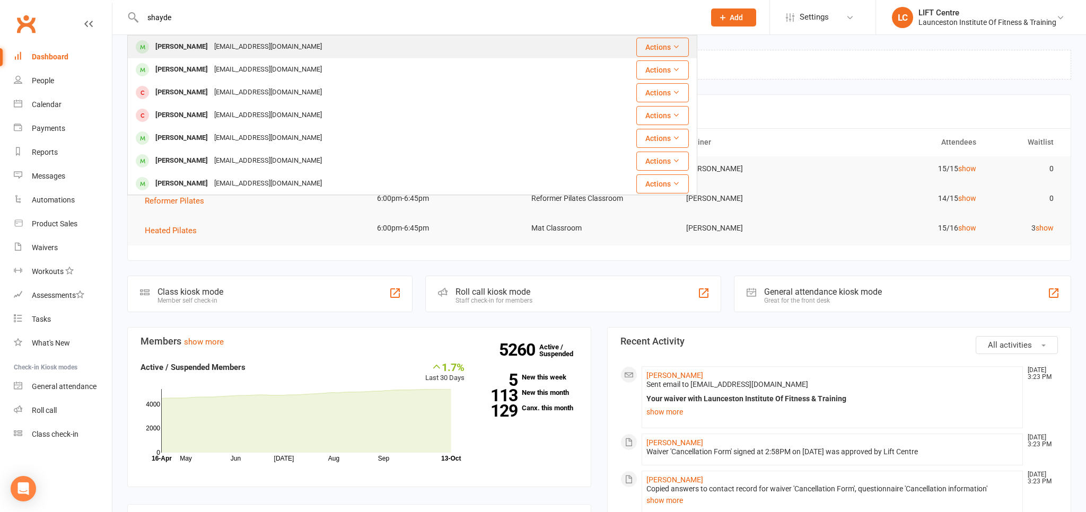
type input "shayde"
click at [274, 52] on div "Shaydehillier226@gmail.com" at bounding box center [268, 46] width 114 height 15
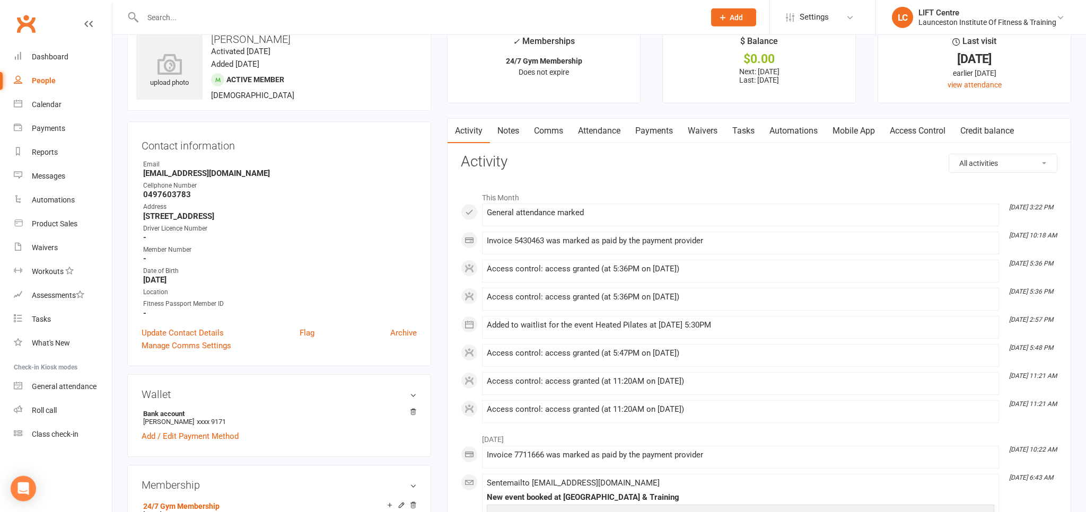
scroll to position [56, 0]
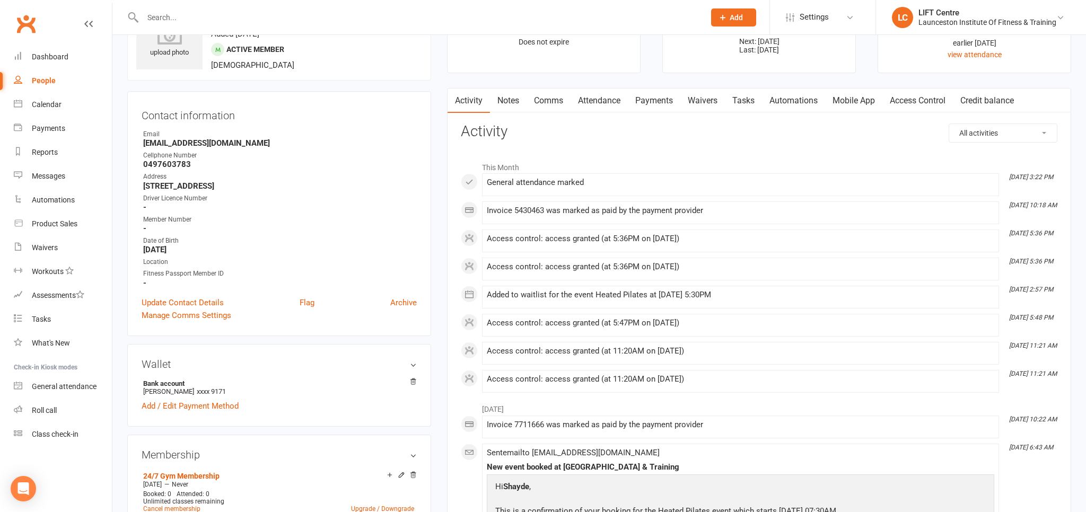
click at [671, 98] on link "Payments" at bounding box center [654, 101] width 53 height 24
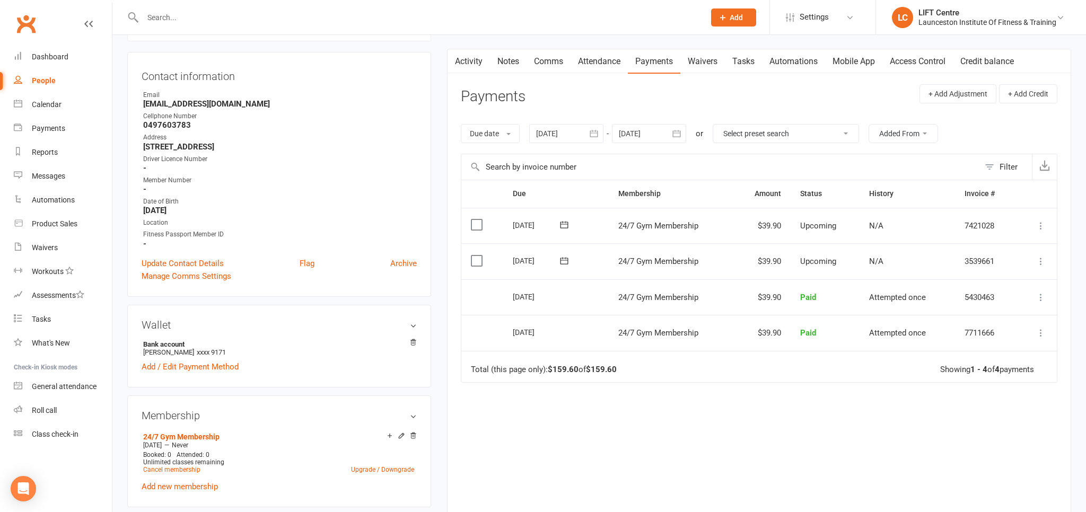
scroll to position [112, 0]
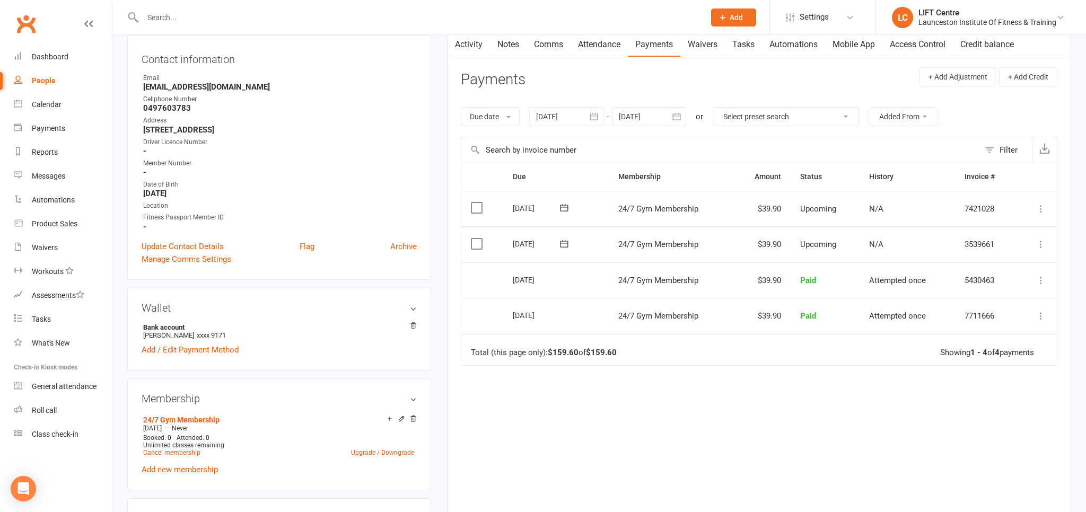
click at [470, 46] on link "Activity" at bounding box center [469, 44] width 42 height 24
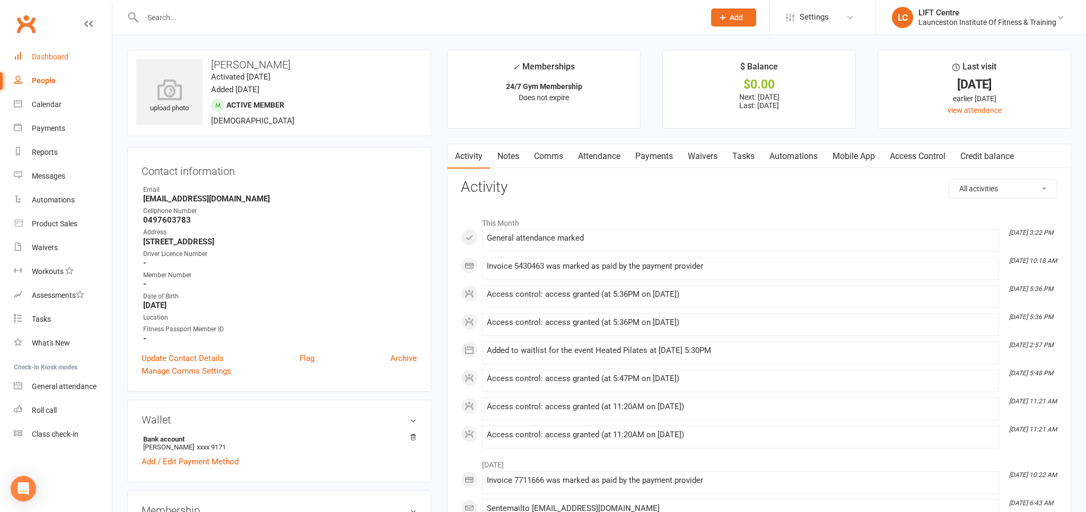
click at [56, 58] on div "Dashboard" at bounding box center [50, 57] width 37 height 8
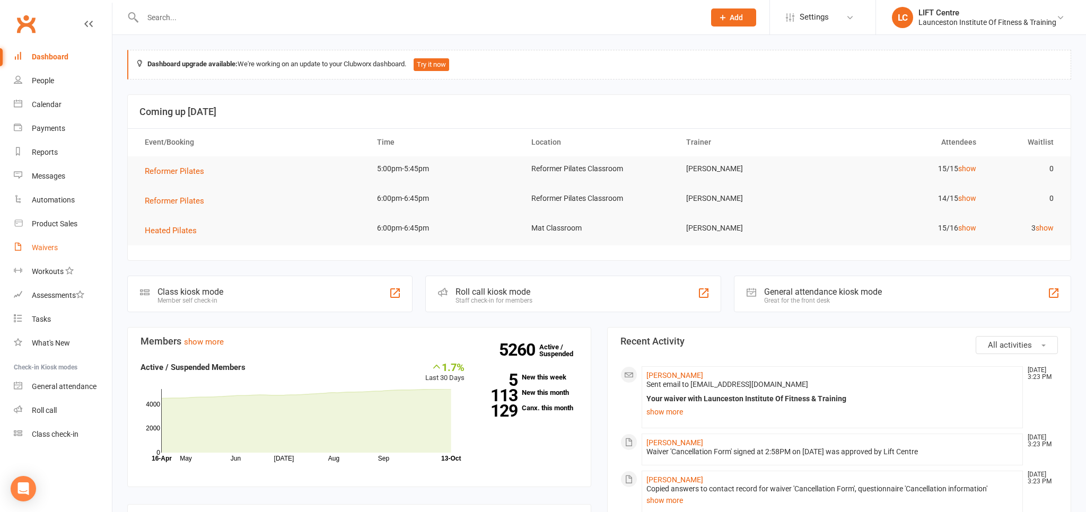
click at [50, 248] on div "Waivers" at bounding box center [45, 247] width 26 height 8
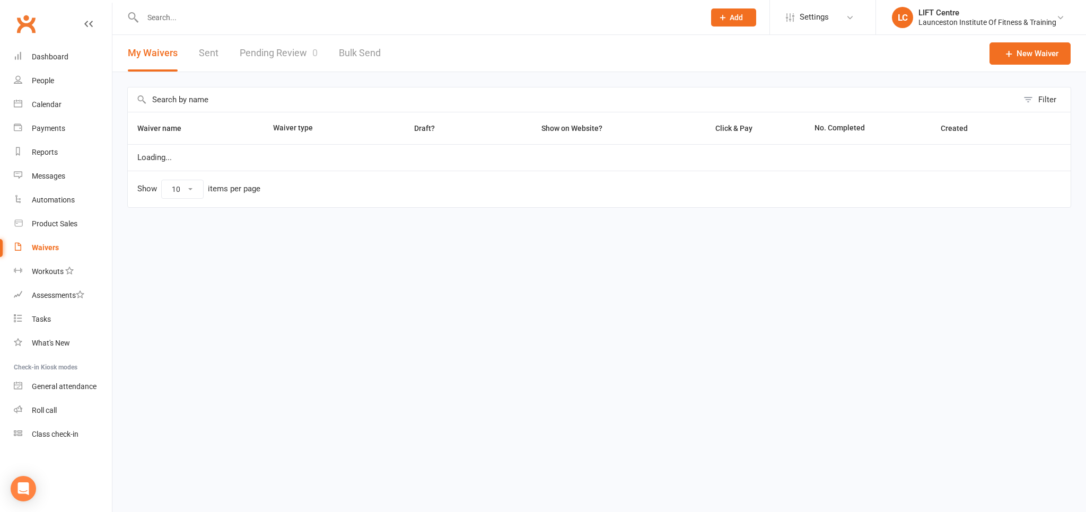
select select "50"
click at [278, 51] on link "Pending Review 0" at bounding box center [279, 53] width 78 height 37
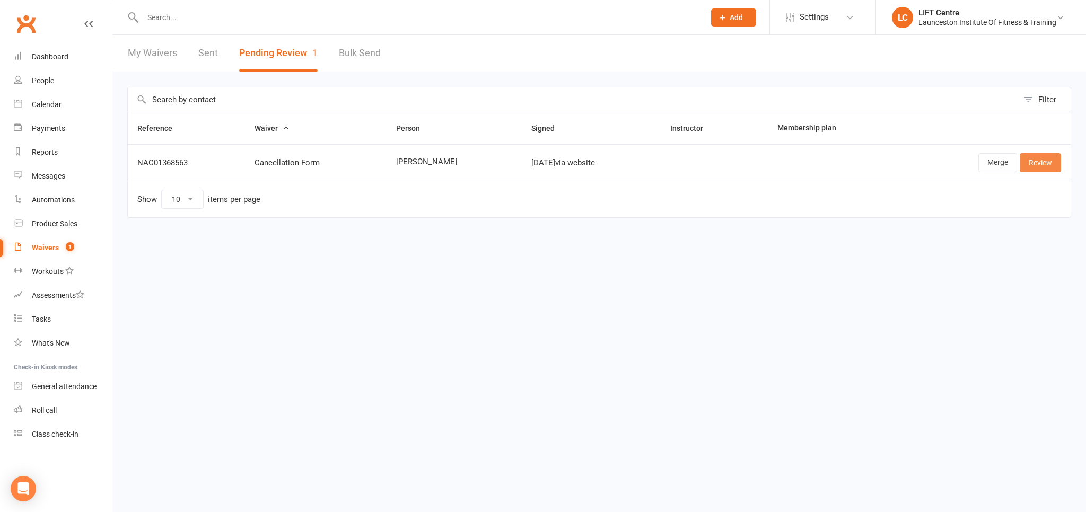
click at [1047, 167] on link "Review" at bounding box center [1040, 162] width 41 height 19
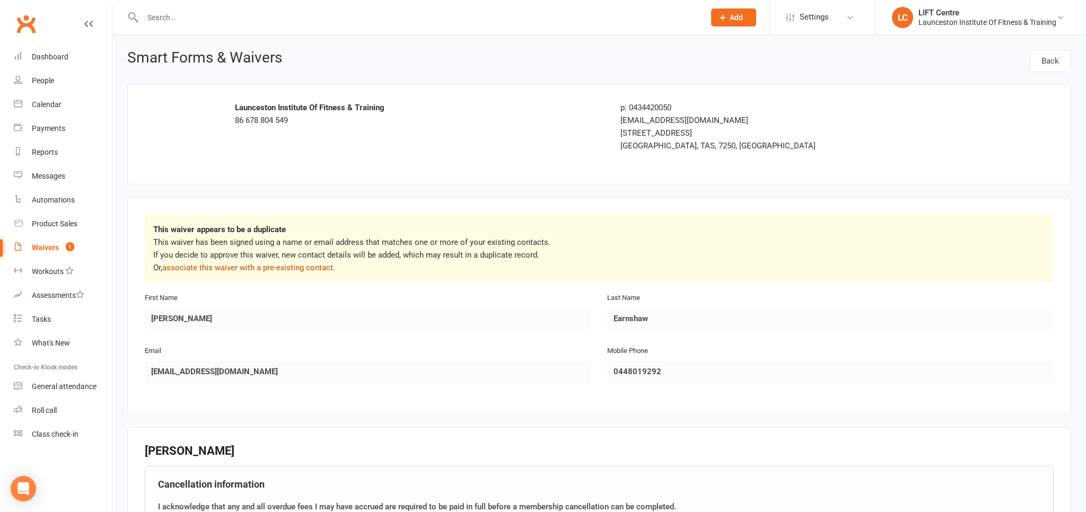
click at [284, 268] on link "associate this waiver with a pre-existing contact" at bounding box center [247, 268] width 171 height 10
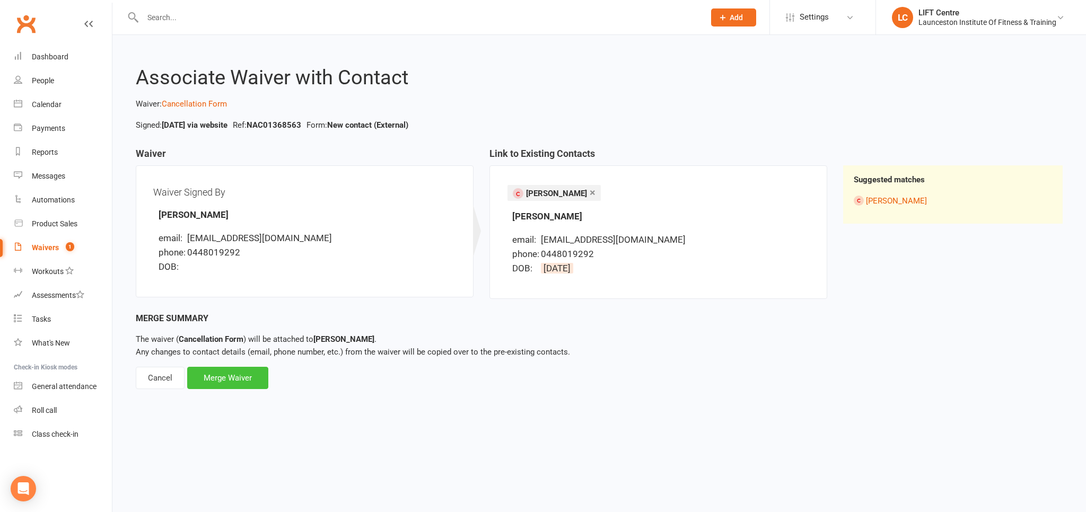
click at [237, 377] on div "Merge Waiver" at bounding box center [227, 378] width 81 height 22
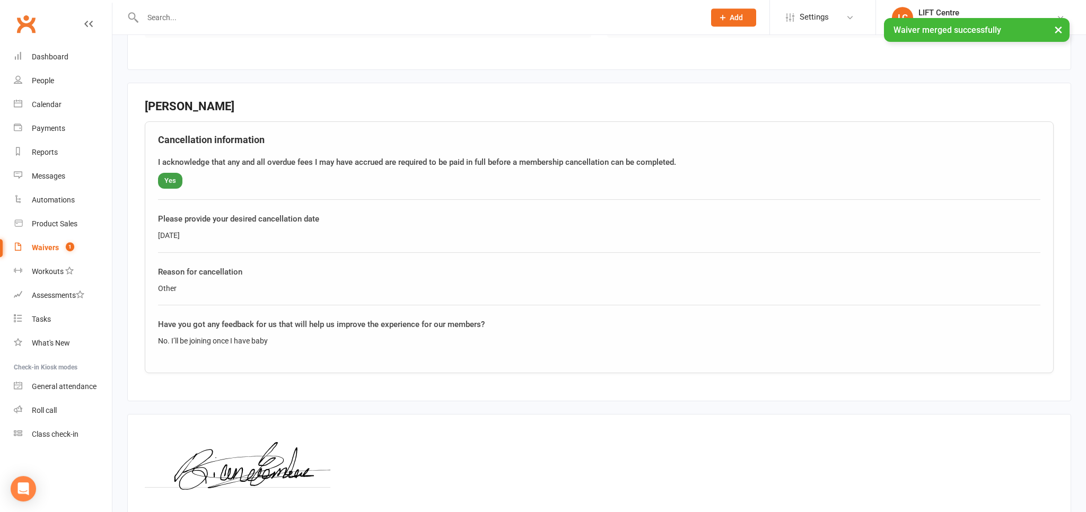
scroll to position [368, 0]
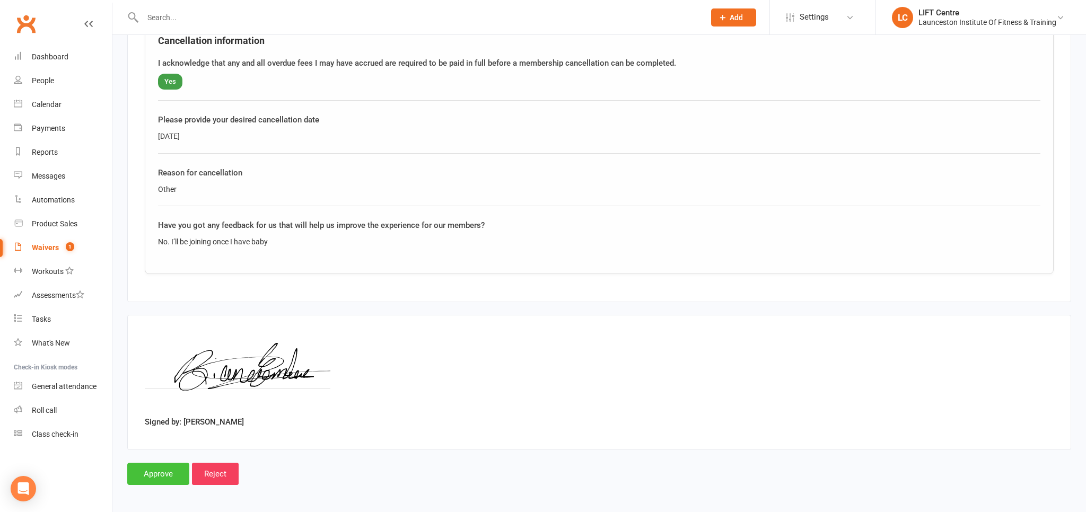
click at [162, 473] on input "Approve" at bounding box center [158, 474] width 62 height 22
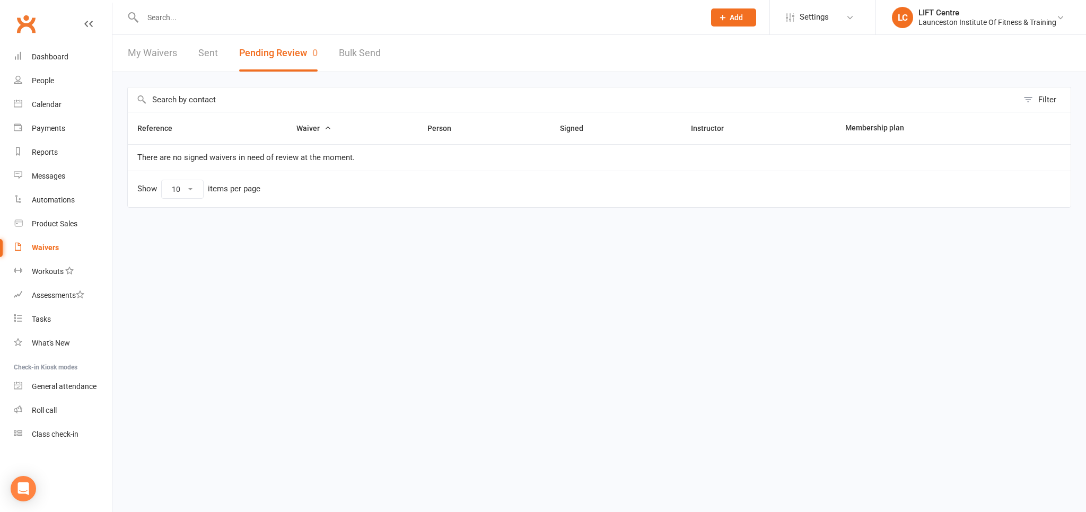
click at [223, 18] on input "text" at bounding box center [419, 17] width 558 height 15
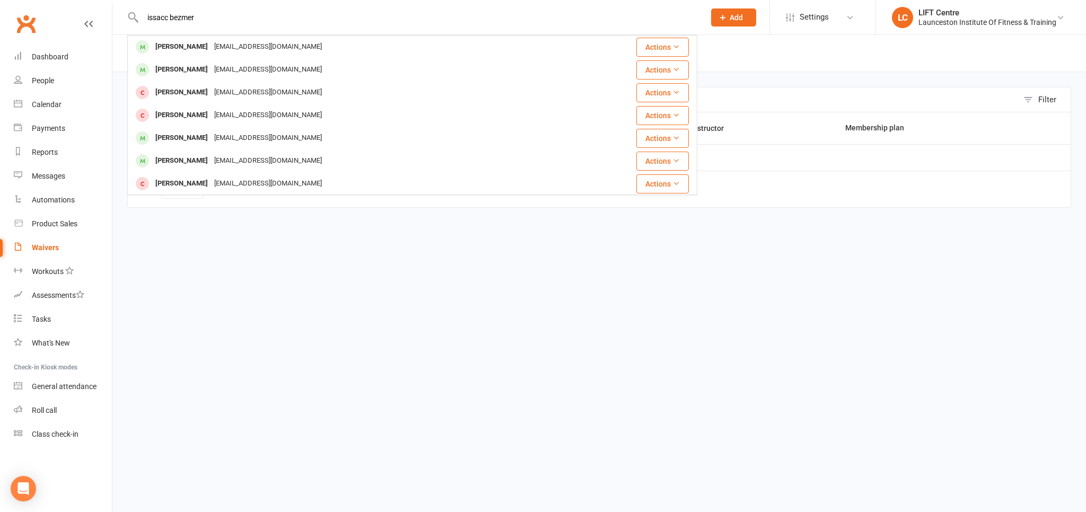
type input "issacc bezmer"
drag, startPoint x: 202, startPoint y: 15, endPoint x: 77, endPoint y: -1, distance: 126.3
click at [140, 10] on input "issacc bezmer" at bounding box center [419, 17] width 558 height 15
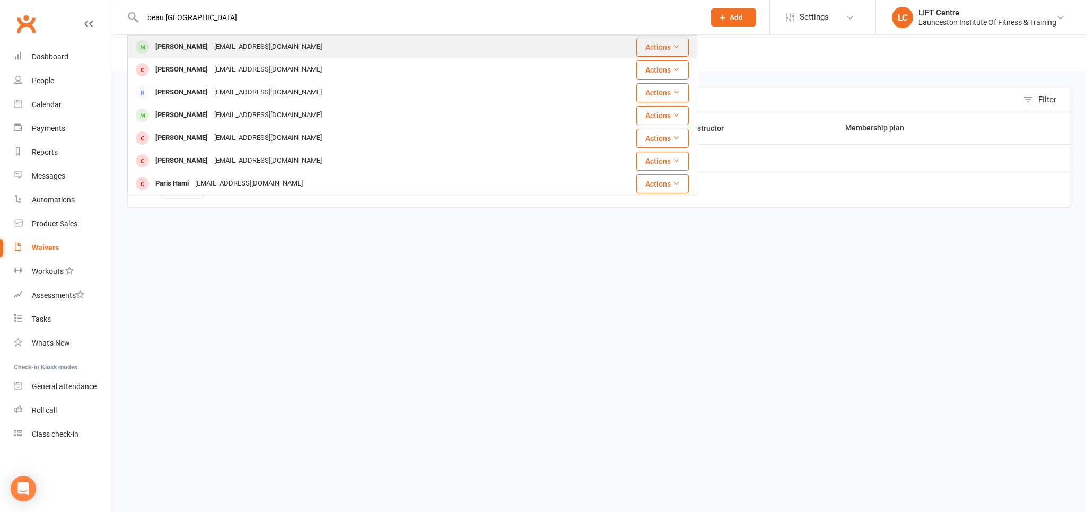
type input "beau paris"
click at [211, 40] on div "beaubo8819@icloud.com" at bounding box center [268, 46] width 114 height 15
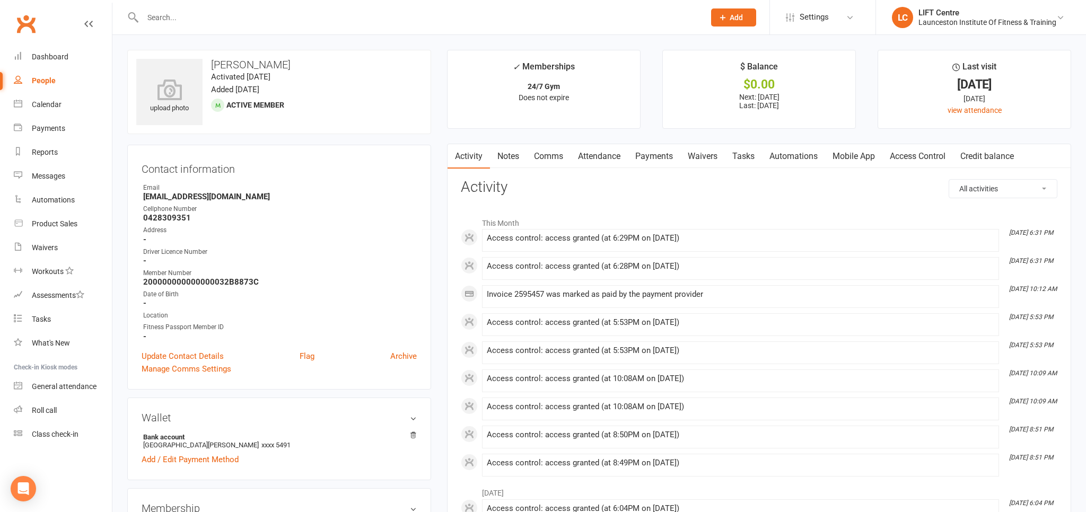
click at [201, 20] on input "text" at bounding box center [419, 17] width 558 height 15
click at [197, 18] on input "b" at bounding box center [419, 17] width 558 height 15
drag, startPoint x: 163, startPoint y: 18, endPoint x: 84, endPoint y: 33, distance: 80.5
click at [140, 25] on input "b" at bounding box center [419, 17] width 558 height 15
type input "a"
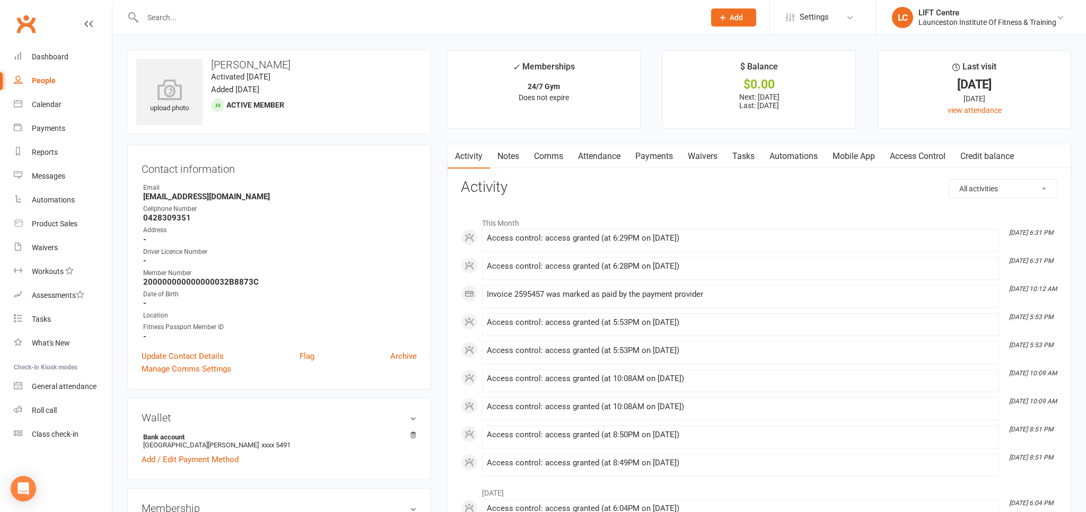
click at [176, 16] on input "text" at bounding box center [419, 17] width 558 height 15
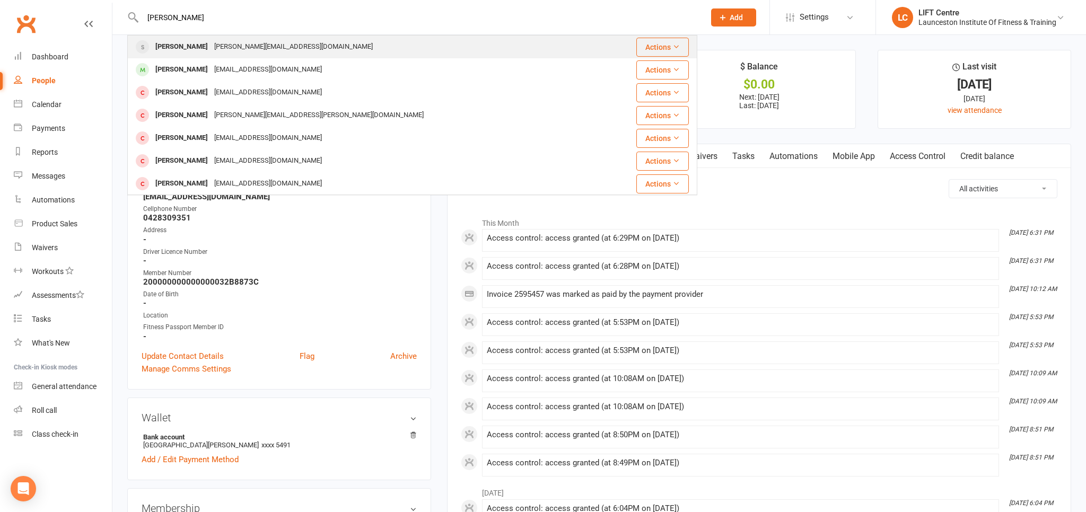
type input "ariana"
click at [211, 48] on div "Ariana.iaconis@gmail.com" at bounding box center [293, 46] width 165 height 15
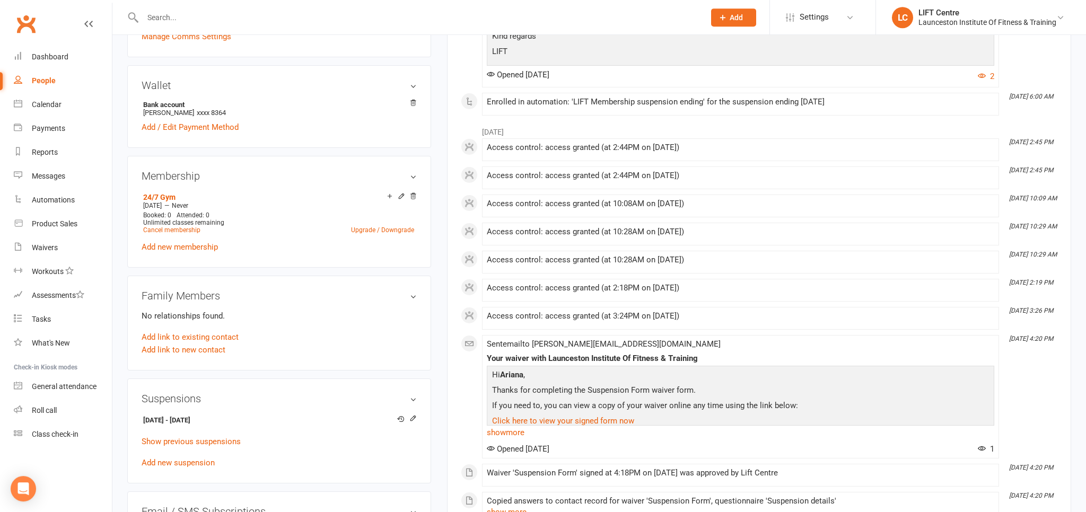
scroll to position [448, 0]
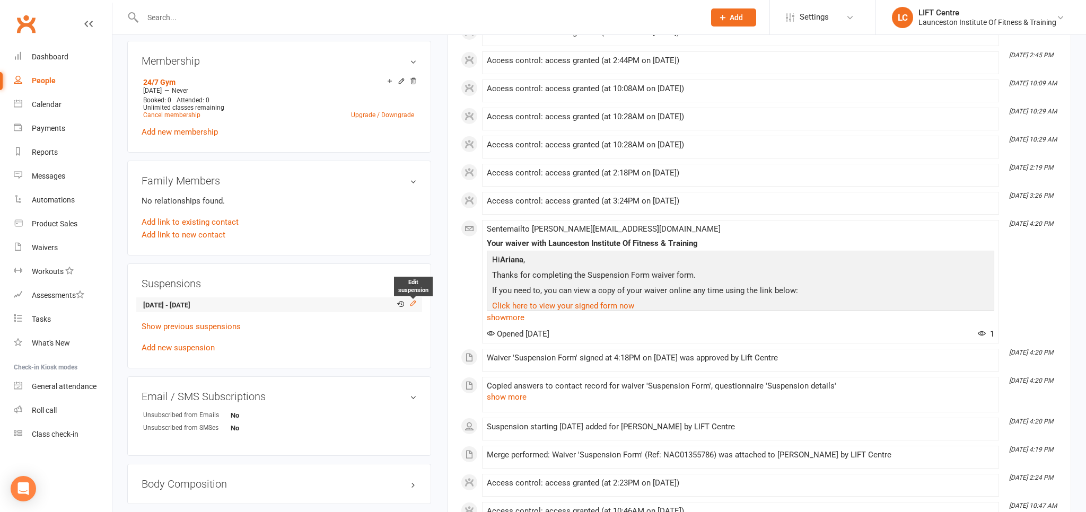
click at [413, 305] on icon at bounding box center [413, 303] width 5 height 5
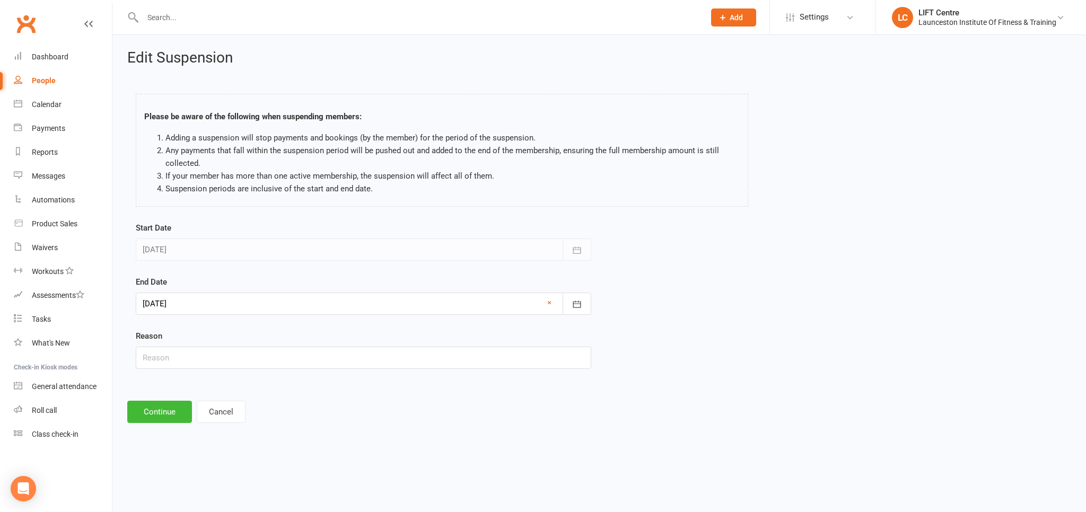
click at [237, 298] on div at bounding box center [364, 304] width 456 height 22
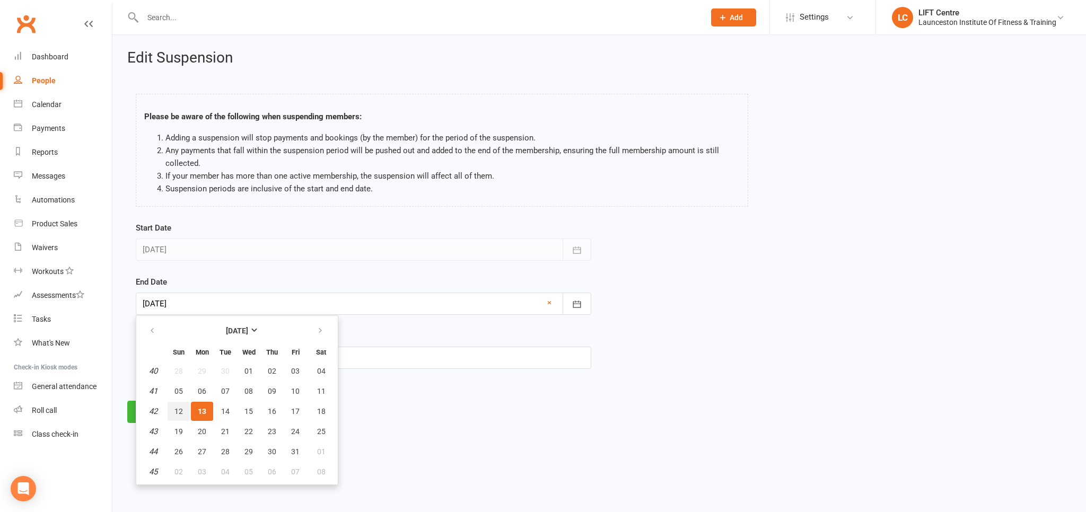
click at [177, 413] on span "12" at bounding box center [179, 411] width 8 height 8
type input "12 Oct 2025"
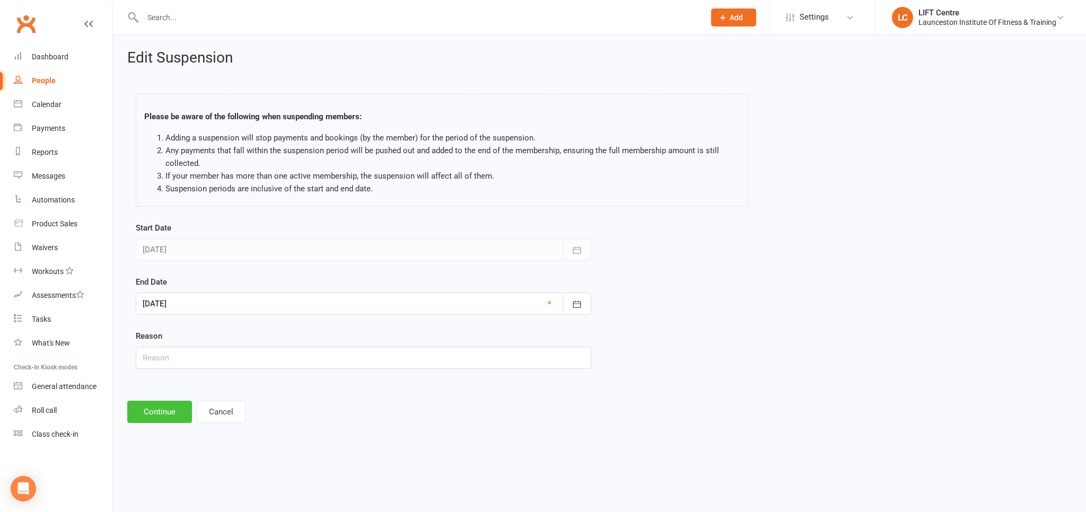
click at [179, 407] on button "Continue" at bounding box center [159, 412] width 65 height 22
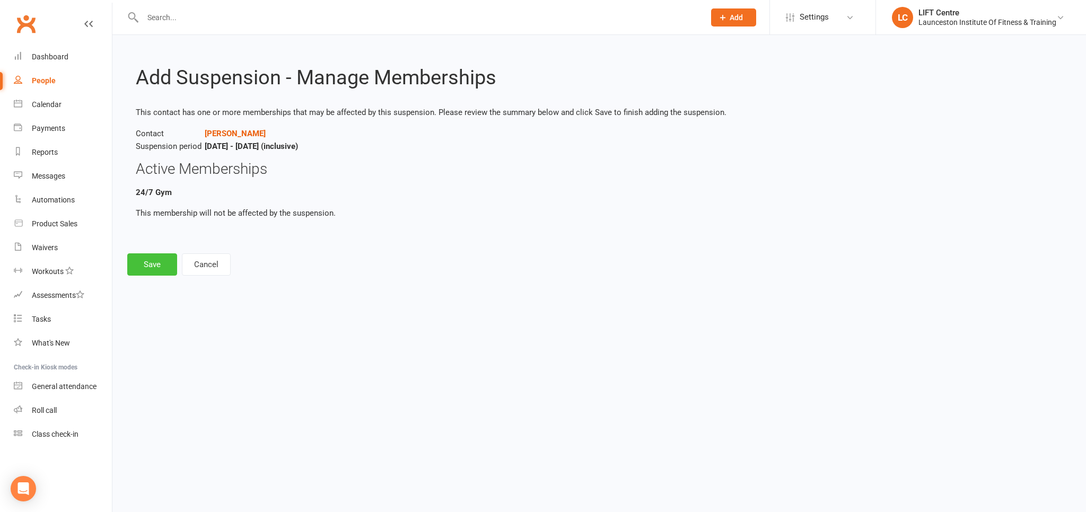
click at [138, 258] on button "Save" at bounding box center [152, 265] width 50 height 22
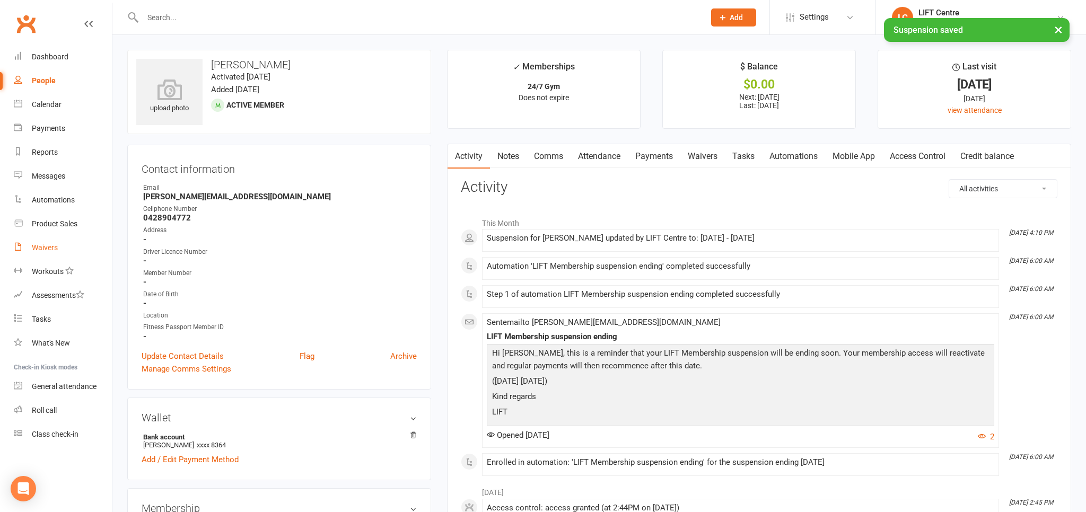
click at [56, 242] on link "Waivers" at bounding box center [63, 248] width 98 height 24
select select "50"
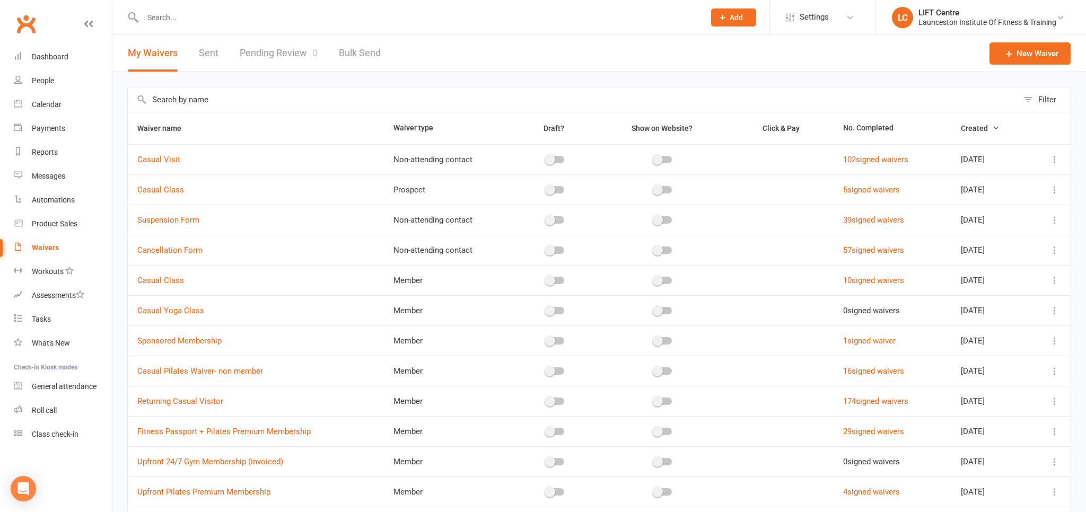
drag, startPoint x: 18, startPoint y: 243, endPoint x: 309, endPoint y: 72, distance: 337.9
click at [18, 243] on icon at bounding box center [18, 246] width 8 height 8
click at [304, 30] on div at bounding box center [412, 17] width 570 height 34
click at [295, 42] on link "Pending Review 0" at bounding box center [279, 53] width 78 height 37
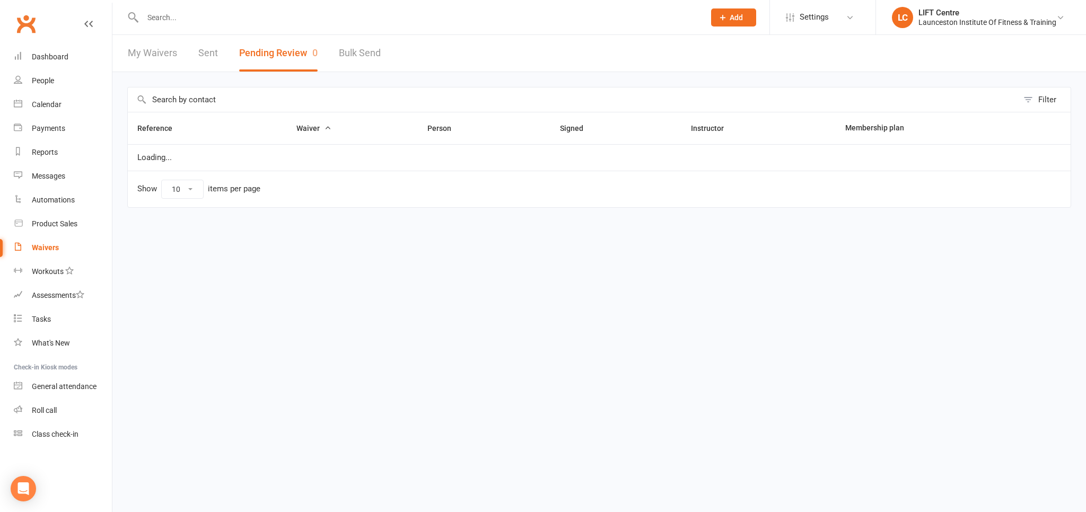
click at [295, 42] on button "Pending Review 0" at bounding box center [278, 53] width 79 height 37
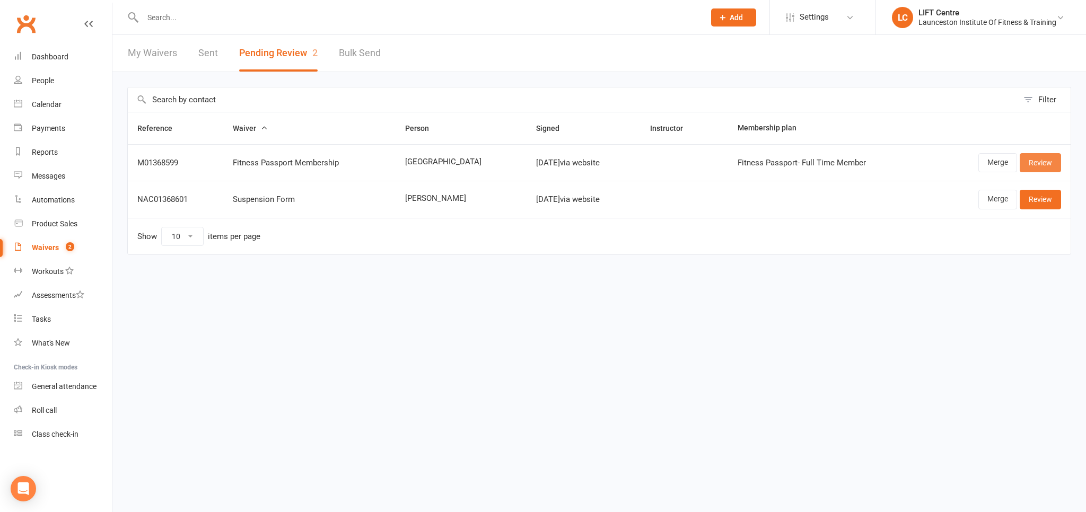
click at [1037, 158] on link "Review" at bounding box center [1040, 162] width 41 height 19
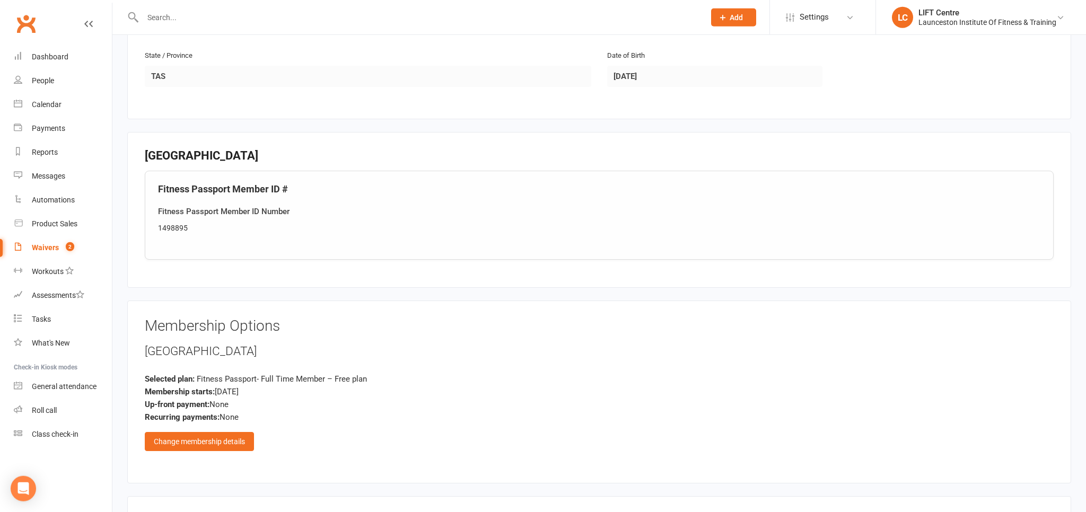
scroll to position [448, 0]
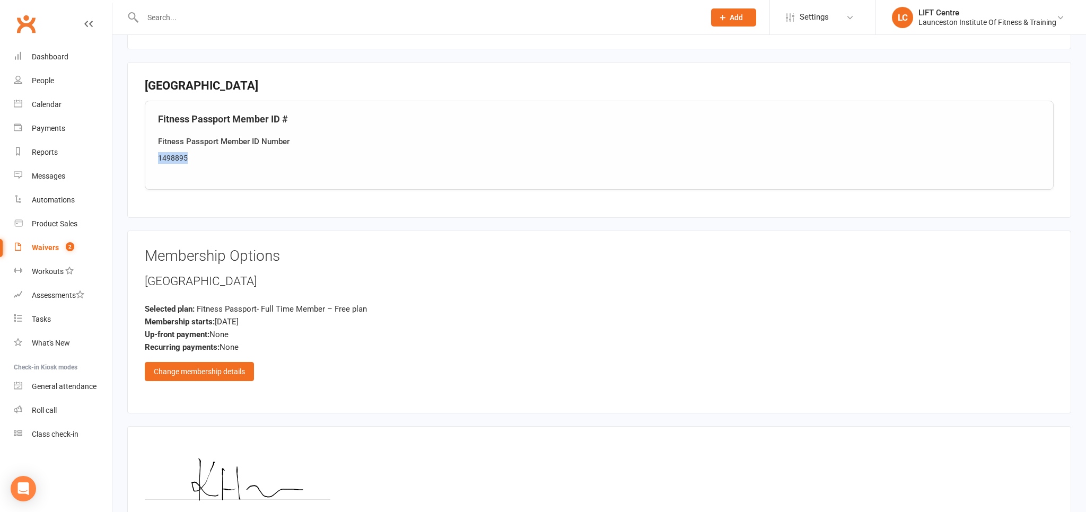
drag, startPoint x: 187, startPoint y: 150, endPoint x: 155, endPoint y: 156, distance: 31.9
click at [155, 156] on div "Fitness Passport Member ID # Fitness Passport Member ID Number 1498895" at bounding box center [599, 145] width 909 height 89
copy div "1498895"
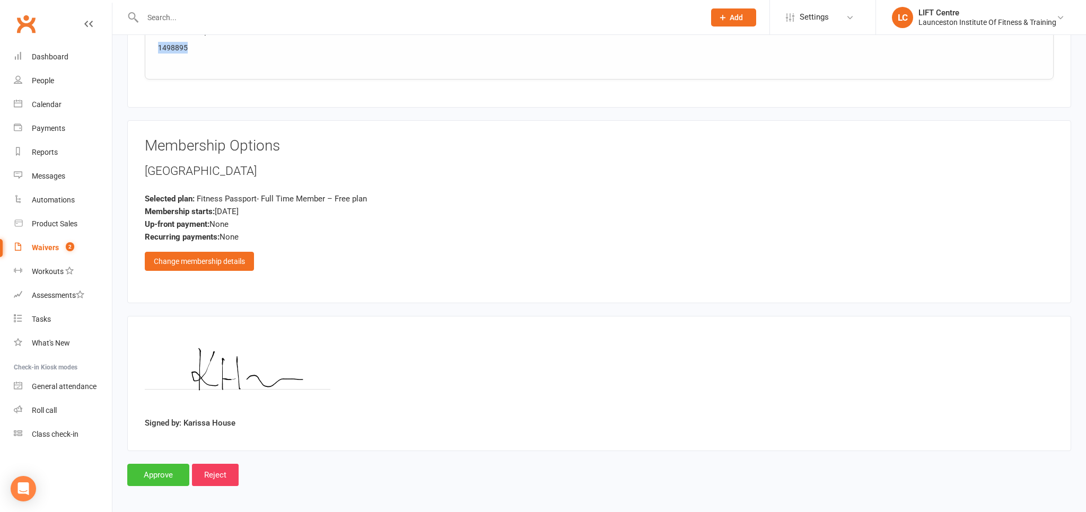
click at [164, 464] on input "Approve" at bounding box center [158, 475] width 62 height 22
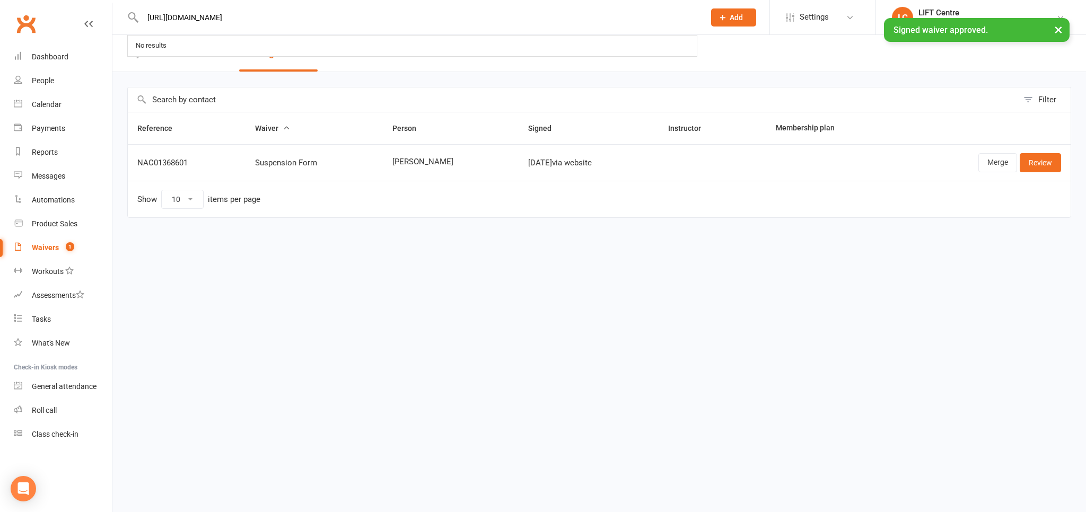
click at [172, 24] on input "https://app.clubworx.com/gyms/8825/waivers/waivers" at bounding box center [419, 17] width 558 height 15
type input "https://app.clubworx.com/gyms/8825/waivers/waivers"
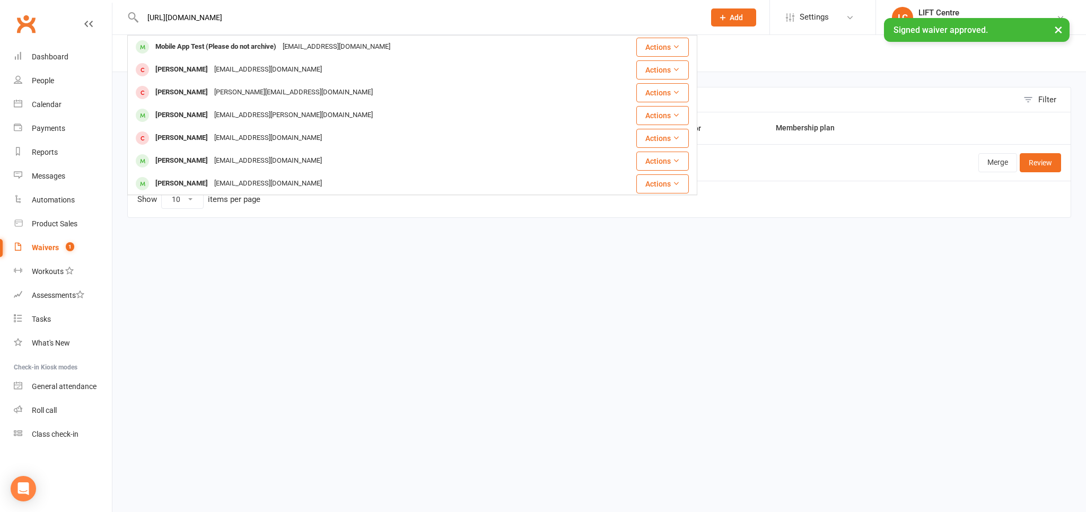
drag, startPoint x: 467, startPoint y: 379, endPoint x: 301, endPoint y: 114, distance: 312.9
click at [459, 263] on html "https://app.clubworx.com/gyms/8825/waivers/waivers Mobile App Test (Please do n…" at bounding box center [543, 131] width 1086 height 263
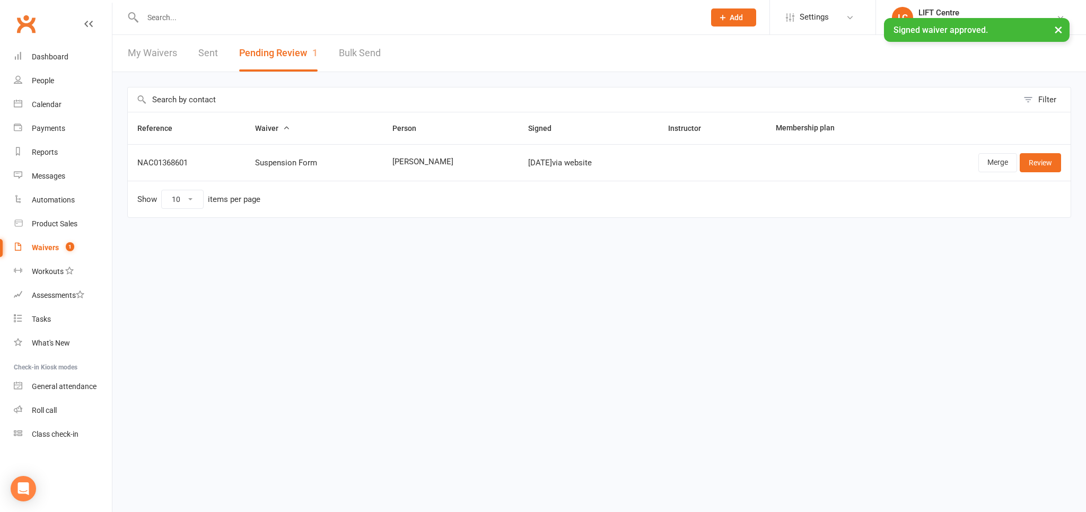
click at [193, 16] on input "text" at bounding box center [419, 17] width 558 height 15
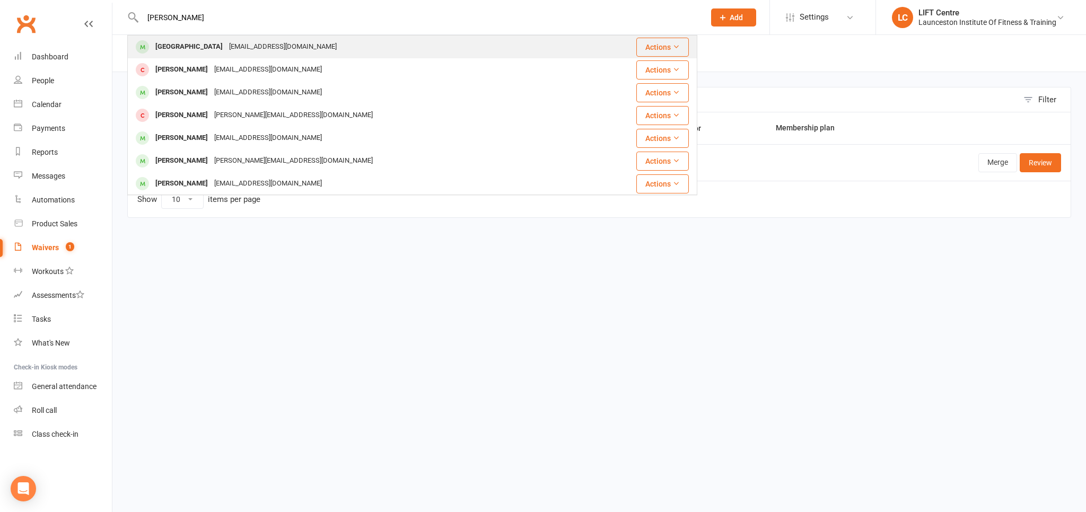
type input "karissa hosuwe"
click at [226, 43] on div "karissal_a@outlook.com" at bounding box center [283, 46] width 114 height 15
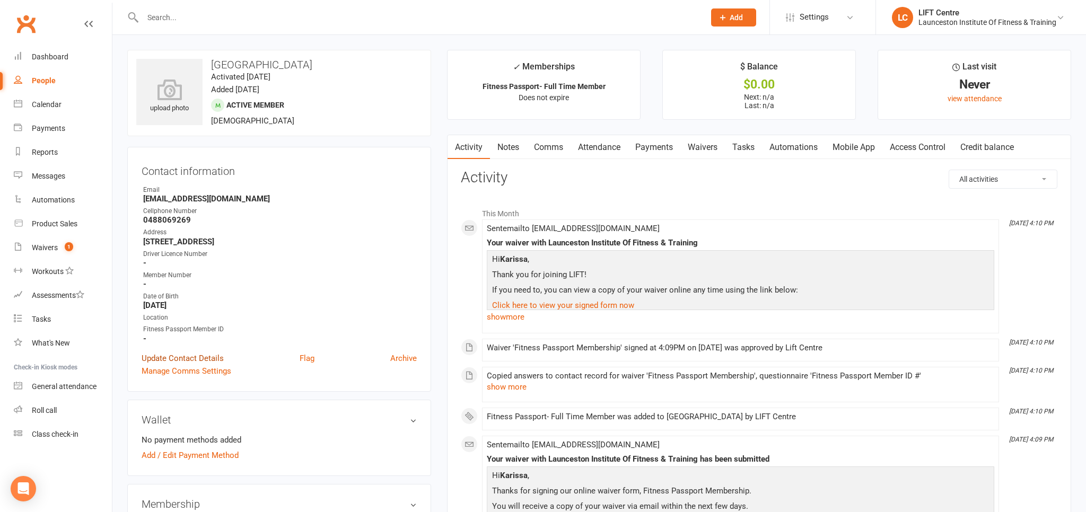
click at [186, 361] on link "Update Contact Details" at bounding box center [183, 358] width 82 height 13
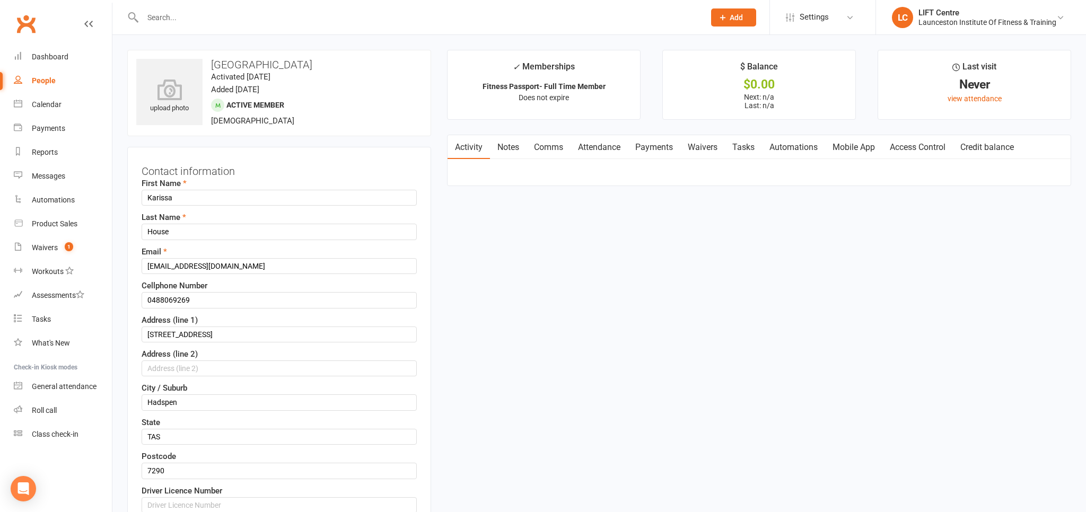
scroll to position [418, 0]
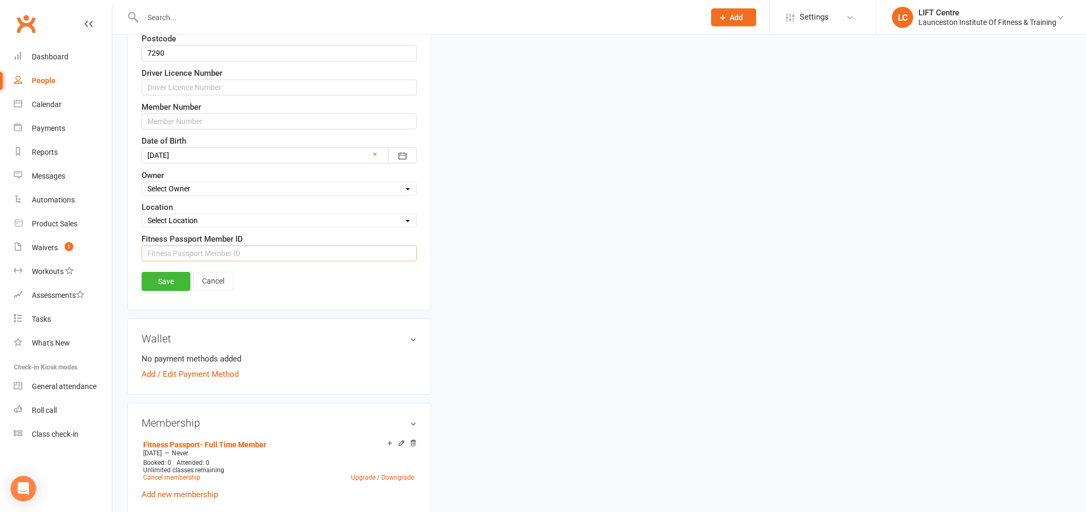
click at [192, 252] on input "string" at bounding box center [279, 254] width 275 height 16
paste input "1498895"
type input "1498895"
click at [172, 284] on link "Save" at bounding box center [166, 281] width 49 height 19
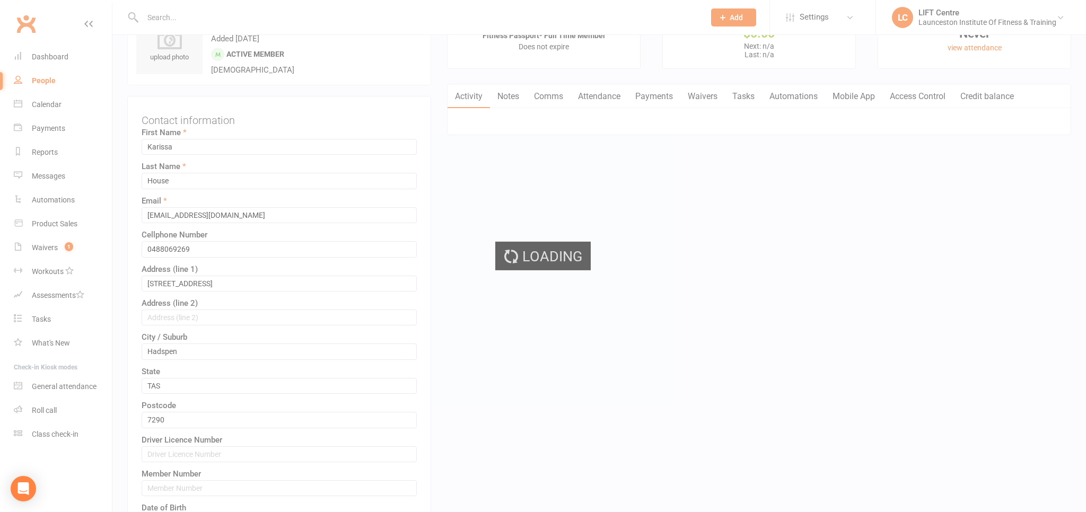
scroll to position [0, 0]
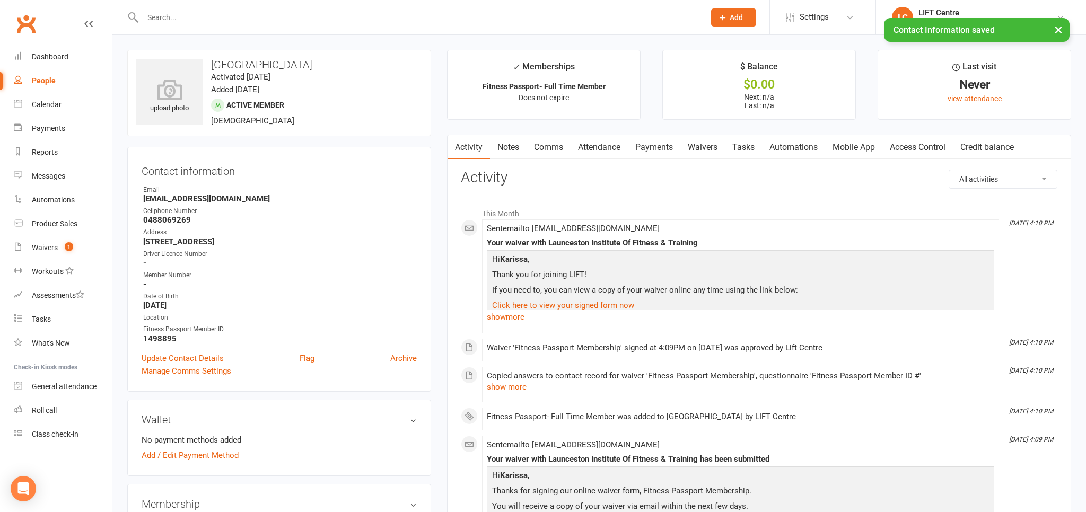
click at [911, 134] on main "✓ Memberships Fitness Passport- Full Time Member Does not expire $ Balance $0.0…" at bounding box center [759, 350] width 640 height 600
click at [909, 152] on link "Access Control" at bounding box center [918, 147] width 71 height 24
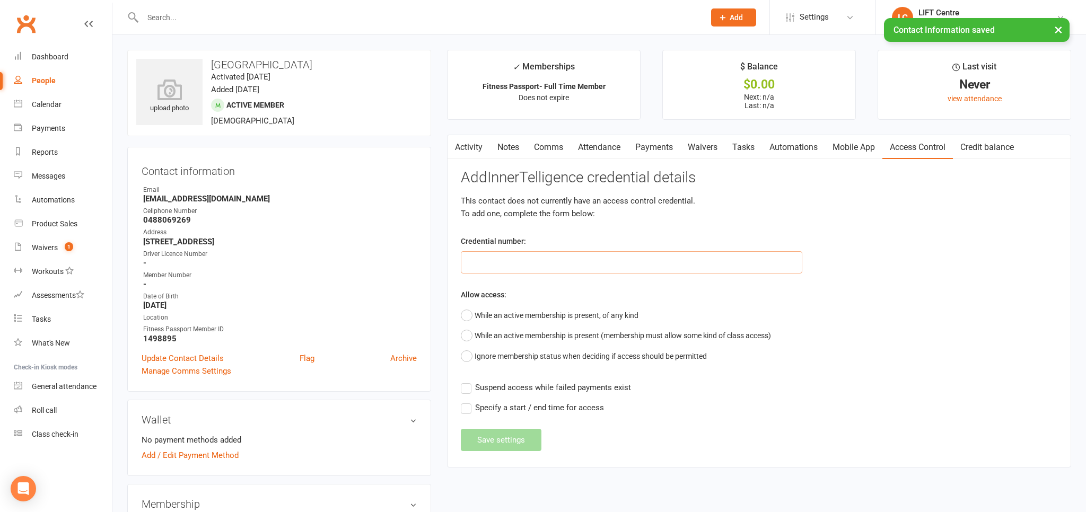
drag, startPoint x: 542, startPoint y: 262, endPoint x: 34, endPoint y: 228, distance: 508.3
click at [541, 262] on input "text" at bounding box center [632, 262] width 342 height 22
click at [580, 263] on input "text" at bounding box center [632, 262] width 342 height 22
paste input "2000000000000000497966FE"
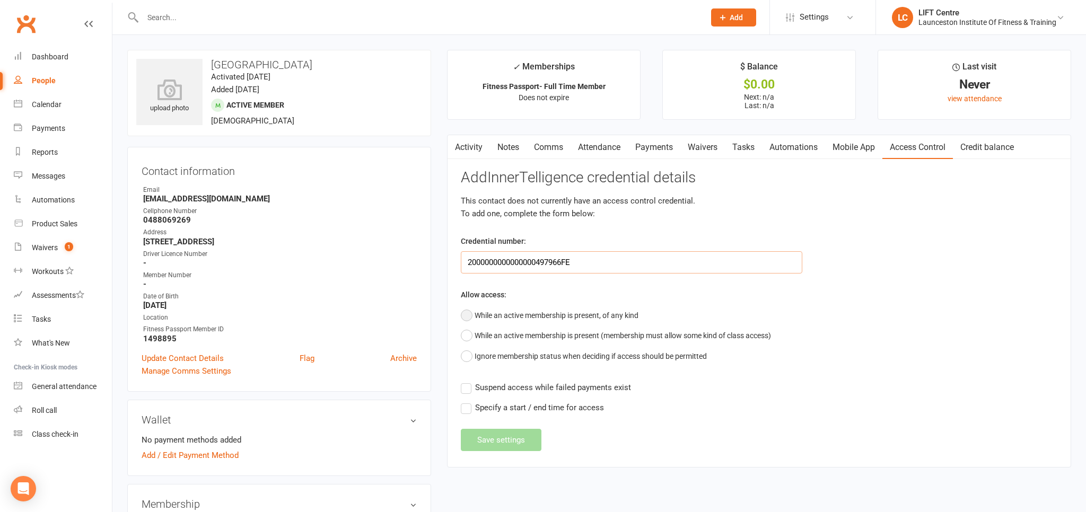
type input "2000000000000000497966FE"
click at [527, 316] on button "While an active membership is present, of any kind" at bounding box center [550, 316] width 178 height 20
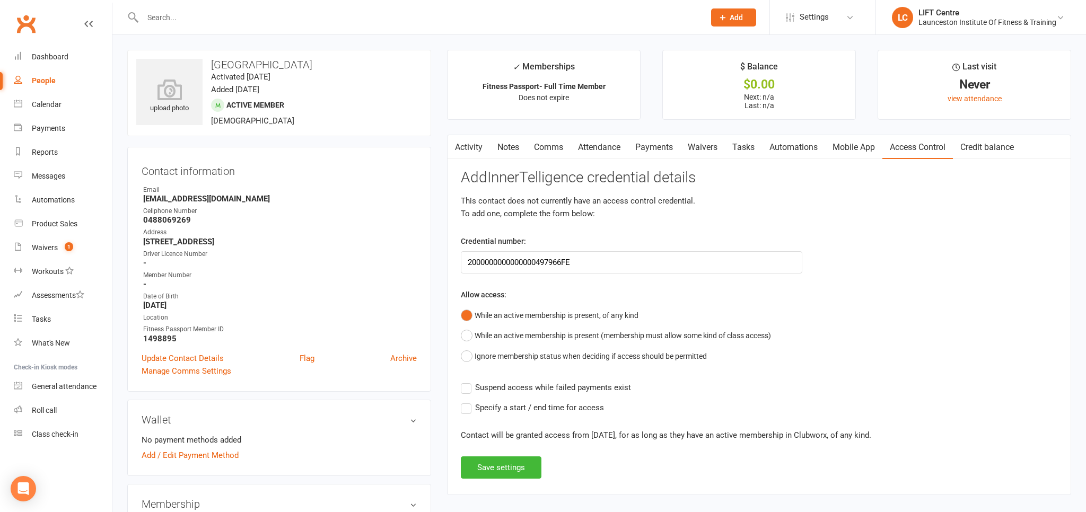
click at [495, 391] on span "Suspend access while failed payments exist" at bounding box center [553, 386] width 156 height 11
click at [495, 381] on input "Suspend access while failed payments exist" at bounding box center [546, 381] width 170 height 0
click at [502, 444] on div "Add InnerTelligence credential details This contact does not currently have an …" at bounding box center [759, 324] width 597 height 309
click at [505, 466] on button "Save settings" at bounding box center [501, 468] width 81 height 22
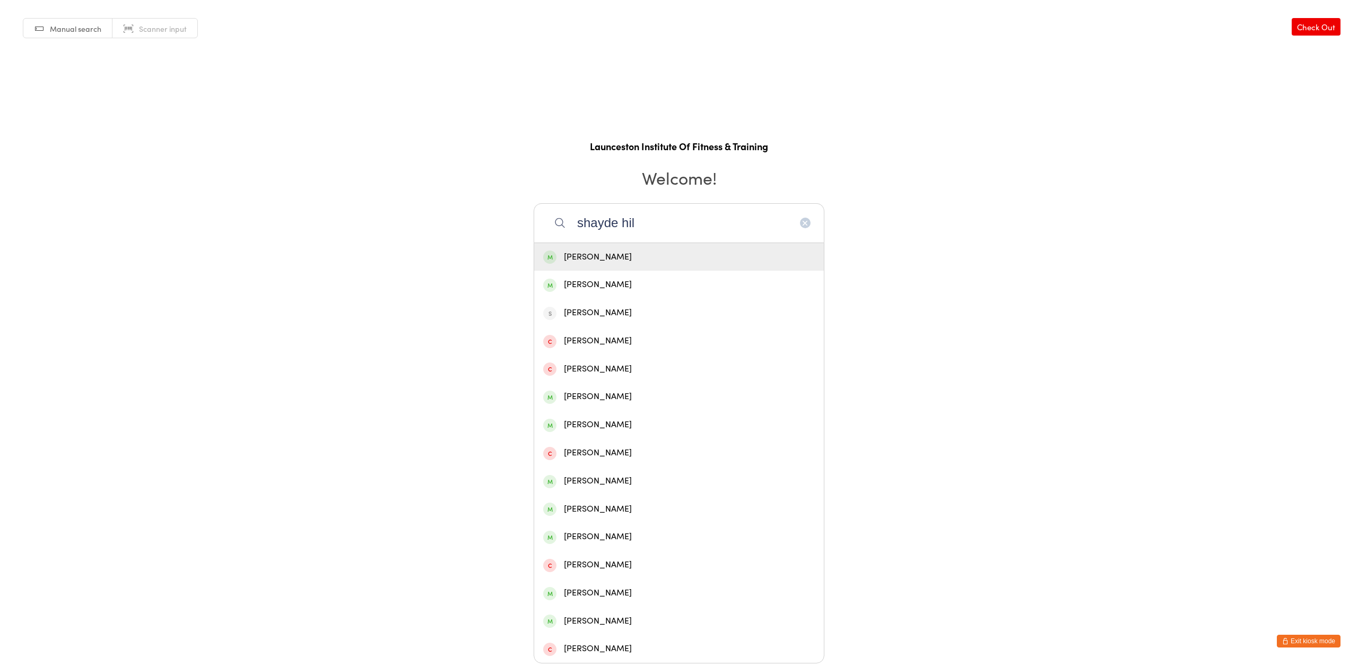
type input "shayde hil"
click at [728, 256] on div "[PERSON_NAME]" at bounding box center [679, 257] width 272 height 14
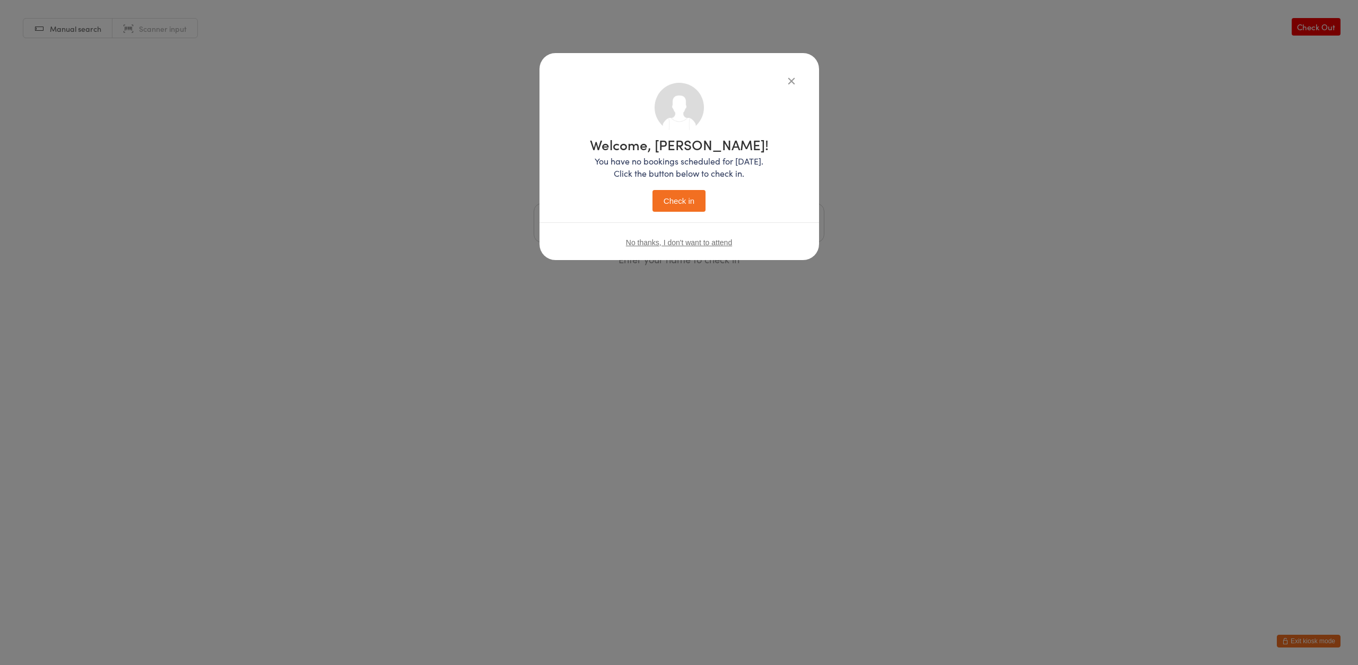
click at [692, 213] on div "Welcome, [PERSON_NAME]! You have no bookings scheduled for [DATE]. Click the bu…" at bounding box center [679, 172] width 237 height 179
click at [693, 204] on button "Check in" at bounding box center [678, 201] width 53 height 22
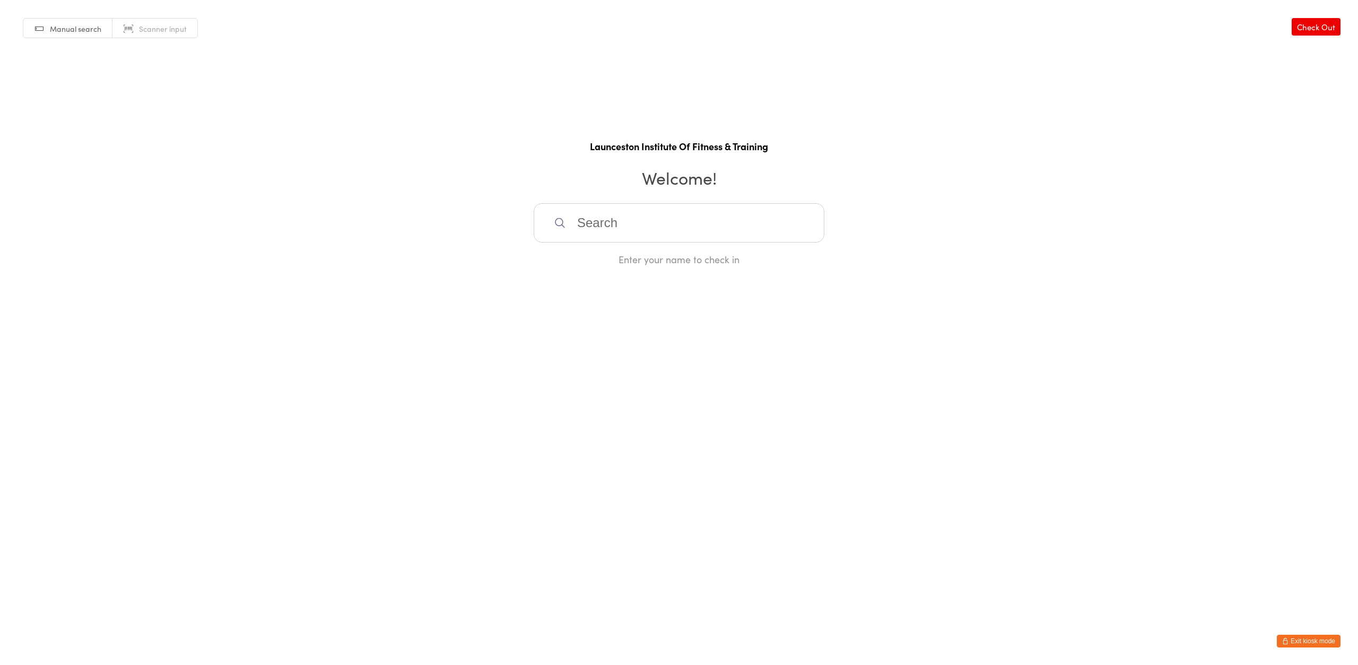
click at [1308, 642] on button "Exit kiosk mode" at bounding box center [1309, 640] width 64 height 13
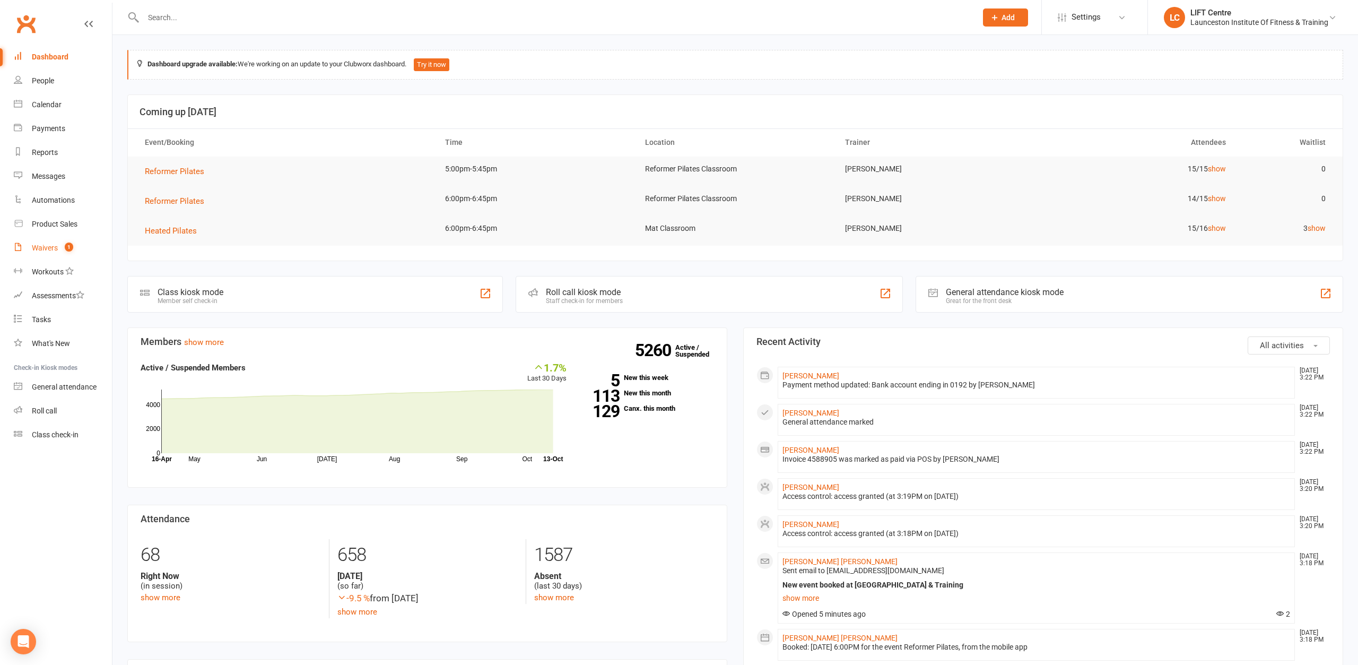
click at [46, 248] on div "Waivers" at bounding box center [45, 247] width 26 height 8
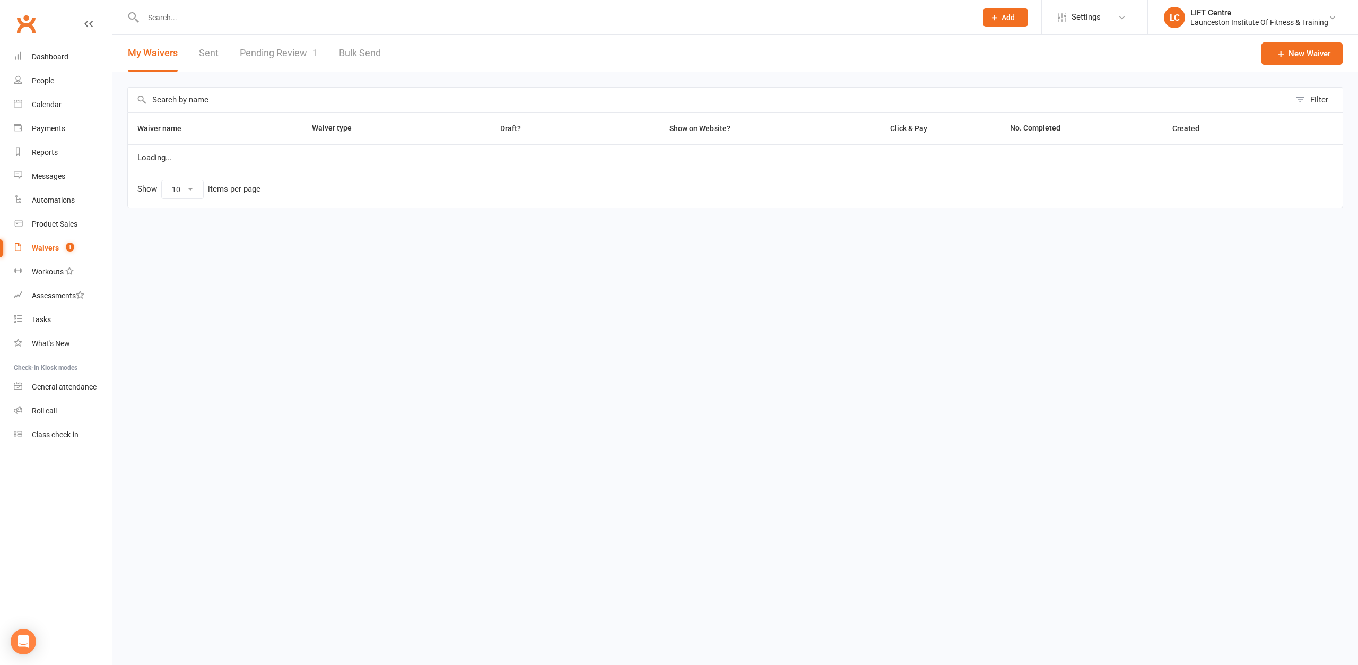
select select "50"
click at [289, 53] on link "Pending Review 1" at bounding box center [279, 53] width 78 height 37
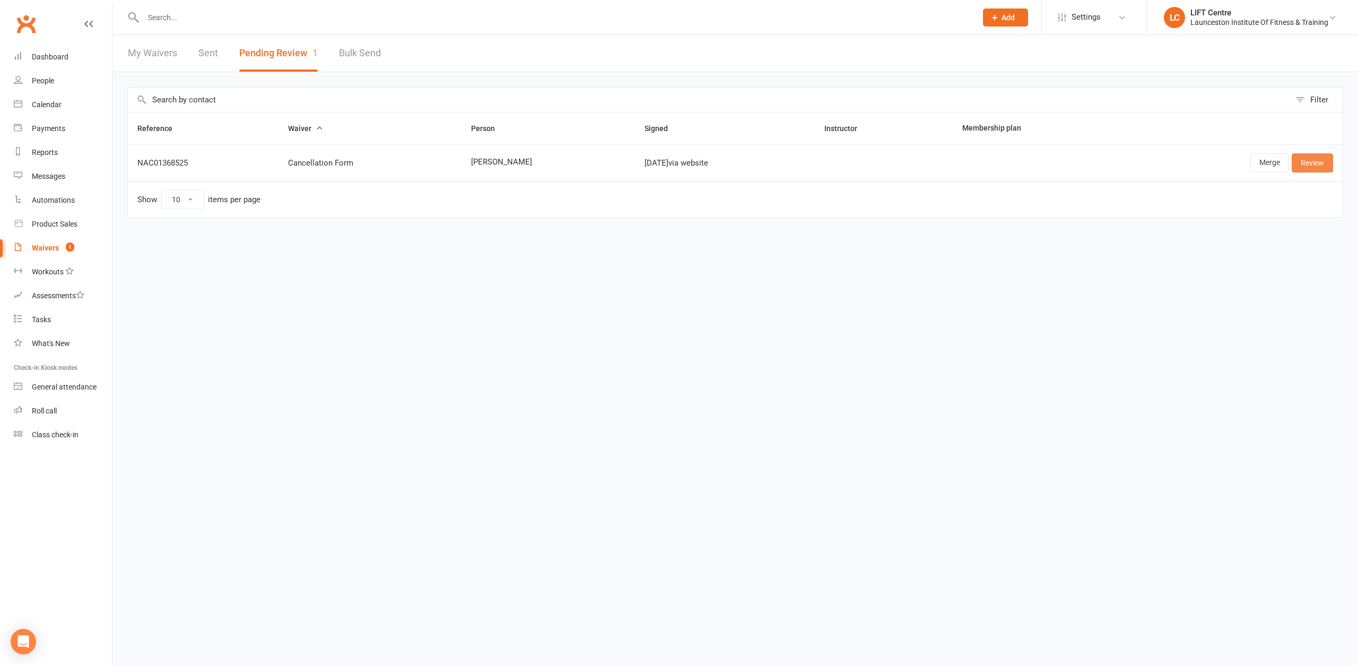
click at [1313, 160] on link "Review" at bounding box center [1312, 162] width 41 height 19
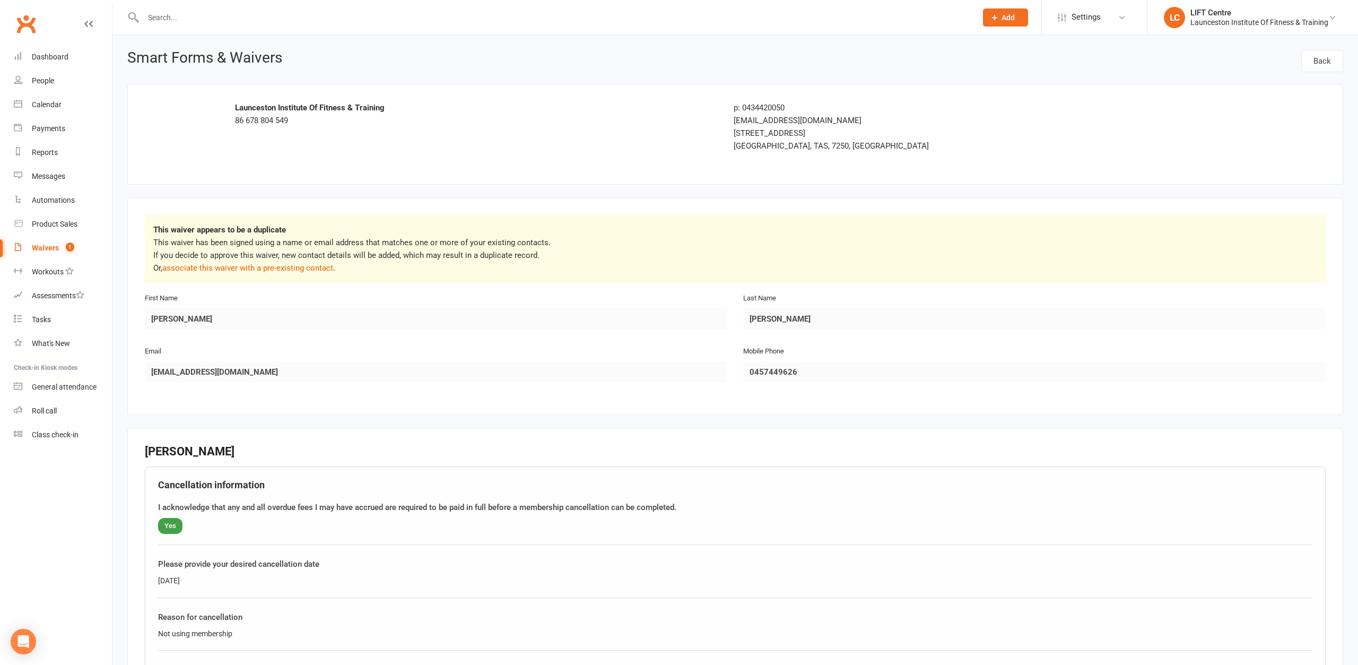
click at [299, 274] on div "This waiver appears to be a duplicate This waiver has been signed using a name …" at bounding box center [735, 249] width 1181 height 68
click at [302, 266] on link "associate this waiver with a pre-existing contact" at bounding box center [247, 268] width 171 height 10
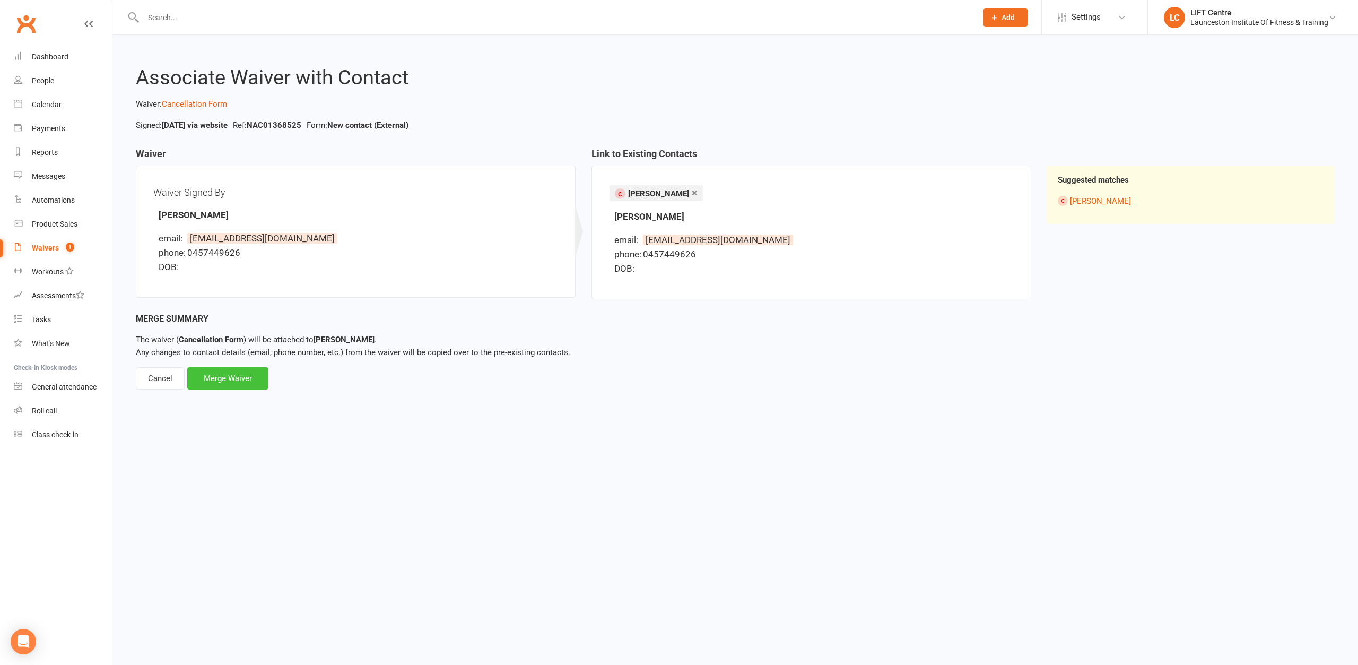
click at [239, 376] on div "Merge Waiver" at bounding box center [227, 378] width 81 height 22
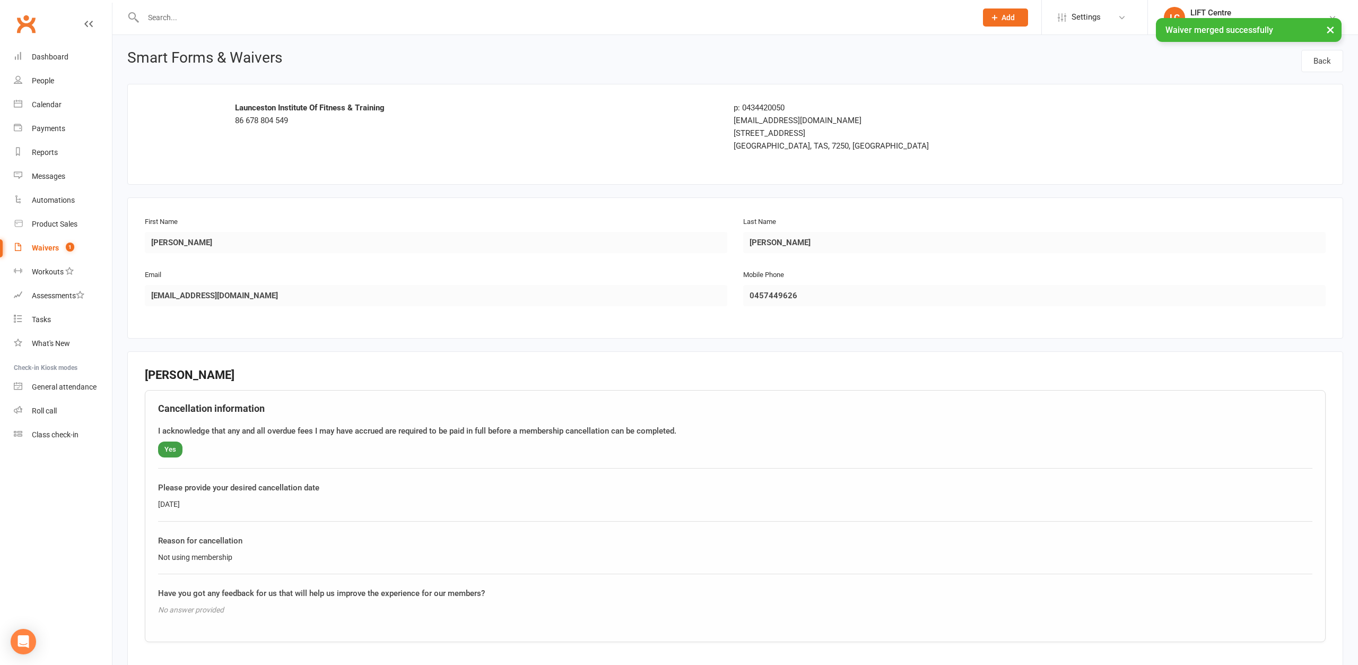
scroll to position [217, 0]
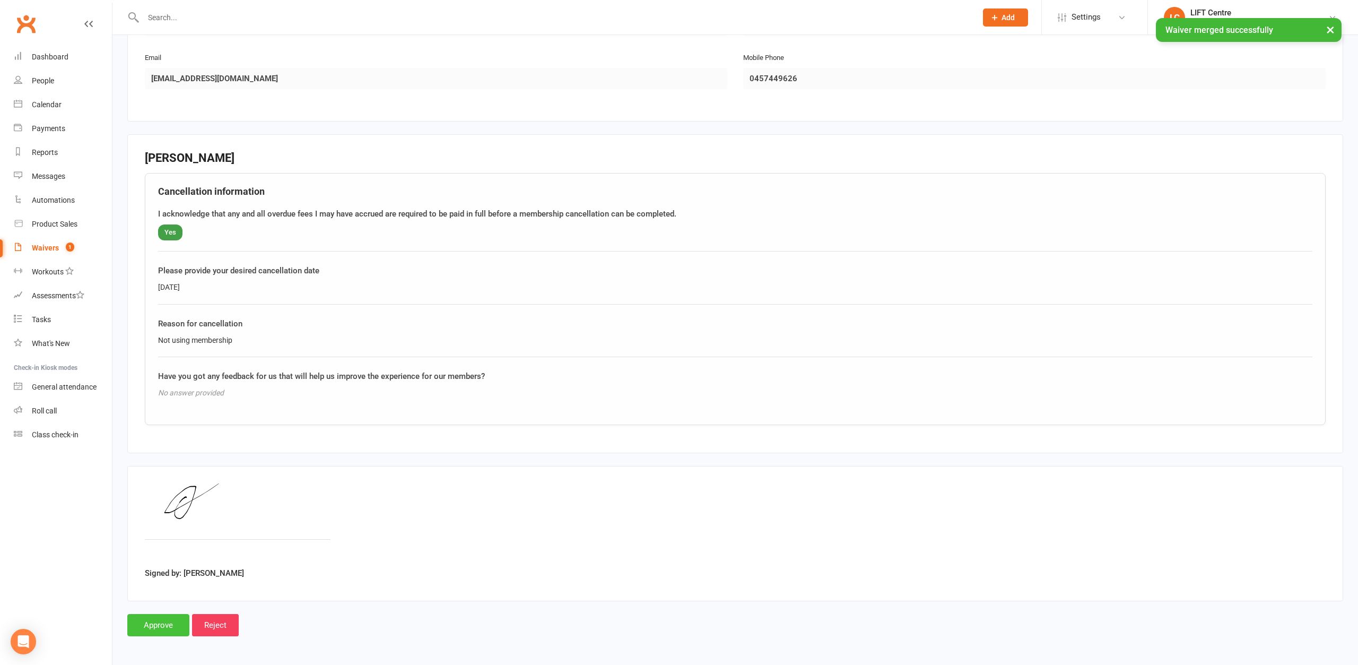
click at [154, 621] on input "Approve" at bounding box center [158, 625] width 62 height 22
